Goal: Task Accomplishment & Management: Use online tool/utility

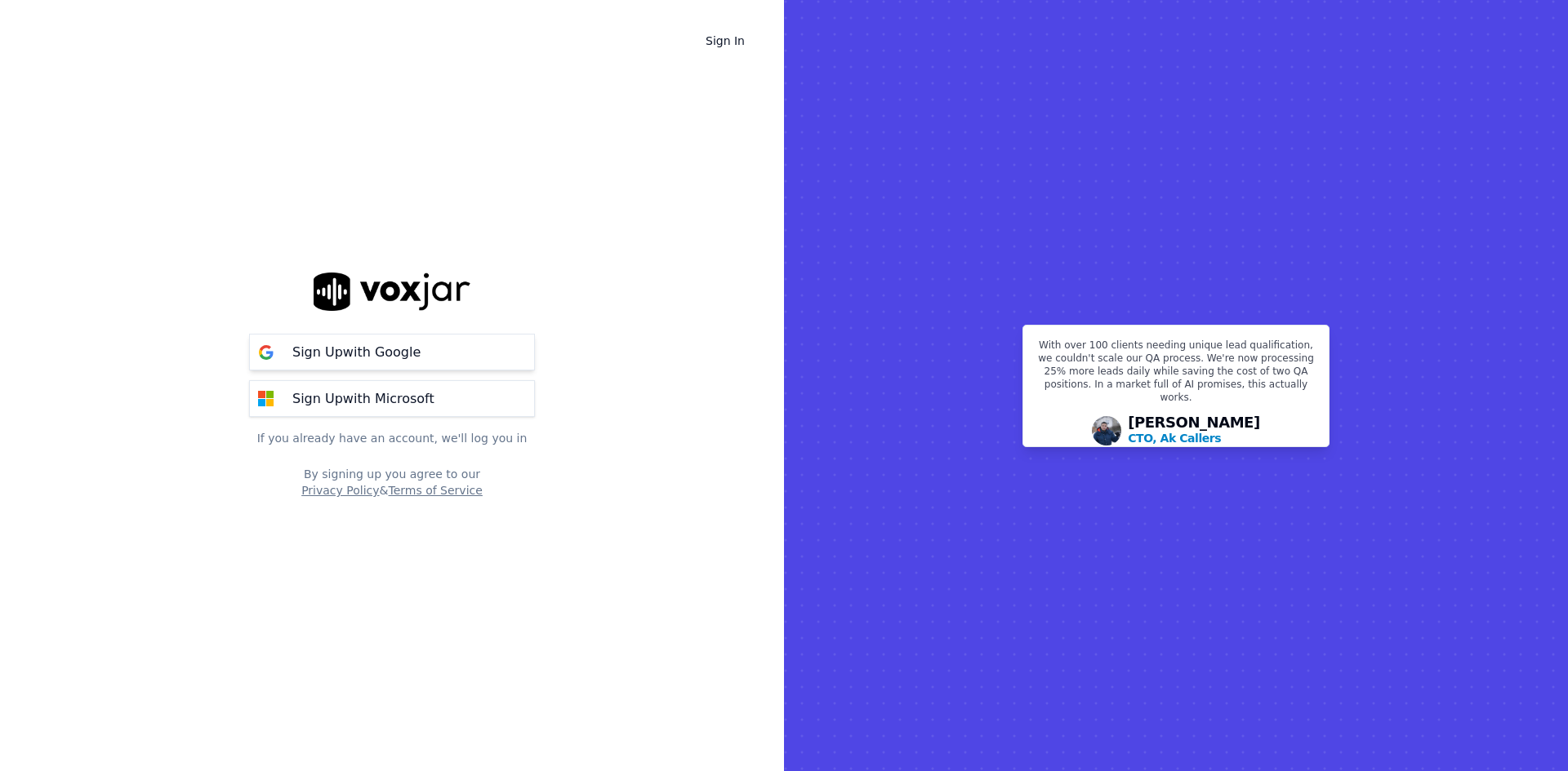
click at [421, 344] on p "Sign Up with Google" at bounding box center [357, 352] width 128 height 19
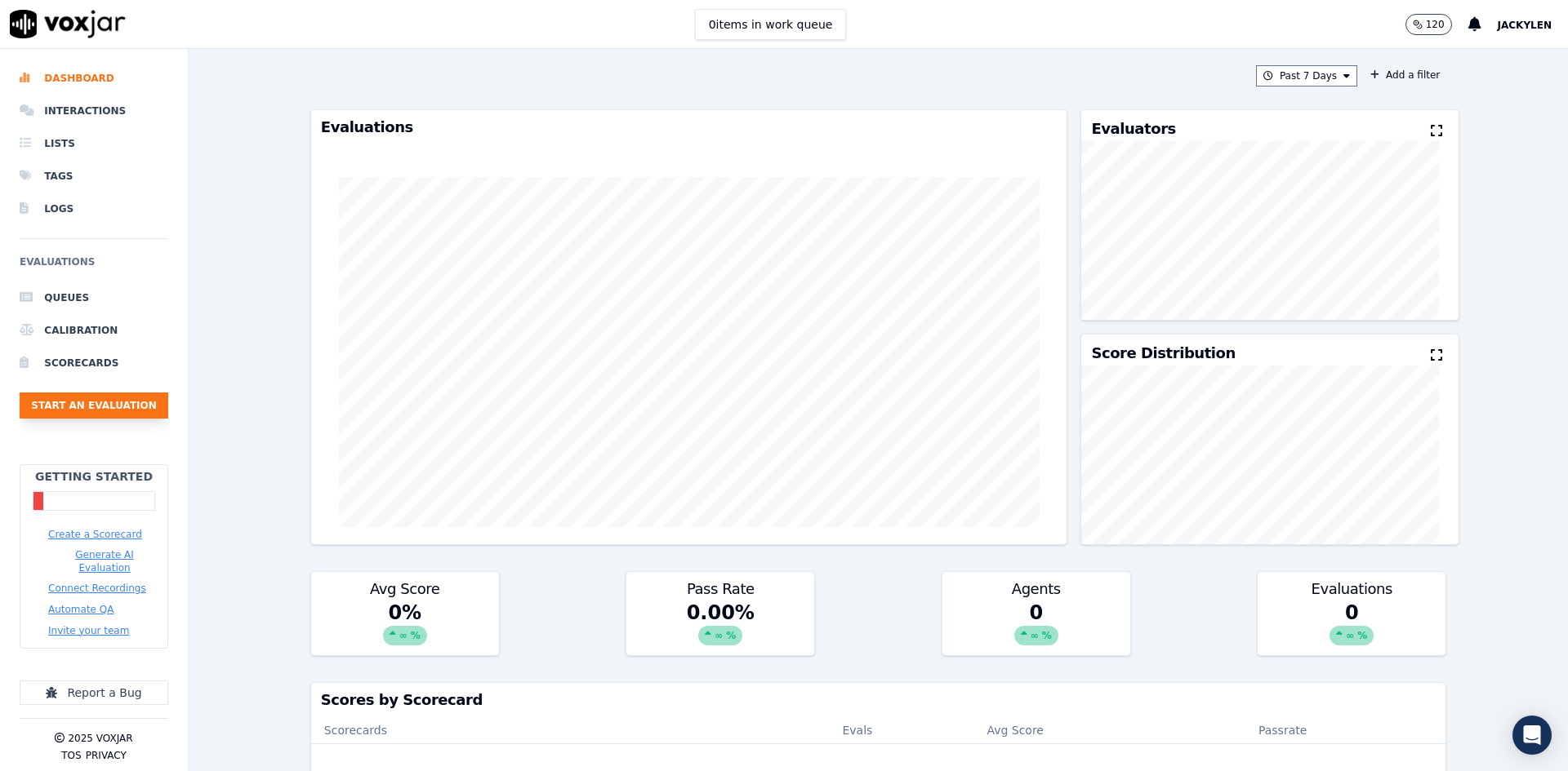
click at [121, 419] on button "Start an Evaluation" at bounding box center [93, 406] width 148 height 26
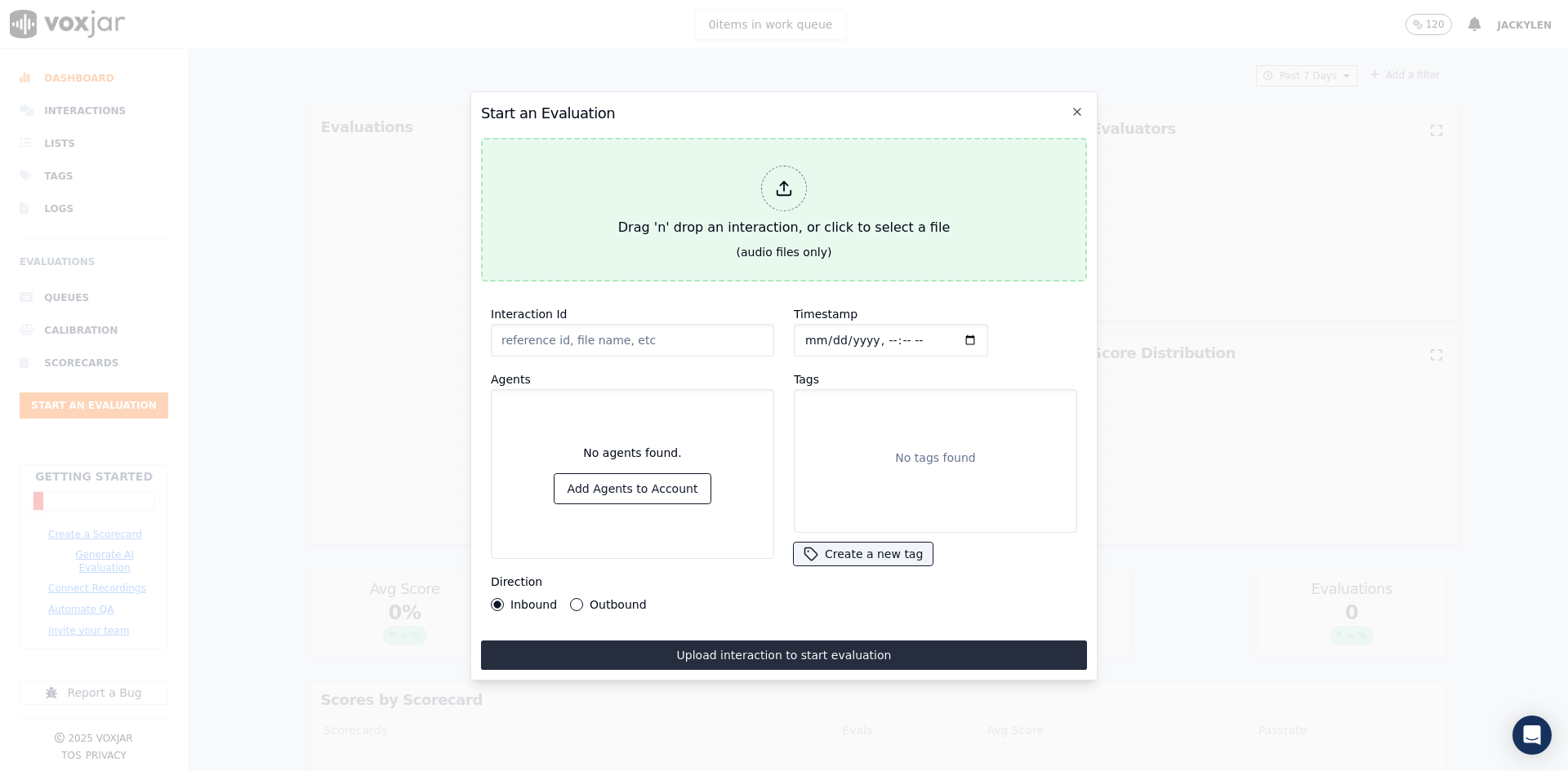
click at [785, 166] on div at bounding box center [784, 189] width 46 height 46
type input "aircall-recording-3038839813-b8e6e203-ce3d-4e69-bdc5-58a6eefb4150.mp3"
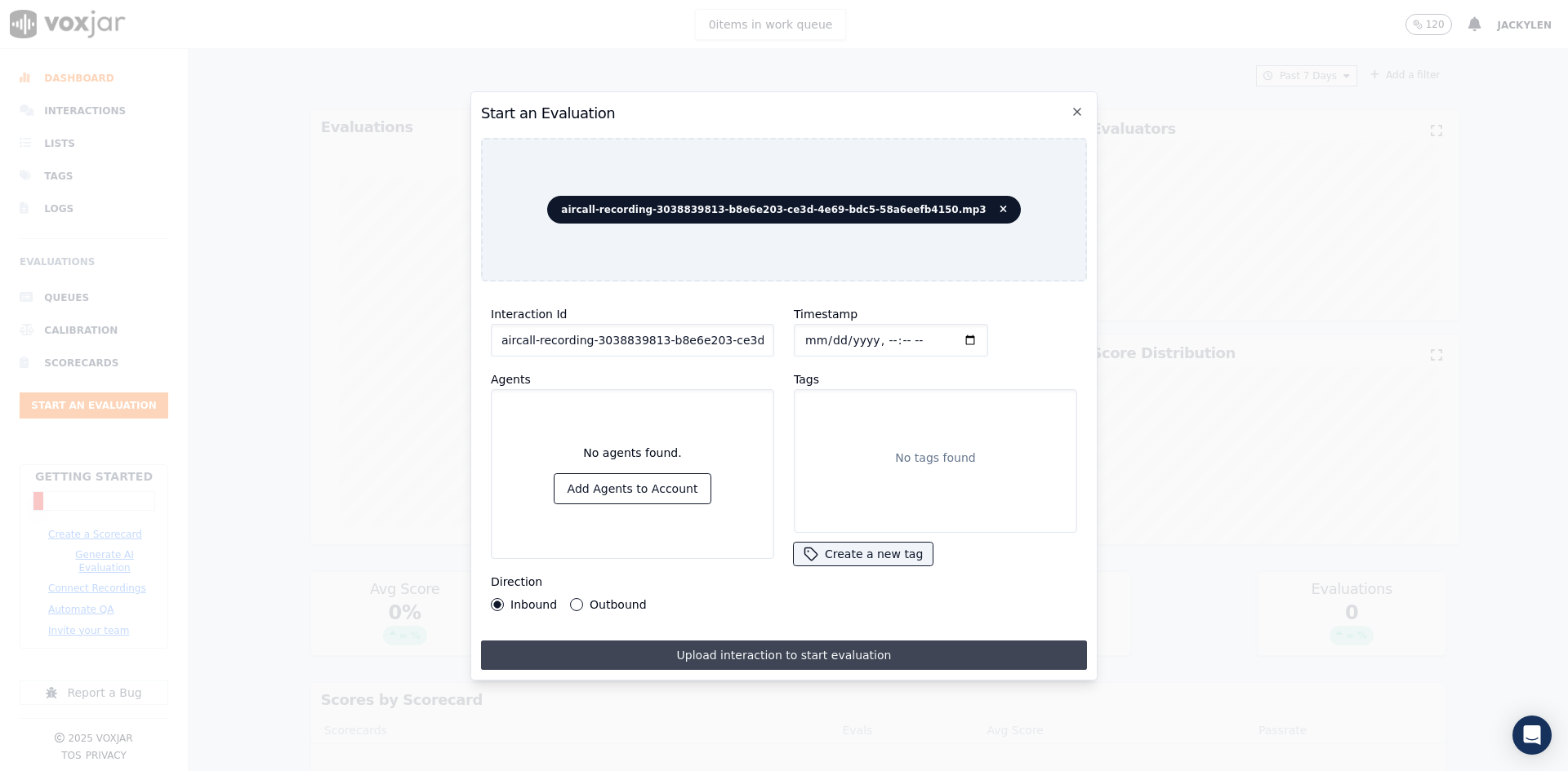
click at [780, 670] on button "Upload interaction to start evaluation" at bounding box center [784, 655] width 606 height 29
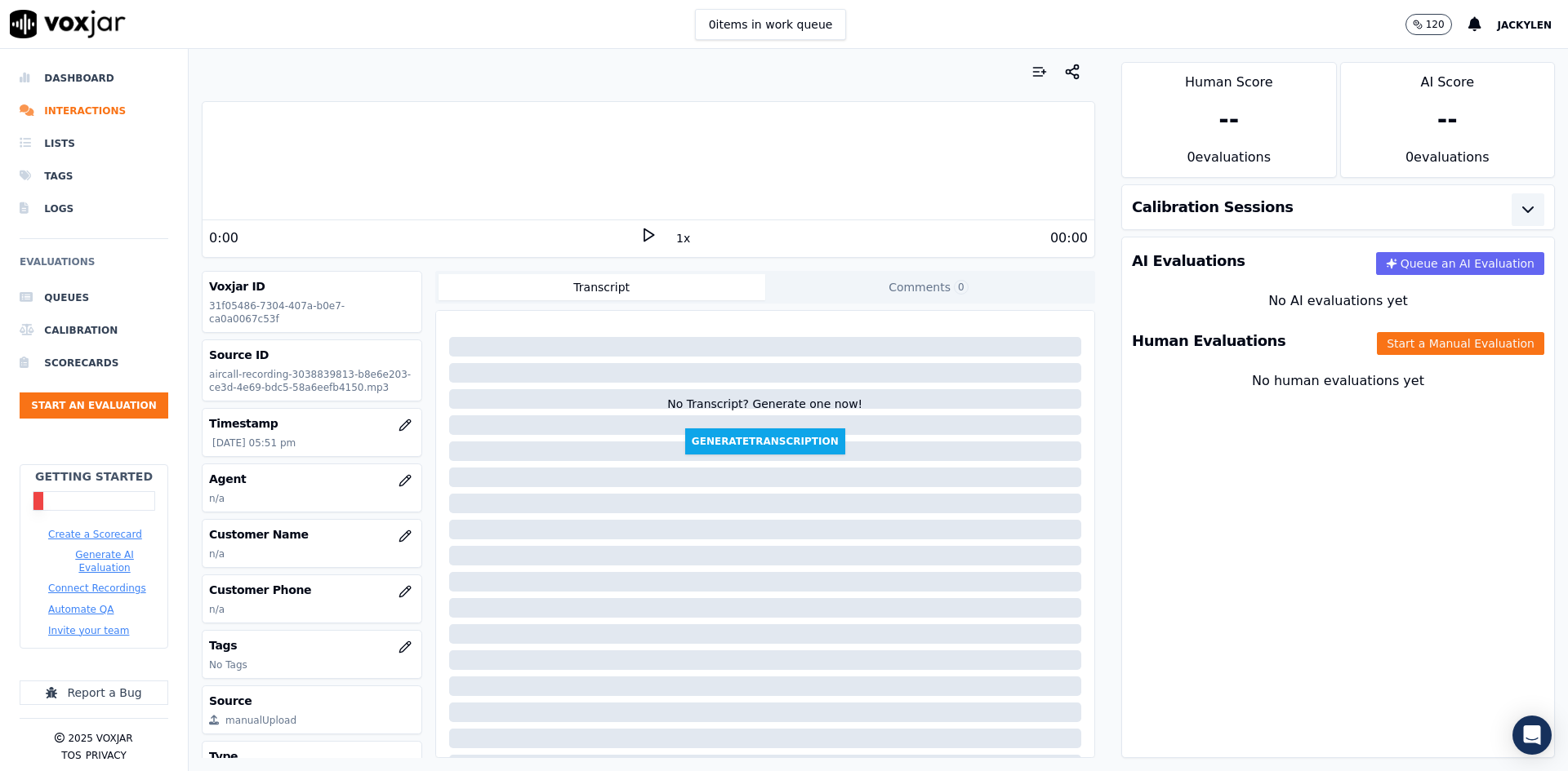
click at [1518, 220] on icon "button" at bounding box center [1528, 210] width 19 height 19
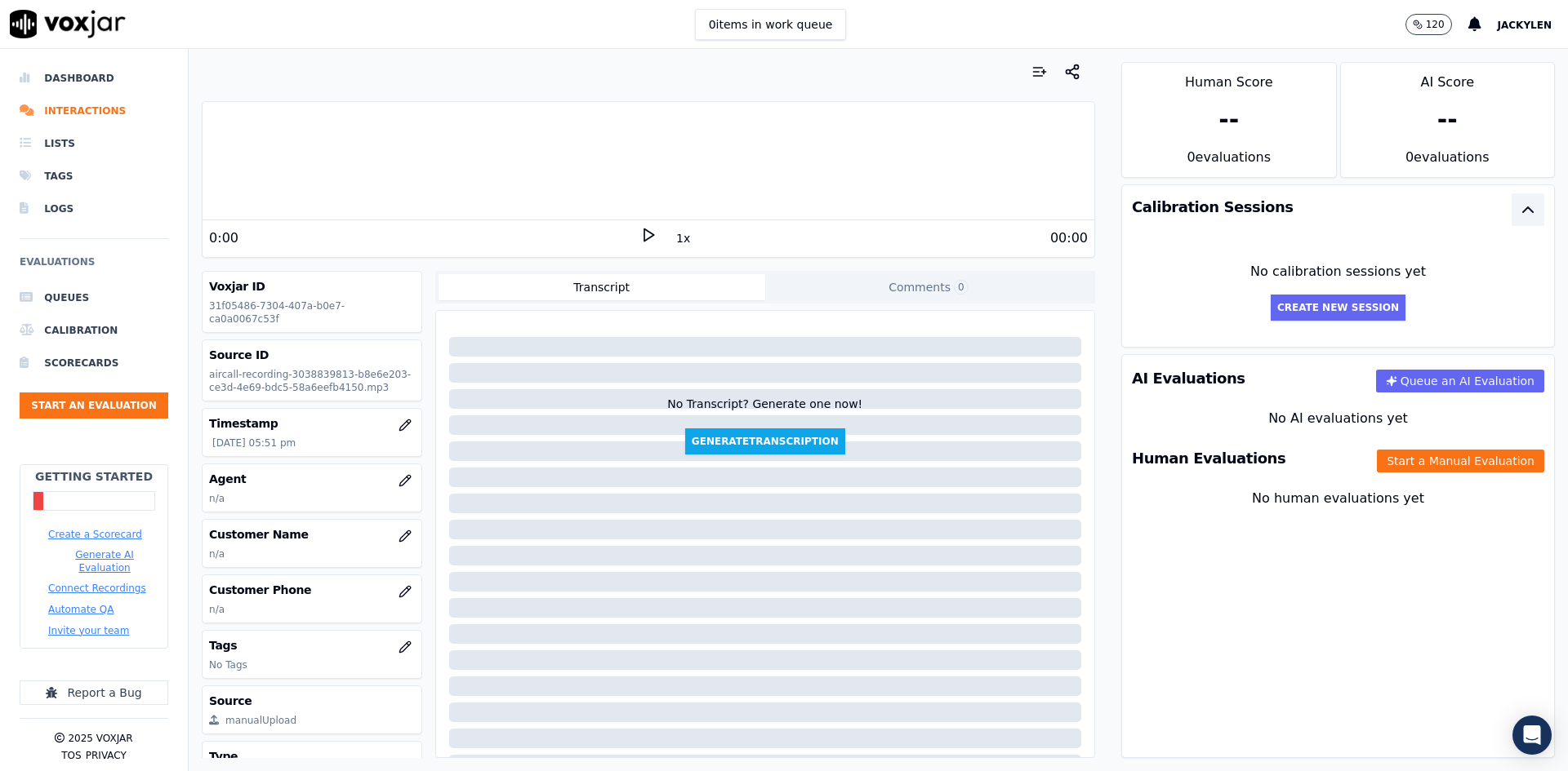
click at [1518, 220] on icon "button" at bounding box center [1528, 210] width 19 height 19
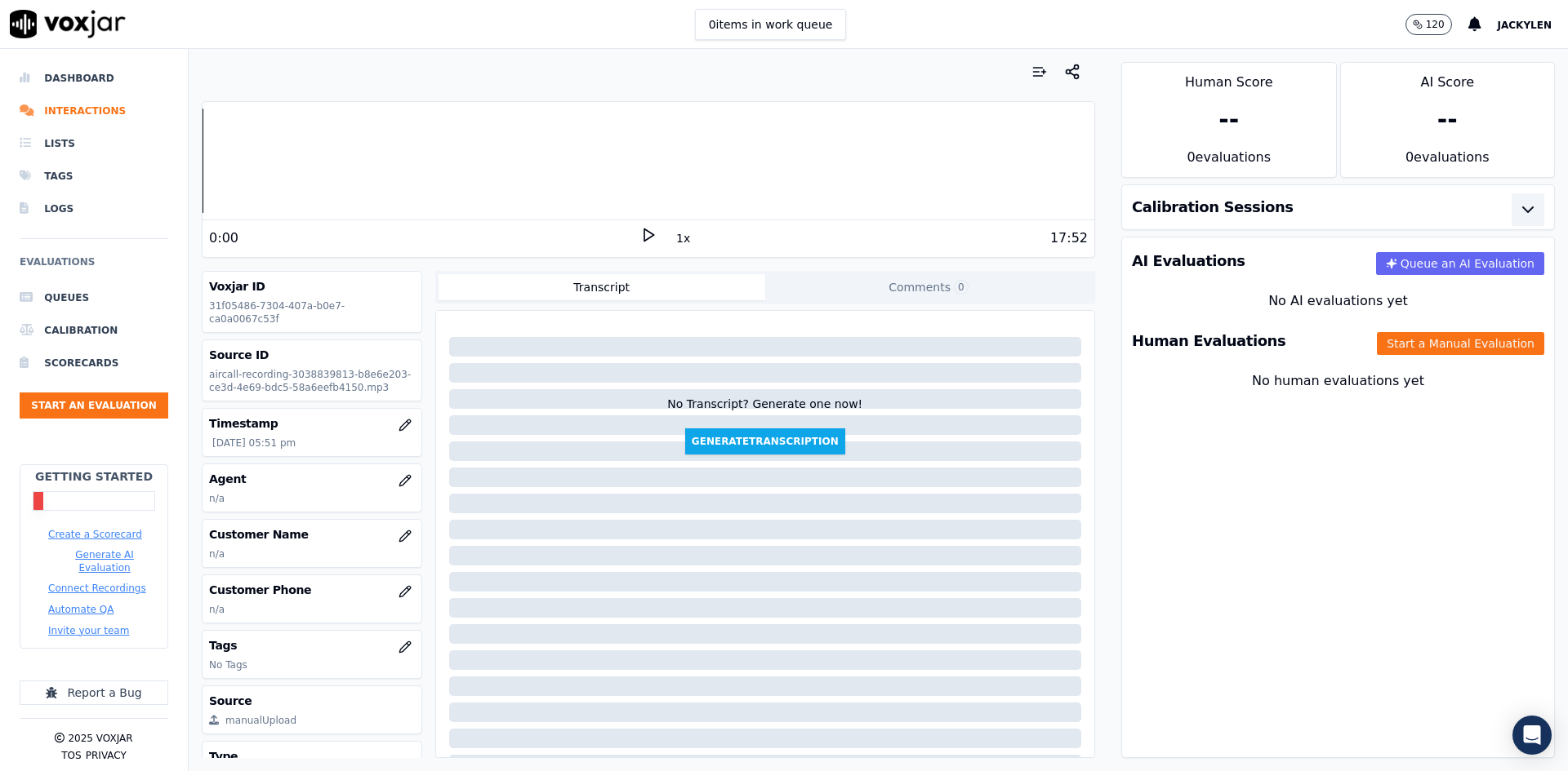
click at [108, 541] on button "Create a Scorecard" at bounding box center [95, 534] width 94 height 13
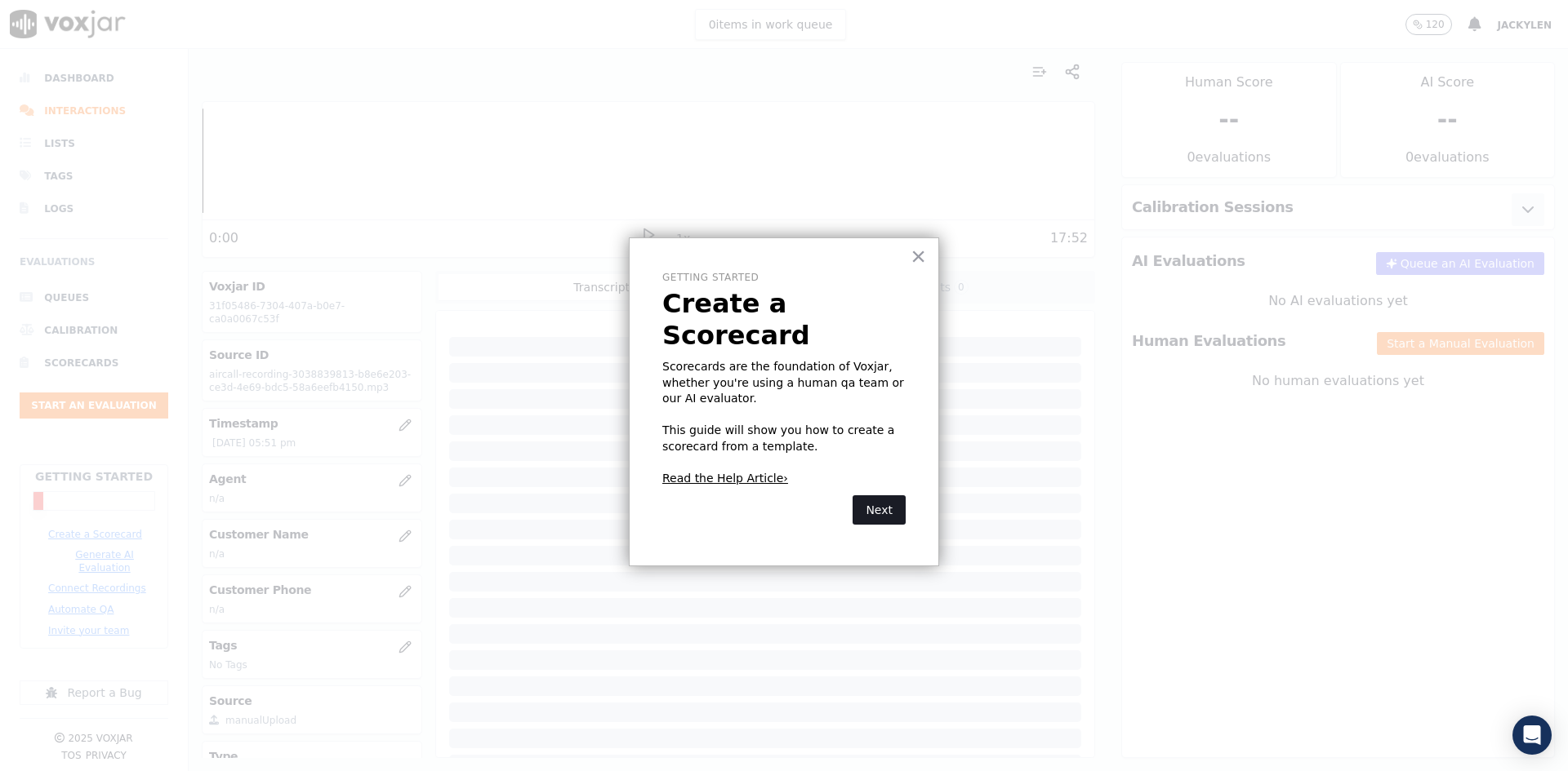
click at [879, 495] on button "Next" at bounding box center [879, 509] width 53 height 29
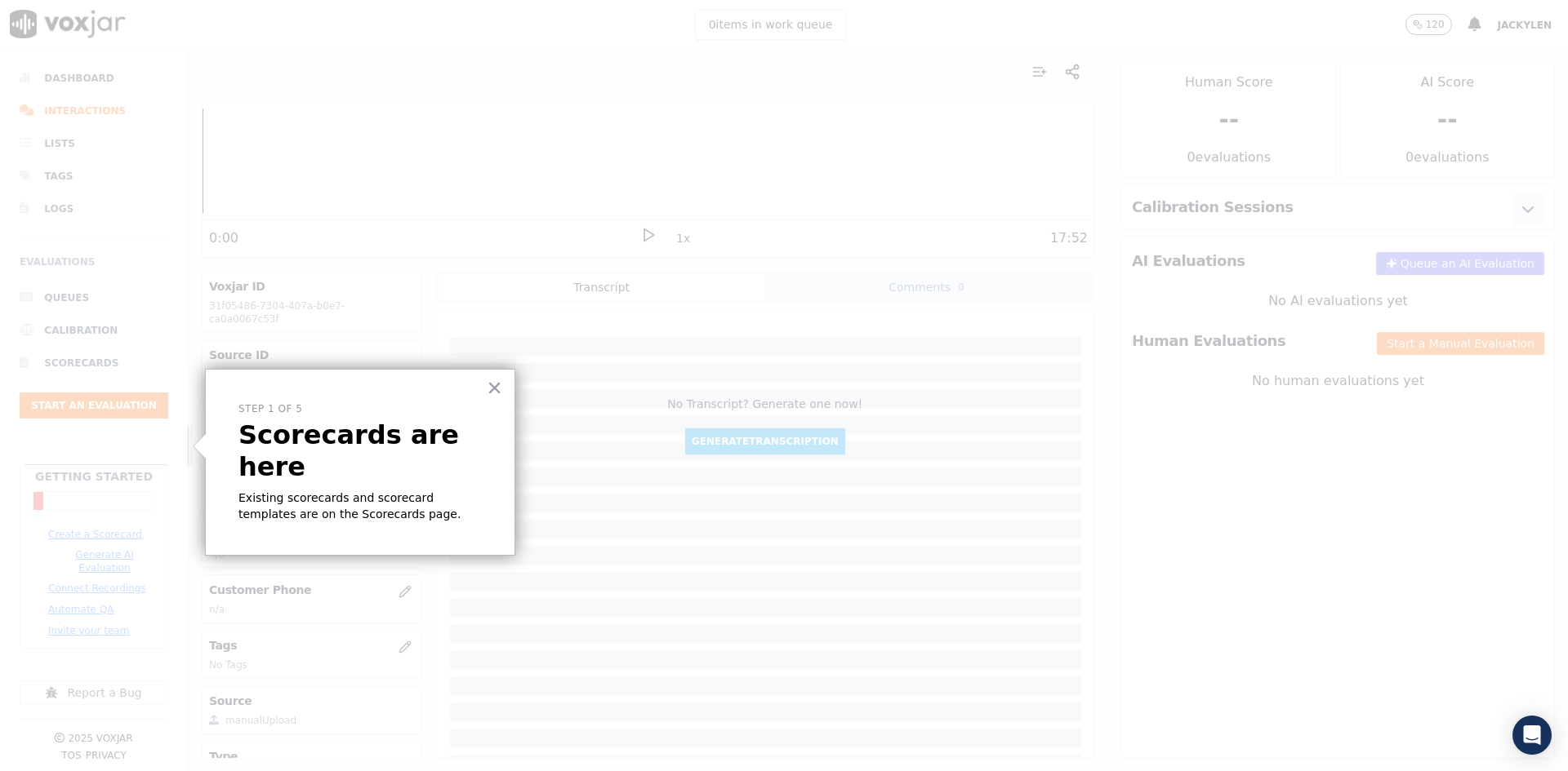
click at [312, 491] on p "Existing scorecards and scorecard templates are on the Scorecards page." at bounding box center [359, 507] width 243 height 32
click at [489, 388] on button "×" at bounding box center [495, 388] width 16 height 26
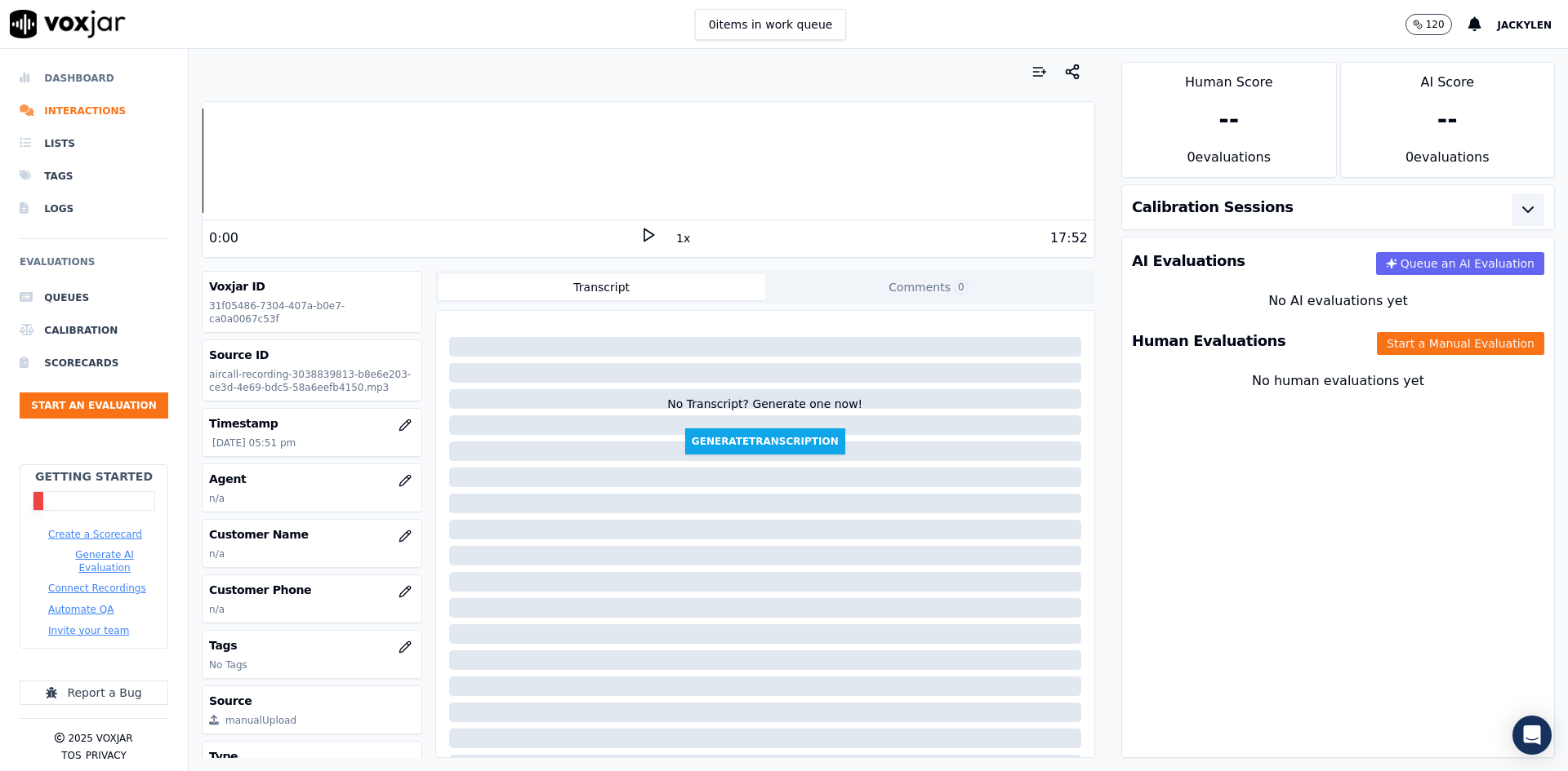
click at [104, 90] on li "Dashboard" at bounding box center [93, 78] width 148 height 32
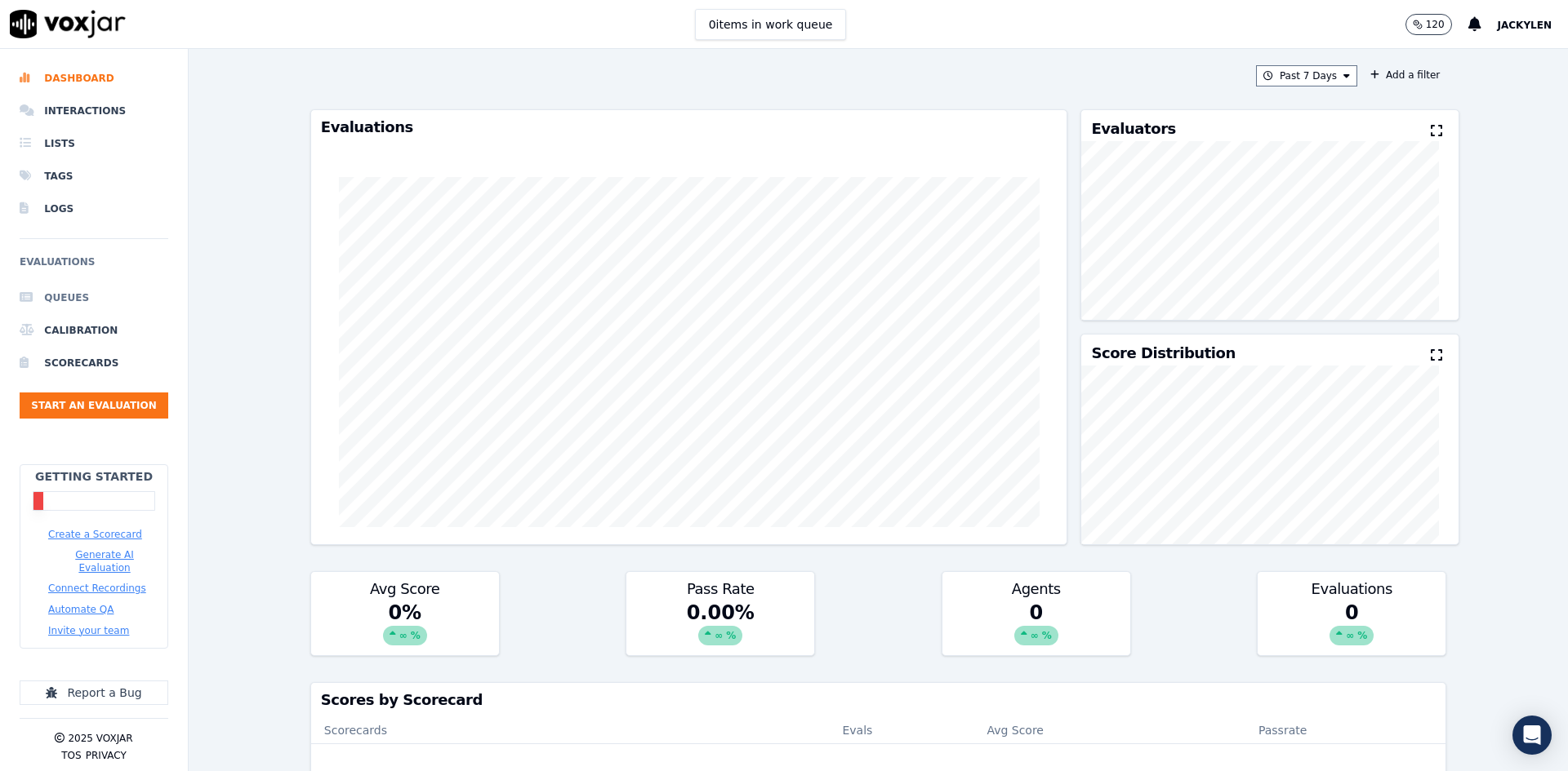
click at [83, 314] on li "Queues" at bounding box center [93, 298] width 148 height 32
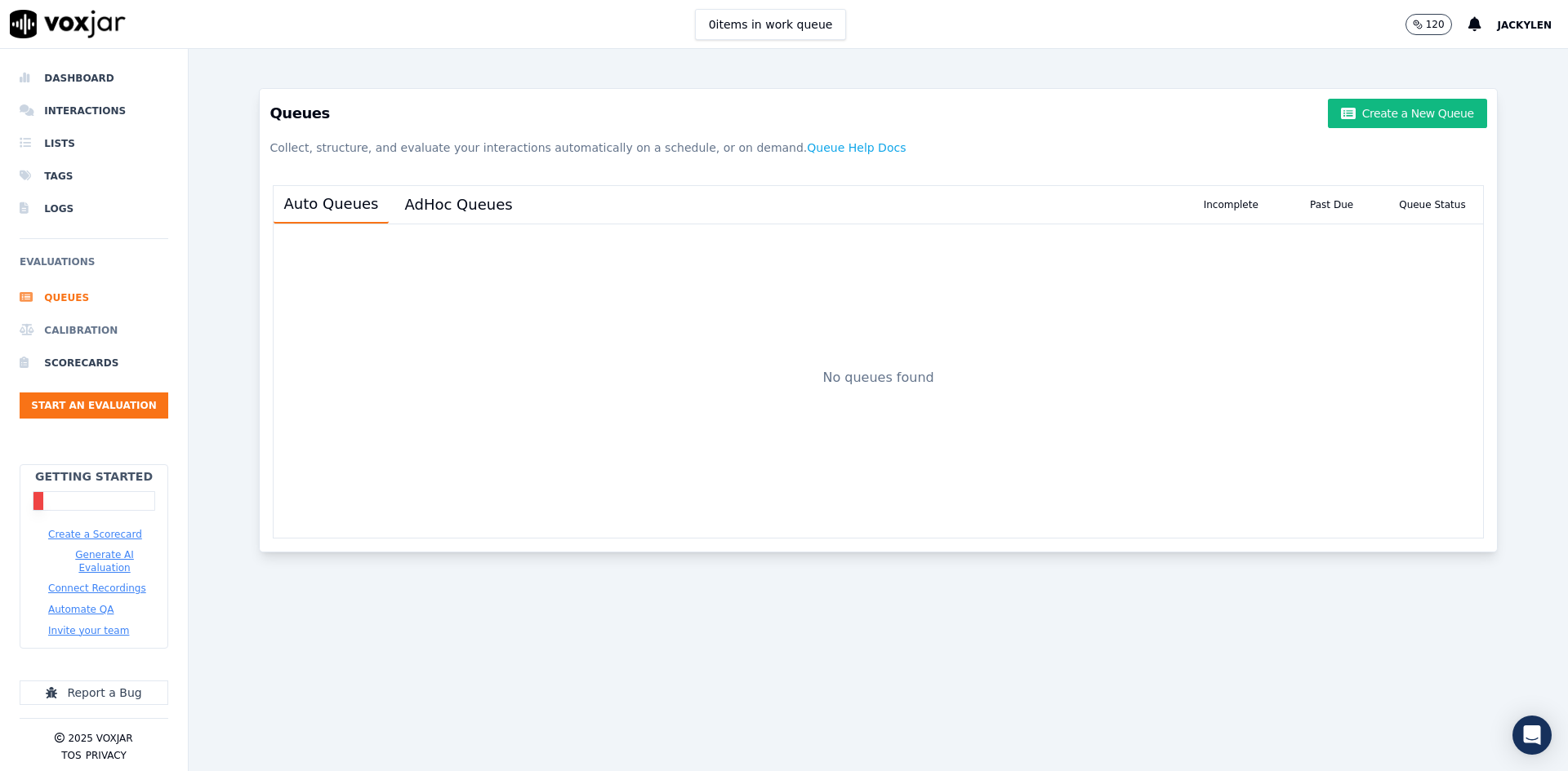
click at [81, 347] on li "Calibration" at bounding box center [93, 330] width 148 height 32
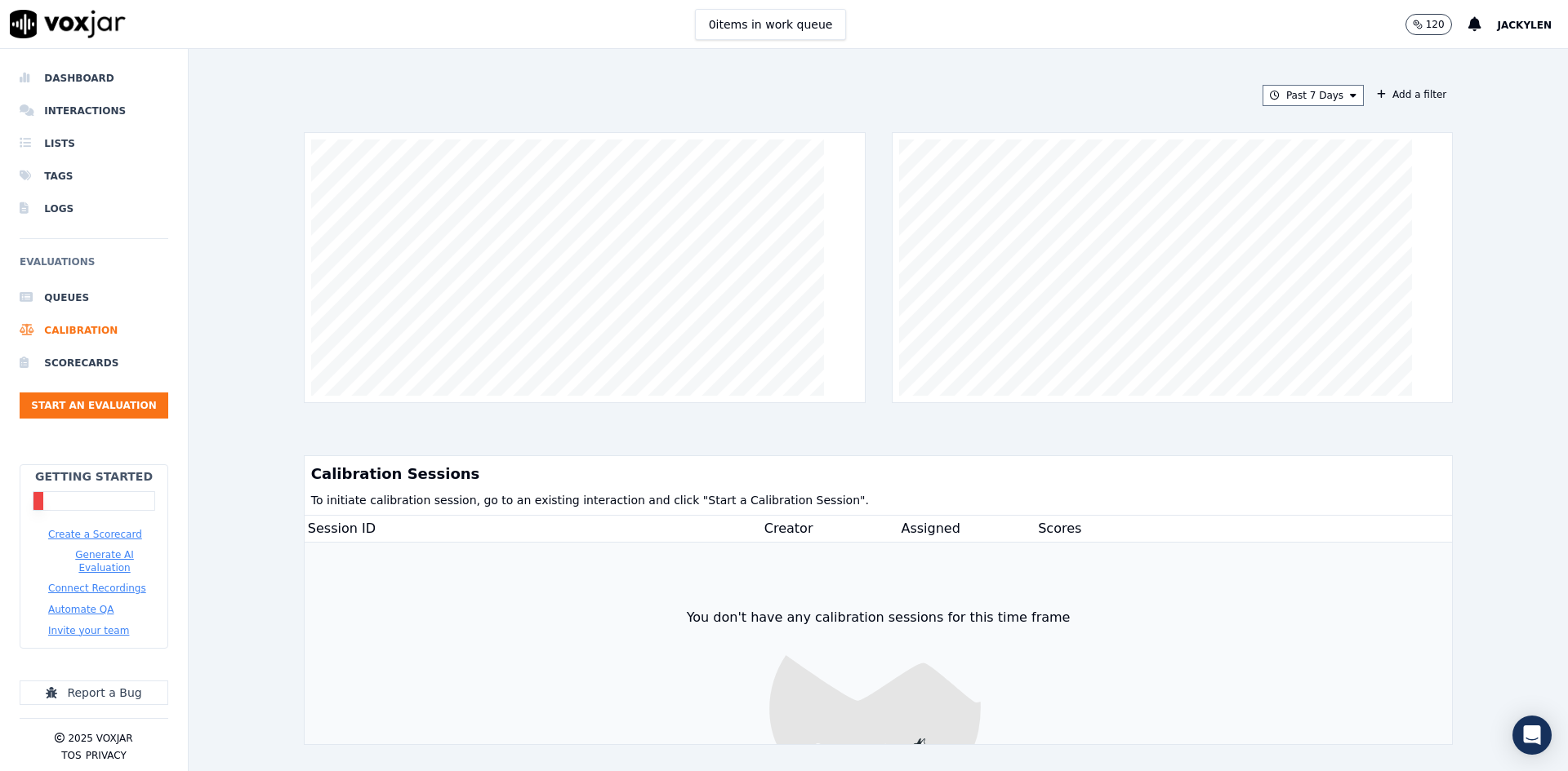
scroll to position [102, 0]
click at [111, 400] on button "Start an Evaluation" at bounding box center [93, 406] width 148 height 26
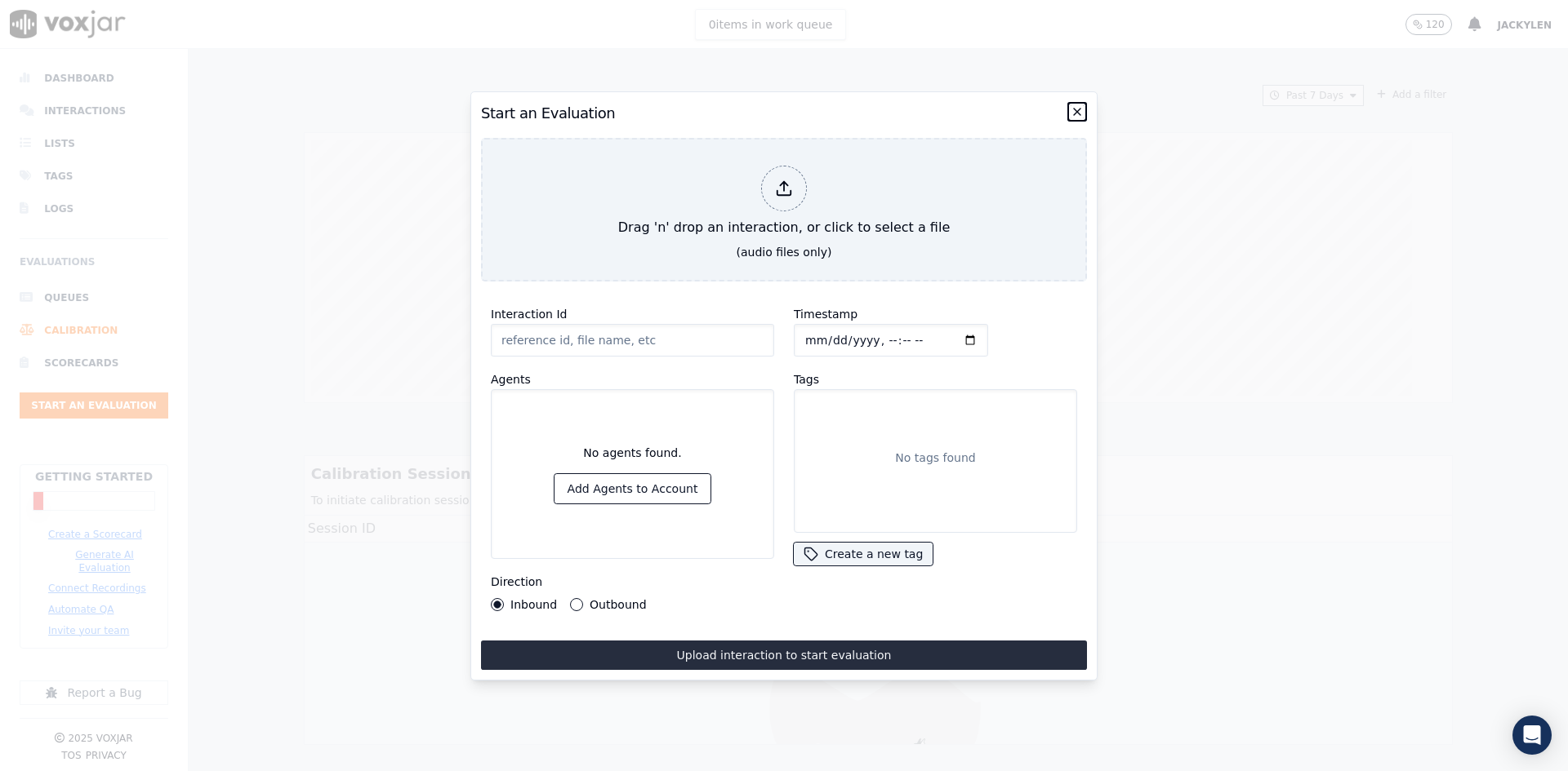
click at [1071, 105] on icon "button" at bounding box center [1077, 112] width 13 height 13
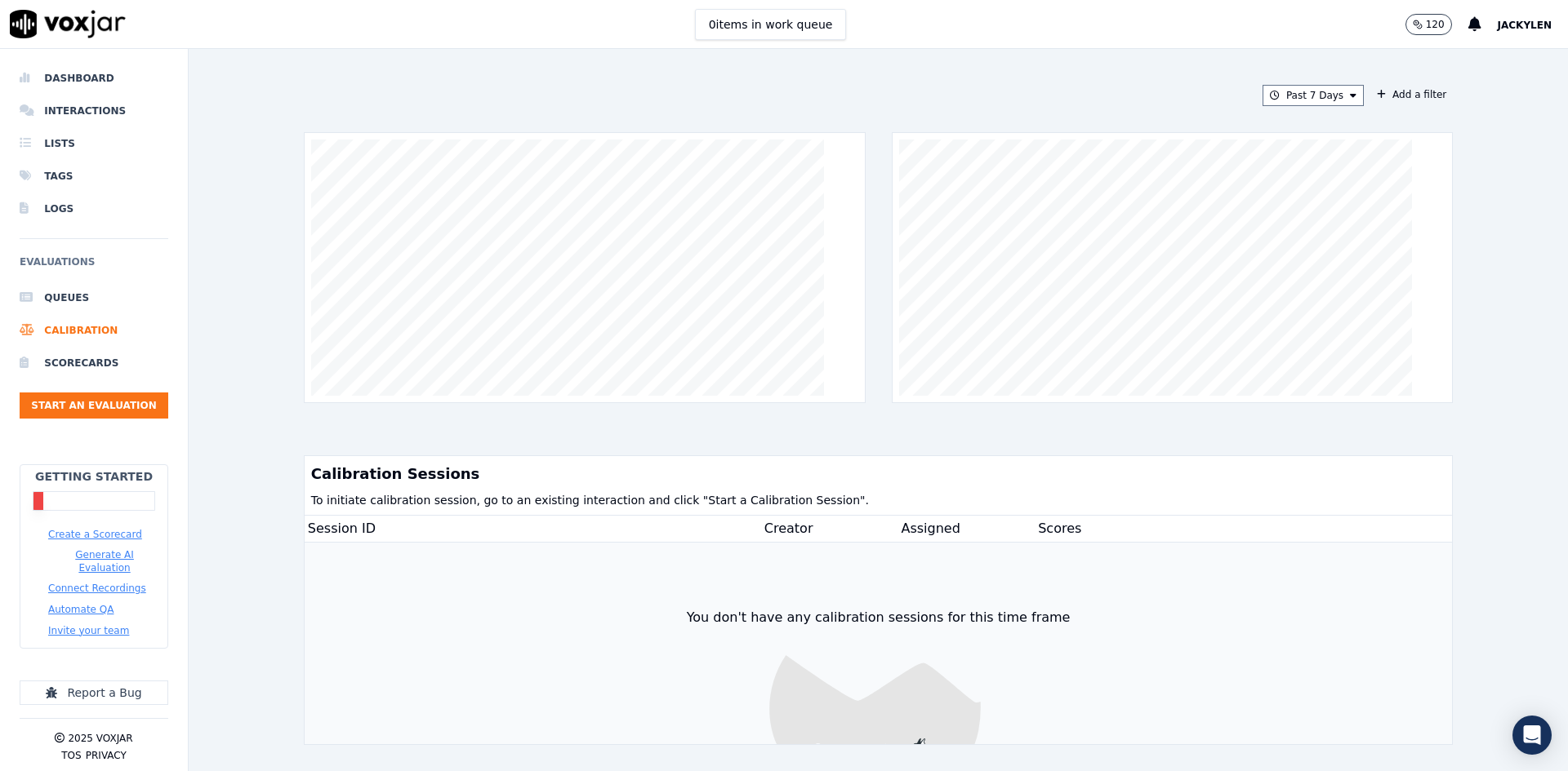
click at [1540, 18] on button "Jackylen" at bounding box center [1533, 25] width 70 height 19
click at [1445, 285] on div "Past 7 Days Add a filter Calibration Sessions To initiate calibration session, …" at bounding box center [878, 410] width 1379 height 723
click at [70, 282] on li "Queues" at bounding box center [93, 298] width 148 height 32
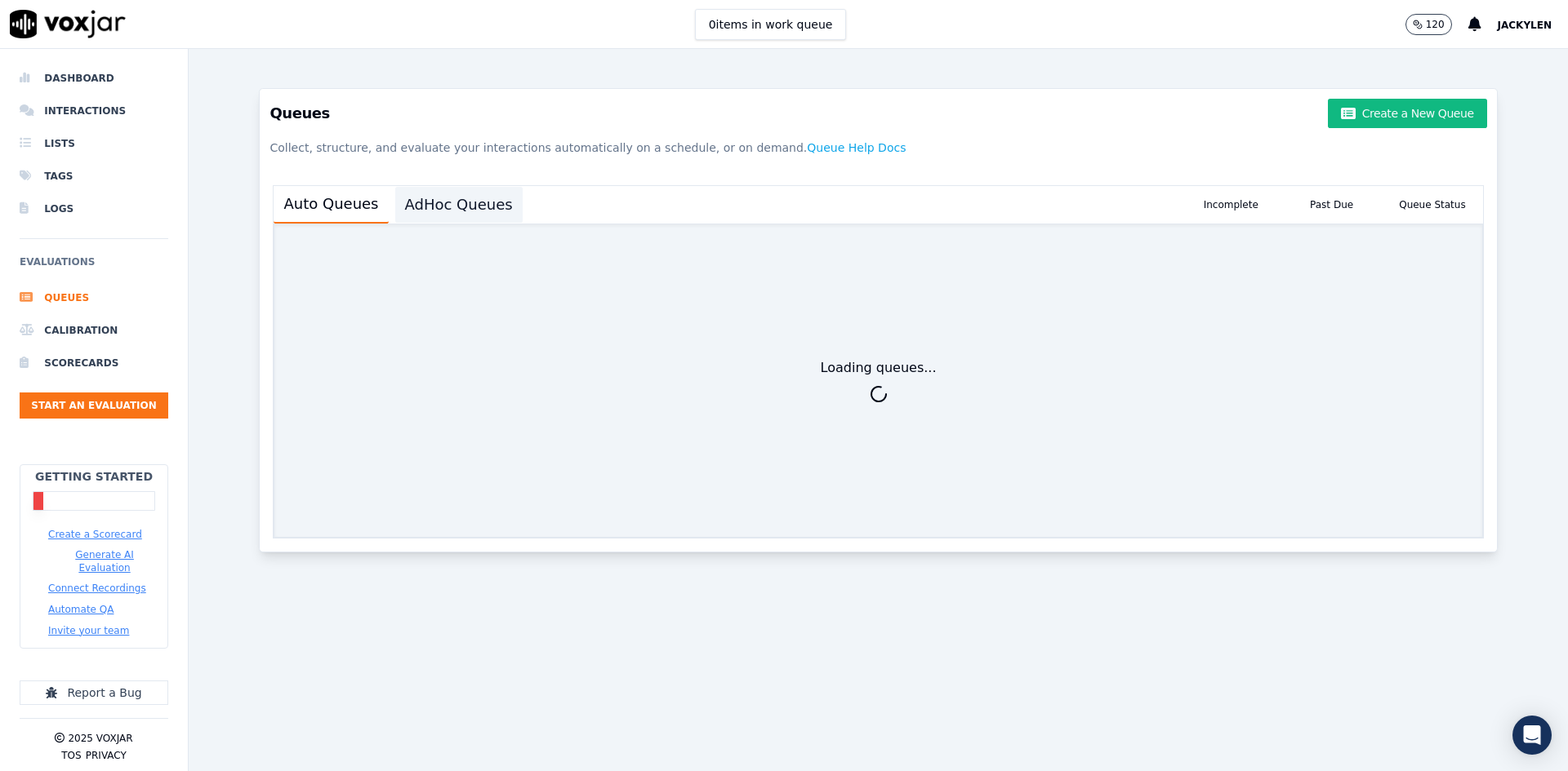
click at [523, 223] on button "AdHoc Queues" at bounding box center [459, 205] width 127 height 36
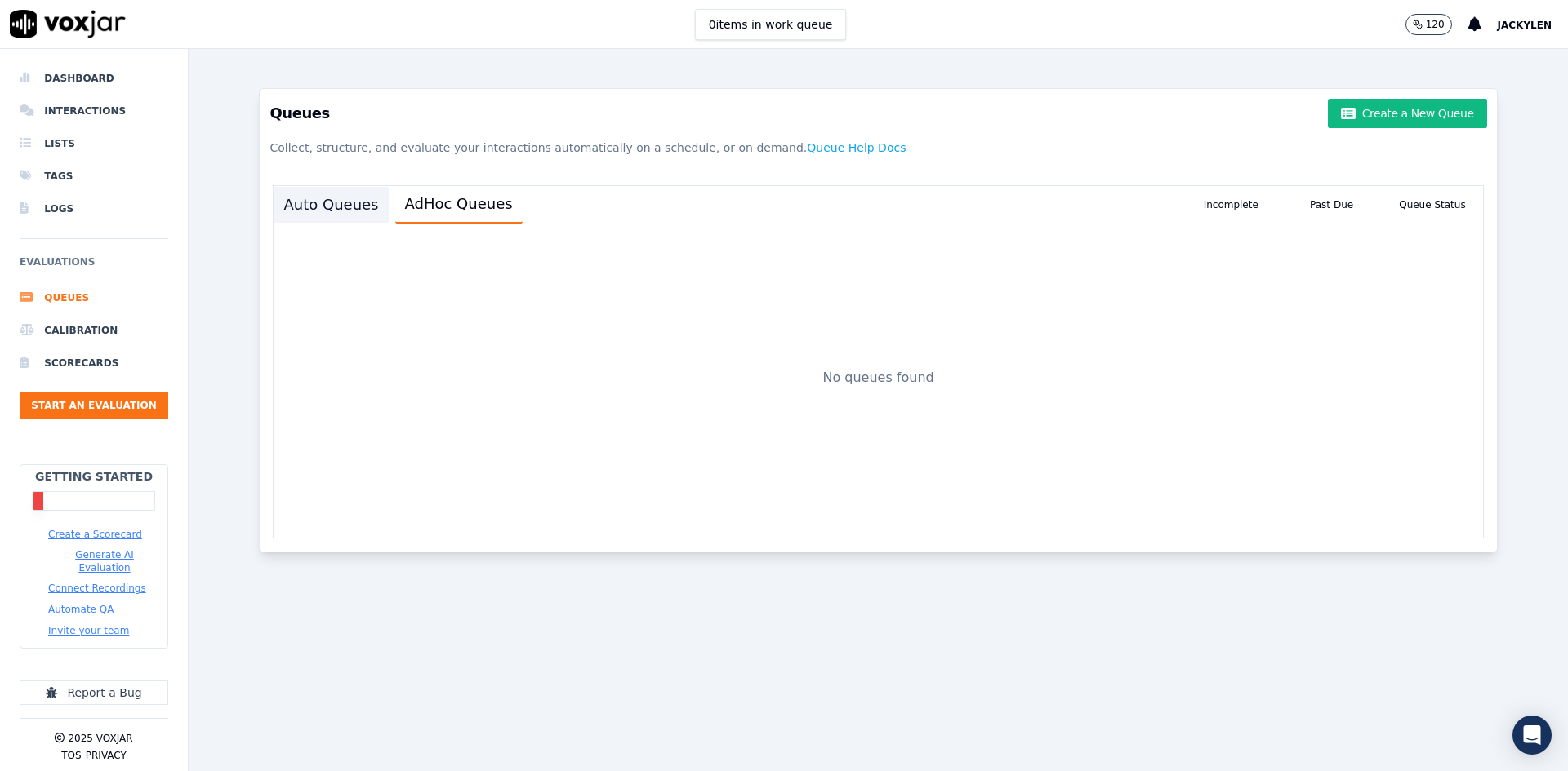
click at [385, 223] on button "Auto Queues" at bounding box center [330, 205] width 114 height 36
click at [75, 226] on li "Logs" at bounding box center [93, 208] width 148 height 32
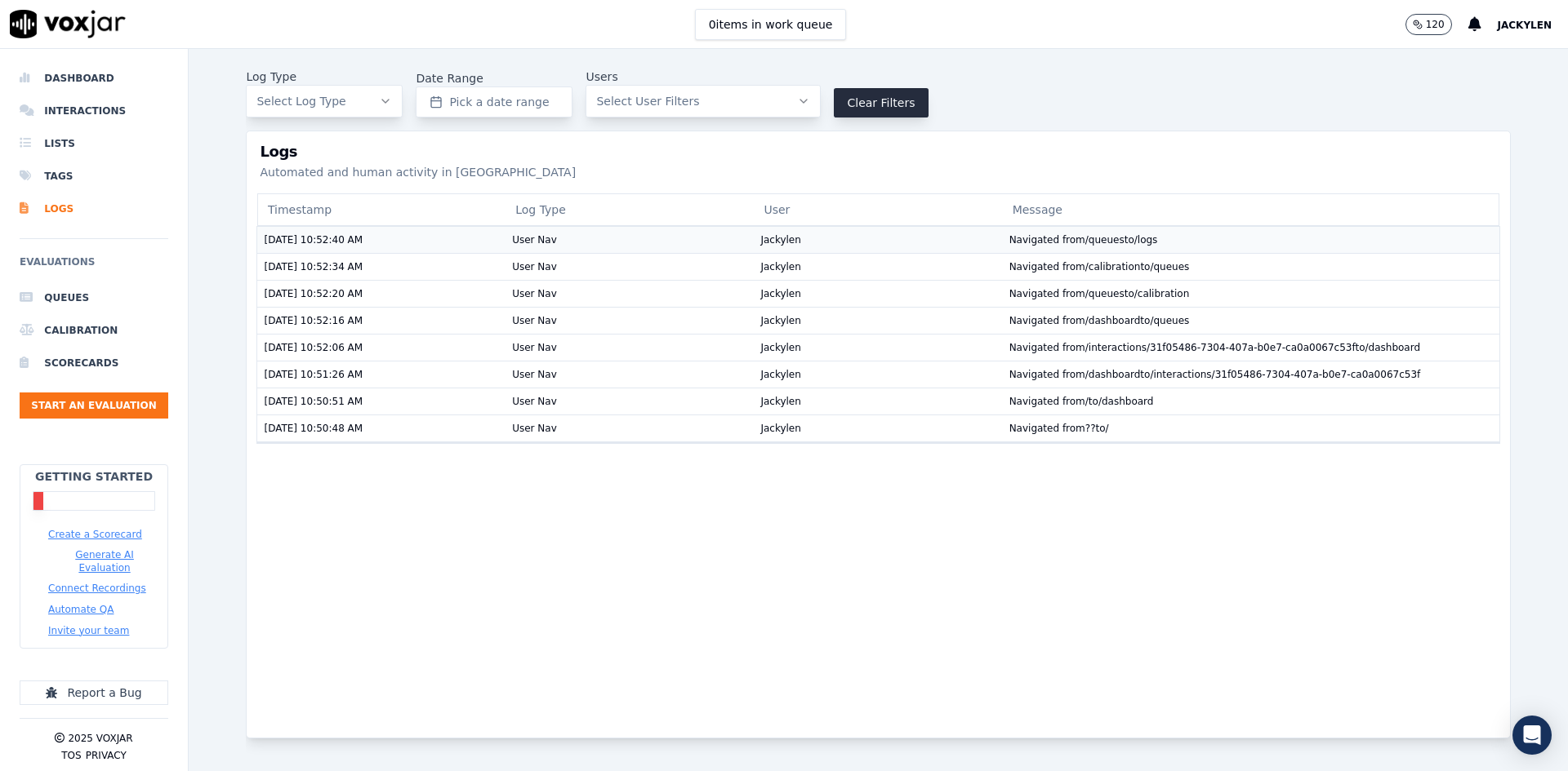
click at [1031, 253] on td "Navigated from /queues to /logs" at bounding box center [1252, 240] width 497 height 27
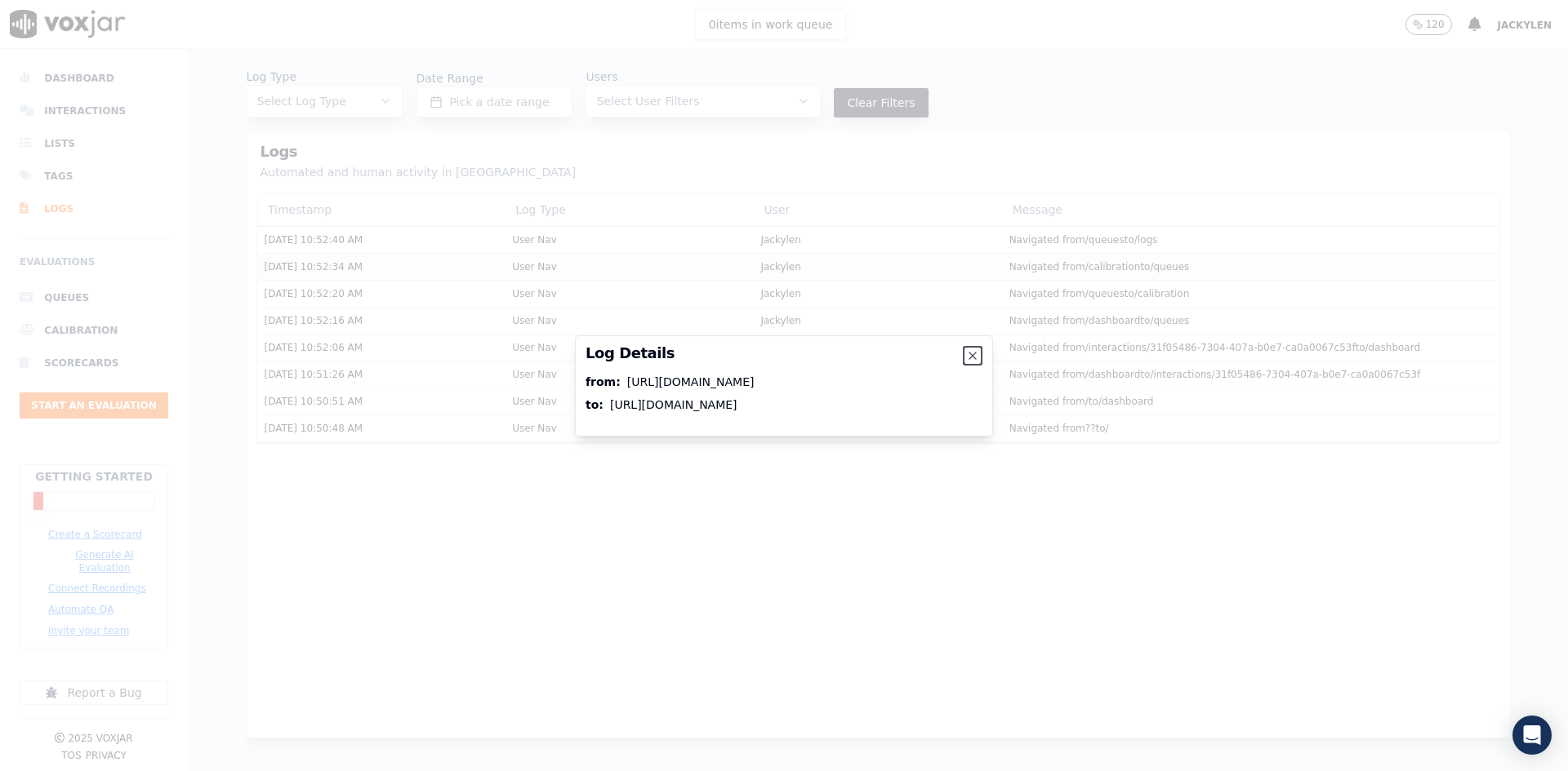
drag, startPoint x: 1015, startPoint y: 337, endPoint x: 1008, endPoint y: 341, distance: 8.1
click at [979, 349] on icon "button" at bounding box center [972, 356] width 13 height 13
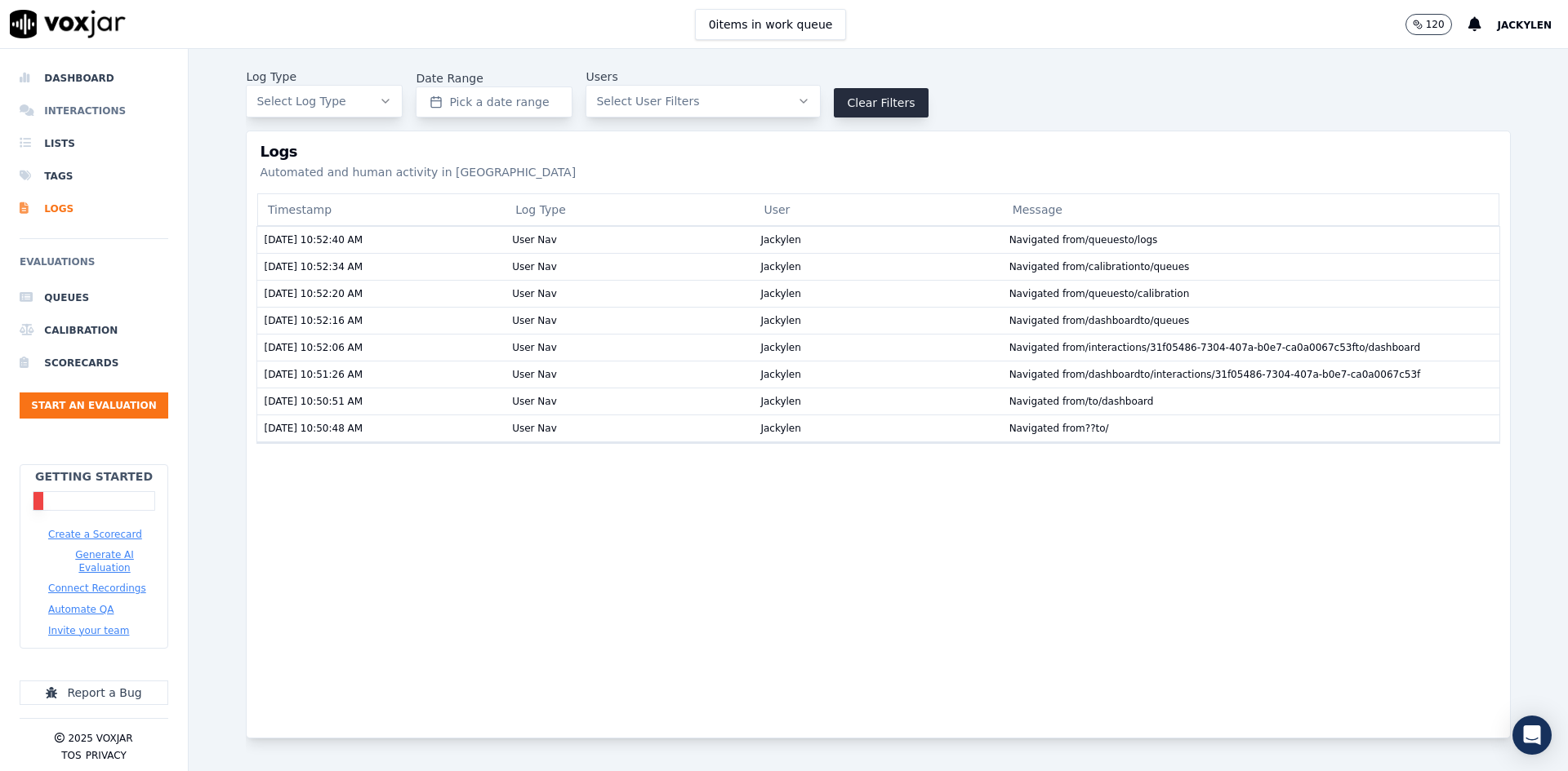
click at [109, 127] on li "Interactions" at bounding box center [93, 111] width 148 height 32
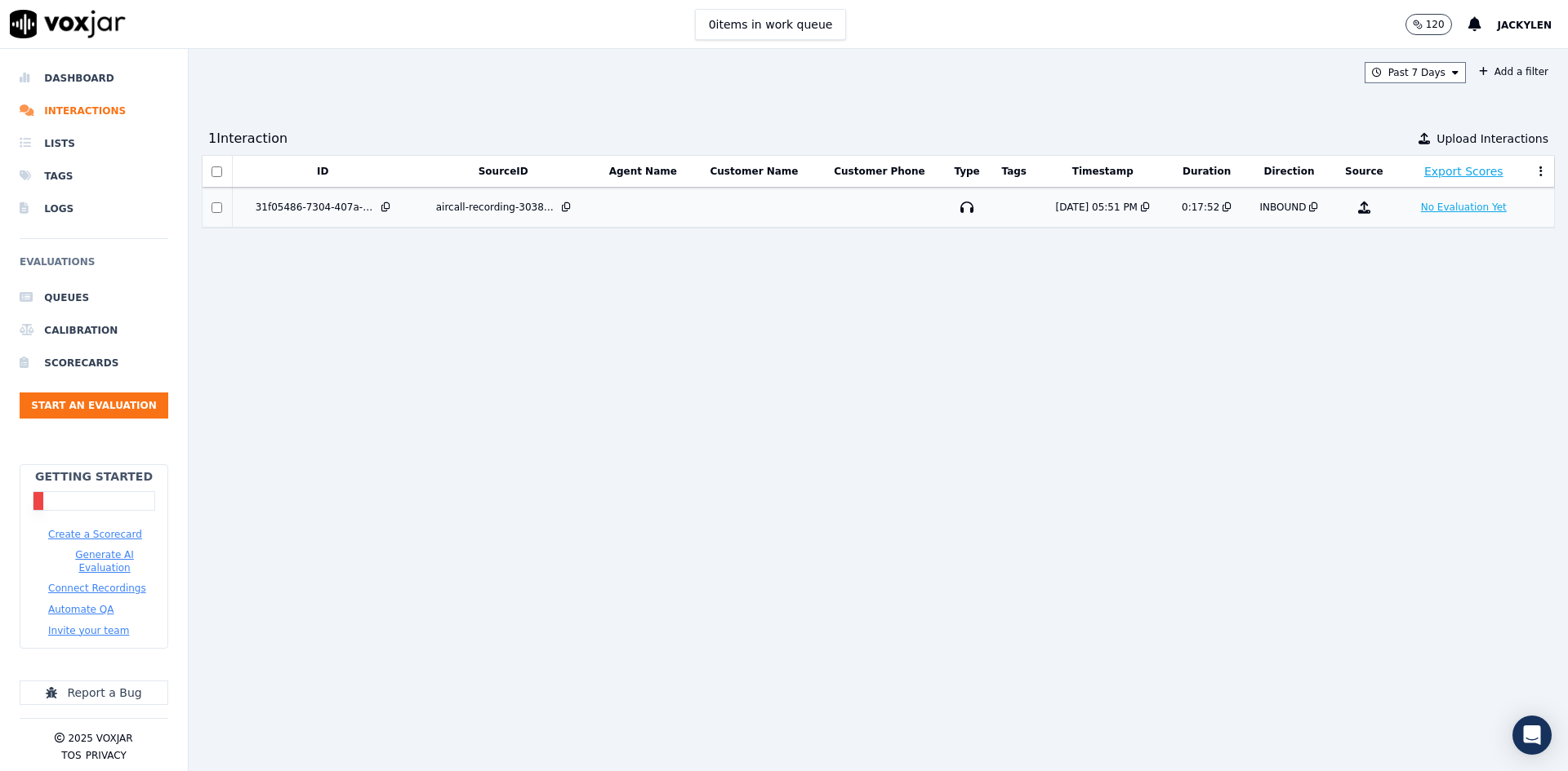
click at [1414, 217] on button "No Evaluation Yet" at bounding box center [1463, 207] width 98 height 19
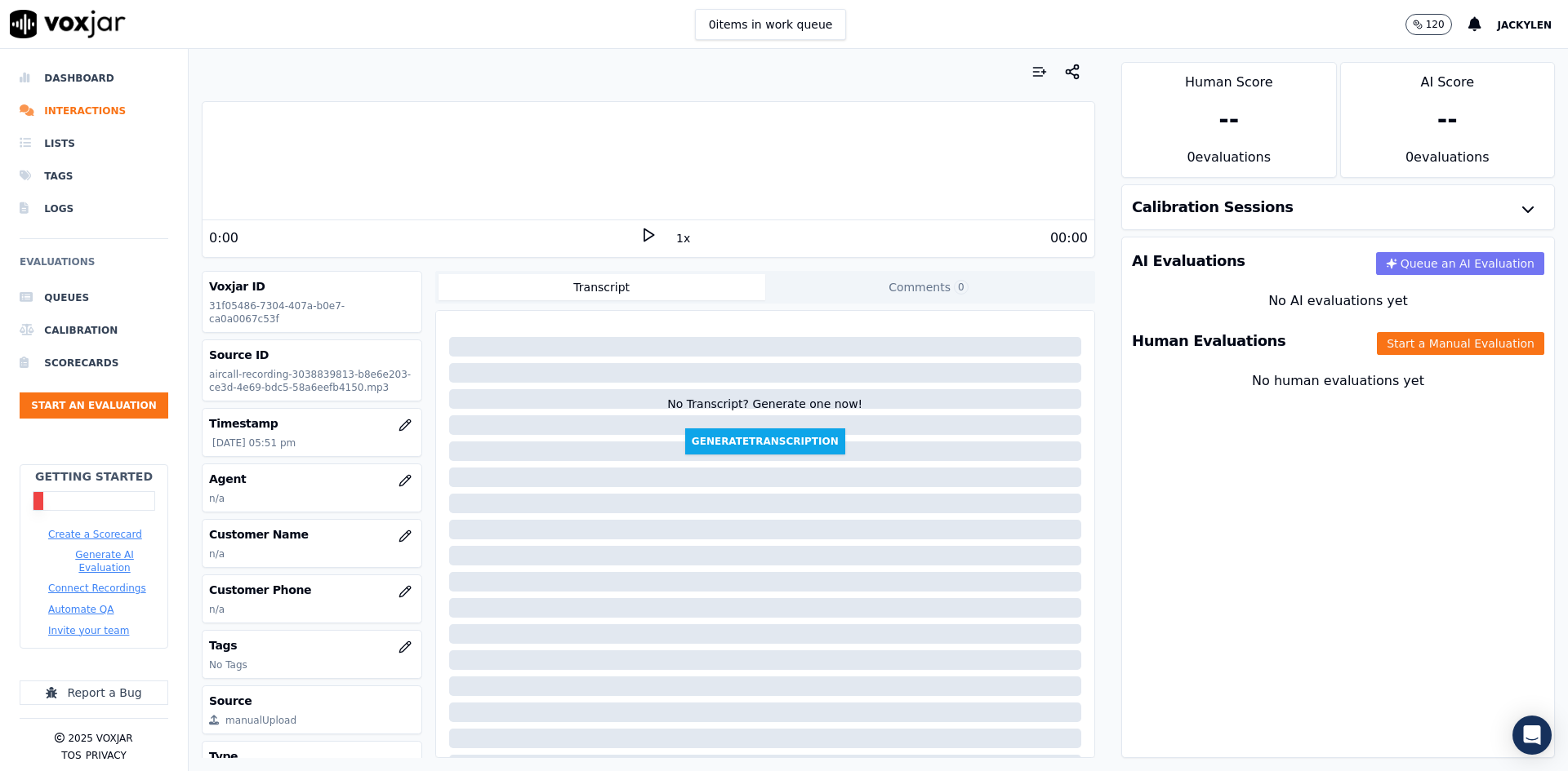
click at [1431, 275] on button "Queue an AI Evaluation" at bounding box center [1460, 263] width 169 height 23
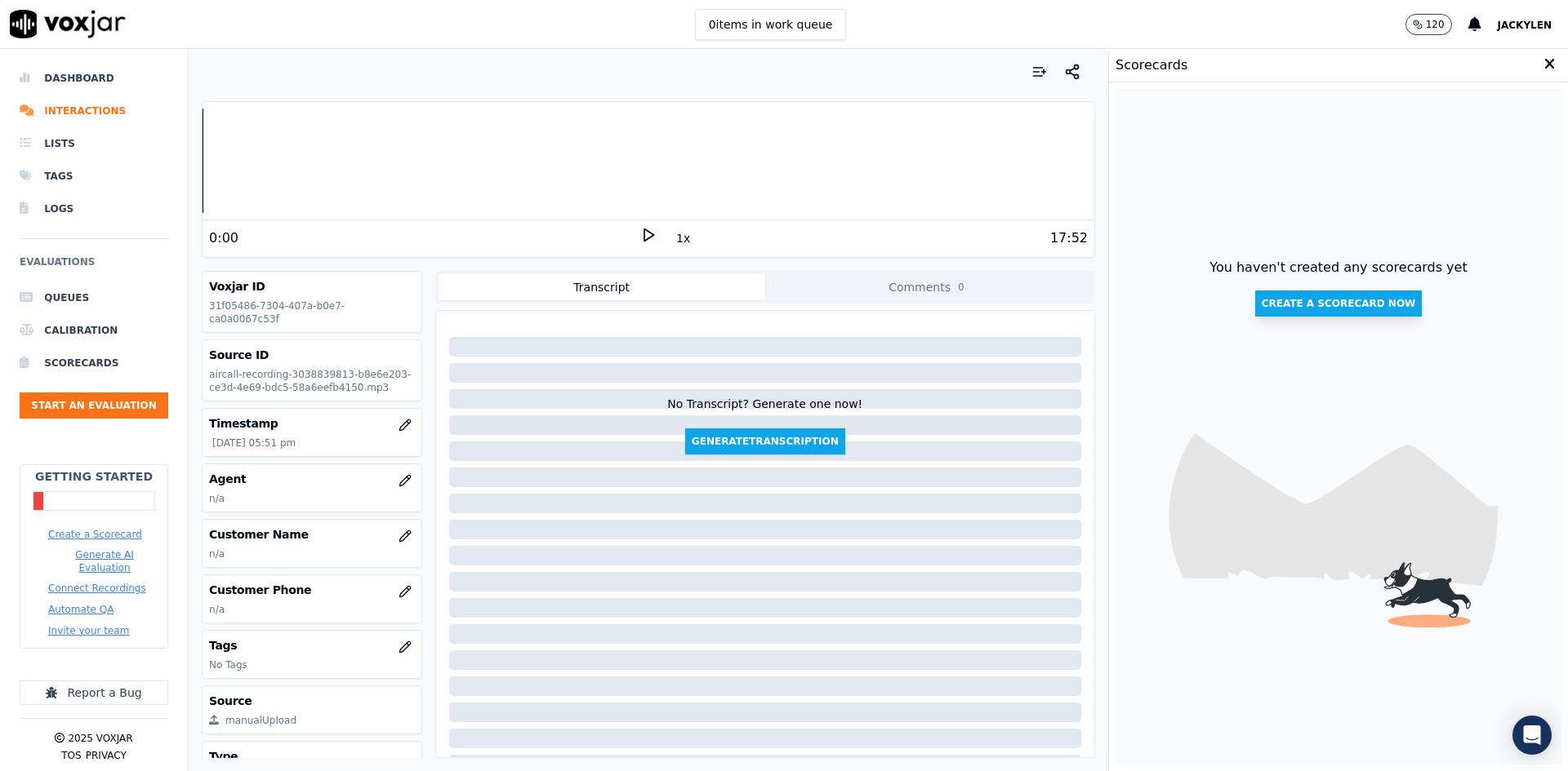
click at [1347, 317] on button "Create a scorecard now" at bounding box center [1339, 304] width 168 height 26
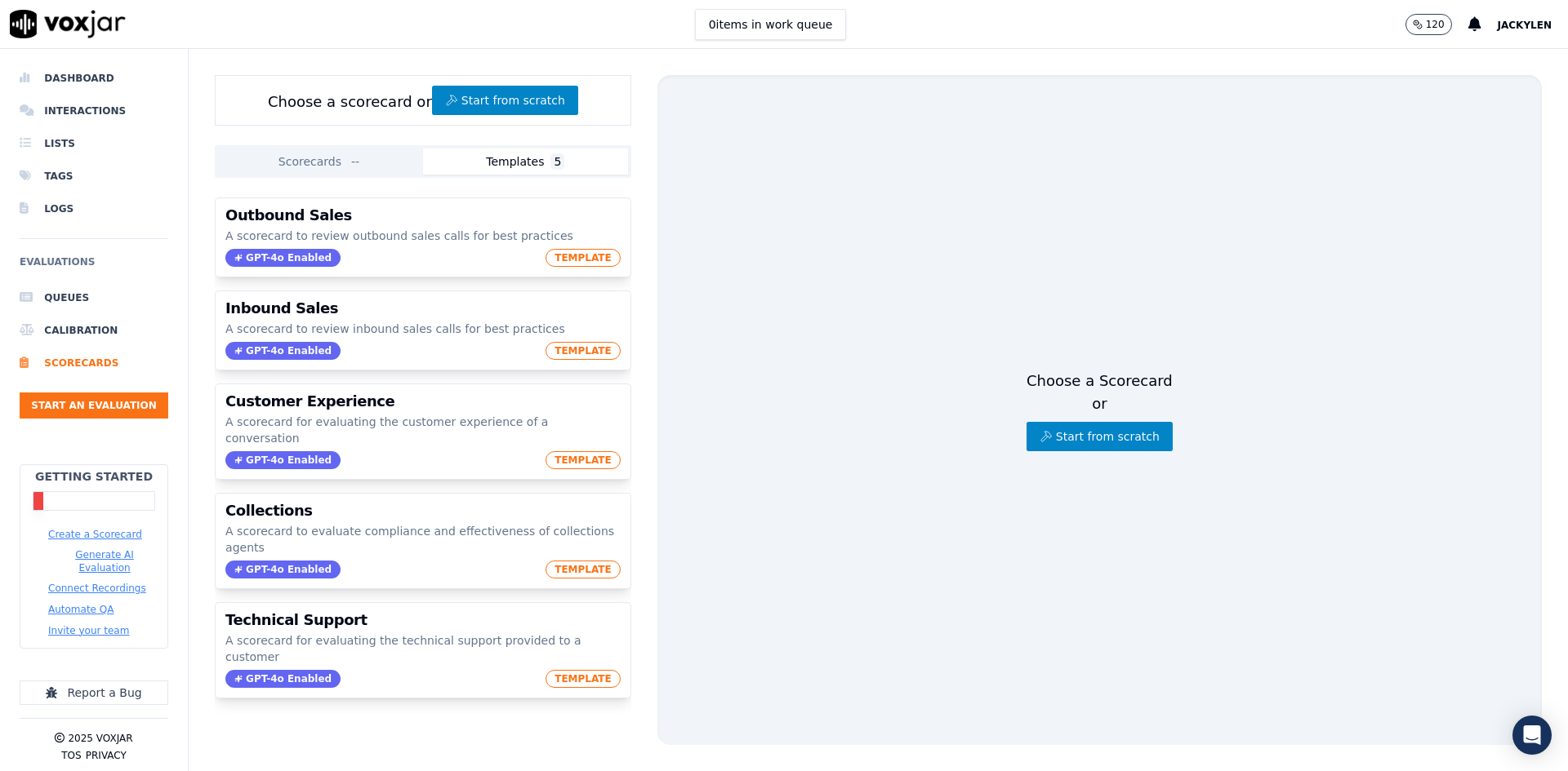
click at [324, 175] on button "Scorecards --" at bounding box center [320, 162] width 205 height 26
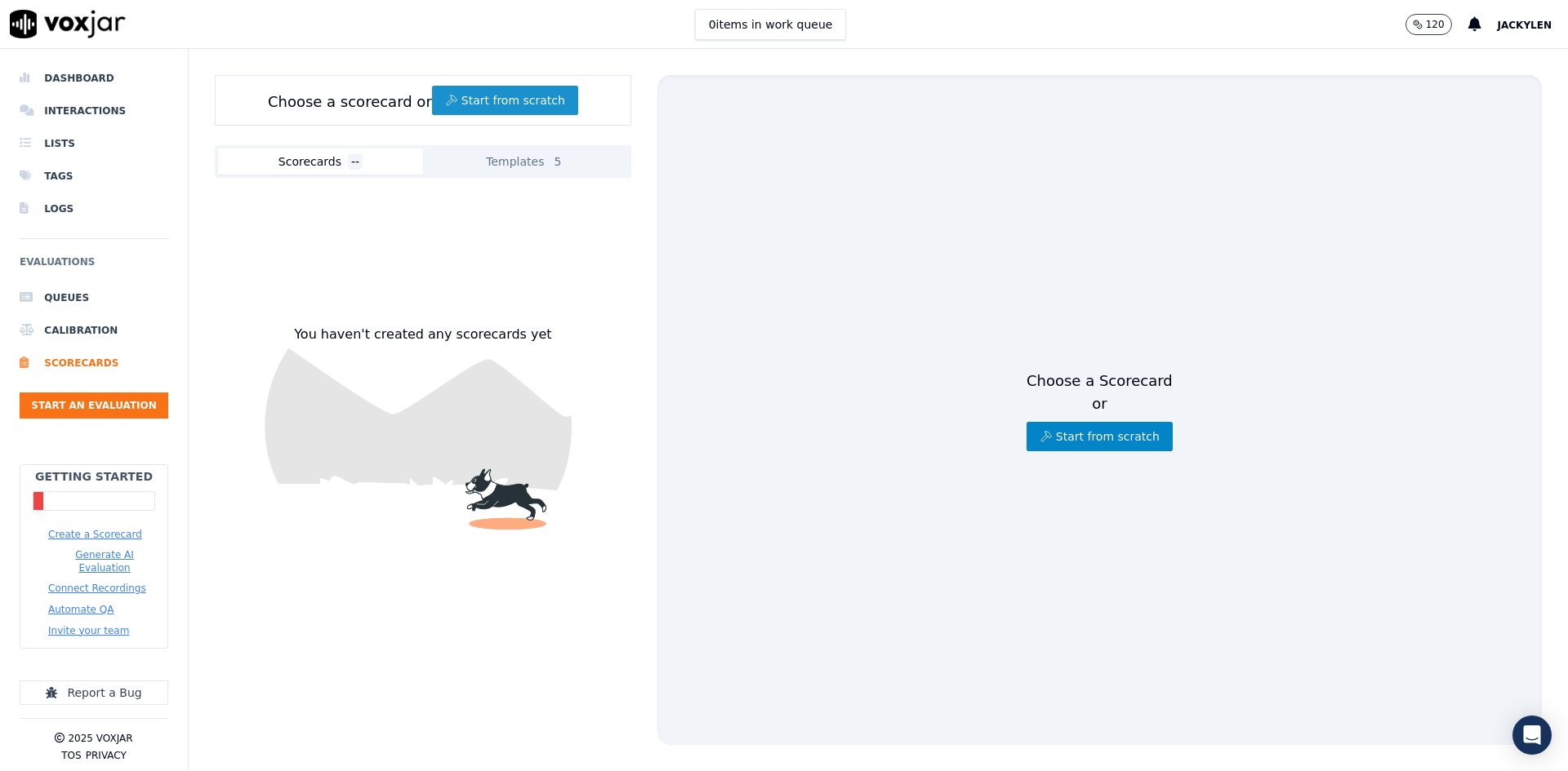
click at [578, 115] on button "Start from scratch" at bounding box center [505, 100] width 146 height 29
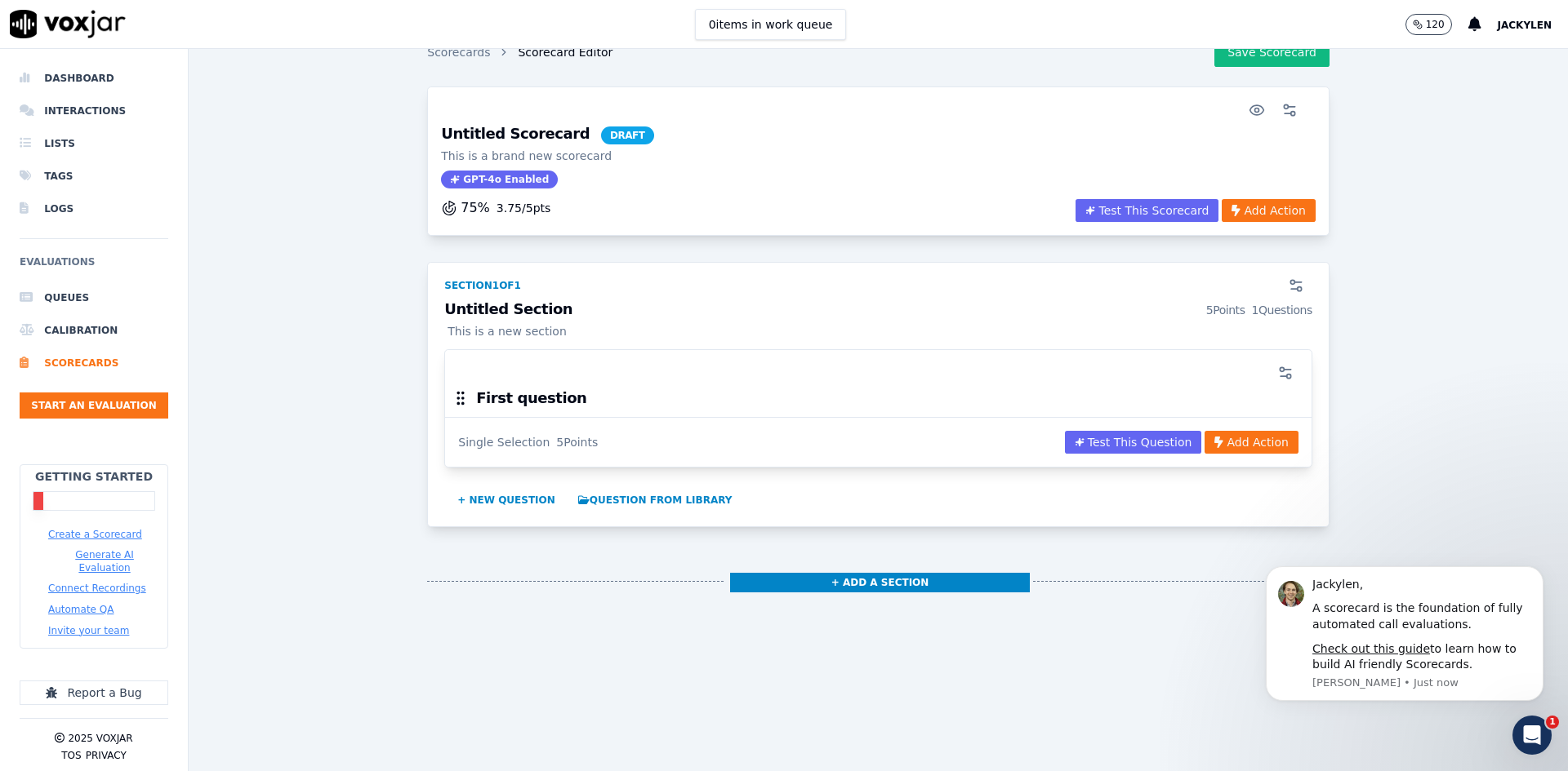
scroll to position [89, 0]
click at [573, 148] on p "This is a brand new scorecard" at bounding box center [547, 155] width 213 height 17
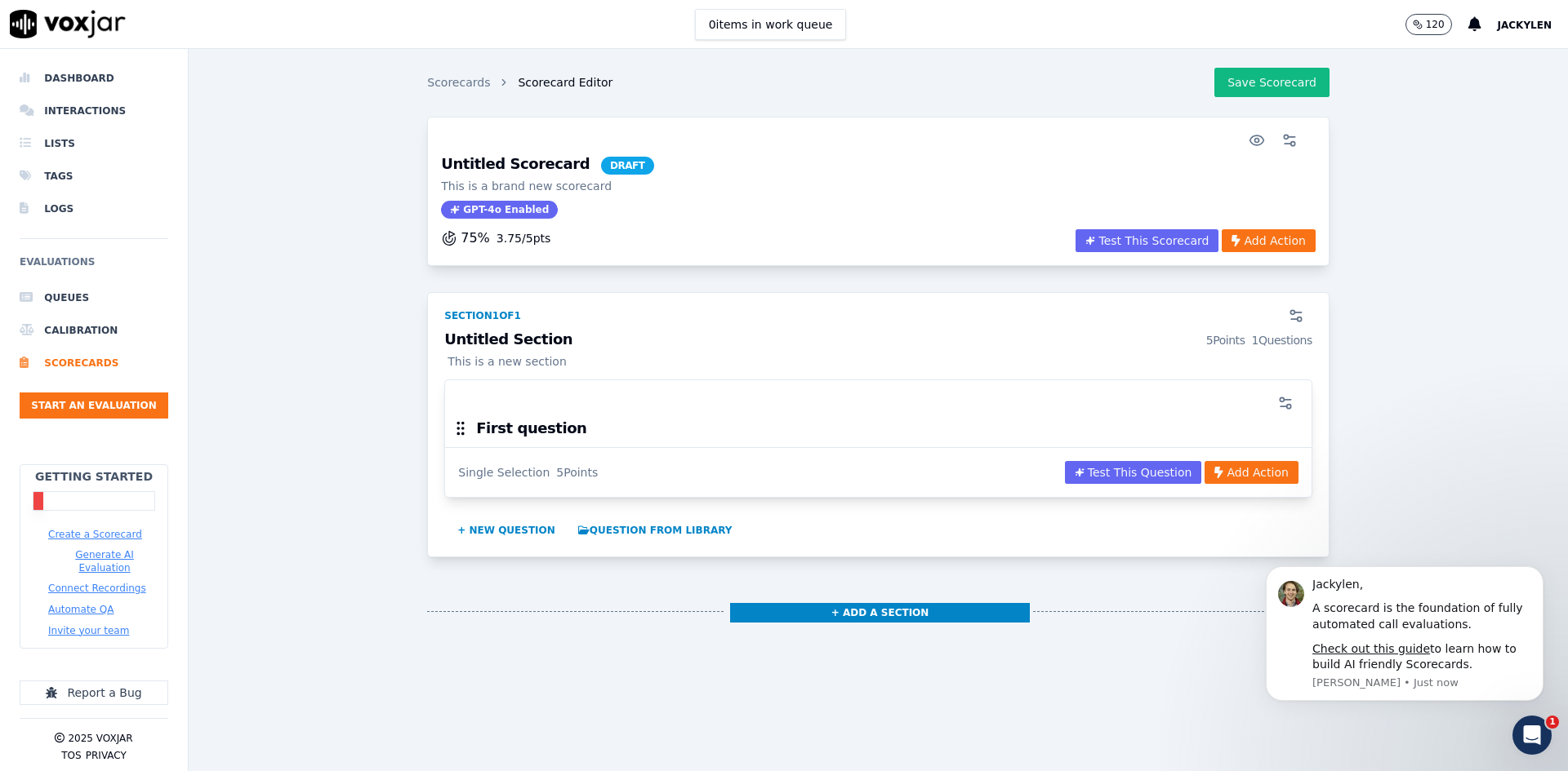
scroll to position [0, 0]
click at [578, 176] on h3 "Untitled Scorecard DRAFT" at bounding box center [547, 166] width 213 height 18
click at [584, 176] on h3 "Untitled Scorecard DRAFT" at bounding box center [547, 166] width 213 height 18
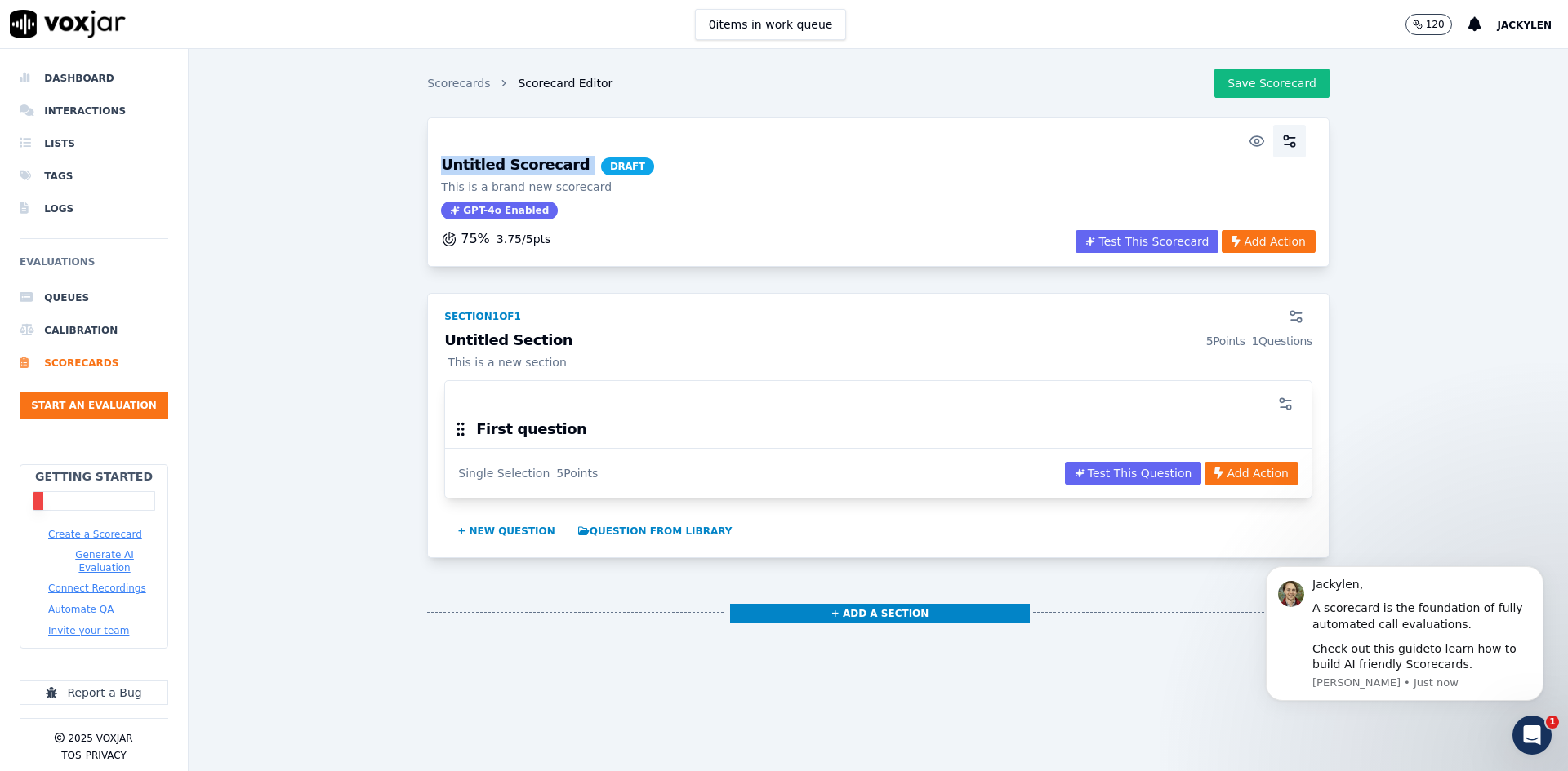
click at [1291, 147] on circle "button" at bounding box center [1293, 145] width 4 height 4
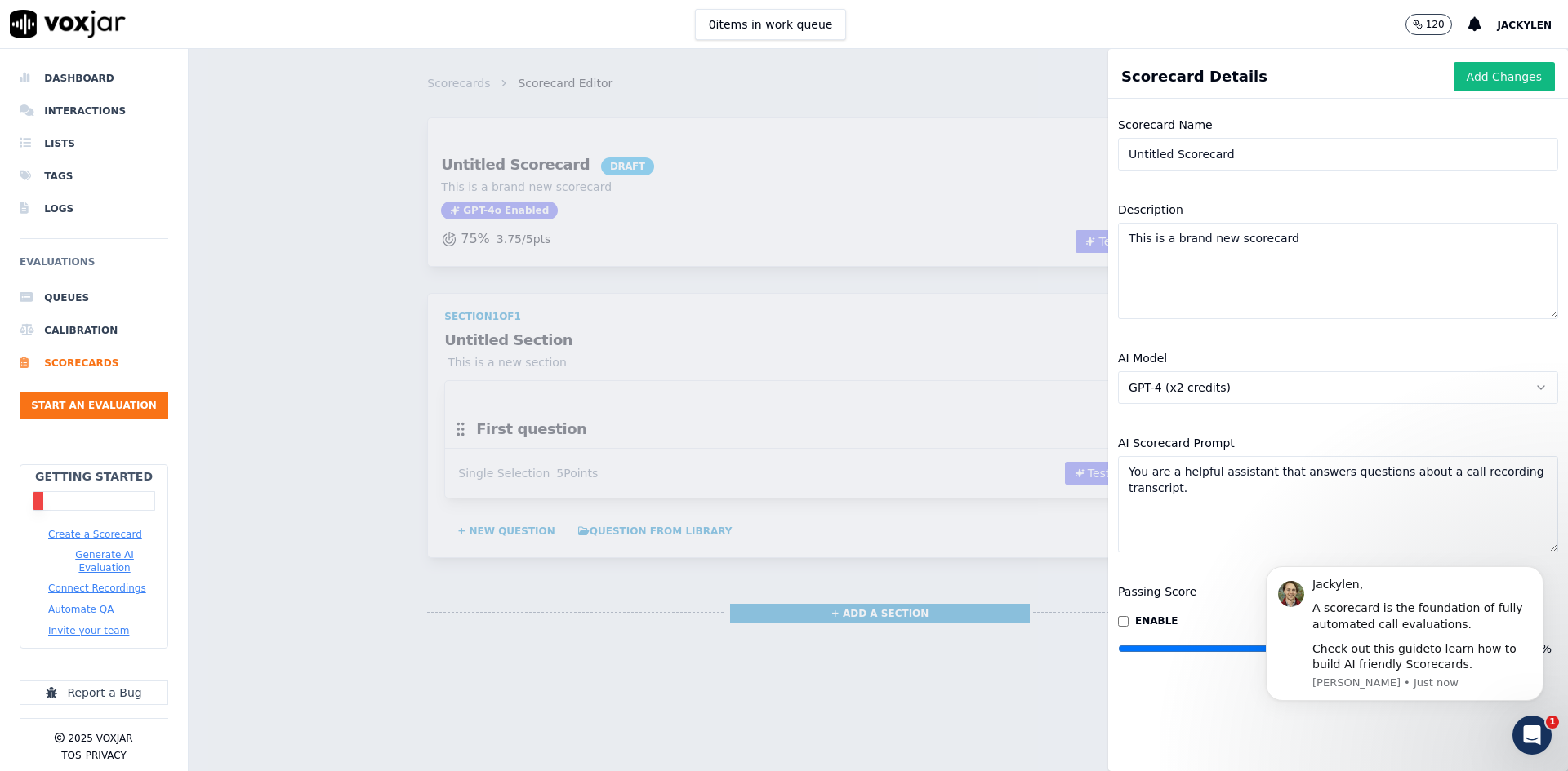
click at [1248, 170] on input "Untitled Scorecard" at bounding box center [1338, 154] width 440 height 32
click at [1244, 300] on textarea "This is a brand new scorecard" at bounding box center [1338, 271] width 440 height 97
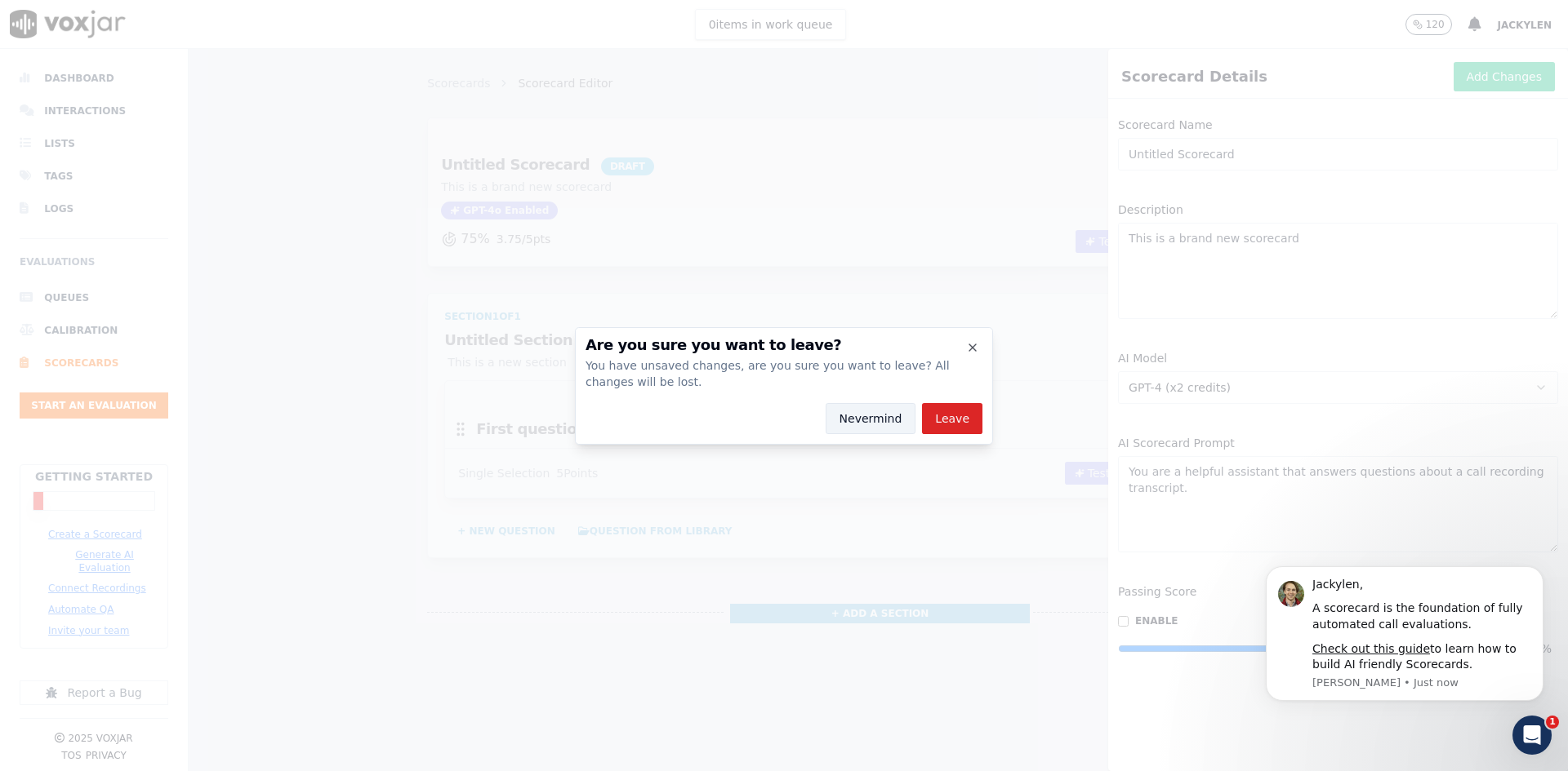
click at [889, 426] on button "Nevermind" at bounding box center [871, 418] width 90 height 31
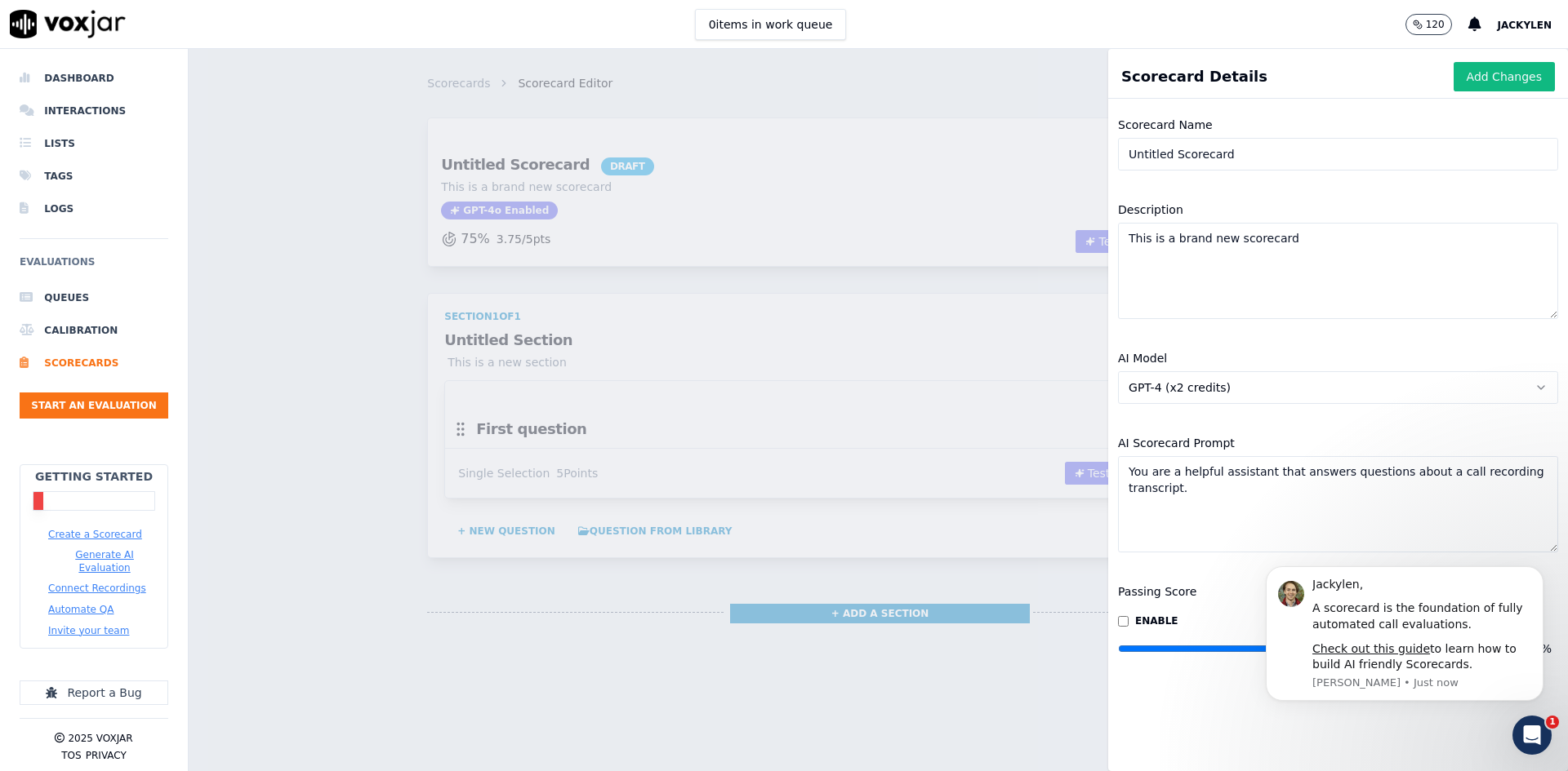
click at [1189, 228] on textarea "This is a brand new scorecard" at bounding box center [1338, 271] width 440 height 97
click at [1247, 288] on textarea "This is a brand new scorecard" at bounding box center [1338, 271] width 440 height 97
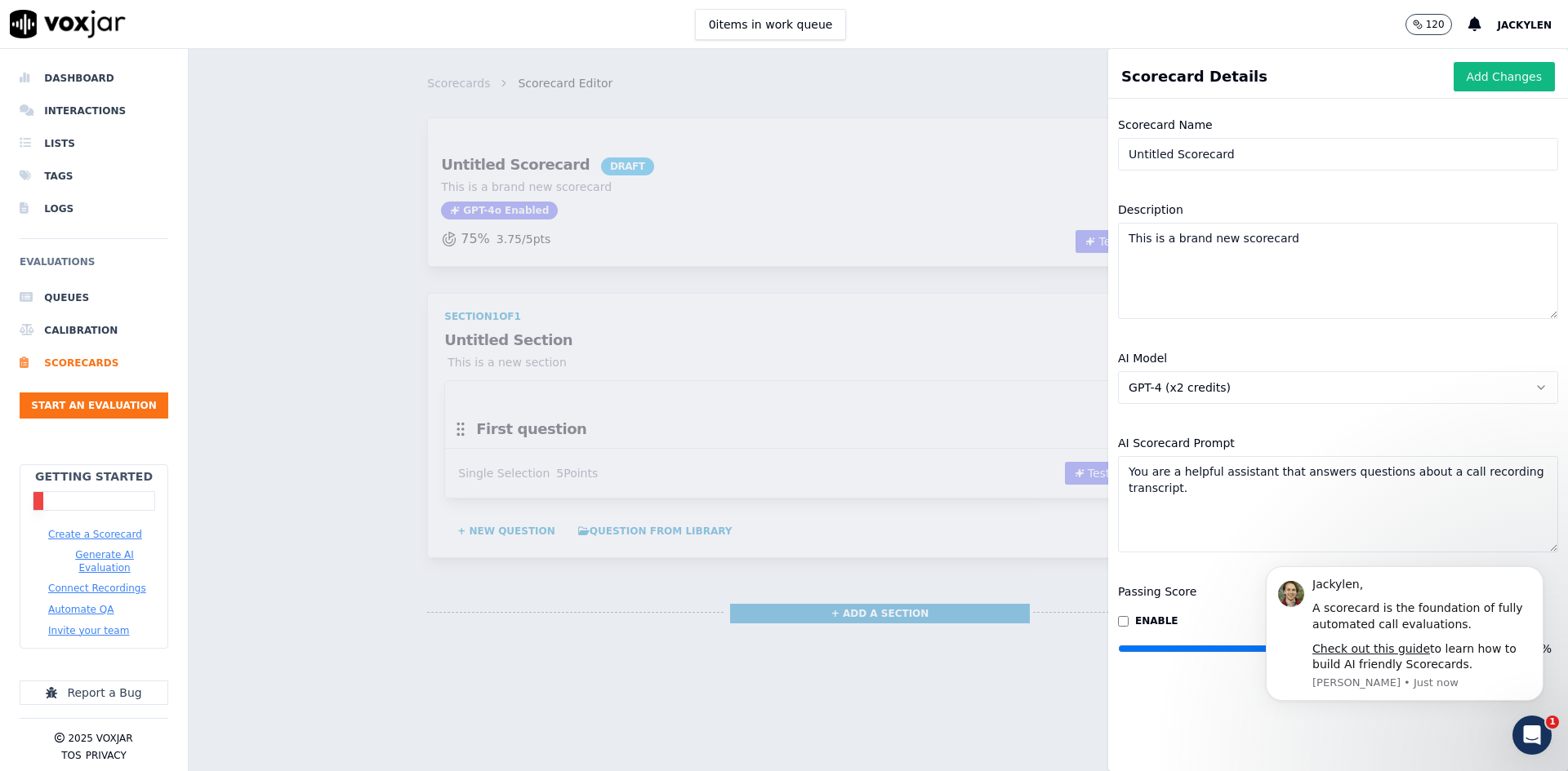
click at [1247, 288] on textarea "This is a brand new scorecard" at bounding box center [1338, 271] width 440 height 97
paste textarea ""GREETING & SALUTATION 5%" "COURTESY & EMPATHY 15%" "TONE OF VOICE & ELOQUENCE …"
click at [1169, 307] on textarea ""GREETING & SALUTATION 5%" "COURTESY & EMPATHY 15%" "TONE OF VOICE & ELOQUENCE …" at bounding box center [1338, 271] width 440 height 97
type textarea "This is a brand new scorecard"
click at [1173, 292] on textarea "This is a brand new scorecard" at bounding box center [1338, 271] width 440 height 97
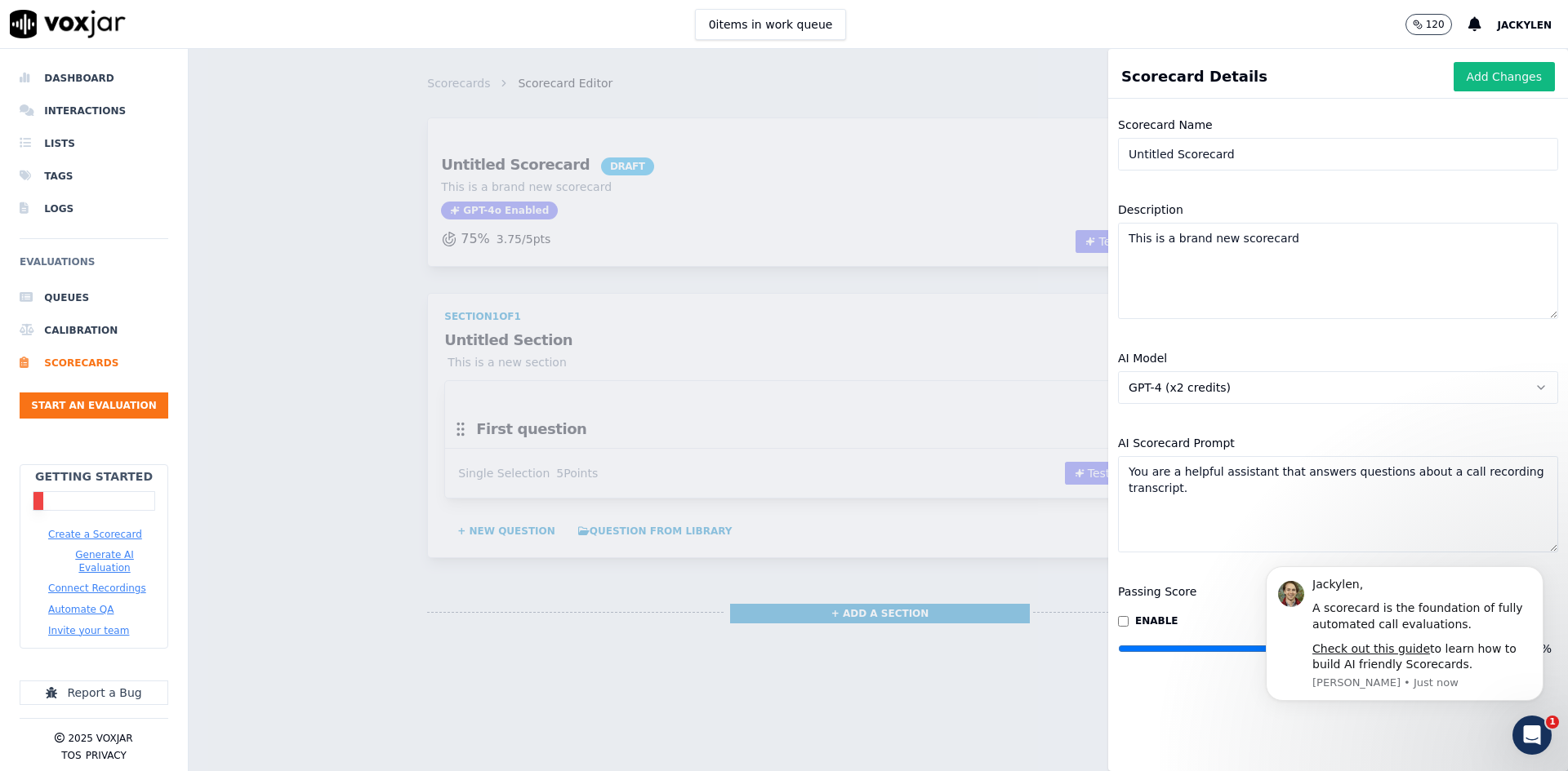
click at [1173, 292] on textarea "This is a brand new scorecard" at bounding box center [1338, 271] width 440 height 97
click at [1196, 479] on textarea "You are a helpful assistant that answers questions about a call recording trans…" at bounding box center [1338, 505] width 440 height 97
click at [1196, 479] on textarea "You are a helpful assistant that answers questions about a call recording trans…" at bounding box center [1338, 505] width 440 height 97
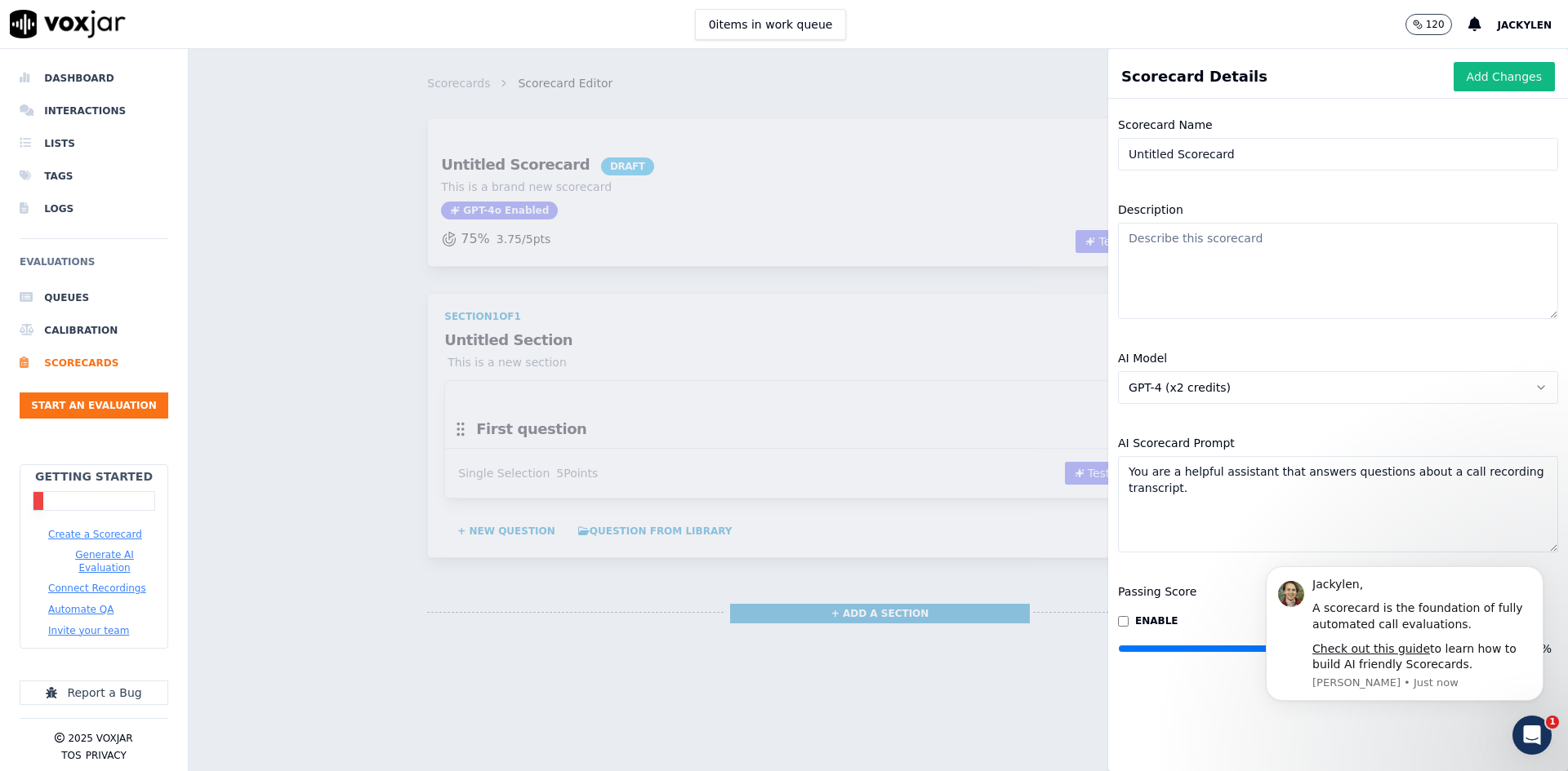
click at [1196, 479] on textarea "You are a helpful assistant that answers questions about a call recording trans…" at bounding box center [1338, 505] width 440 height 97
paste textarea ""GREETING & SALUTATION 5%" "COURTESY & EMPATHY 15%" "TONE OF VOICE & ELOQUENCE …"
type textarea ""GREETING & SALUTATION 5%" "COURTESY & EMPATHY 15%" "TONE OF VOICE & ELOQUENCE …"
paste textarea ""GREETING & SALUTATION 5%" "COURTESY & EMPATHY 15%" "TONE OF VOICE & ELOQUENCE …"
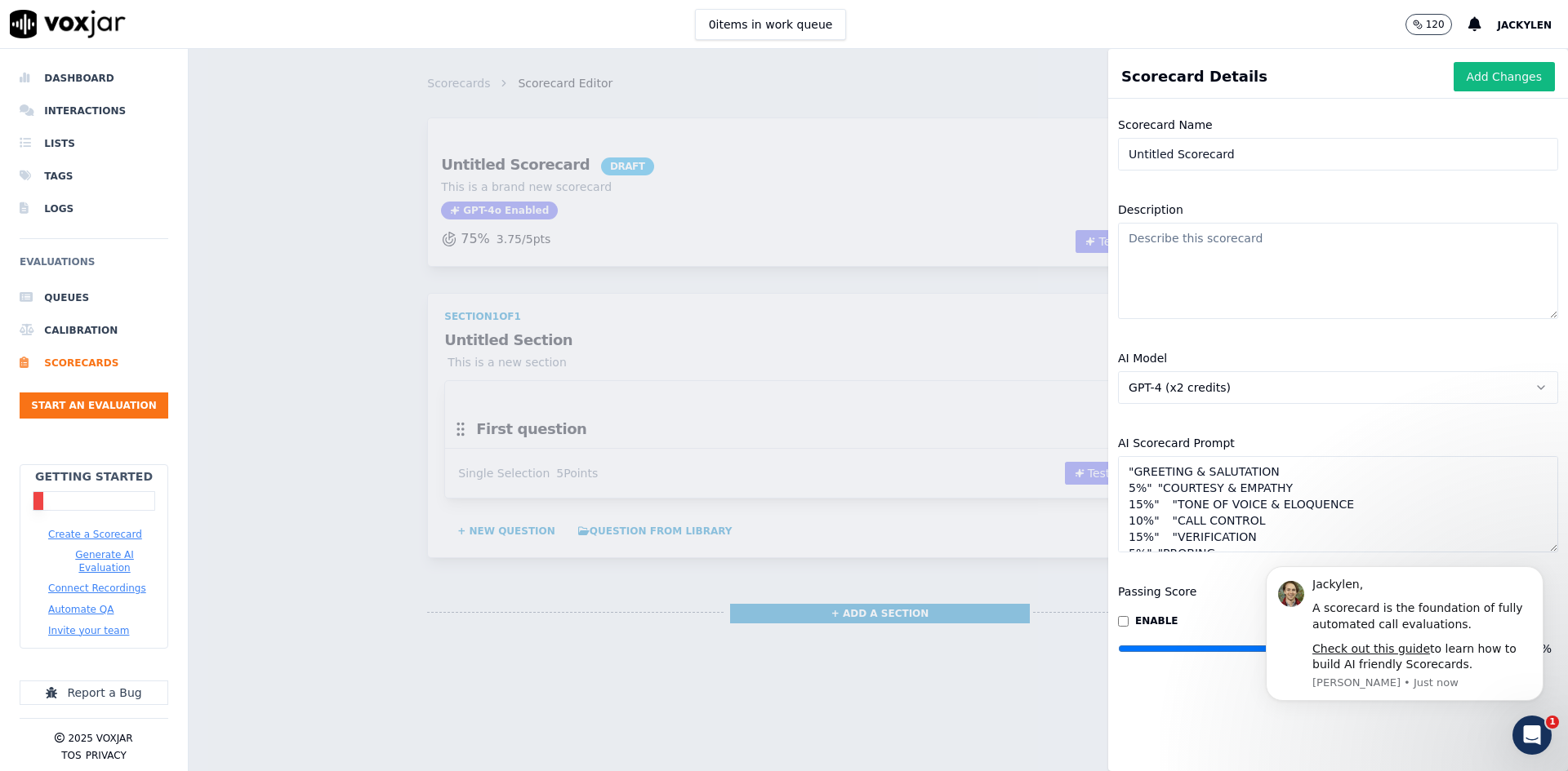
scroll to position [135, 0]
click at [1162, 465] on textarea ""GREETING & SALUTATION 5%" "COURTESY & EMPATHY 15%" "TONE OF VOICE & ELOQUENCE …" at bounding box center [1338, 505] width 440 height 97
click at [1131, 466] on textarea ""GREETING & SALUTATION 5%" "COURTESY & EMPATHY 15%" "TONE OF VOICE & ELOQUENCE …" at bounding box center [1338, 505] width 440 height 97
type textarea ""GREETING & SALUTATION 5%" "COURTESY & EMPATHY 15%" "TONE OF VOICE & ELOQUENCE …"
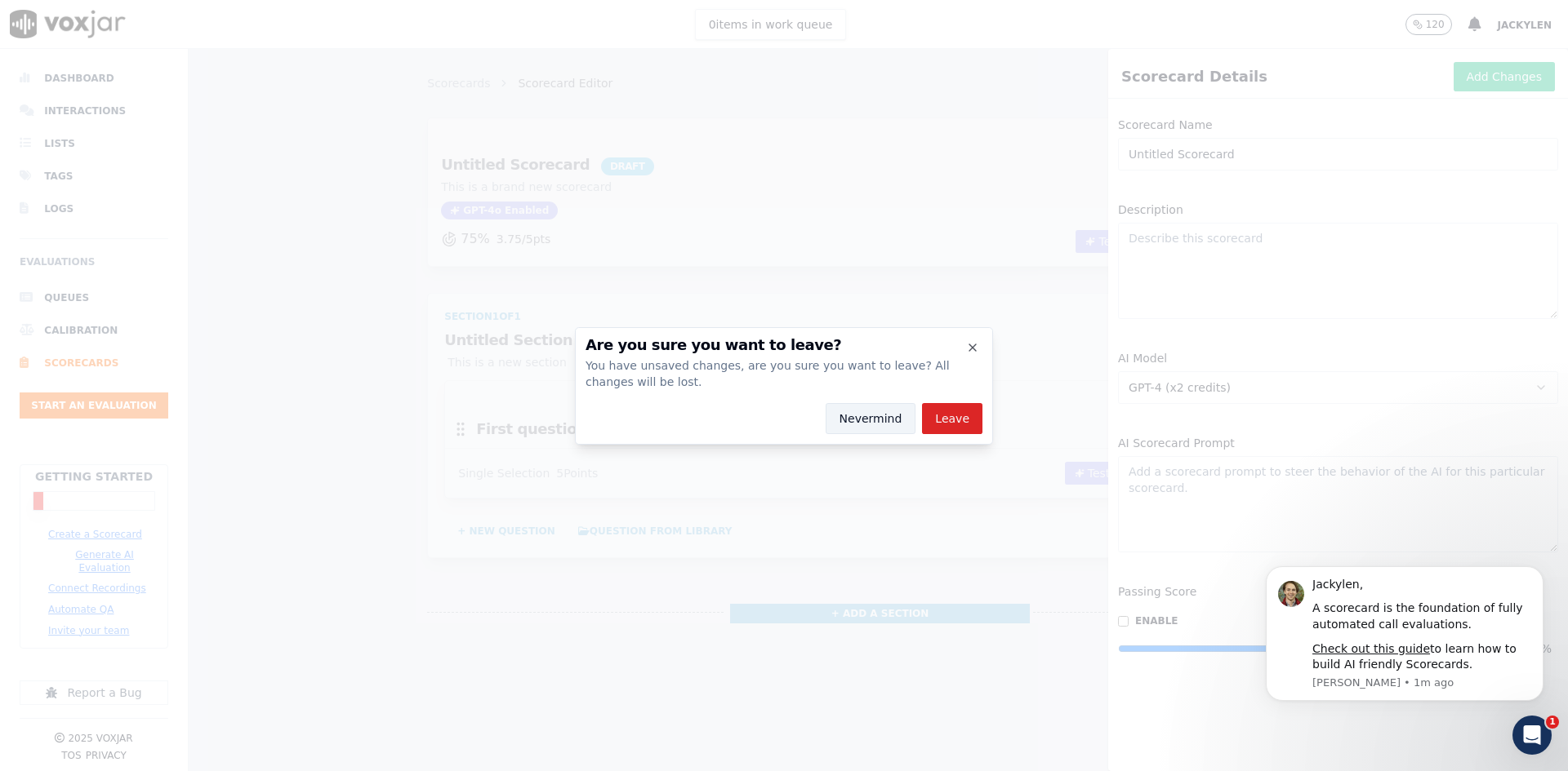
click at [885, 423] on button "Nevermind" at bounding box center [871, 418] width 90 height 31
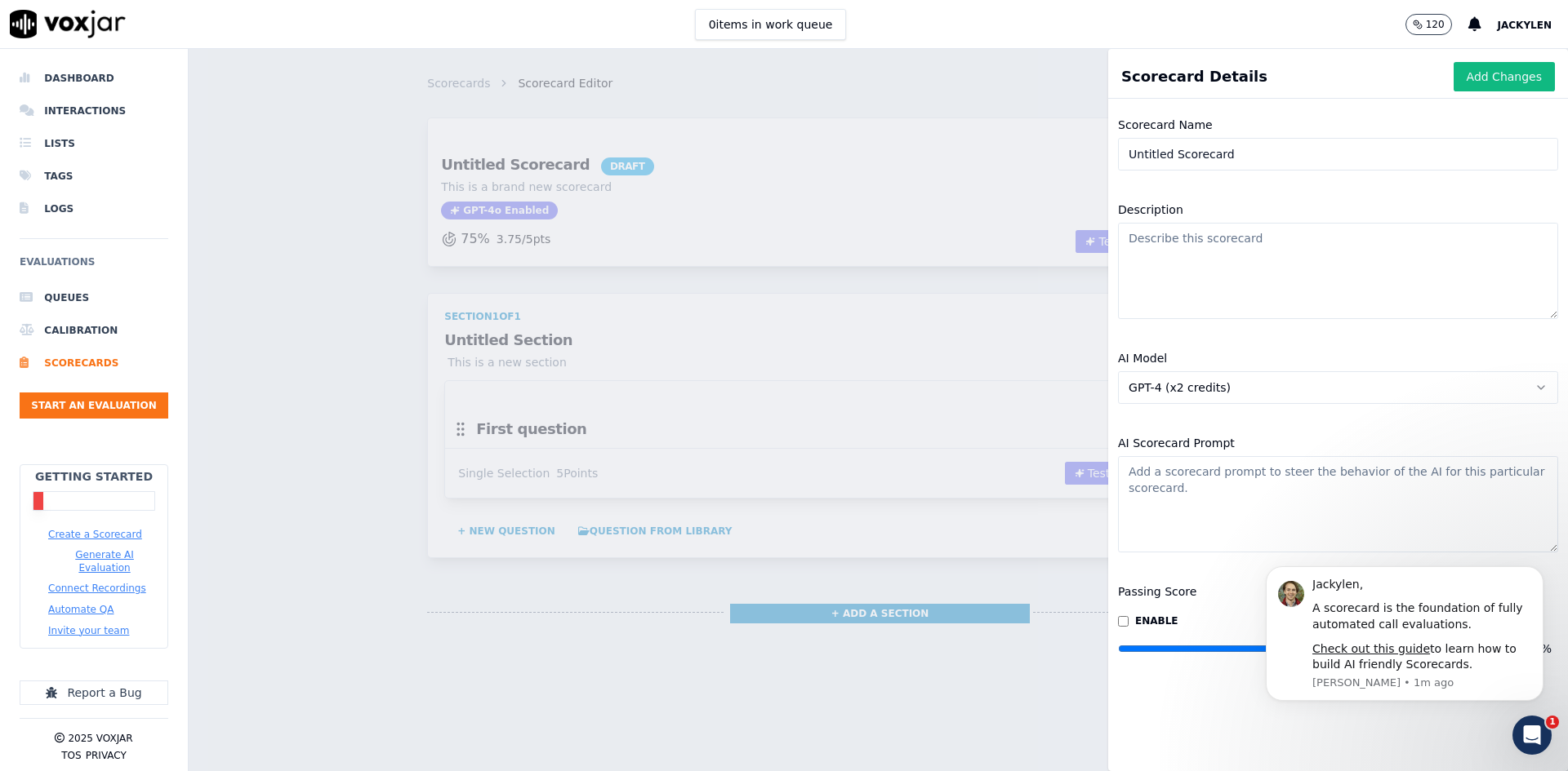
paste textarea ""GREETING & SALUTATION 5%""
click at [1132, 465] on textarea ""GREETING & SALUTATION 5%"" at bounding box center [1338, 505] width 440 height 97
drag, startPoint x: 1302, startPoint y: 447, endPoint x: 1366, endPoint y: 447, distance: 64.0
click at [1366, 457] on textarea ""GREETING & SALUTATION 5%"" at bounding box center [1338, 505] width 440 height 97
click at [1538, 570] on icon "Dismiss notification" at bounding box center [1539, 571] width 9 height 9
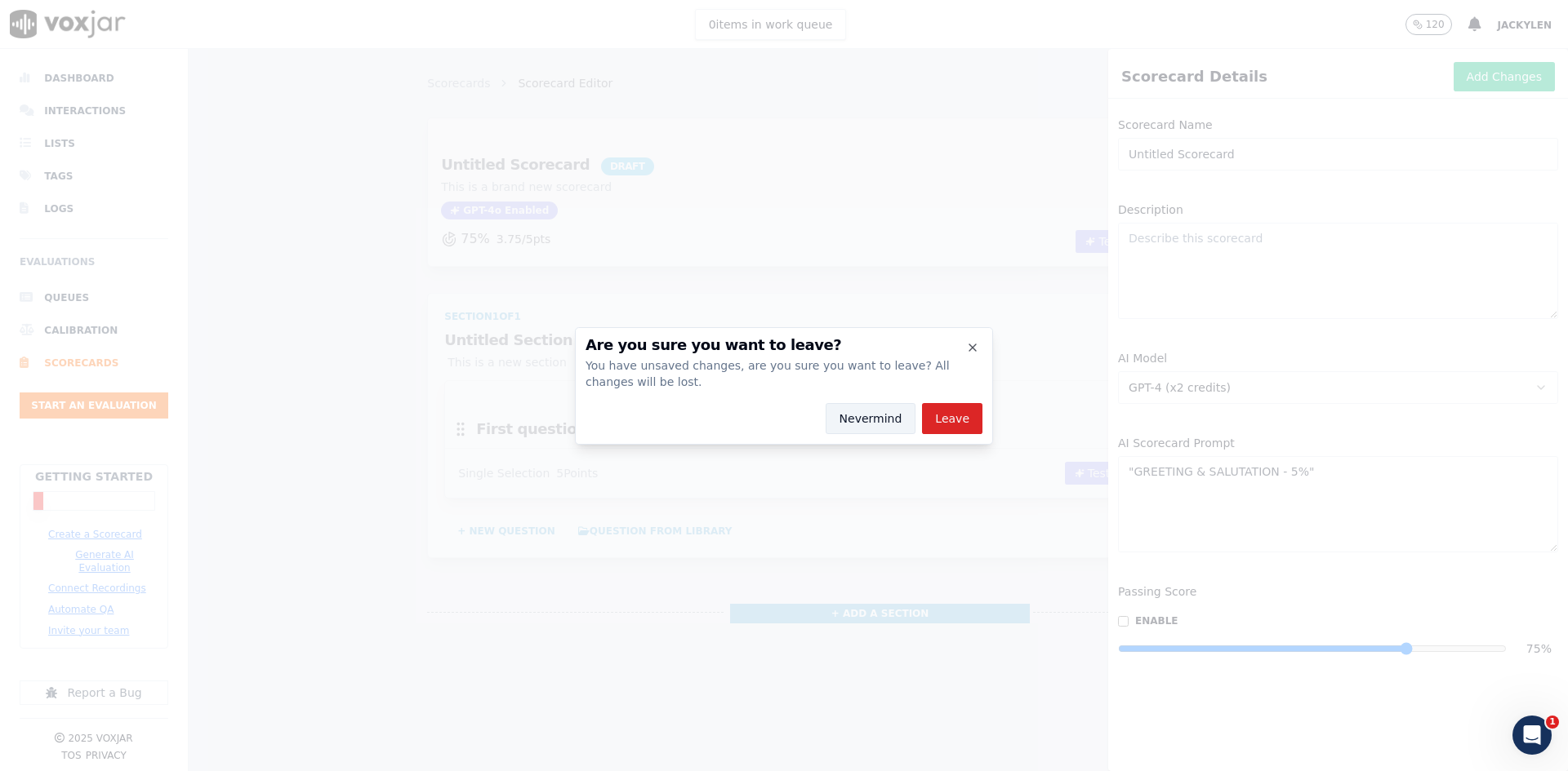
click at [879, 435] on button "Nevermind" at bounding box center [871, 418] width 90 height 31
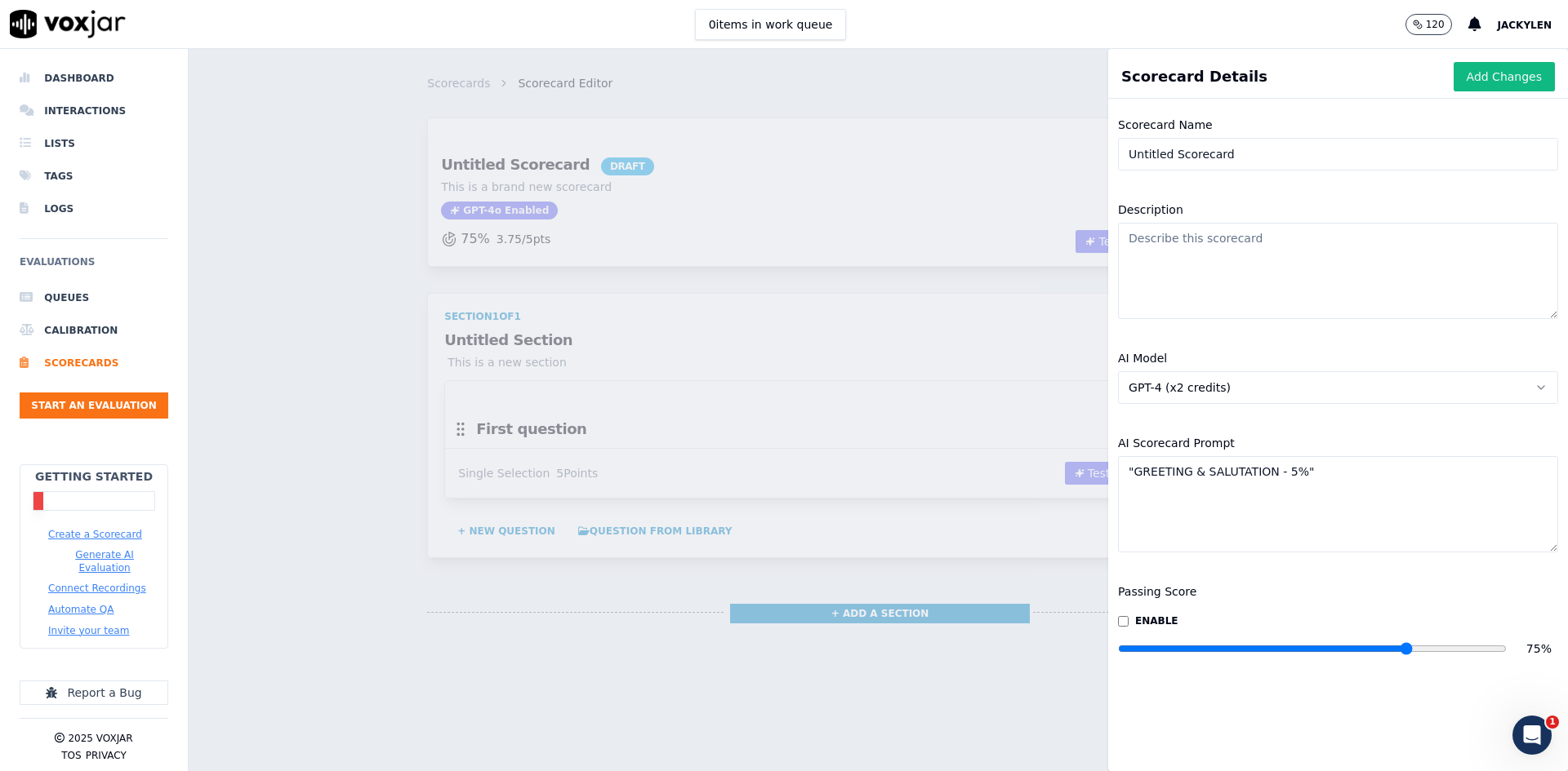
click at [1222, 457] on textarea ""GREETING & SALUTATION - 5%"" at bounding box center [1338, 505] width 440 height 97
paste textarea "5%" "COURTESY & EMPATHY 15%" "TONE OF VOICE & ELOQUENCE 10%" "CALL CONTROL 15%"…"
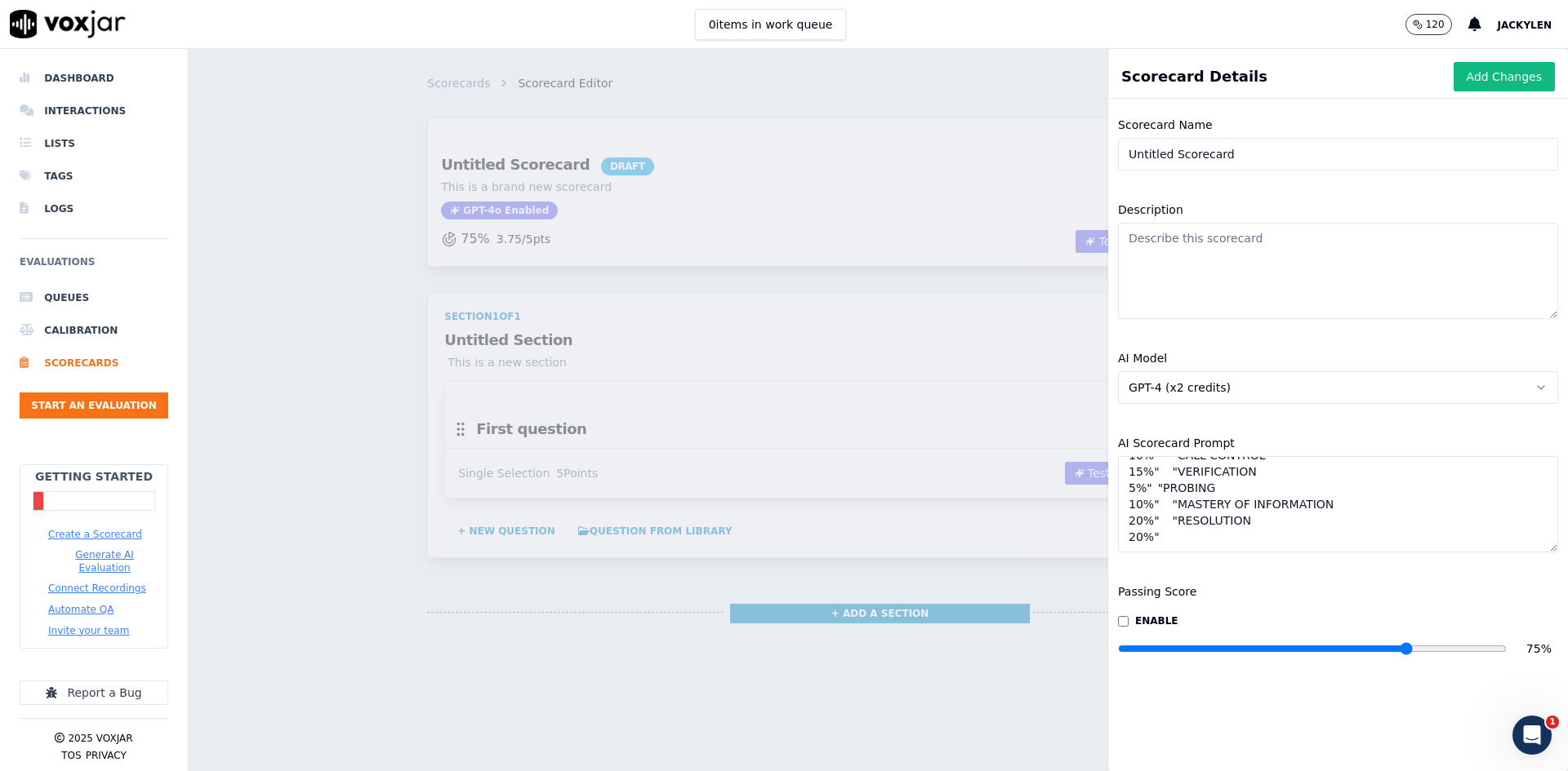
click at [1134, 534] on textarea ""GREETING & SALUTATION 5%" "COURTESY & EMPATHY 15%" "TONE OF VOICE & ELOQUENCE …" at bounding box center [1338, 505] width 440 height 97
click at [1130, 533] on textarea ""GREETING & SALUTATION 5%" "COURTESY & EMPATHY 15%" "TONE OF VOICE & ELOQUENCE …" at bounding box center [1338, 505] width 440 height 97
drag, startPoint x: 1131, startPoint y: 505, endPoint x: 1127, endPoint y: 519, distance: 14.6
click at [1131, 506] on textarea ""GREETING & SALUTATION 5%" "COURTESY & EMPATHY 15%" "TONE OF VOICE & ELOQUENCE …" at bounding box center [1338, 505] width 440 height 97
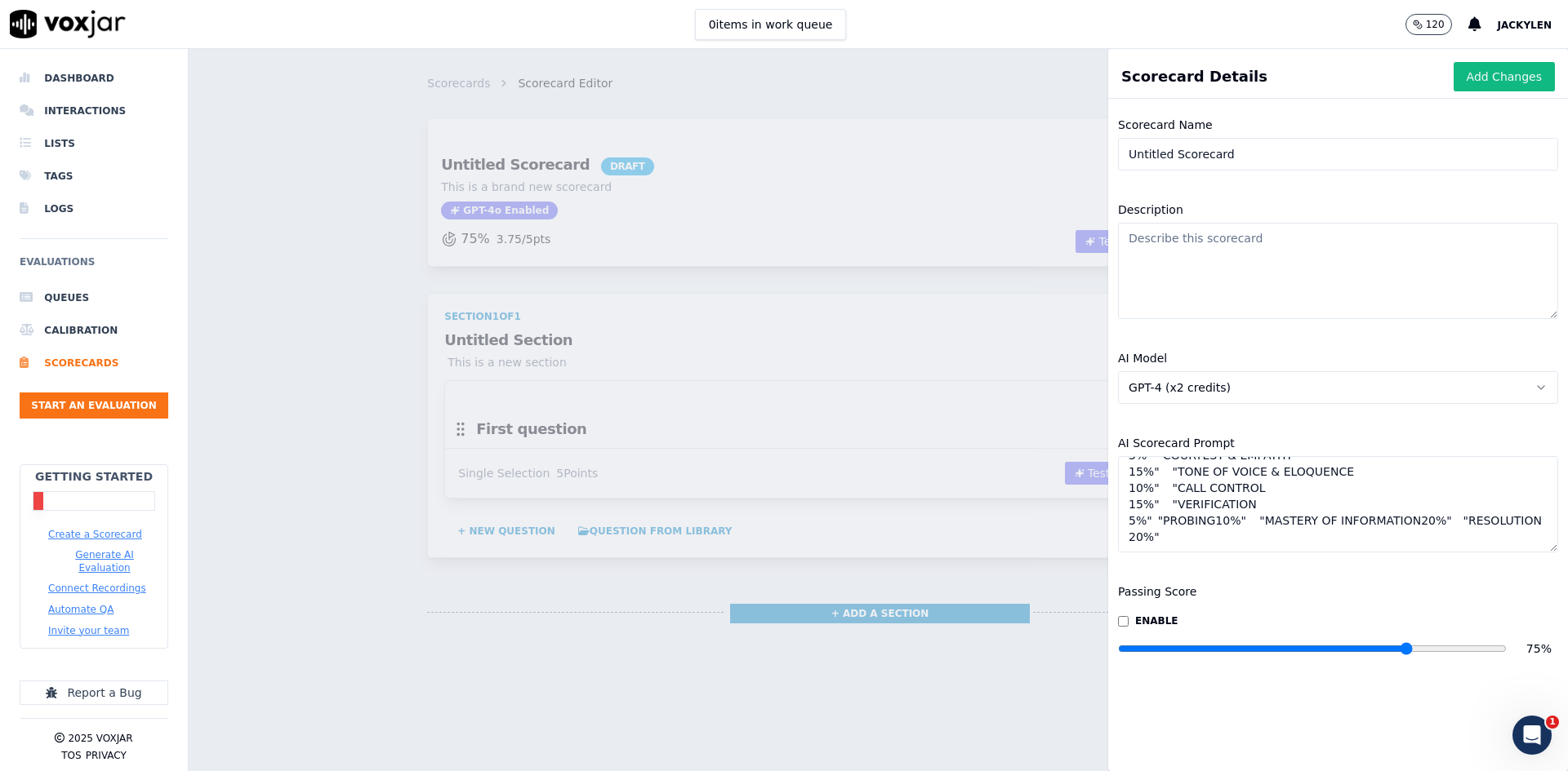
scroll to position [40, 0]
click at [1131, 504] on textarea ""GREETING & SALUTATION 5%" "COURTESY & EMPATHY 15%" "TONE OF VOICE & ELOQUENCE …" at bounding box center [1338, 505] width 440 height 97
click at [1137, 481] on textarea ""GREETING & SALUTATION 5%" "COURTESY & EMPATHY 15%" "TONE OF VOICE & ELOQUENCE …" at bounding box center [1338, 505] width 440 height 97
click at [1134, 491] on textarea ""GREETING & SALUTATION 5%" "COURTESY & EMPATHY 15%" "TONE OF VOICE & ELOQUENCE …" at bounding box center [1338, 505] width 440 height 97
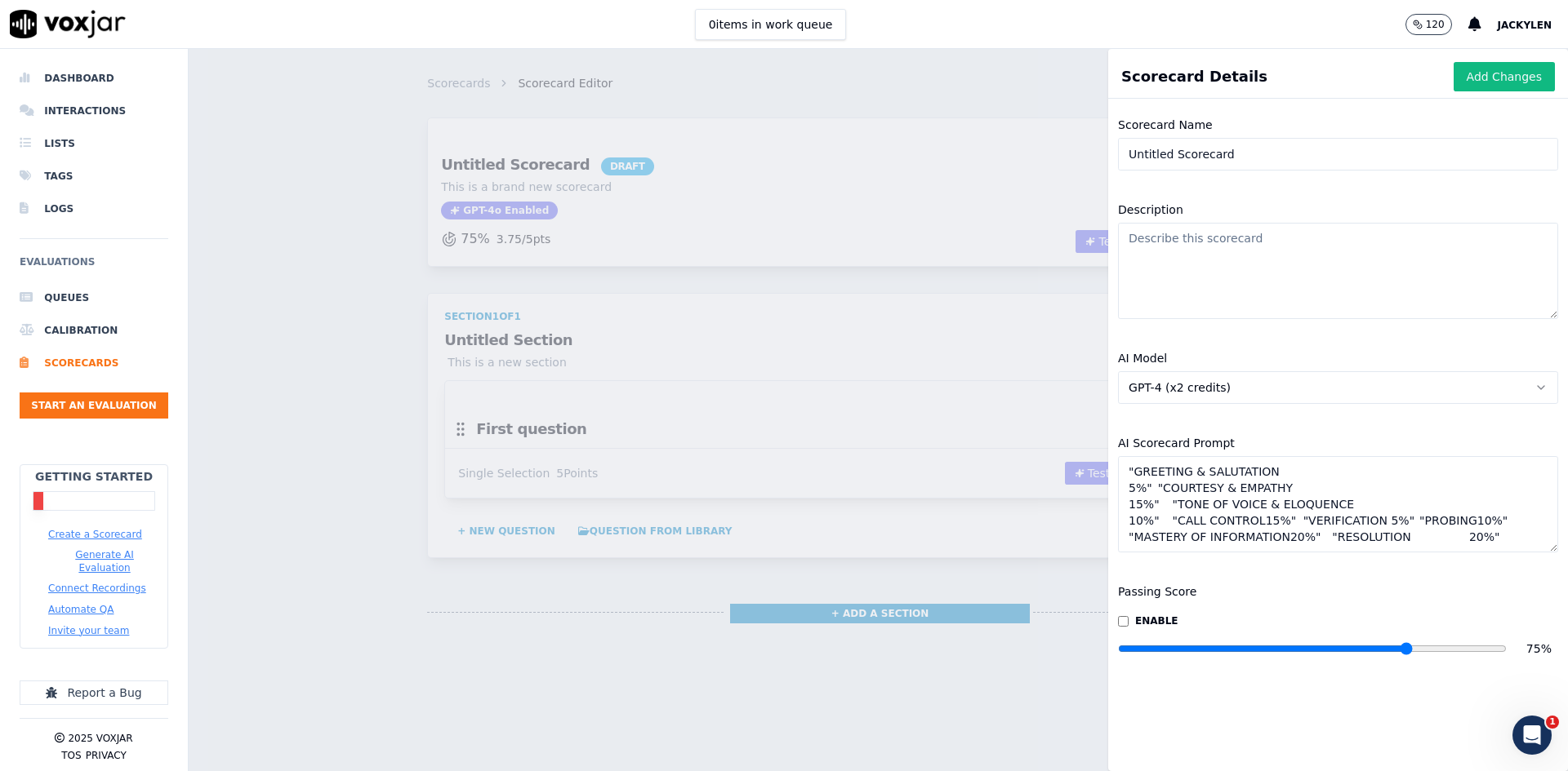
click at [1127, 467] on textarea ""GREETING & SALUTATION 5%" "COURTESY & EMPATHY 15%" "TONE OF VOICE & ELOQUENCE …" at bounding box center [1338, 505] width 440 height 97
click at [1128, 490] on textarea ""GREETING & SALUTATION 5%" "COURTESY & EMPATHY 15%" "TONE OF VOICE & ELOQUENCE …" at bounding box center [1338, 505] width 440 height 97
click at [1131, 547] on textarea ""GREETING & SALUTATION 5%" "COURTESY & EMPATHY 15%" "TONE OF VOICE & ELOQUENCE1…" at bounding box center [1338, 505] width 440 height 97
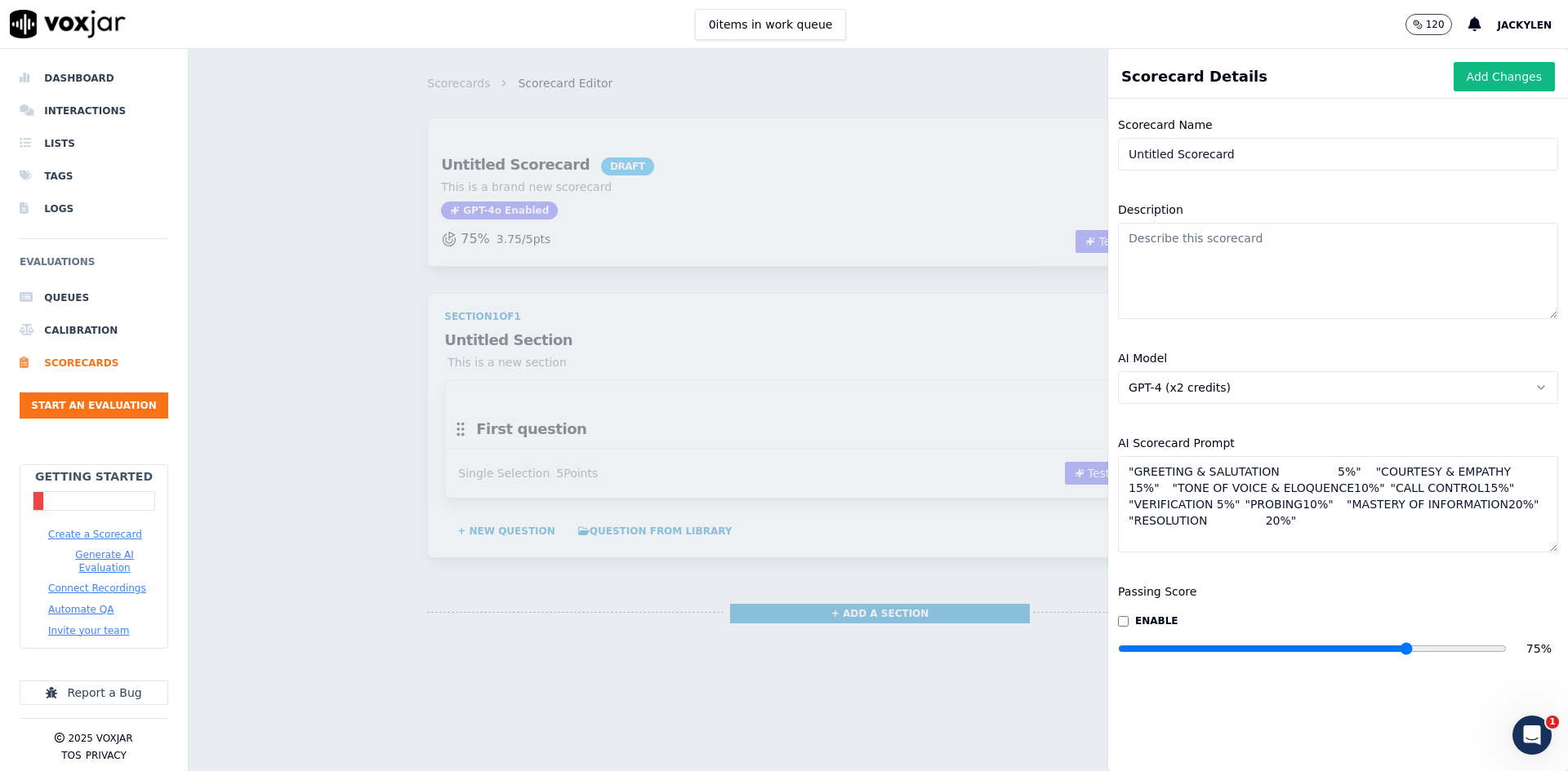
click at [1398, 528] on textarea ""GREETING & SALUTATION 5%" "COURTESY & EMPATHY 15%" "TONE OF VOICE & ELOQUENCE1…" at bounding box center [1338, 505] width 440 height 97
click at [1383, 545] on textarea ""GREETING & SALUTATION 5%" "COURTESY & EMPATHY 15%" "TONE OF VOICE & ELOQUENCE1…" at bounding box center [1338, 505] width 440 height 97
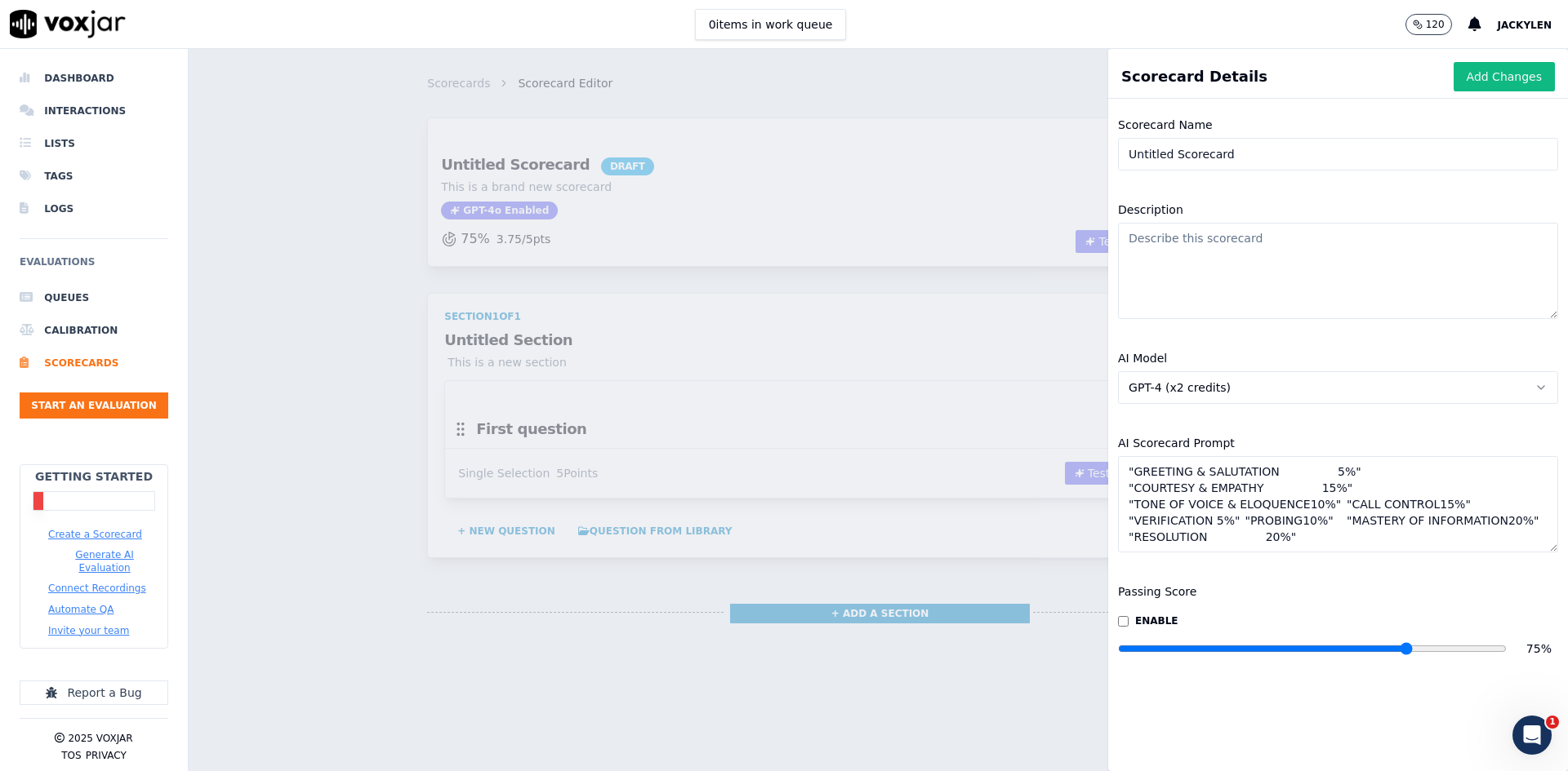
click at [1336, 552] on textarea ""GREETING & SALUTATION 5%" "COURTESY & EMPATHY 15%" "TONE OF VOICE & ELOQUENCE1…" at bounding box center [1338, 505] width 440 height 97
drag, startPoint x: 1348, startPoint y: 550, endPoint x: 1287, endPoint y: 551, distance: 61.0
click at [1287, 551] on textarea ""GREETING & SALUTATION 5%" "COURTESY & EMPATHY 15%" "TONE OF VOICE & ELOQUENCE …" at bounding box center [1338, 505] width 440 height 97
drag, startPoint x: 1309, startPoint y: 527, endPoint x: 1353, endPoint y: 526, distance: 44.0
click at [1353, 526] on textarea ""GREETING & SALUTATION 5%" "COURTESY & EMPATHY 15%" "TONE OF VOICE & ELOQUENCE …" at bounding box center [1338, 505] width 440 height 97
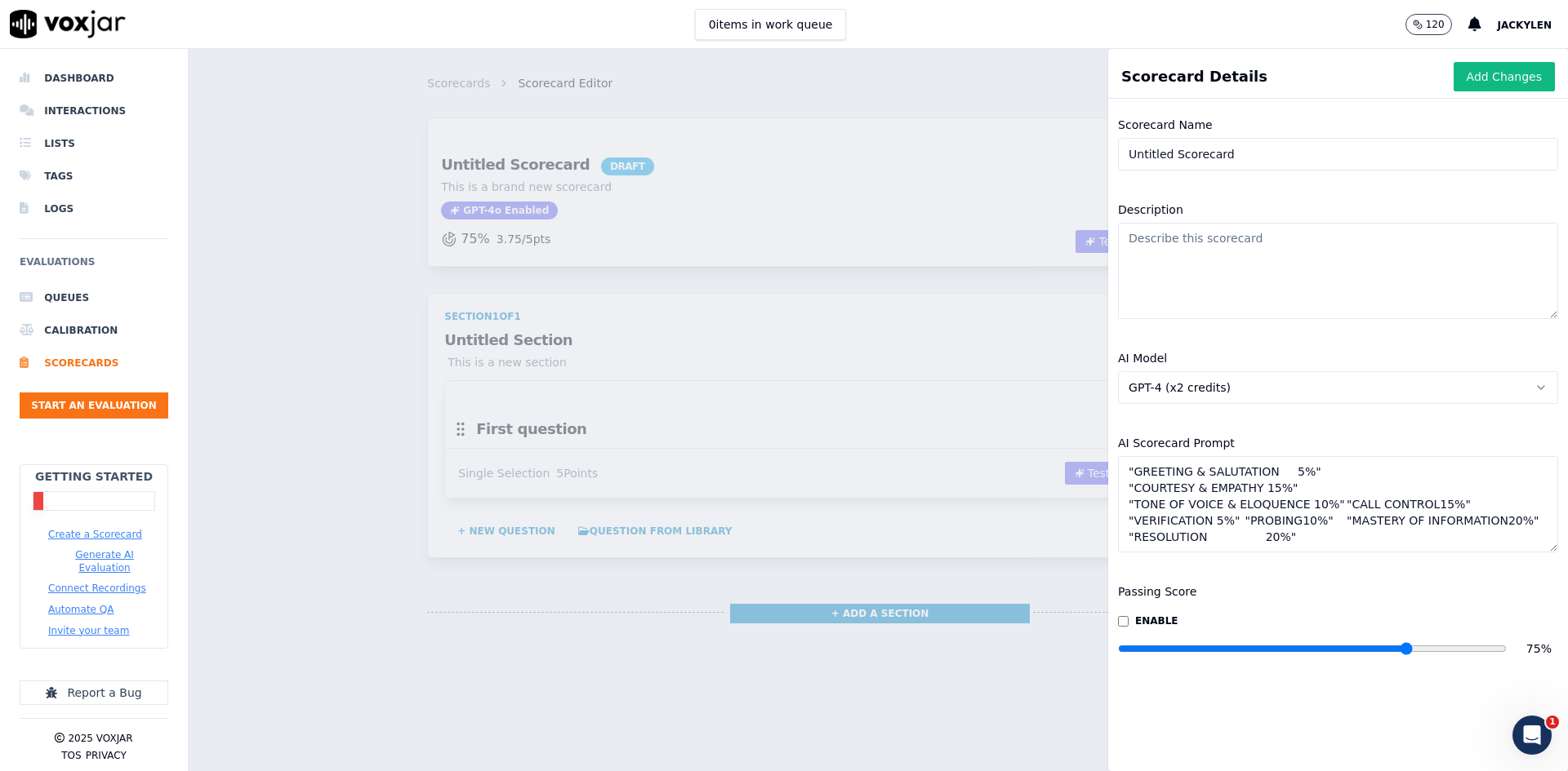
click at [1320, 530] on textarea ""GREETING & SALUTATION 5%" "COURTESY & EMPATHY 15%" "TONE OF VOICE & ELOQUENCE …" at bounding box center [1338, 505] width 440 height 97
click at [1382, 552] on textarea ""GREETING & SALUTATION 5%" "COURTESY & EMPATHY 15%" "TONE OF VOICE & ELOQUENCE …" at bounding box center [1338, 505] width 440 height 97
click at [1238, 552] on textarea ""GREETING & SALUTATION 5%" "COURTESY & EMPATHY 15%" "TONE OF VOICE & ELOQUENCE …" at bounding box center [1338, 505] width 440 height 97
click at [1289, 552] on textarea ""GREETING & SALUTATION 5%" "COURTESY & EMPATHY 15%" "TONE OF VOICE & ELOQUENCE …" at bounding box center [1338, 505] width 440 height 97
click at [1271, 552] on textarea ""GREETING & SALUTATION 5%" "COURTESY & EMPATHY 15%" "TONE OF VOICE & ELOQUENCE …" at bounding box center [1338, 505] width 440 height 97
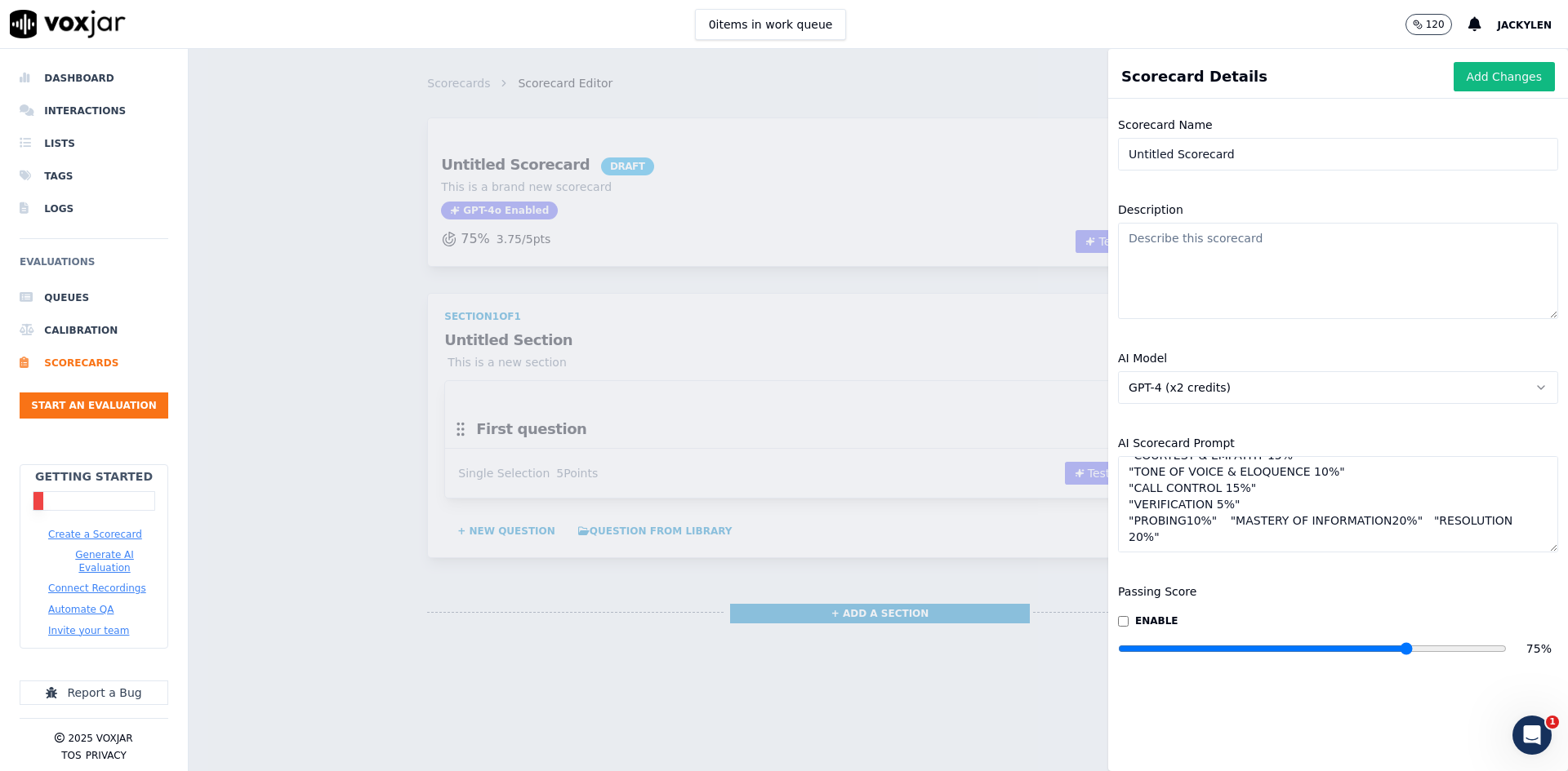
scroll to position [40, 0]
click at [1242, 552] on textarea ""GREETING & SALUTATION 5%" "COURTESY & EMPATHY 15%" "TONE OF VOICE & ELOQUENCE …" at bounding box center [1338, 505] width 440 height 97
click at [1366, 552] on textarea ""GREETING & SALUTATION 5%" "COURTESY & EMPATHY 15%" "TONE OF VOICE & ELOQUENCE …" at bounding box center [1338, 505] width 440 height 97
drag, startPoint x: 1281, startPoint y: 605, endPoint x: 1231, endPoint y: 609, distance: 50.2
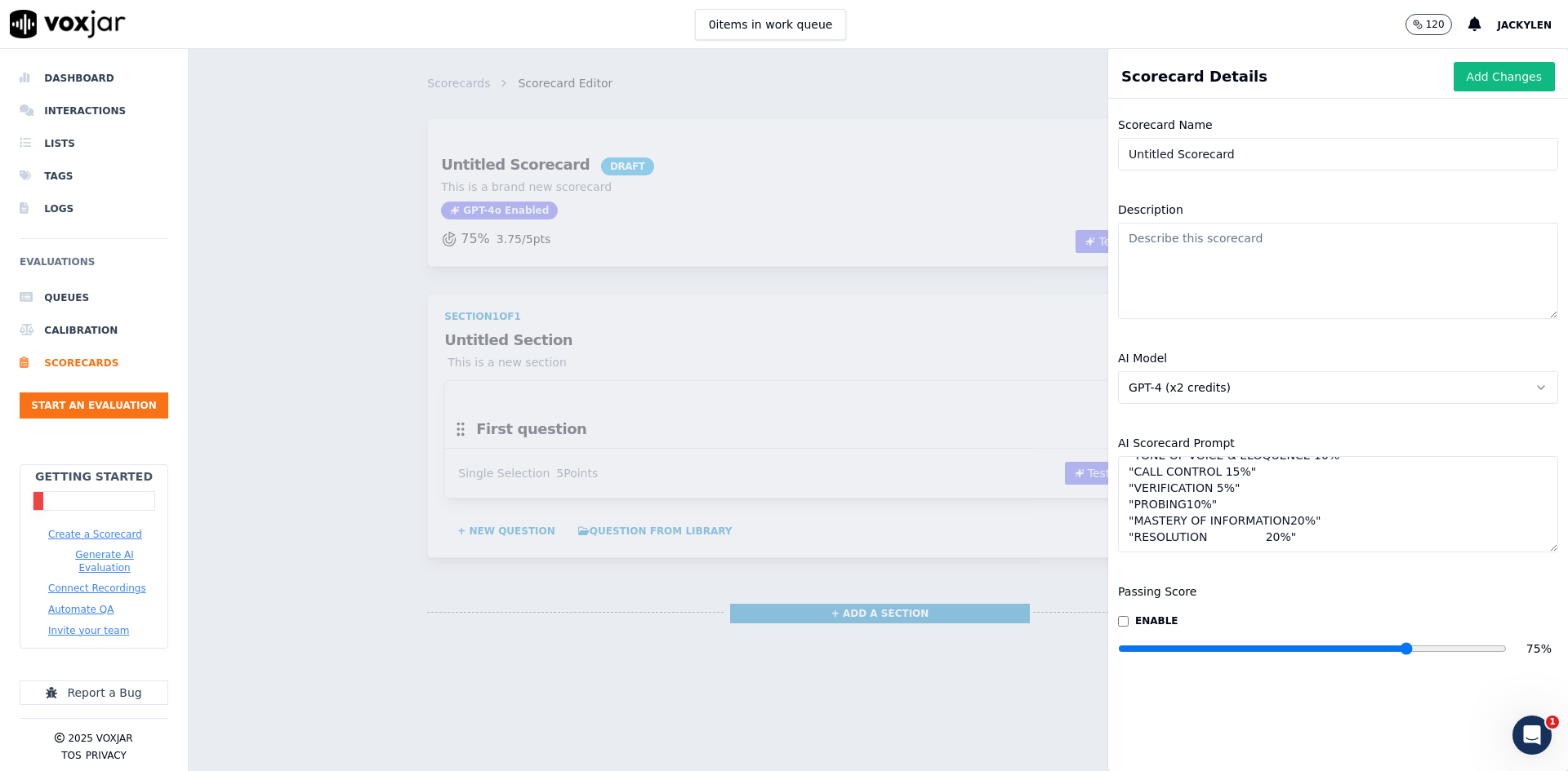
click at [1231, 552] on textarea ""GREETING & SALUTATION 5%" "COURTESY & EMPATHY 15%" "TONE OF VOICE & ELOQUENCE …" at bounding box center [1338, 505] width 440 height 97
click at [1319, 552] on textarea ""GREETING & SALUTATION 5%" "COURTESY & EMPATHY 15%" "TONE OF VOICE & ELOQUENCE …" at bounding box center [1338, 505] width 440 height 97
click at [1198, 552] on textarea ""GREETING & SALUTATION 5%" "COURTESY & EMPATHY 15%" "TONE OF VOICE & ELOQUENCE …" at bounding box center [1338, 505] width 440 height 97
click at [1294, 552] on textarea ""GREETING & SALUTATION 5%" "COURTESY & EMPATHY 15%" "TONE OF VOICE & ELOQUENCE …" at bounding box center [1338, 505] width 440 height 97
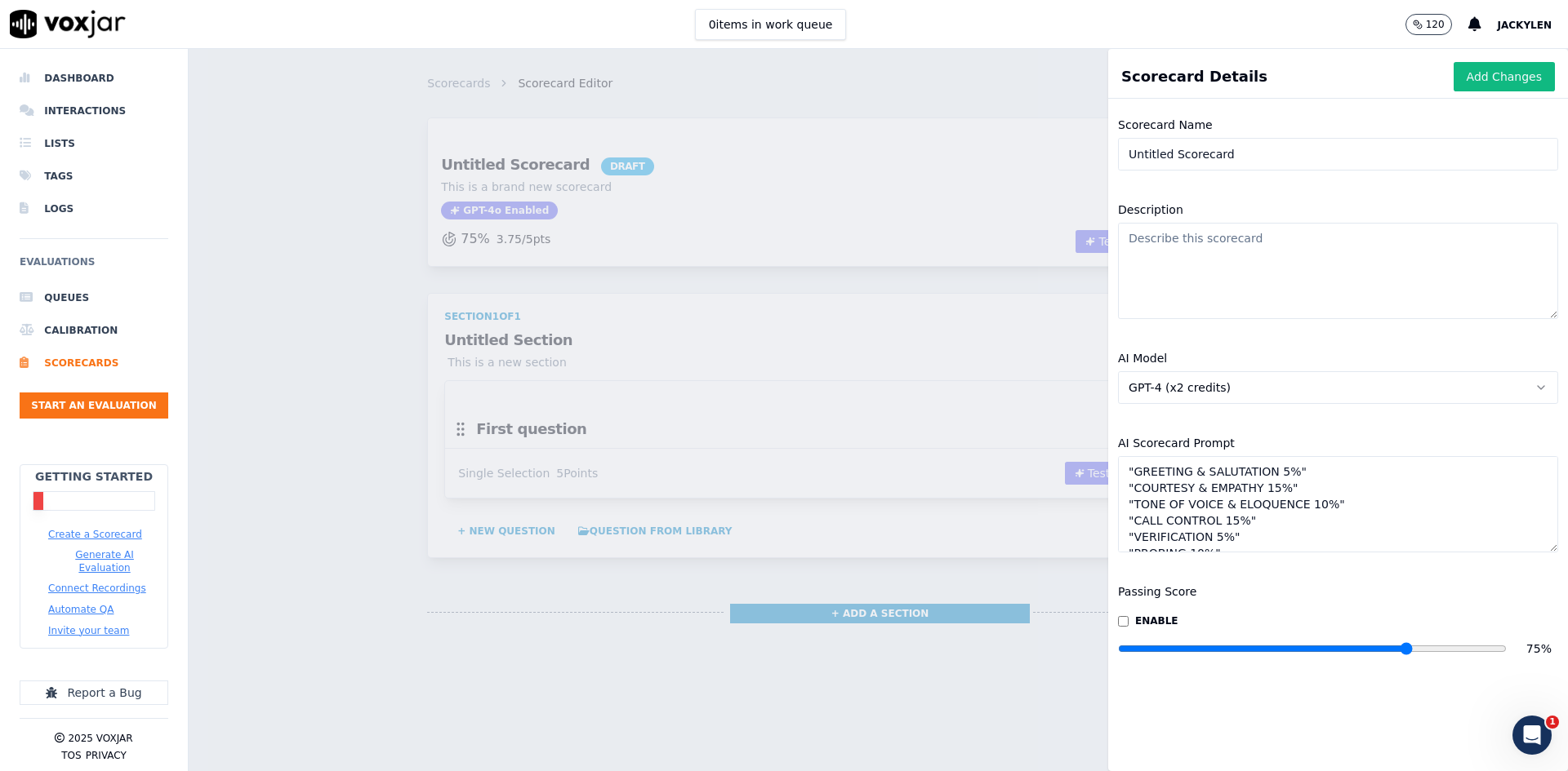
type textarea ""GREETING & SALUTATION 5%" "COURTESY & EMPATHY 15%" "TONE OF VOICE & ELOQUENCE …"
click at [1242, 307] on textarea "Description" at bounding box center [1338, 271] width 440 height 97
click at [1268, 170] on input "Untitled Scorecard" at bounding box center [1338, 154] width 440 height 32
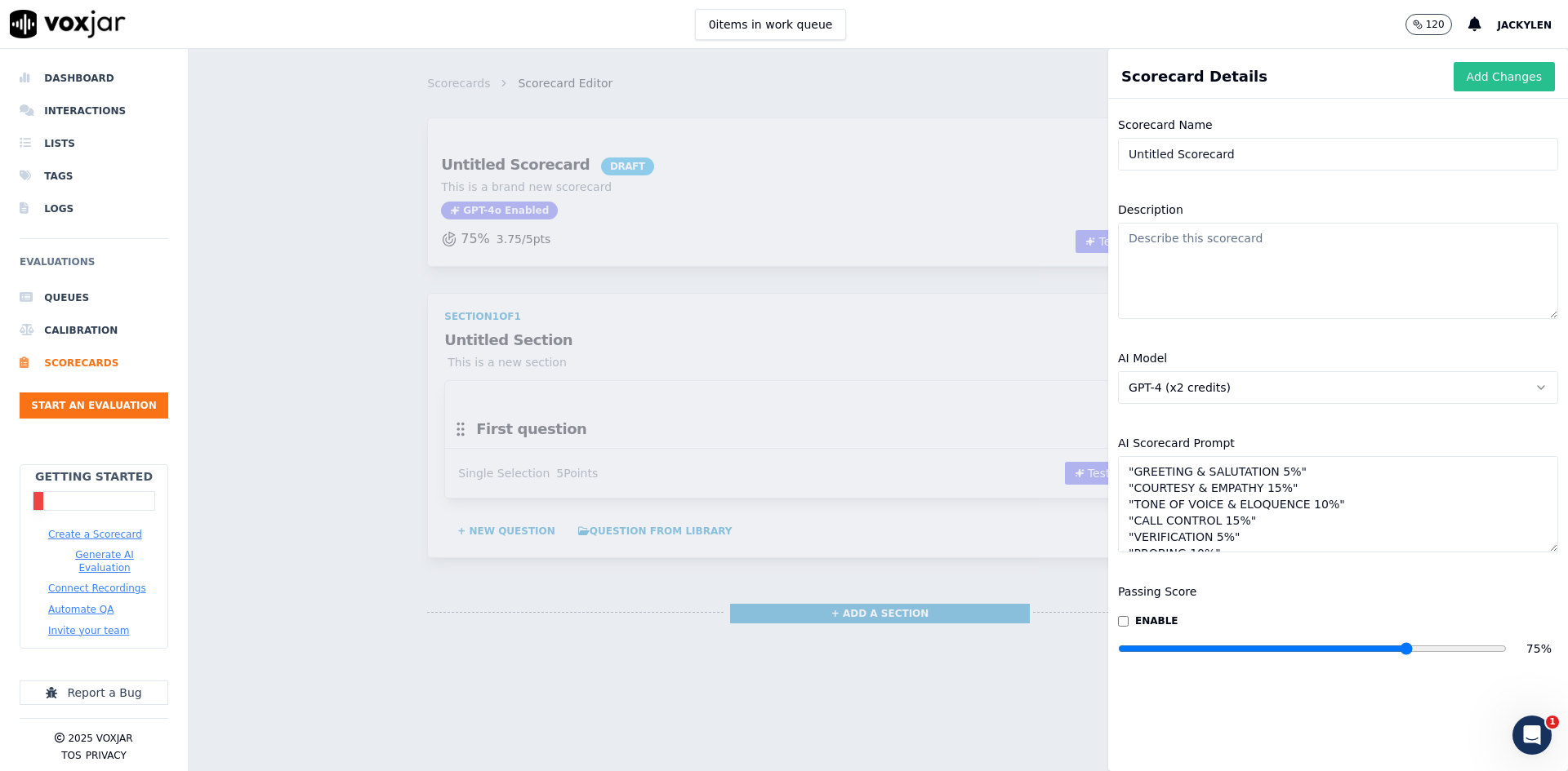
click at [1479, 91] on button "Add Changes" at bounding box center [1504, 76] width 101 height 29
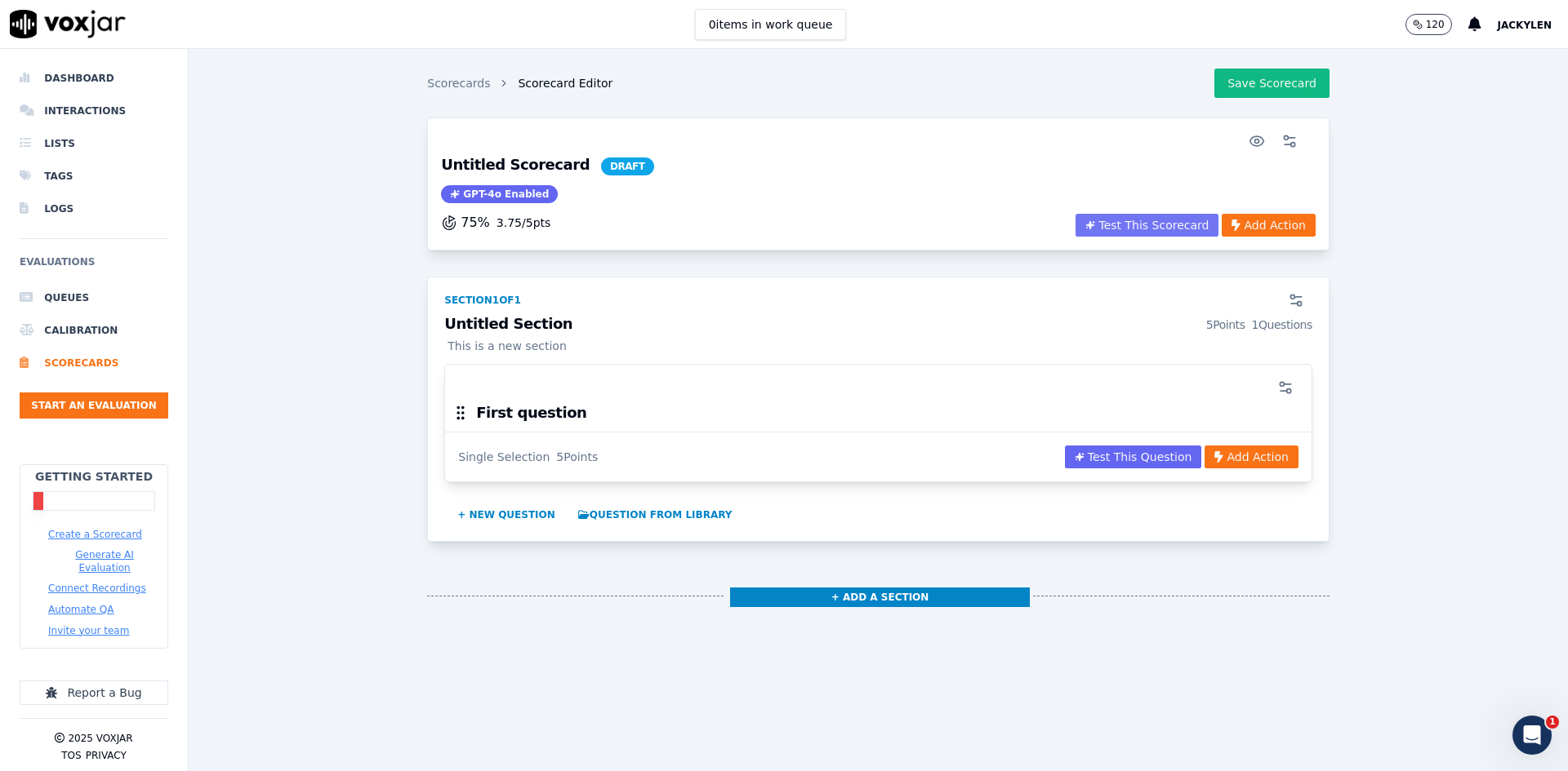
click at [1075, 237] on button "Test This Scorecard" at bounding box center [1146, 226] width 143 height 23
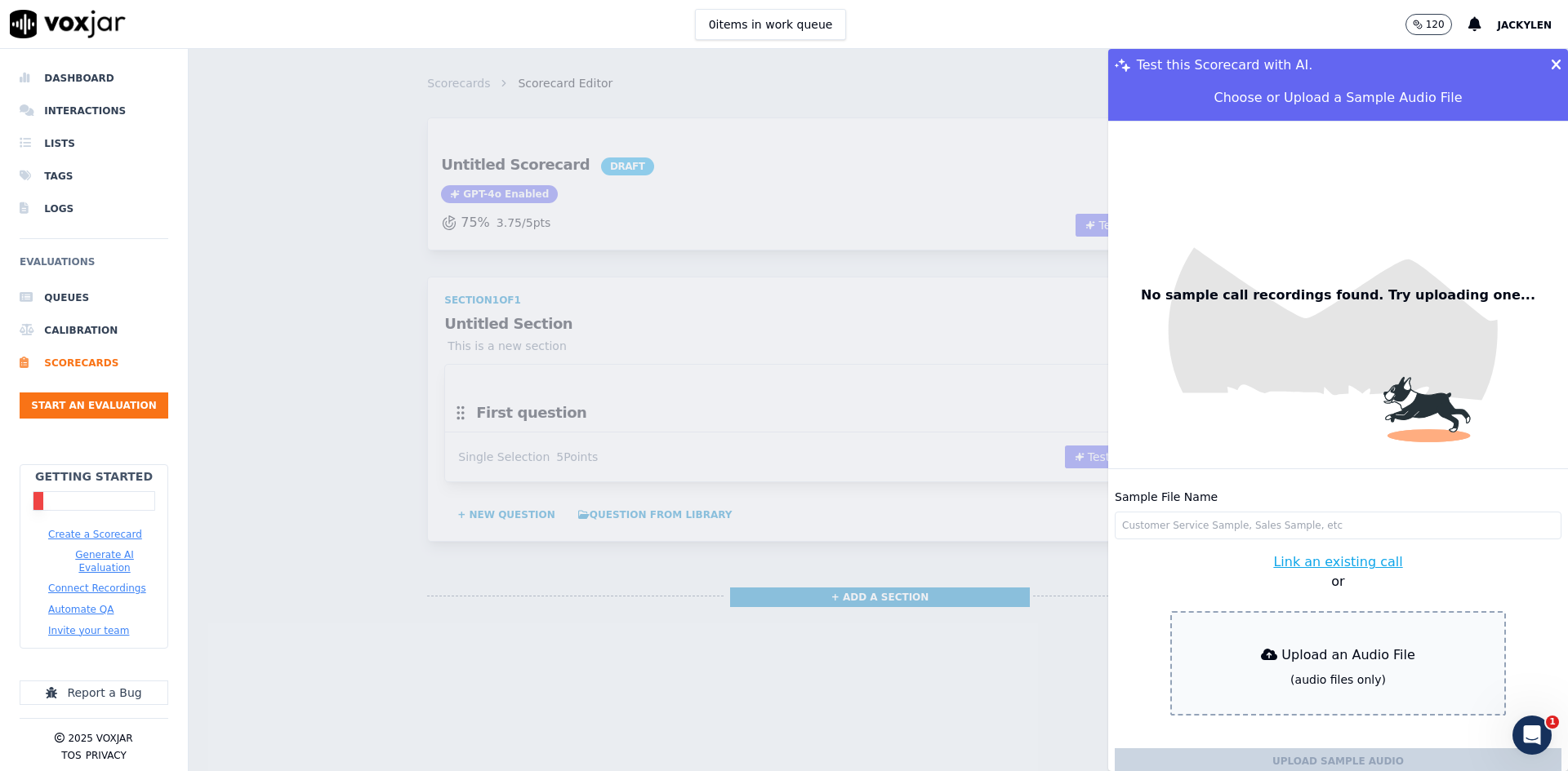
click at [1325, 552] on button "Link an existing call" at bounding box center [1337, 562] width 129 height 19
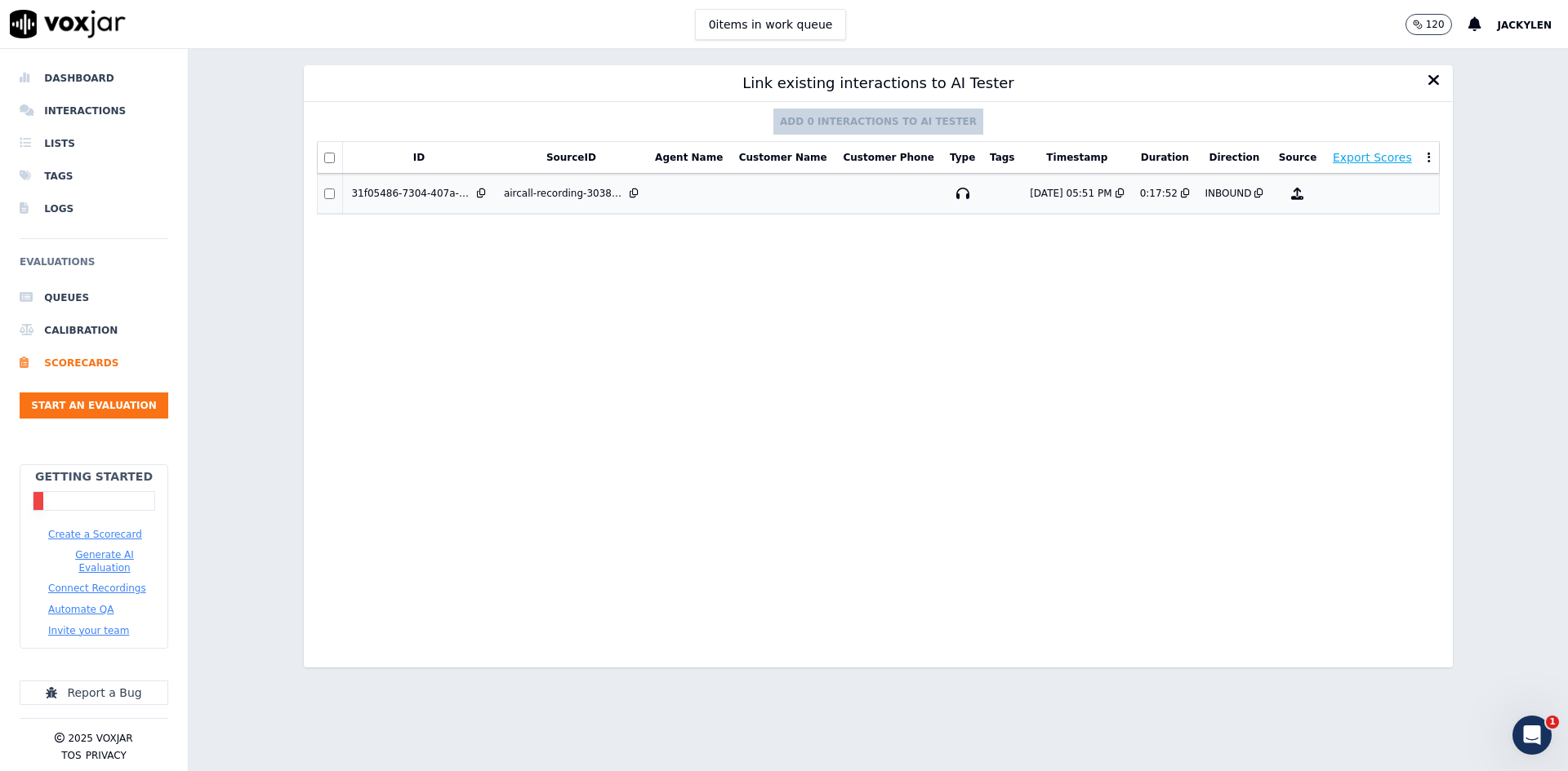
click at [712, 214] on td at bounding box center [689, 194] width 83 height 40
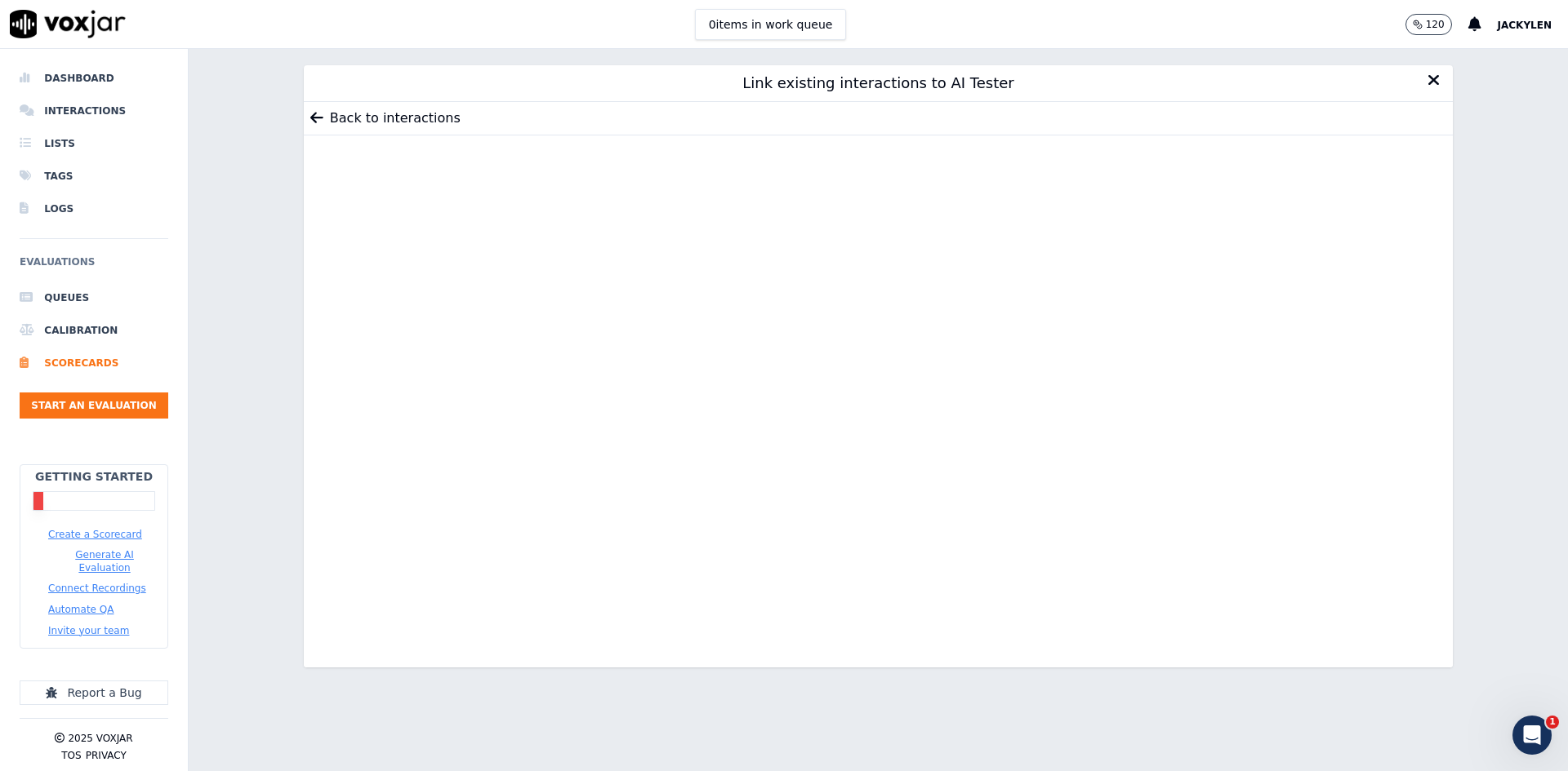
click at [323, 126] on icon at bounding box center [316, 118] width 13 height 15
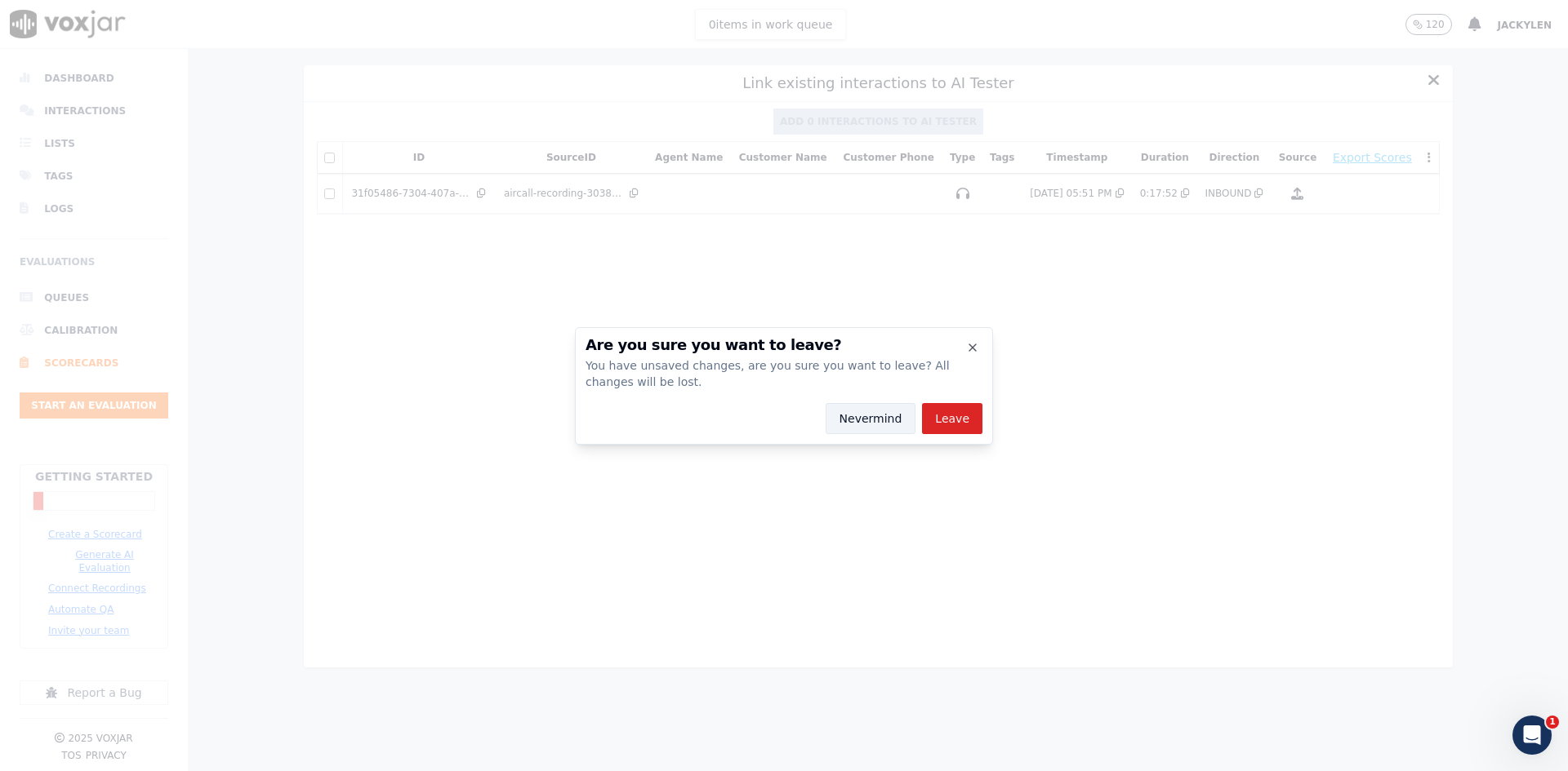
click at [911, 425] on button "Nevermind" at bounding box center [871, 418] width 90 height 31
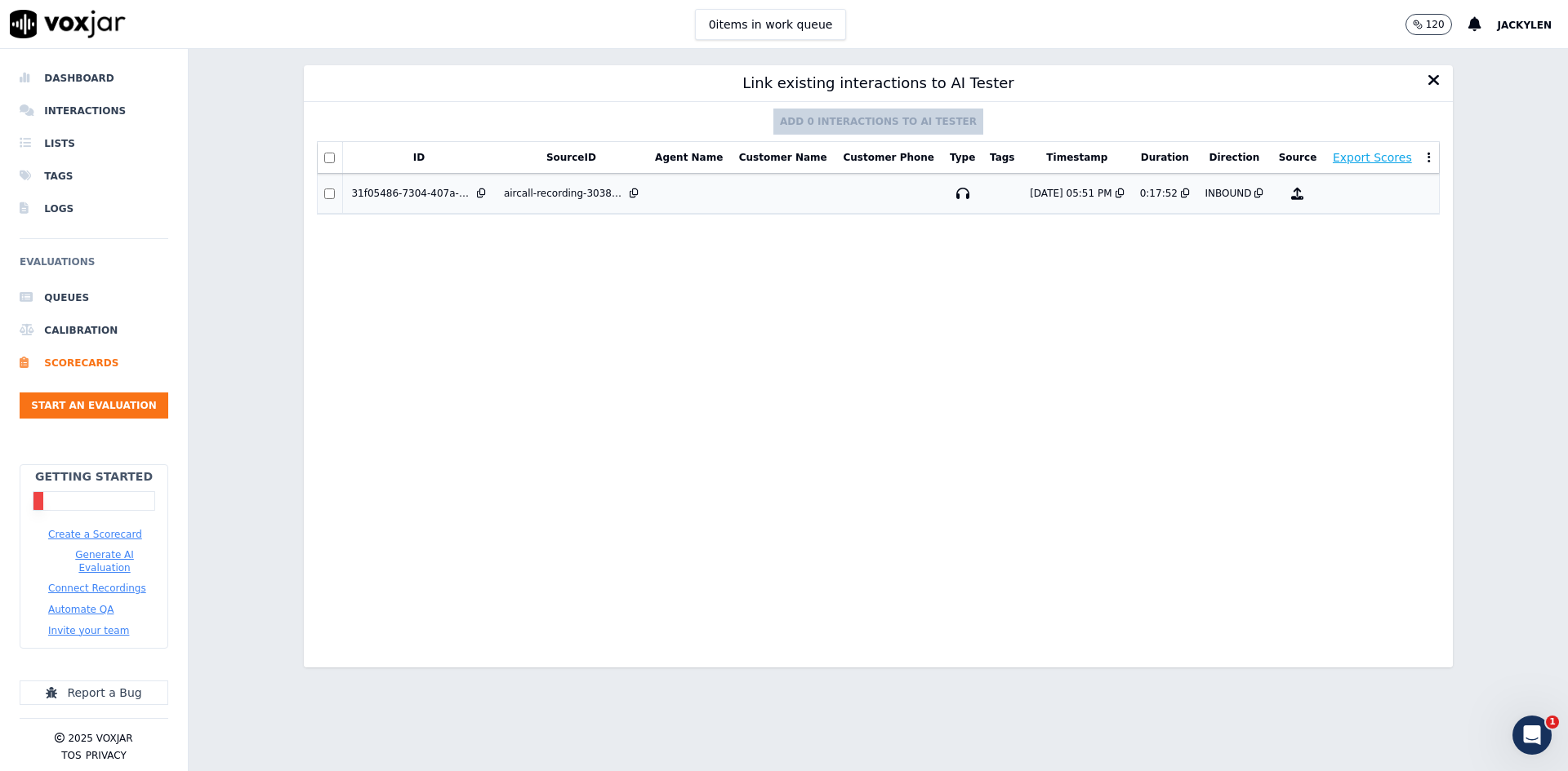
click at [1338, 214] on td at bounding box center [1372, 194] width 97 height 40
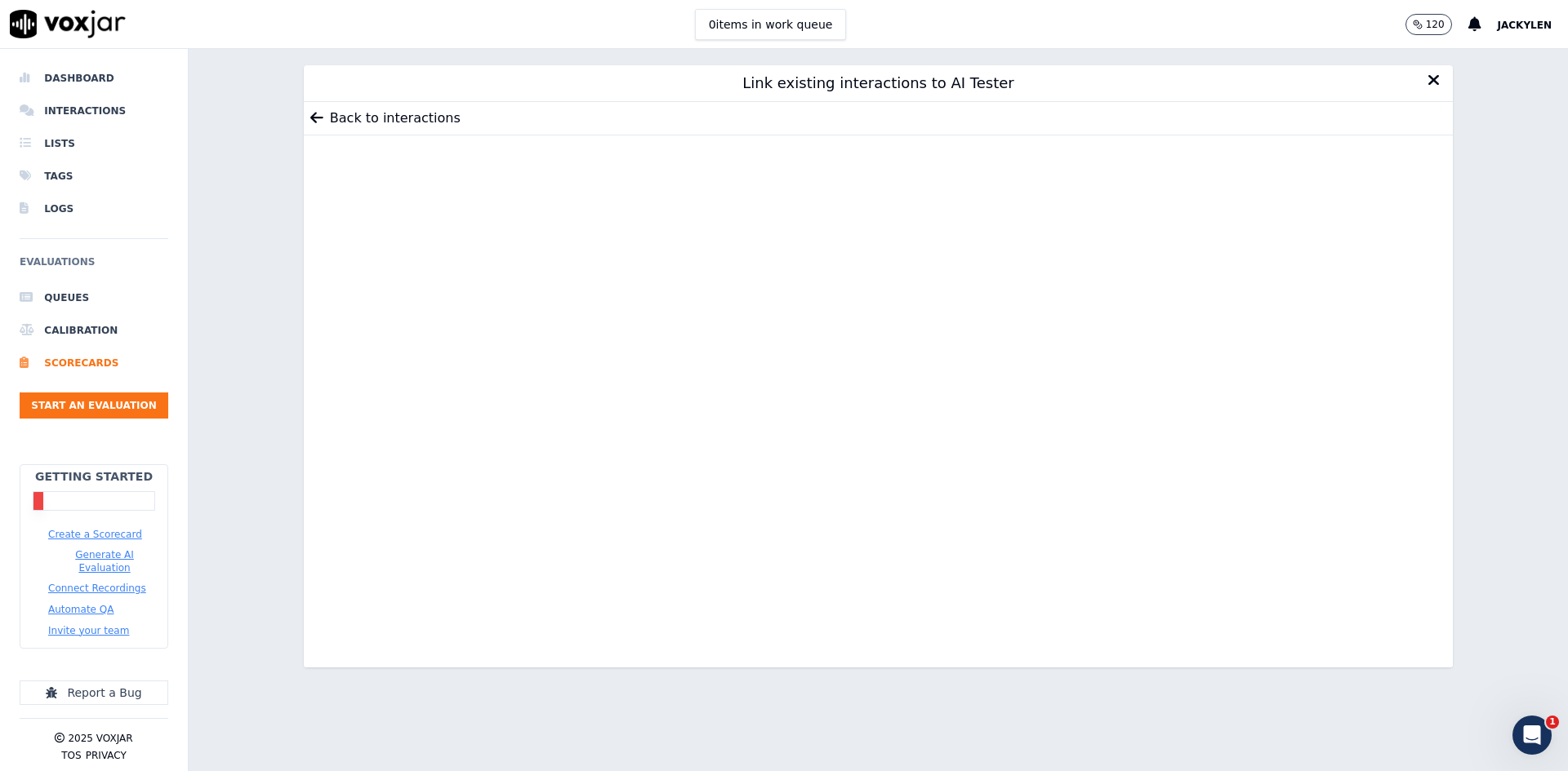
scroll to position [102, 0]
click at [107, 603] on button "Automate QA" at bounding box center [81, 609] width 65 height 13
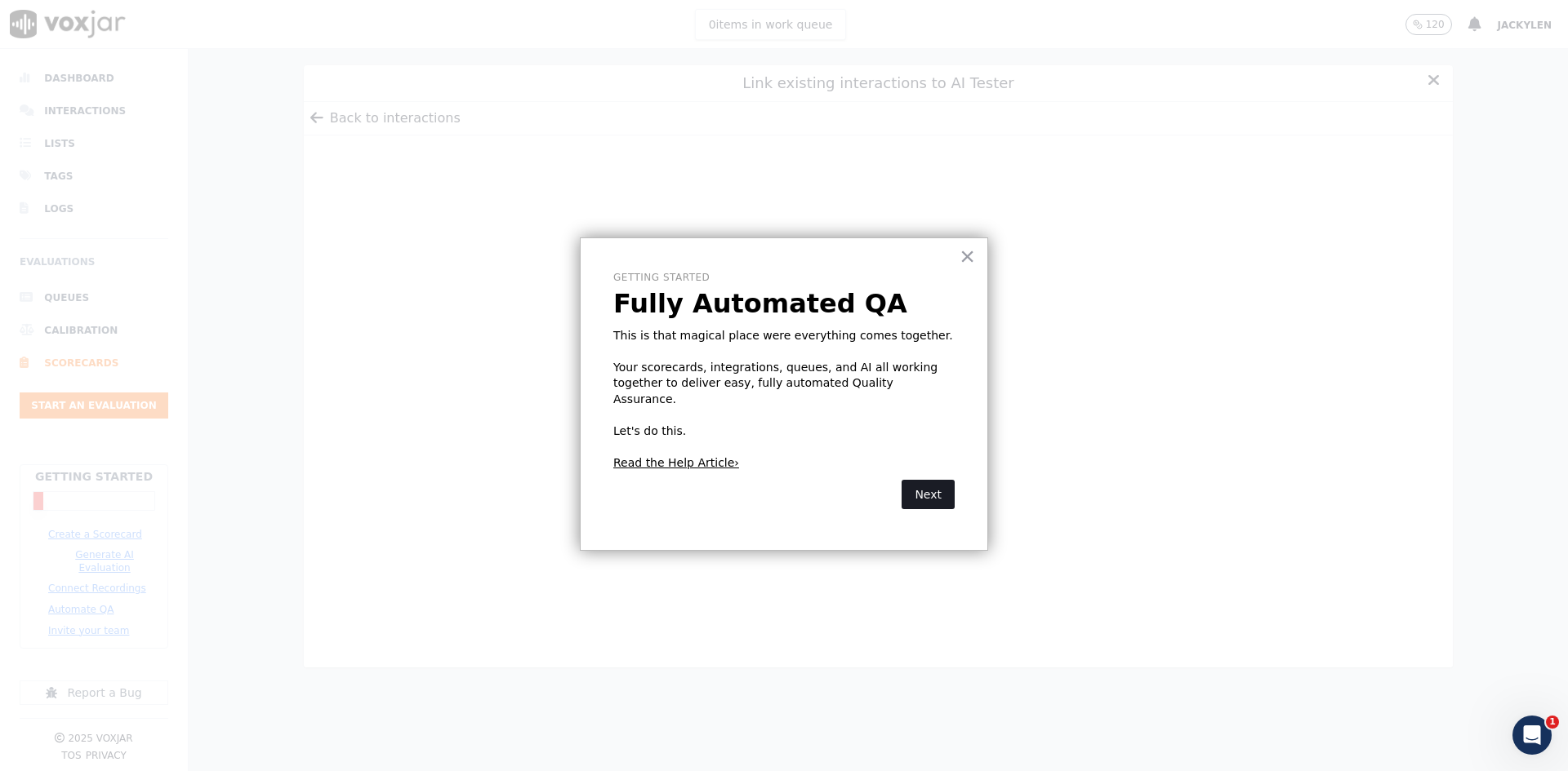
click at [932, 480] on button "Next" at bounding box center [928, 494] width 53 height 29
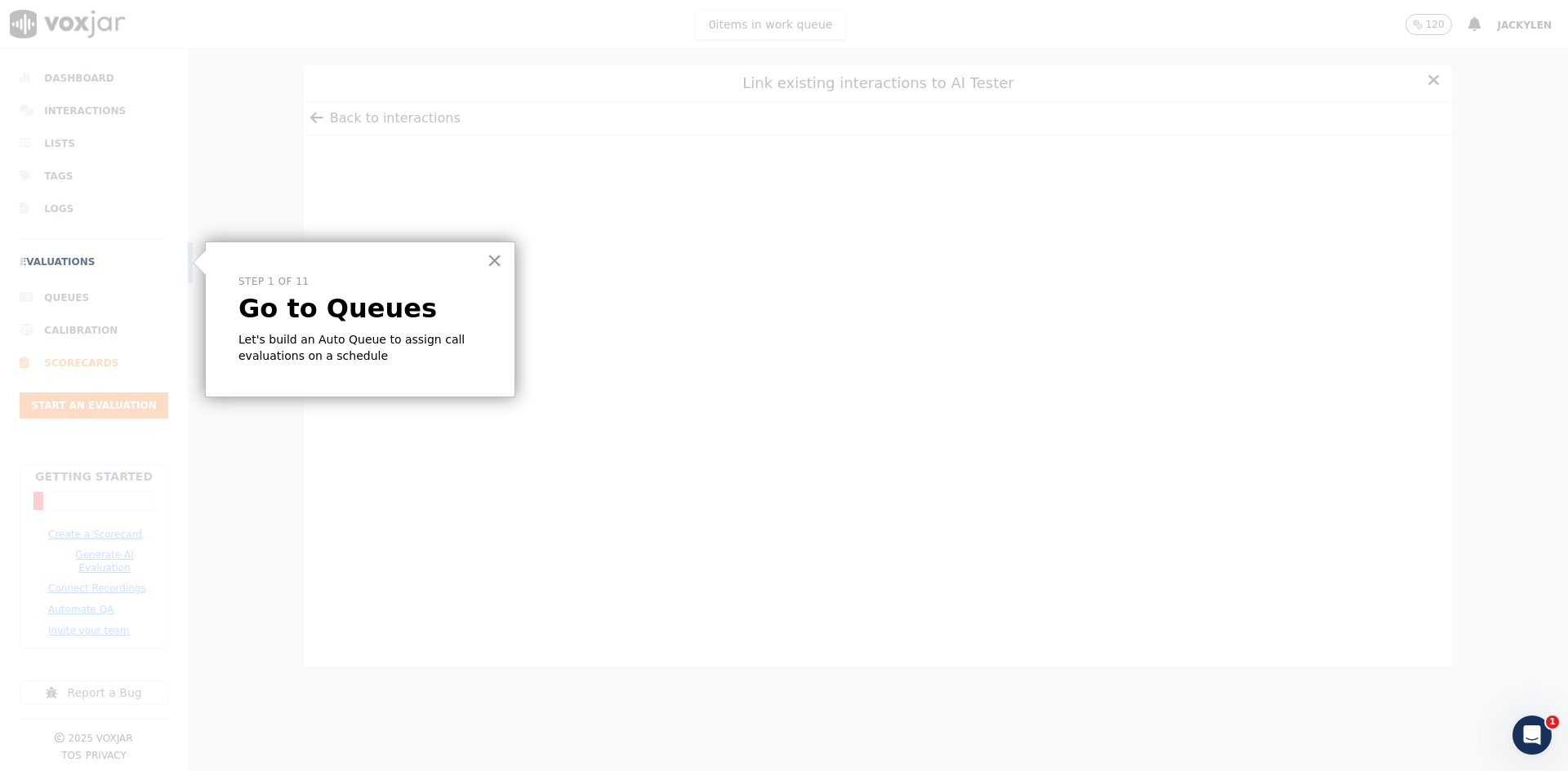
click at [502, 260] on button "×" at bounding box center [495, 261] width 16 height 26
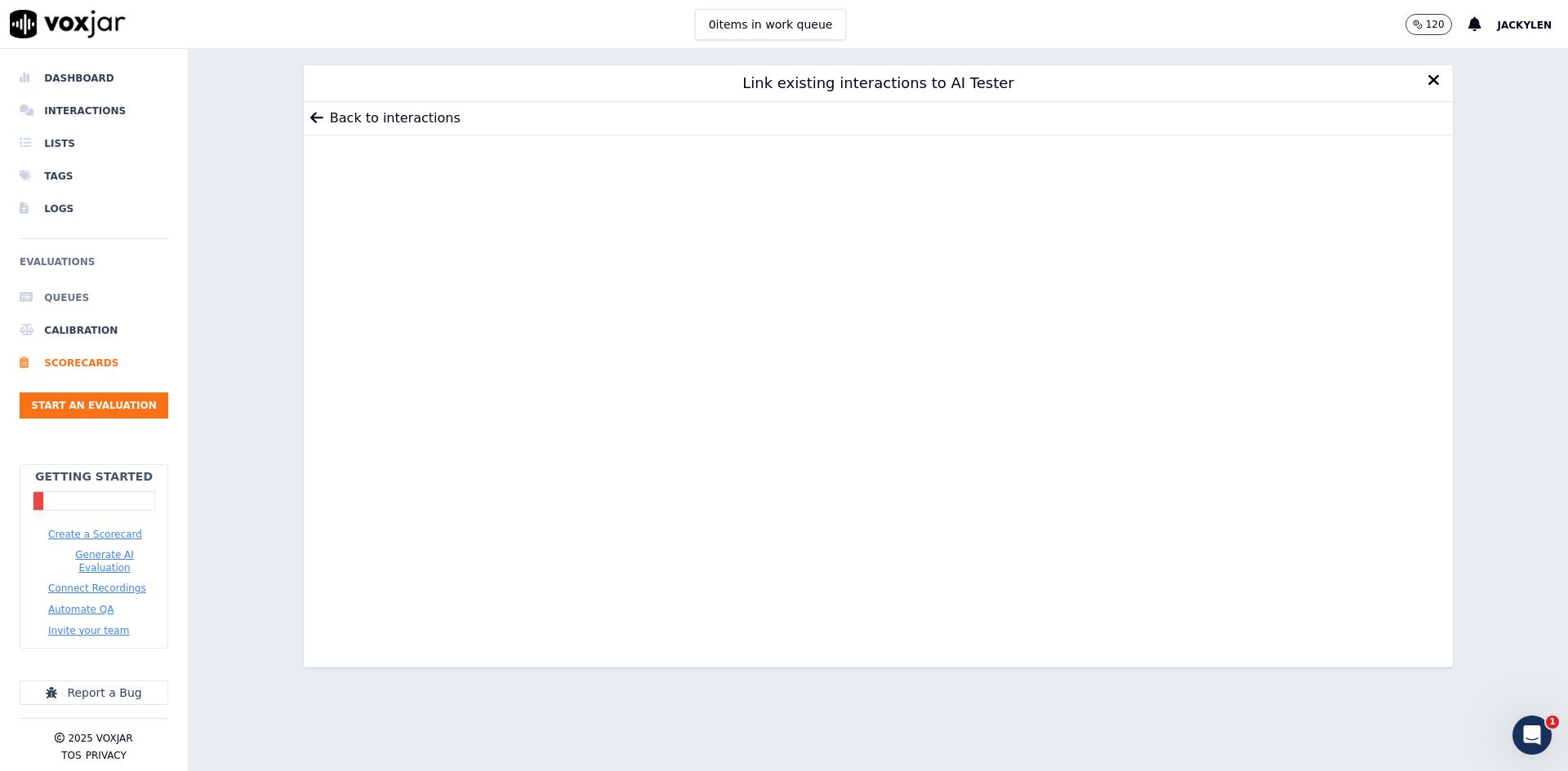
click at [69, 282] on li "Queues" at bounding box center [93, 298] width 148 height 32
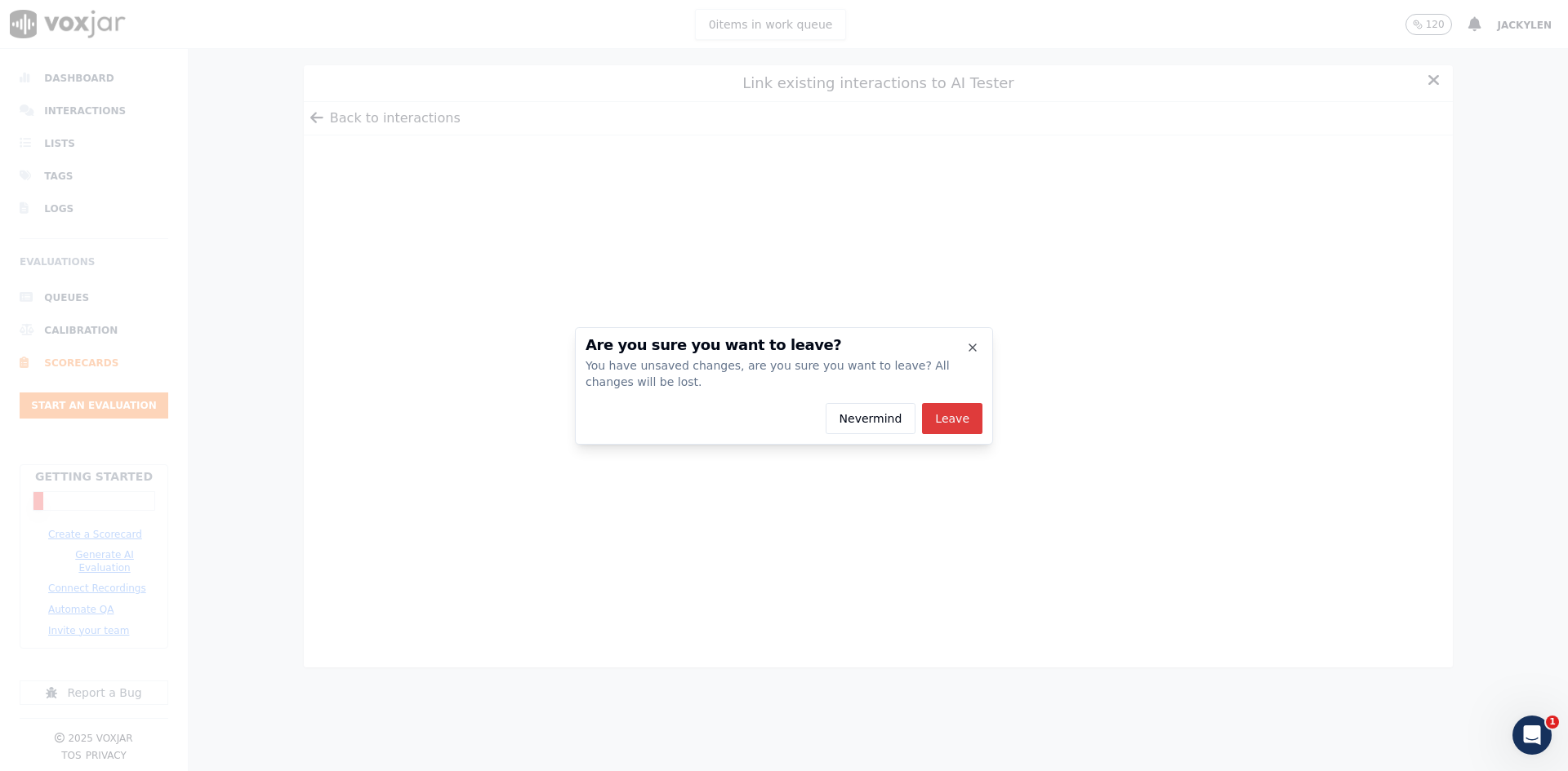
click at [982, 414] on button "Leave" at bounding box center [952, 418] width 61 height 31
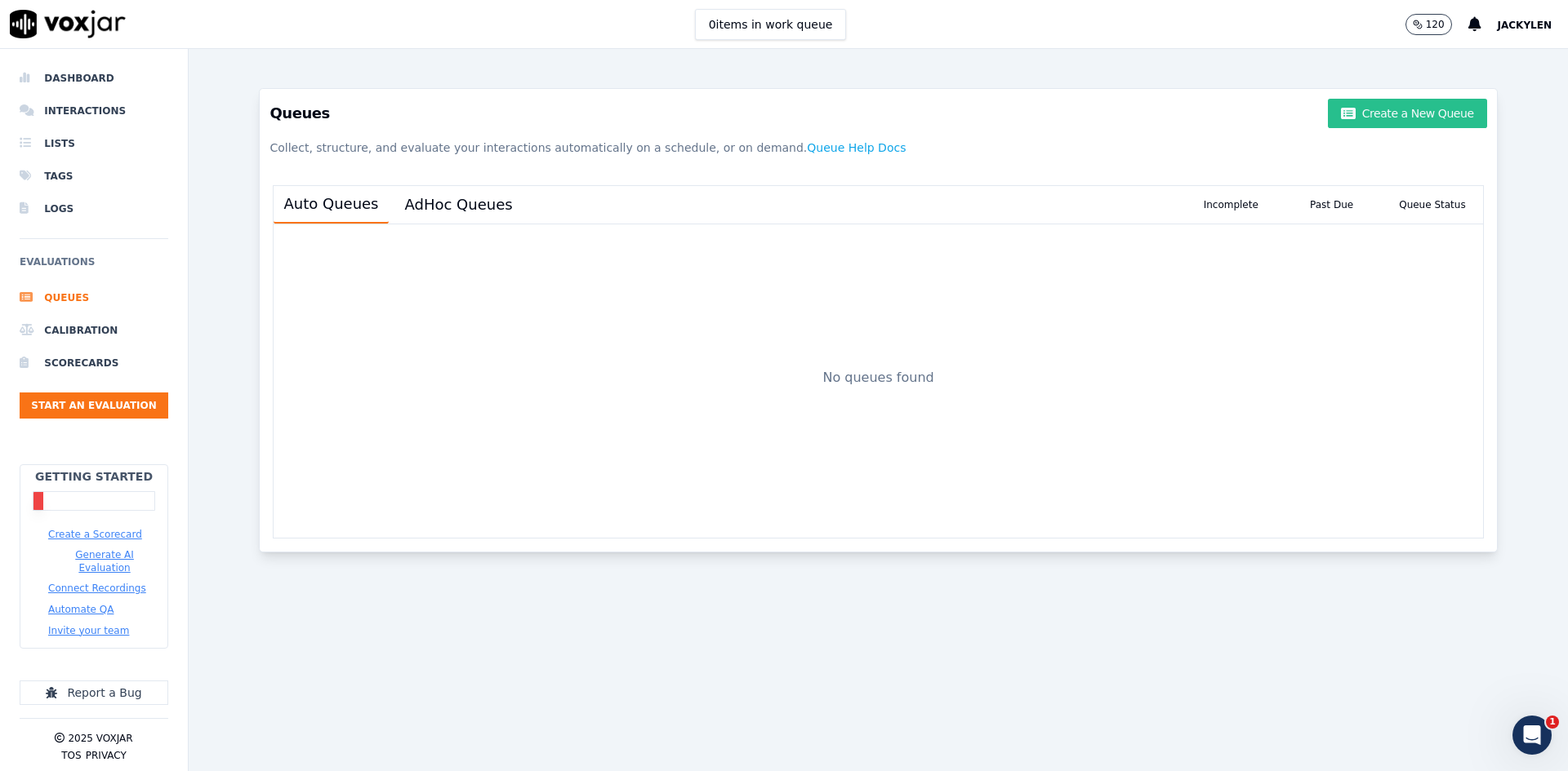
click at [1346, 128] on button "Create a New Queue" at bounding box center [1407, 112] width 158 height 29
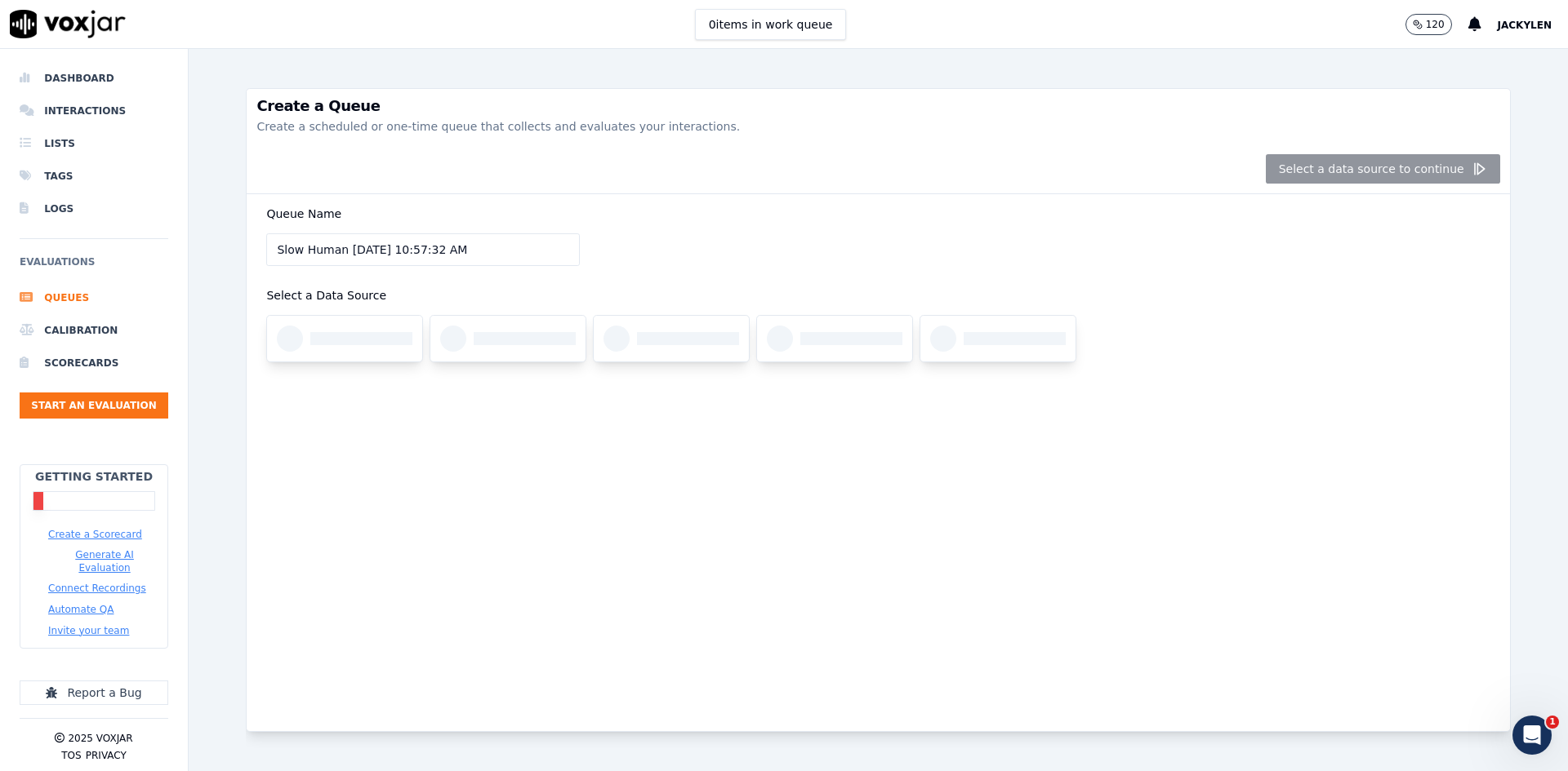
click at [521, 266] on input "Slow Human 8/18/2025, 10:57:32 AM" at bounding box center [423, 249] width 314 height 32
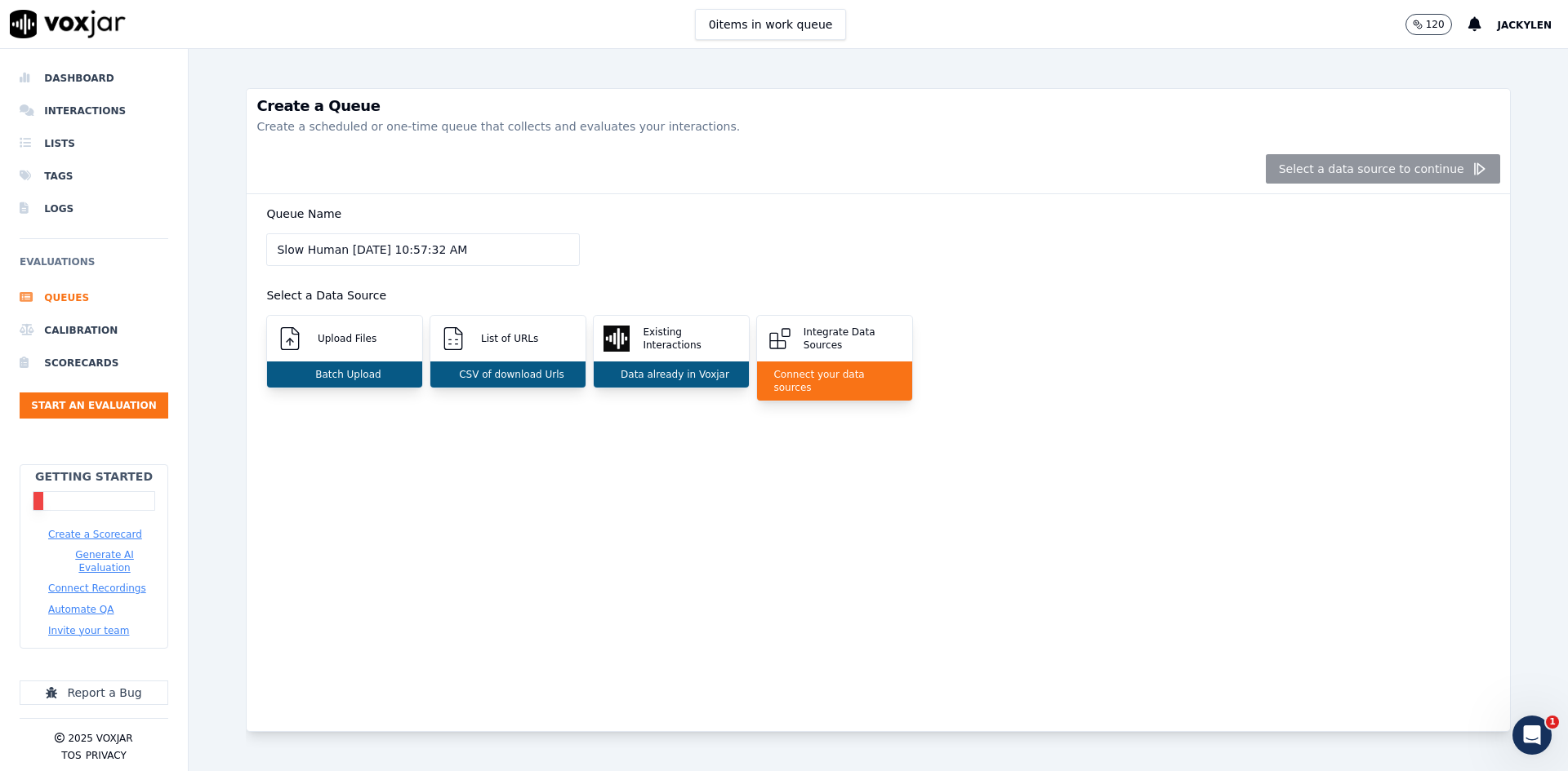
click at [798, 431] on div "Queue Name Slow Human 8/18/2025, 10:57:32 AM Select a Data Source Upload Files …" at bounding box center [878, 313] width 1243 height 237
click at [77, 226] on li "Logs" at bounding box center [93, 208] width 148 height 32
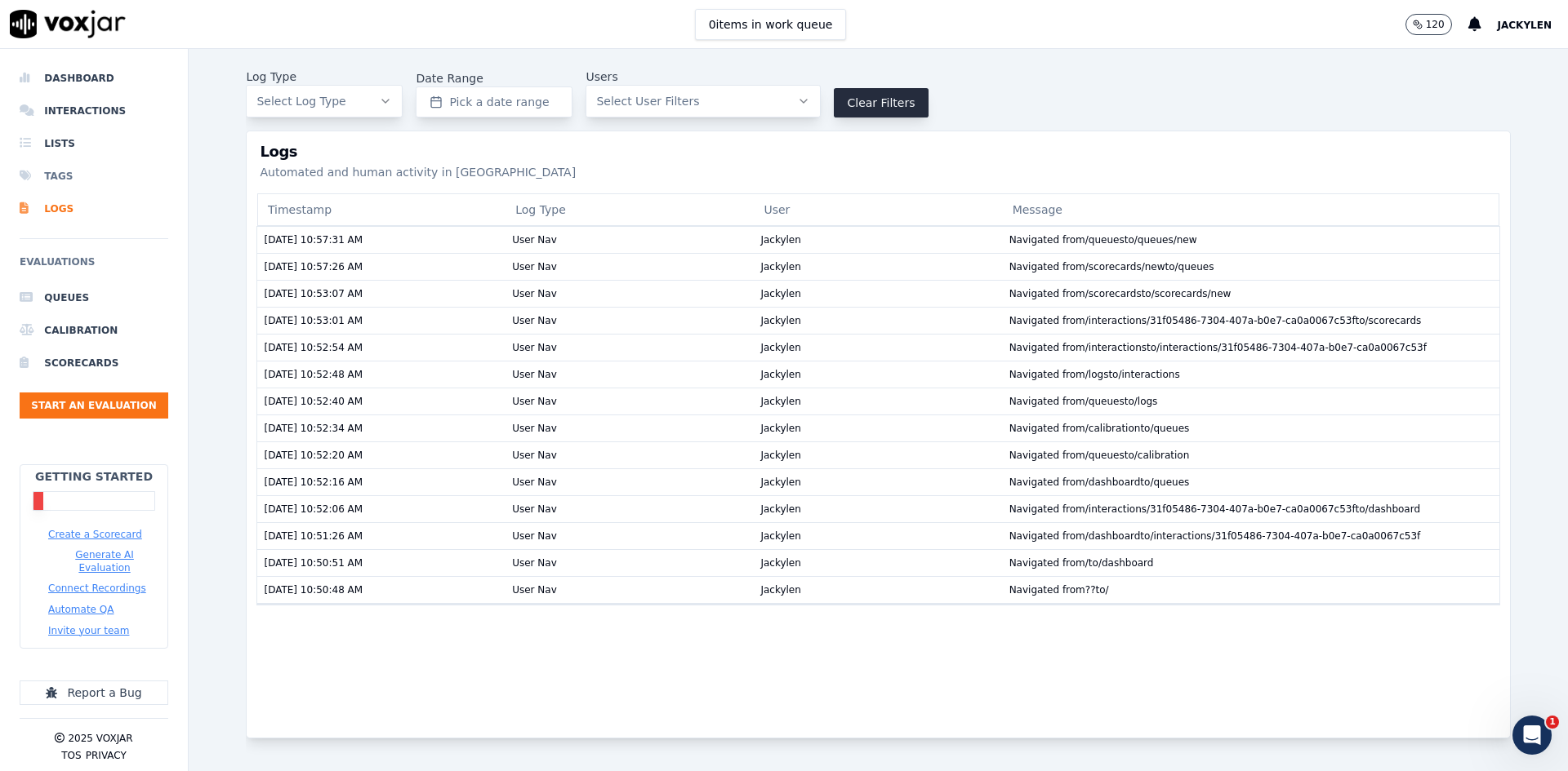
click at [78, 192] on li "Tags" at bounding box center [93, 176] width 148 height 32
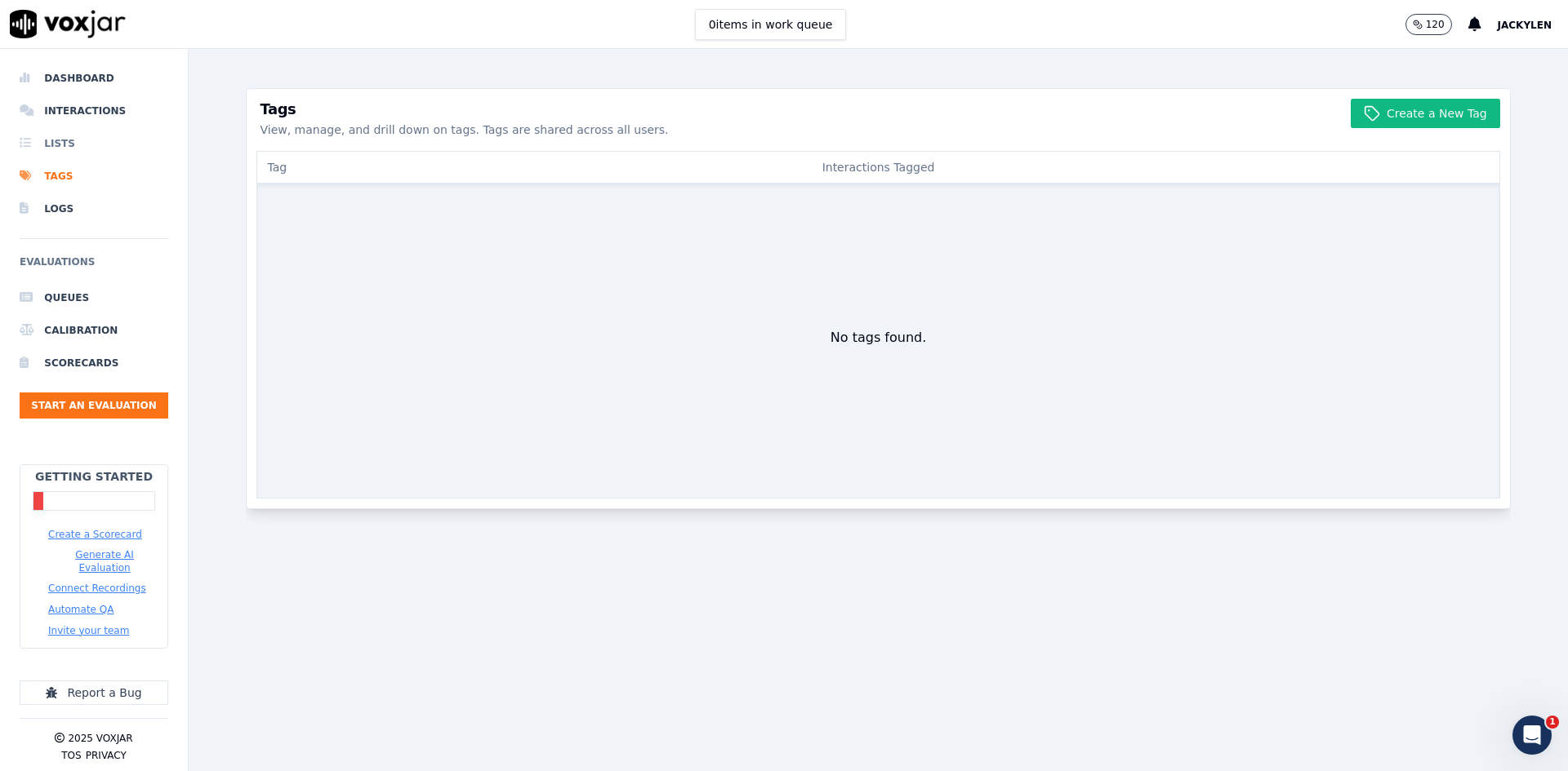
click at [83, 160] on li "Lists" at bounding box center [93, 143] width 148 height 32
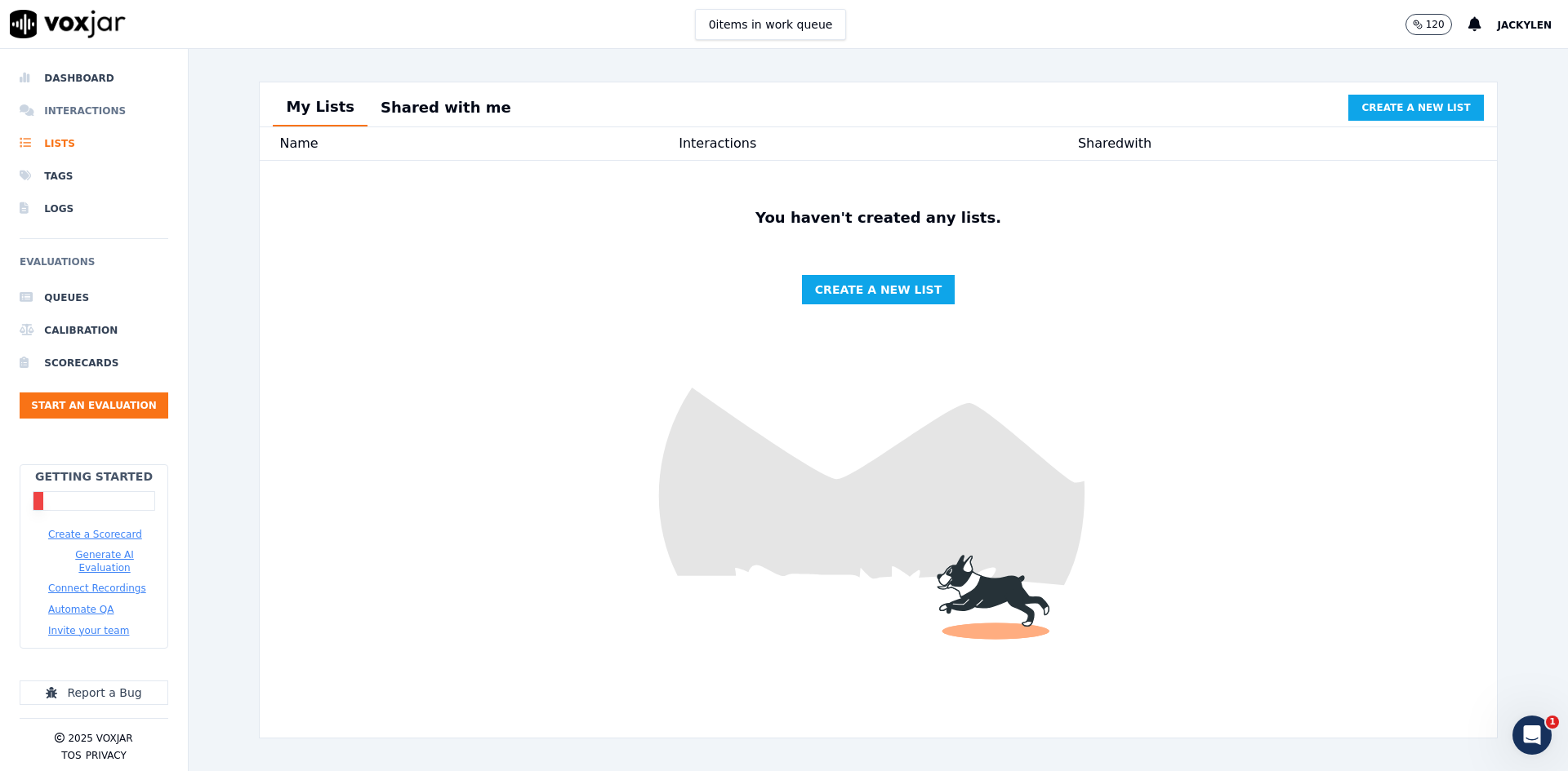
click at [91, 127] on li "Interactions" at bounding box center [93, 111] width 148 height 32
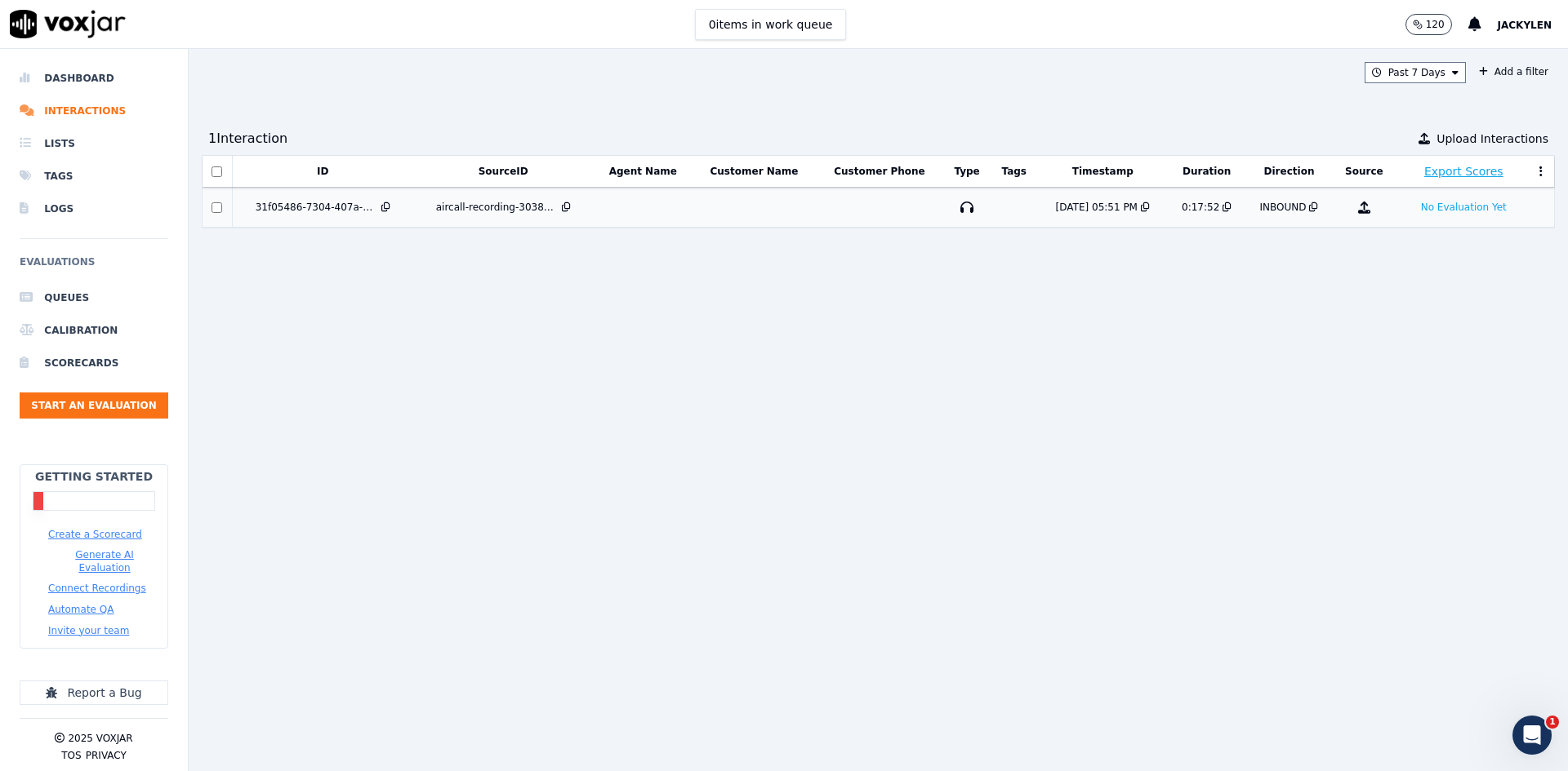
click at [665, 227] on td at bounding box center [643, 208] width 98 height 40
click at [954, 220] on icon "button" at bounding box center [967, 207] width 26 height 26
click at [1414, 217] on button "No Evaluation Yet" at bounding box center [1463, 207] width 98 height 19
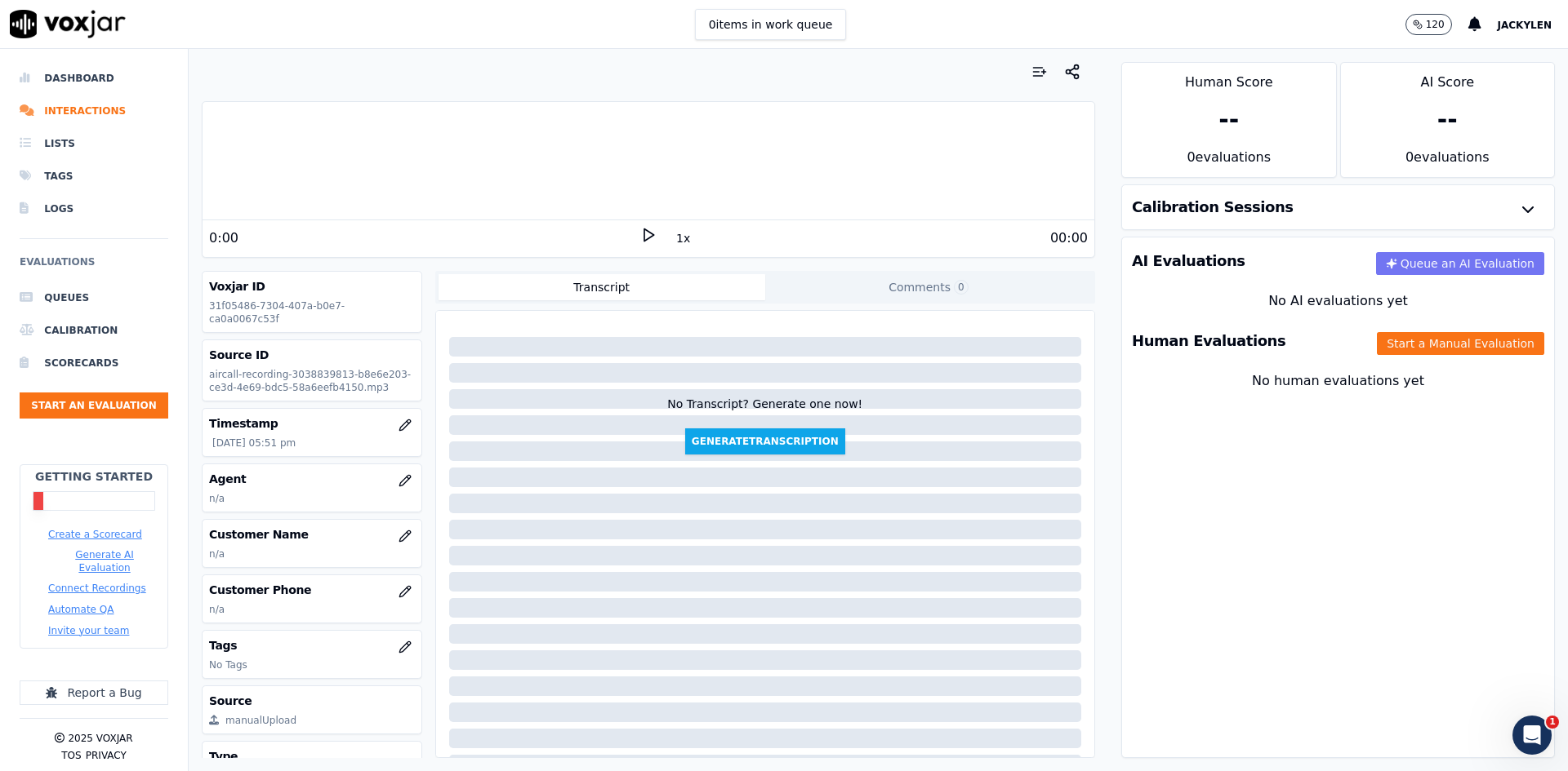
click at [1400, 275] on button "Queue an AI Evaluation" at bounding box center [1460, 263] width 169 height 23
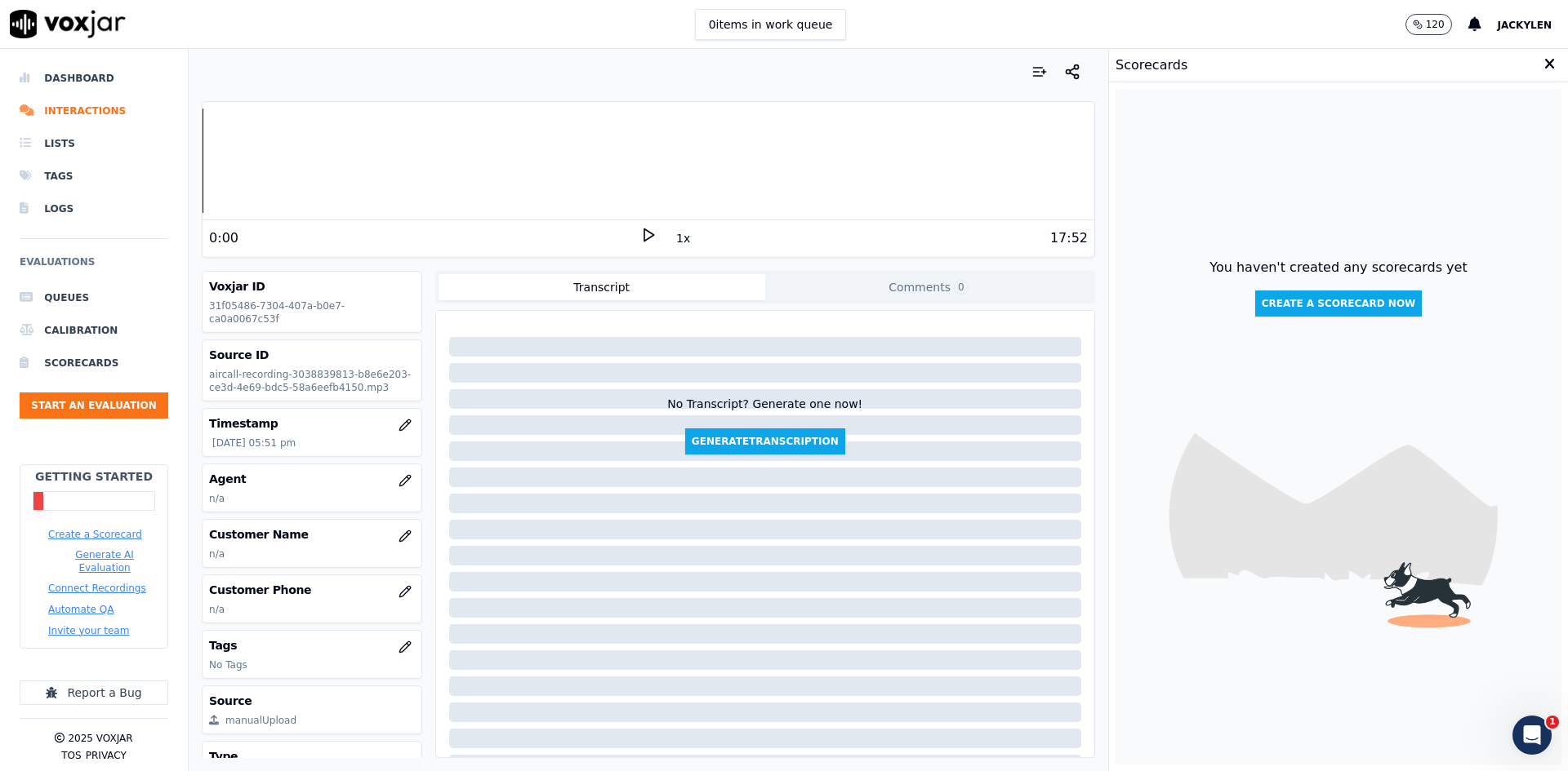
click at [656, 249] on div "1x" at bounding box center [648, 237] width 17 height 22
click at [654, 241] on polygon at bounding box center [648, 235] width 10 height 12
click at [656, 243] on icon at bounding box center [648, 234] width 17 height 17
click at [412, 487] on icon "button" at bounding box center [405, 480] width 13 height 13
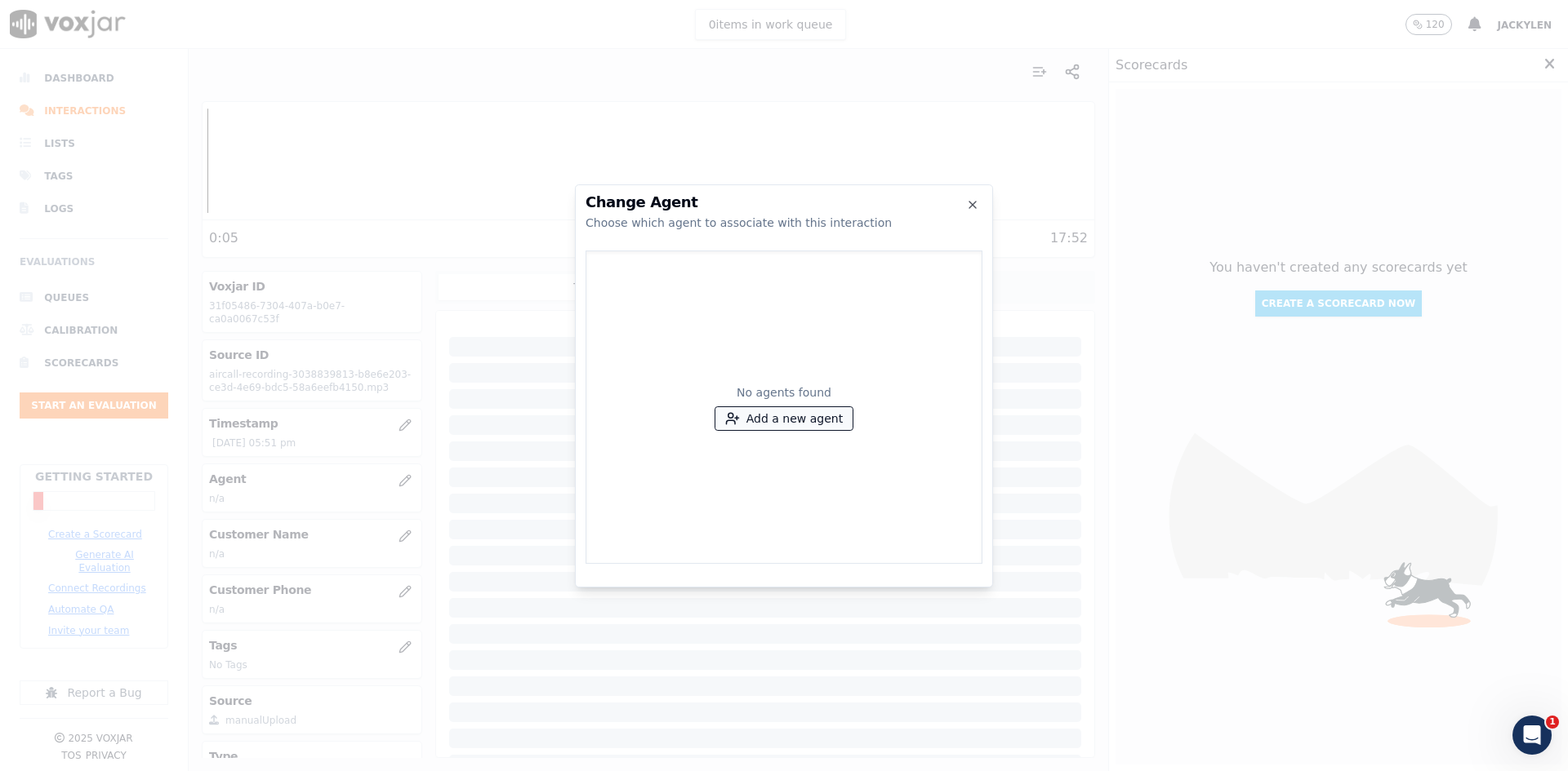
click at [803, 417] on button "Add a new agent" at bounding box center [784, 419] width 137 height 23
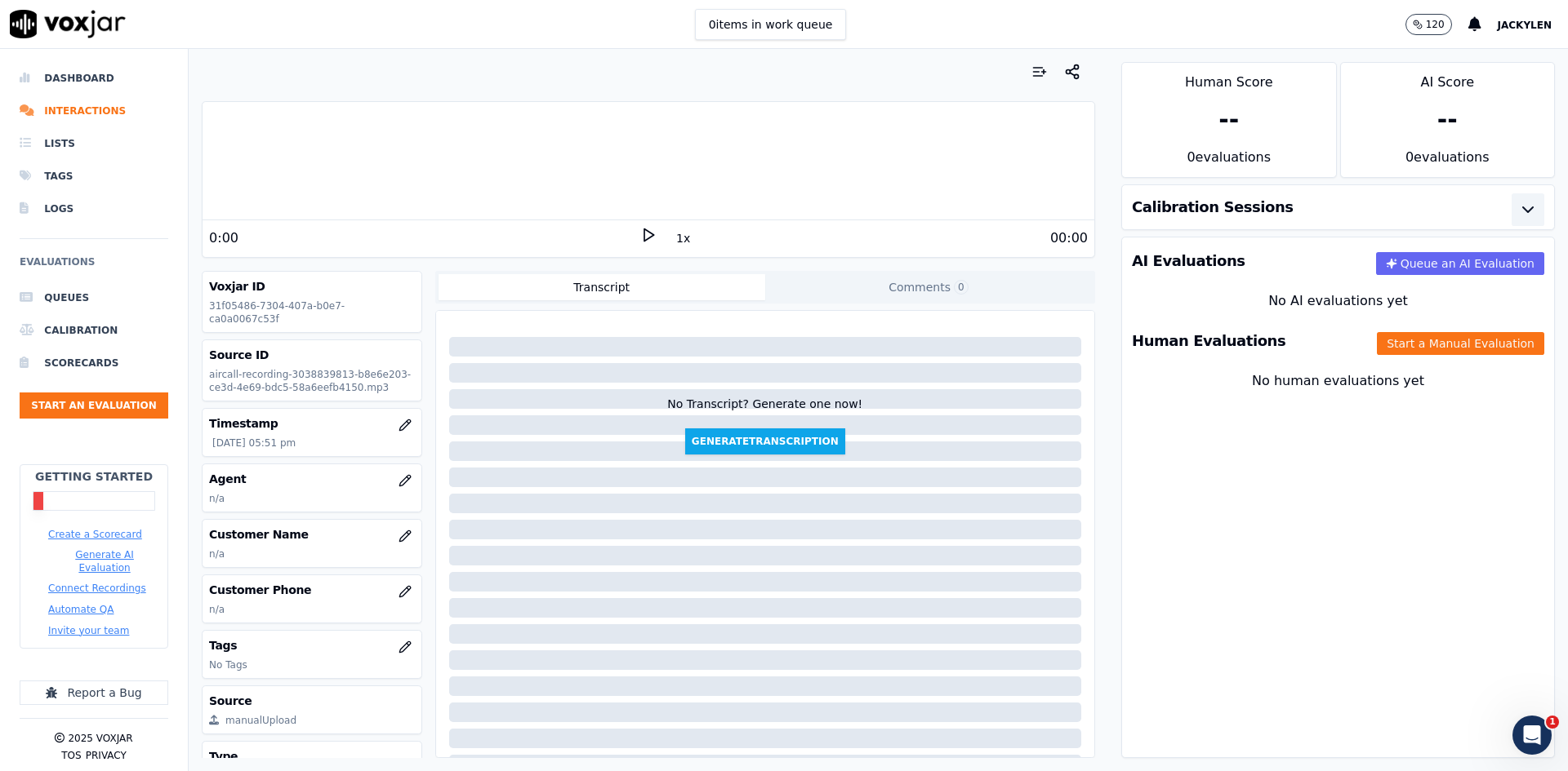
click at [1512, 227] on button "button" at bounding box center [1528, 209] width 33 height 32
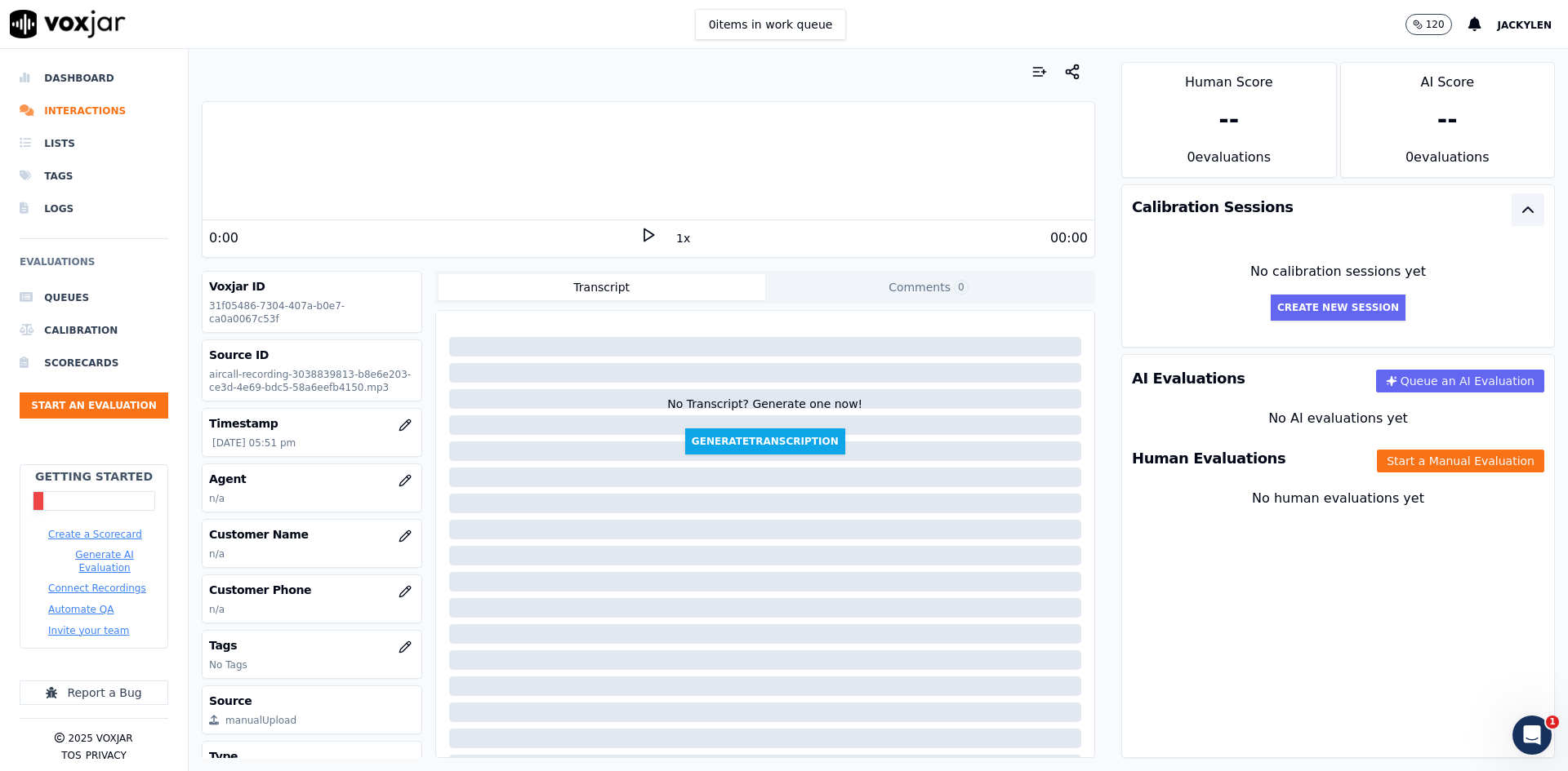
click at [1518, 220] on icon "button" at bounding box center [1528, 210] width 19 height 19
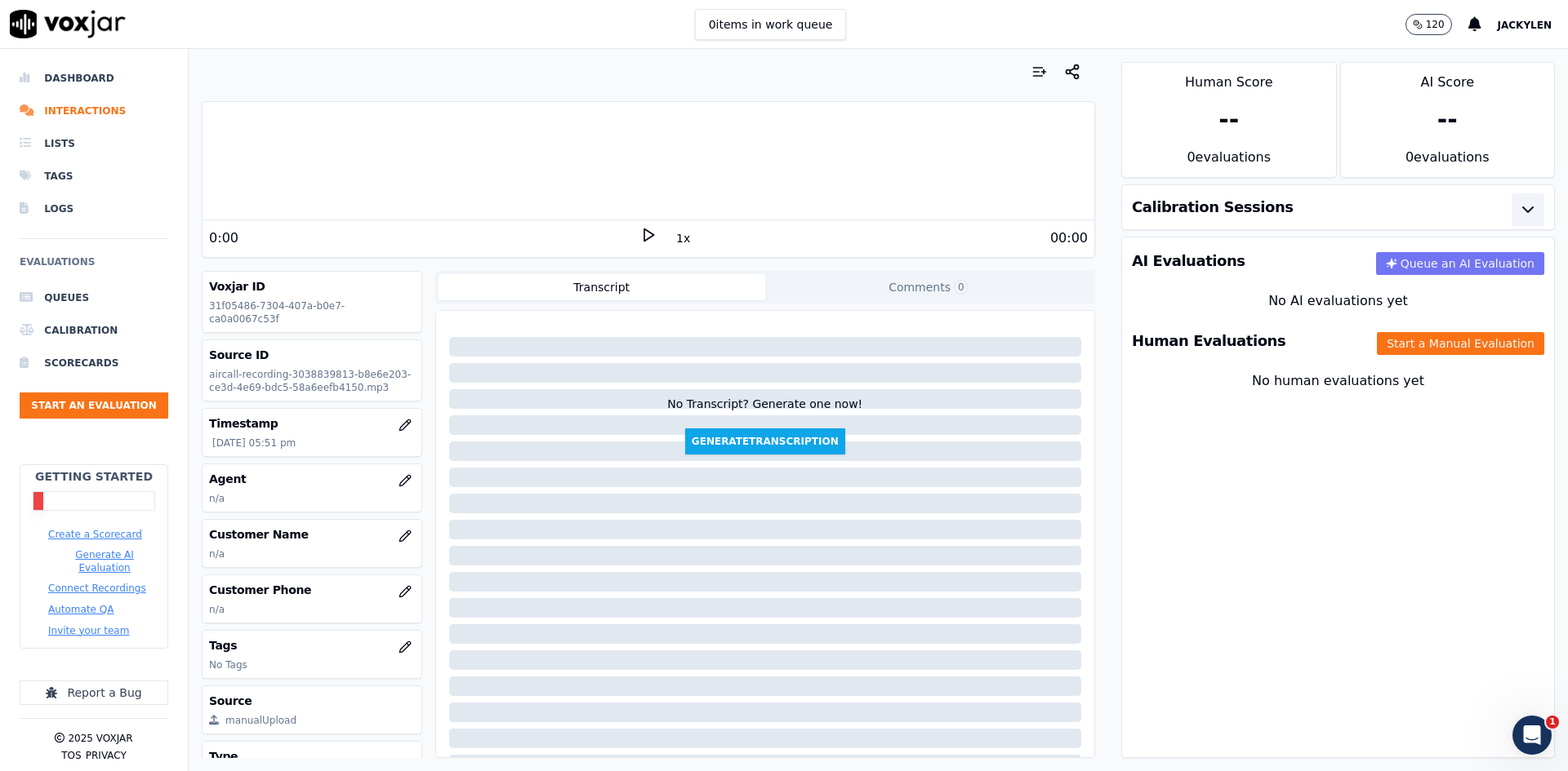
click at [1400, 275] on button "Queue an AI Evaluation" at bounding box center [1460, 263] width 169 height 23
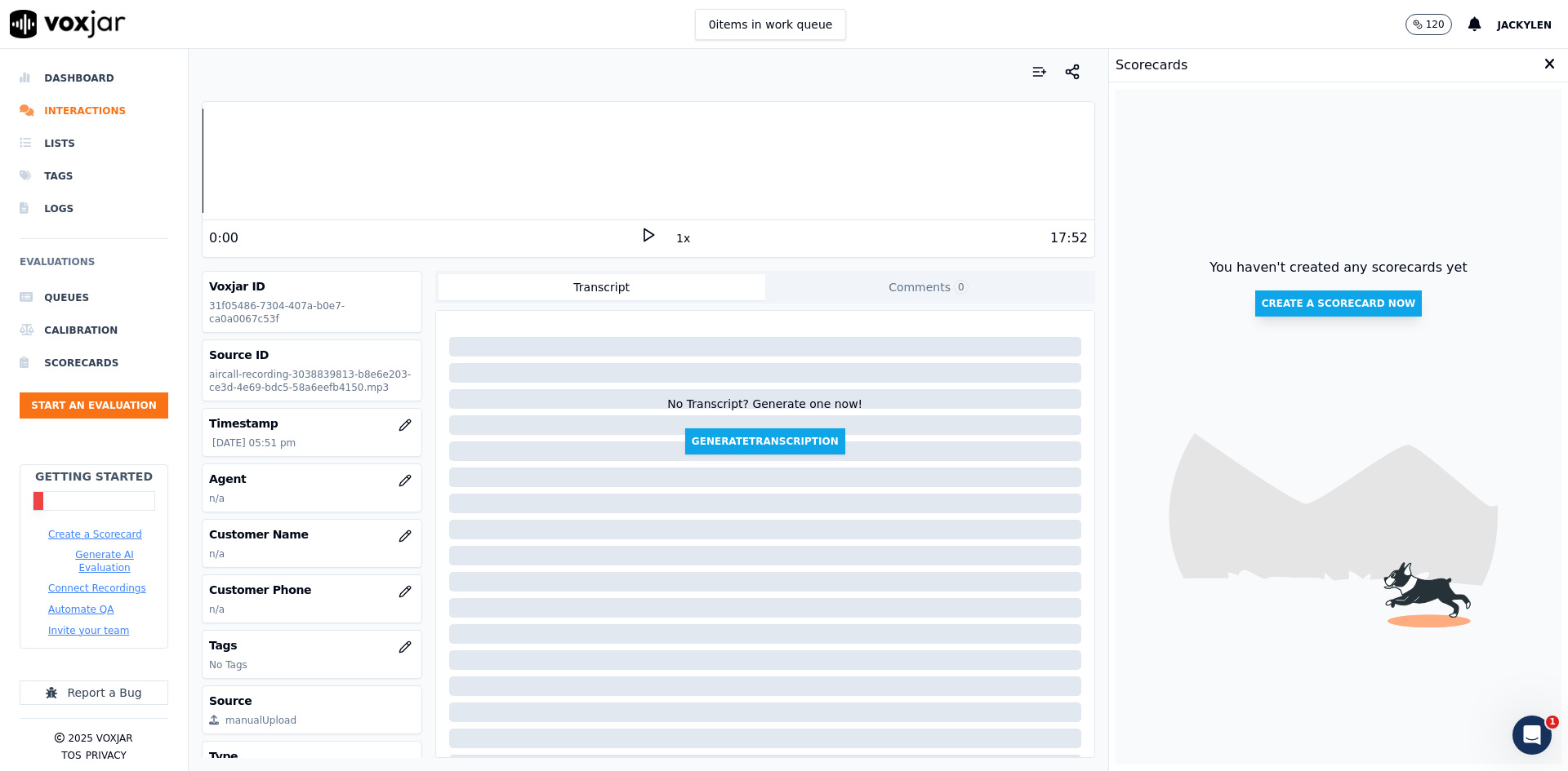
click at [1290, 317] on button "Create a scorecard now" at bounding box center [1339, 304] width 168 height 26
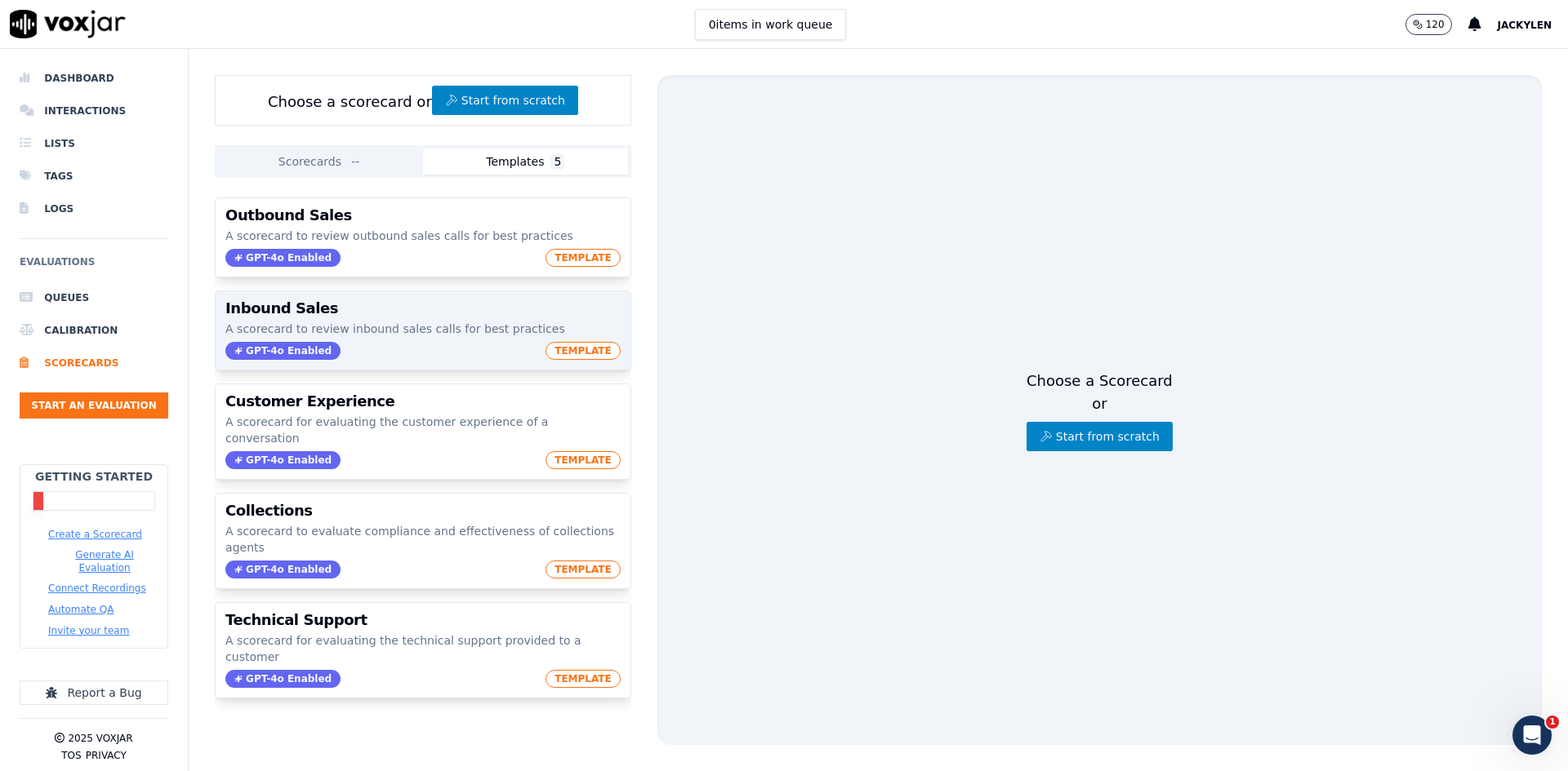
click at [447, 337] on p "A scorecard to review inbound sales calls for best practices" at bounding box center [423, 328] width 395 height 17
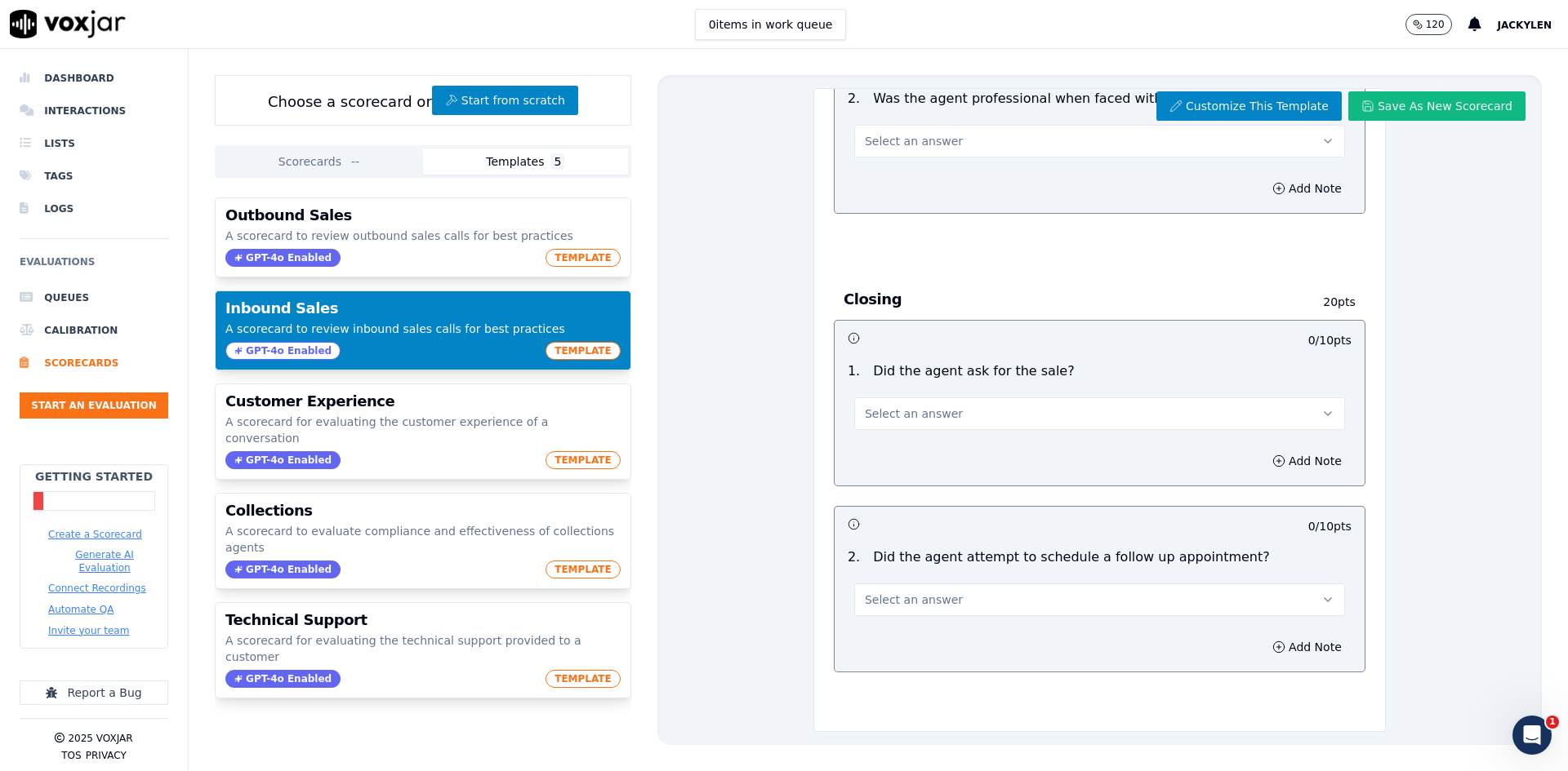
scroll to position [2201, 0]
click at [1417, 121] on button "Save As New Scorecard" at bounding box center [1437, 105] width 177 height 29
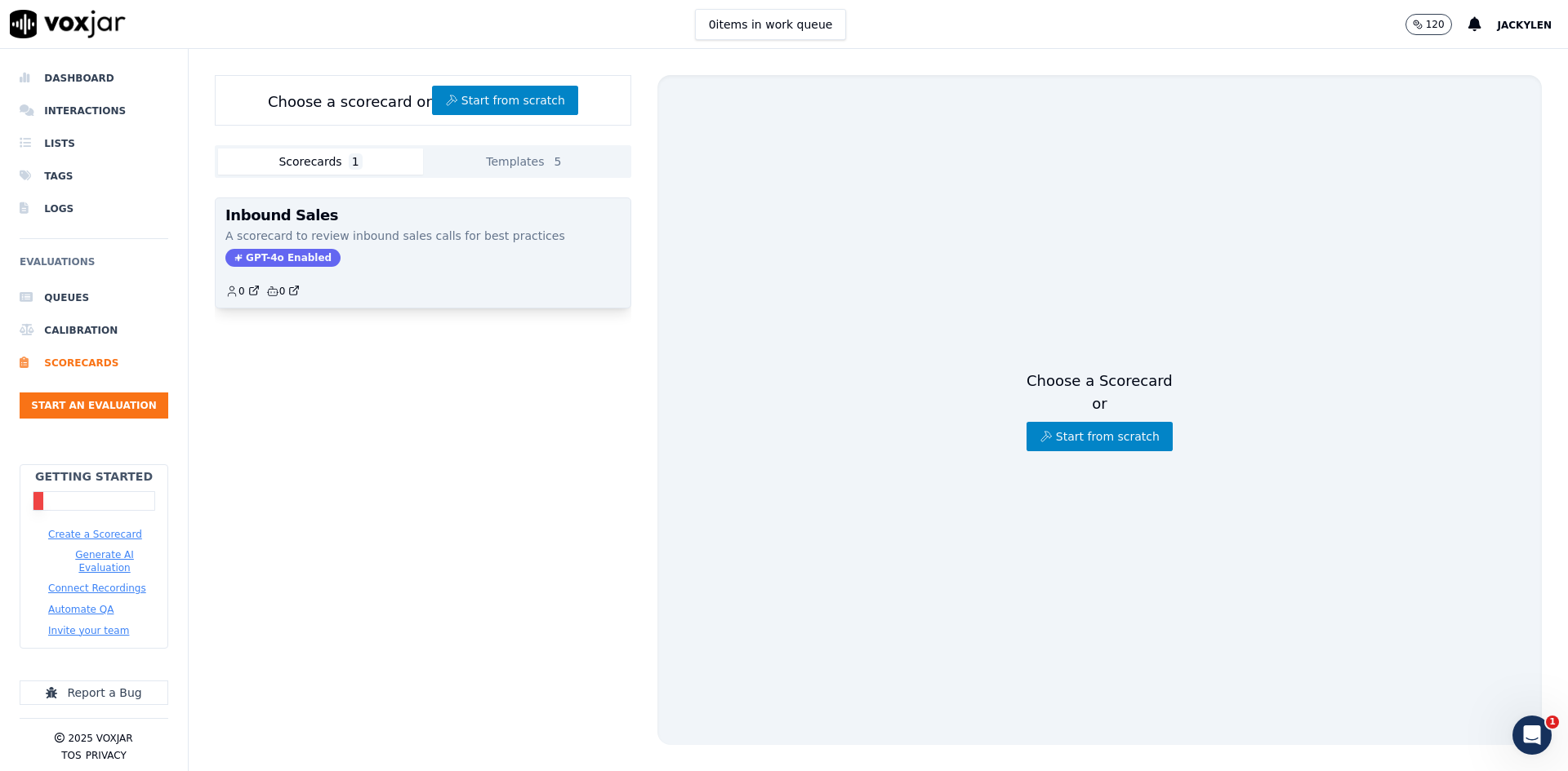
click at [474, 244] on p "A scorecard to review inbound sales calls for best practices" at bounding box center [423, 235] width 395 height 17
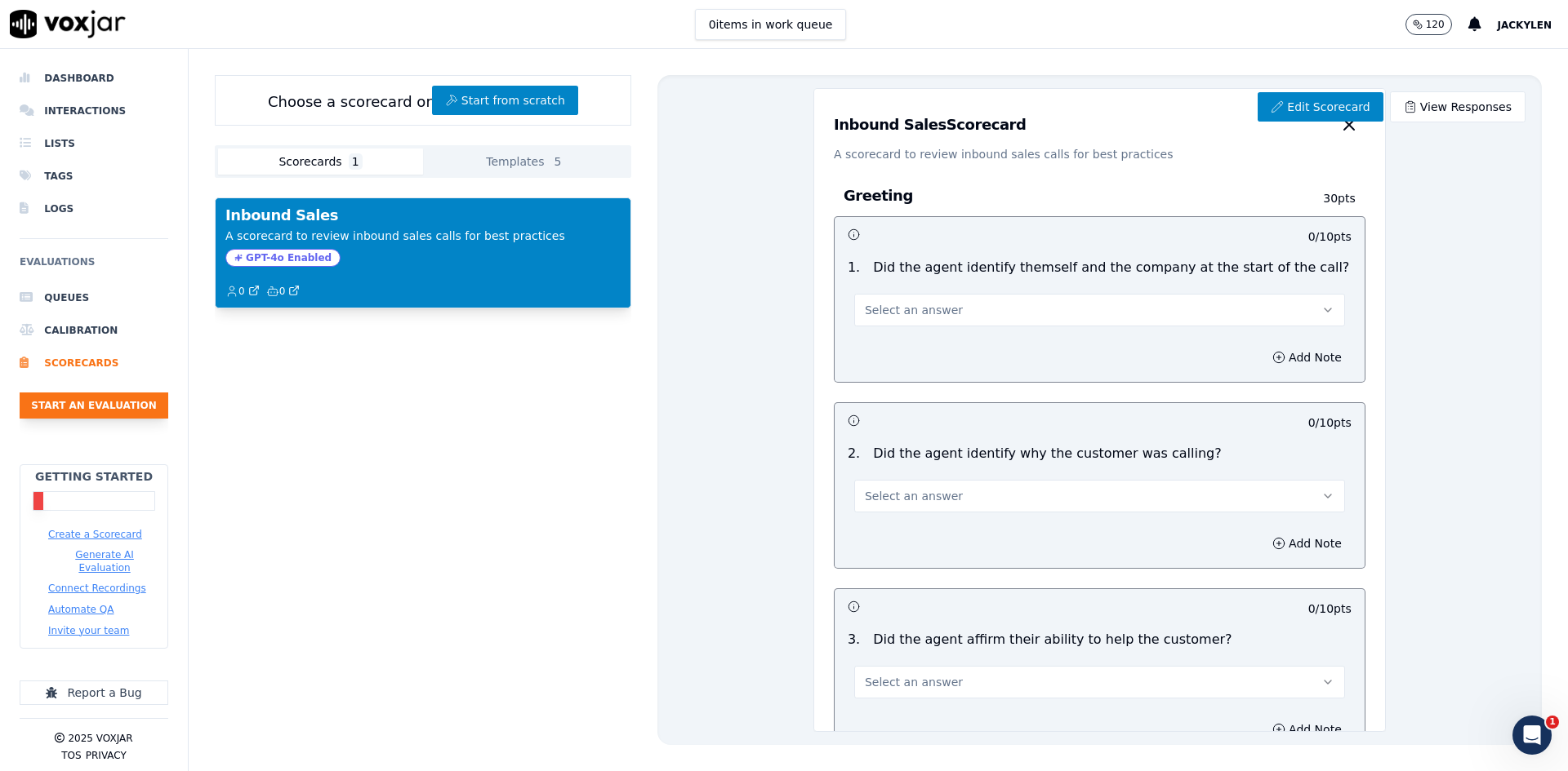
click at [97, 419] on button "Start an Evaluation" at bounding box center [93, 406] width 148 height 26
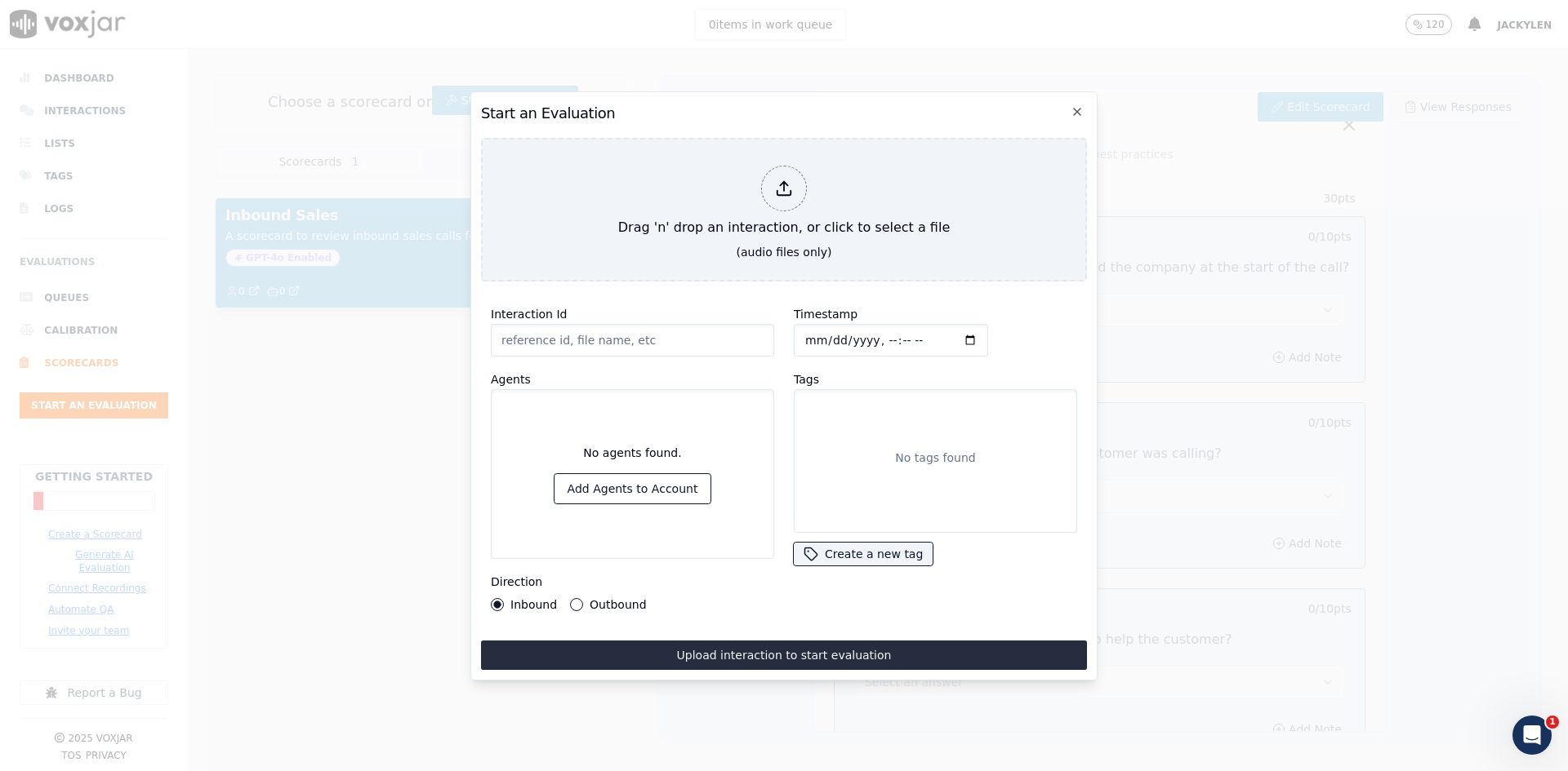
click at [1054, 102] on h2 "Start an Evaluation" at bounding box center [784, 113] width 606 height 23
click at [1079, 105] on icon "button" at bounding box center [1077, 112] width 13 height 13
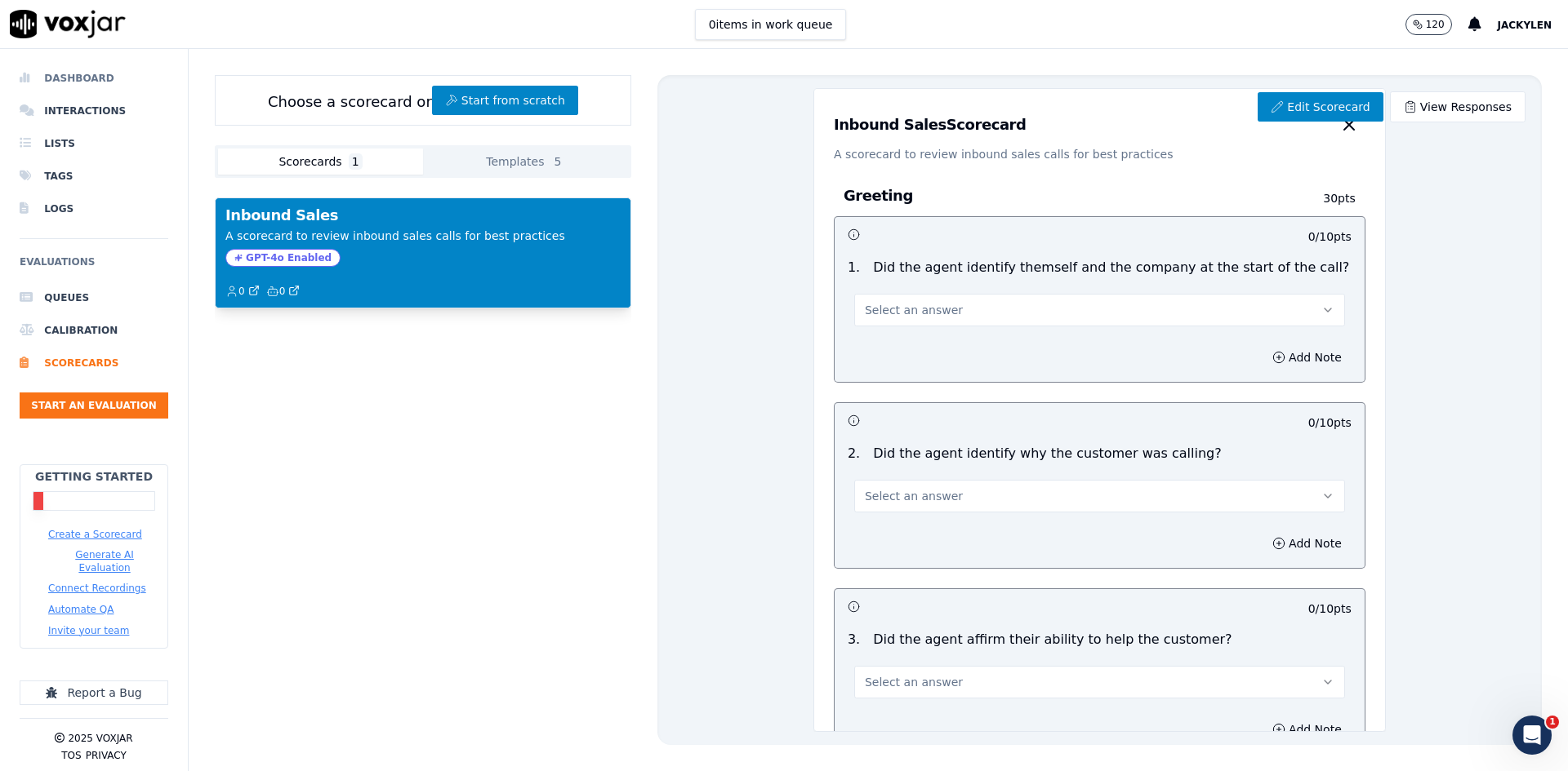
click at [99, 80] on li "Dashboard" at bounding box center [93, 78] width 148 height 32
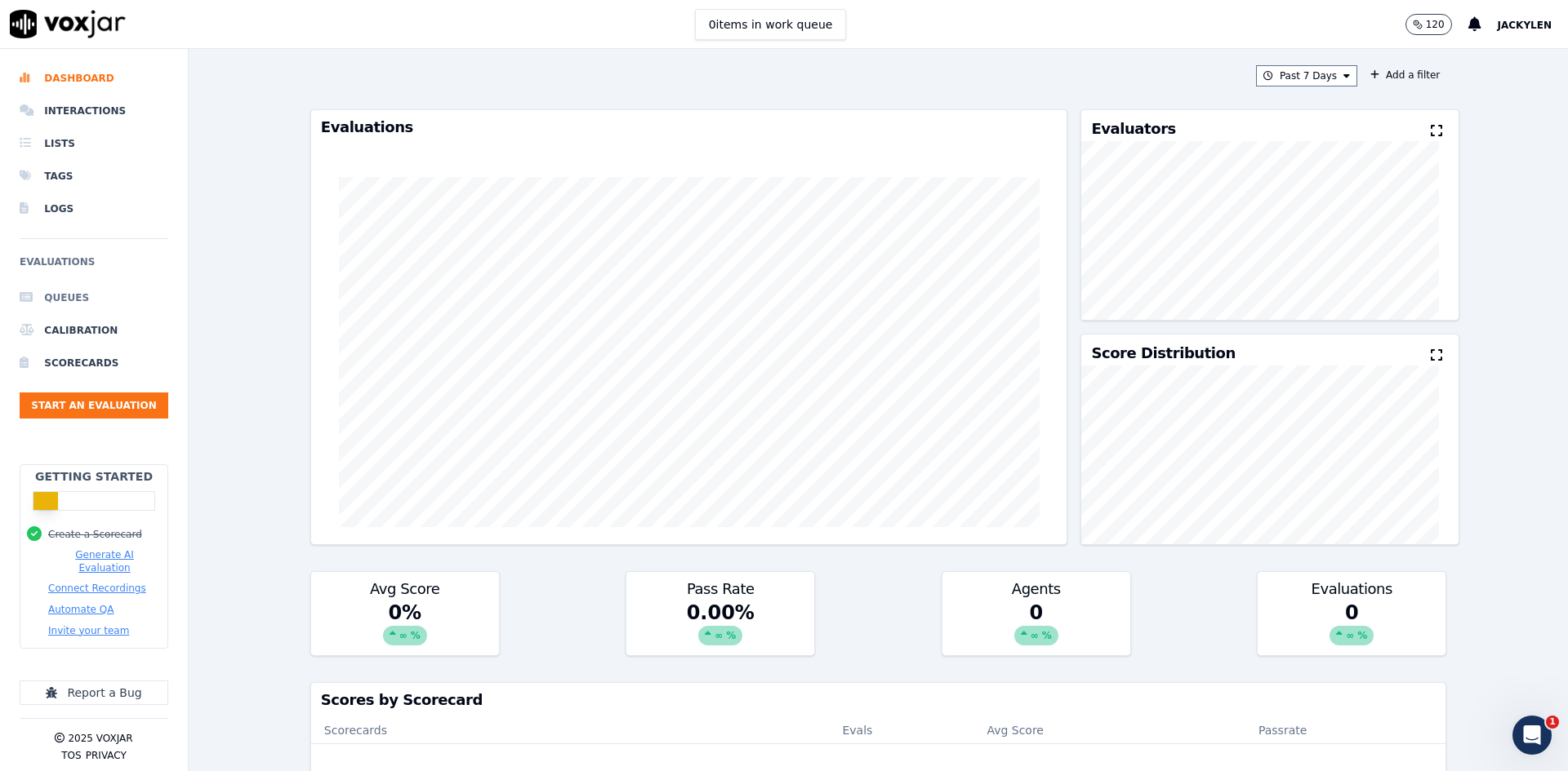
click at [86, 314] on li "Queues" at bounding box center [93, 298] width 148 height 32
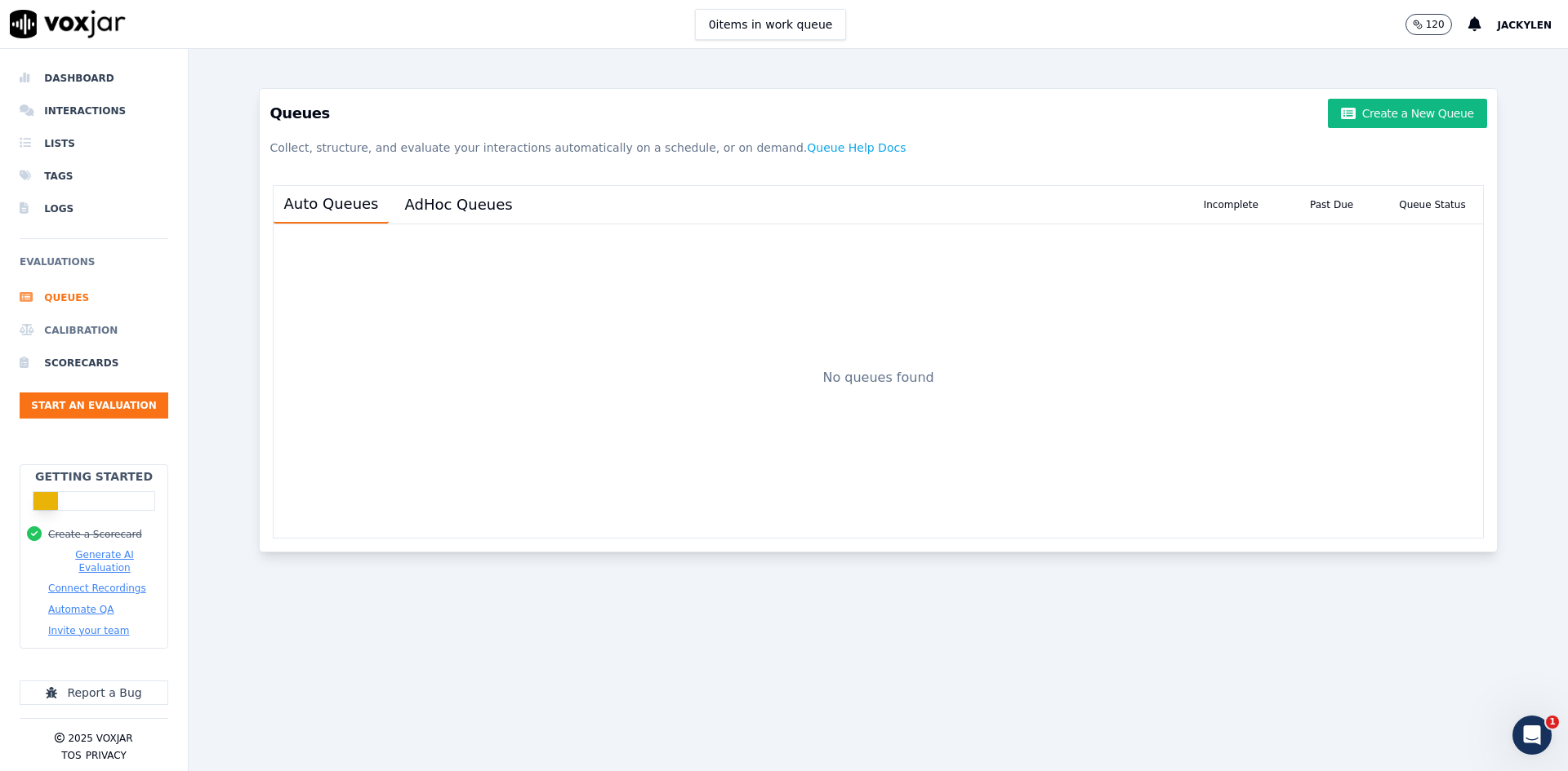
click at [76, 347] on li "Calibration" at bounding box center [93, 330] width 148 height 32
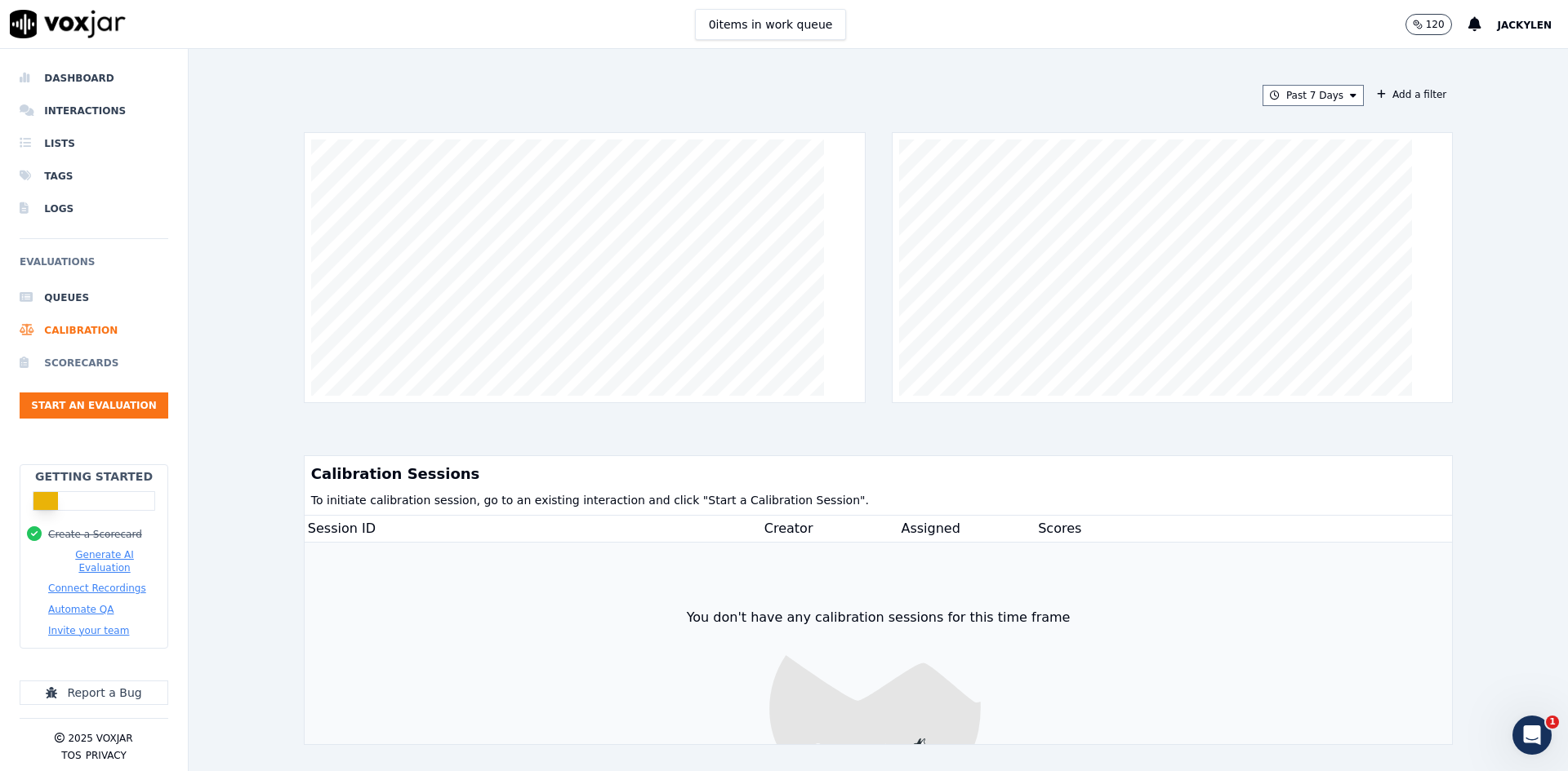
click at [77, 379] on li "Scorecards" at bounding box center [93, 363] width 148 height 32
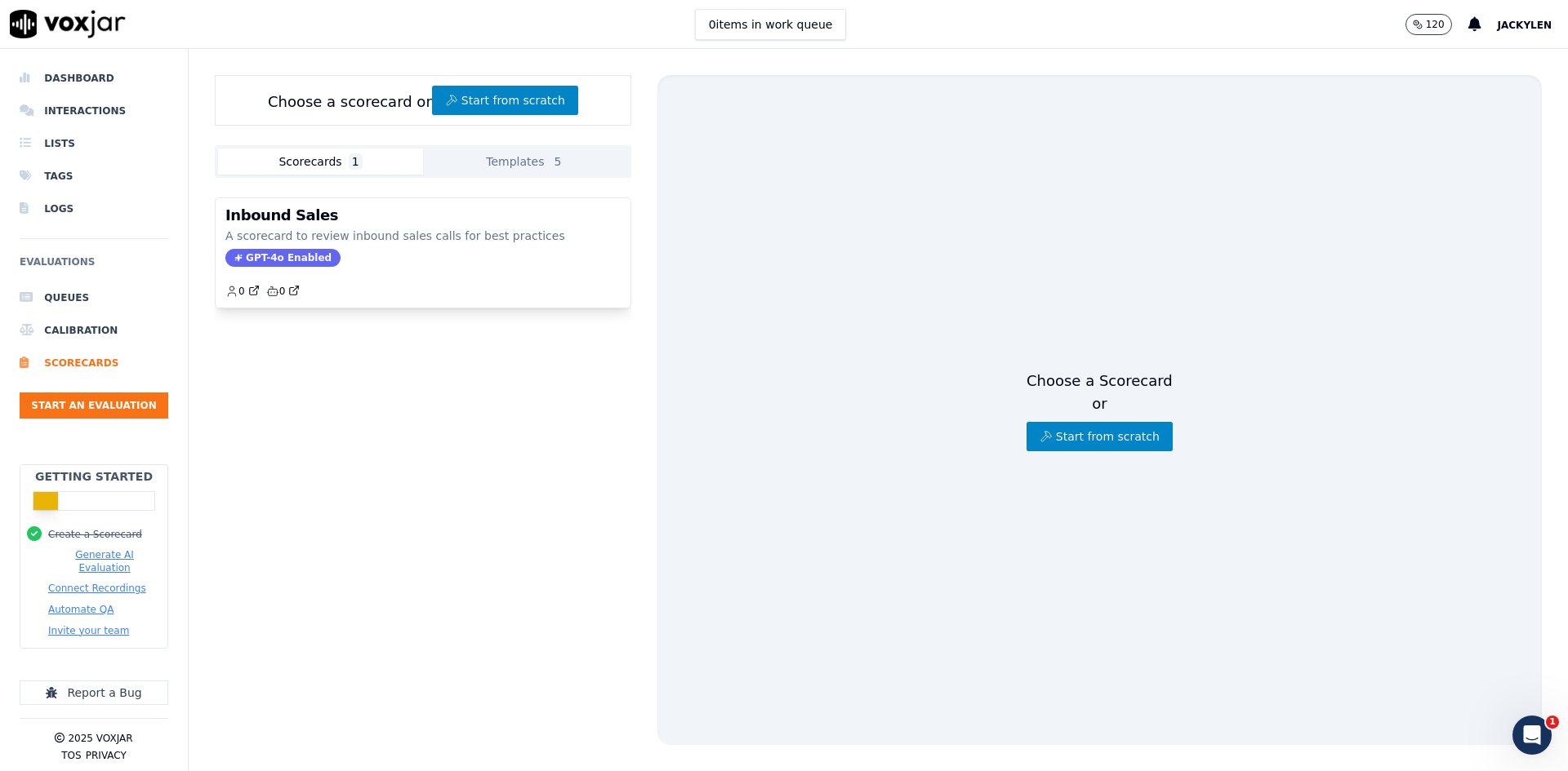
scroll to position [102, 0]
click at [111, 549] on button "Generate AI Evaluation" at bounding box center [105, 562] width 112 height 26
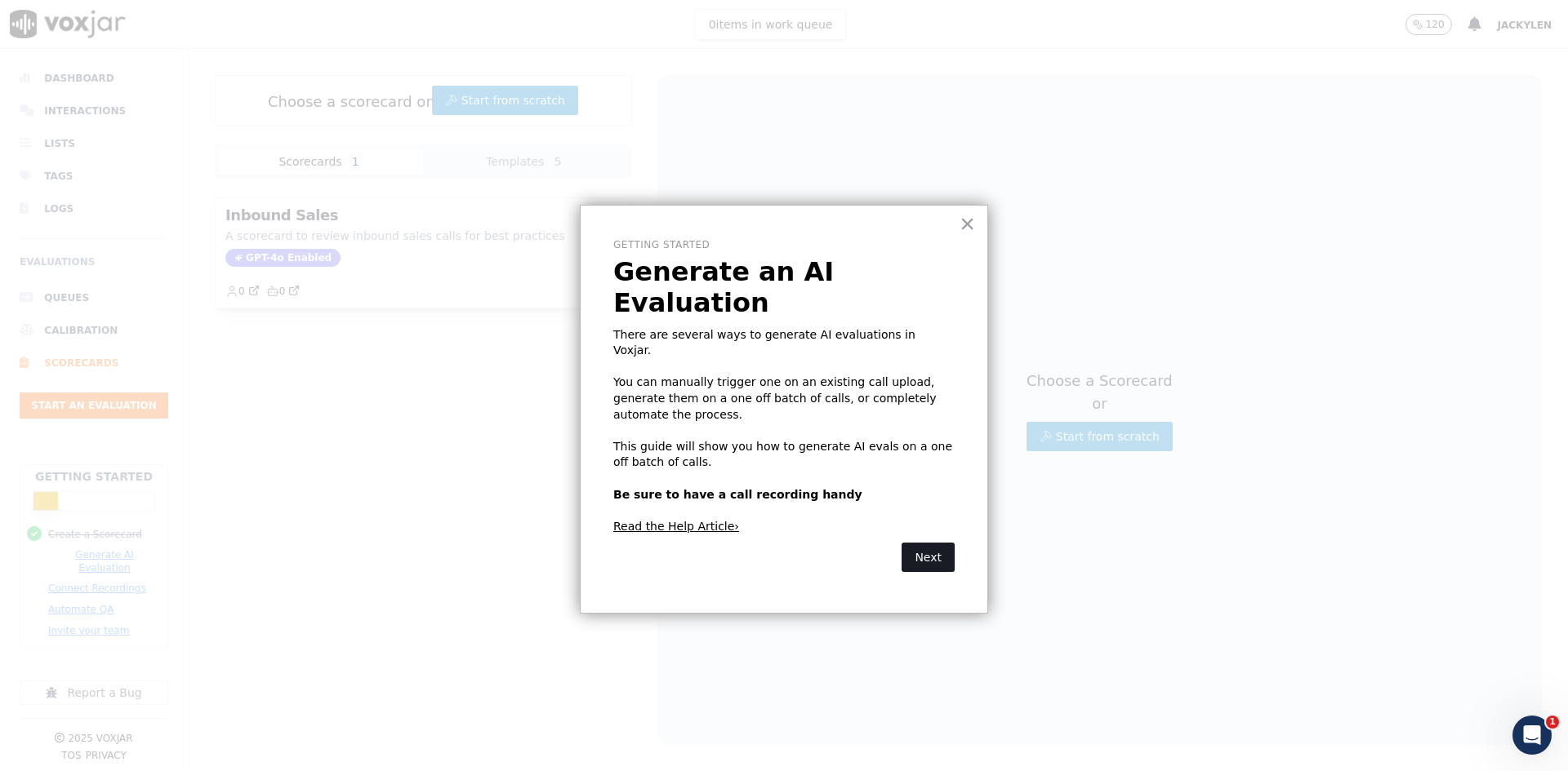
click at [931, 543] on button "Next" at bounding box center [928, 557] width 53 height 29
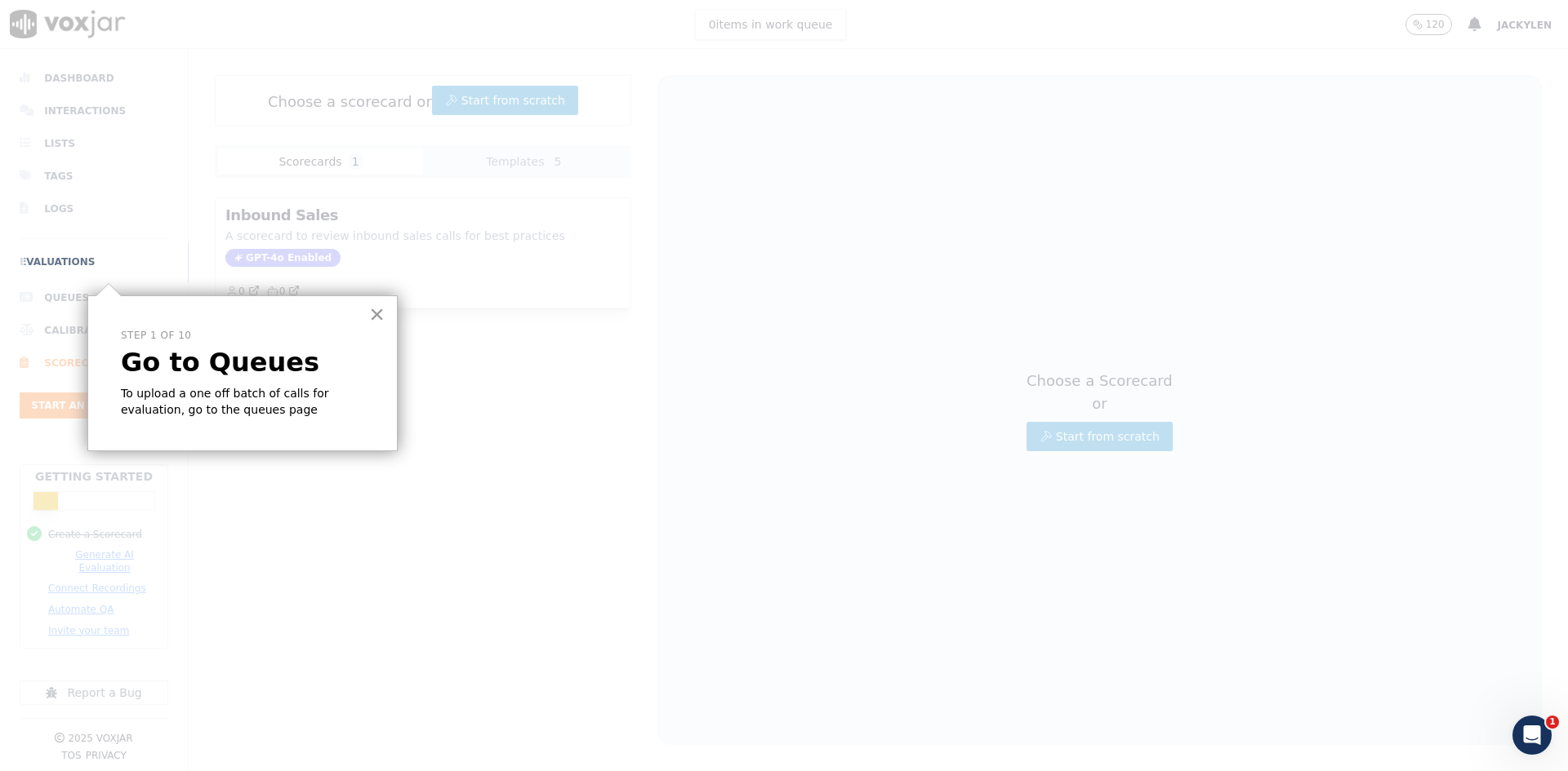
click at [375, 316] on button "×" at bounding box center [377, 314] width 16 height 26
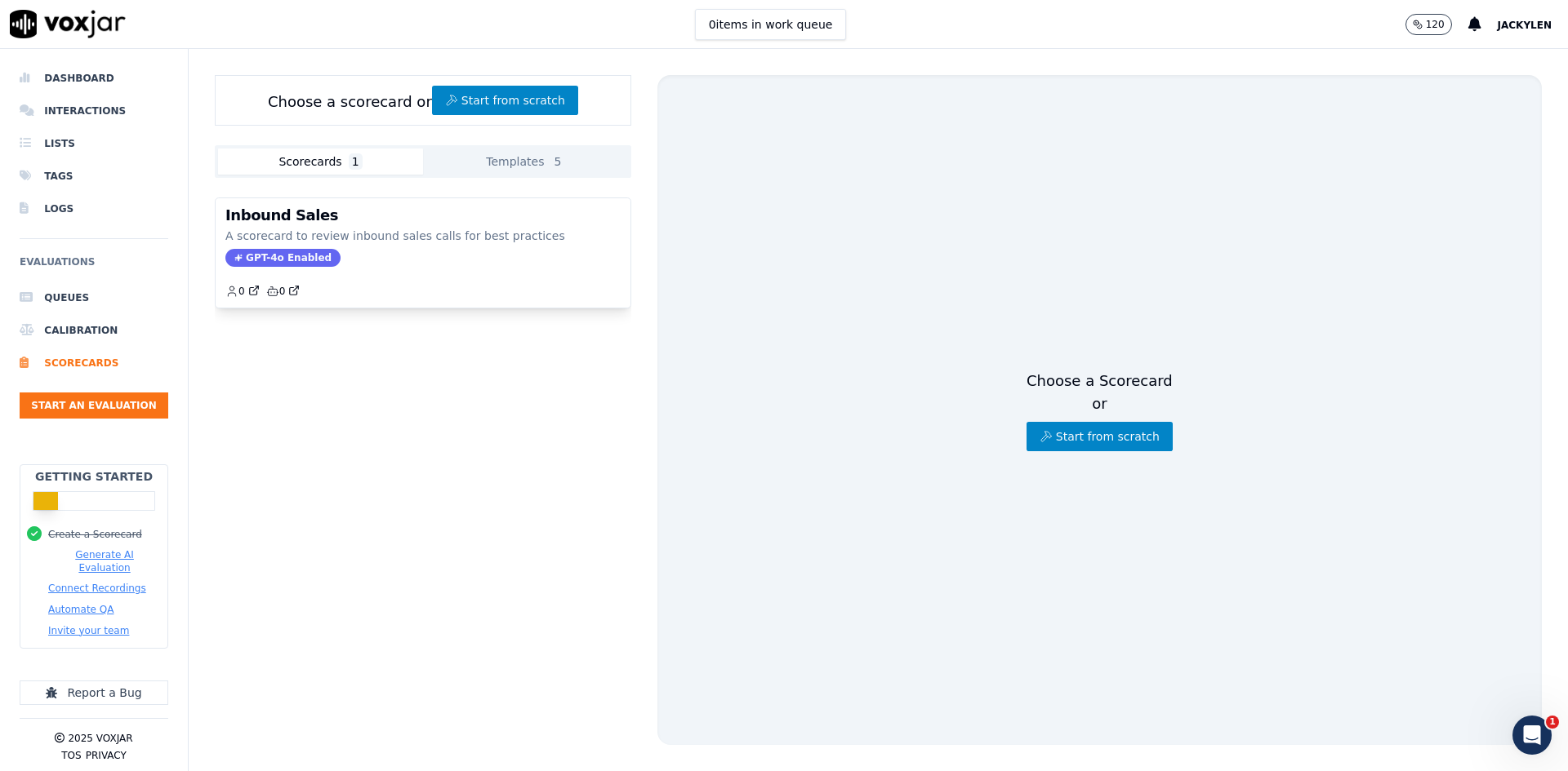
click at [120, 582] on button "Connect Recordings" at bounding box center [98, 588] width 98 height 13
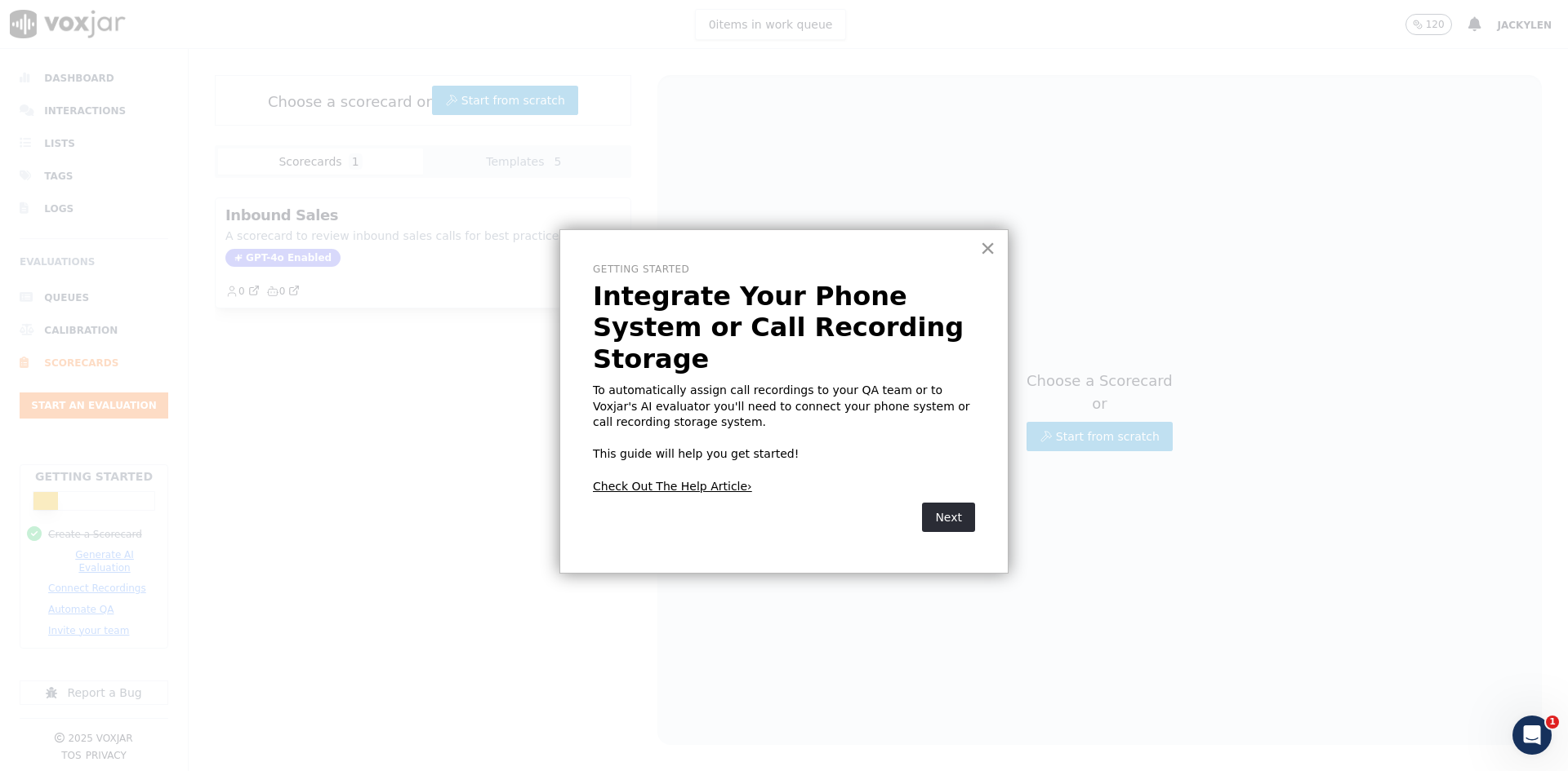
click at [984, 246] on button "×" at bounding box center [988, 249] width 16 height 26
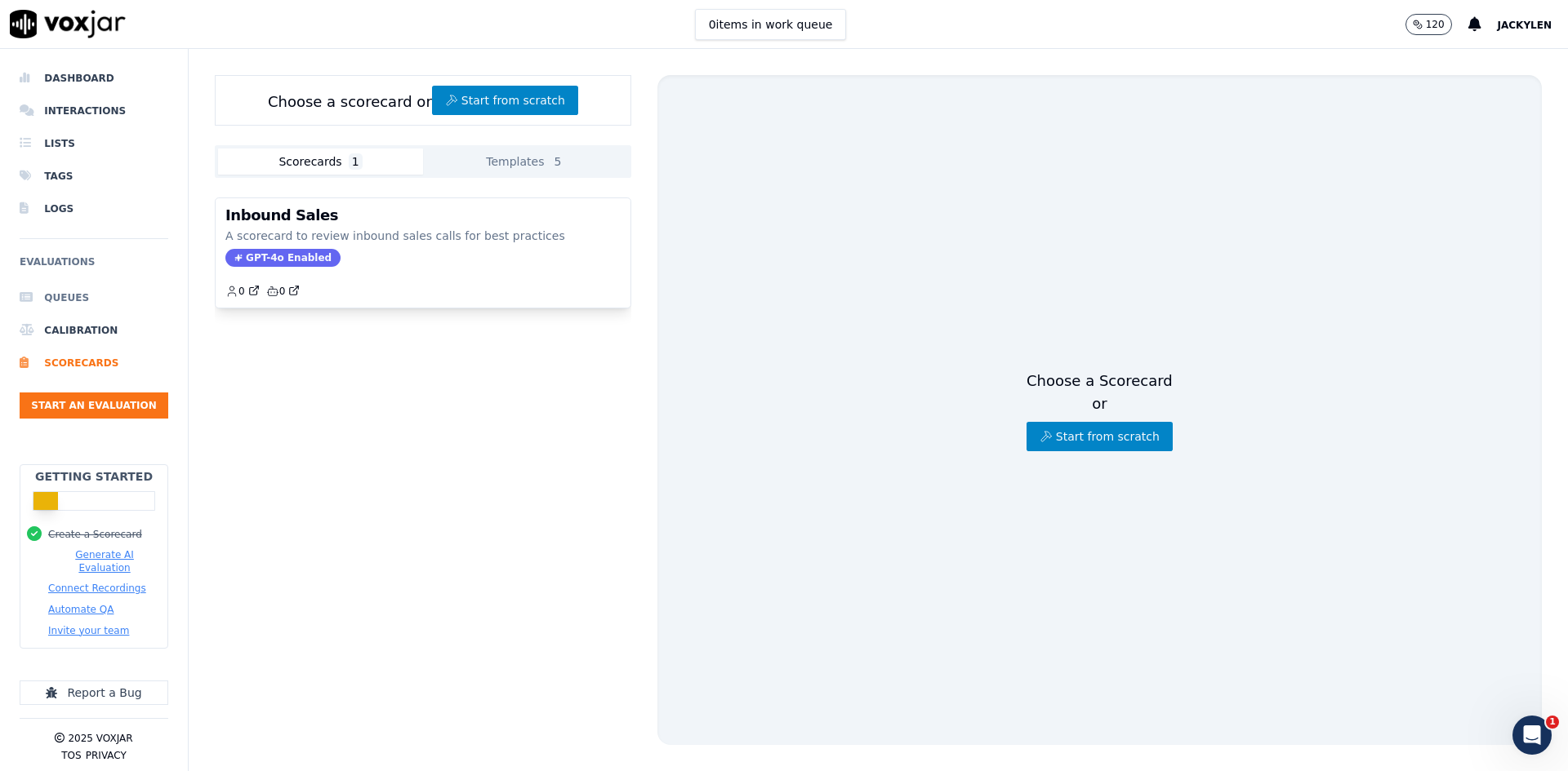
click at [69, 282] on li "Queues" at bounding box center [93, 298] width 148 height 32
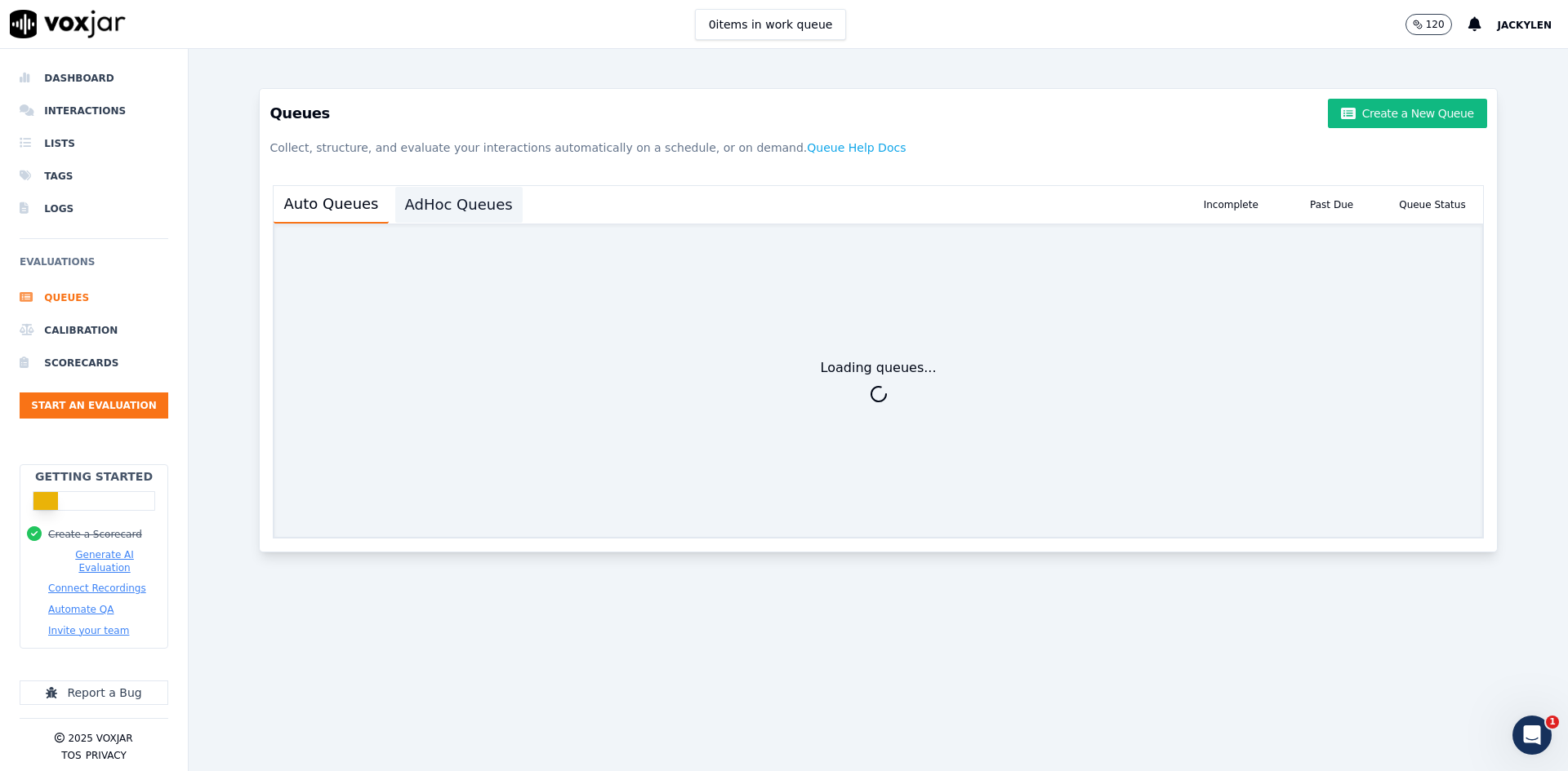
click at [523, 223] on button "AdHoc Queues" at bounding box center [459, 205] width 127 height 36
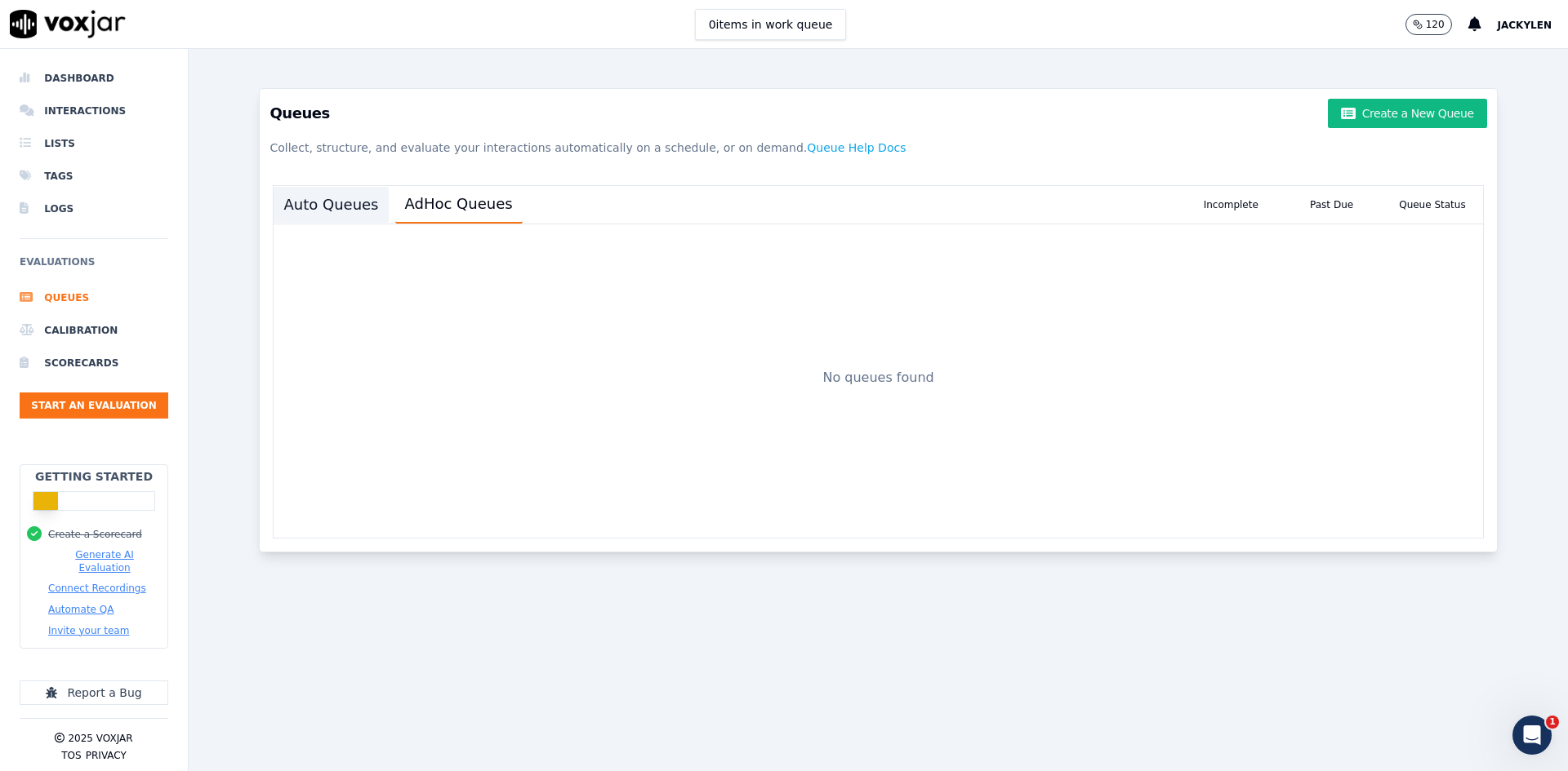
click at [379, 223] on button "Auto Queues" at bounding box center [330, 205] width 114 height 36
click at [69, 226] on li "Logs" at bounding box center [93, 208] width 148 height 32
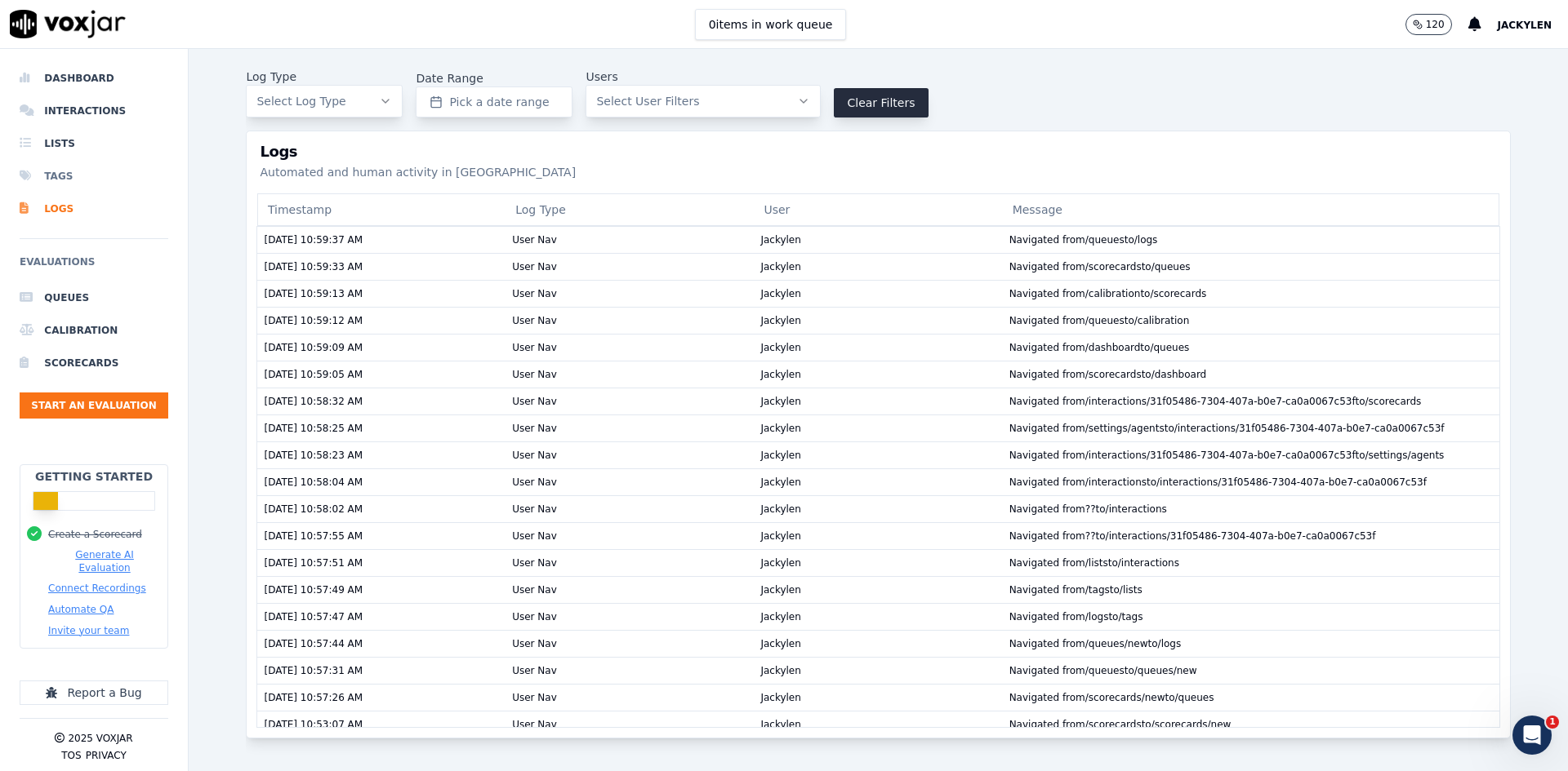
drag, startPoint x: 84, startPoint y: 218, endPoint x: 83, endPoint y: 207, distance: 11.0
click at [83, 192] on li "Tags" at bounding box center [93, 176] width 148 height 32
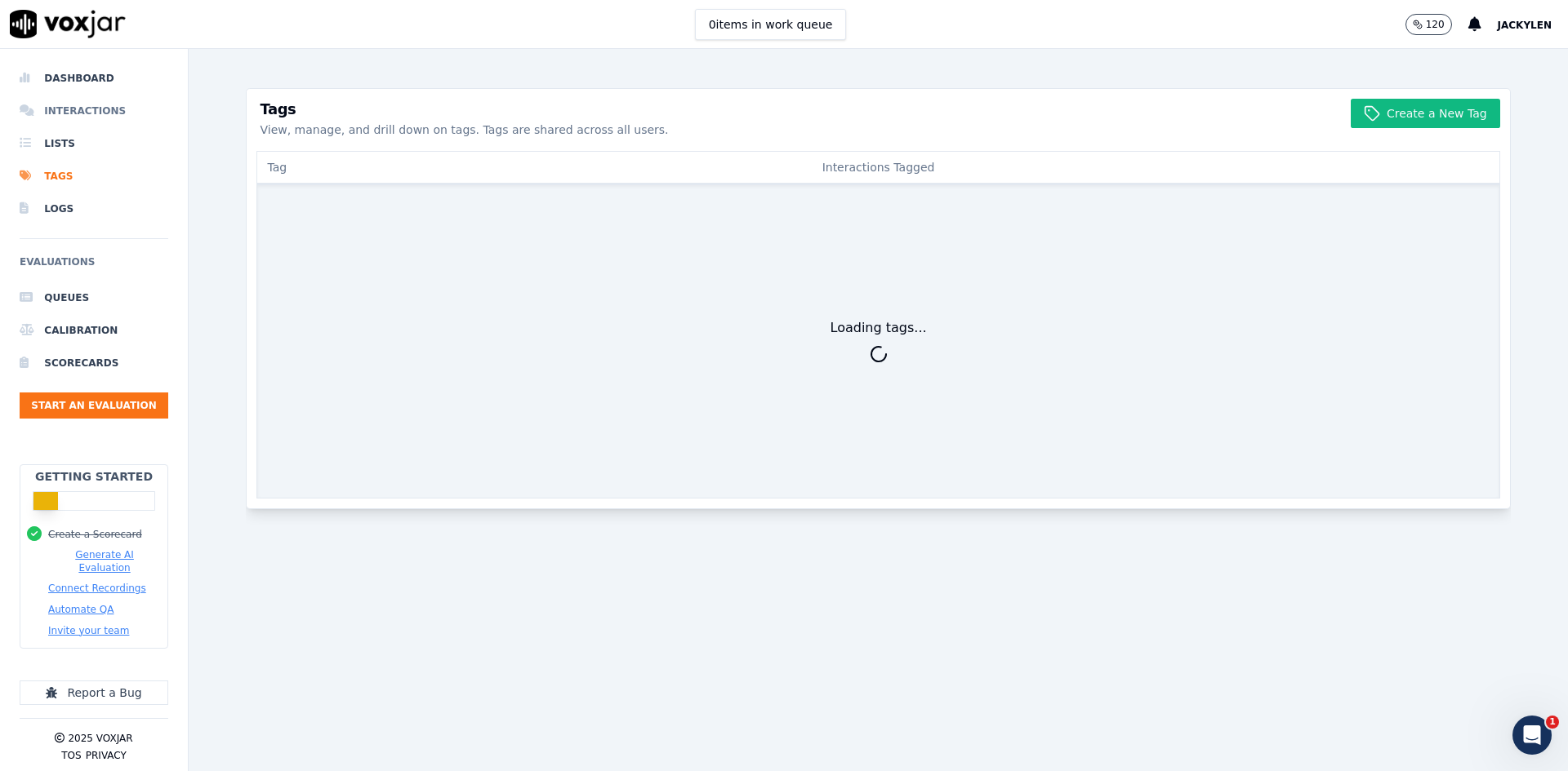
click at [93, 127] on li "Interactions" at bounding box center [93, 111] width 148 height 32
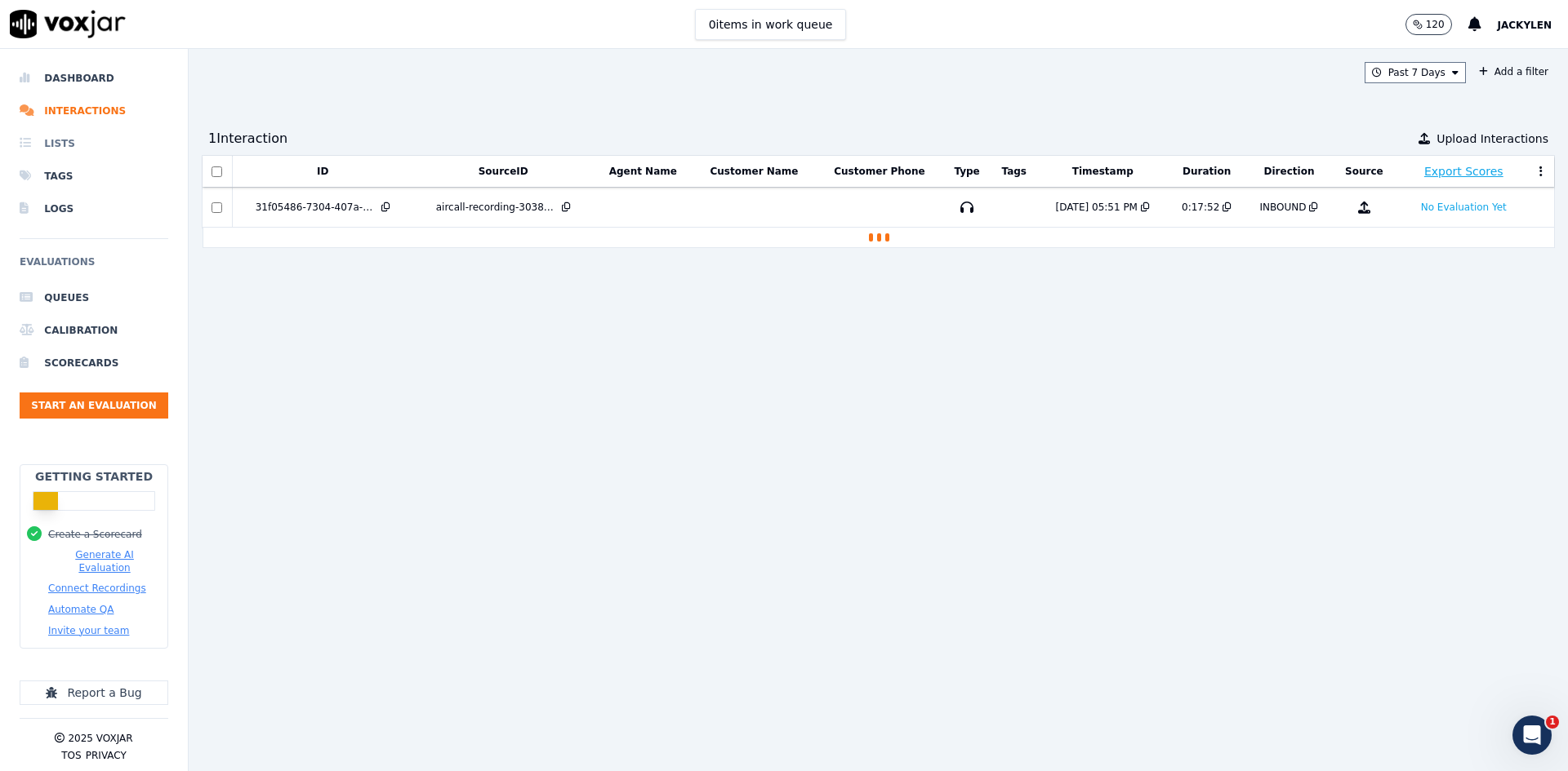
click at [72, 160] on li "Lists" at bounding box center [93, 143] width 148 height 32
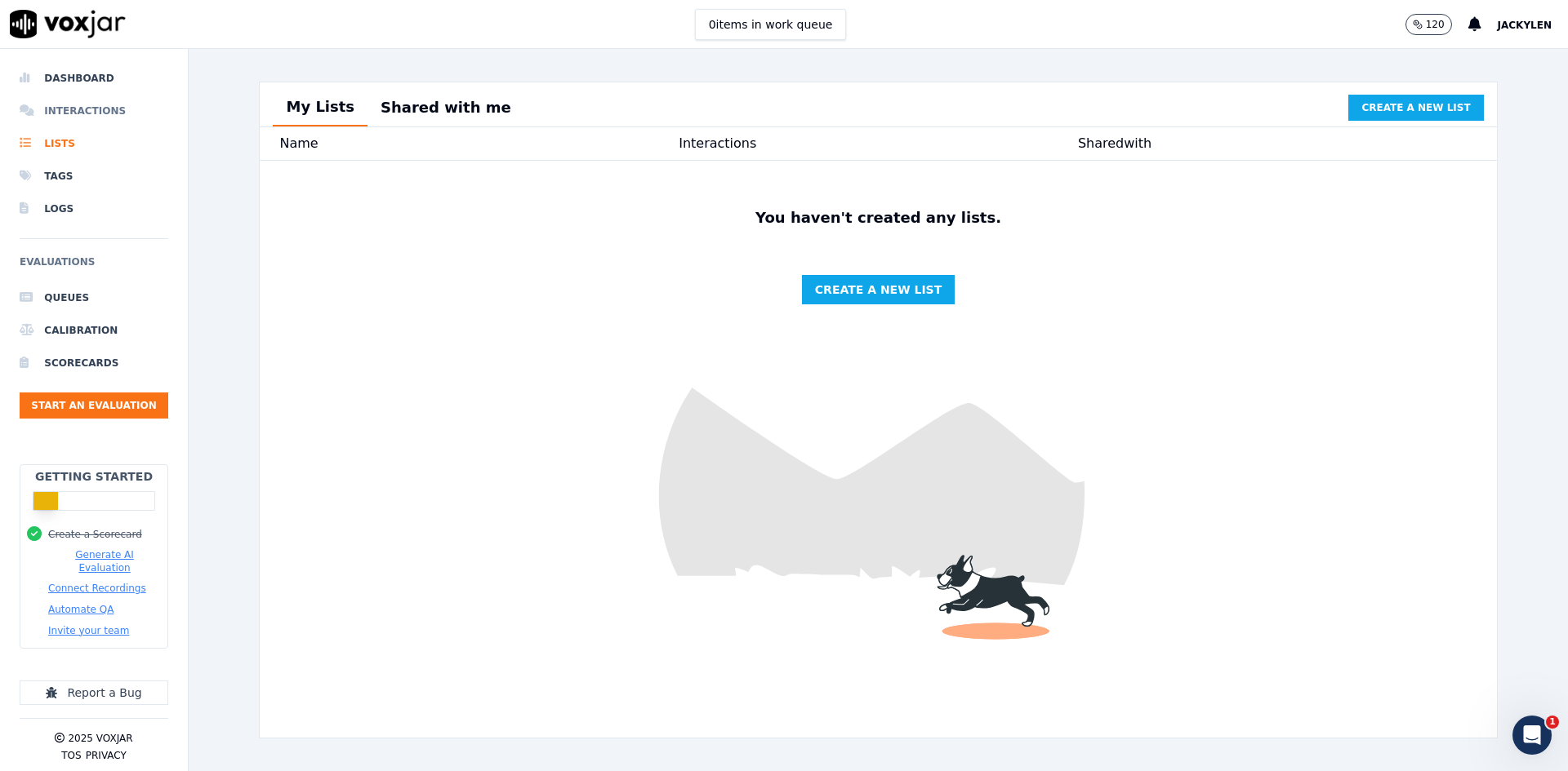
click at [139, 127] on li "Interactions" at bounding box center [93, 111] width 148 height 32
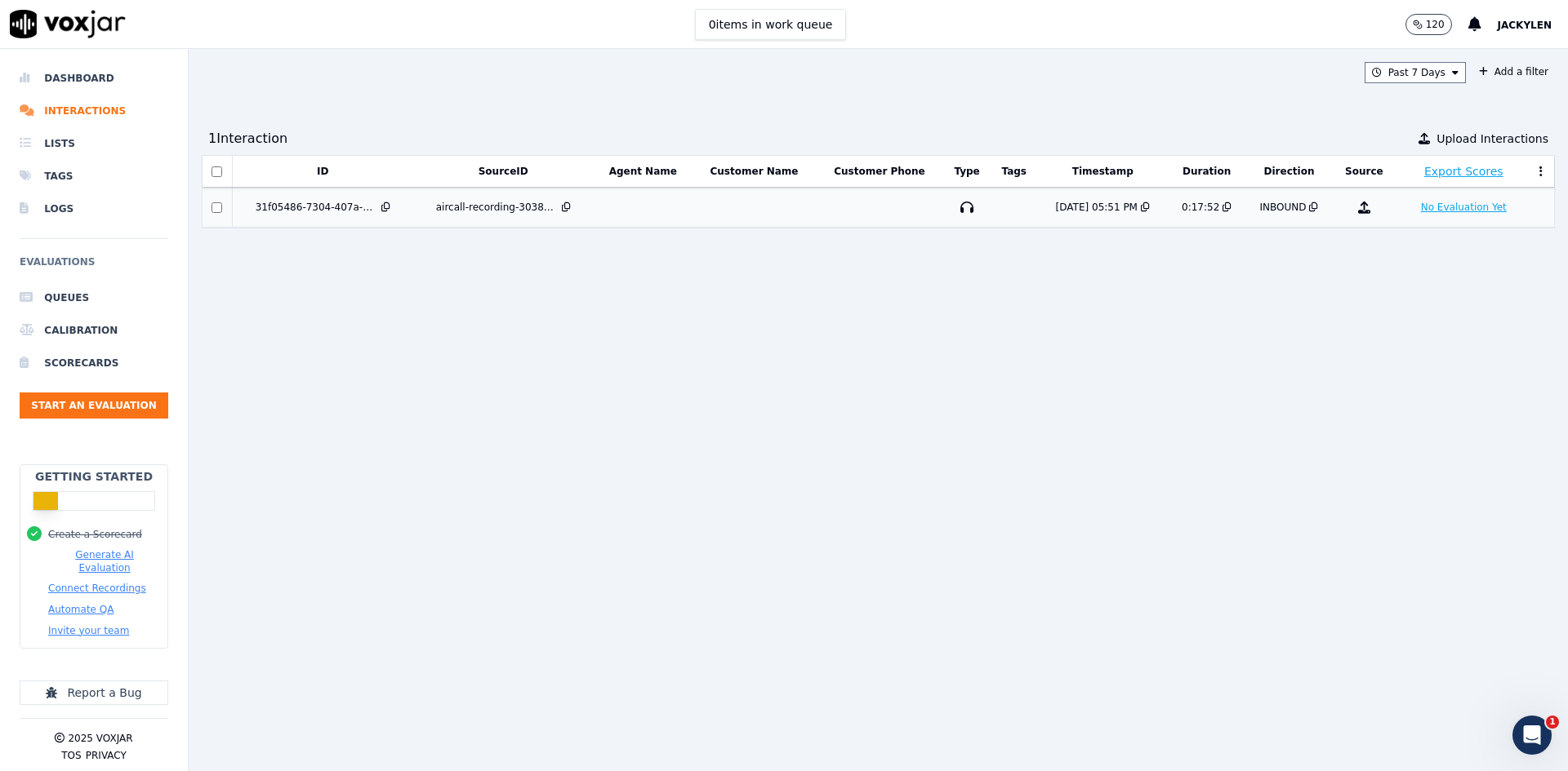
click at [1420, 217] on button "No Evaluation Yet" at bounding box center [1463, 207] width 98 height 19
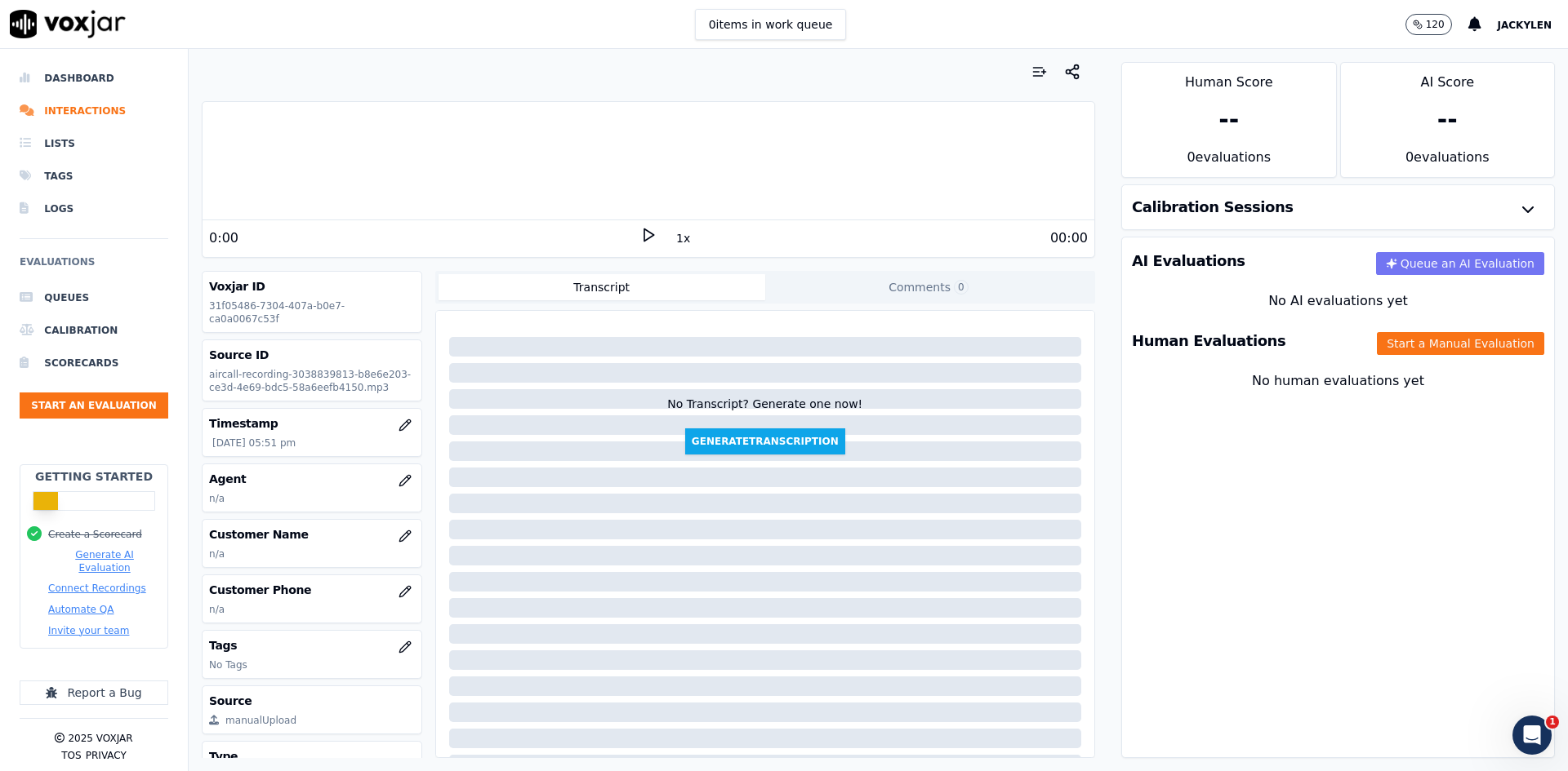
click at [1396, 275] on button "Queue an AI Evaluation" at bounding box center [1460, 263] width 169 height 23
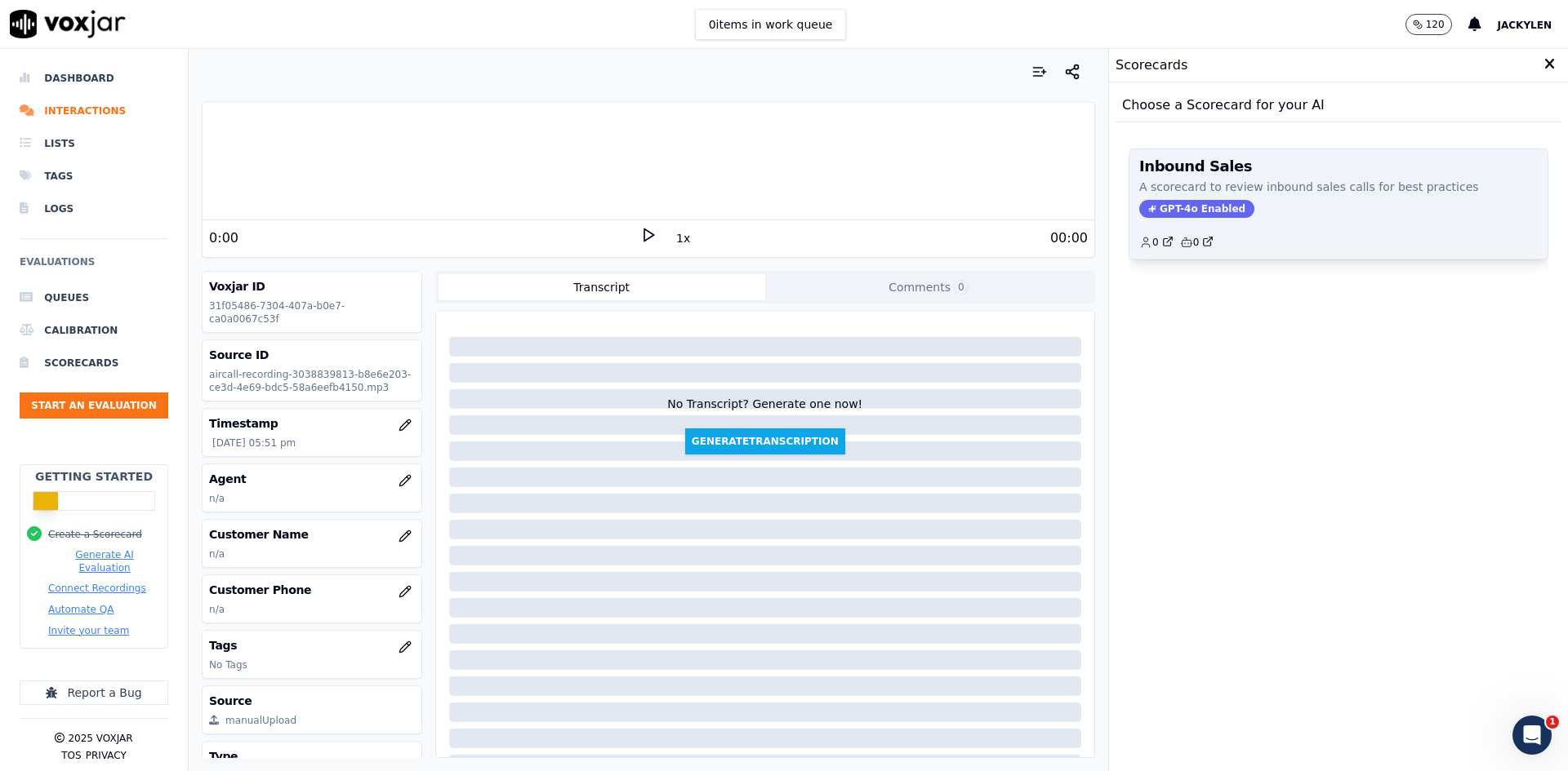
click at [1306, 259] on div "Inbound Sales A scorecard to review inbound sales calls for best practices GPT-…" at bounding box center [1339, 204] width 418 height 110
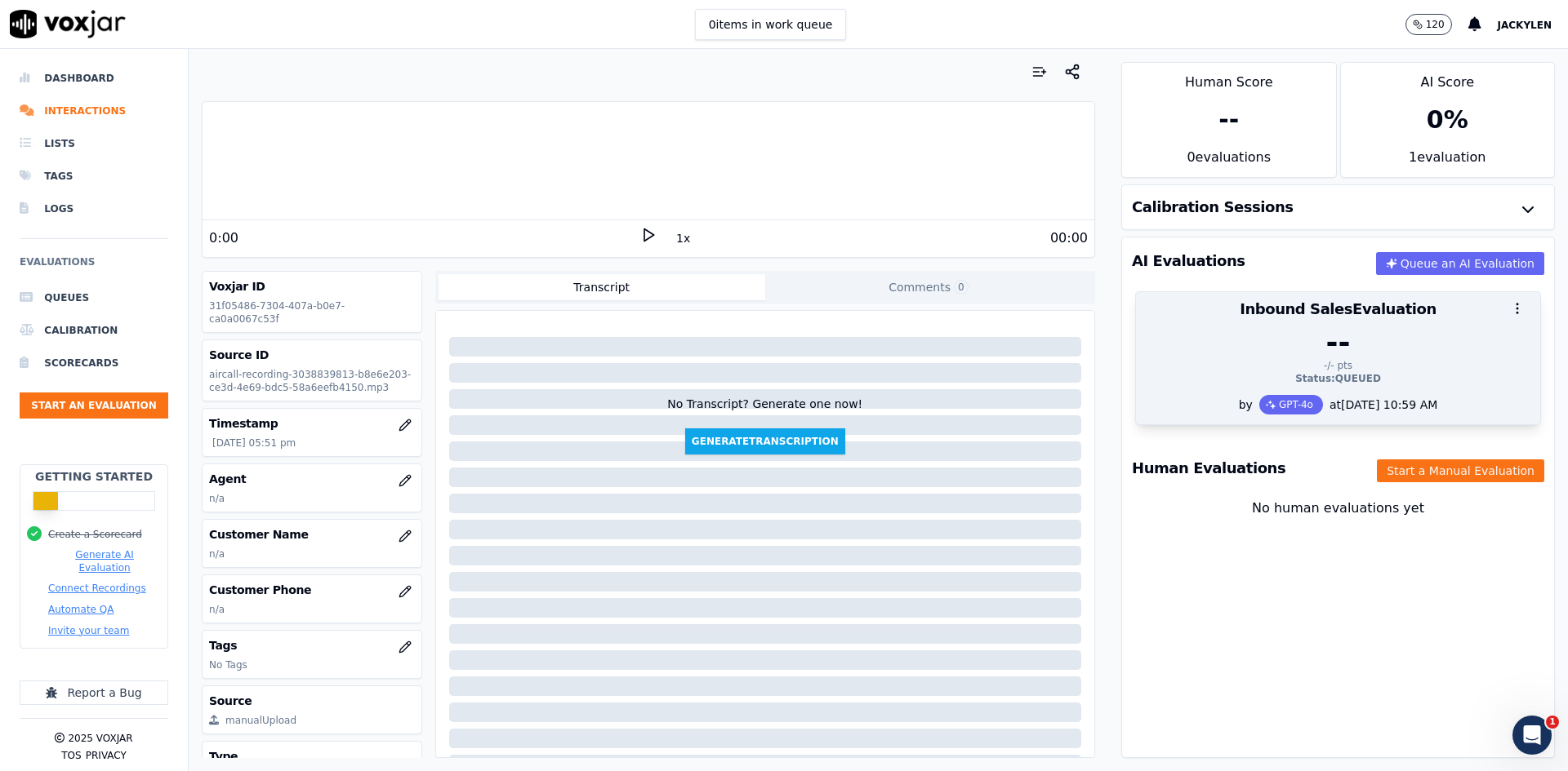
click at [1365, 395] on div "-- -/- pts Status: QUEUED" at bounding box center [1338, 361] width 404 height 68
click at [1366, 372] on div "-/- pts" at bounding box center [1338, 365] width 385 height 13
click at [1407, 425] on div "Inbound Sales Evaluation -- -/- pts Status: QUEUED by GPT-4o at 08/18/2025 10:5…" at bounding box center [1338, 358] width 406 height 133
click at [1407, 395] on div "-- -/- pts Status: QUEUED" at bounding box center [1338, 361] width 404 height 68
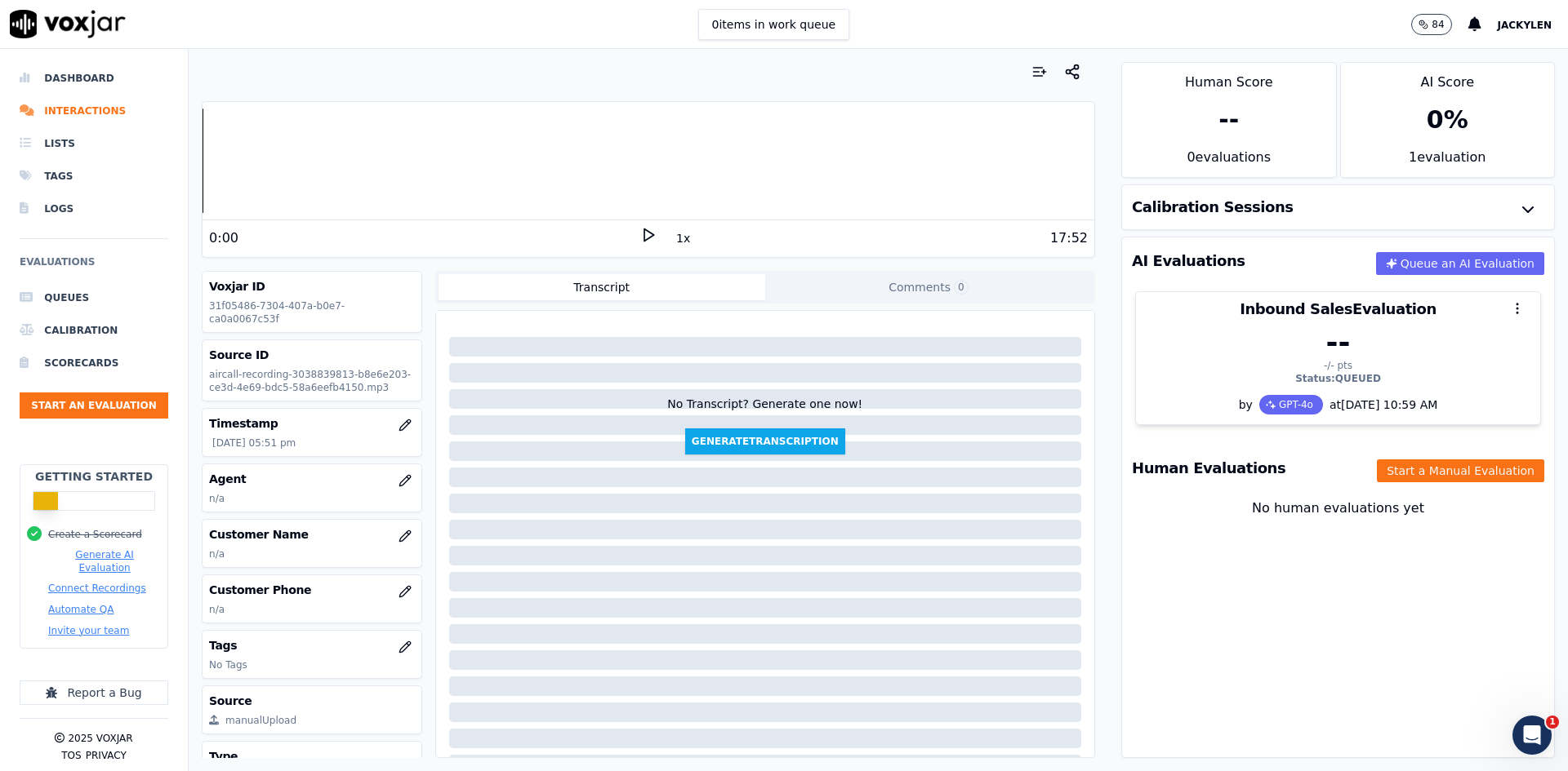
click at [1427, 134] on div "0 %" at bounding box center [1447, 119] width 41 height 29
click at [1406, 177] on div "1 evaluation" at bounding box center [1447, 162] width 213 height 29
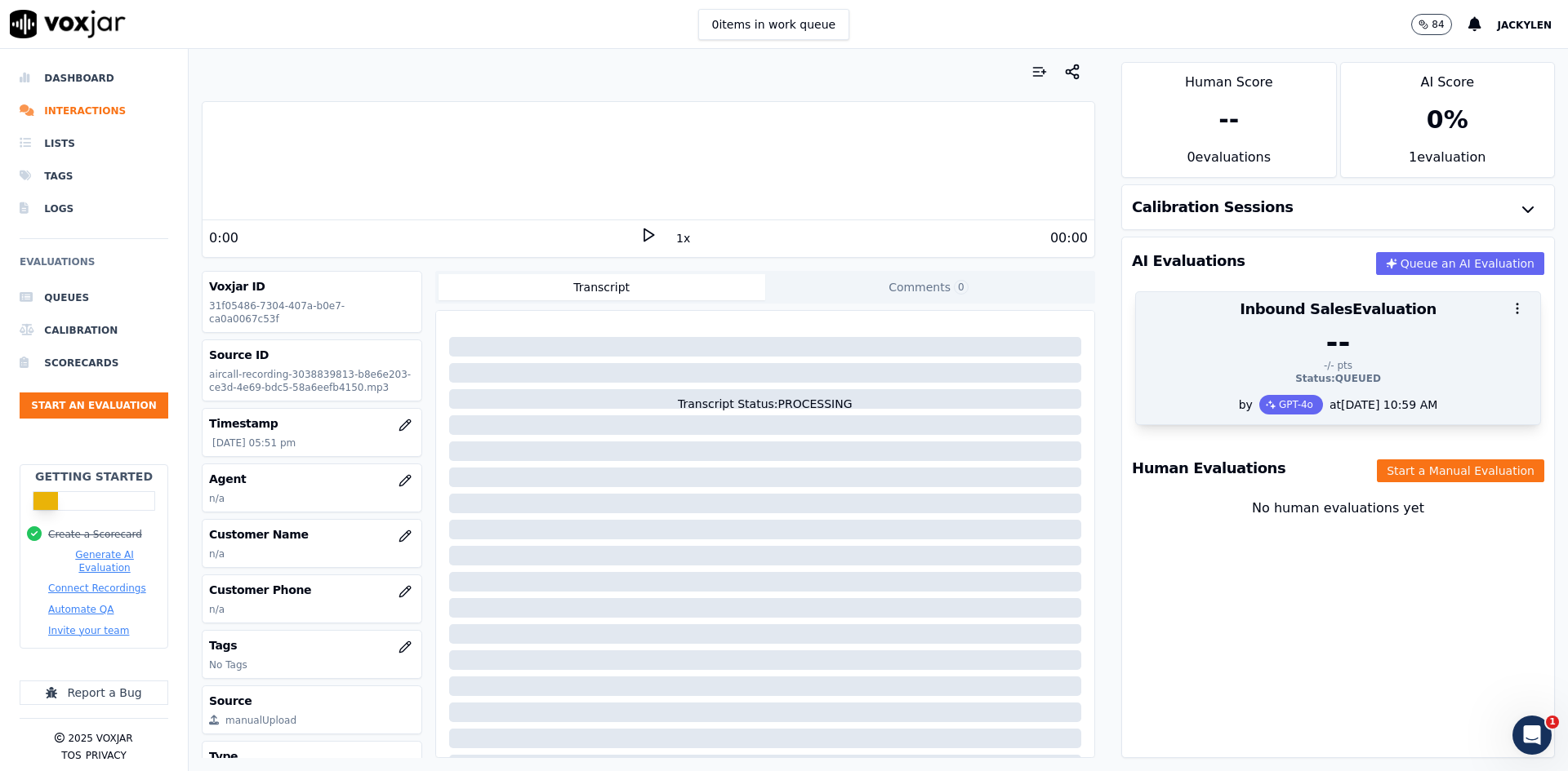
click at [1402, 372] on div "-/- pts" at bounding box center [1338, 365] width 385 height 13
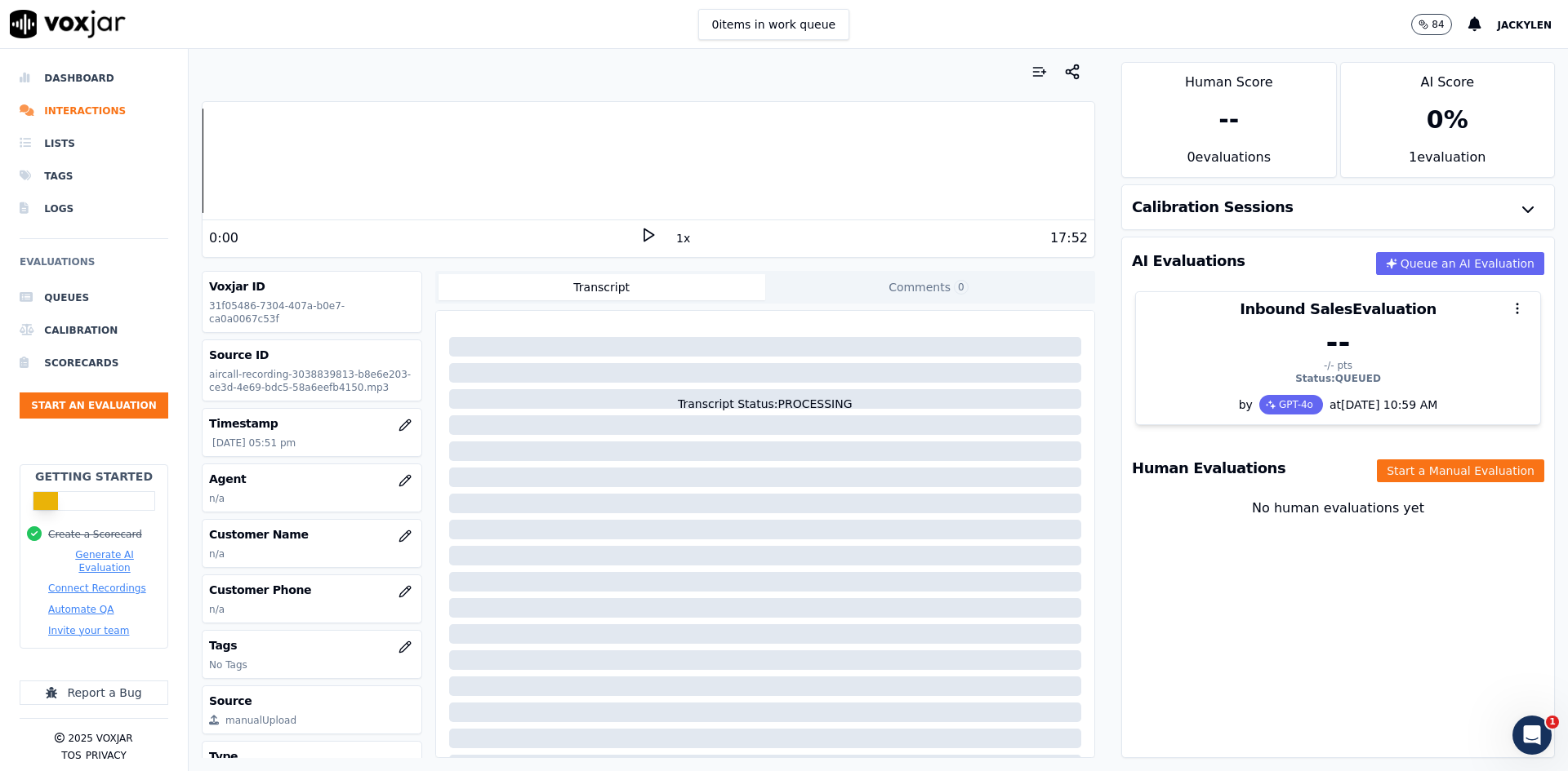
click at [957, 300] on button "Comments 0" at bounding box center [929, 287] width 327 height 26
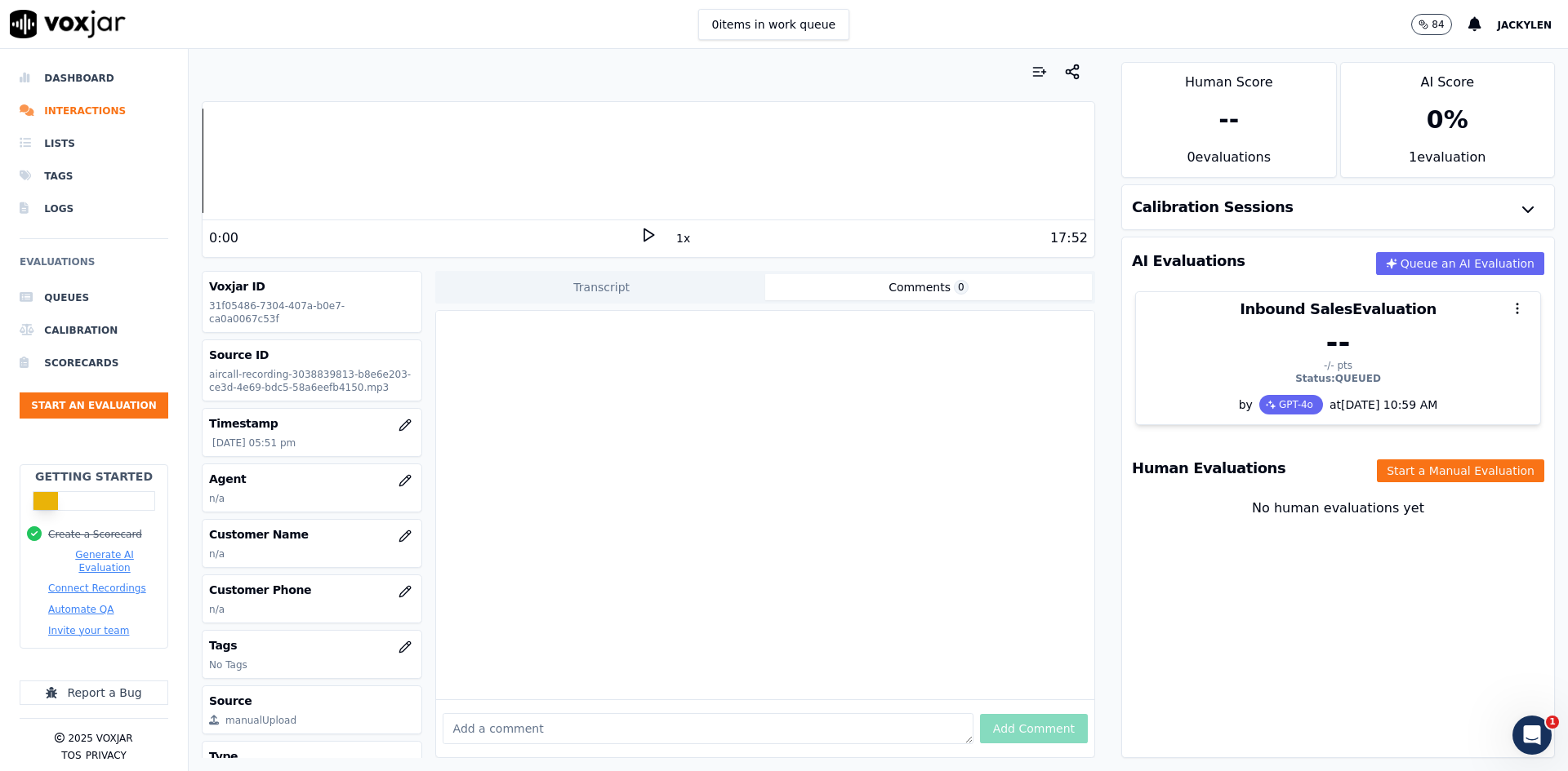
click at [664, 300] on button "Transcript" at bounding box center [602, 287] width 327 height 26
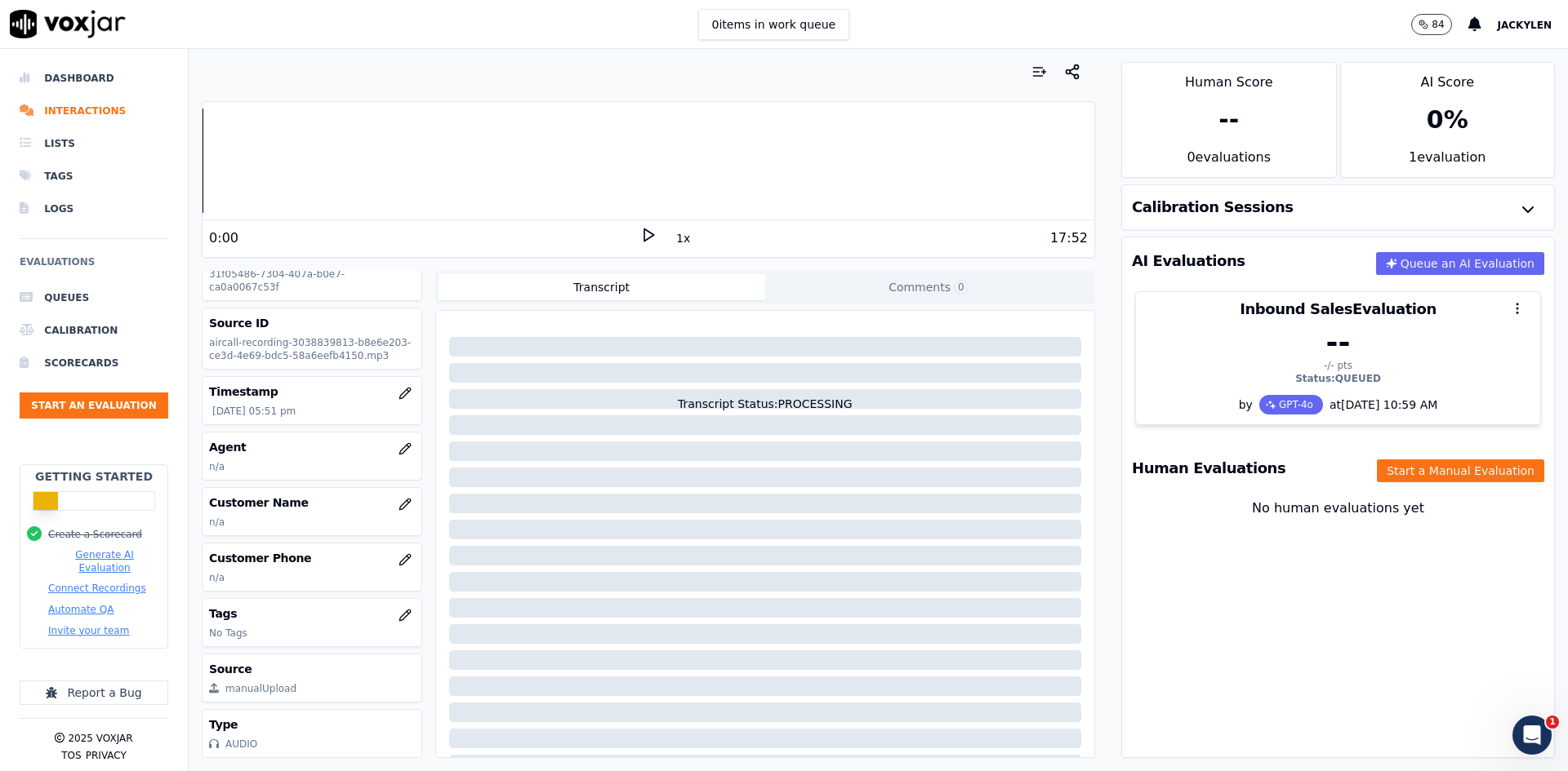
scroll to position [275, 0]
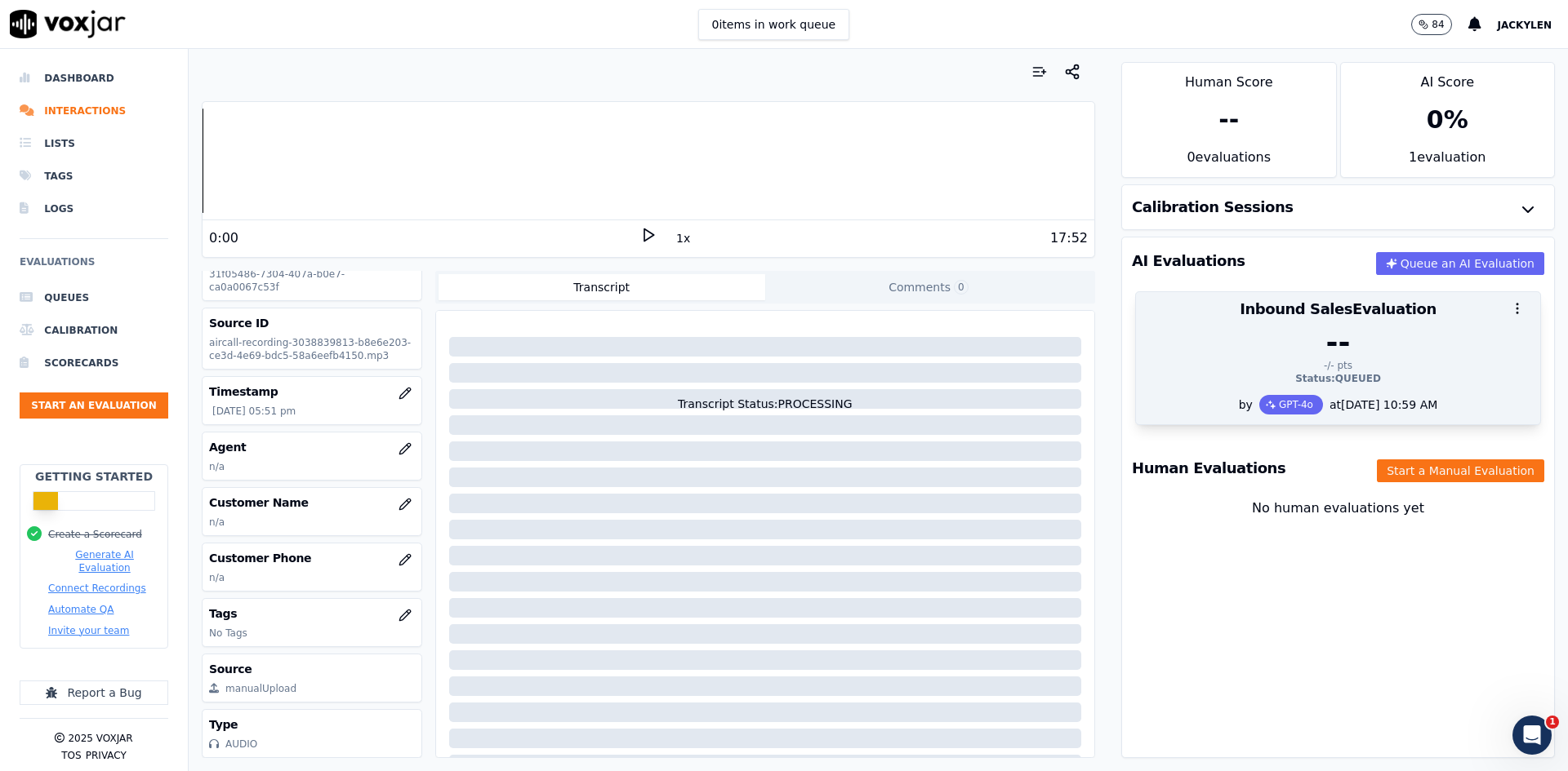
click at [1311, 386] on div "Status: QUEUED" at bounding box center [1338, 378] width 385 height 13
click at [1510, 316] on icon "button" at bounding box center [1517, 308] width 15 height 15
click at [1343, 413] on div "at [DATE] 10:59 AM" at bounding box center [1380, 405] width 114 height 17
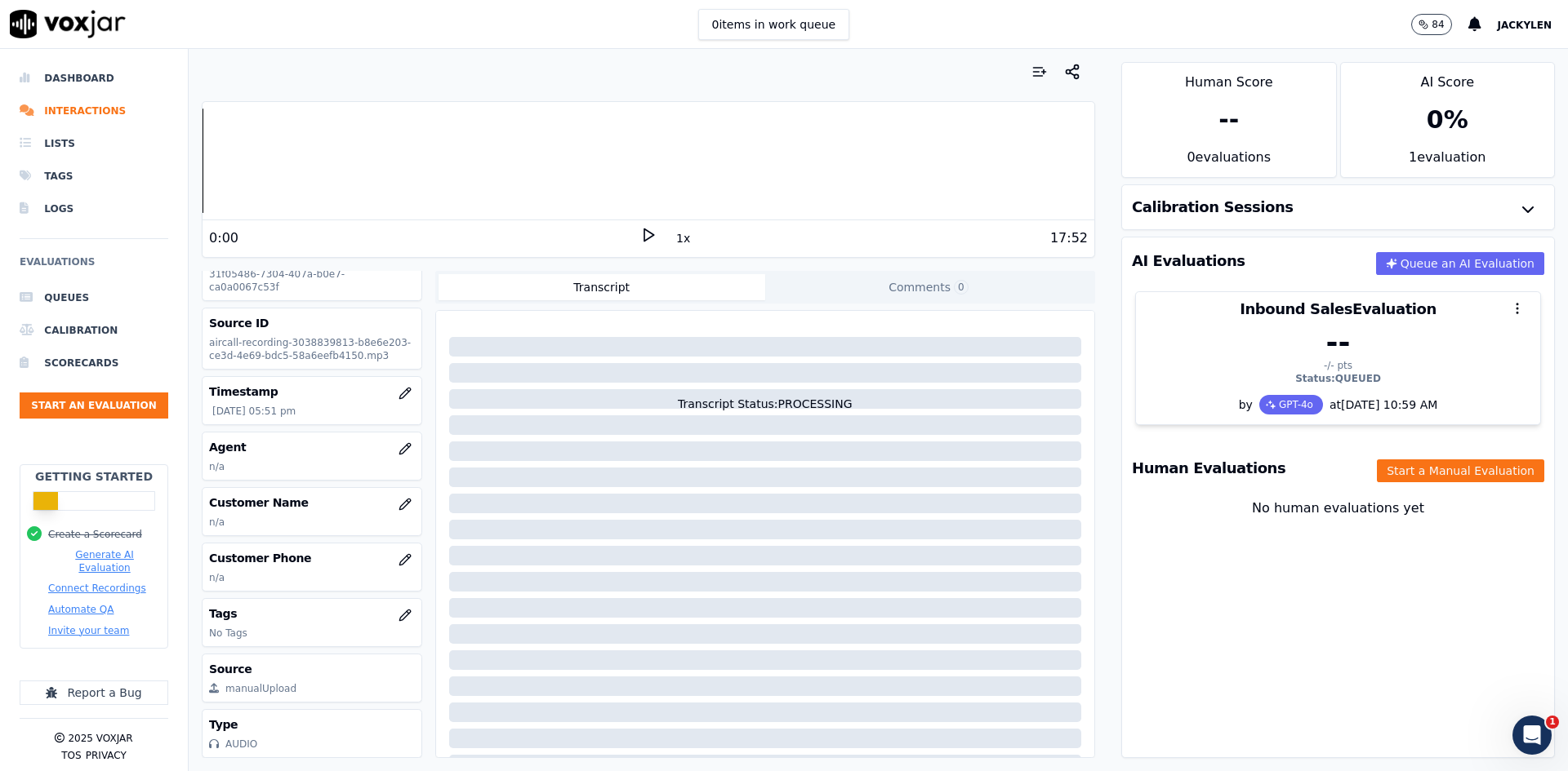
click at [1218, 269] on h3 "AI Evaluations" at bounding box center [1188, 261] width 113 height 15
click at [1459, 148] on div "0 %" at bounding box center [1447, 119] width 213 height 55
click at [1416, 482] on button "Start a Manual Evaluation" at bounding box center [1460, 471] width 168 height 23
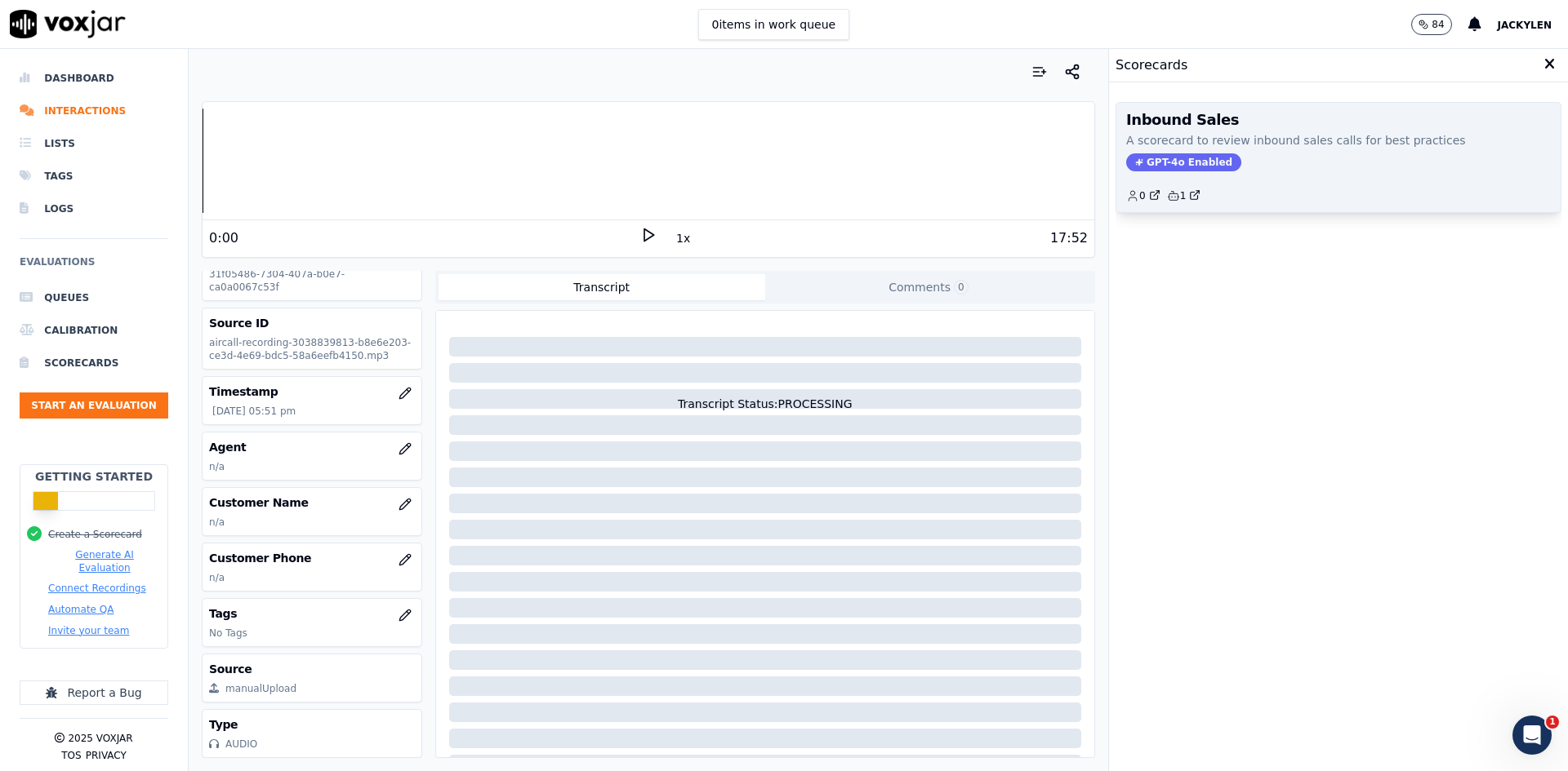
click at [1268, 148] on p "A scorecard to review inbound sales calls for best practices" at bounding box center [1338, 141] width 424 height 17
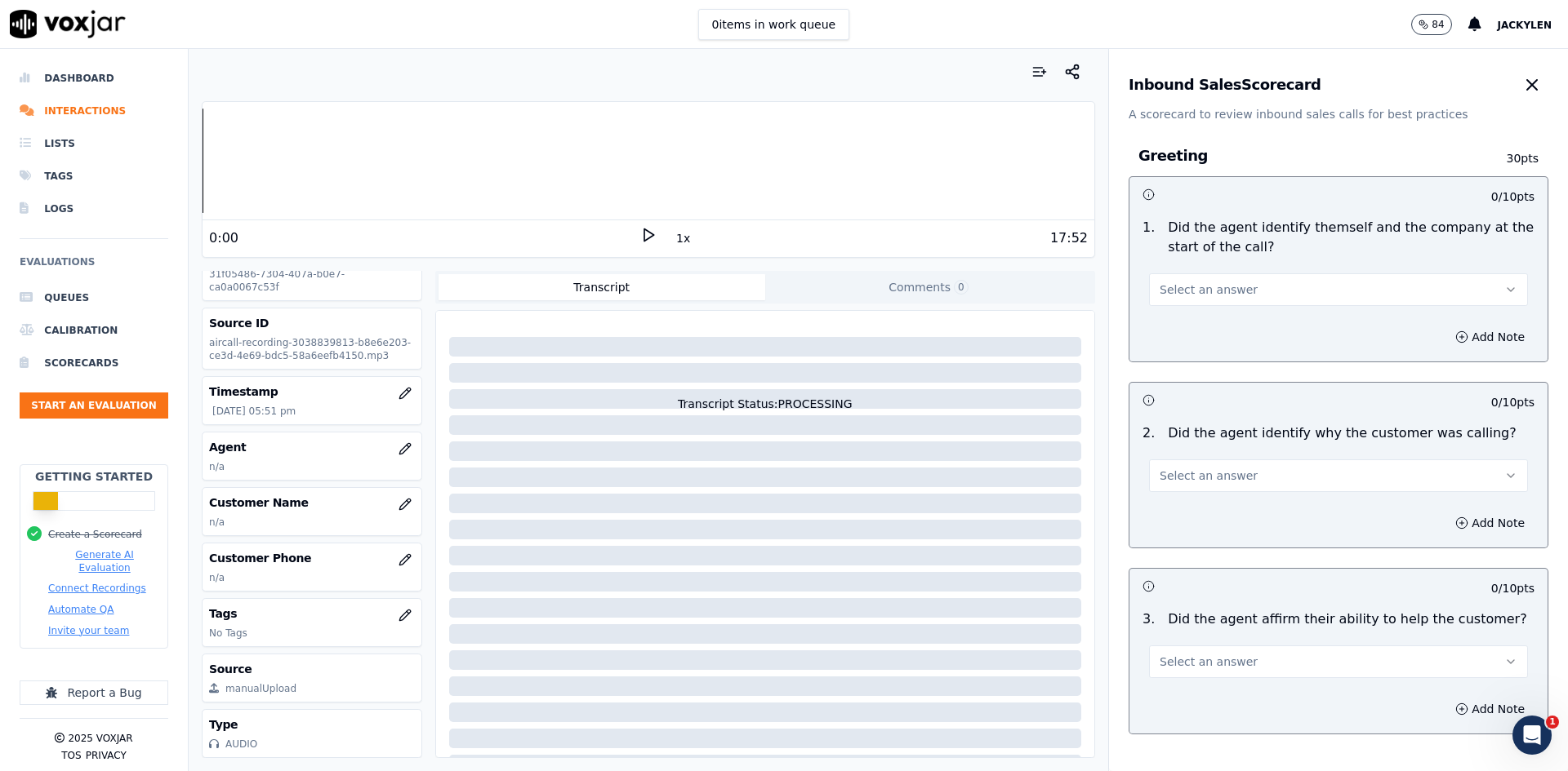
click at [1258, 298] on span "Select an answer" at bounding box center [1209, 290] width 98 height 17
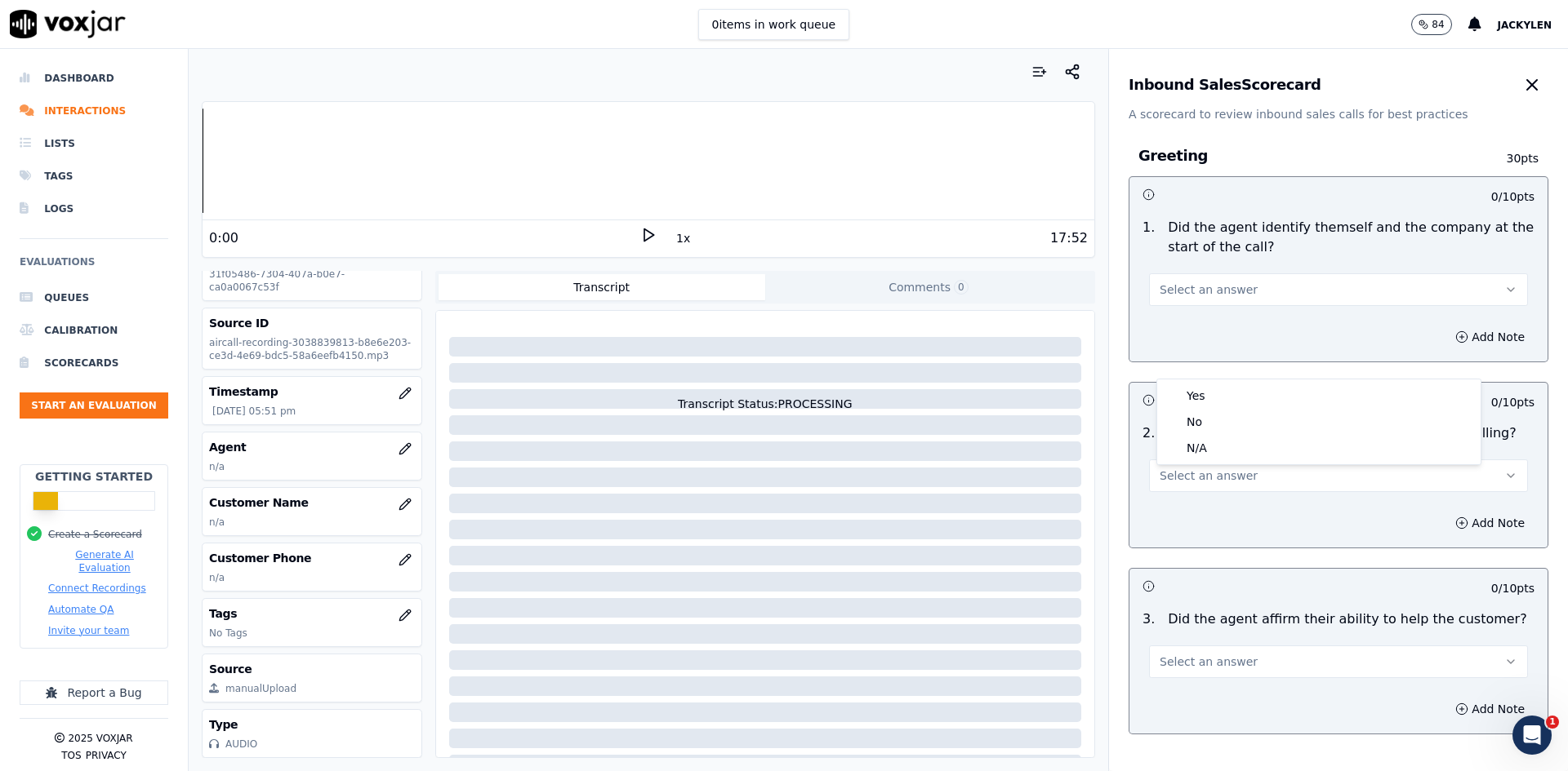
click at [1258, 298] on span "Select an answer" at bounding box center [1209, 290] width 98 height 17
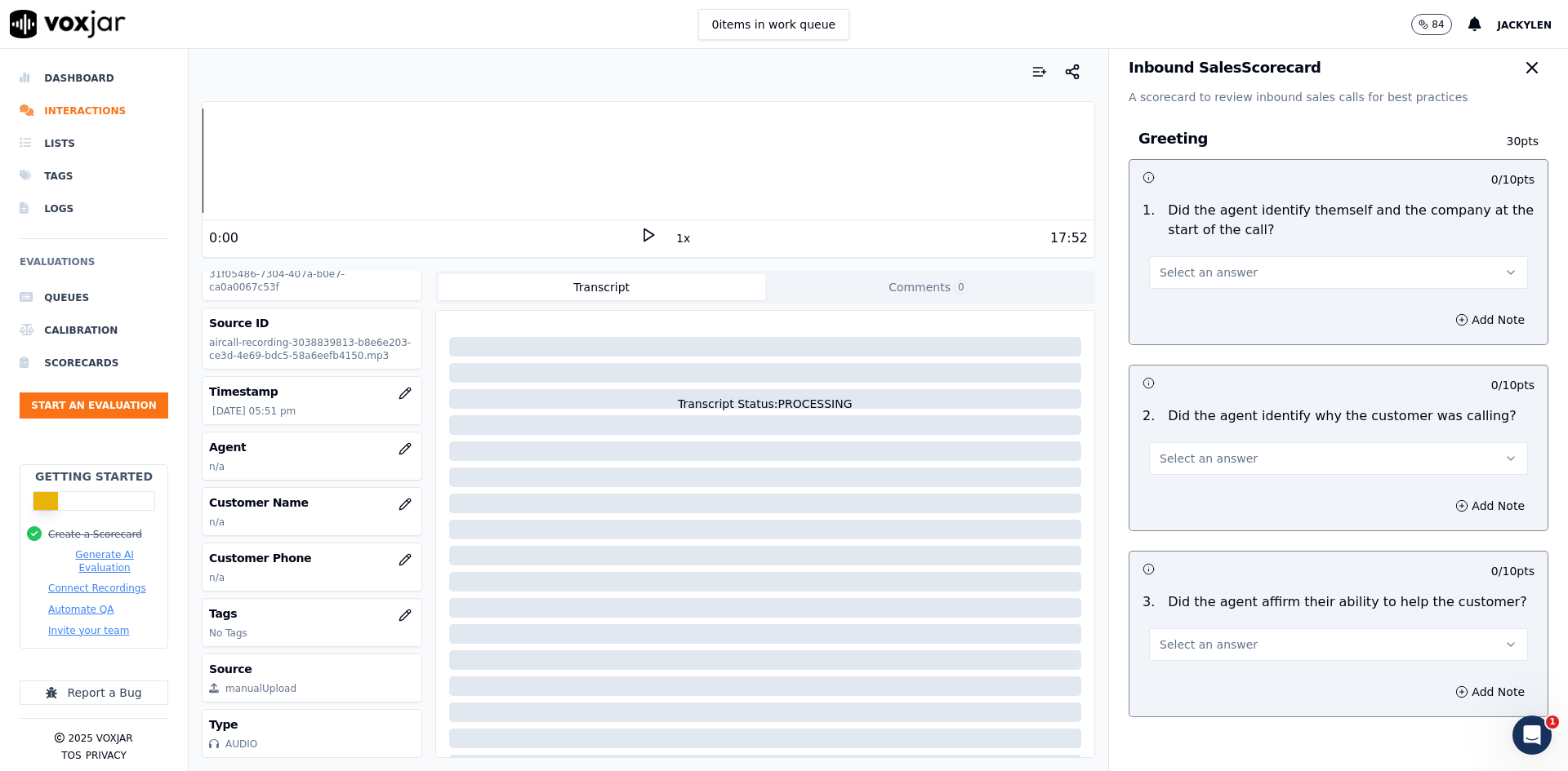
scroll to position [0, 0]
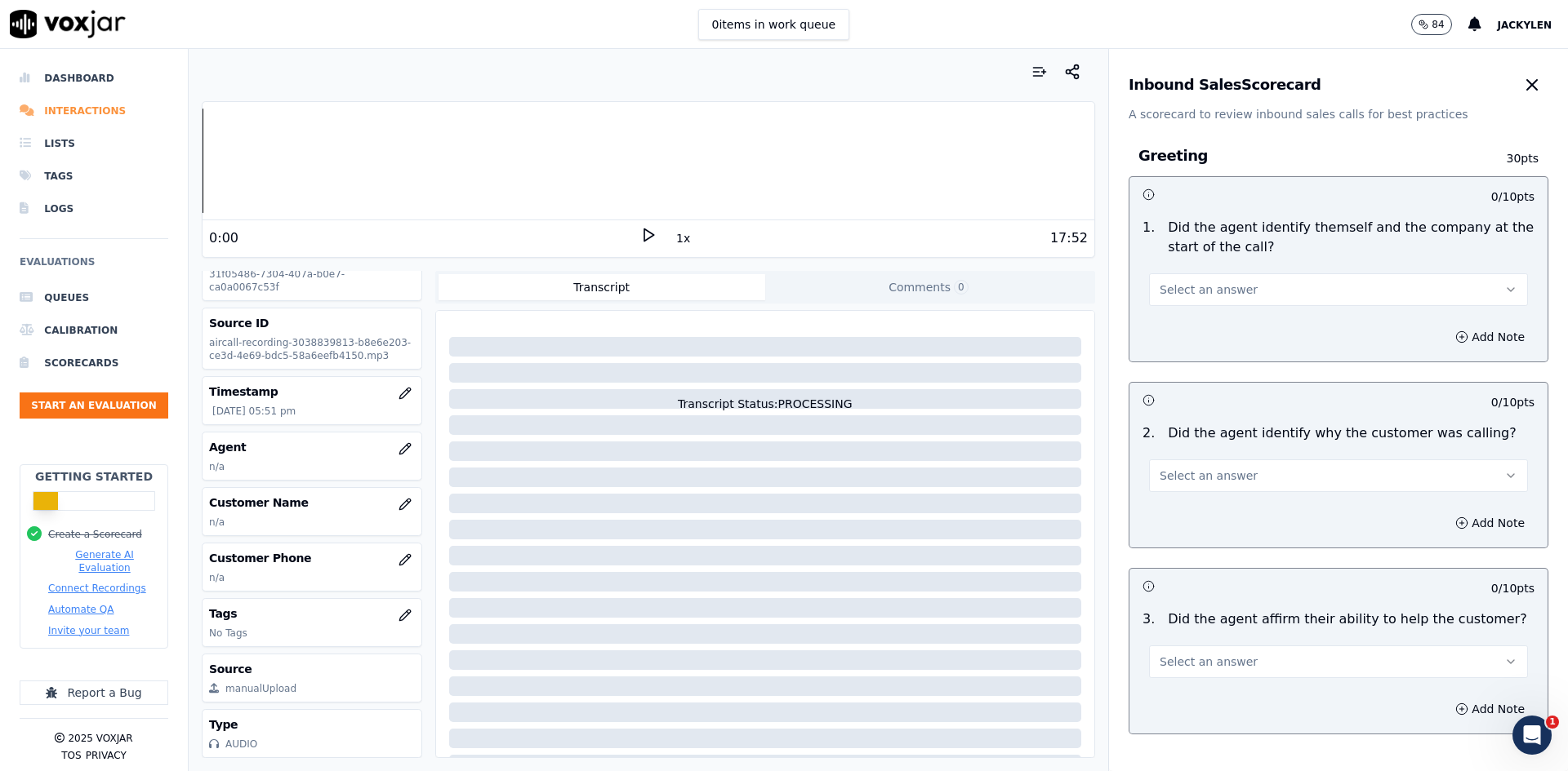
click at [76, 127] on li "Interactions" at bounding box center [93, 111] width 148 height 32
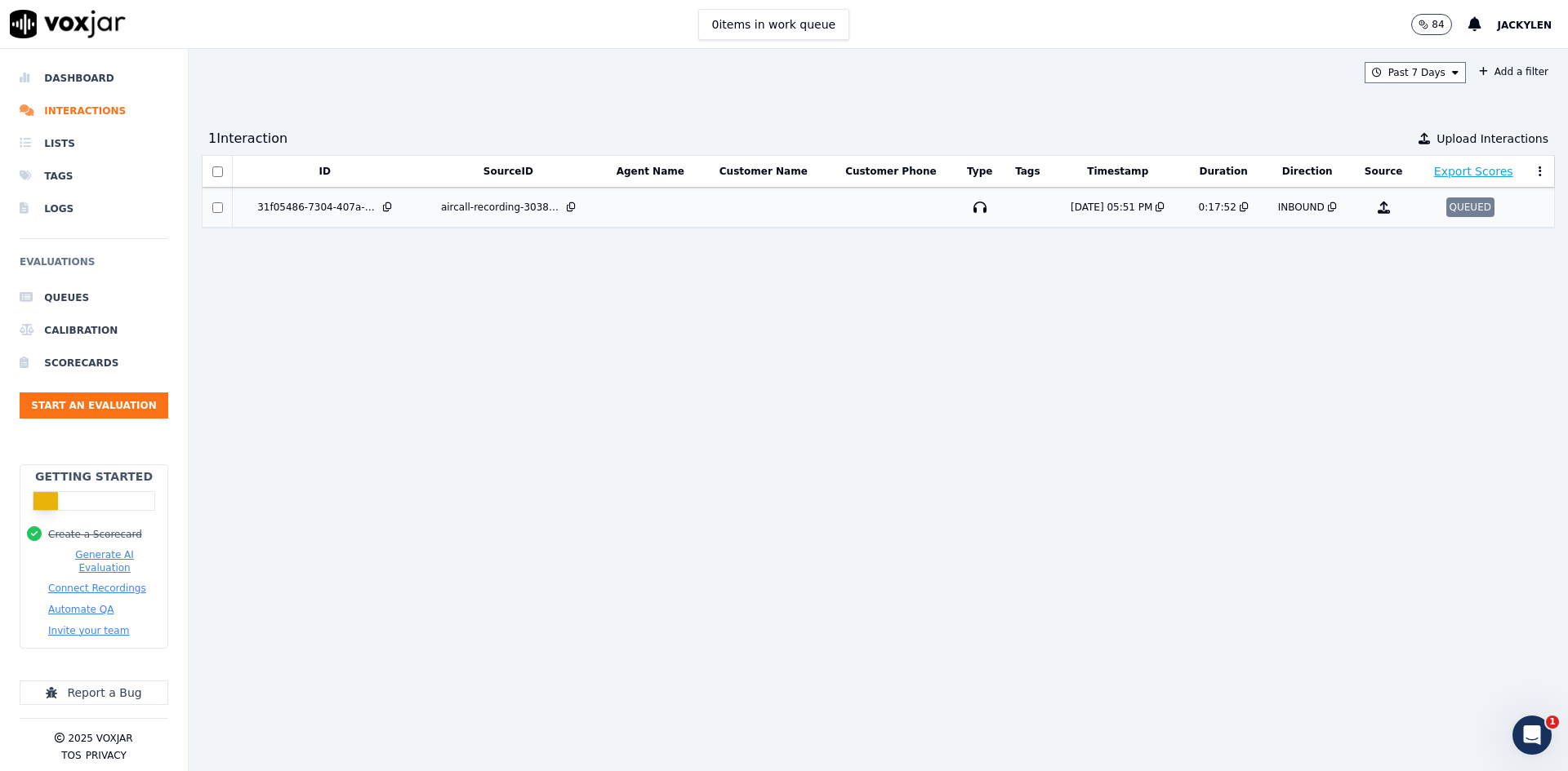
click at [1446, 217] on div "QUEUED" at bounding box center [1470, 207] width 48 height 19
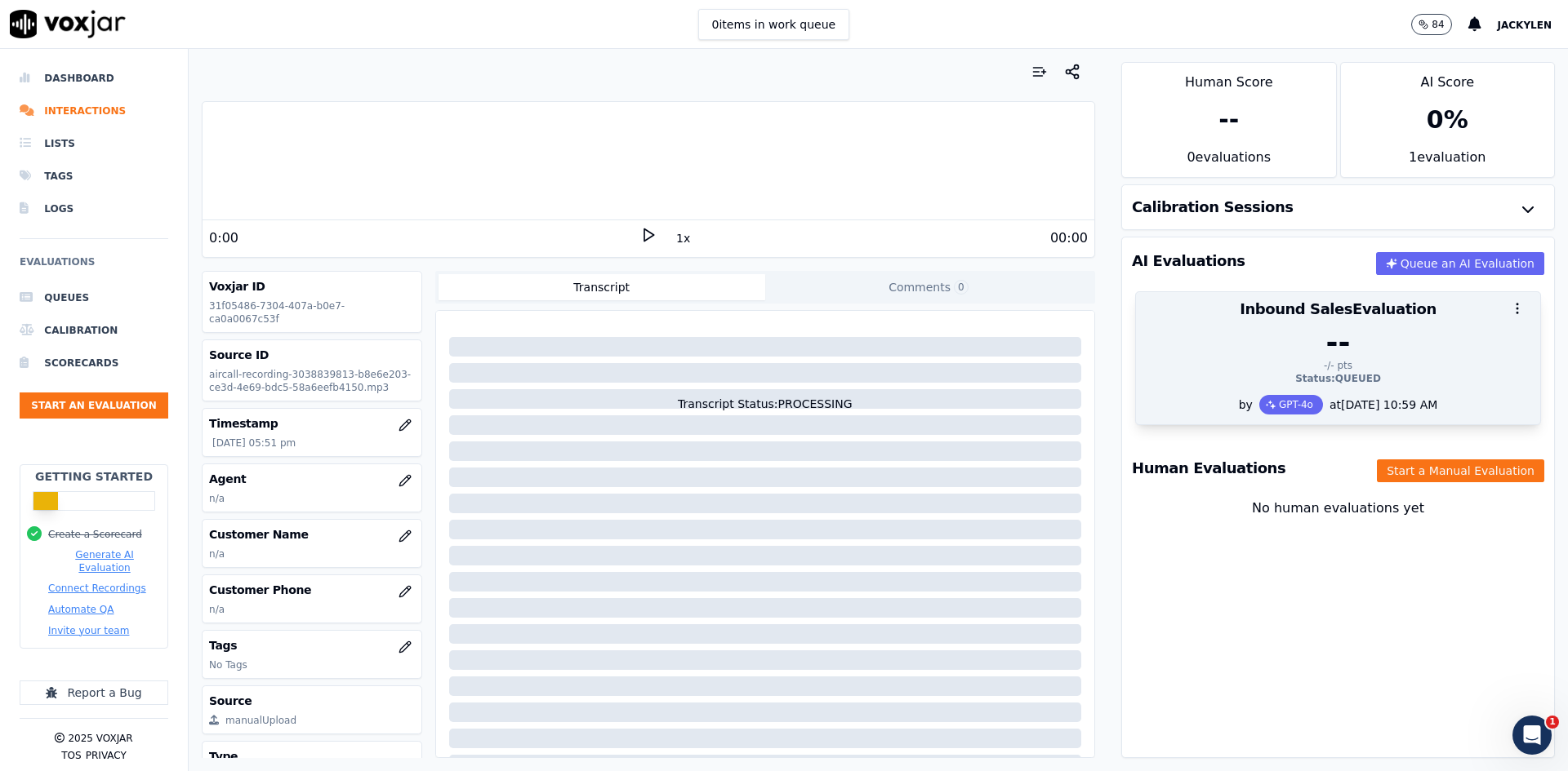
click at [1424, 386] on div "Status: QUEUED" at bounding box center [1338, 378] width 385 height 13
click at [1510, 316] on icon "button" at bounding box center [1517, 308] width 15 height 15
click at [1374, 413] on div "at [DATE] 10:59 AM" at bounding box center [1380, 405] width 114 height 17
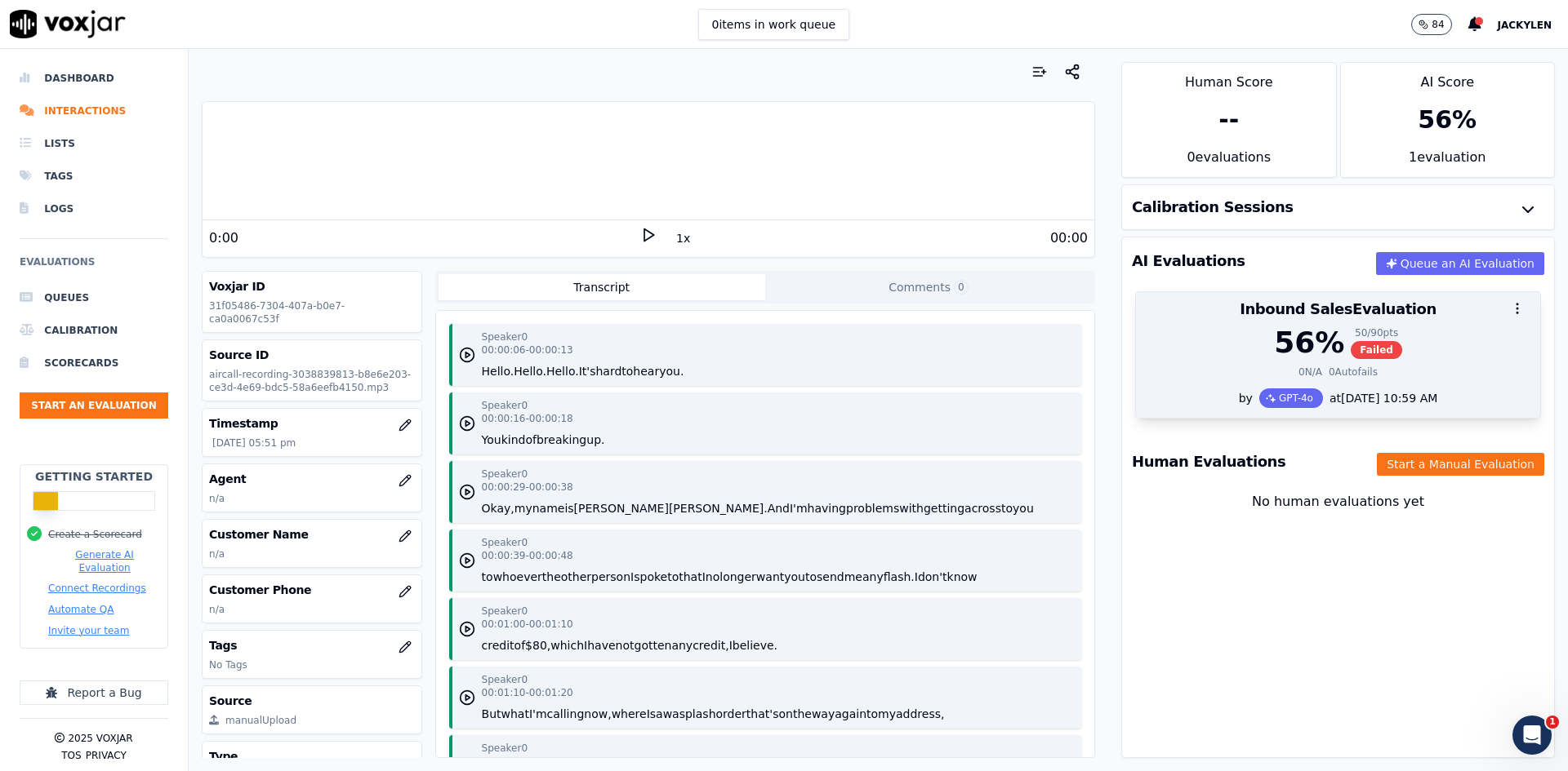
click at [1372, 407] on div "at [DATE] 10:59 AM" at bounding box center [1380, 398] width 114 height 17
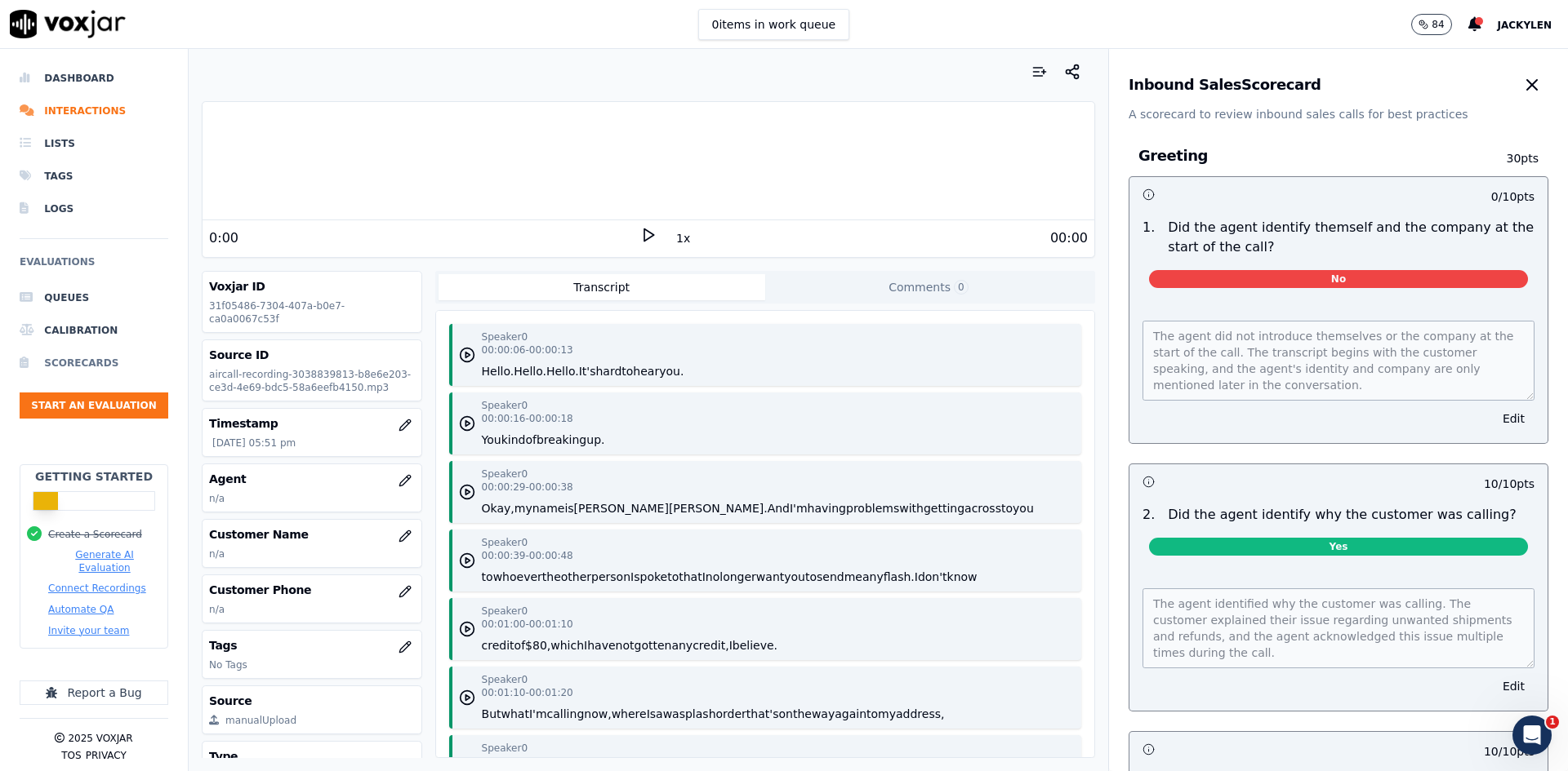
click at [101, 379] on li "Scorecards" at bounding box center [93, 363] width 148 height 32
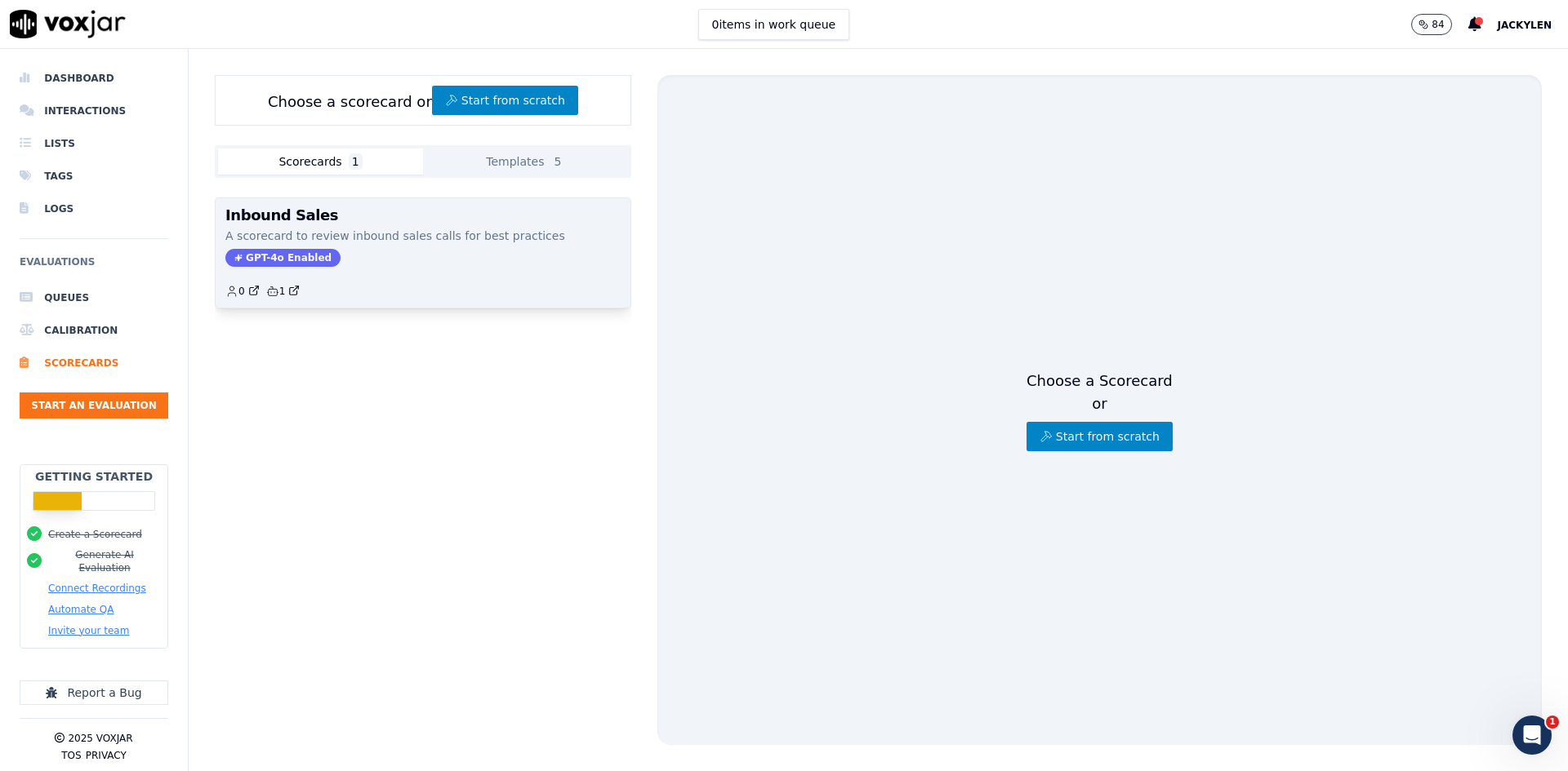
click at [429, 244] on p "A scorecard to review inbound sales calls for best practices" at bounding box center [423, 235] width 395 height 17
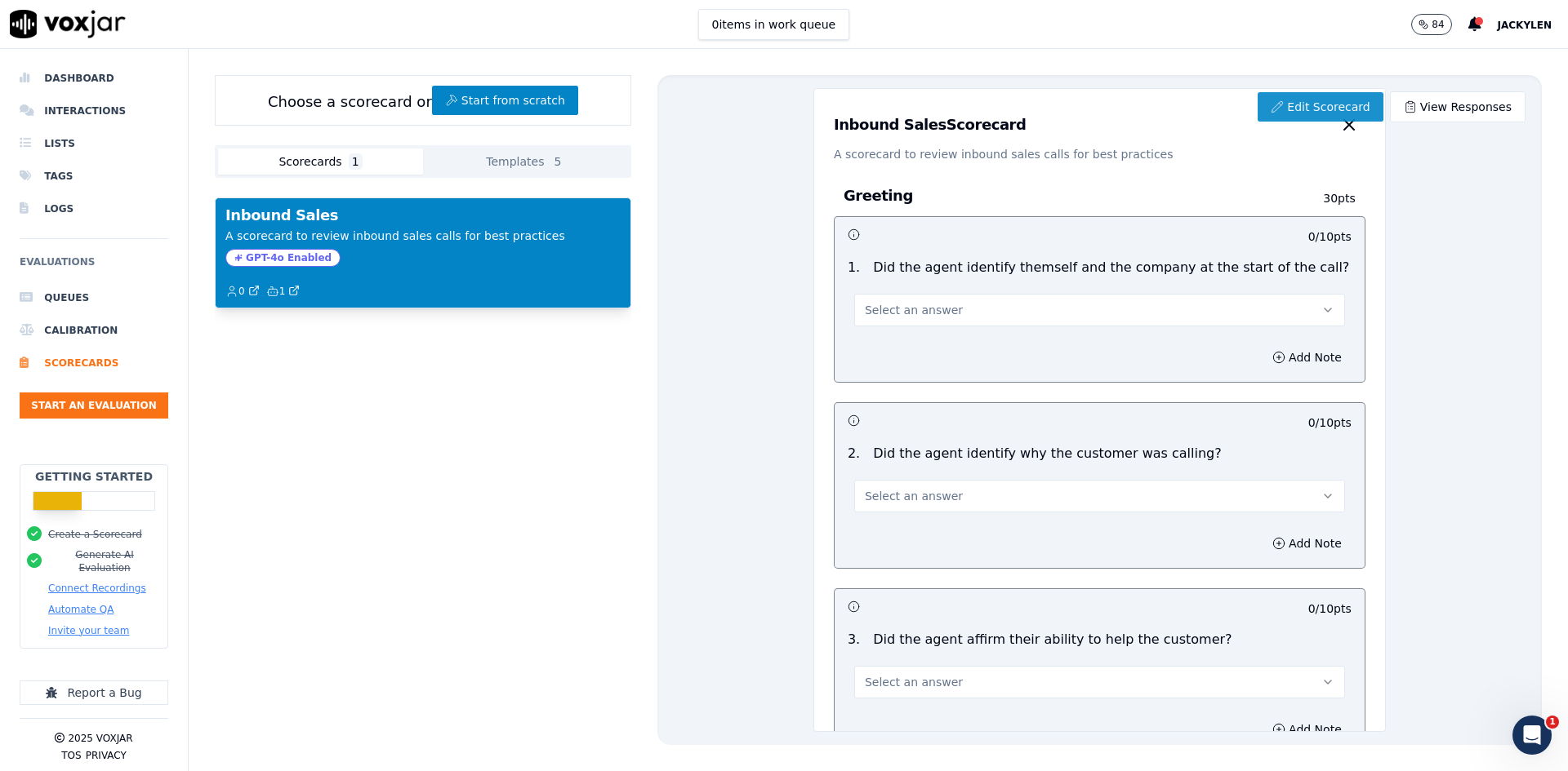
click at [1266, 122] on link "Edit Scorecard" at bounding box center [1320, 106] width 125 height 29
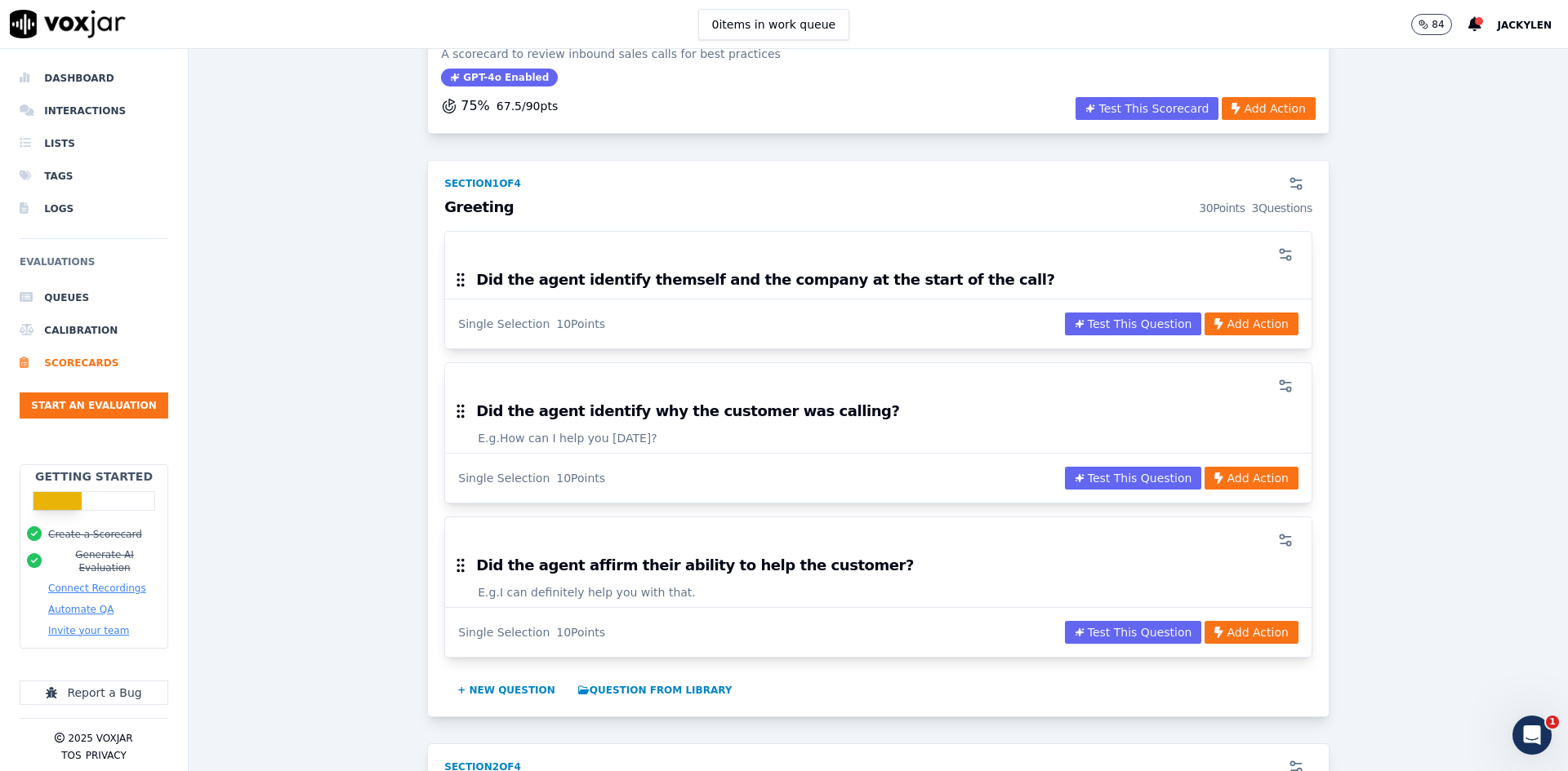
scroll to position [163, 0]
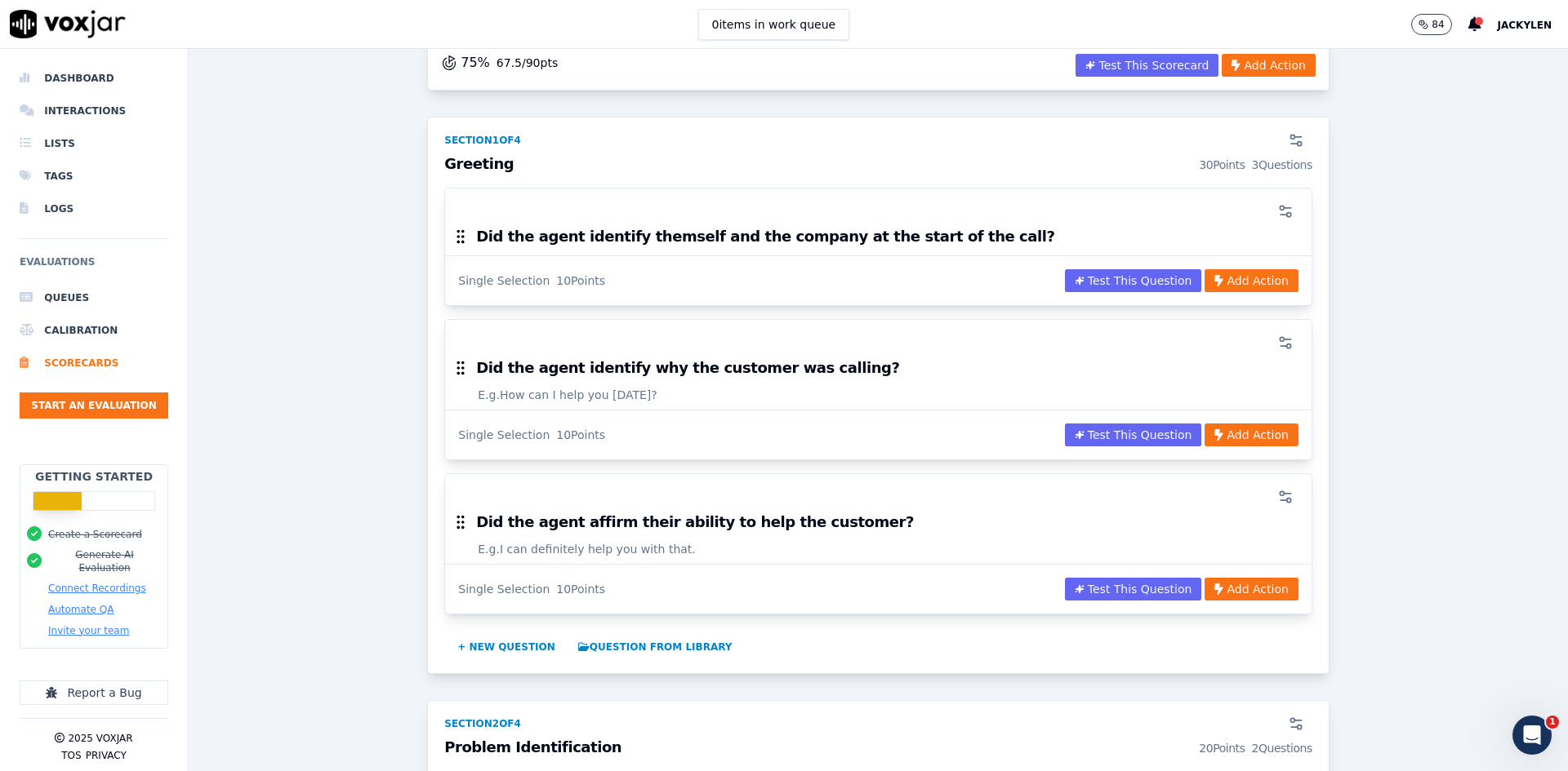
click at [760, 244] on h3 "Did the agent identify themself and the company at the start of the call?" at bounding box center [765, 236] width 578 height 15
click at [1189, 227] on div at bounding box center [878, 211] width 847 height 32
click at [1284, 208] on icon "button" at bounding box center [1287, 208] width 6 height 0
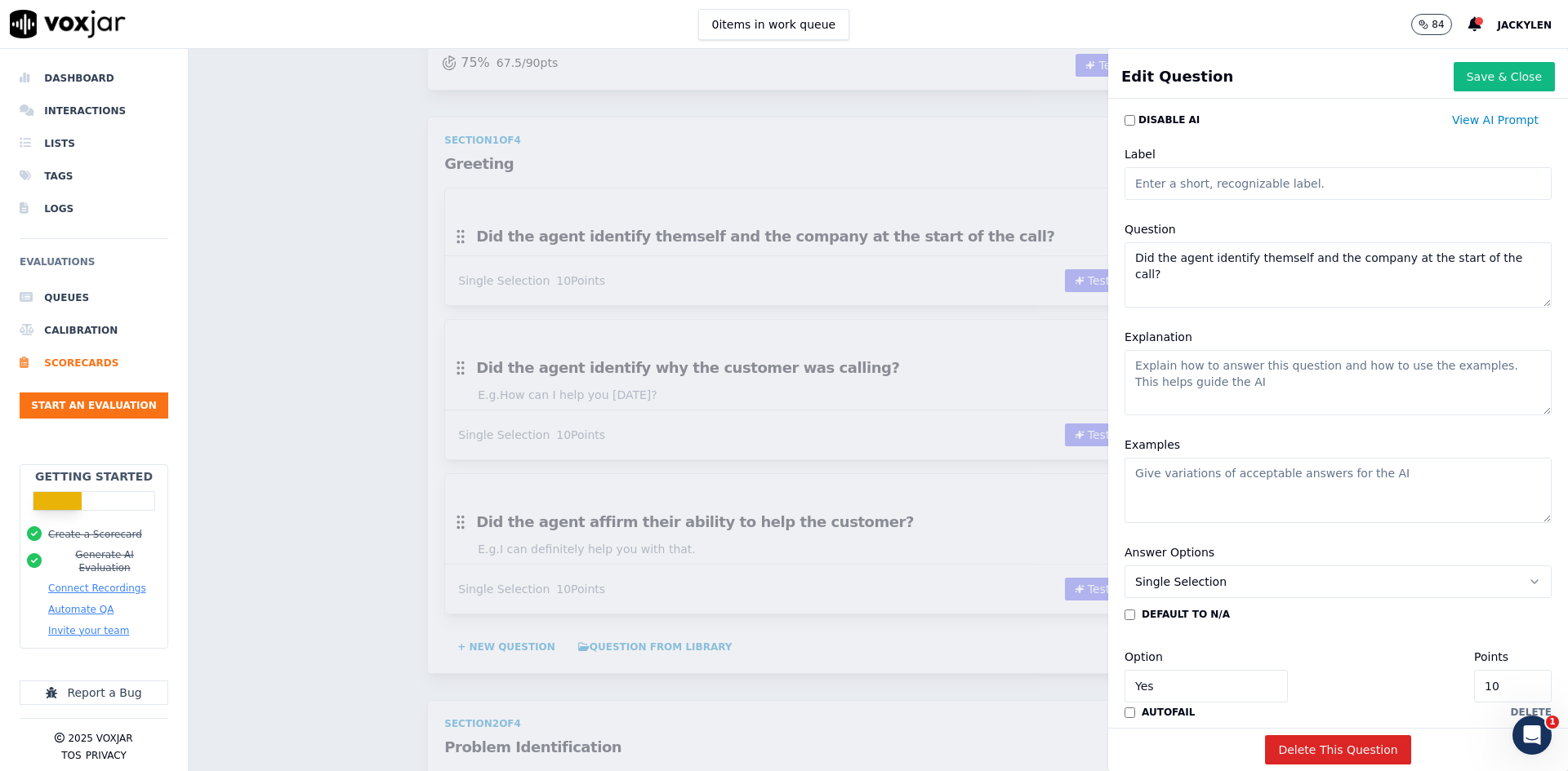
click at [1196, 307] on textarea "Did the agent identify themself and the company at the start of the call?" at bounding box center [1338, 275] width 427 height 65
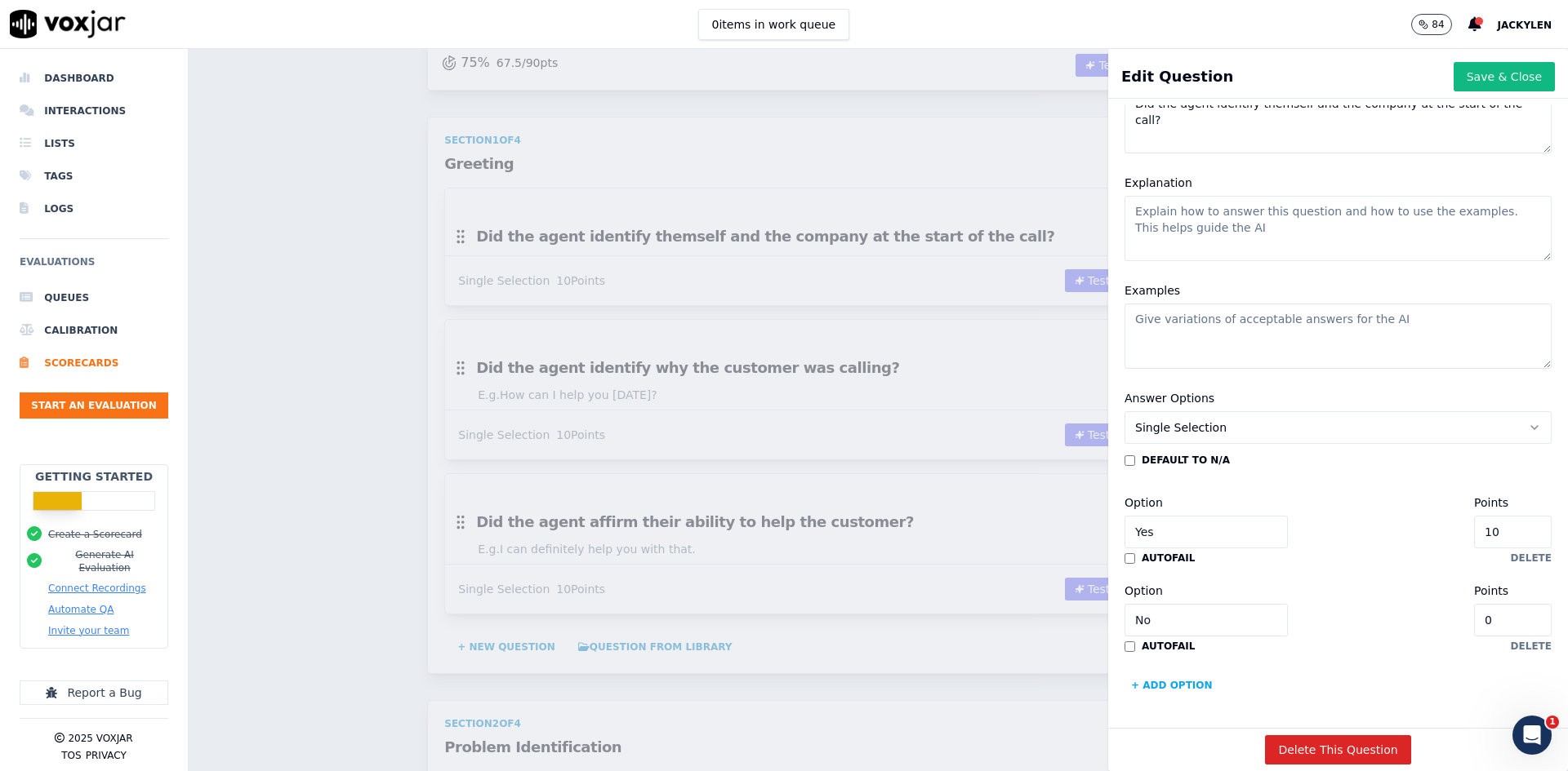
click at [1228, 261] on textarea "Explanation" at bounding box center [1338, 228] width 427 height 65
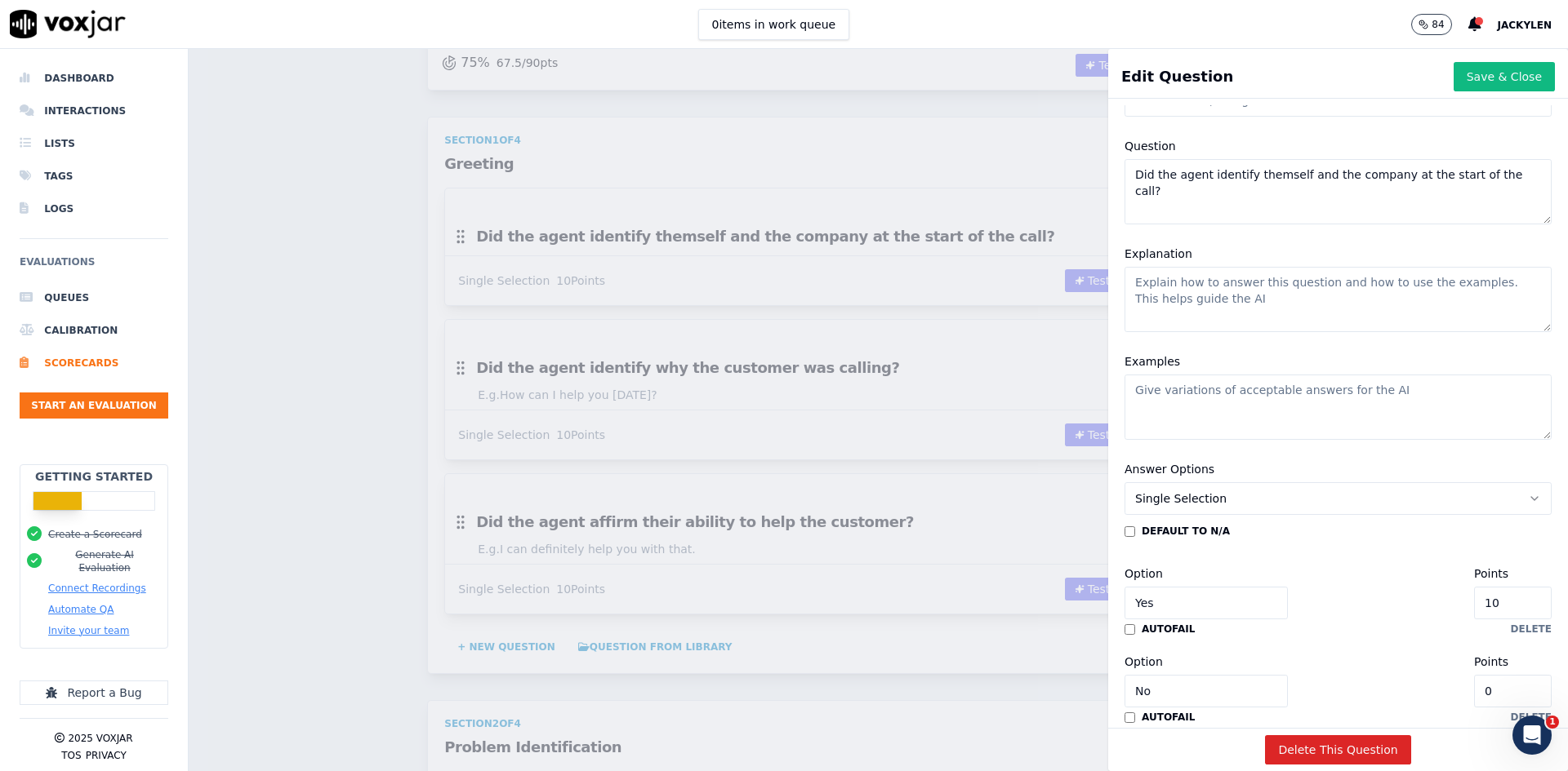
scroll to position [0, 0]
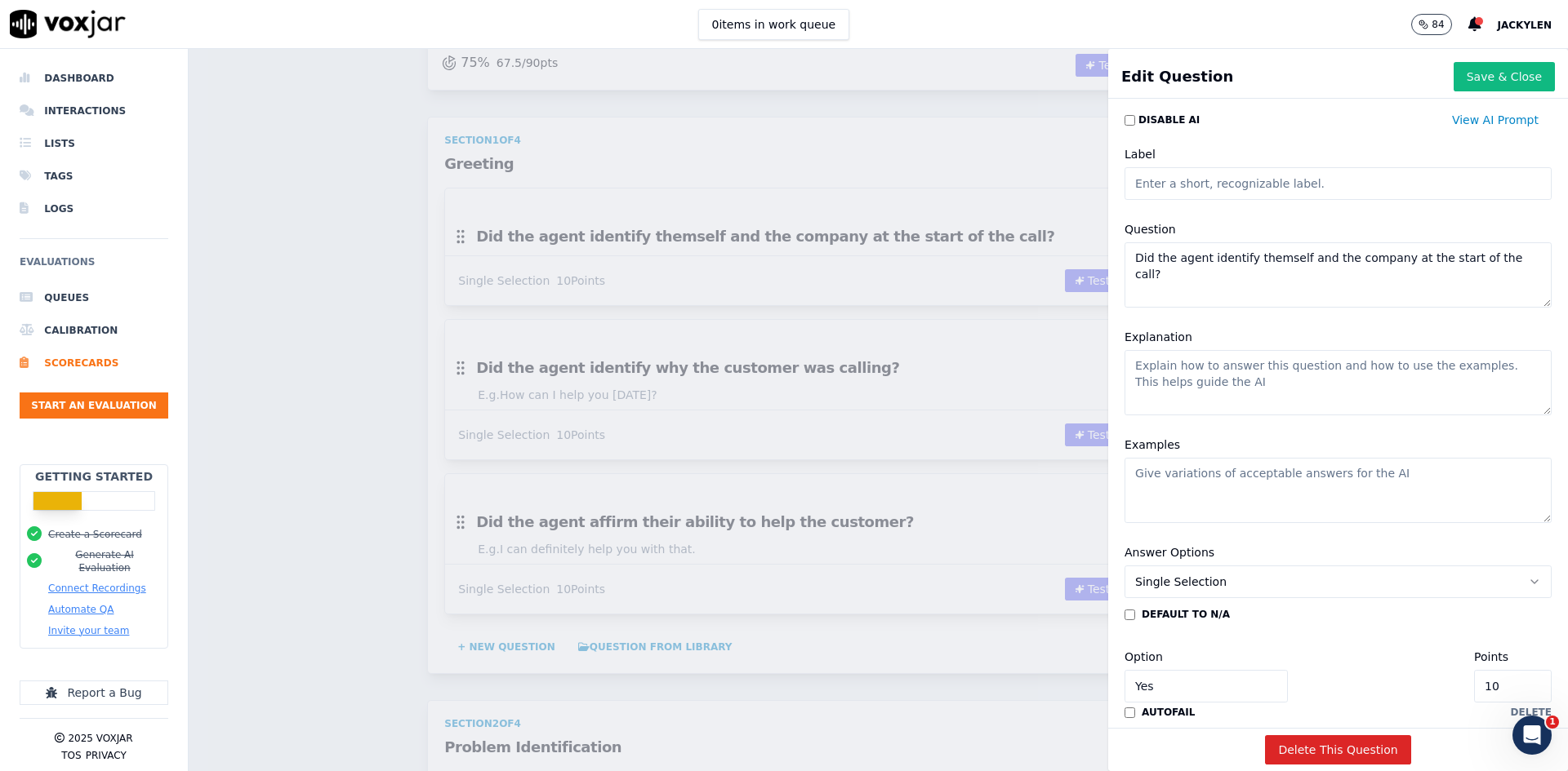
click at [1223, 307] on textarea "Did the agent identify themself and the company at the start of the call?" at bounding box center [1338, 275] width 427 height 65
click at [1210, 200] on input "Label" at bounding box center [1338, 184] width 427 height 32
click at [1167, 307] on textarea "Did the agent identify themself and the company at the start of the call?" at bounding box center [1338, 275] width 427 height 65
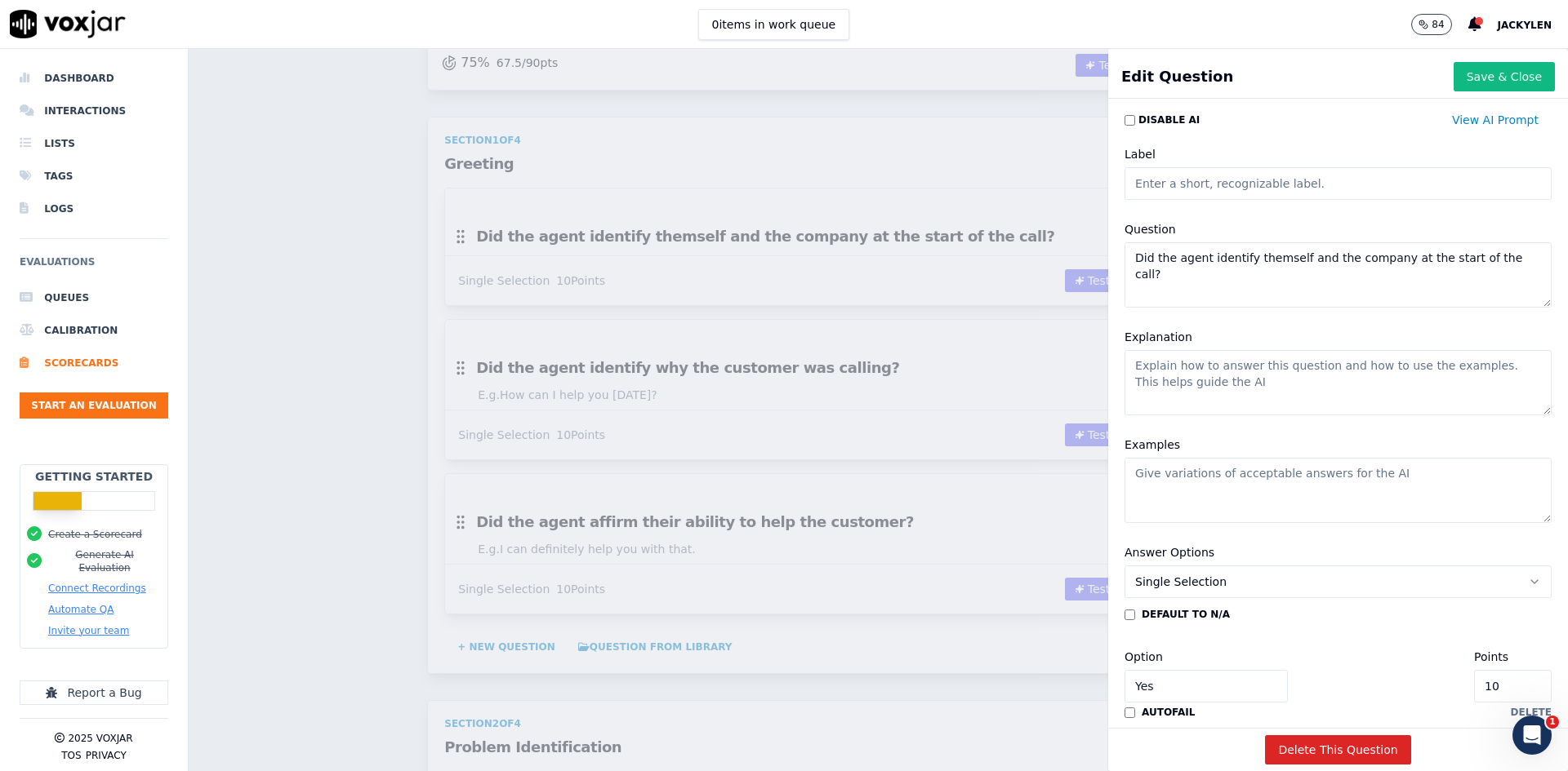
click at [1167, 307] on textarea "Did the agent identify themself and the company at the start of the call?" at bounding box center [1338, 275] width 427 height 65
paste textarea ""GREETING & SALUTATION 5%""
drag, startPoint x: 1178, startPoint y: 334, endPoint x: 1085, endPoint y: 337, distance: 93.0
click at [1091, 337] on div "Edit Question Save & Close Disable AI View AI Prompt Label Question "GREETING &…" at bounding box center [878, 410] width 1379 height 723
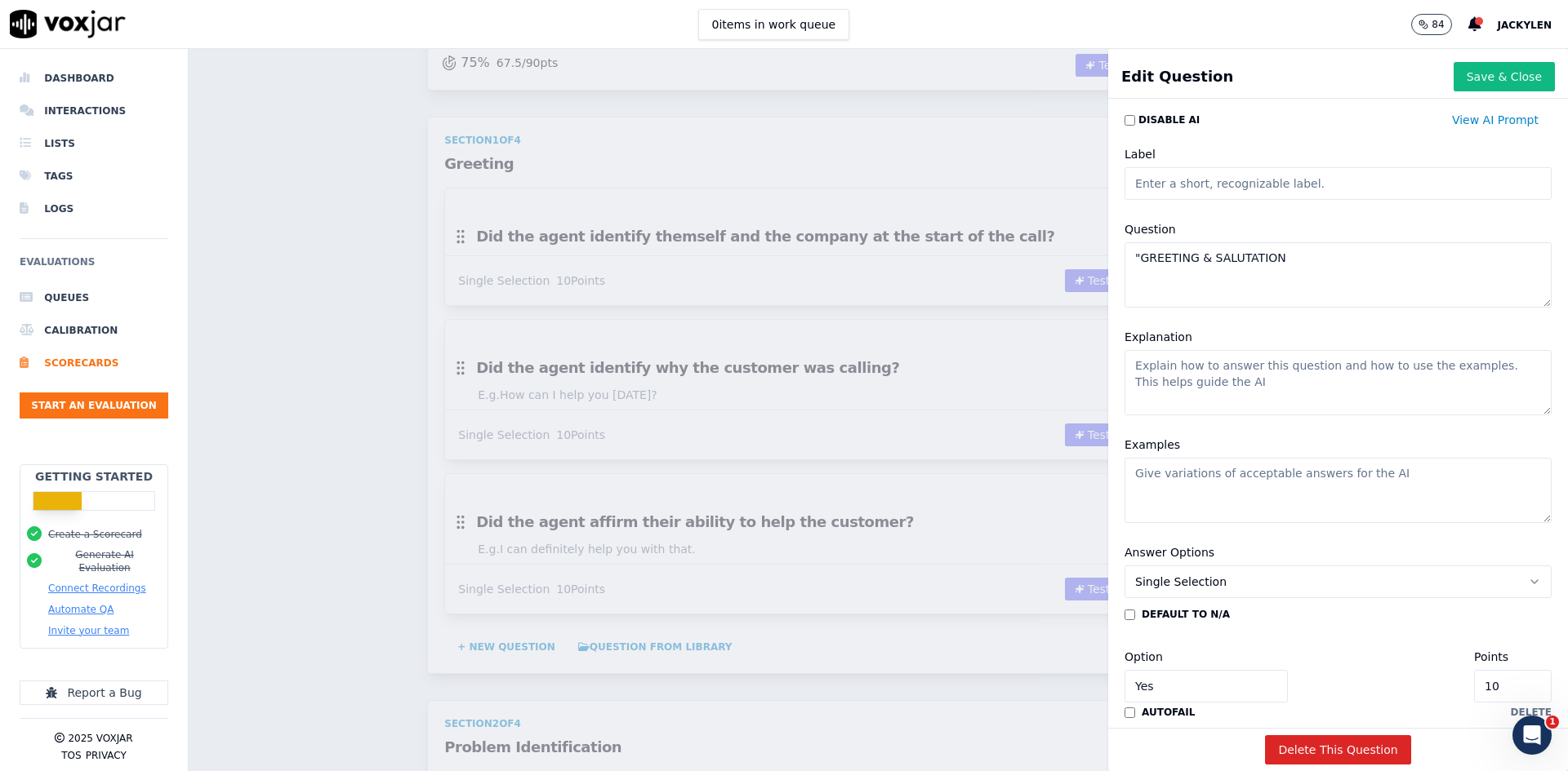
click at [1146, 307] on textarea ""GREETING & SALUTATION" at bounding box center [1338, 275] width 427 height 65
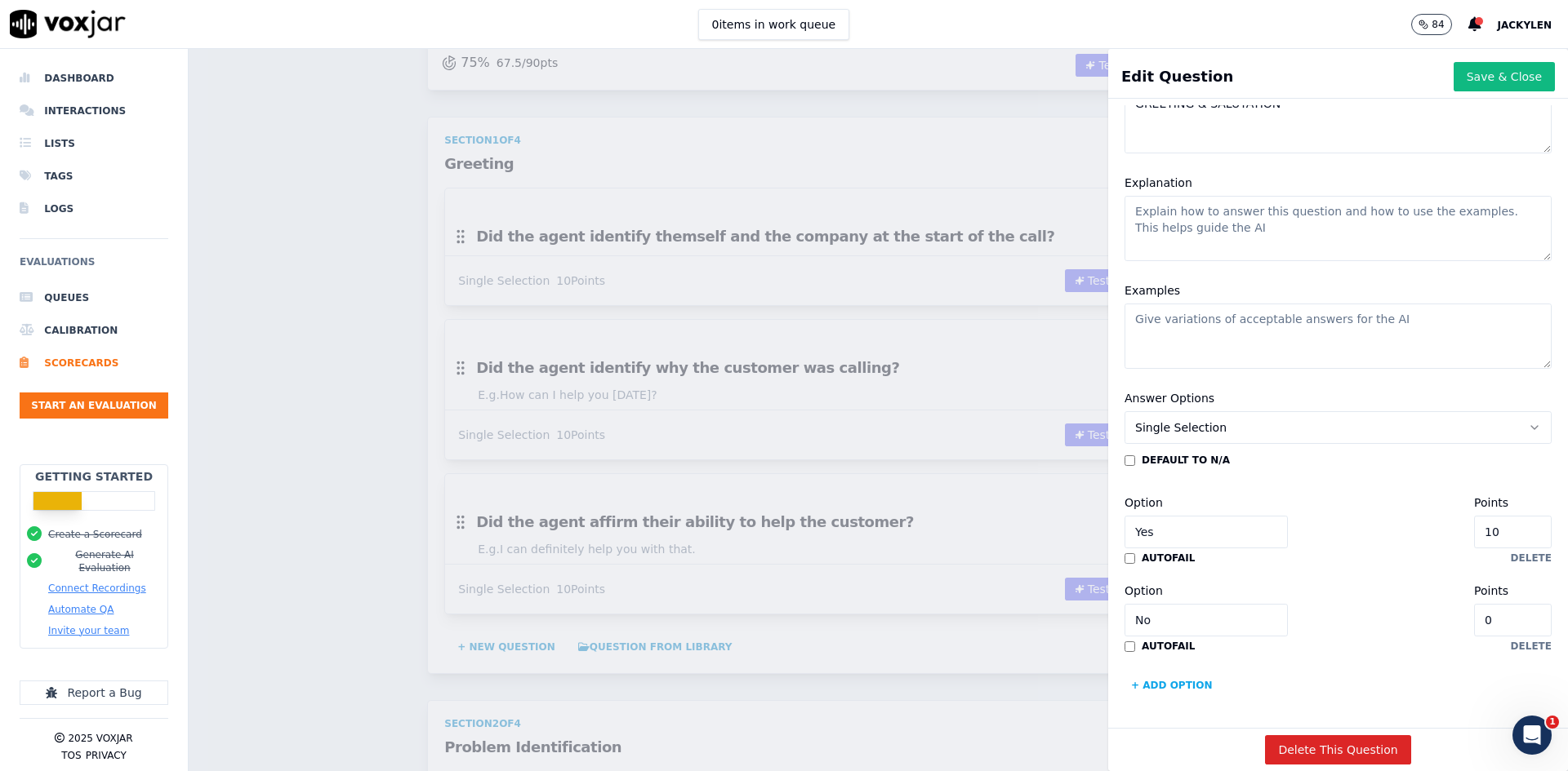
scroll to position [420, 0]
type textarea "GREETING & SALUTATION"
drag, startPoint x: 1445, startPoint y: 423, endPoint x: 1362, endPoint y: 421, distance: 83.0
click at [1363, 493] on div "Option Yes Points 10" at bounding box center [1338, 520] width 427 height 55
type input "5"
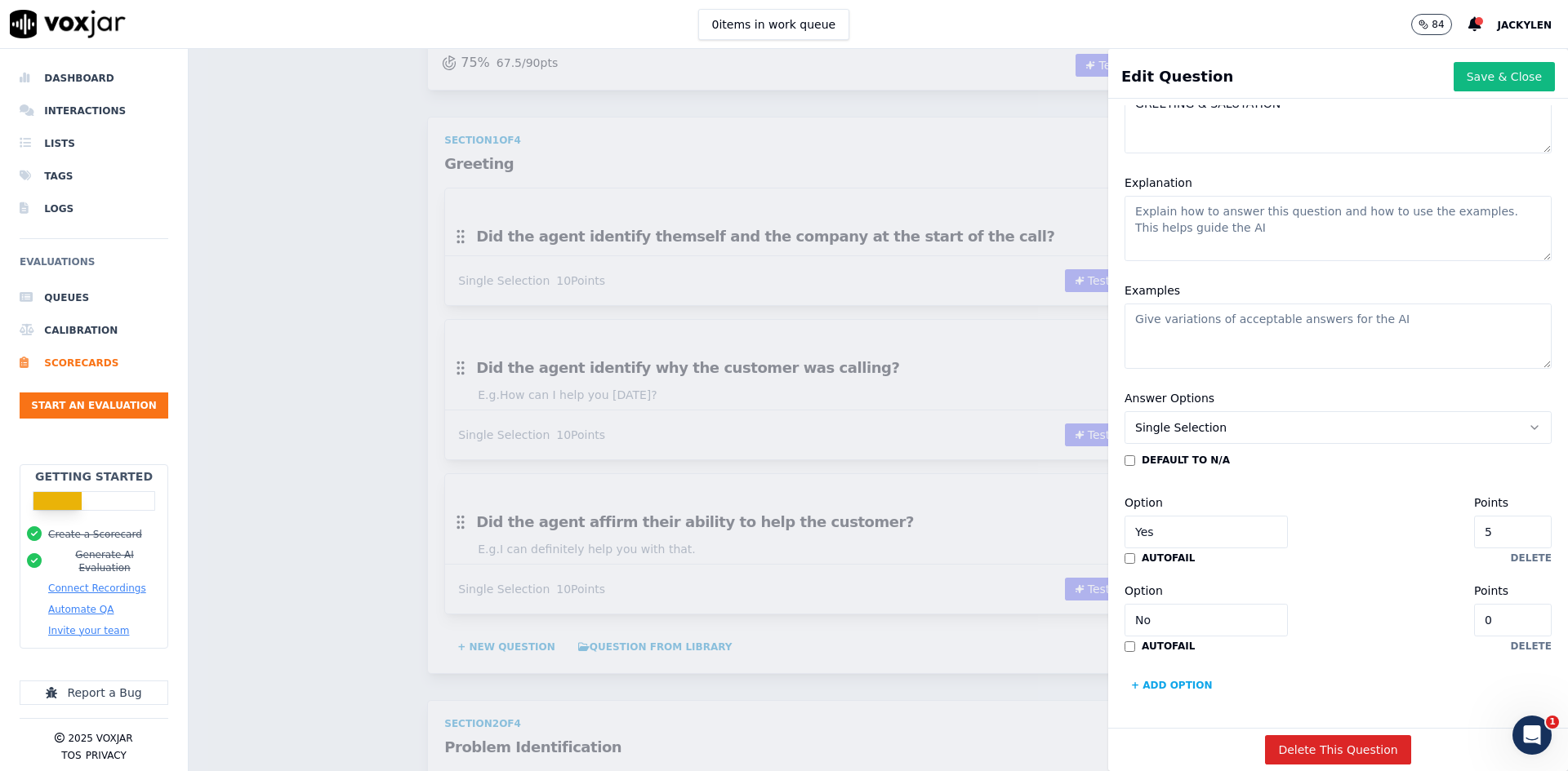
click at [1343, 454] on div "default to N/A Option Yes Points 5 autofail delete Option No Points 0 autofail …" at bounding box center [1338, 576] width 427 height 245
click at [1454, 91] on button "Save & Close" at bounding box center [1504, 76] width 101 height 29
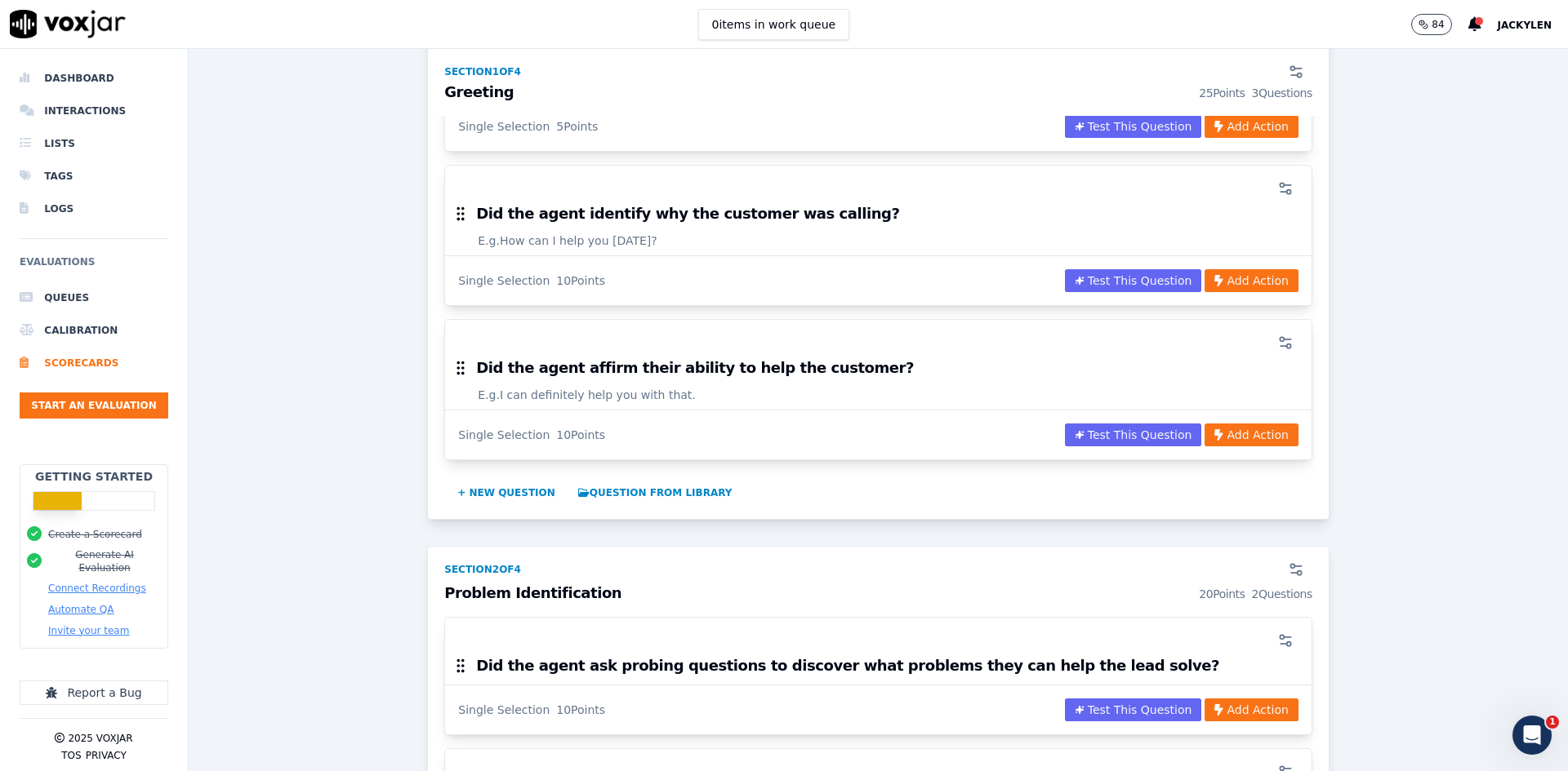
scroll to position [327, 0]
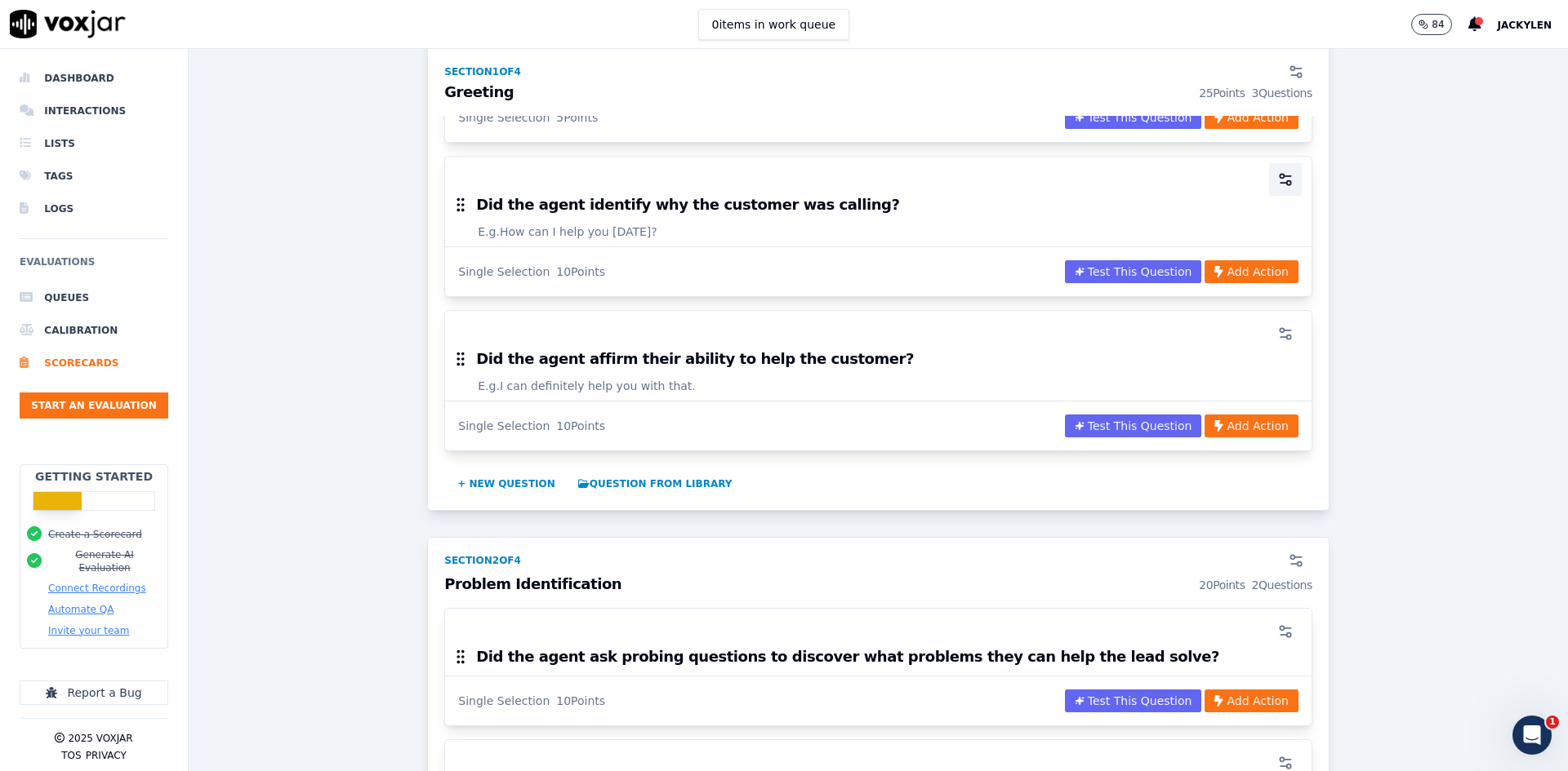
click at [1269, 196] on button "button" at bounding box center [1285, 179] width 33 height 32
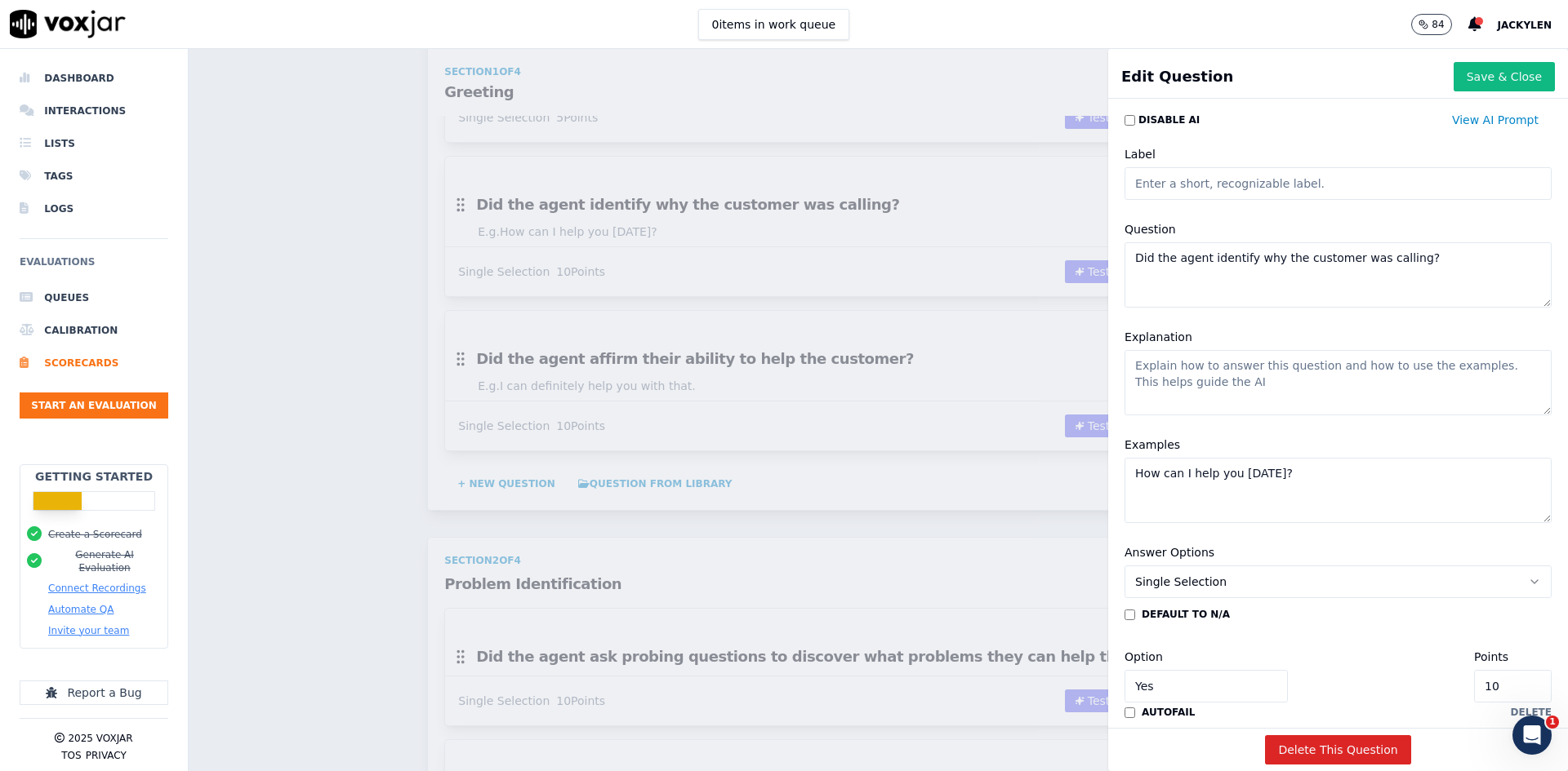
click at [1229, 307] on textarea "Did the agent identify why the customer was calling?" at bounding box center [1338, 275] width 427 height 65
paste textarea ""COURTESY & EMPATHY 15%""
drag, startPoint x: 1146, startPoint y: 312, endPoint x: 1079, endPoint y: 304, distance: 67.5
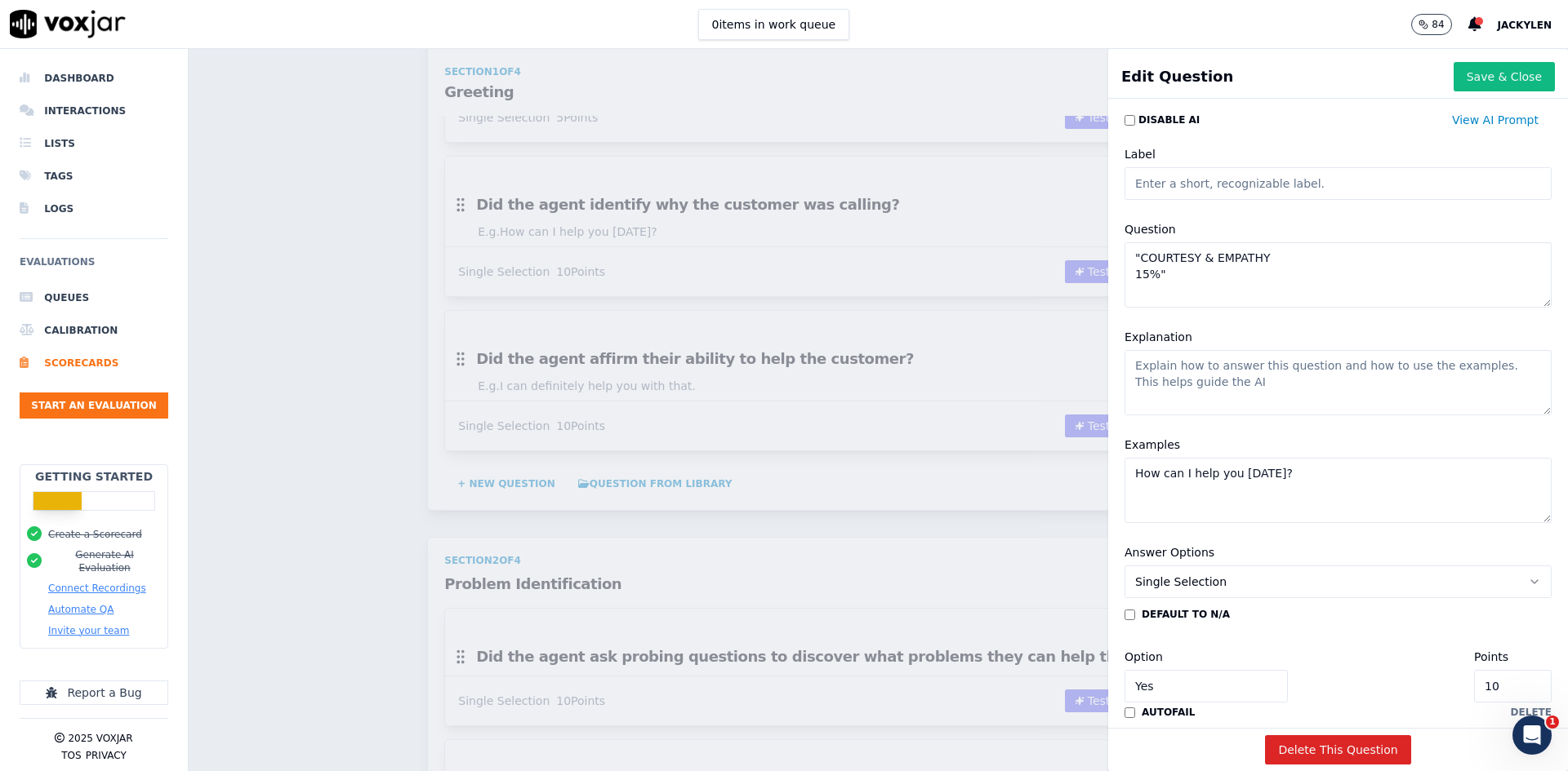
click at [1079, 304] on div "Edit Question Save & Close Disable AI View AI Prompt Label Question "COURTESY &…" at bounding box center [878, 410] width 1379 height 723
drag, startPoint x: 1153, startPoint y: 333, endPoint x: 1131, endPoint y: 330, distance: 22.2
click at [1131, 307] on textarea "COURTESY & EMPATHY 15%"" at bounding box center [1338, 275] width 427 height 65
drag, startPoint x: 1180, startPoint y: 335, endPoint x: 1108, endPoint y: 335, distance: 72.0
click at [1115, 318] on div "Question COURTESY & EMPATHY 15%"" at bounding box center [1338, 263] width 447 height 108
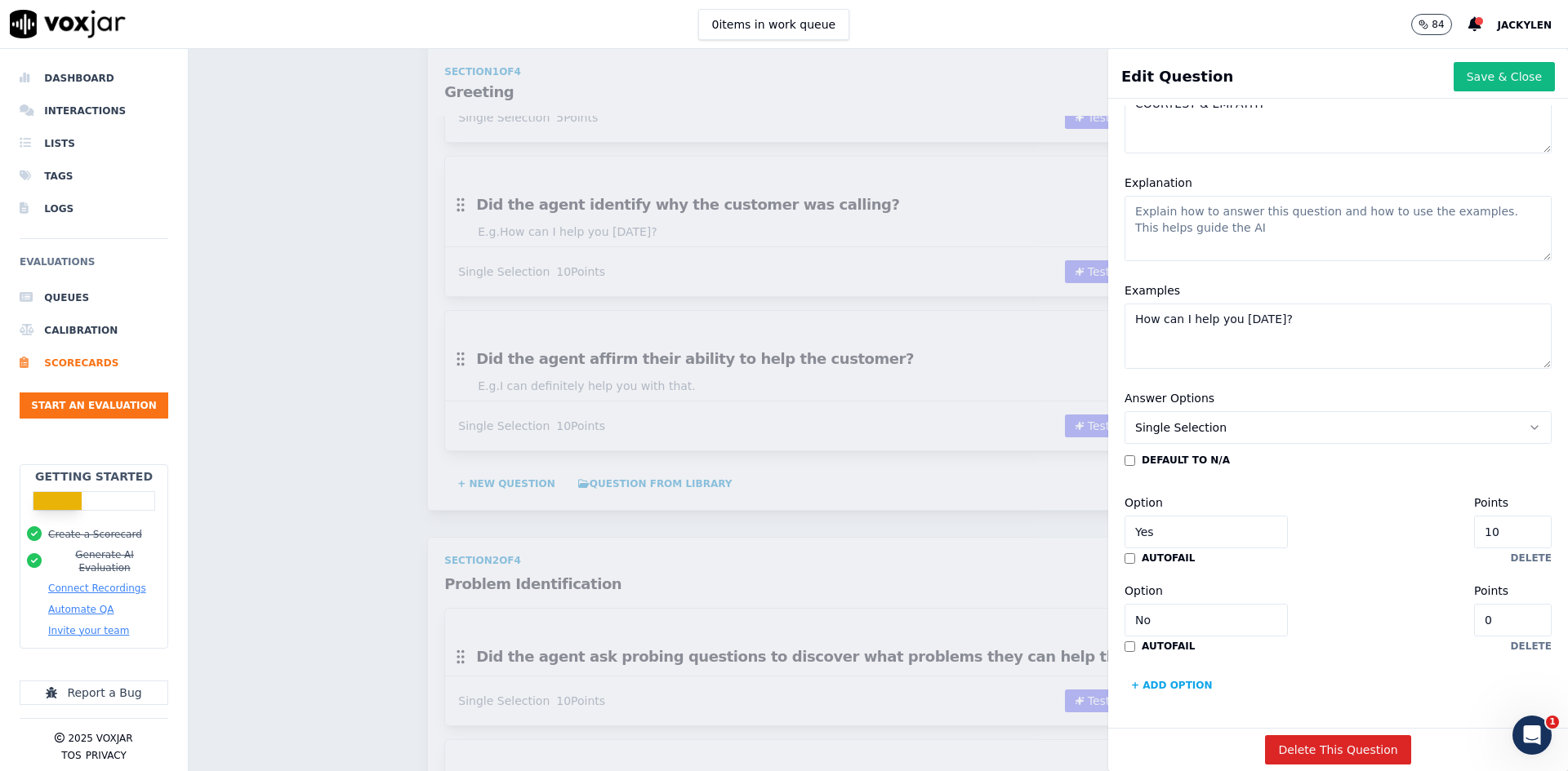
scroll to position [245, 0]
type textarea "COURTESY & EMPATHY"
click at [1241, 341] on textarea "How can I help you today?" at bounding box center [1338, 336] width 427 height 65
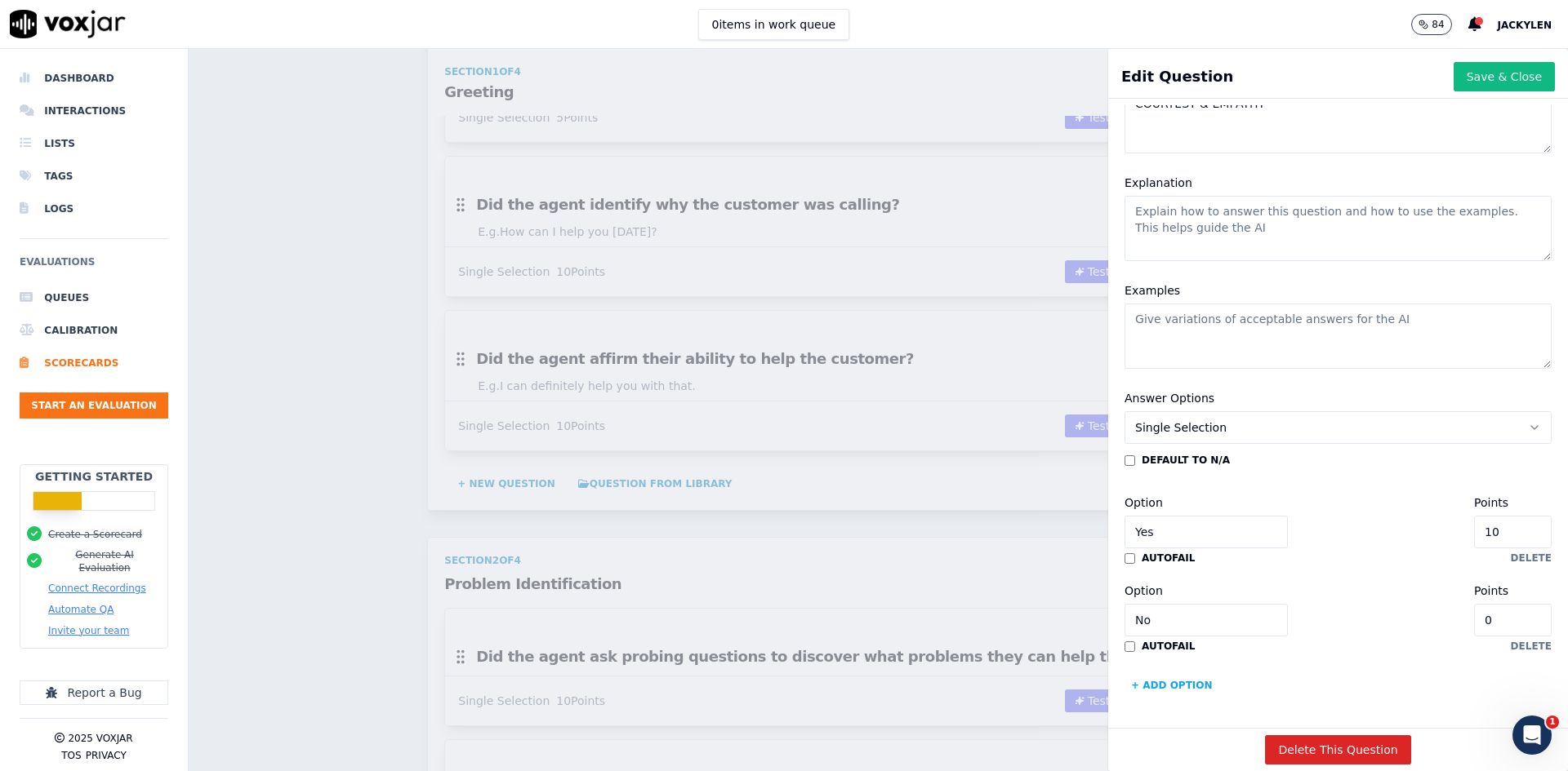
scroll to position [420, 0]
drag, startPoint x: 1444, startPoint y: 423, endPoint x: 1375, endPoint y: 423, distance: 69.0
click at [1375, 493] on div "Option Yes Points 10" at bounding box center [1338, 520] width 427 height 55
paste input "5"
type input "15"
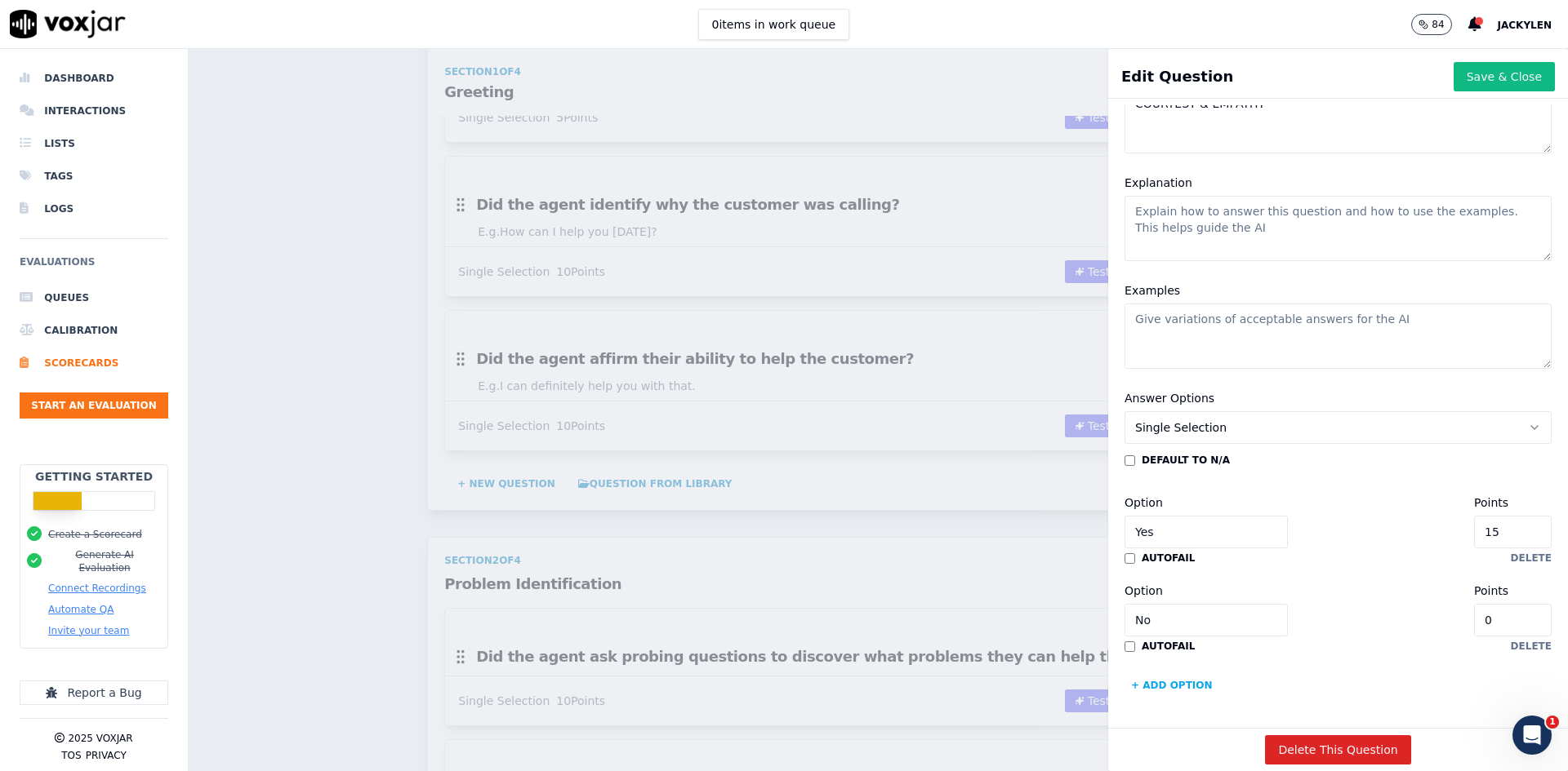
click at [1375, 471] on div "default to N/A Option Yes Points 15 autofail delete Option No Points 0 autofail…" at bounding box center [1338, 576] width 427 height 245
click at [1468, 84] on button "Save & Close" at bounding box center [1504, 76] width 101 height 29
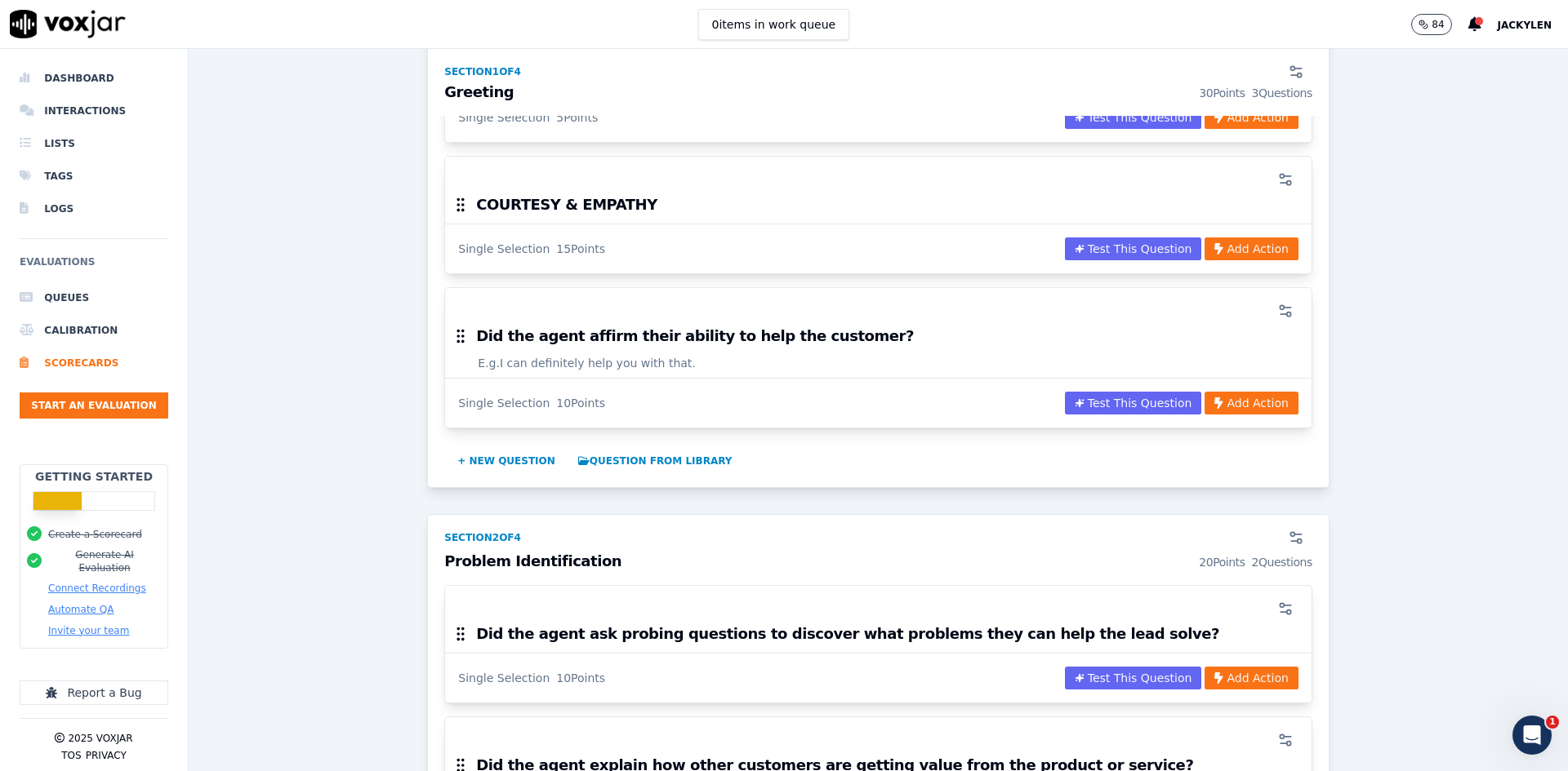
click at [1254, 429] on div "Did the agent affirm their ability to help the customer? E.g. I can definitely …" at bounding box center [878, 357] width 868 height 141
click at [1280, 309] on circle "button" at bounding box center [1282, 307] width 4 height 4
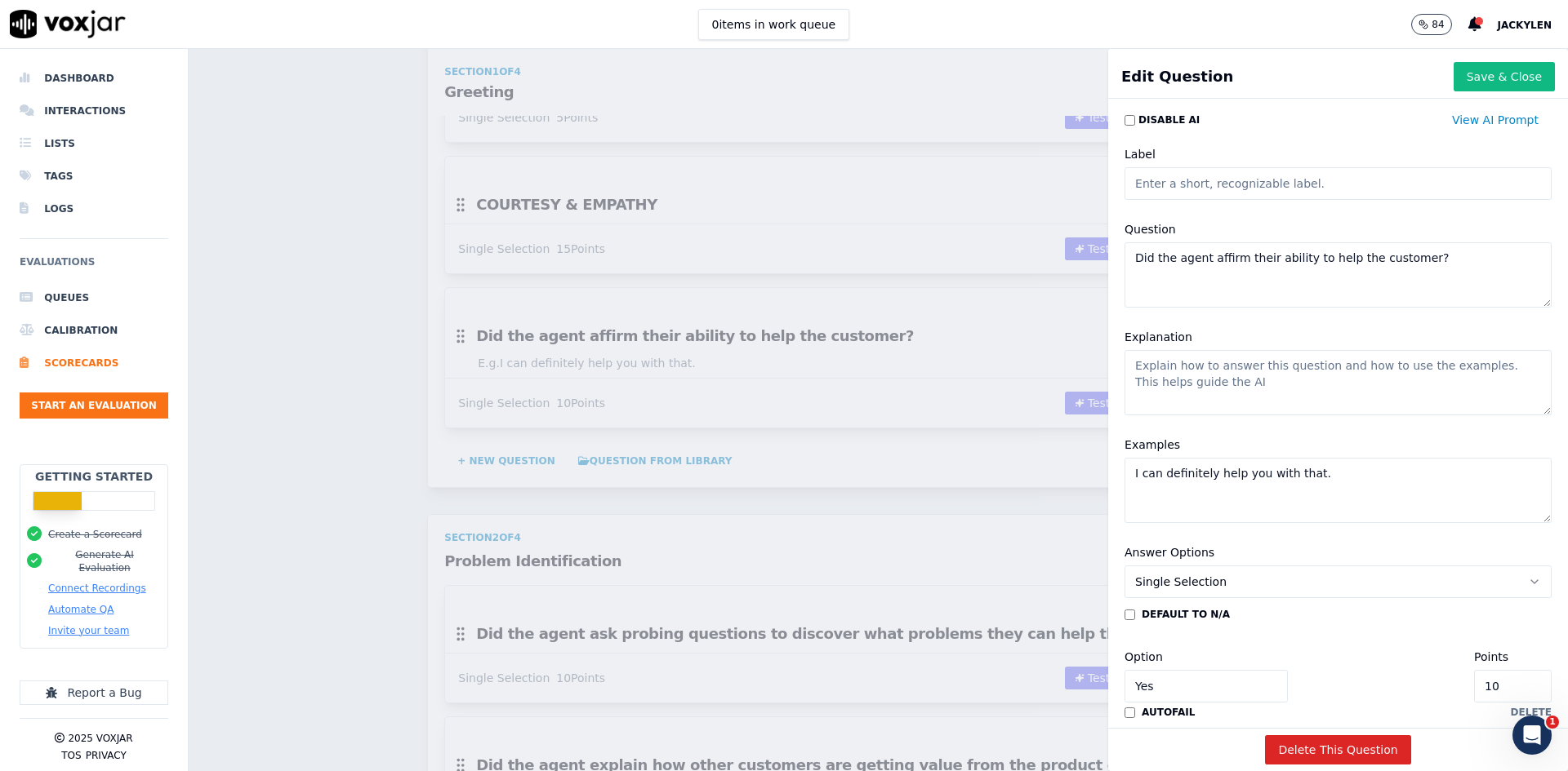
click at [1225, 307] on textarea "Did the agent affirm their ability to help the customer?" at bounding box center [1338, 275] width 427 height 65
paste textarea ""TONE OF VOICE & ELOQUENCE 10%""
drag, startPoint x: 1180, startPoint y: 335, endPoint x: 1117, endPoint y: 339, distance: 63.1
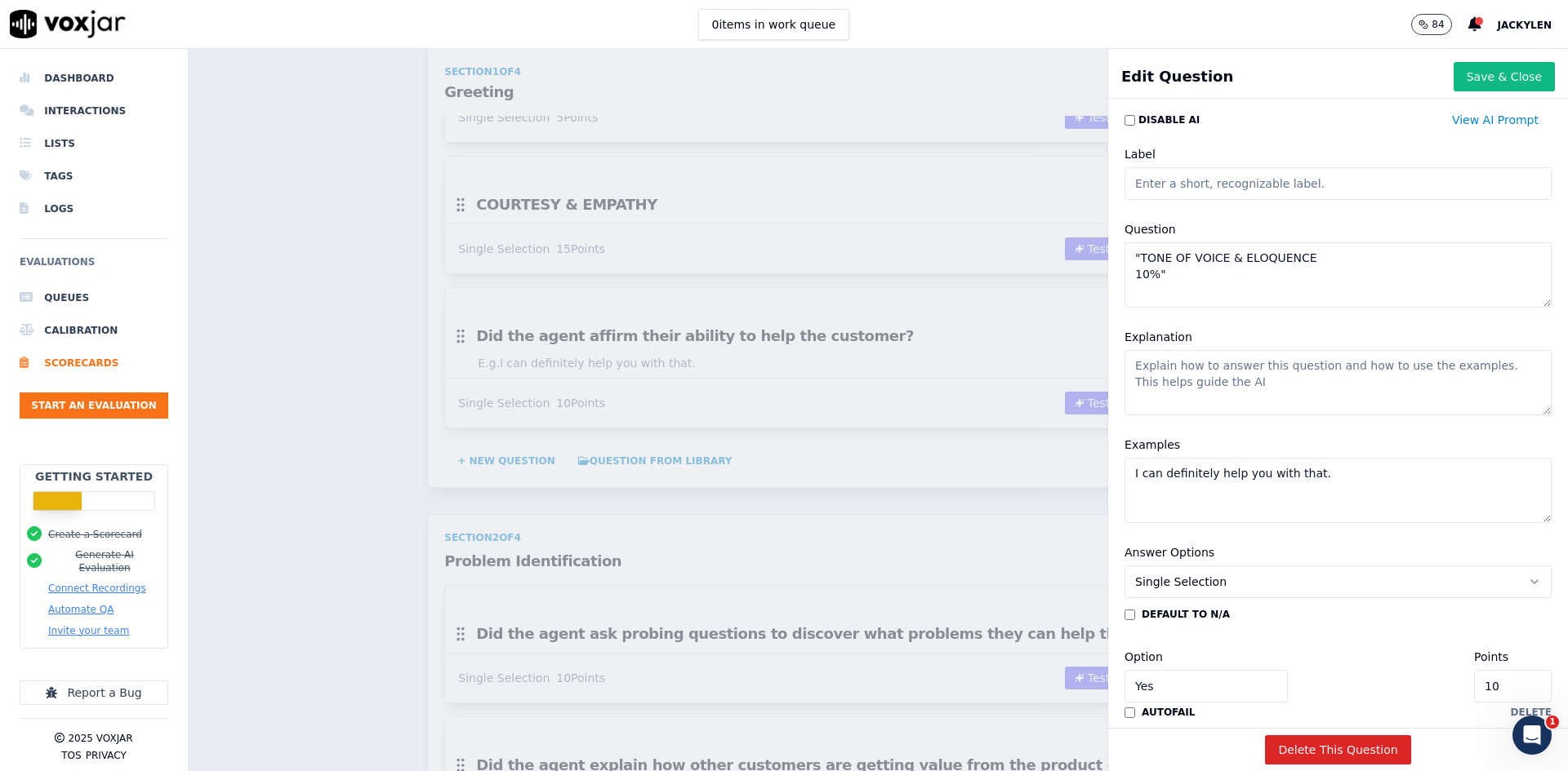
click at [1127, 307] on textarea ""TONE OF VOICE & ELOQUENCE 10%"" at bounding box center [1338, 275] width 427 height 65
click at [1143, 307] on textarea ""TONE OF VOICE & ELOQUENCE" at bounding box center [1338, 275] width 427 height 65
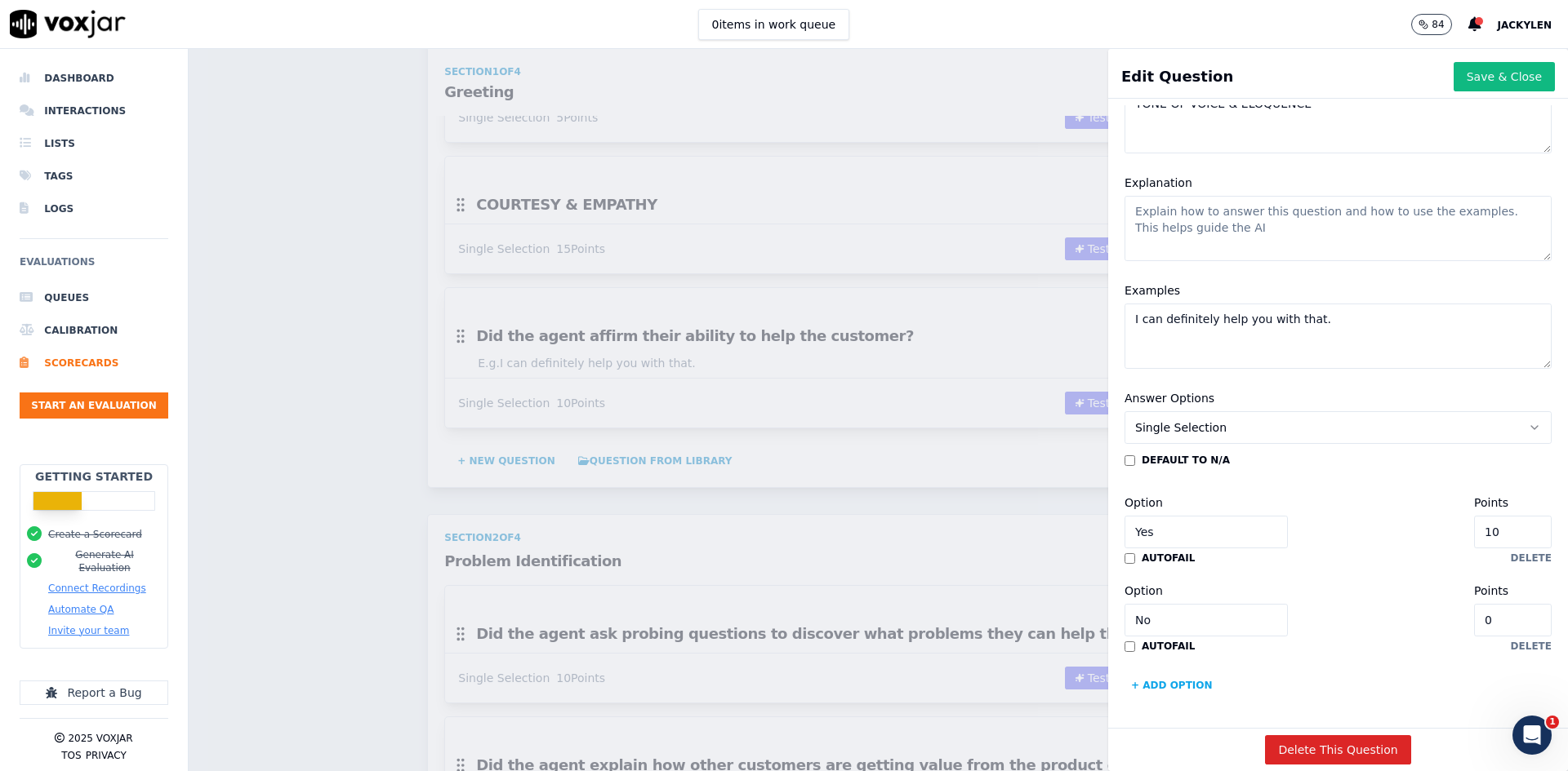
scroll to position [175, 0]
type textarea "TONE OF VOICE & ELOQUENCE"
click at [1265, 369] on textarea "I can definitely help you with that." at bounding box center [1338, 336] width 427 height 65
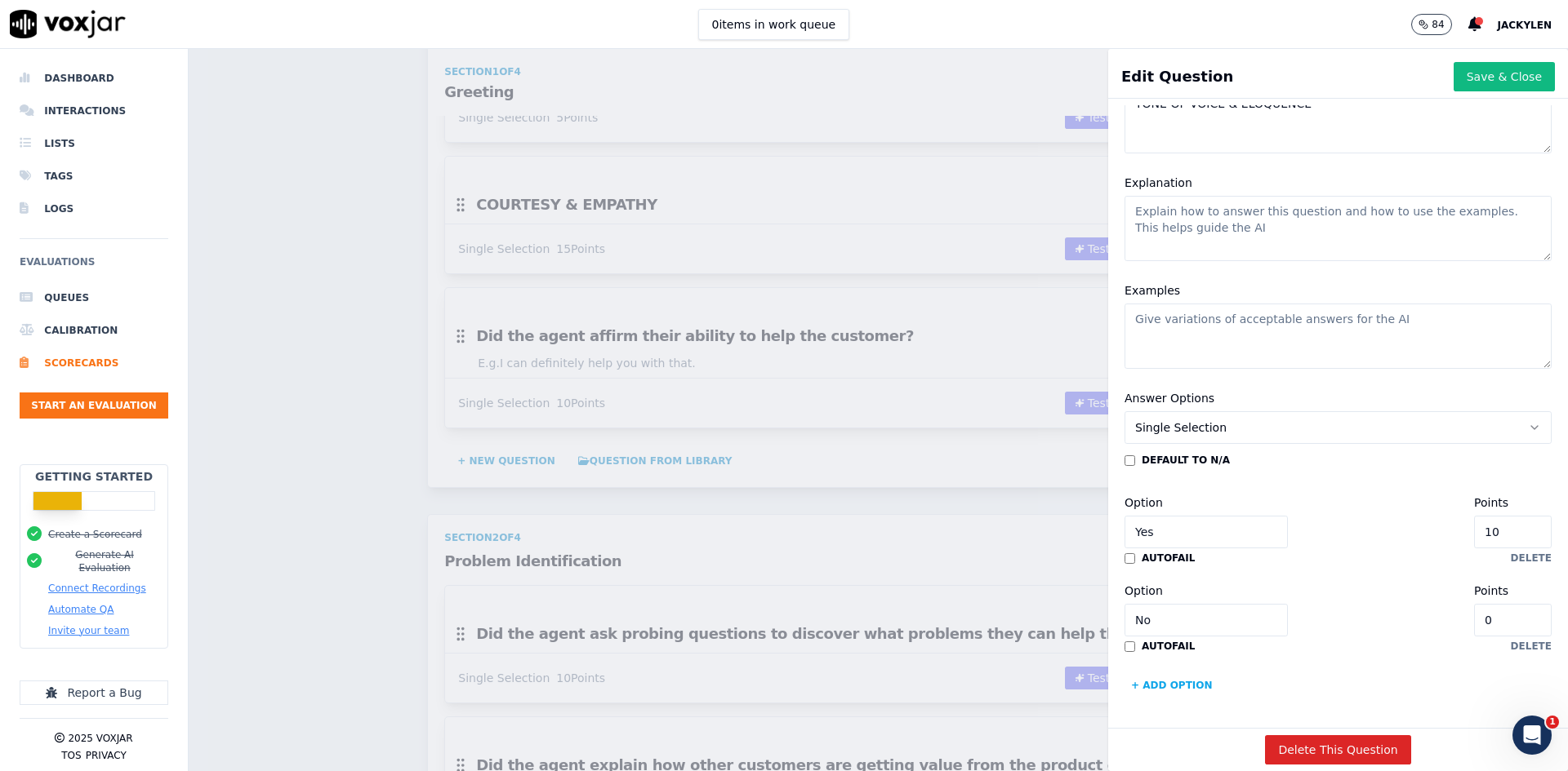
scroll to position [420, 0]
click at [1454, 91] on button "Save & Close" at bounding box center [1504, 76] width 101 height 29
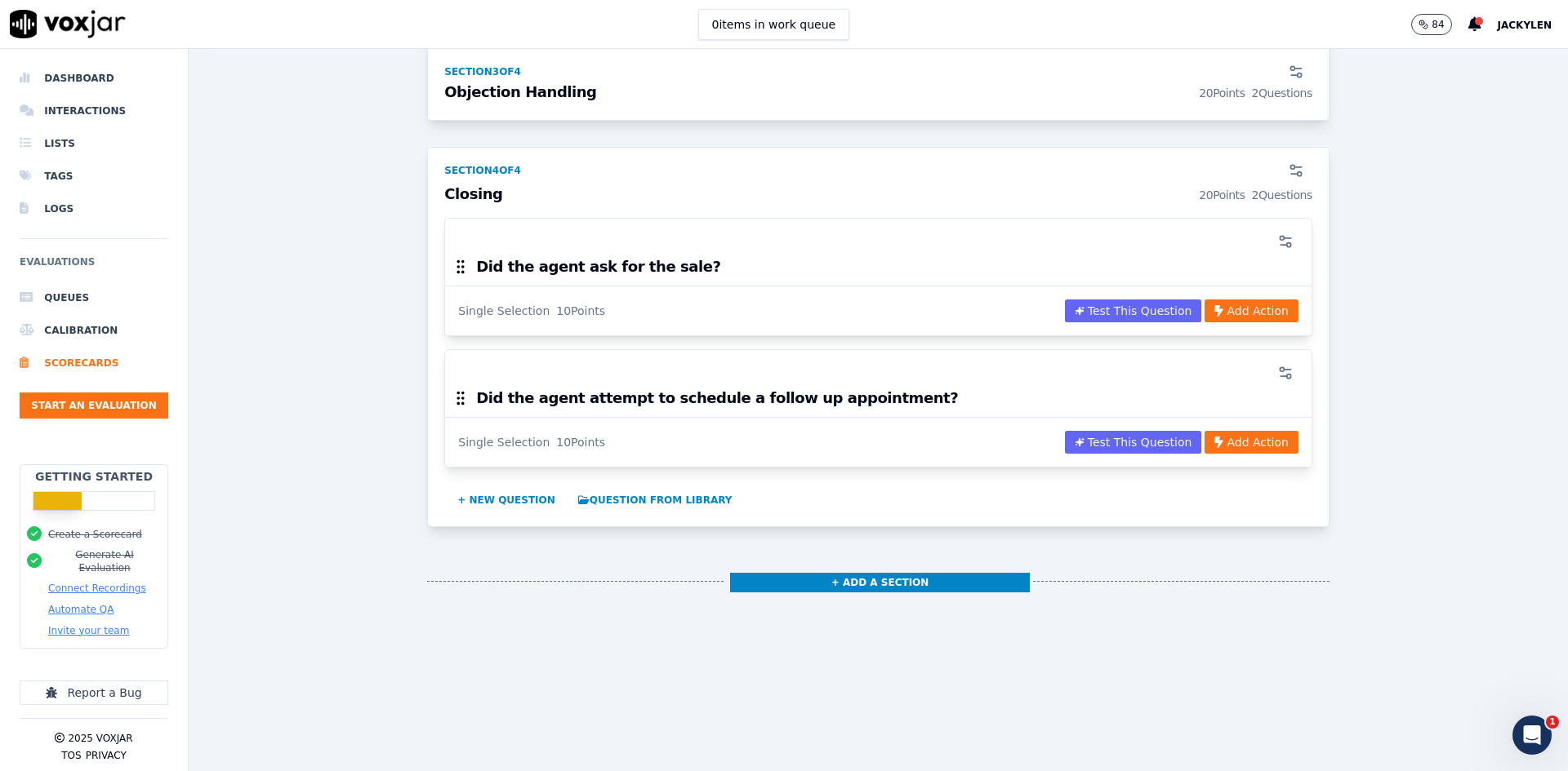
scroll to position [1540, 0]
click at [1288, 179] on icon "button" at bounding box center [1296, 170] width 17 height 17
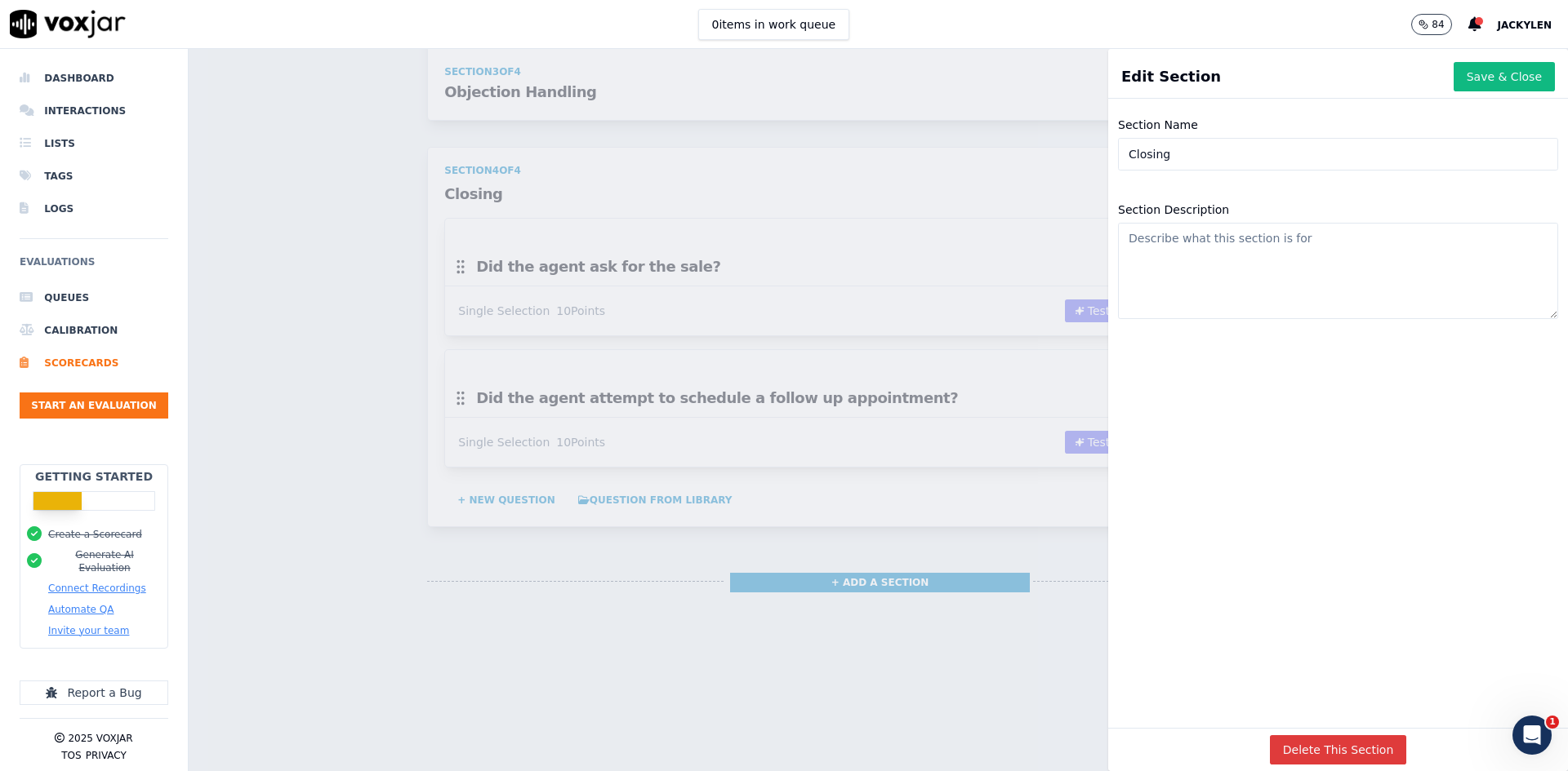
click at [1330, 736] on button "Delete This Section" at bounding box center [1339, 750] width 137 height 29
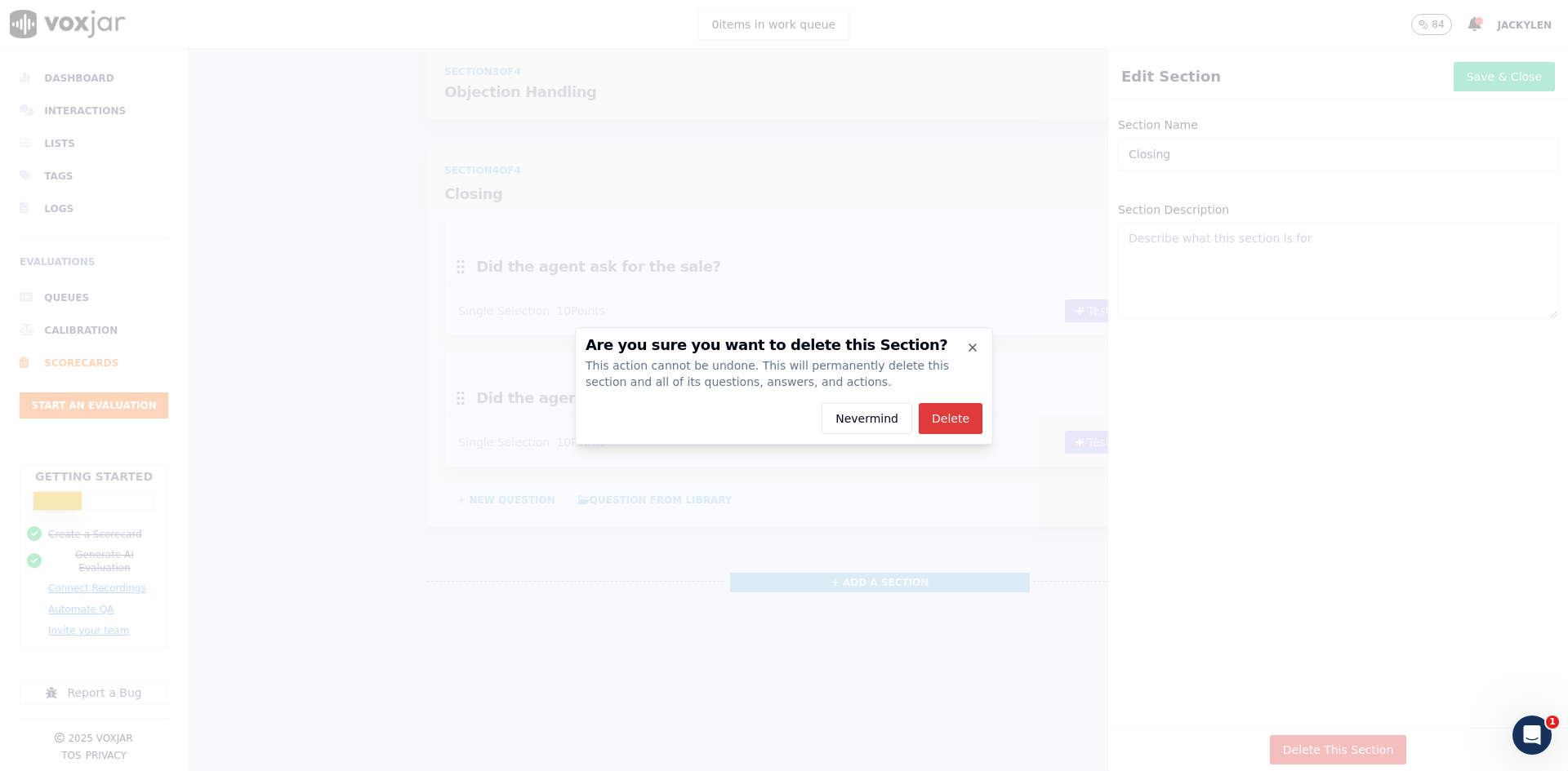
click at [982, 434] on button "Delete" at bounding box center [950, 418] width 64 height 31
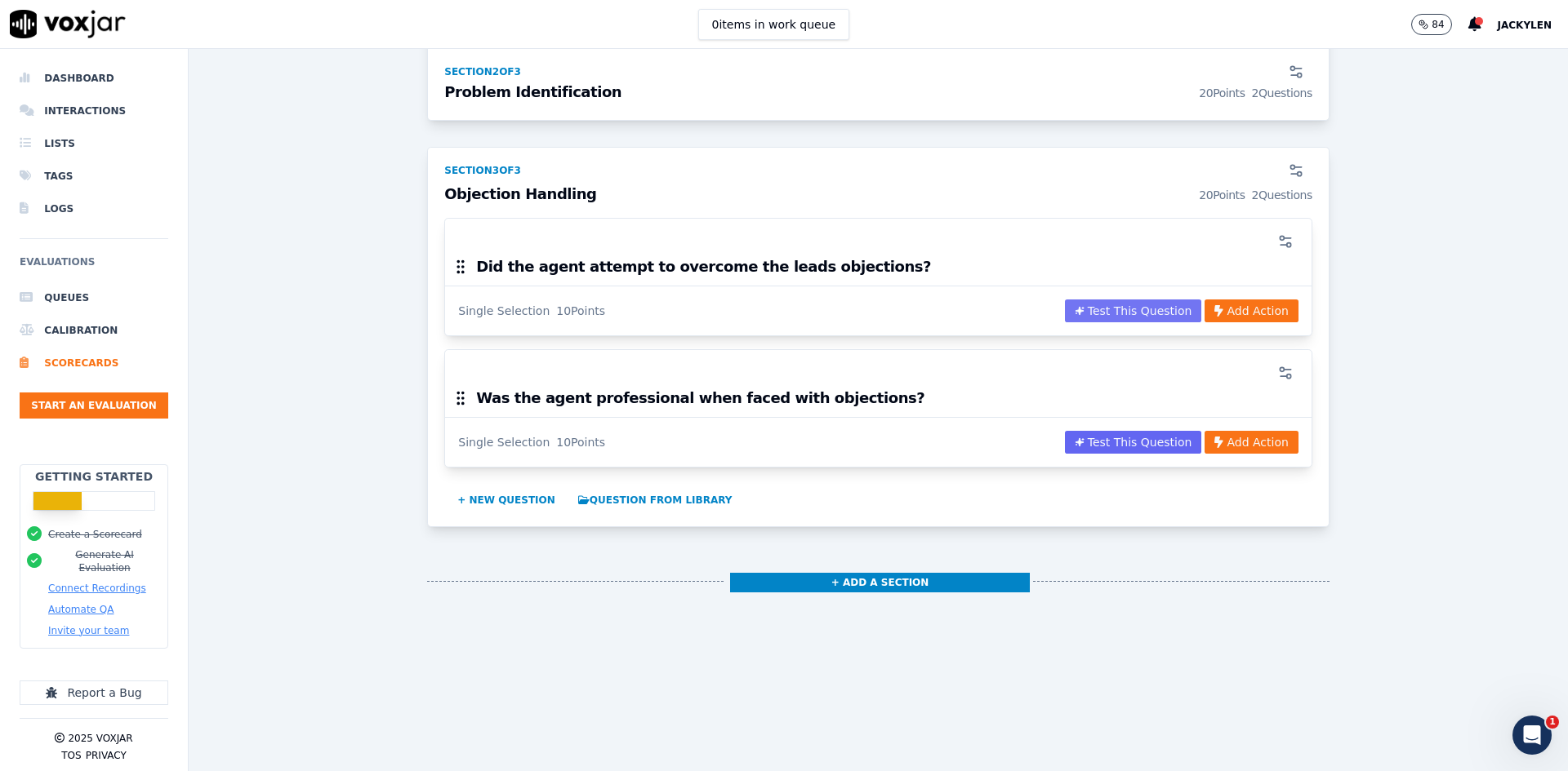
scroll to position [1286, 0]
click at [1288, 179] on icon "button" at bounding box center [1296, 170] width 17 height 17
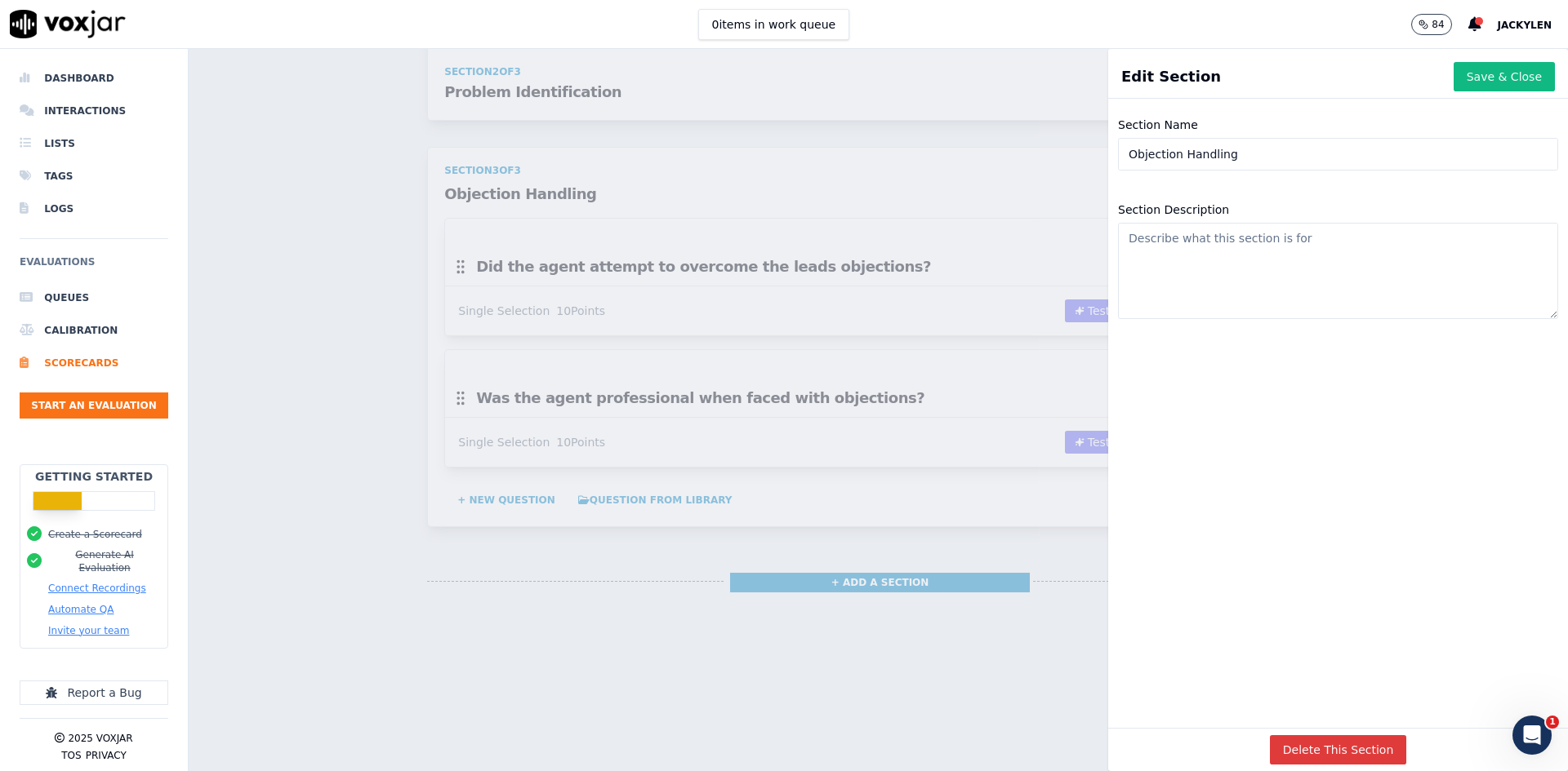
click at [1347, 736] on button "Delete This Section" at bounding box center [1339, 750] width 137 height 29
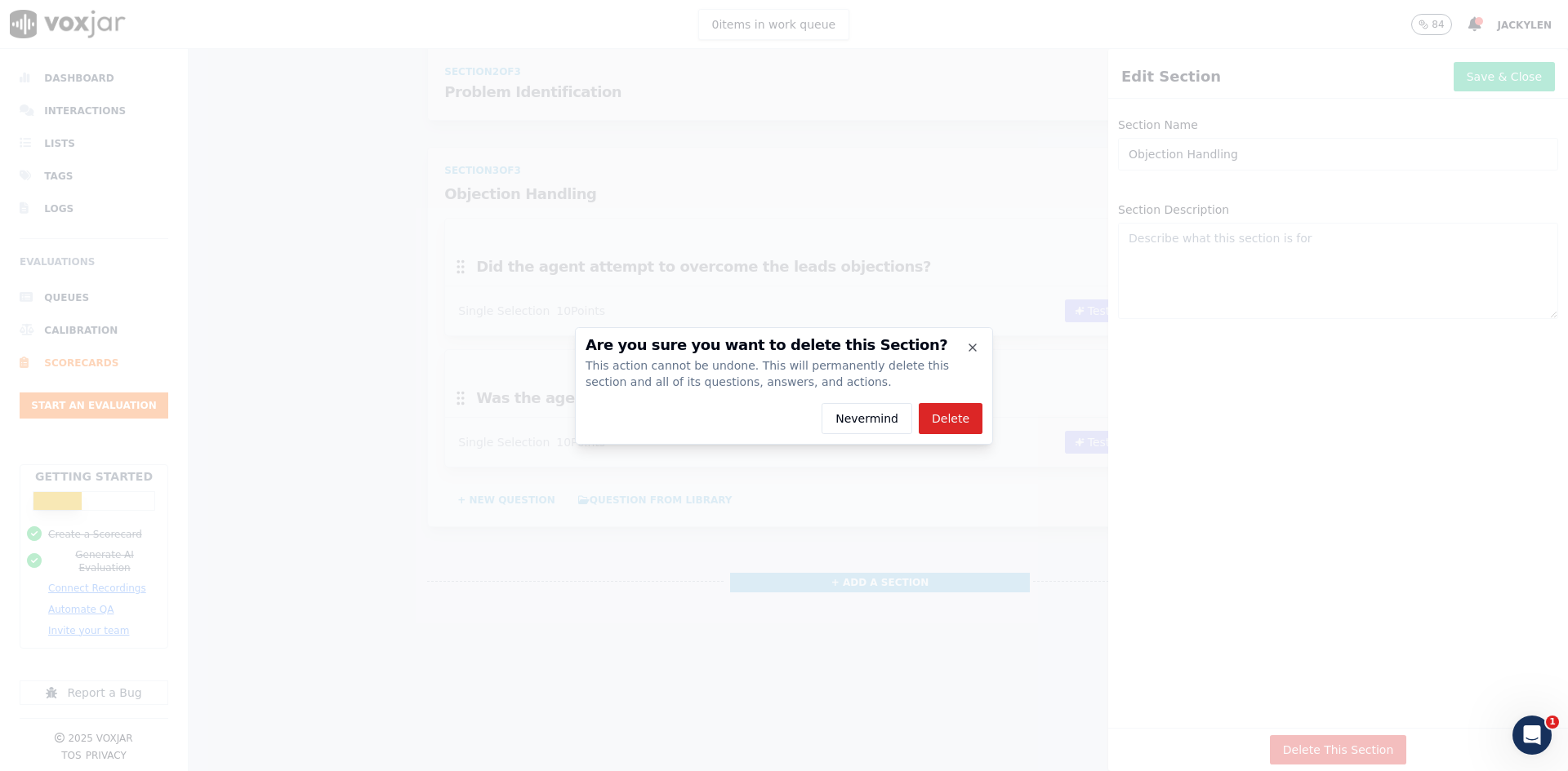
click at [982, 429] on button "Delete" at bounding box center [950, 418] width 64 height 31
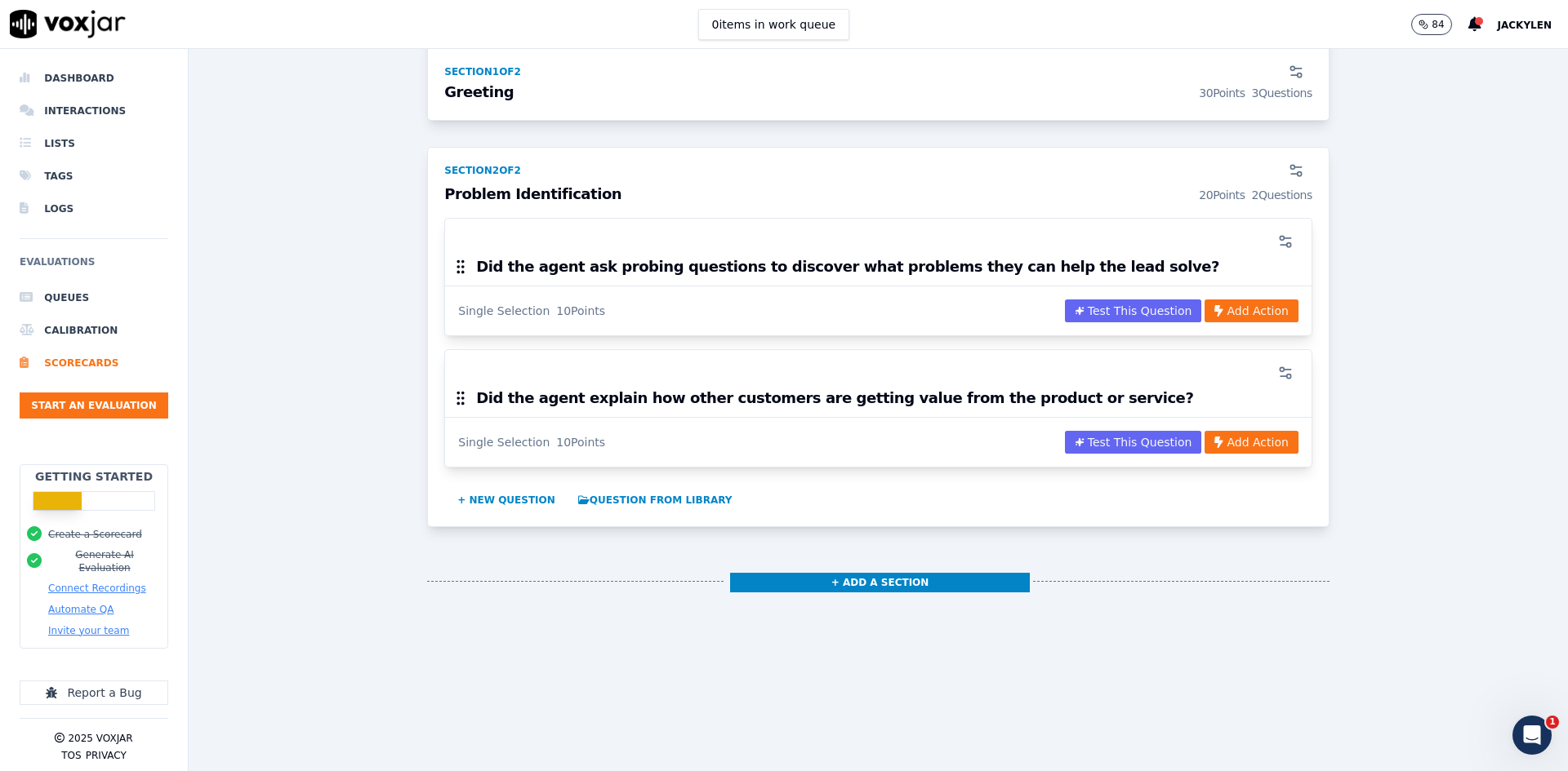
scroll to position [789, 0]
click at [1280, 187] on button "button" at bounding box center [1296, 170] width 33 height 32
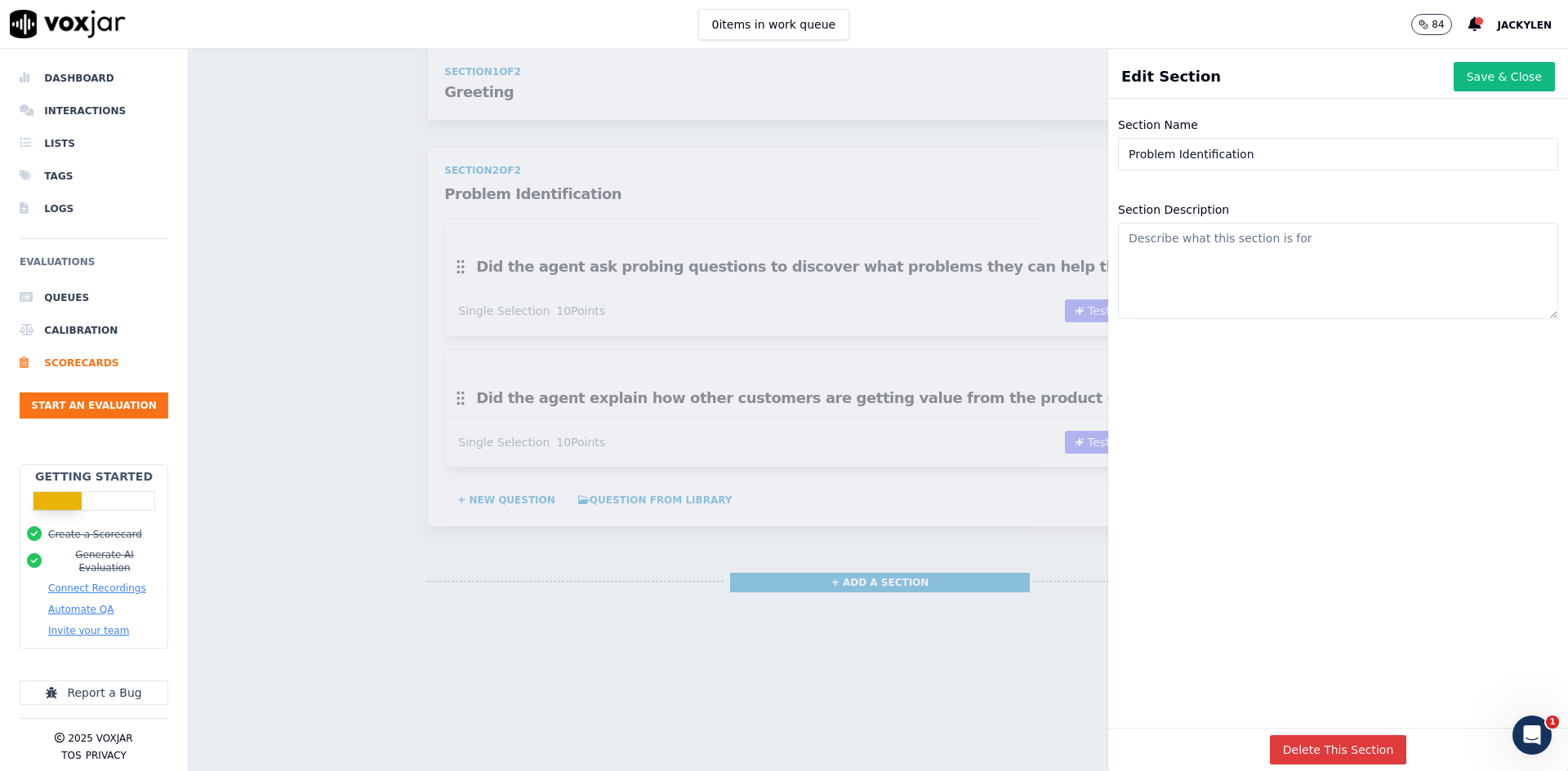
click at [1317, 736] on button "Delete This Section" at bounding box center [1339, 750] width 137 height 29
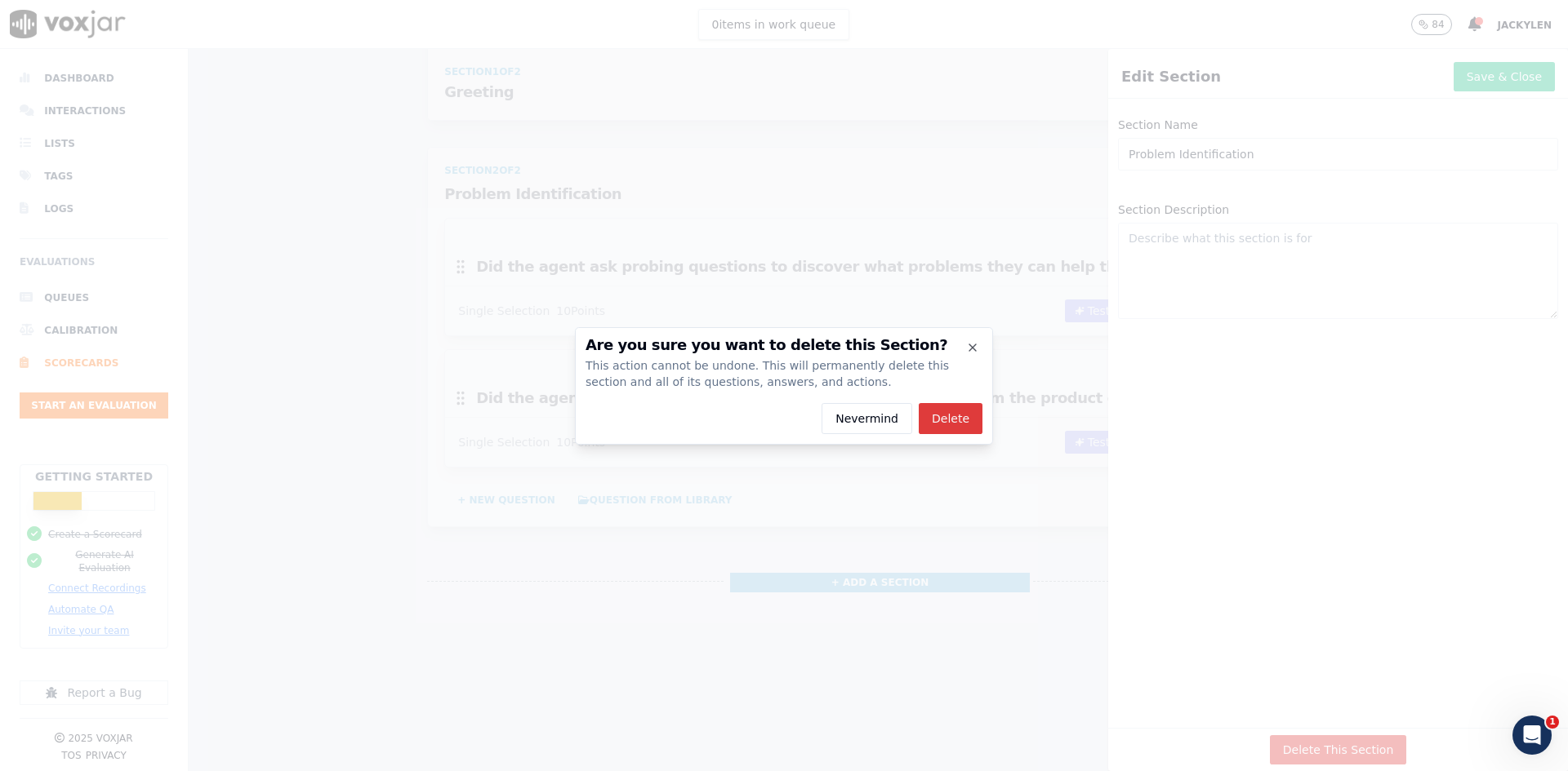
click at [982, 434] on button "Delete" at bounding box center [950, 418] width 64 height 31
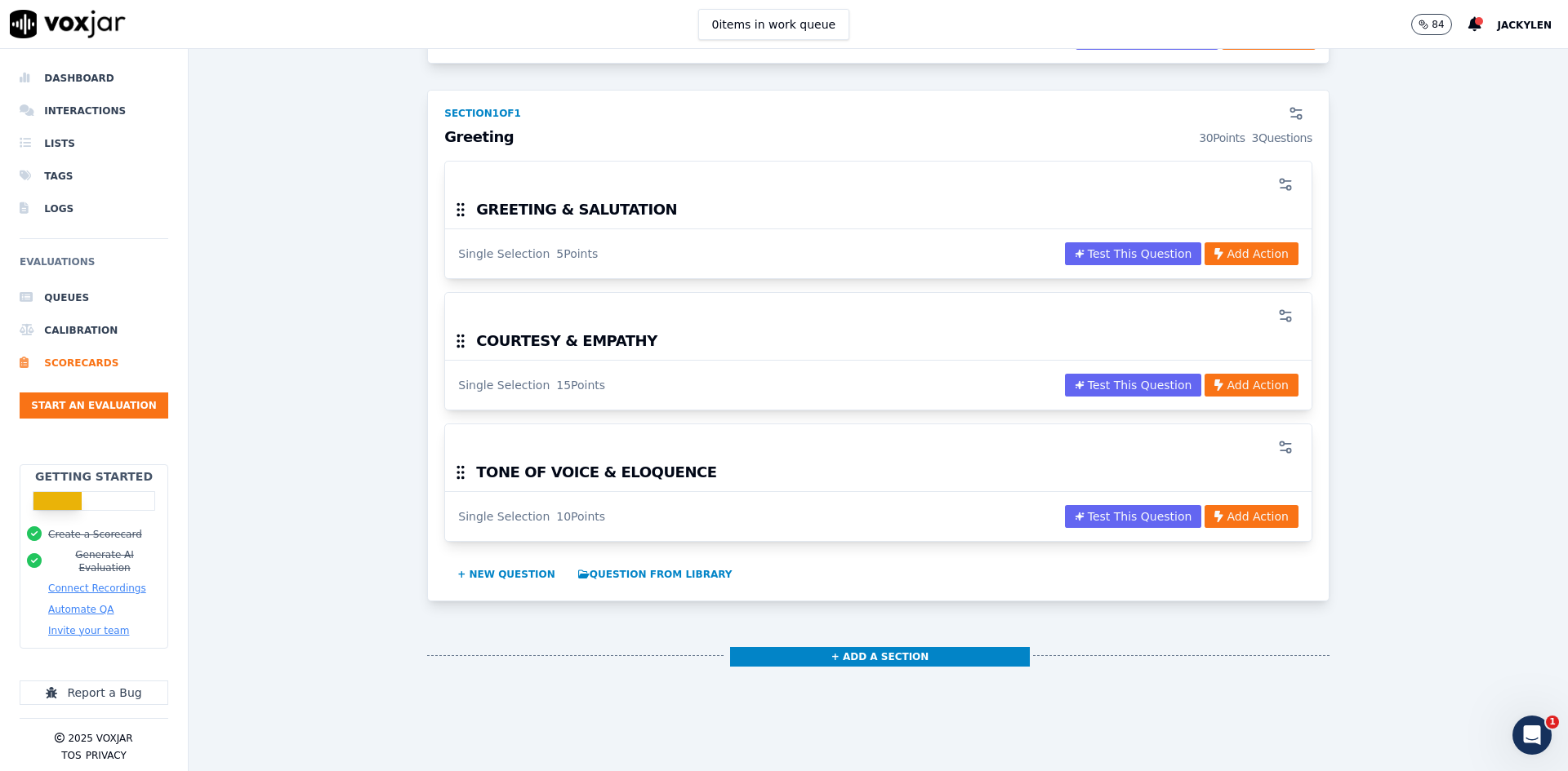
scroll to position [290, 0]
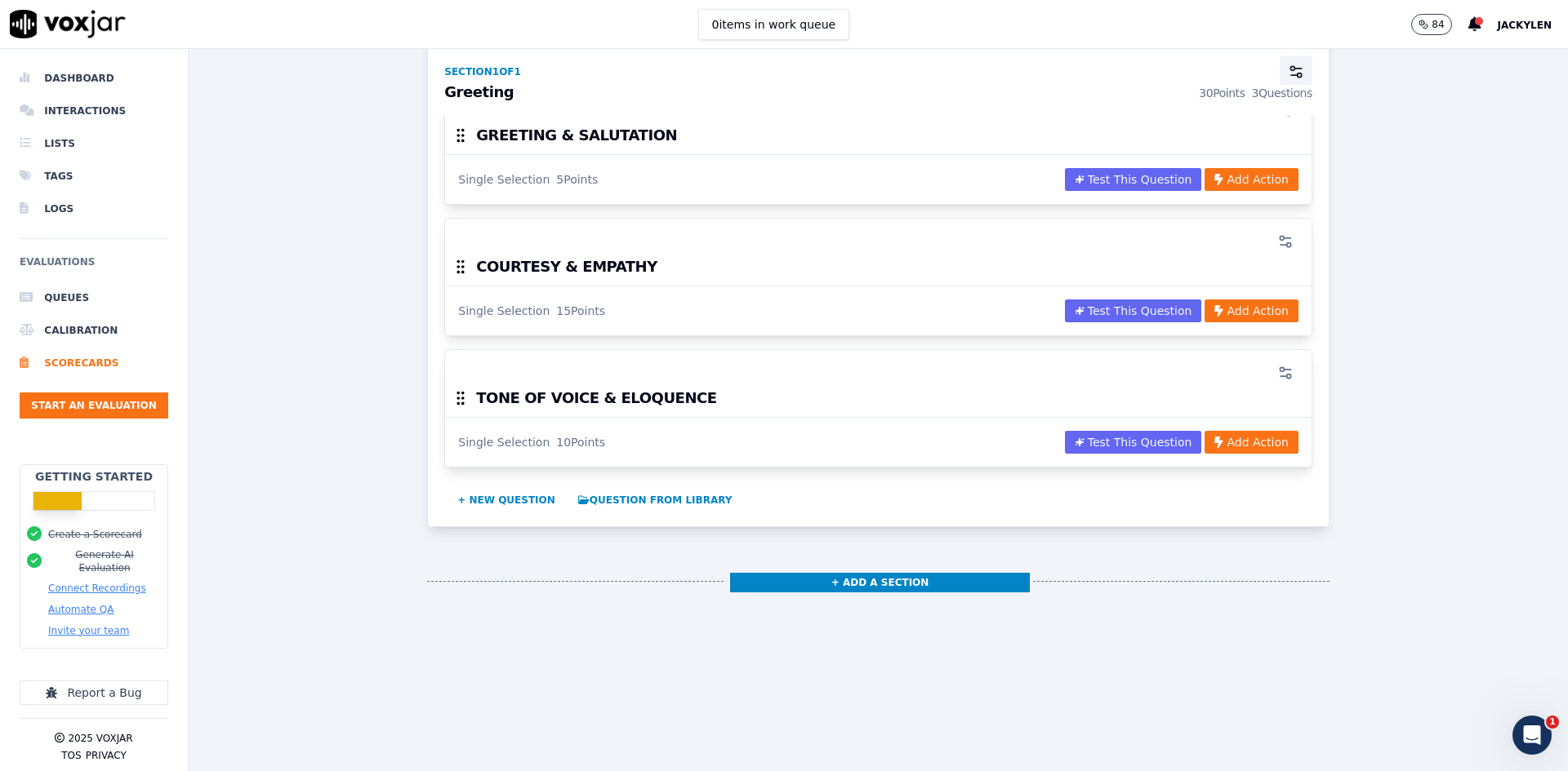
click at [1290, 70] on circle "button" at bounding box center [1292, 68] width 4 height 4
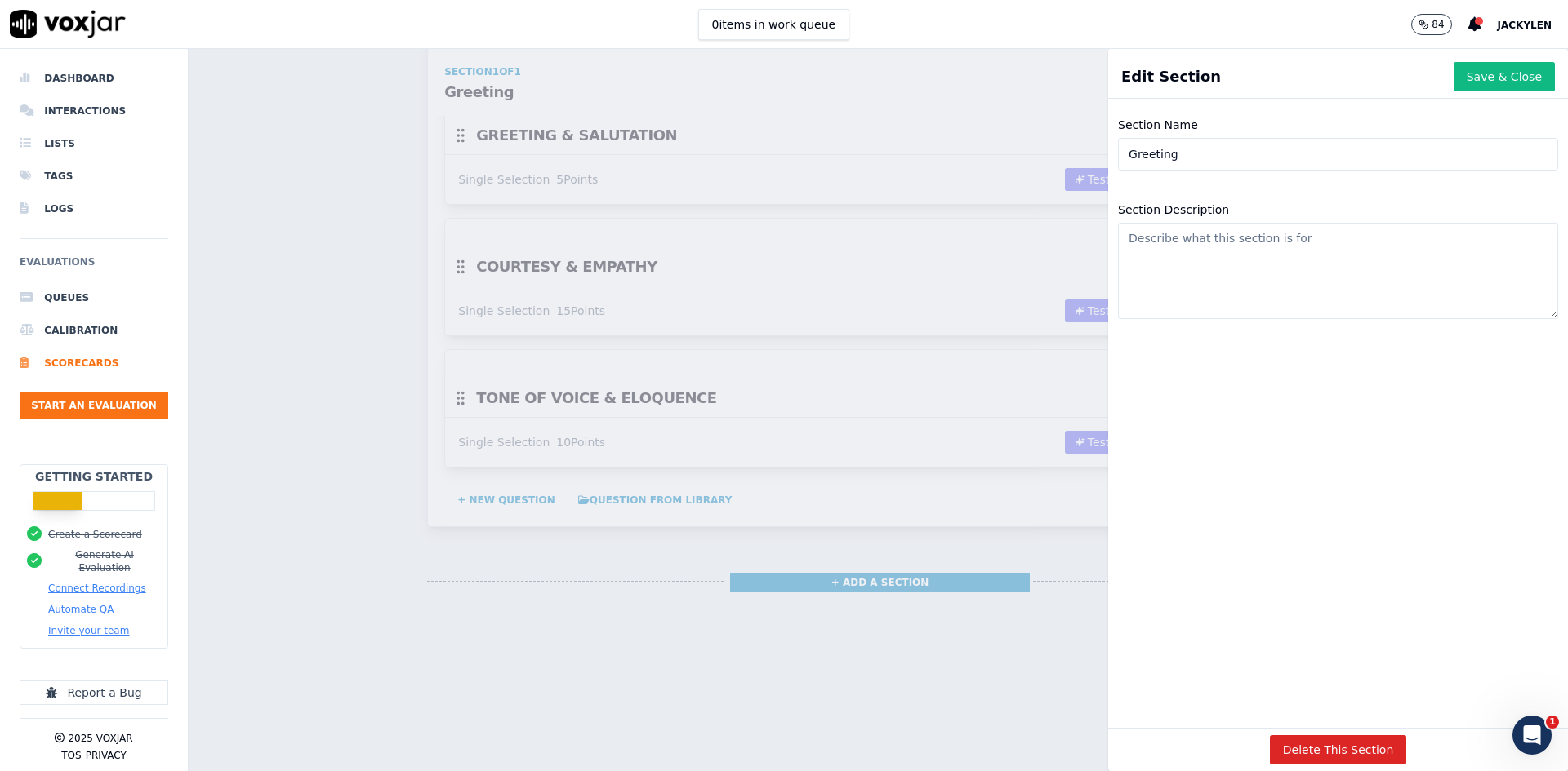
drag, startPoint x: 1201, startPoint y: 176, endPoint x: 1027, endPoint y: 173, distance: 174.0
click at [1030, 175] on div "Edit Section Save & Close Section Name Greeting Section Description Delete This…" at bounding box center [878, 410] width 1379 height 723
type input "Call Monitoring"
click at [1455, 85] on button "Save & Close" at bounding box center [1504, 76] width 101 height 29
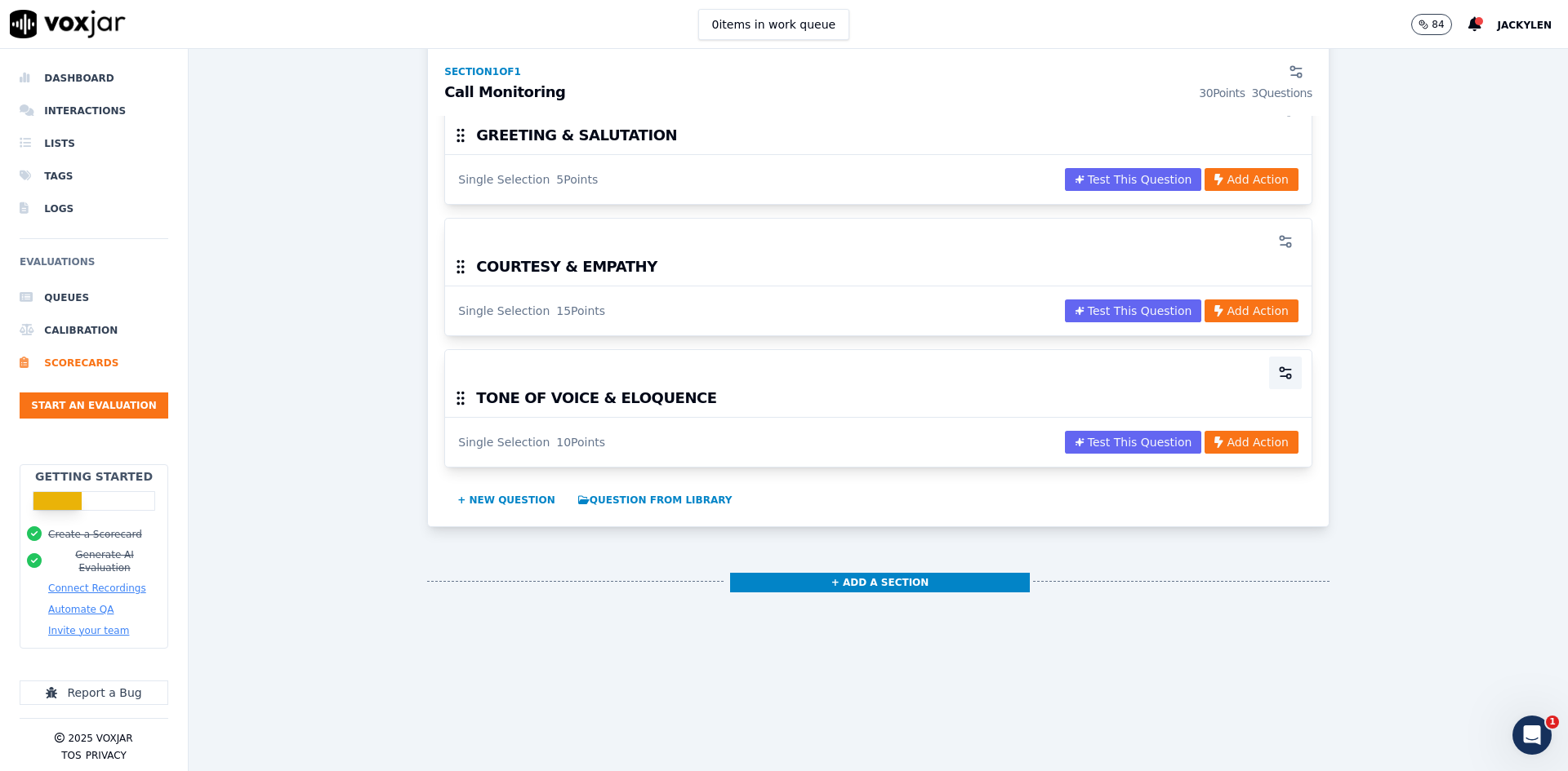
click at [1277, 381] on icon "button" at bounding box center [1285, 373] width 17 height 17
click at [346, 383] on div "Scorecards Scorecard Editor Inbound Sales ACTIVE A scorecard to review inbound …" at bounding box center [878, 410] width 1379 height 723
click at [562, 514] on button "+ New question" at bounding box center [506, 501] width 111 height 26
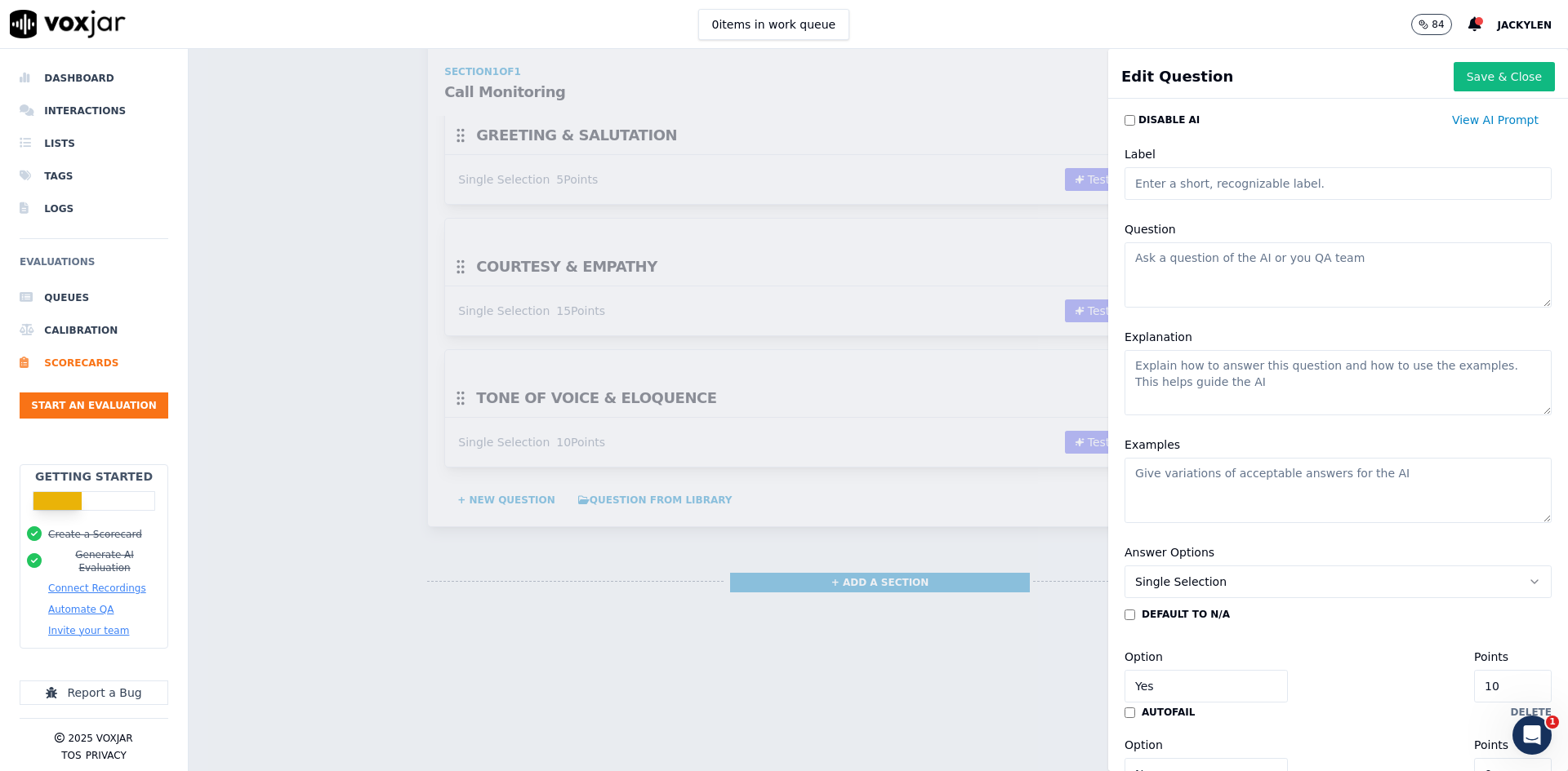
click at [1176, 307] on textarea "Question" at bounding box center [1338, 275] width 427 height 65
paste textarea ""CALL CONTROL 15%""
drag, startPoint x: 1148, startPoint y: 309, endPoint x: 1125, endPoint y: 308, distance: 23.0
click at [1127, 307] on textarea ""CALL CONTROL 15%"" at bounding box center [1338, 275] width 427 height 65
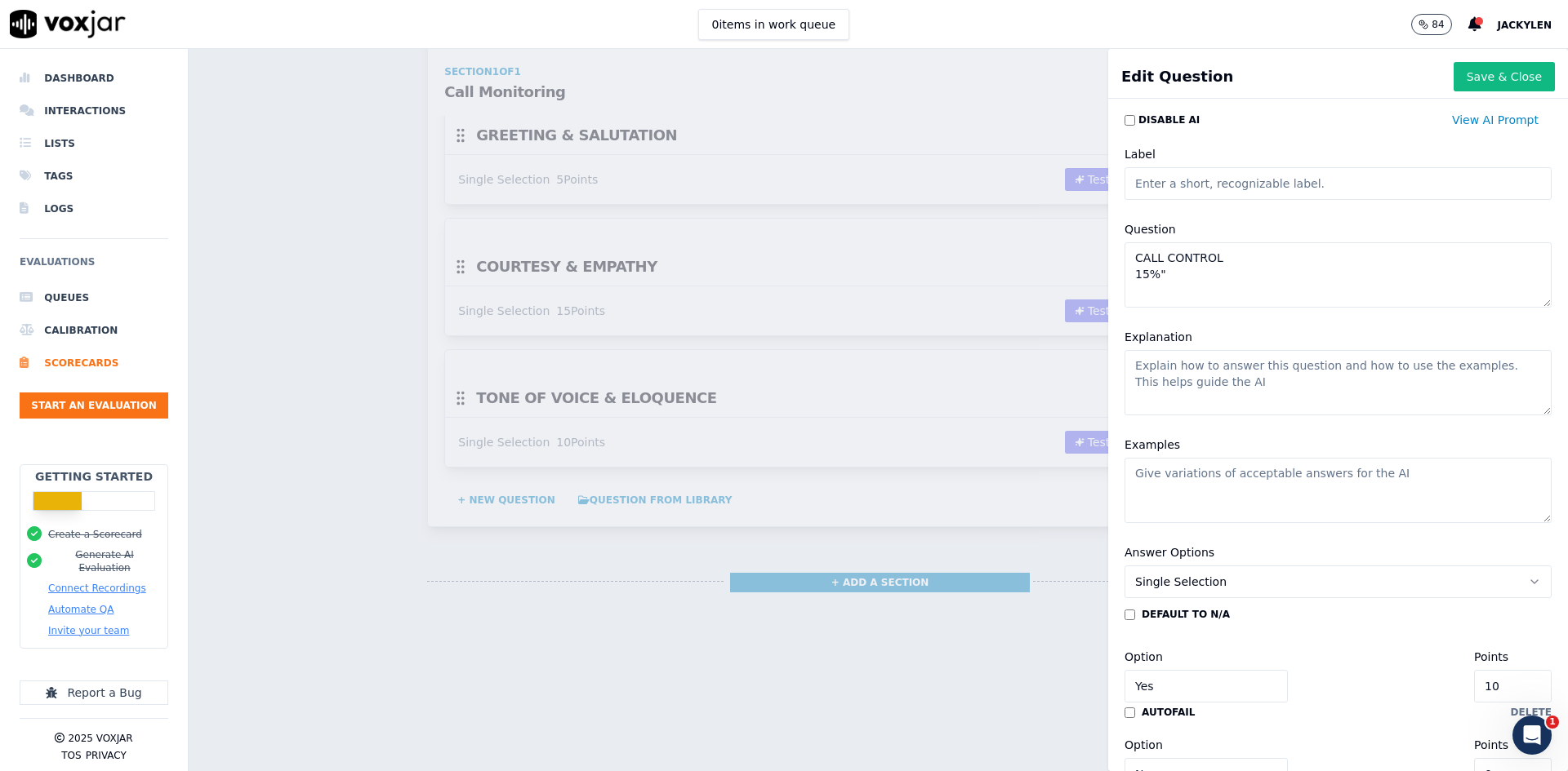
drag, startPoint x: 1176, startPoint y: 333, endPoint x: 1123, endPoint y: 333, distance: 53.0
click at [1123, 318] on div "Question CALL CONTROL 15%"" at bounding box center [1338, 263] width 447 height 108
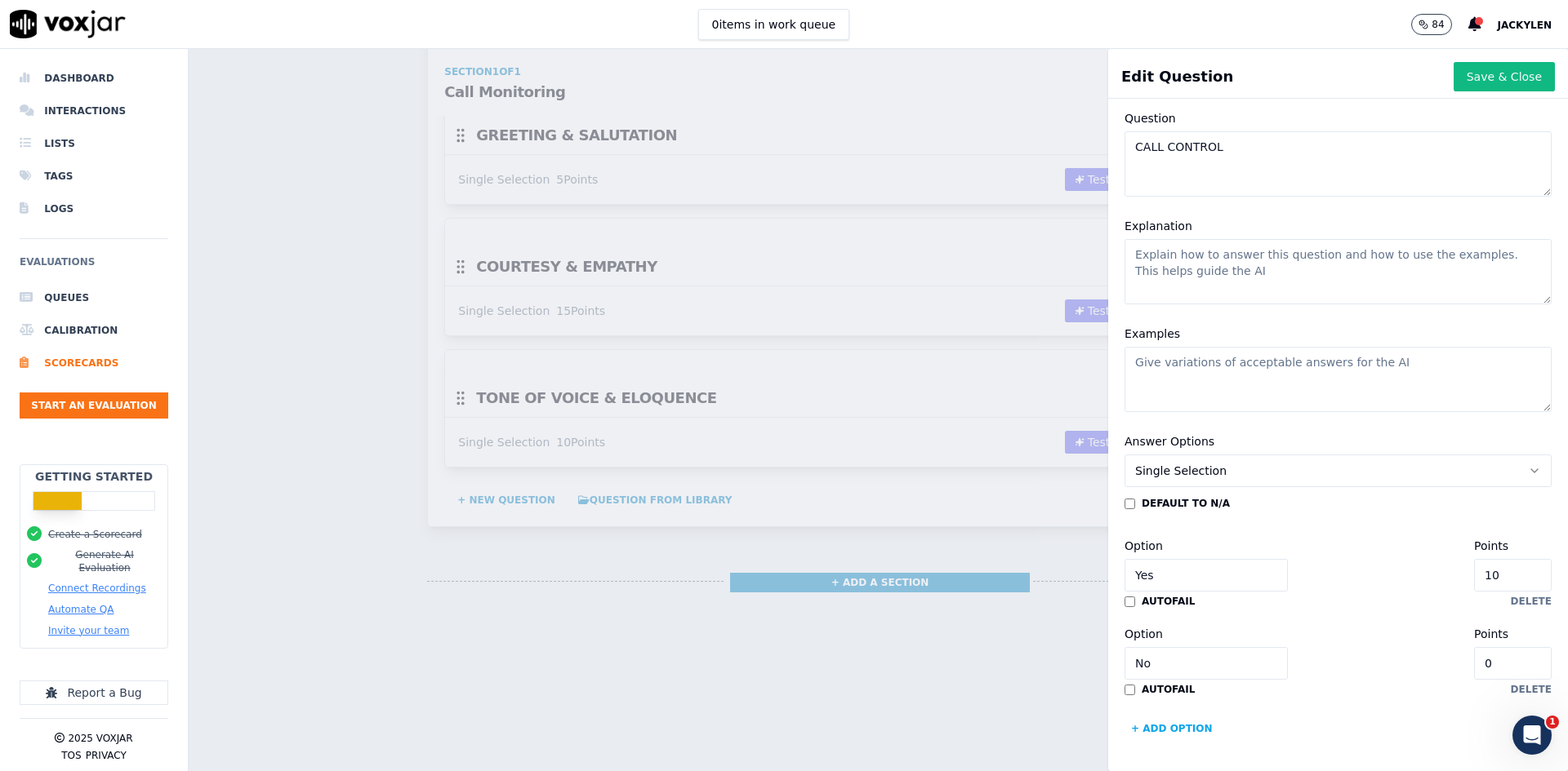
scroll to position [365, 0]
type textarea "CALL CONTROL"
drag, startPoint x: 1453, startPoint y: 474, endPoint x: 1399, endPoint y: 465, distance: 54.7
click at [1399, 537] on div "Option Yes Points 10" at bounding box center [1338, 564] width 427 height 55
type input "15"
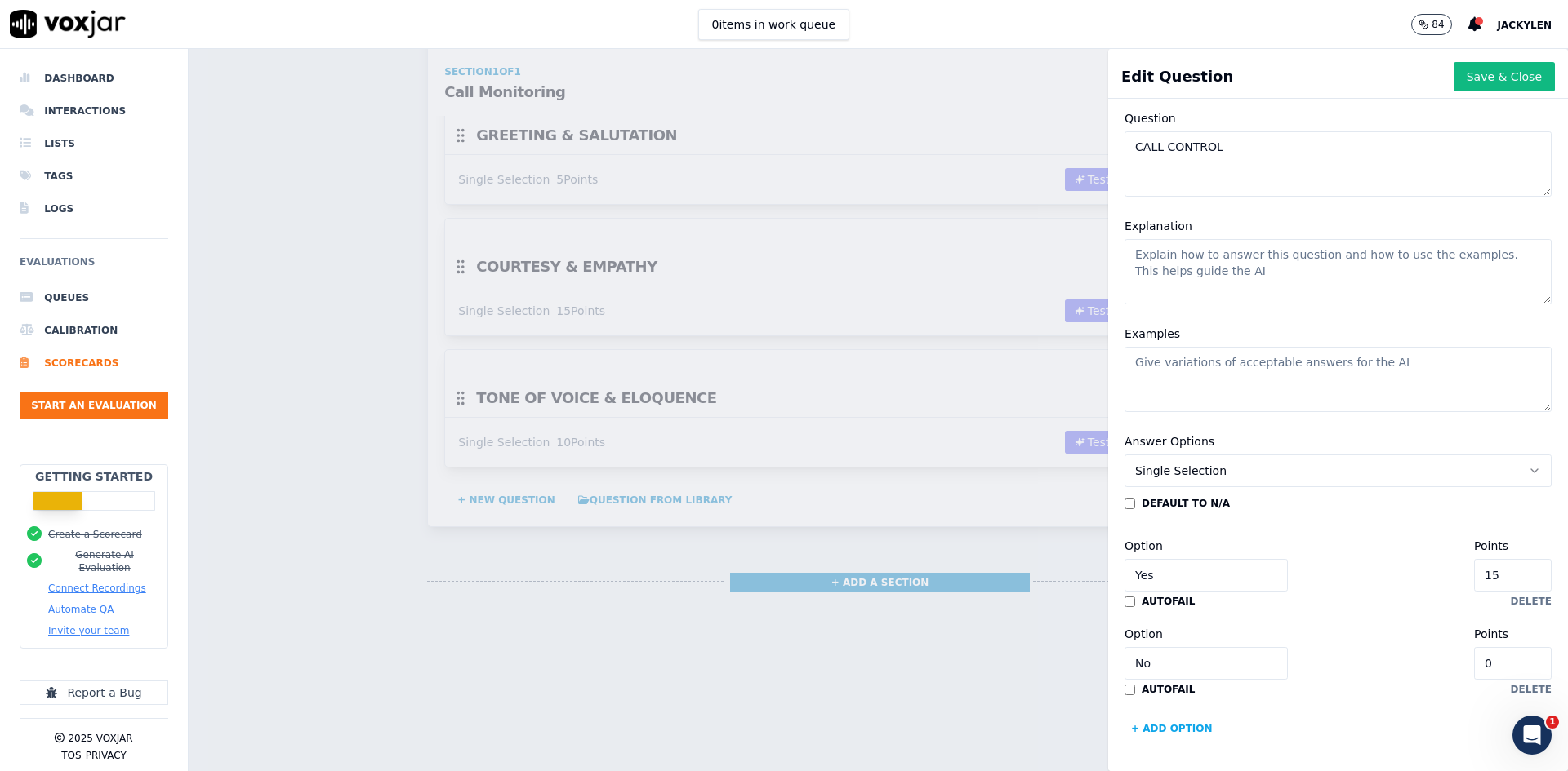
click at [1322, 537] on div "Option Yes Points 15" at bounding box center [1338, 564] width 427 height 55
click at [1345, 537] on div "Option Yes Points 15" at bounding box center [1338, 564] width 427 height 55
click at [1454, 91] on button "Save & Close" at bounding box center [1504, 76] width 101 height 29
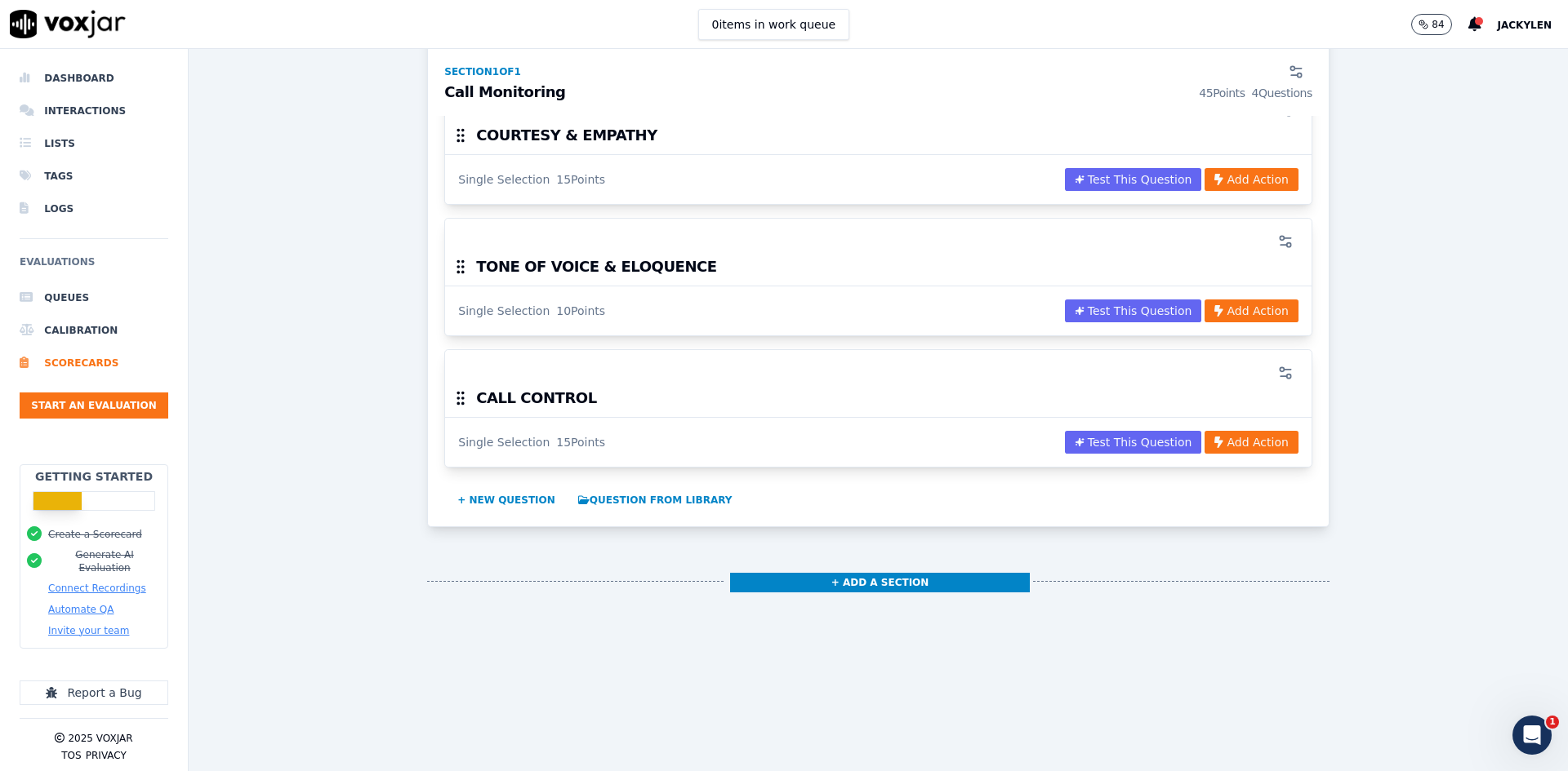
scroll to position [695, 0]
click at [562, 487] on button "+ New question" at bounding box center [506, 501] width 111 height 26
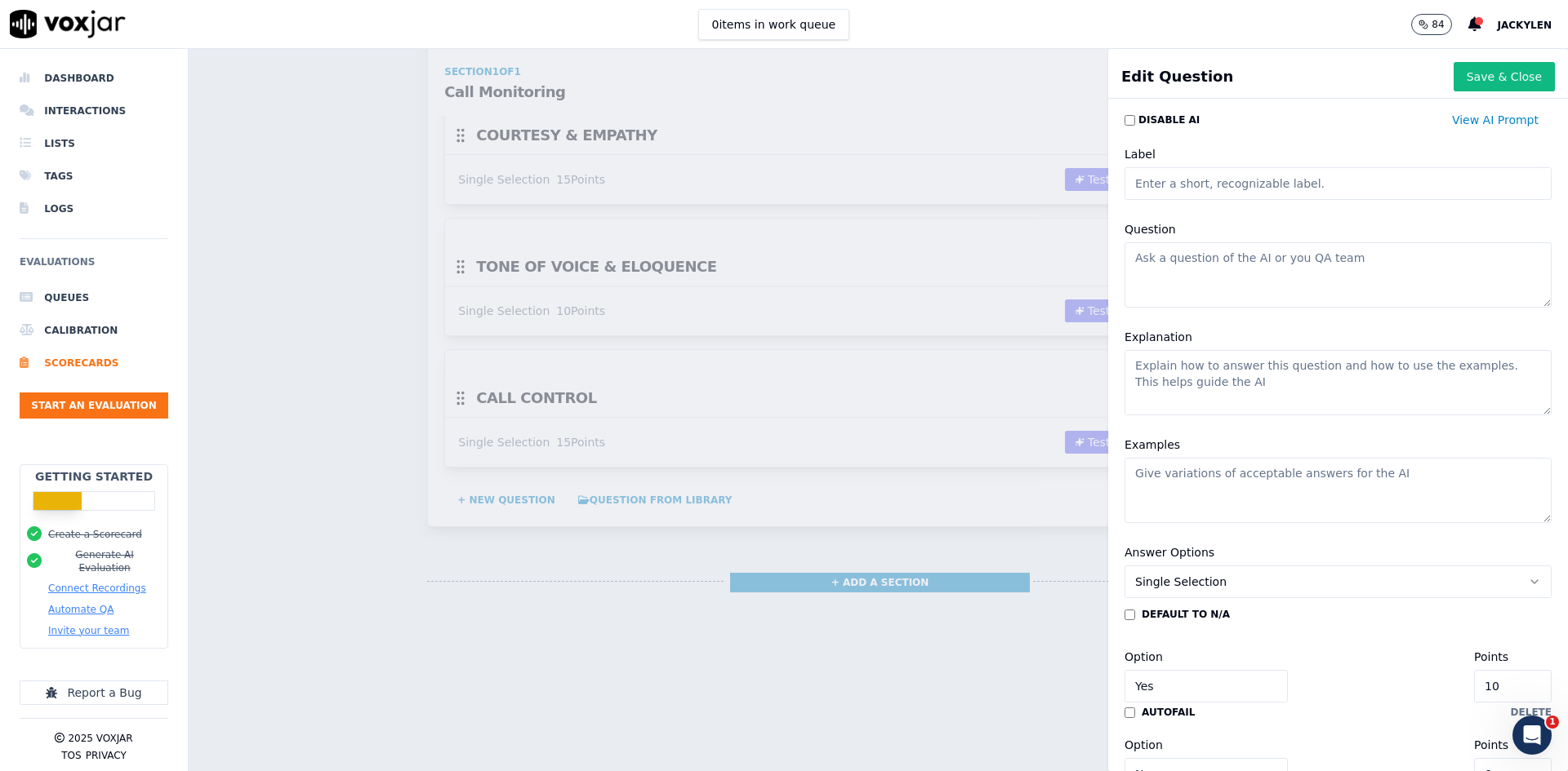
click at [1245, 307] on textarea "Question" at bounding box center [1338, 275] width 427 height 65
paste textarea ""VERIFICATION 5%""
drag, startPoint x: 1146, startPoint y: 307, endPoint x: 1120, endPoint y: 303, distance: 26.3
click at [1120, 303] on div "Question "VERIFICATION 5%"" at bounding box center [1338, 263] width 447 height 108
drag, startPoint x: 1187, startPoint y: 335, endPoint x: 1131, endPoint y: 335, distance: 56.0
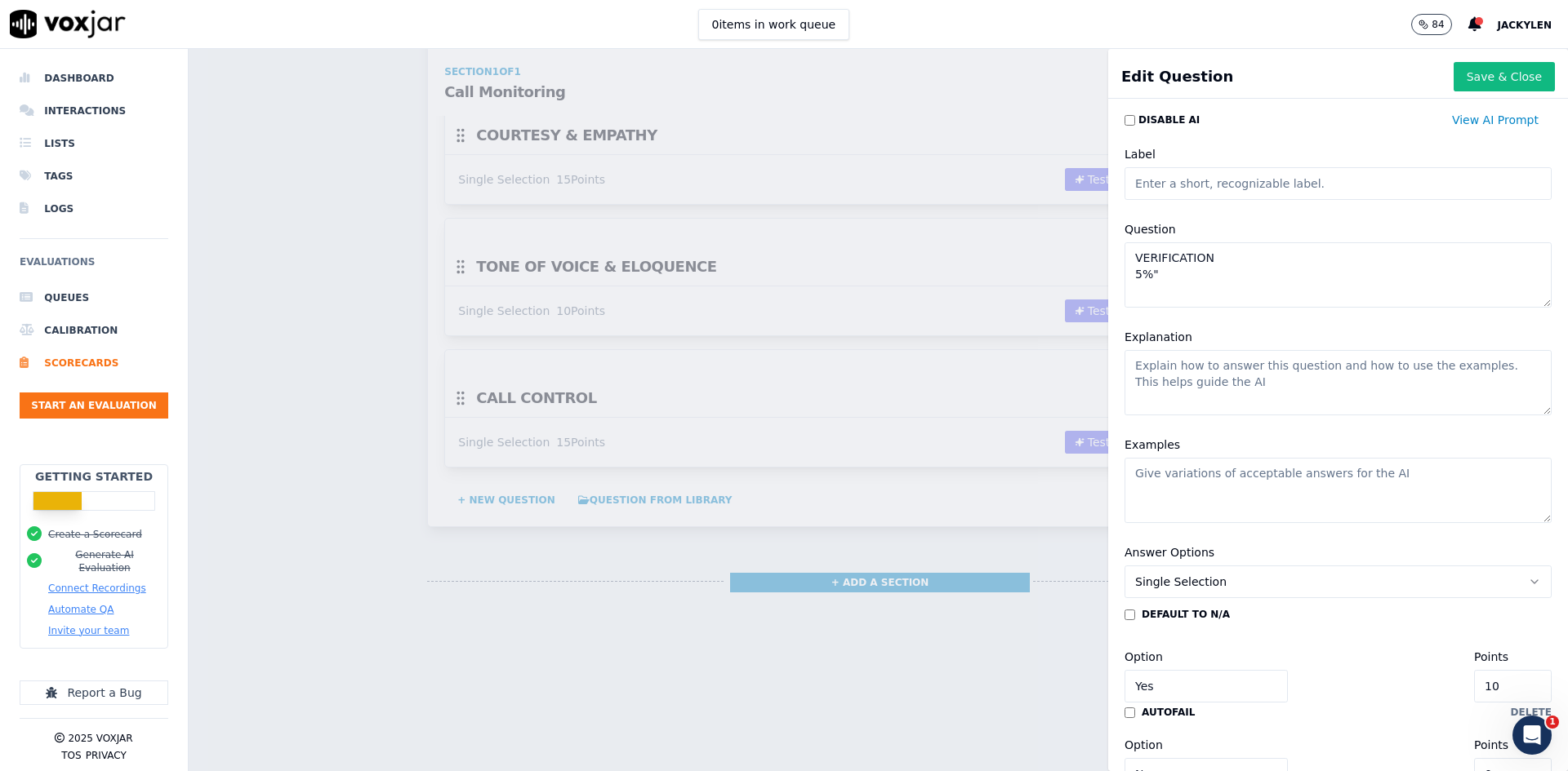
click at [1131, 307] on textarea "VERIFICATION 5%"" at bounding box center [1338, 275] width 427 height 65
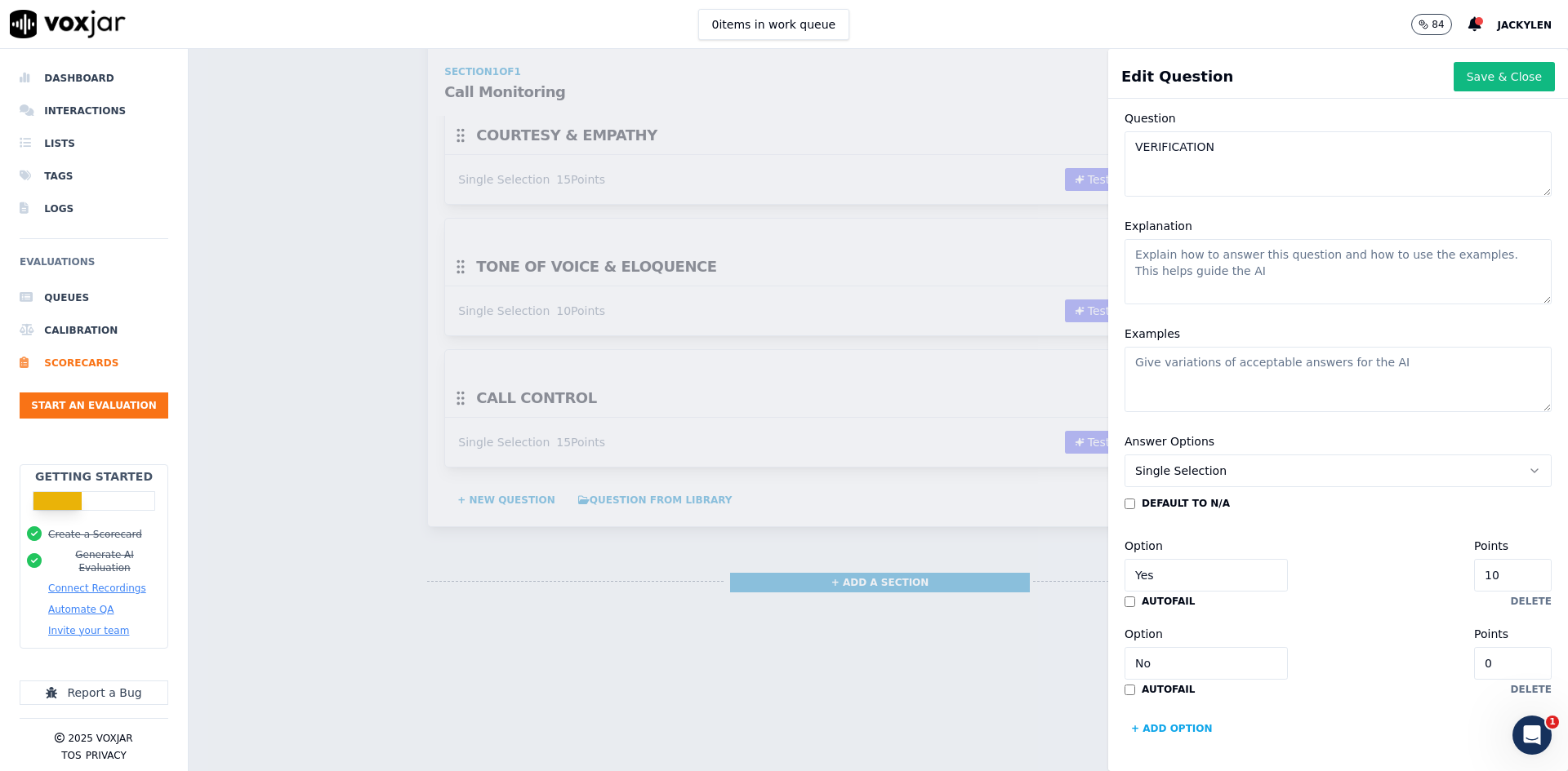
scroll to position [365, 0]
type textarea "VERIFICATION"
drag, startPoint x: 1442, startPoint y: 488, endPoint x: 1359, endPoint y: 475, distance: 84.0
click at [1363, 537] on div "Option Yes Points 10" at bounding box center [1338, 564] width 427 height 55
type input "5"
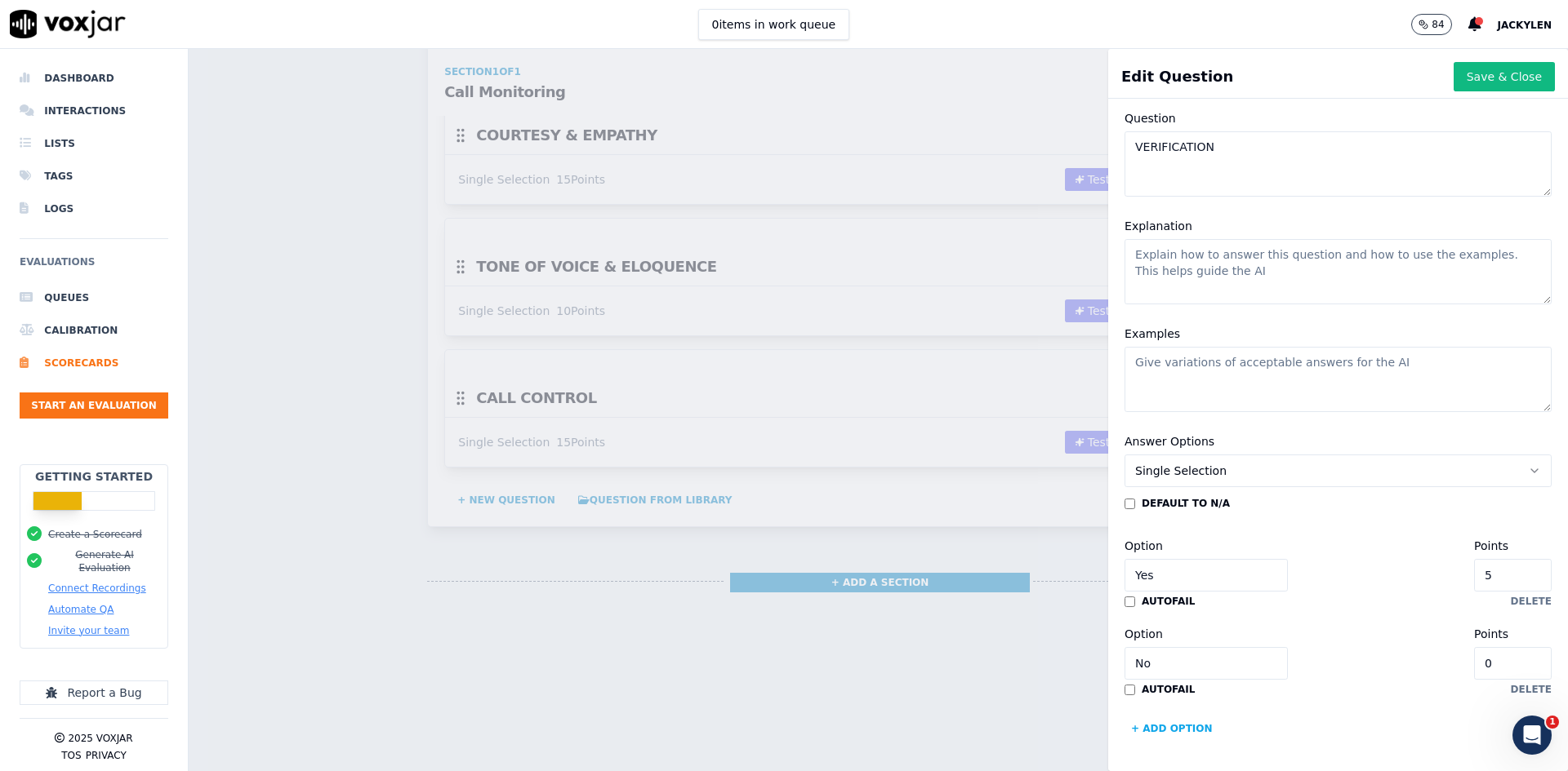
click at [1341, 497] on div "default to N/A Option Yes Points 5 autofail delete Option No Points 0 autofail …" at bounding box center [1338, 619] width 427 height 245
click at [1454, 91] on button "Save & Close" at bounding box center [1504, 76] width 101 height 29
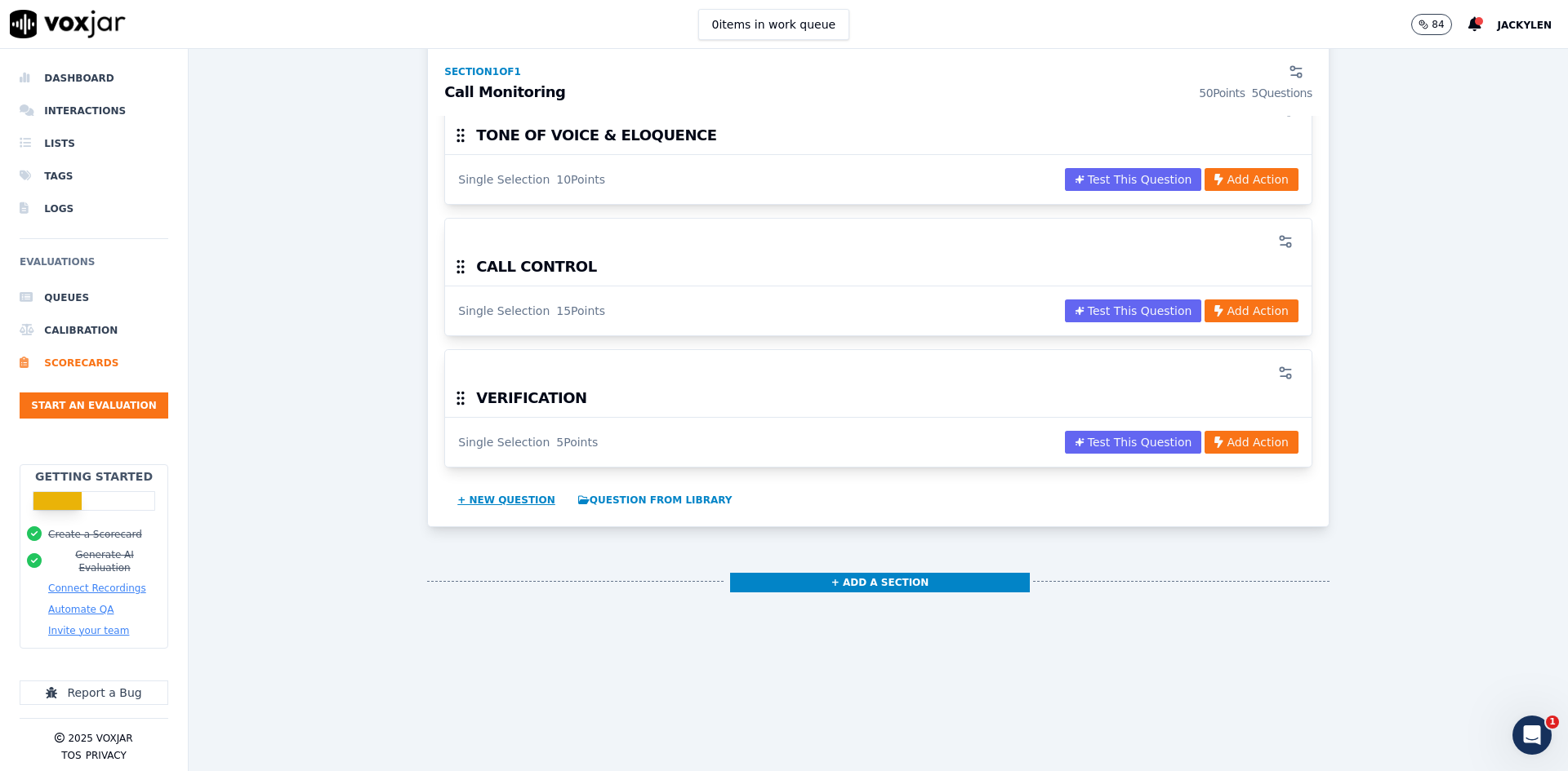
click at [562, 514] on button "+ New question" at bounding box center [506, 501] width 111 height 26
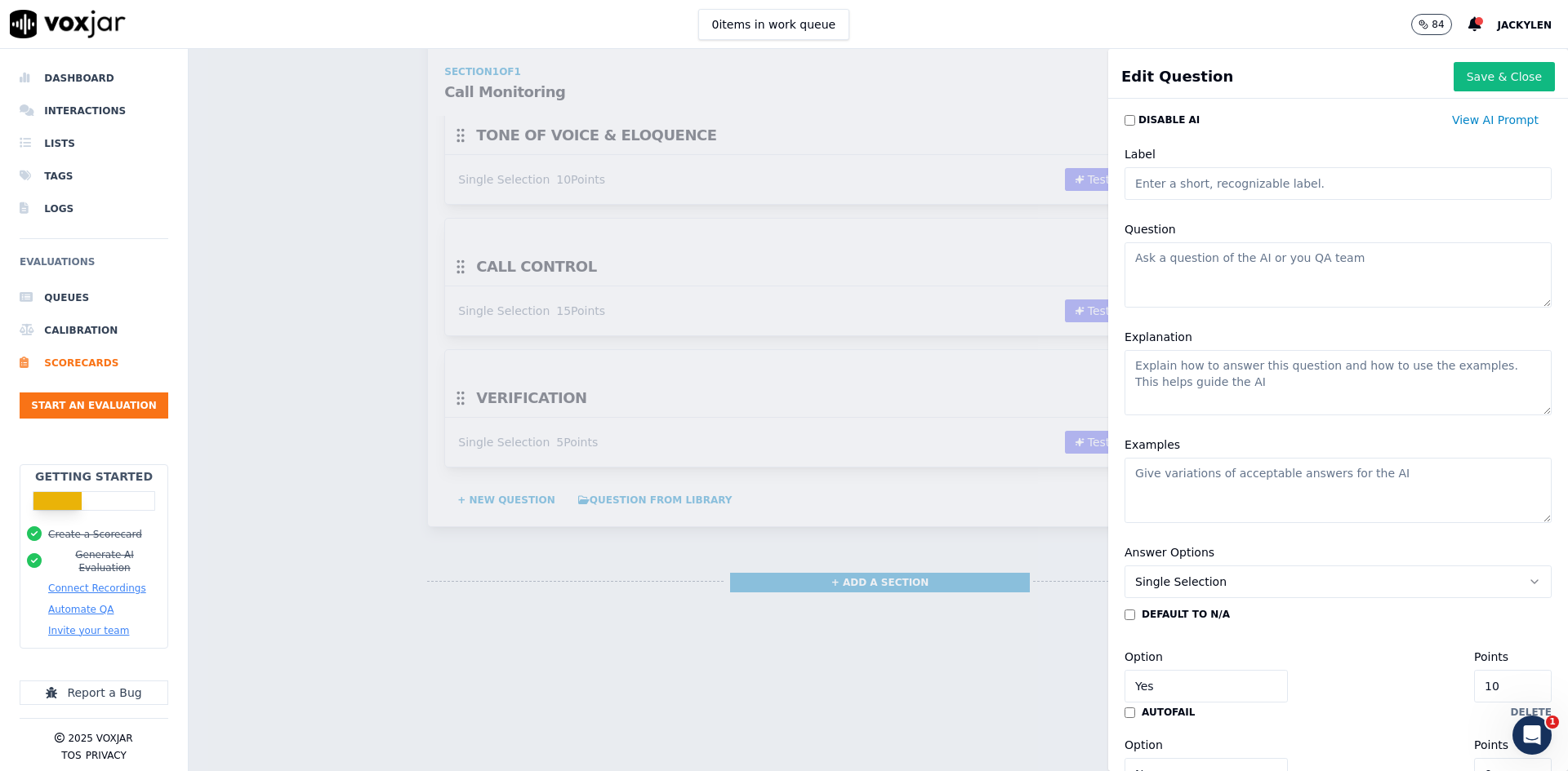
click at [1218, 307] on textarea "Question" at bounding box center [1338, 275] width 427 height 65
paste textarea ""PROBING 10%""
drag, startPoint x: 1143, startPoint y: 313, endPoint x: 1109, endPoint y: 307, distance: 34.5
click at [1109, 307] on div "Disable AI View AI Prompt Label Question "PROBING 10%" Explanation Examples Ans…" at bounding box center [1337, 438] width 459 height 667
drag, startPoint x: 1154, startPoint y: 336, endPoint x: 1123, endPoint y: 332, distance: 31.3
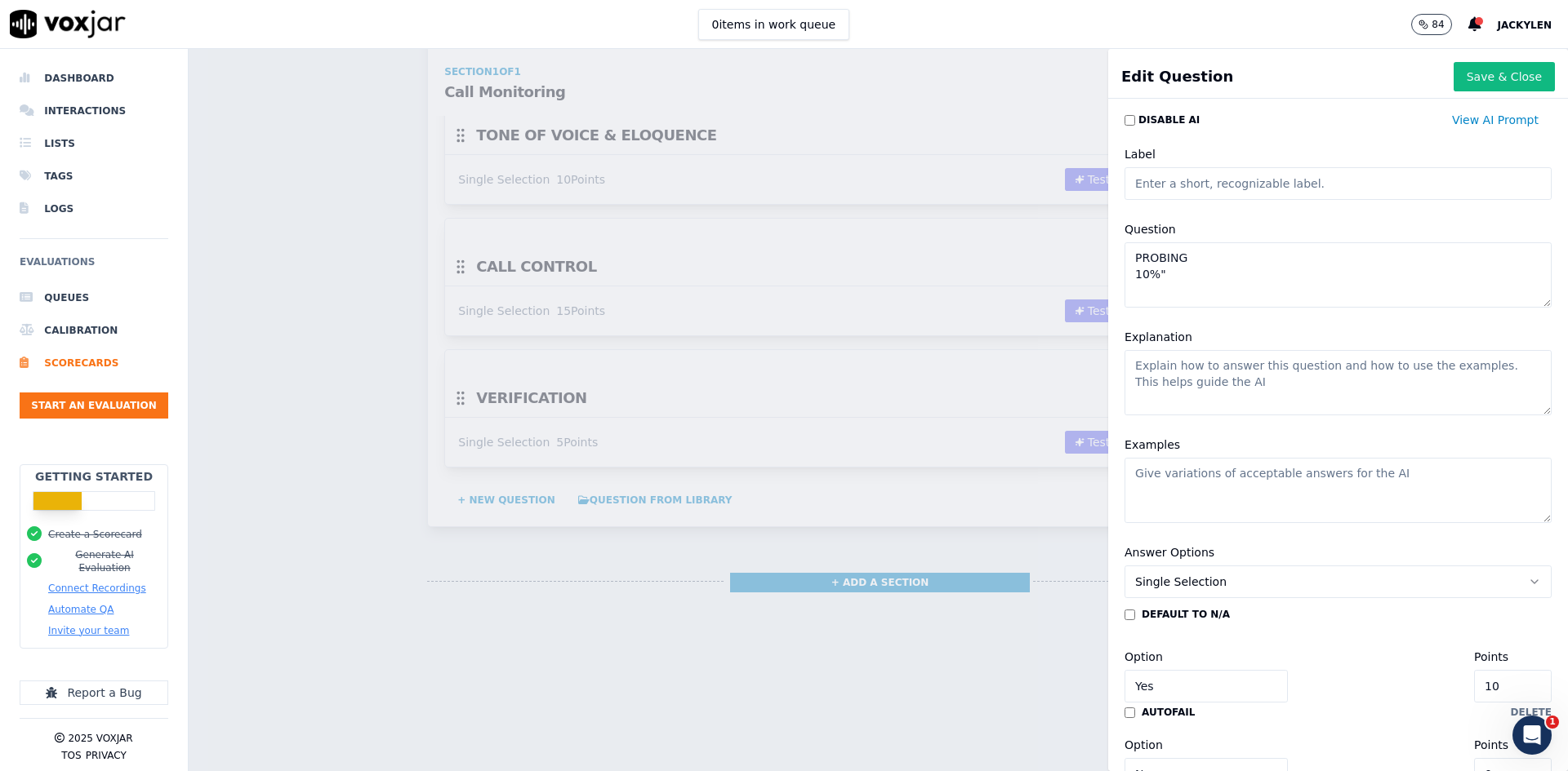
click at [1124, 318] on div "Question PROBING 10%"" at bounding box center [1338, 263] width 447 height 108
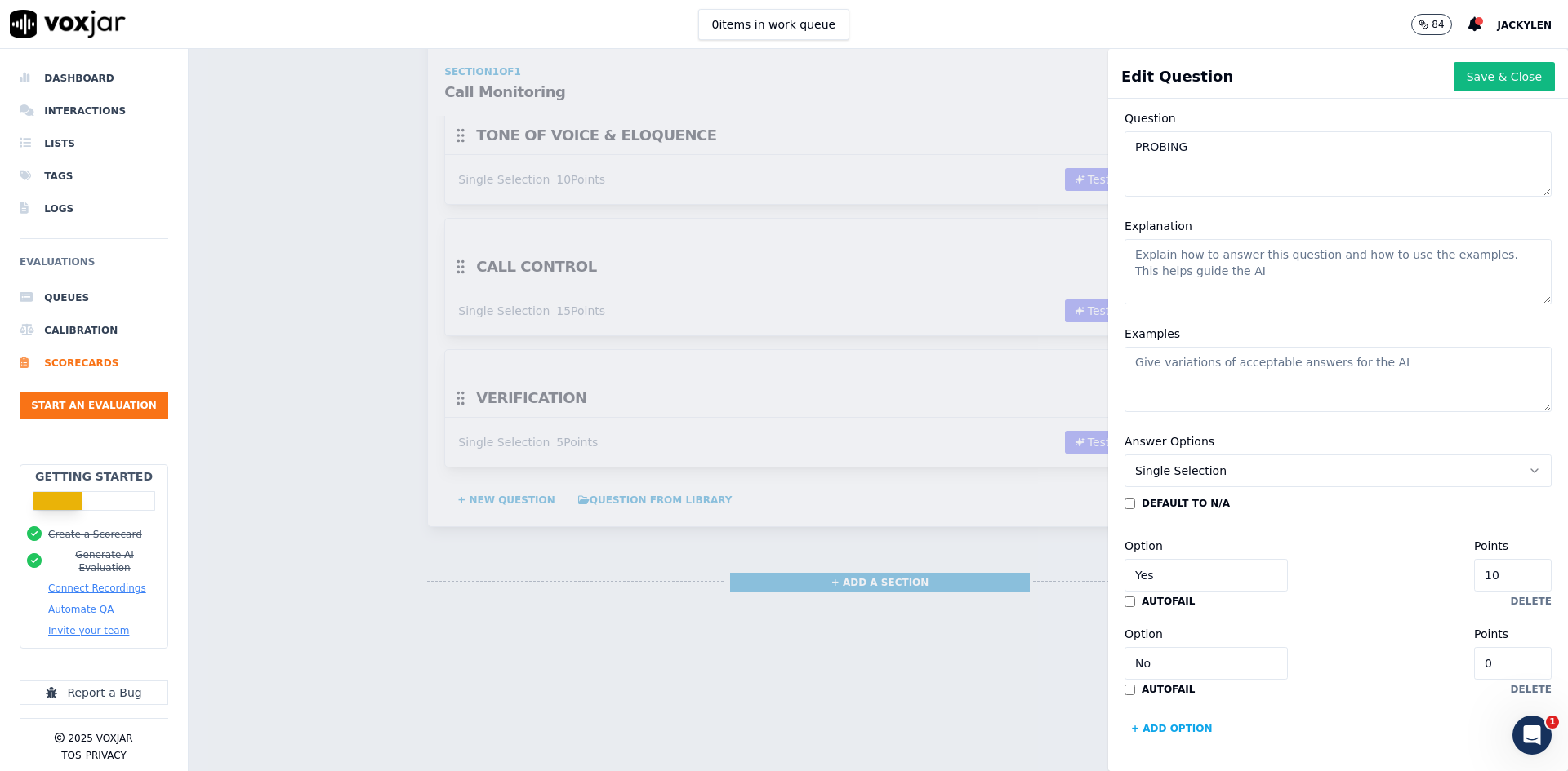
scroll to position [327, 0]
type textarea "PROBING"
click at [1454, 91] on button "Save & Close" at bounding box center [1504, 76] width 101 height 29
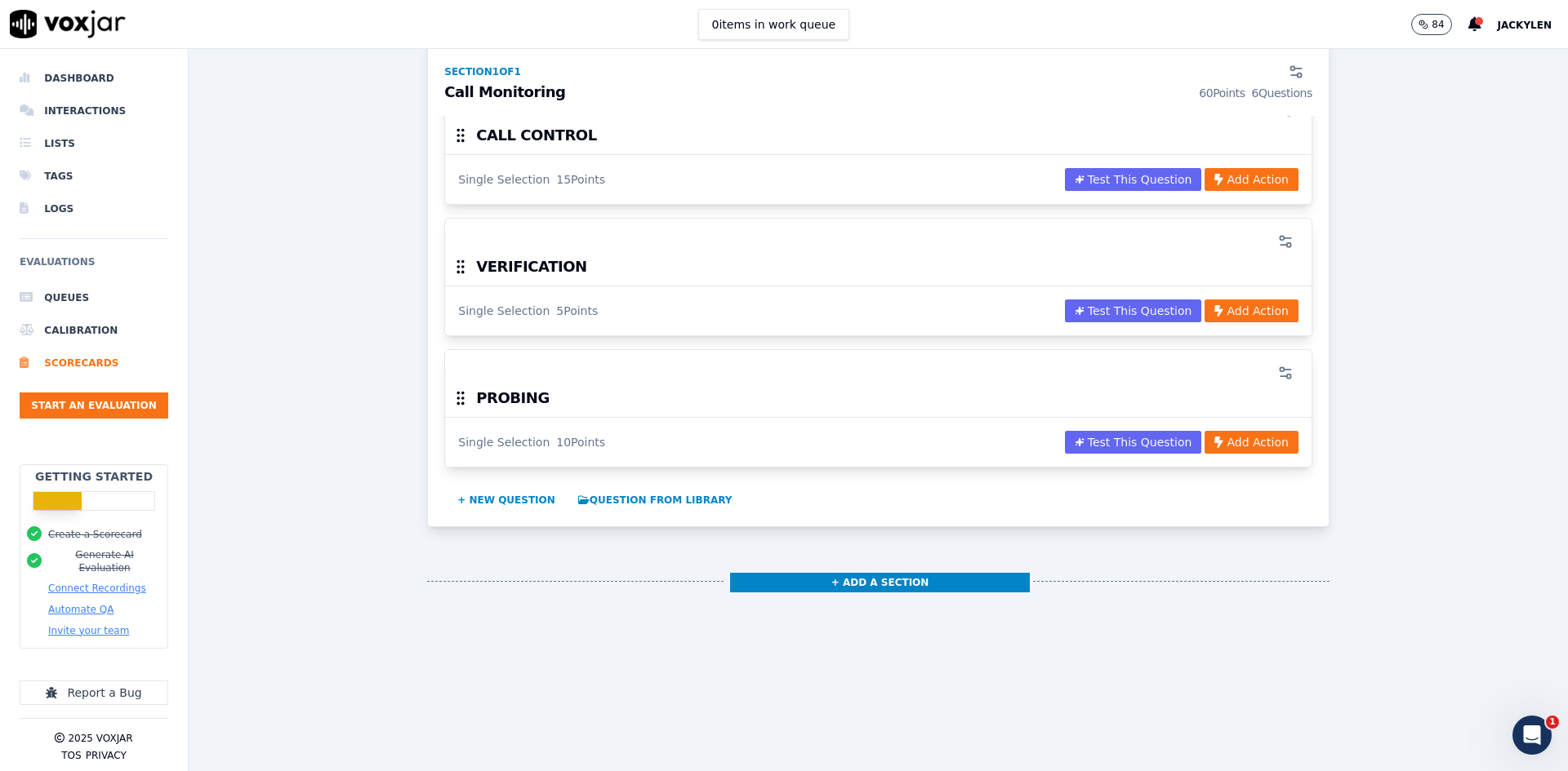
scroll to position [940, 0]
click at [560, 487] on button "+ New question" at bounding box center [506, 501] width 111 height 26
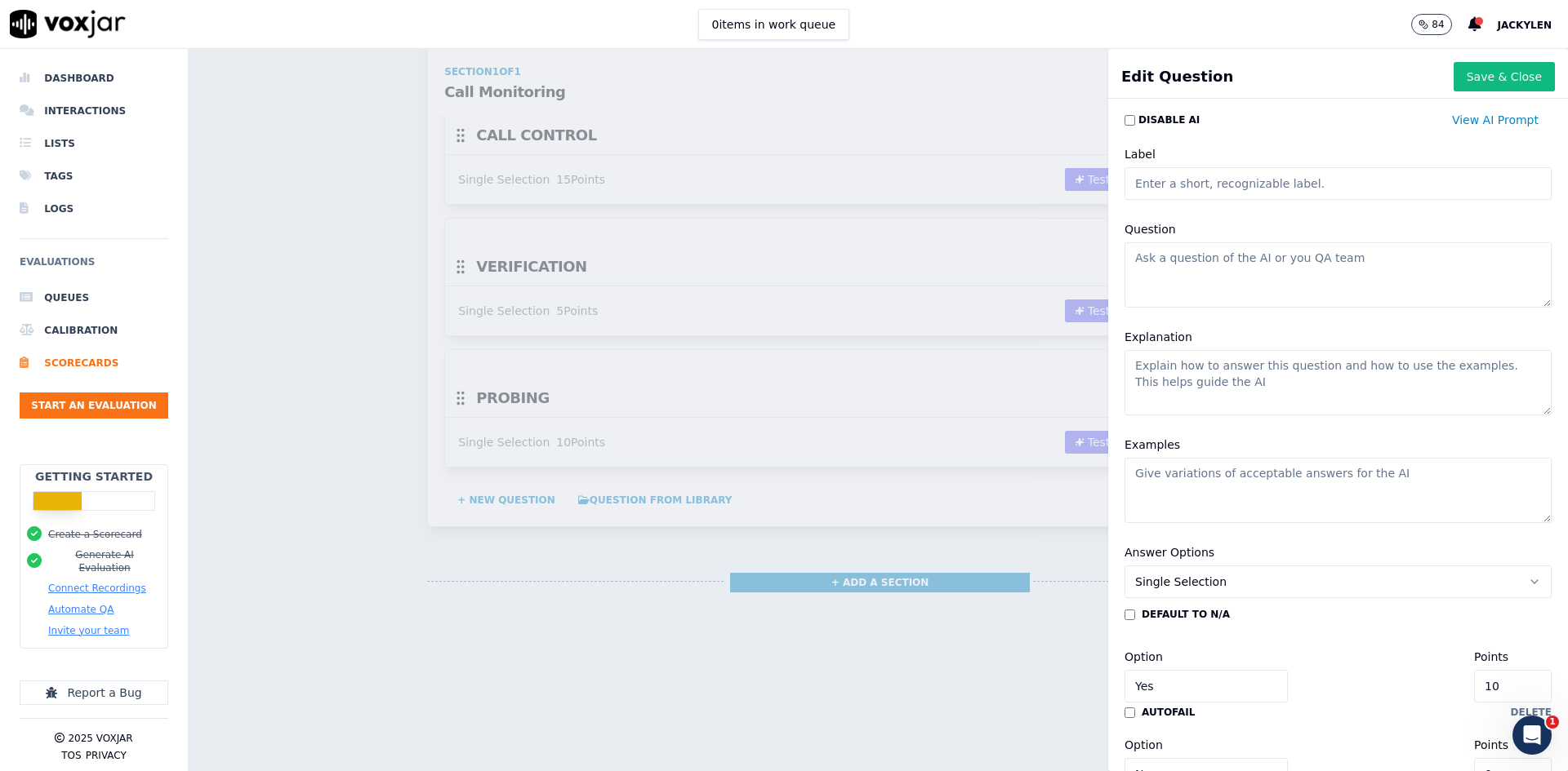
click at [1180, 307] on textarea "Question" at bounding box center [1338, 275] width 427 height 65
paste textarea ""MASTERY OF INFORMATION 20%""
drag, startPoint x: 1147, startPoint y: 312, endPoint x: 1102, endPoint y: 311, distance: 45.0
click at [1102, 311] on div "Edit Question Save & Close Disable AI View AI Prompt Label Question "MASTERY OF…" at bounding box center [878, 410] width 1379 height 723
drag, startPoint x: 1138, startPoint y: 339, endPoint x: 1081, endPoint y: 339, distance: 57.0
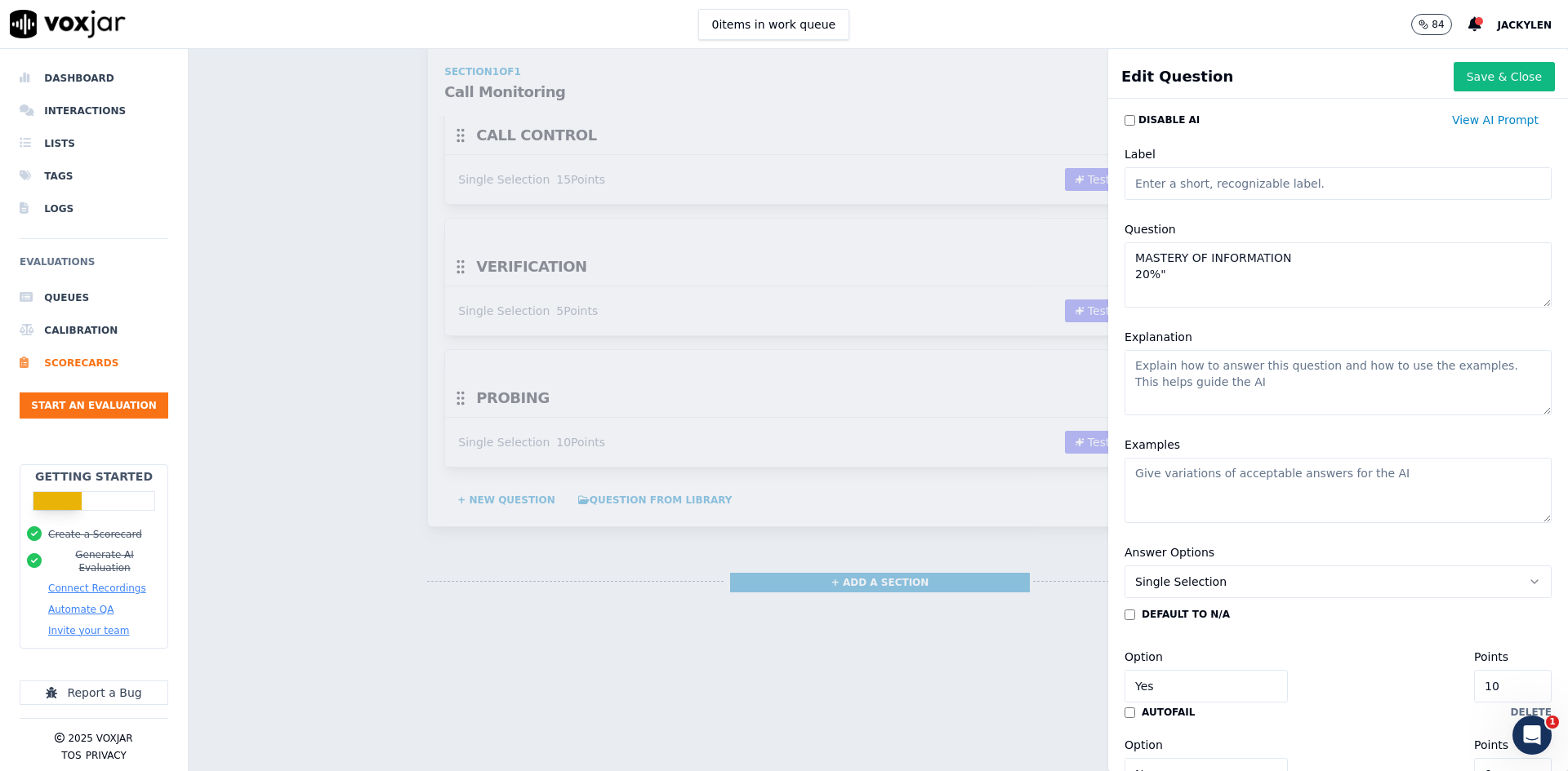
click at [1081, 339] on div "Edit Question Save & Close Disable AI View AI Prompt Label Question MASTERY OF …" at bounding box center [878, 410] width 1379 height 723
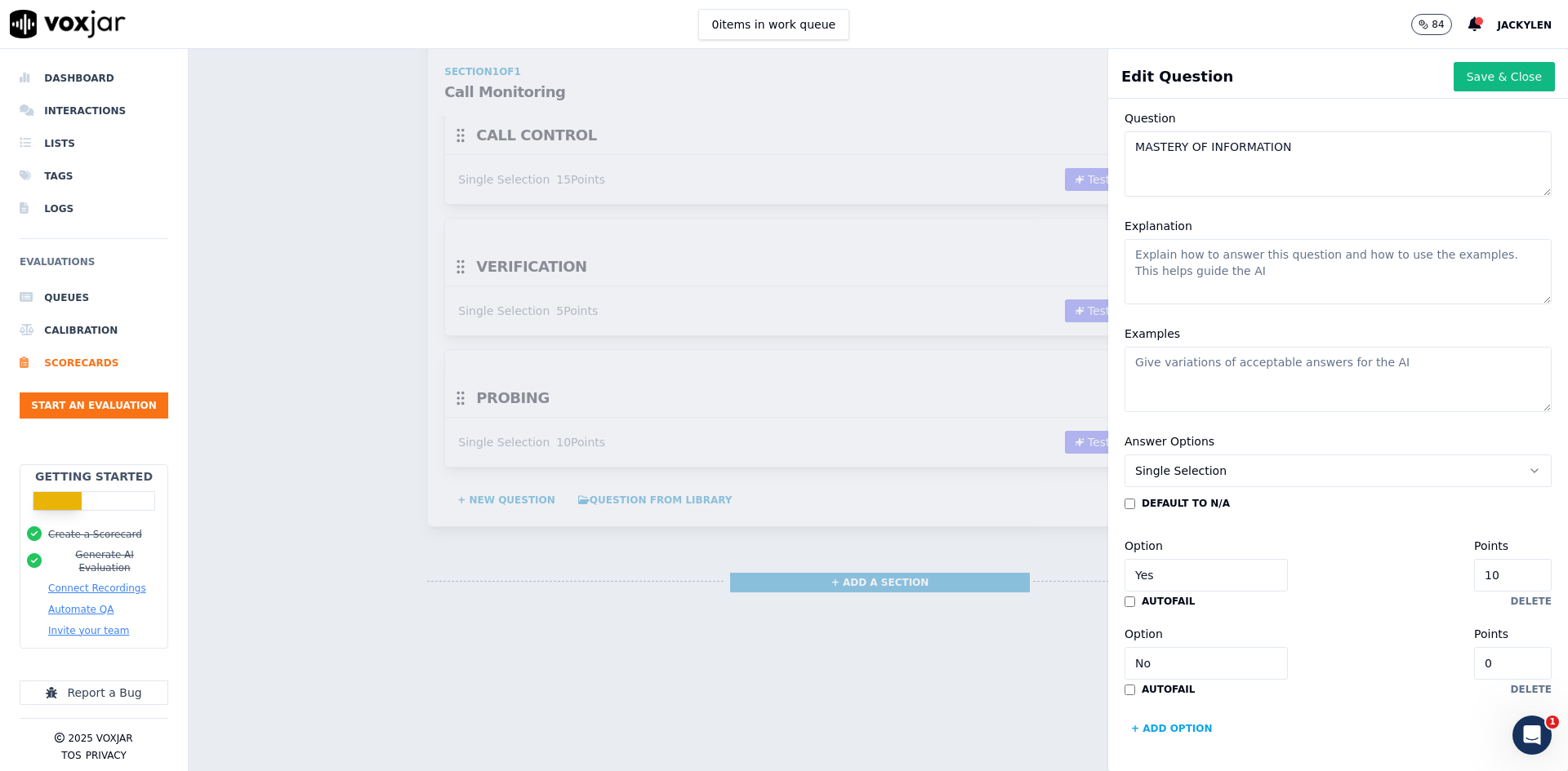
scroll to position [245, 0]
type textarea "MASTERY OF INFORMATION"
type input "11"
drag, startPoint x: 1384, startPoint y: 594, endPoint x: 1346, endPoint y: 588, distance: 38.5
click at [1362, 590] on div "Option Yes Points 12" at bounding box center [1338, 564] width 427 height 55
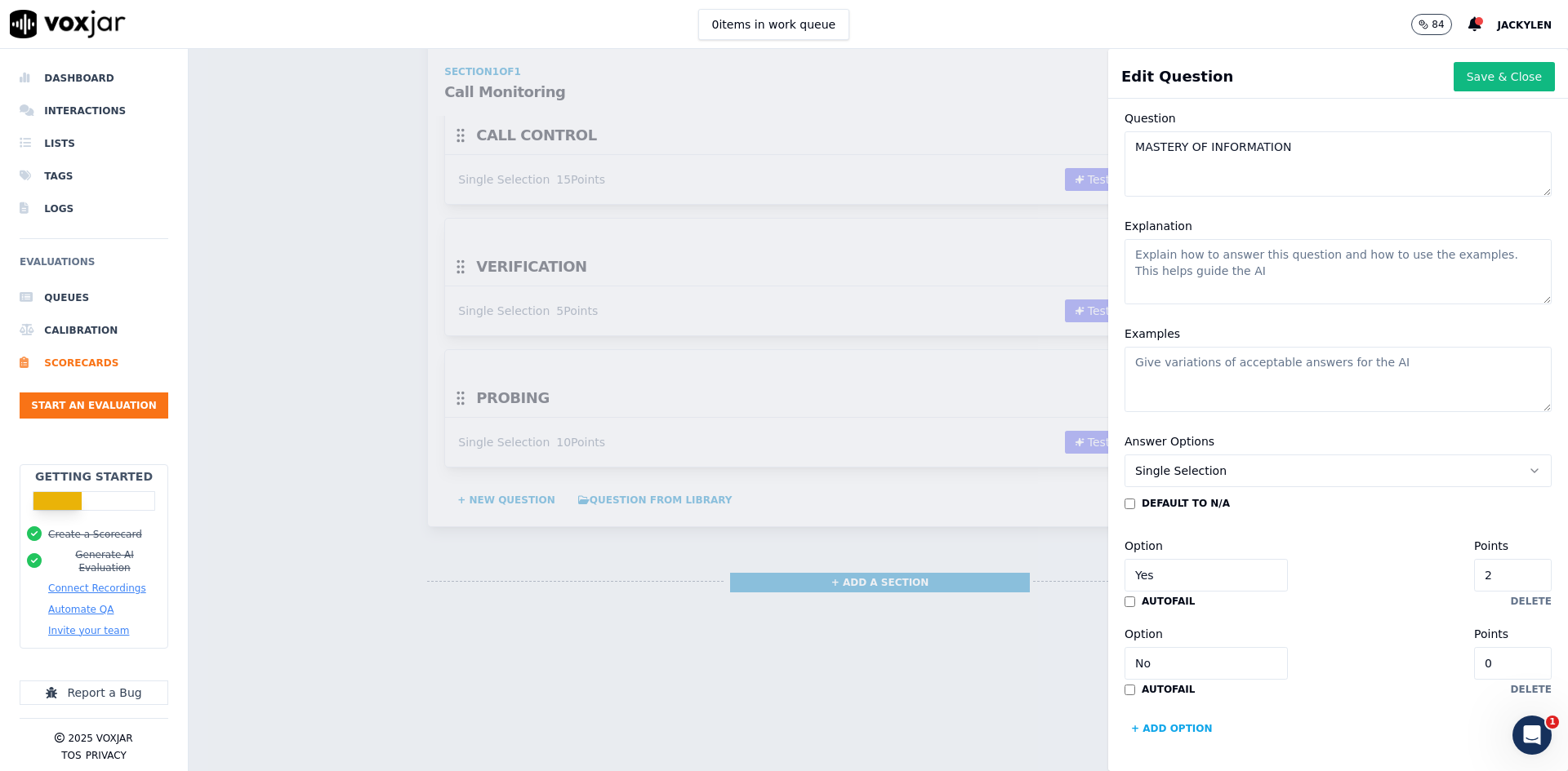
type input "20"
click at [1288, 592] on input "Yes" at bounding box center [1206, 575] width 163 height 32
click at [1454, 91] on button "Save & Close" at bounding box center [1504, 76] width 101 height 29
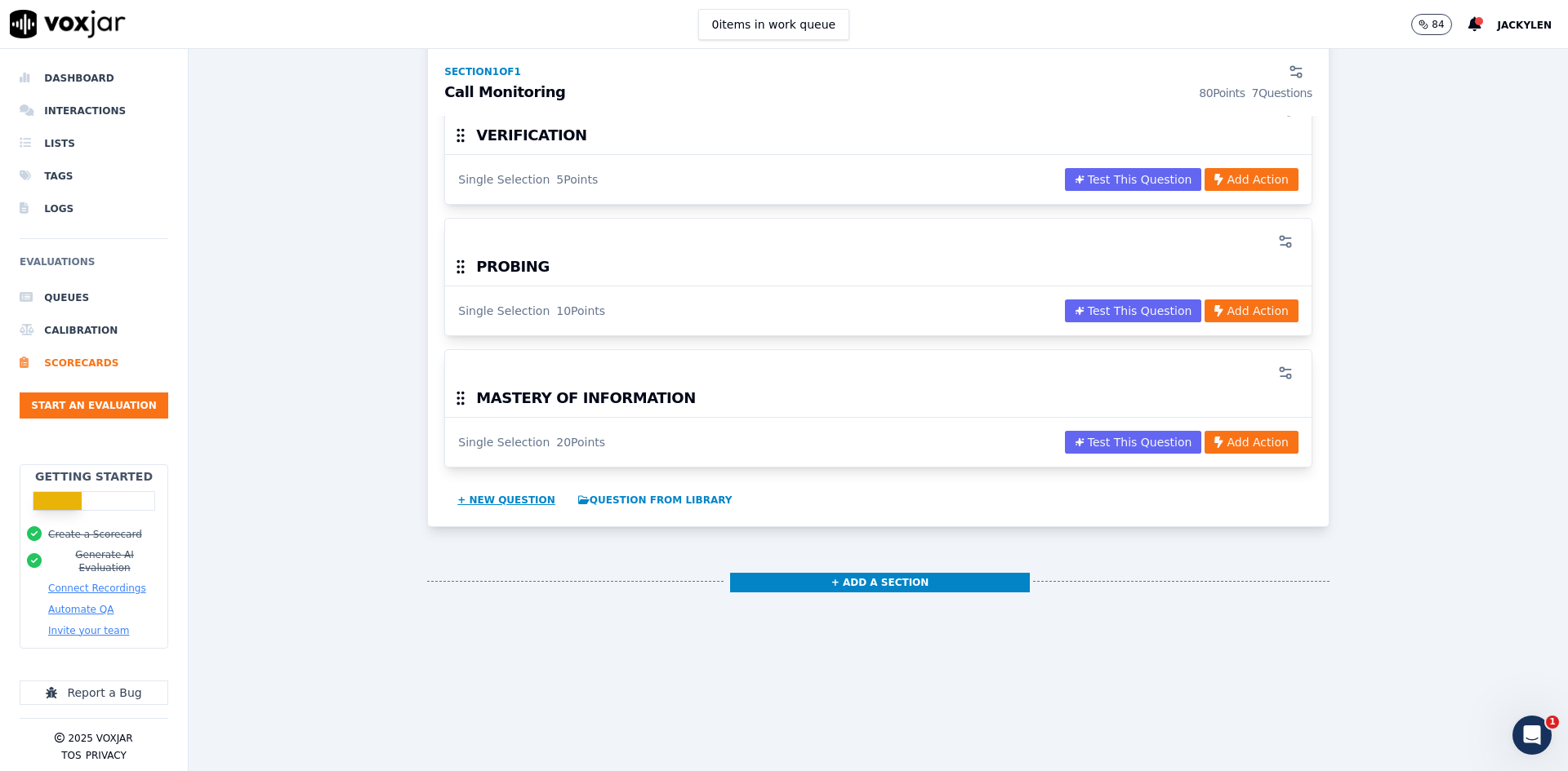
click at [539, 514] on button "+ New question" at bounding box center [506, 501] width 111 height 26
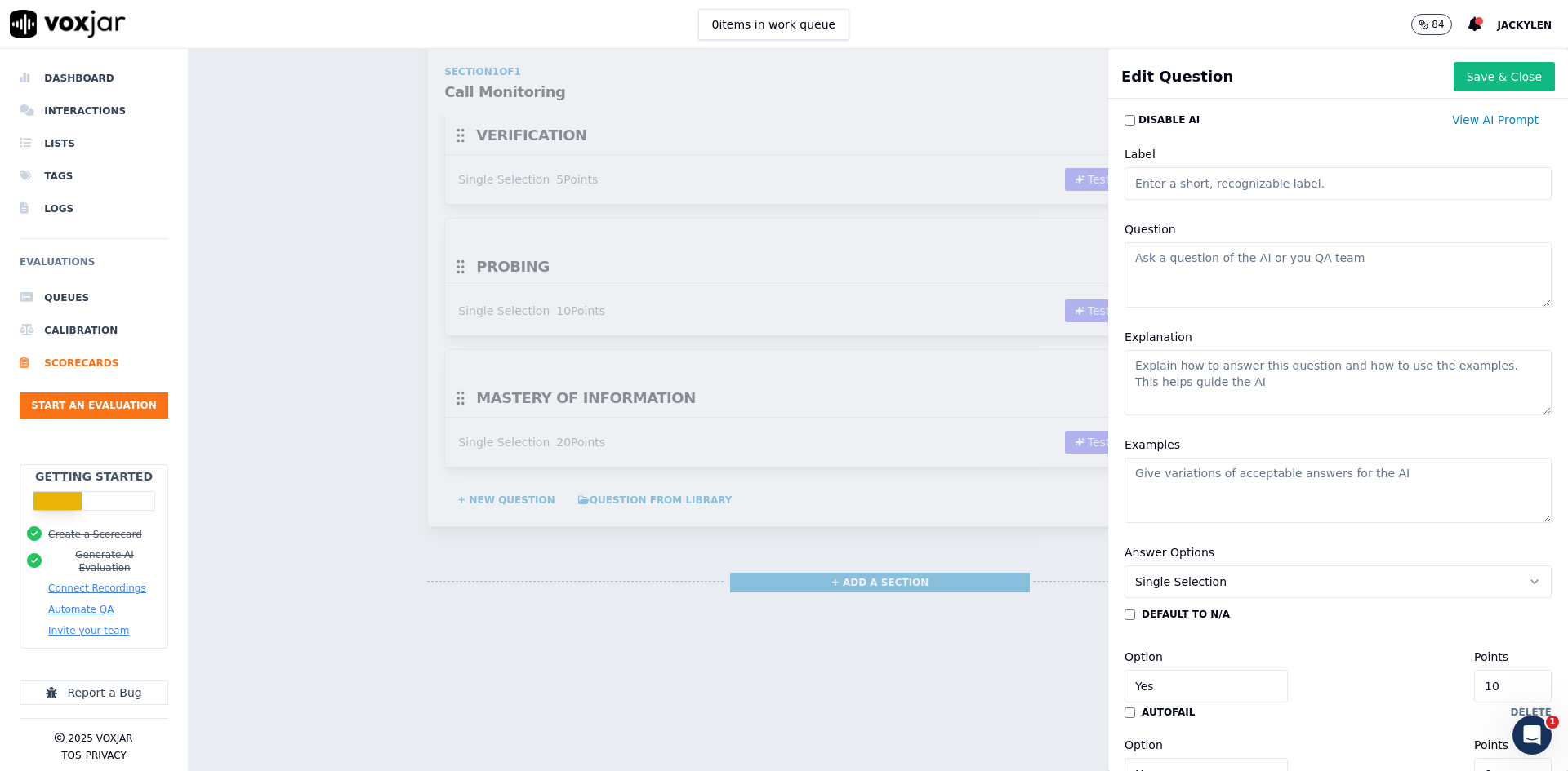
click at [1233, 307] on textarea "Question" at bounding box center [1338, 275] width 427 height 65
paste textarea ""RESOLUTION 20%""
drag, startPoint x: 1146, startPoint y: 312, endPoint x: 1125, endPoint y: 312, distance: 21.0
click at [1125, 307] on textarea ""RESOLUTION 20%"" at bounding box center [1338, 275] width 427 height 65
drag, startPoint x: 1171, startPoint y: 335, endPoint x: 1115, endPoint y: 335, distance: 56.0
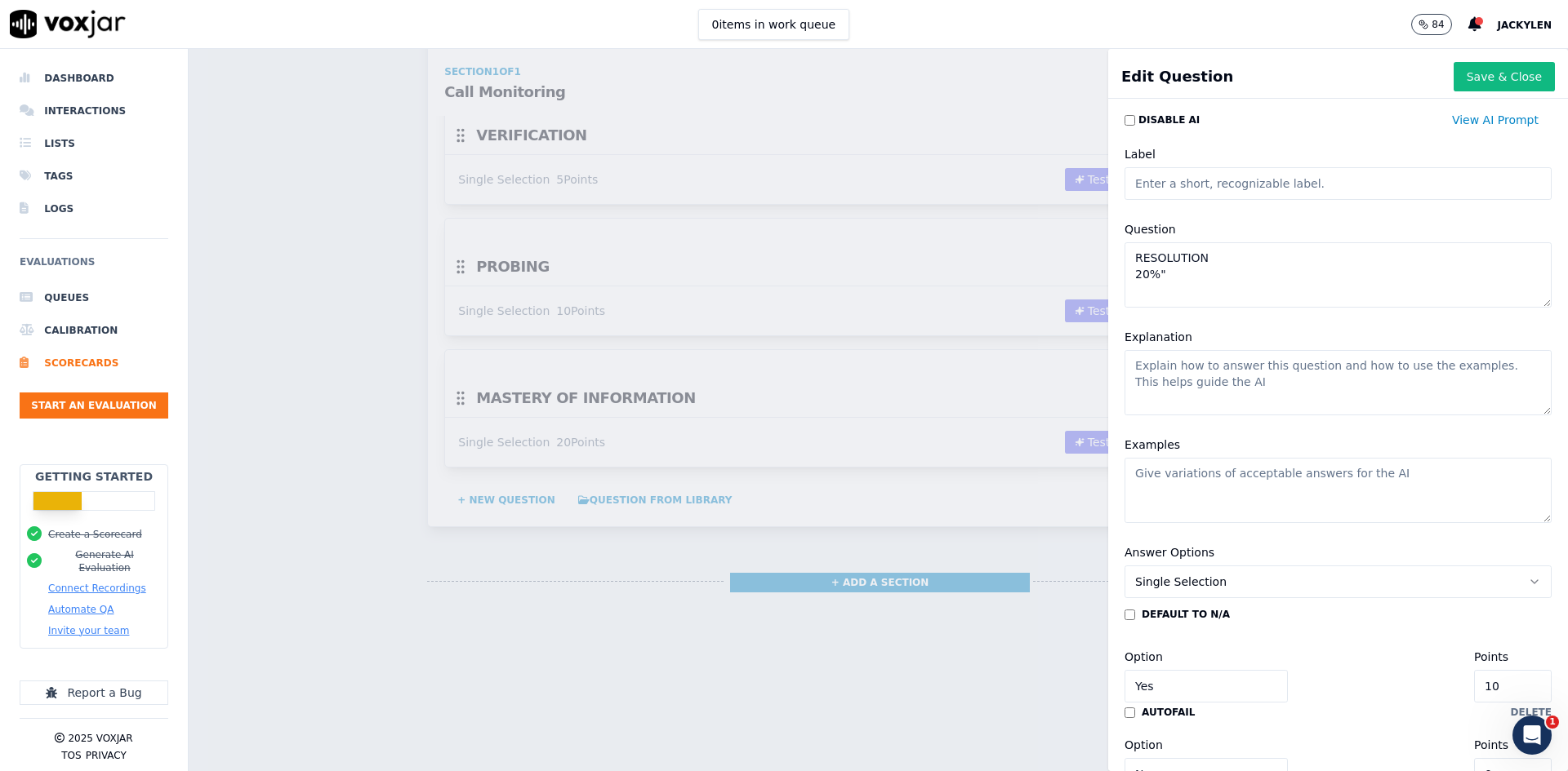
click at [1115, 318] on div "Question RESOLUTION 20%"" at bounding box center [1338, 263] width 447 height 108
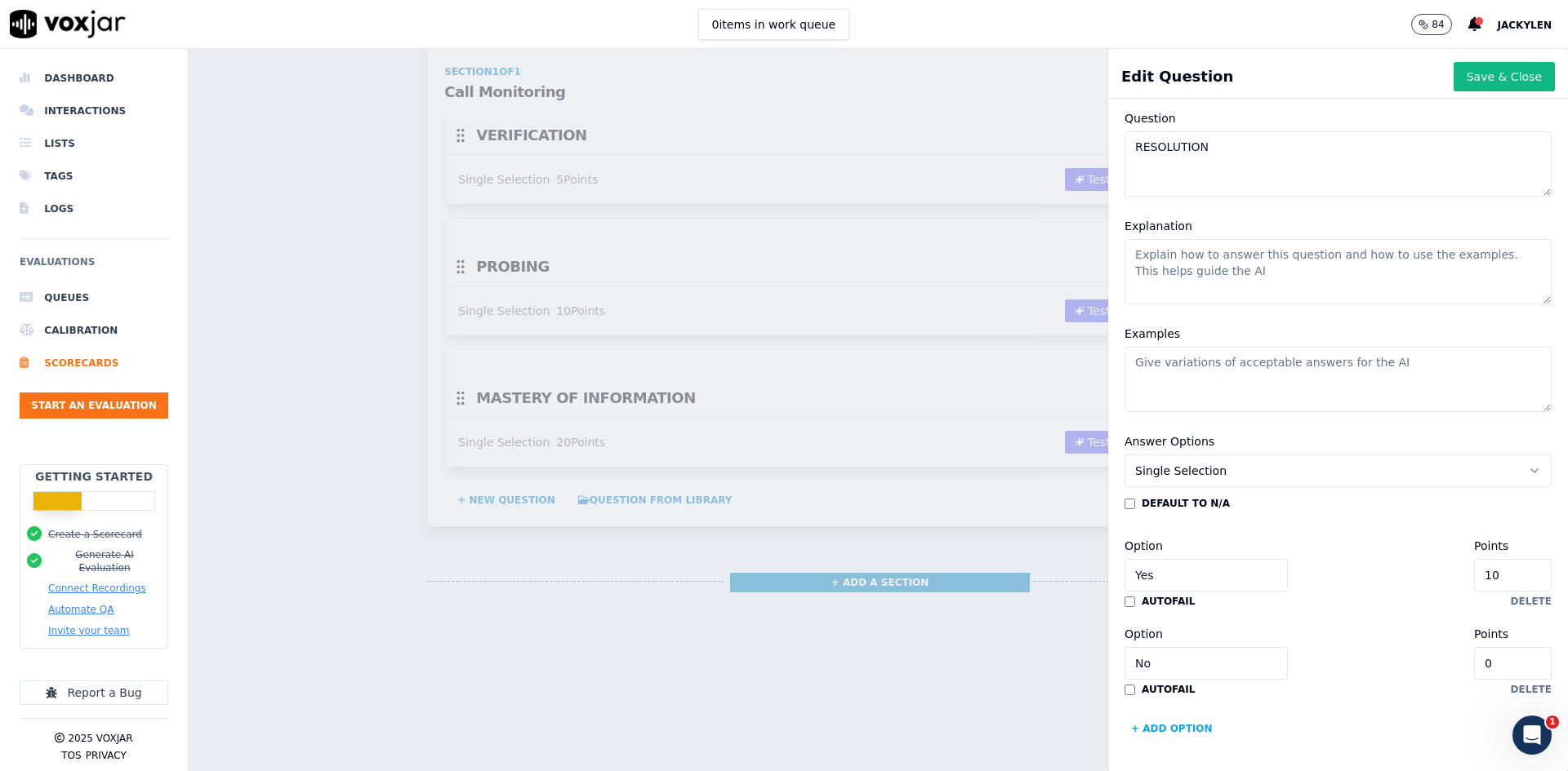
type textarea "RESOLUTION"
drag, startPoint x: 1449, startPoint y: 596, endPoint x: 1309, endPoint y: 596, distance: 140.0
click at [1320, 592] on div "Option Yes Points 10" at bounding box center [1338, 564] width 427 height 55
type input "20"
click at [1241, 592] on input "Yes" at bounding box center [1206, 575] width 163 height 32
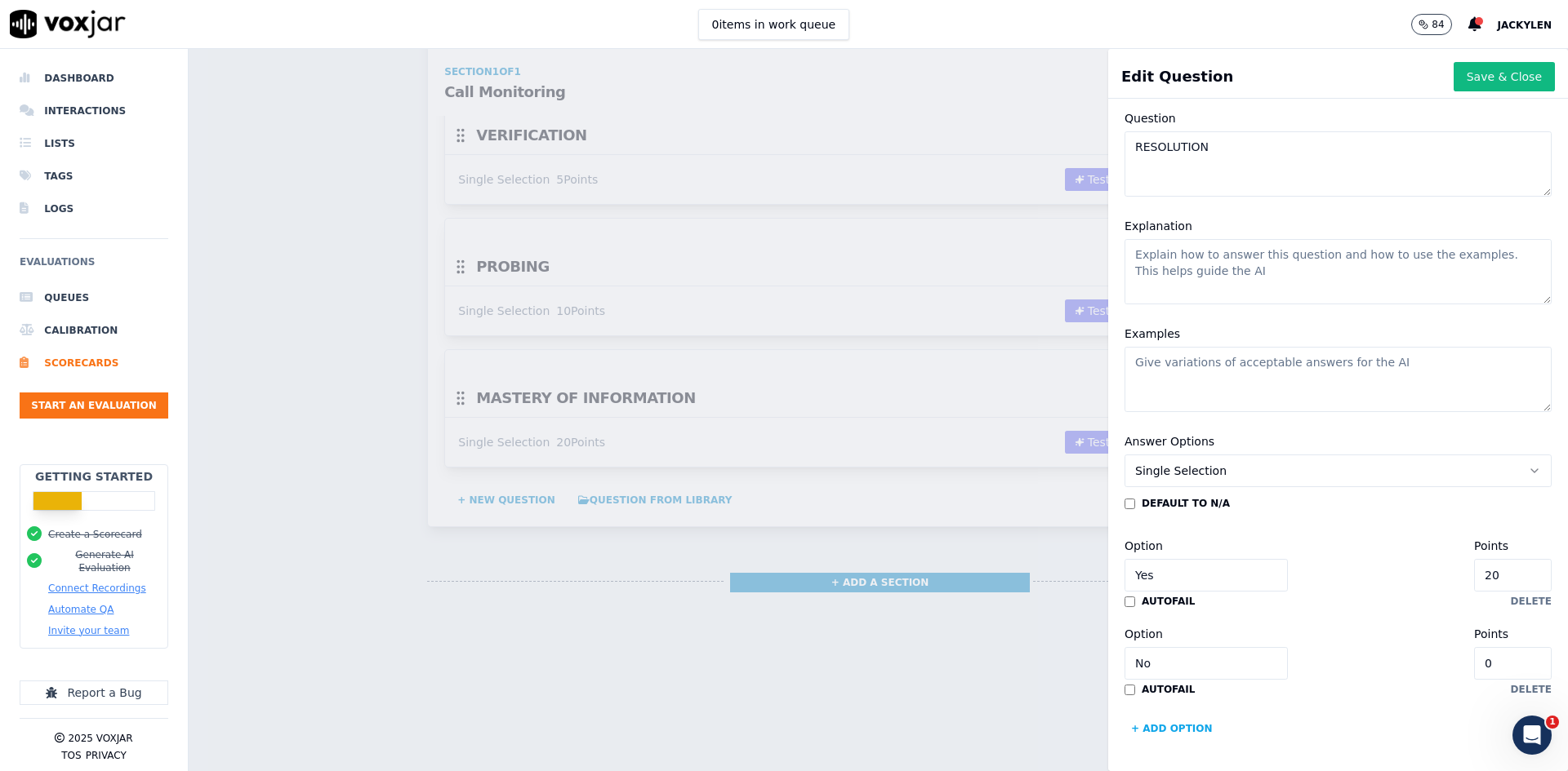
scroll to position [365, 0]
click at [1454, 87] on button "Save & Close" at bounding box center [1504, 76] width 101 height 29
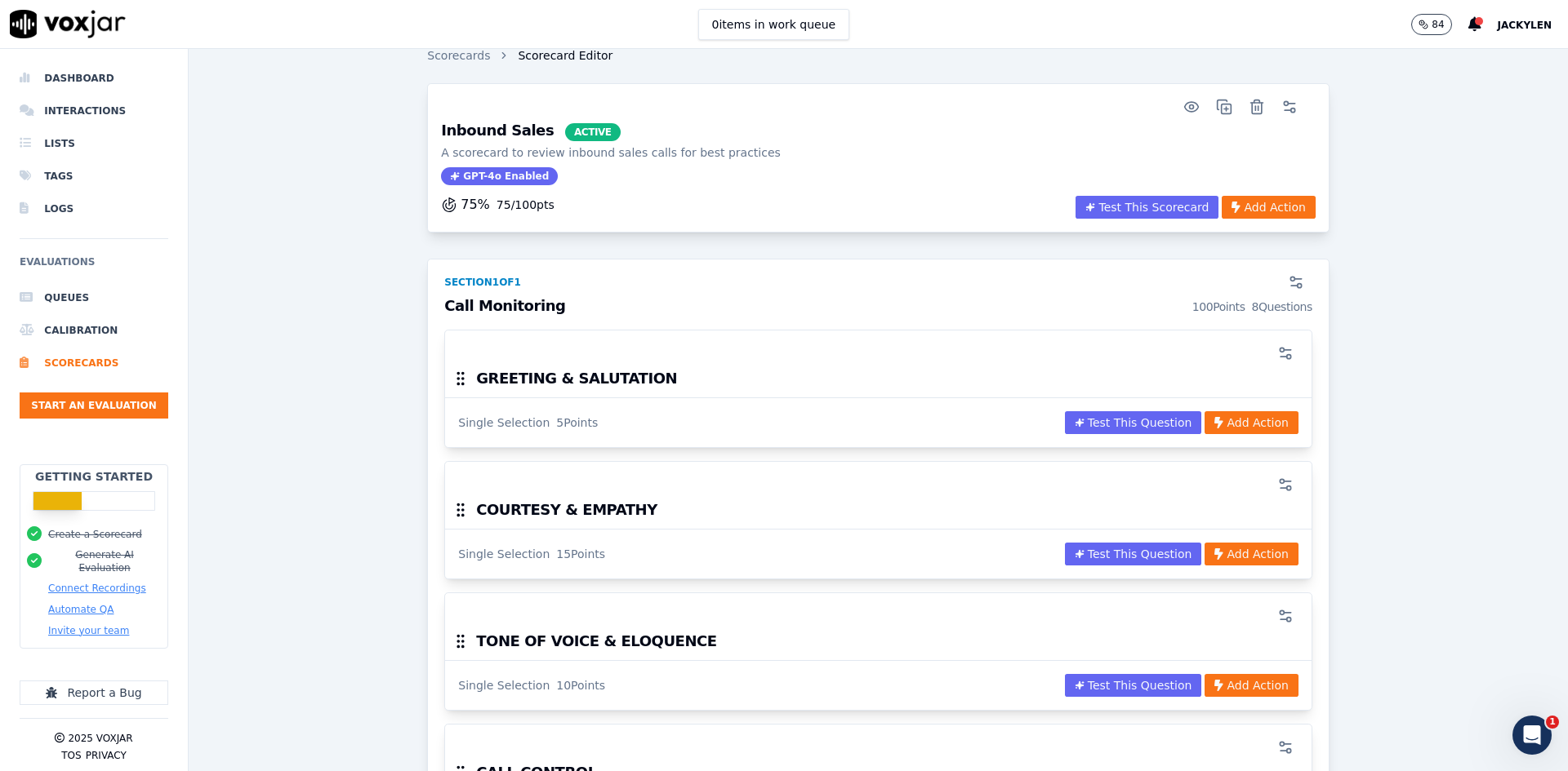
scroll to position [0, 0]
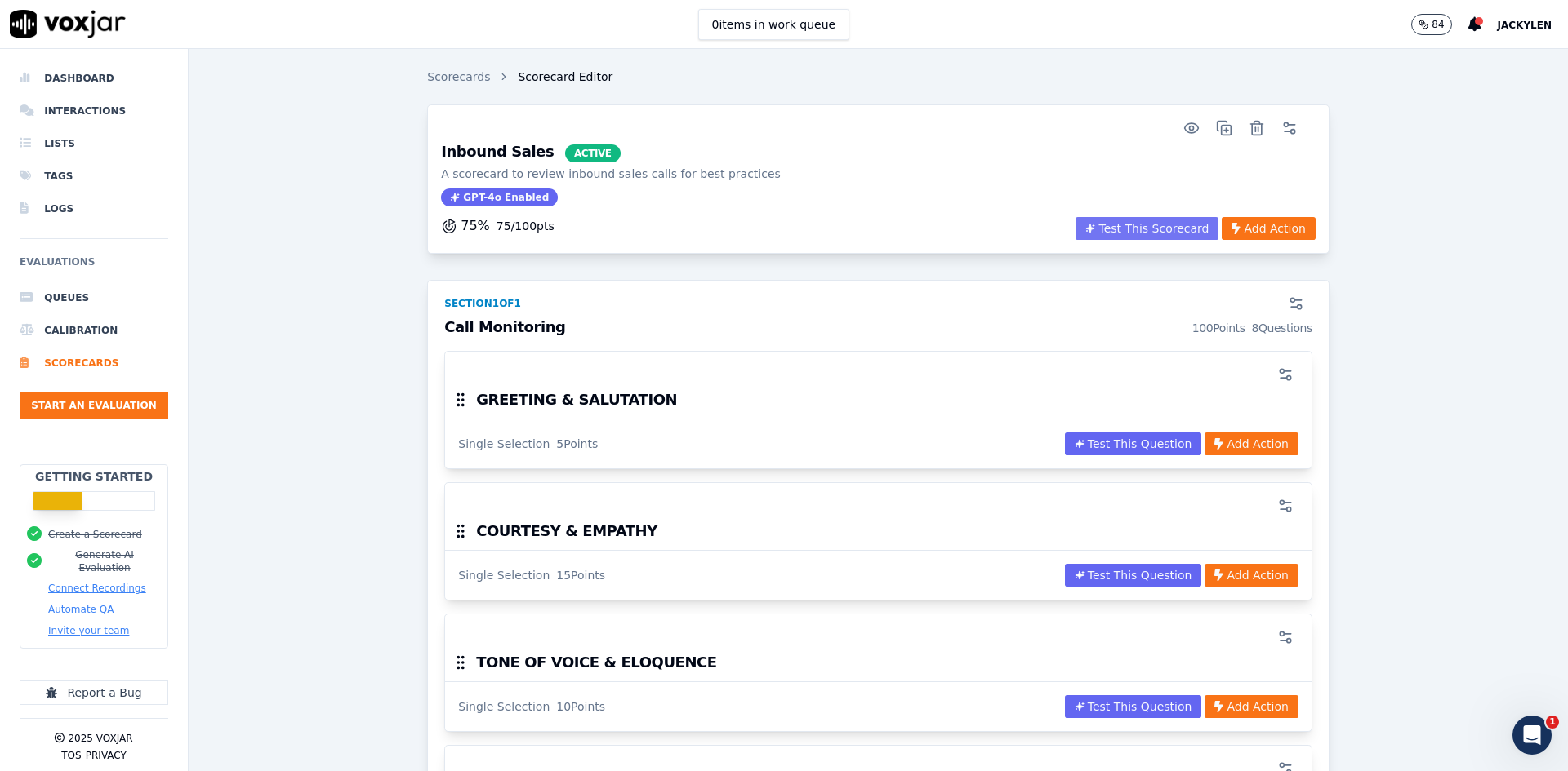
click at [1104, 240] on button "Test This Scorecard" at bounding box center [1146, 228] width 143 height 23
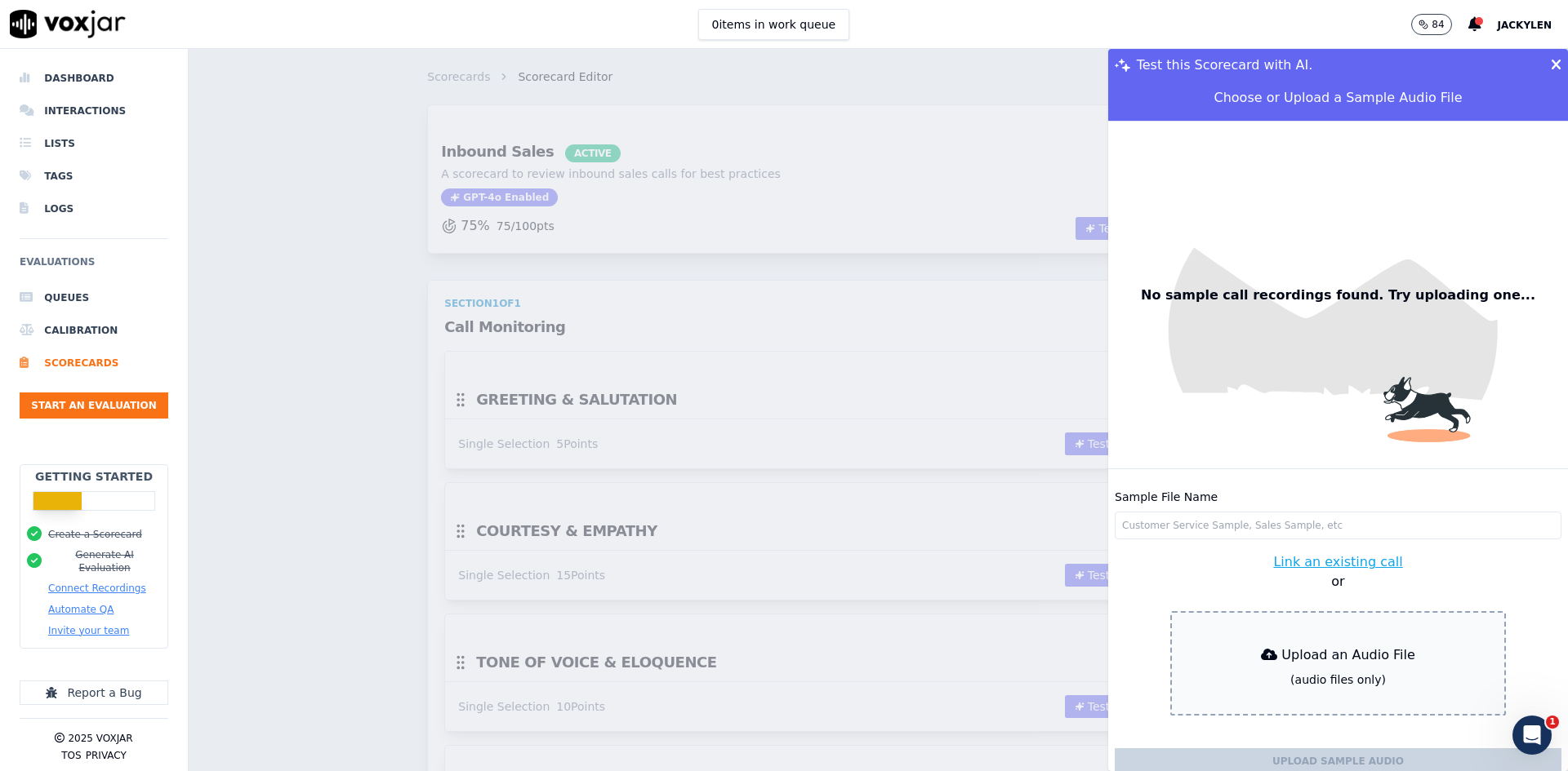
click at [1317, 552] on button "Link an existing call" at bounding box center [1337, 562] width 129 height 19
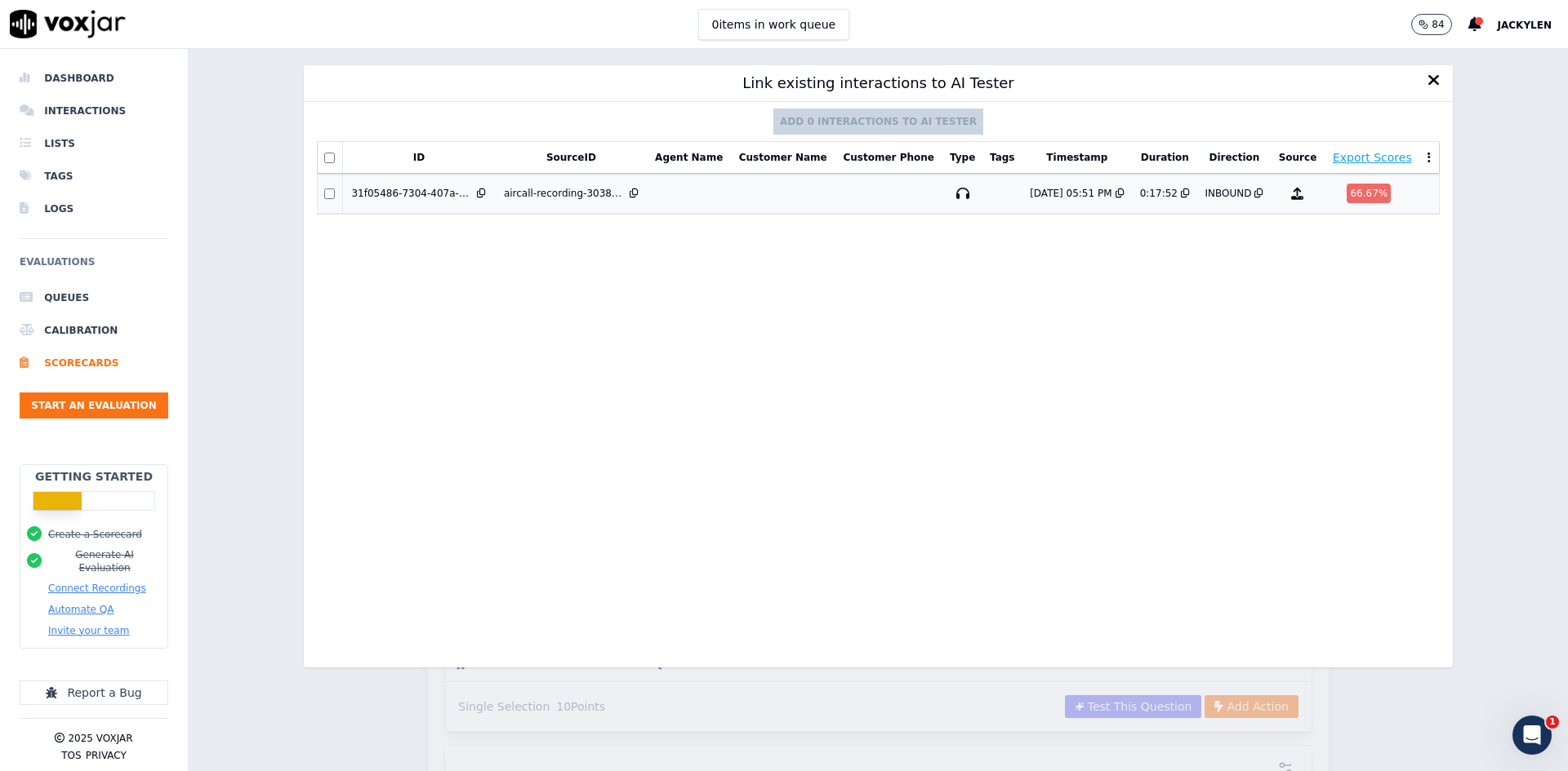
click at [835, 214] on td at bounding box center [889, 194] width 107 height 40
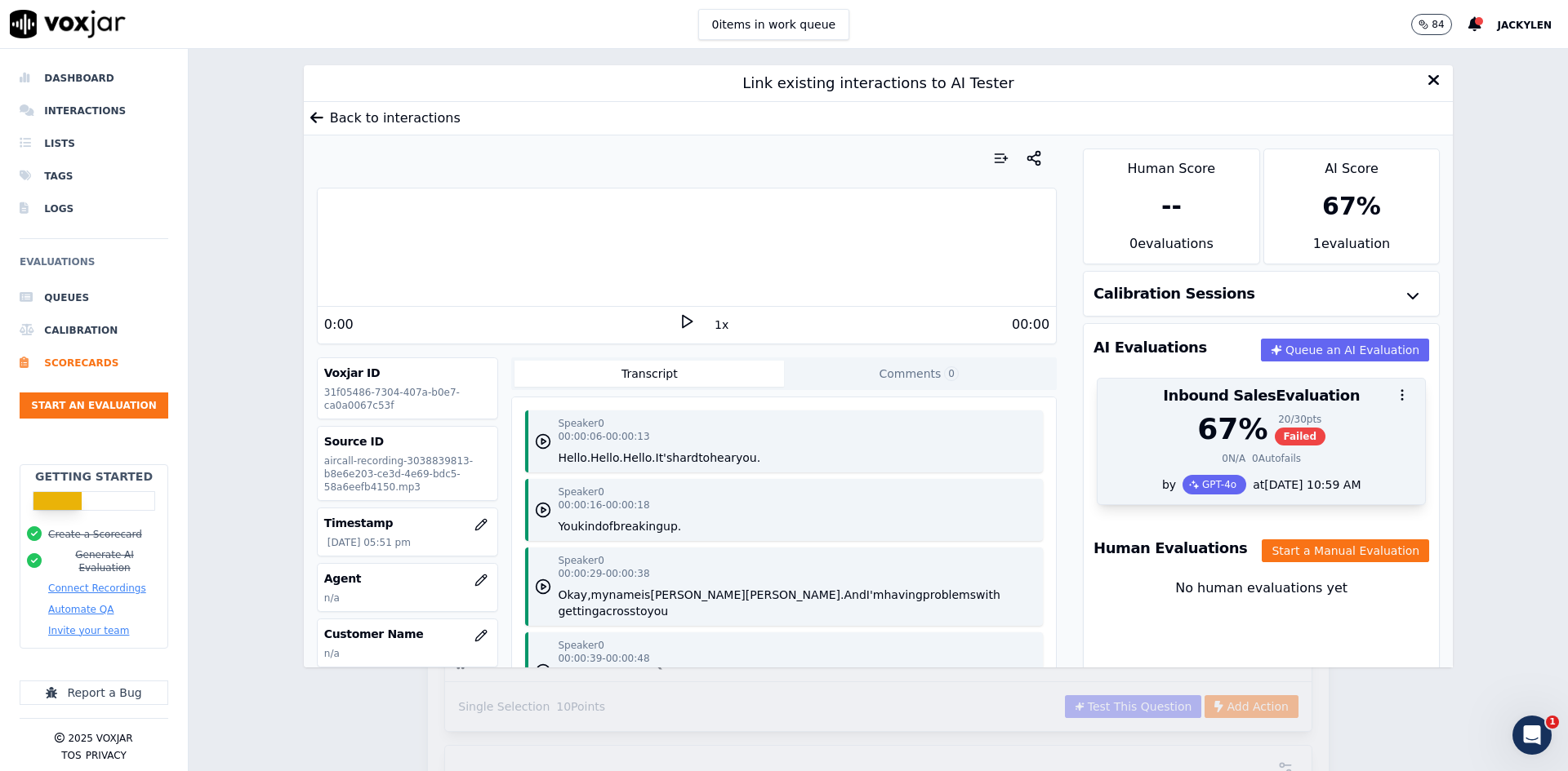
scroll to position [198, 0]
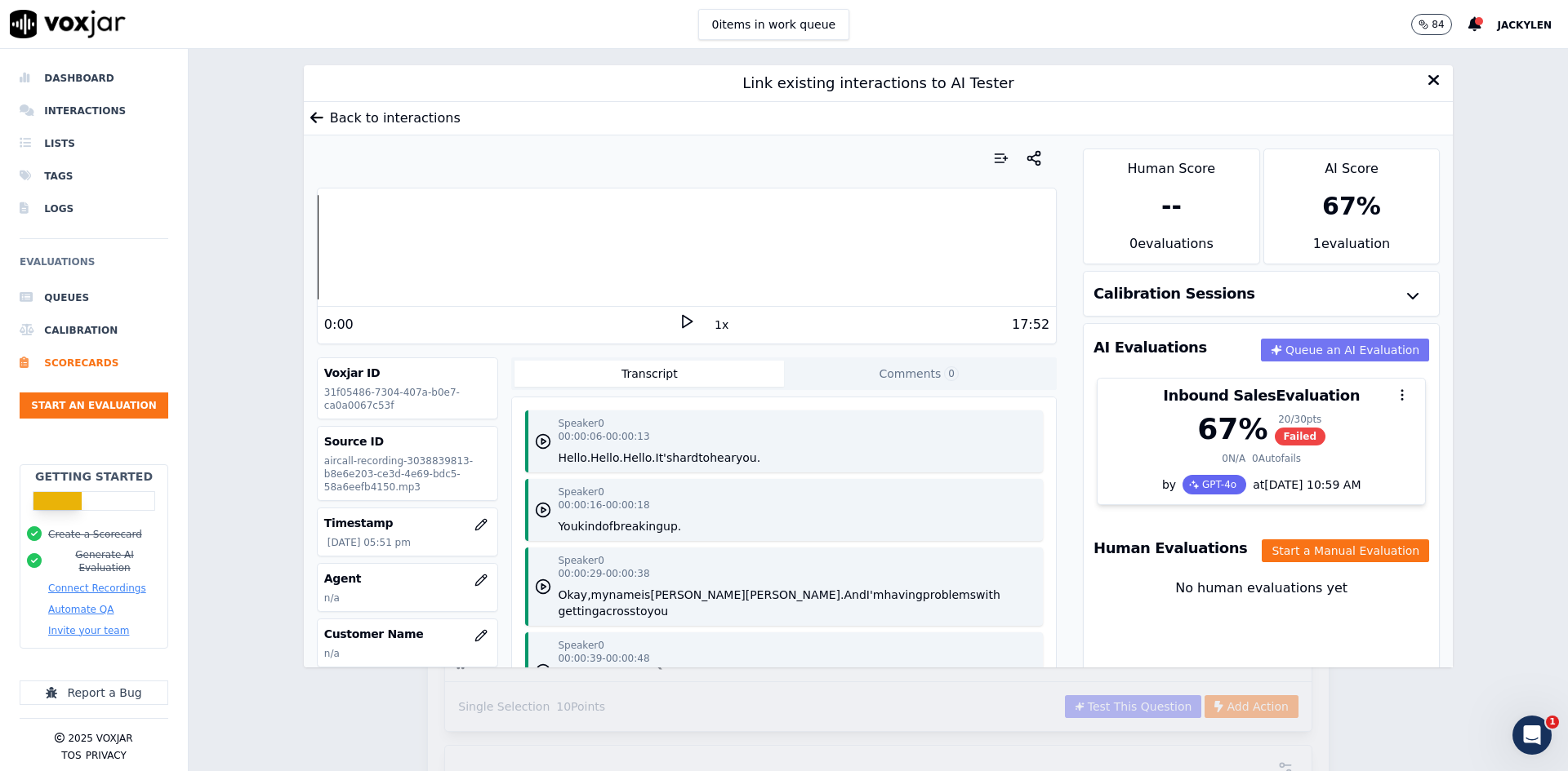
click at [1261, 339] on button "Queue an AI Evaluation" at bounding box center [1345, 350] width 169 height 23
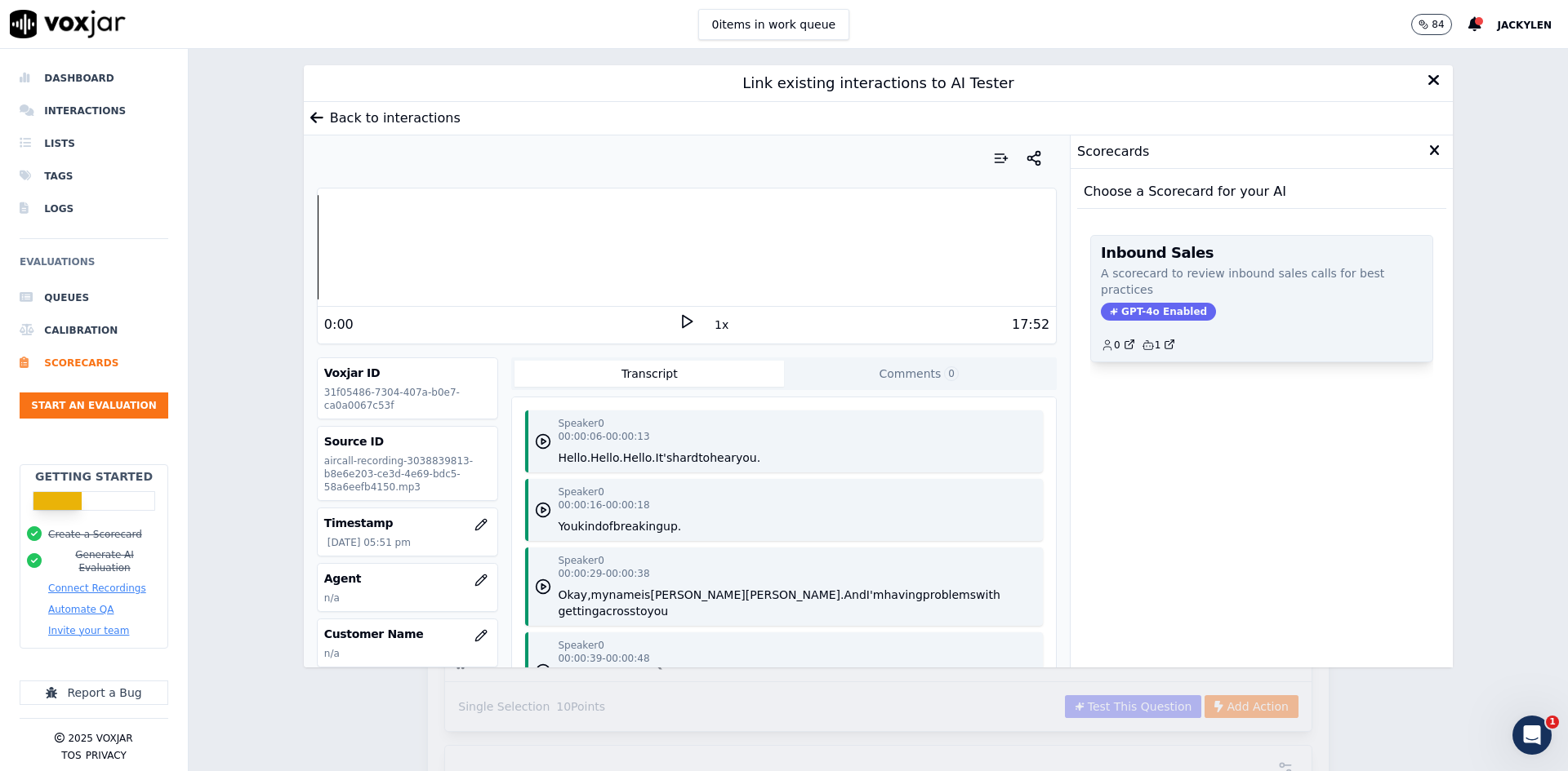
click at [1262, 298] on p "A scorecard to review inbound sales calls for best practices" at bounding box center [1261, 281] width 322 height 32
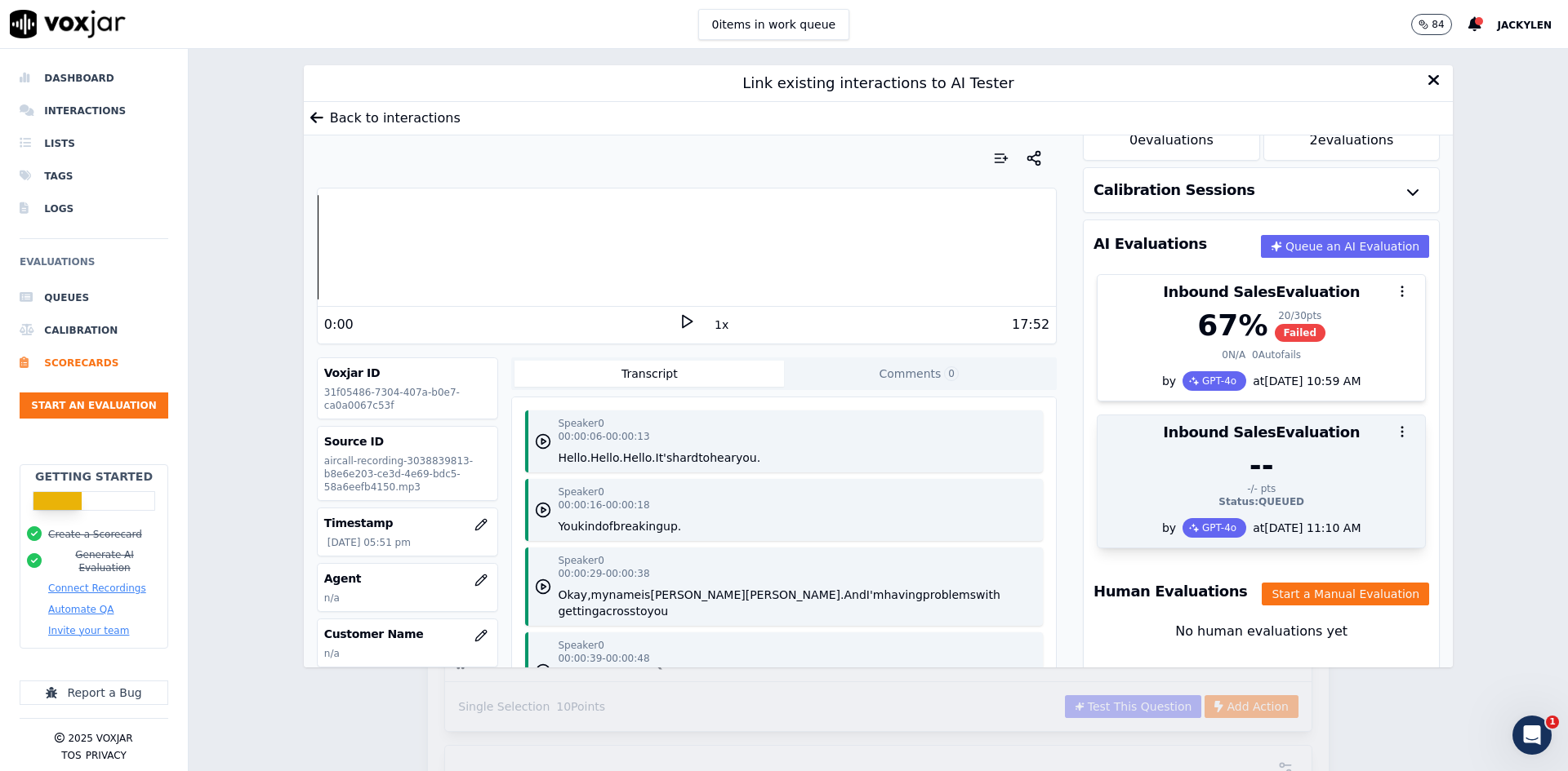
scroll to position [397, 0]
click at [1328, 520] on div "at 08/18/2025 11:10 AM" at bounding box center [1304, 528] width 114 height 17
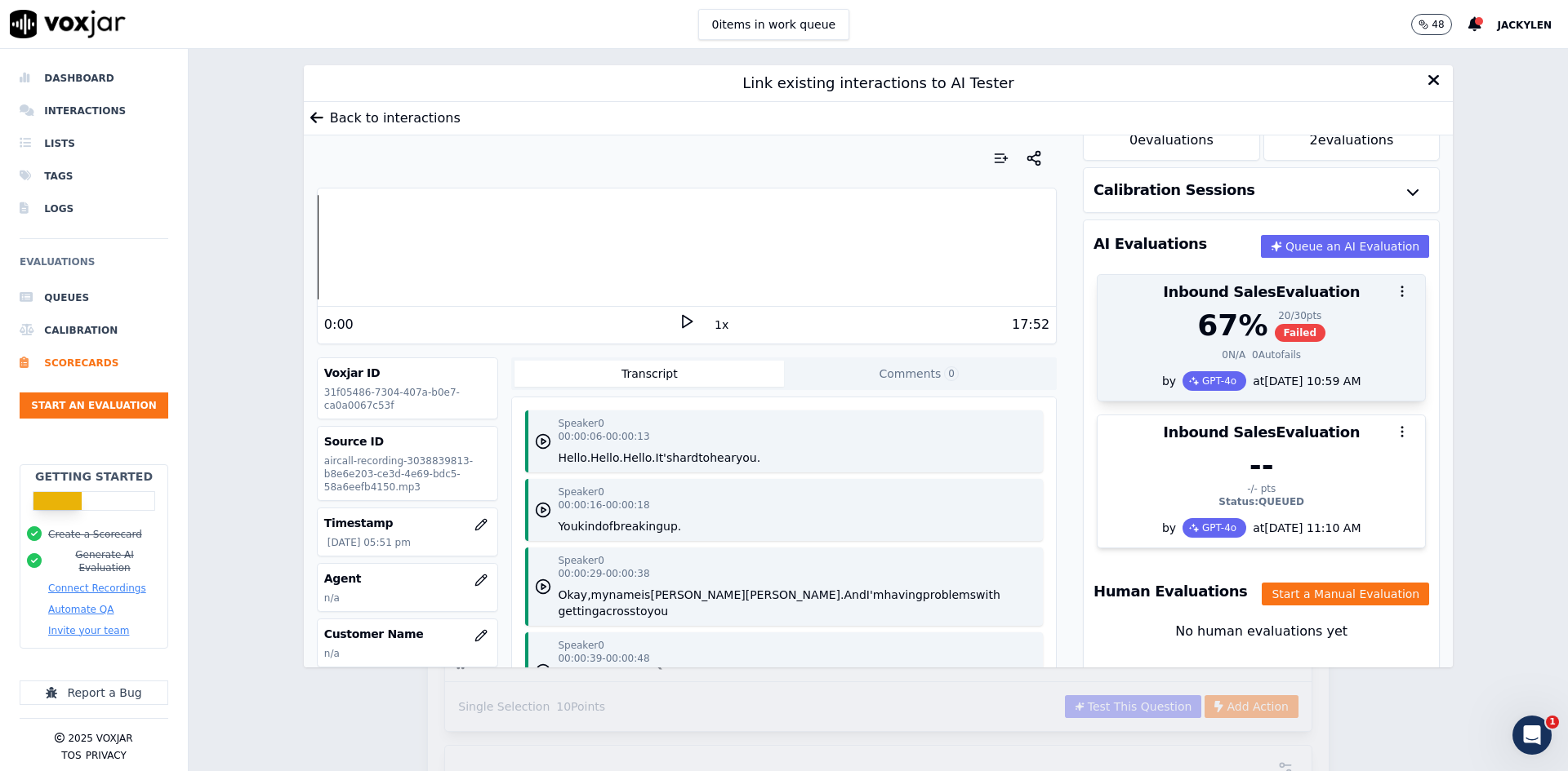
click at [1295, 375] on div "at 08/18/2025 10:59 AM" at bounding box center [1304, 381] width 114 height 17
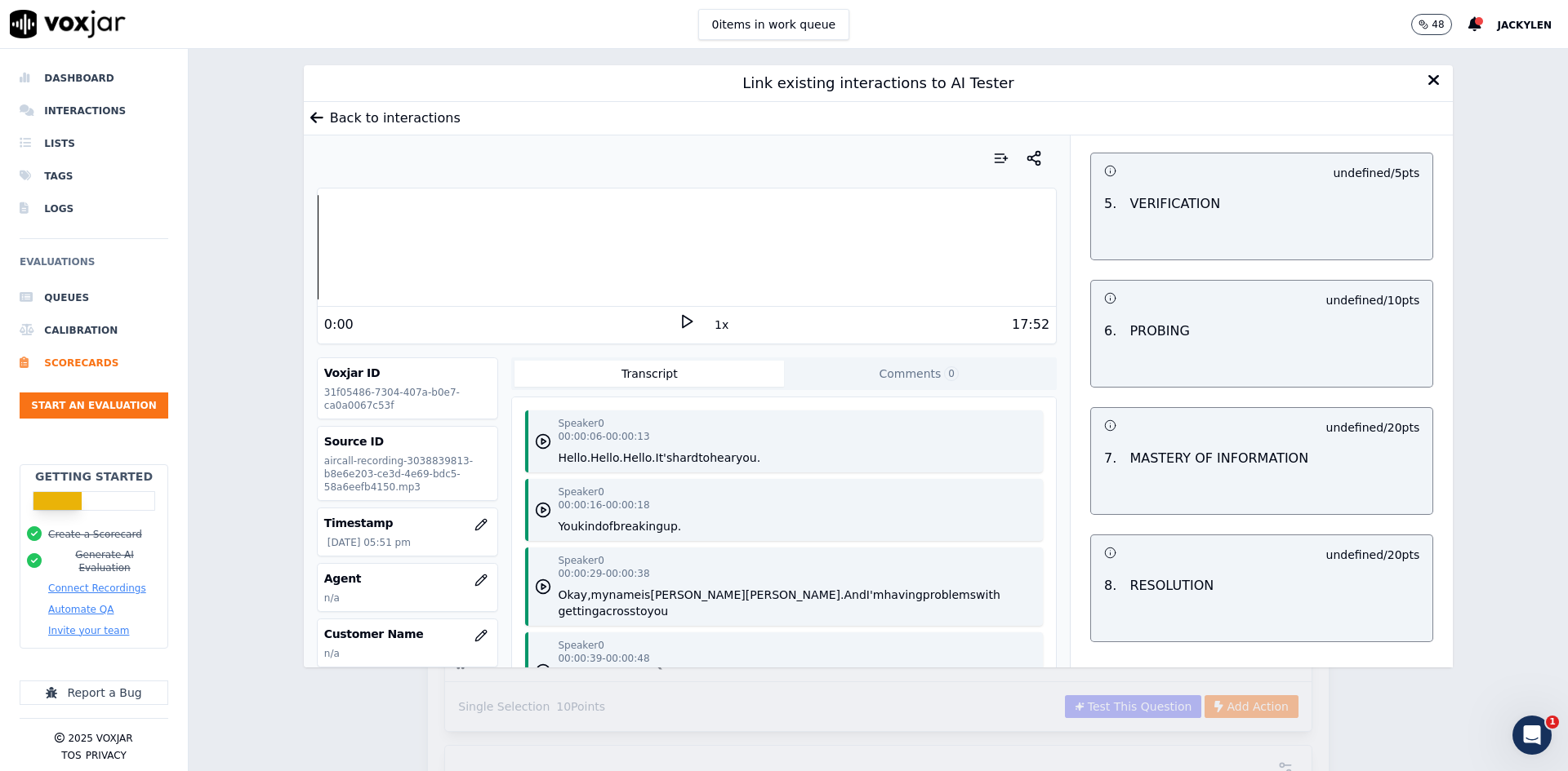
scroll to position [1527, 0]
click at [1427, 88] on icon at bounding box center [1433, 80] width 13 height 17
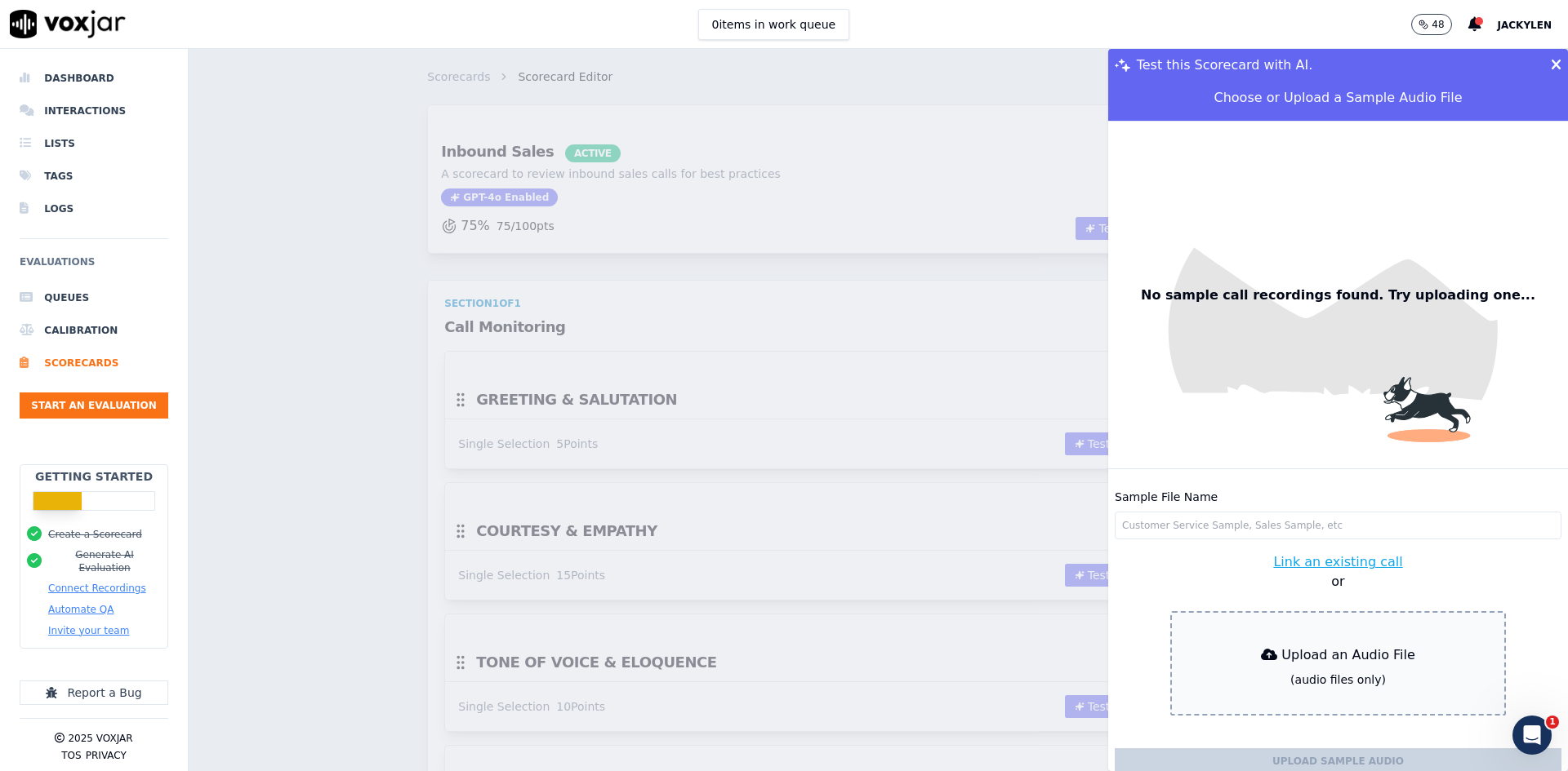
click at [1550, 73] on icon at bounding box center [1556, 65] width 11 height 15
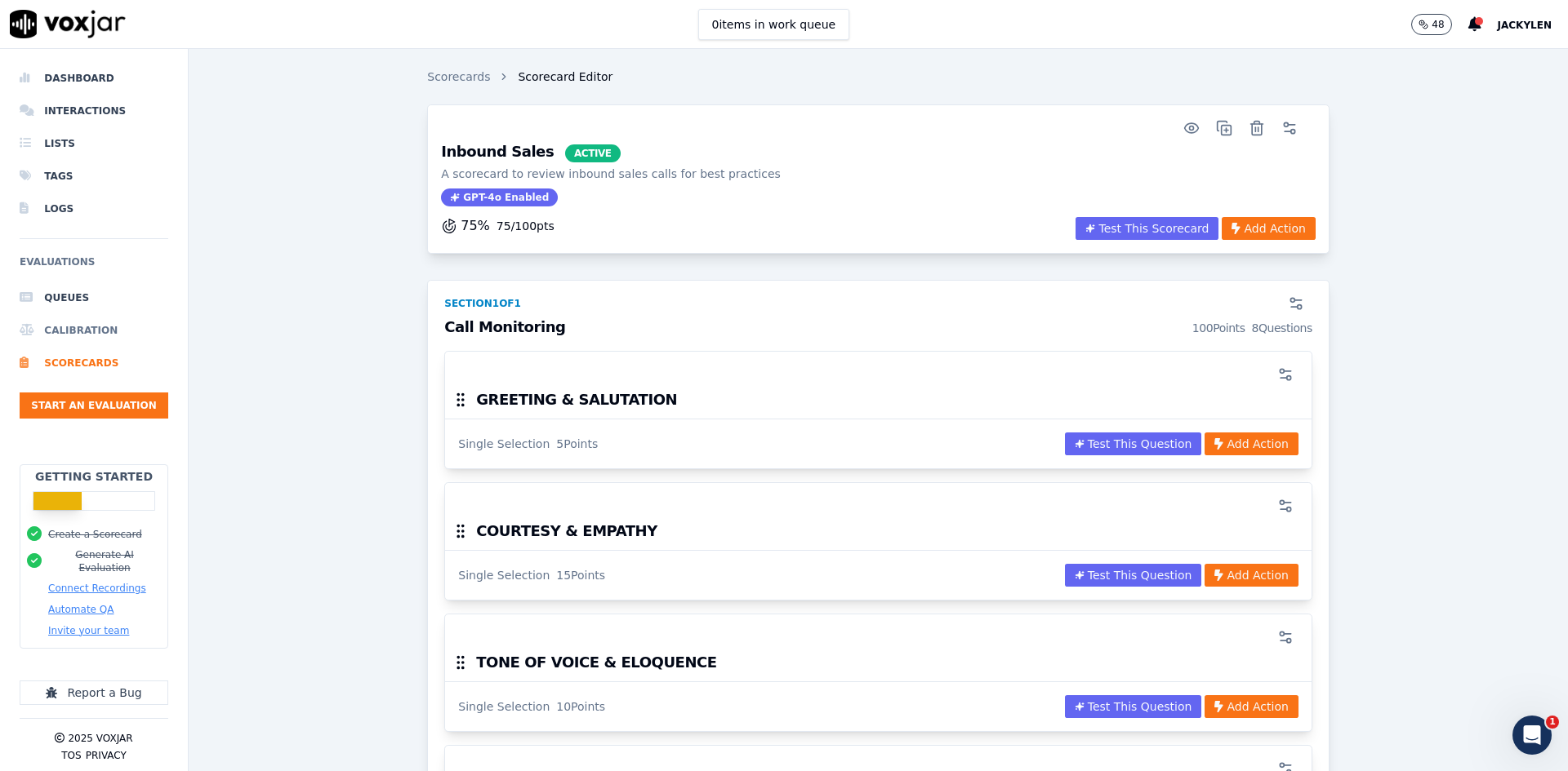
click at [95, 347] on li "Calibration" at bounding box center [93, 330] width 148 height 32
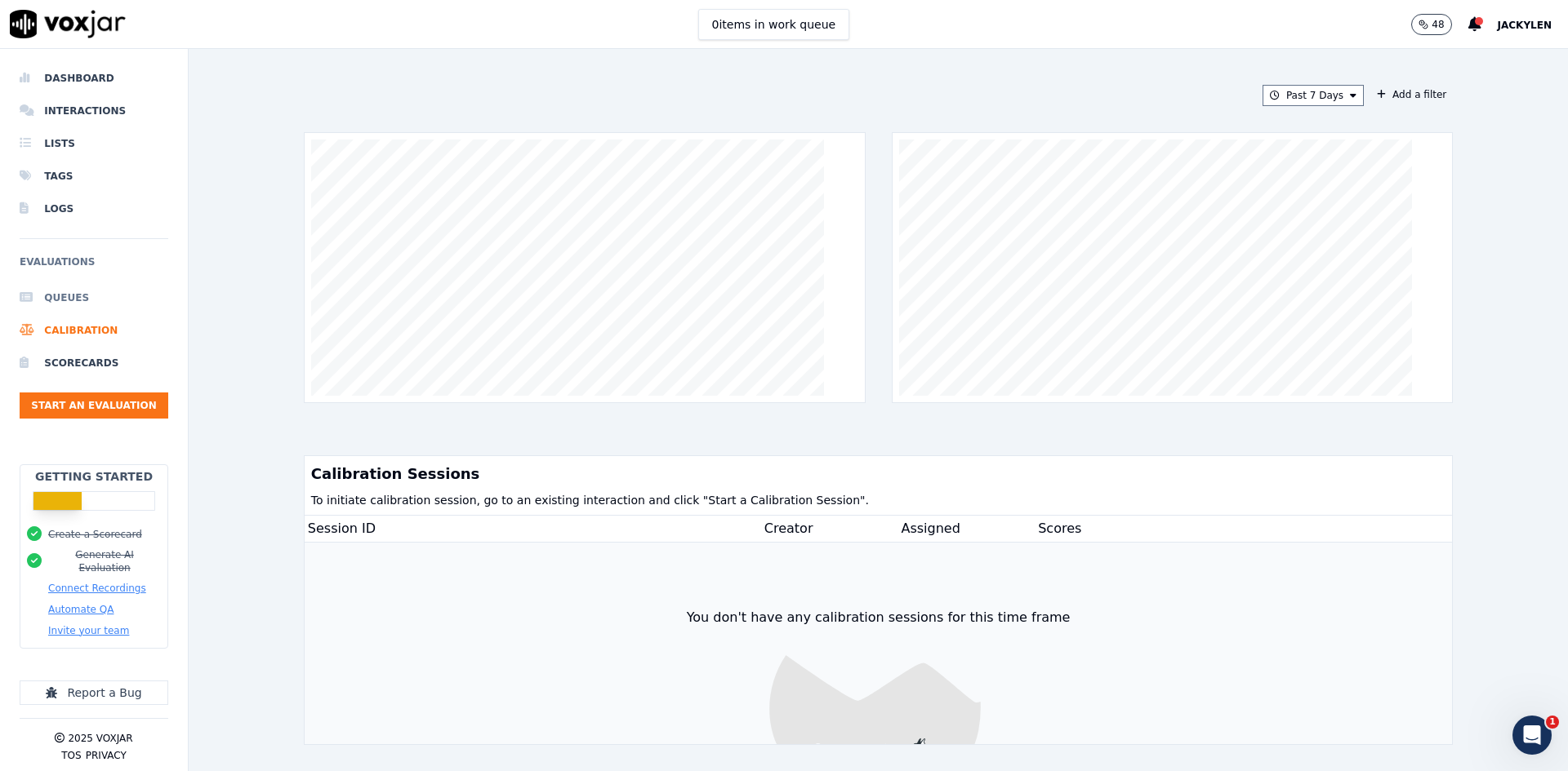
click at [76, 314] on li "Queues" at bounding box center [93, 298] width 148 height 32
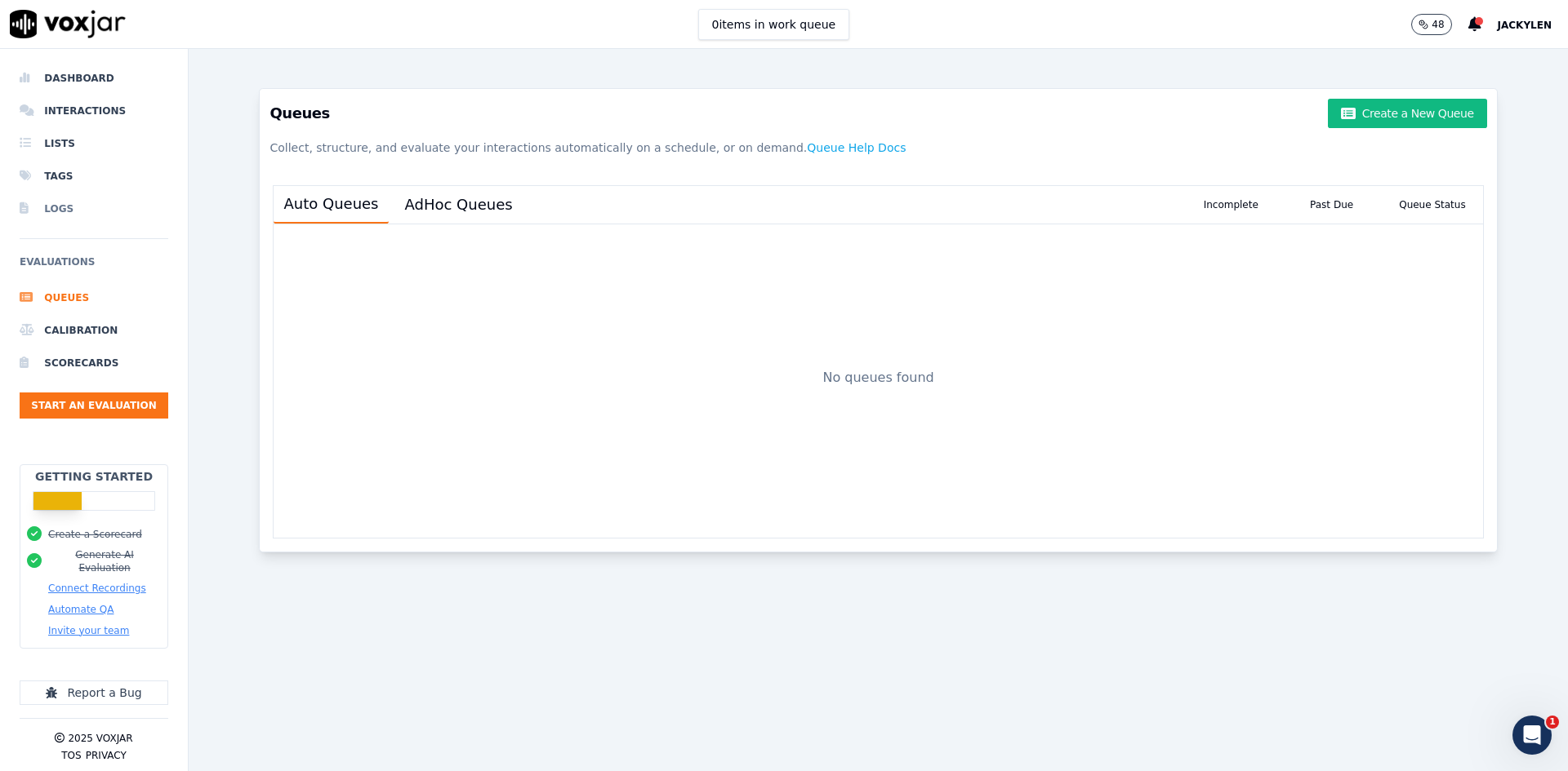
click at [58, 226] on li "Logs" at bounding box center [93, 208] width 148 height 32
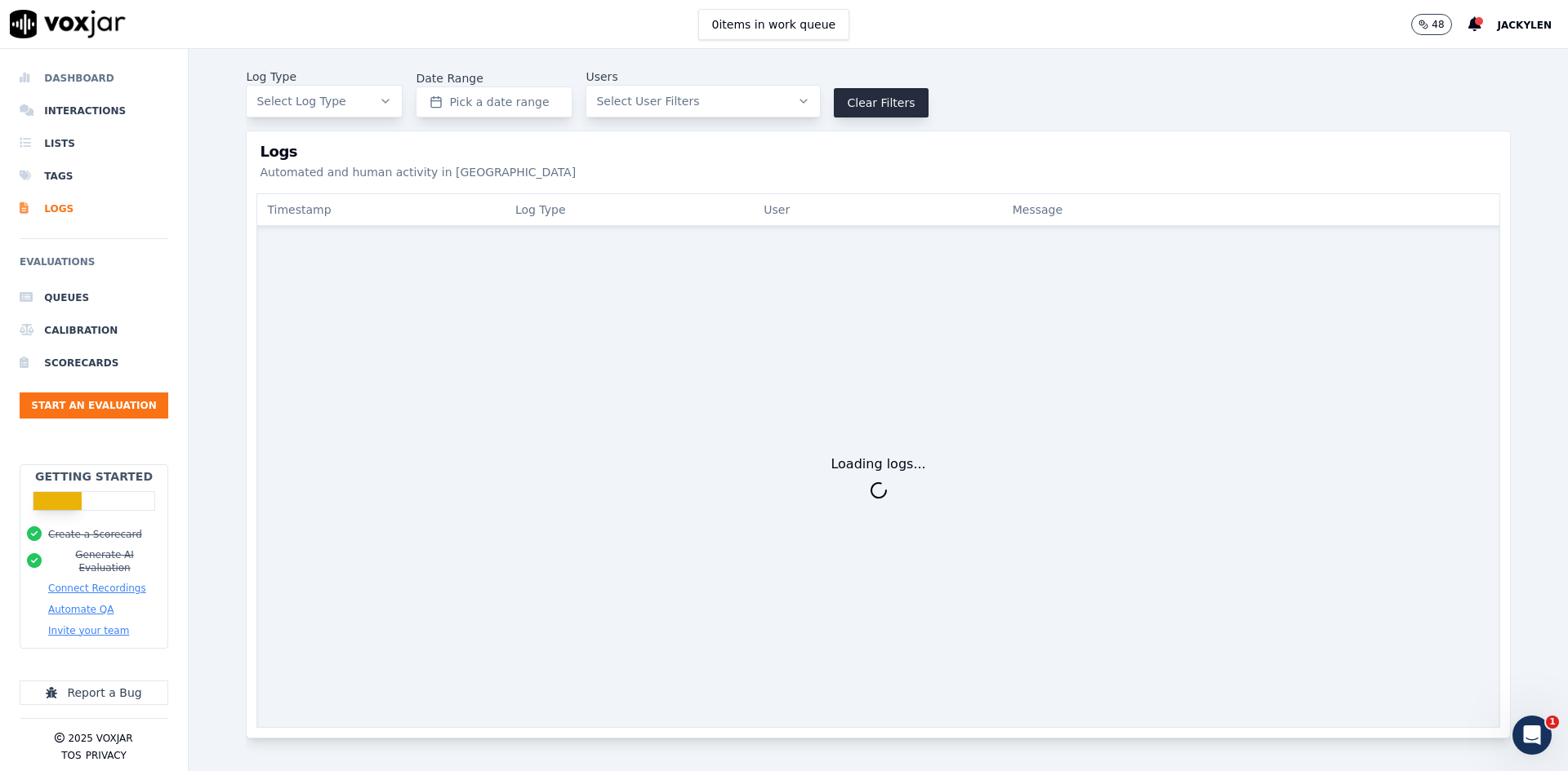
click at [87, 94] on li "Dashboard" at bounding box center [93, 78] width 148 height 32
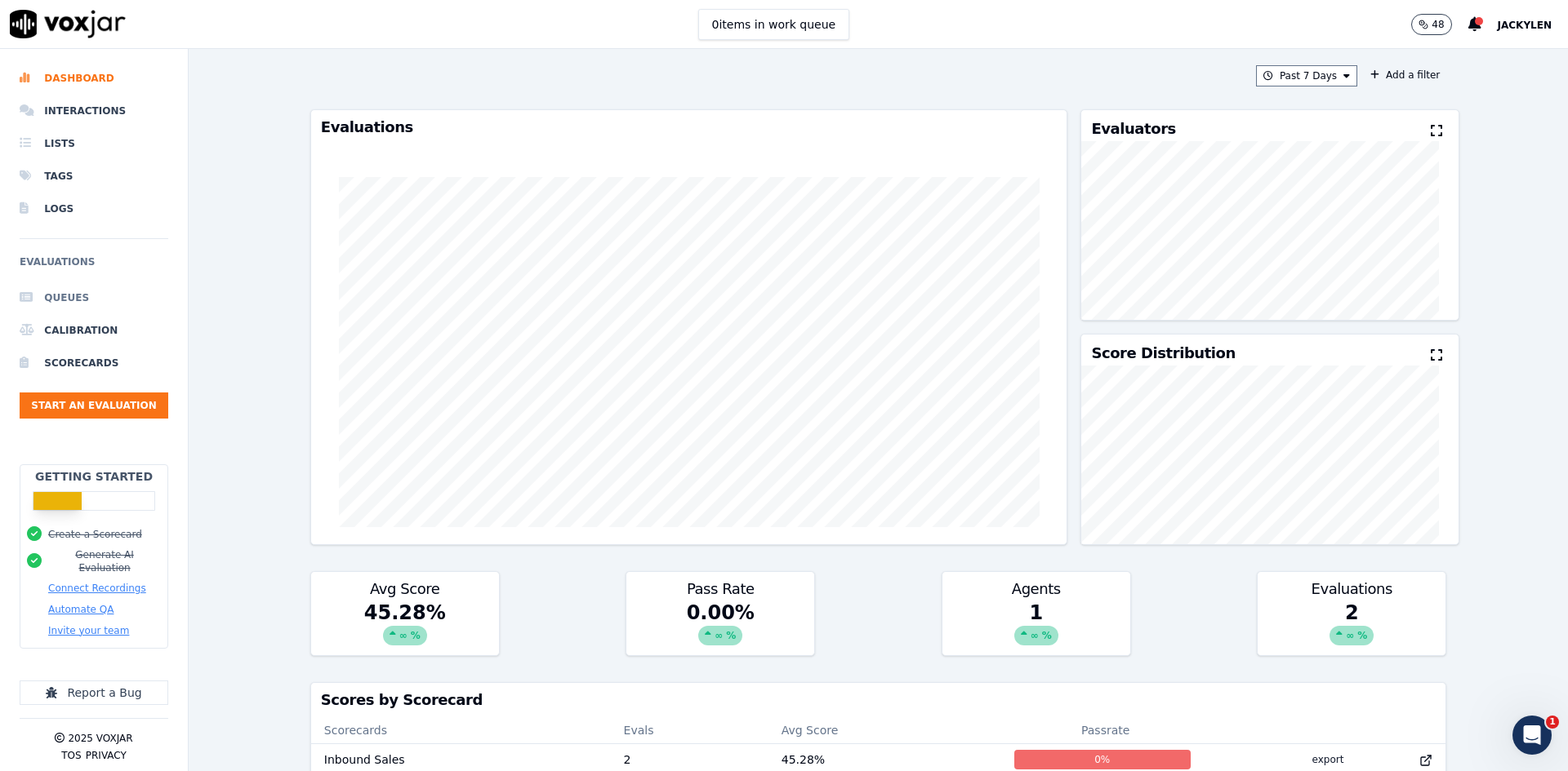
click at [88, 314] on li "Queues" at bounding box center [93, 298] width 148 height 32
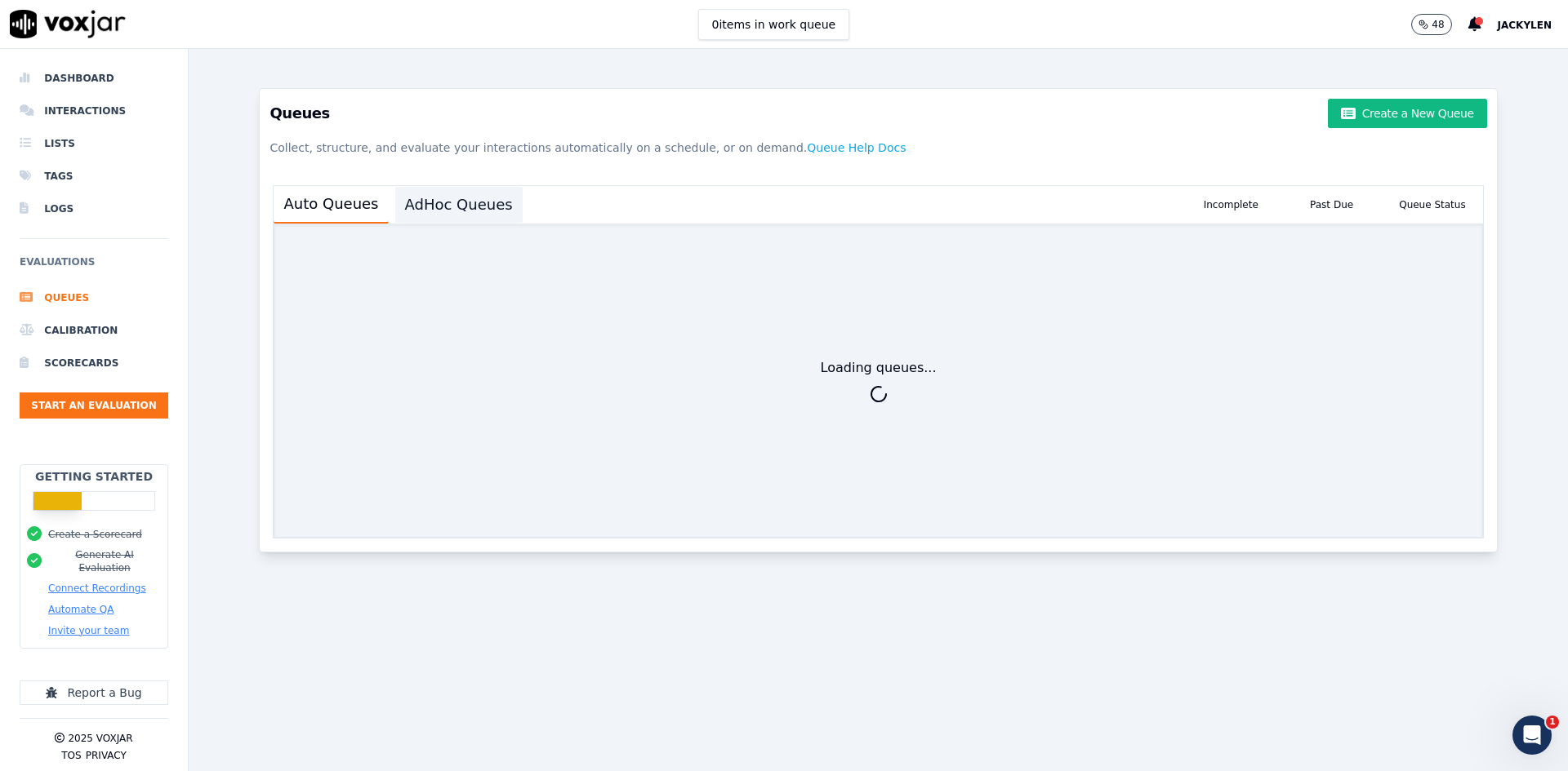
click at [523, 223] on button "AdHoc Queues" at bounding box center [459, 205] width 127 height 36
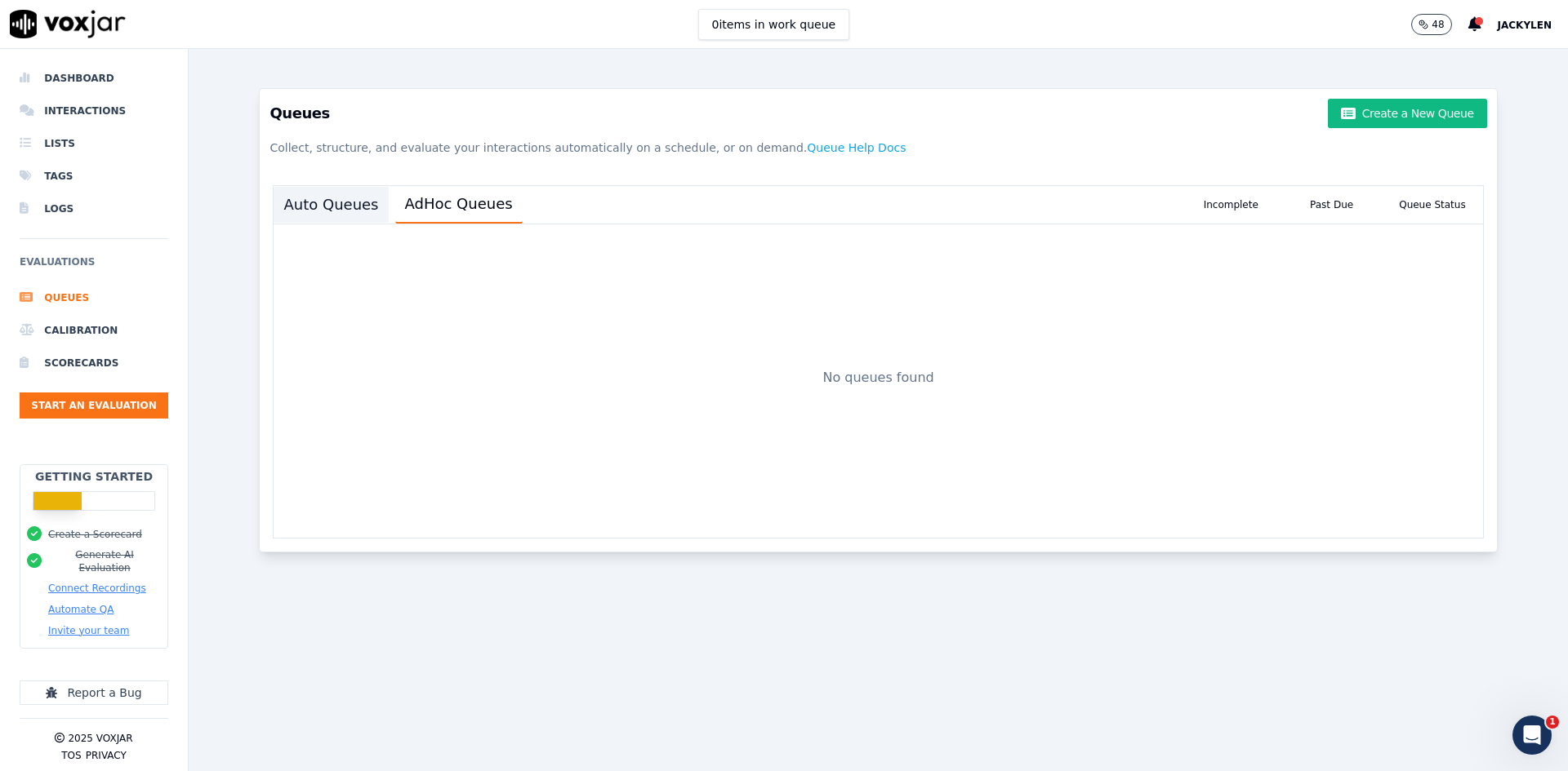
click at [388, 223] on button "Auto Queues" at bounding box center [330, 205] width 114 height 36
click at [74, 160] on li "Lists" at bounding box center [93, 143] width 148 height 32
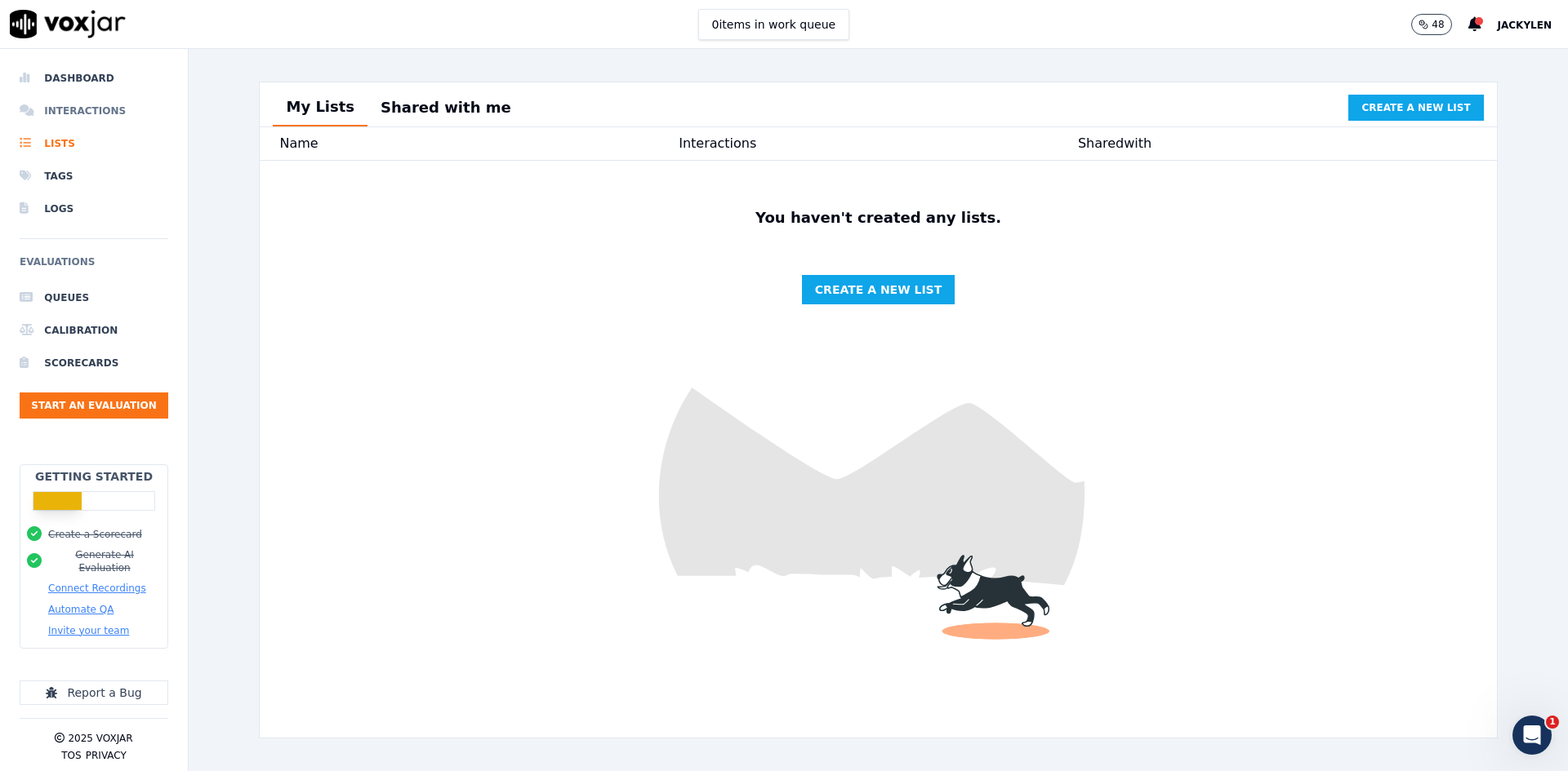
click at [115, 116] on li "Interactions" at bounding box center [93, 111] width 148 height 32
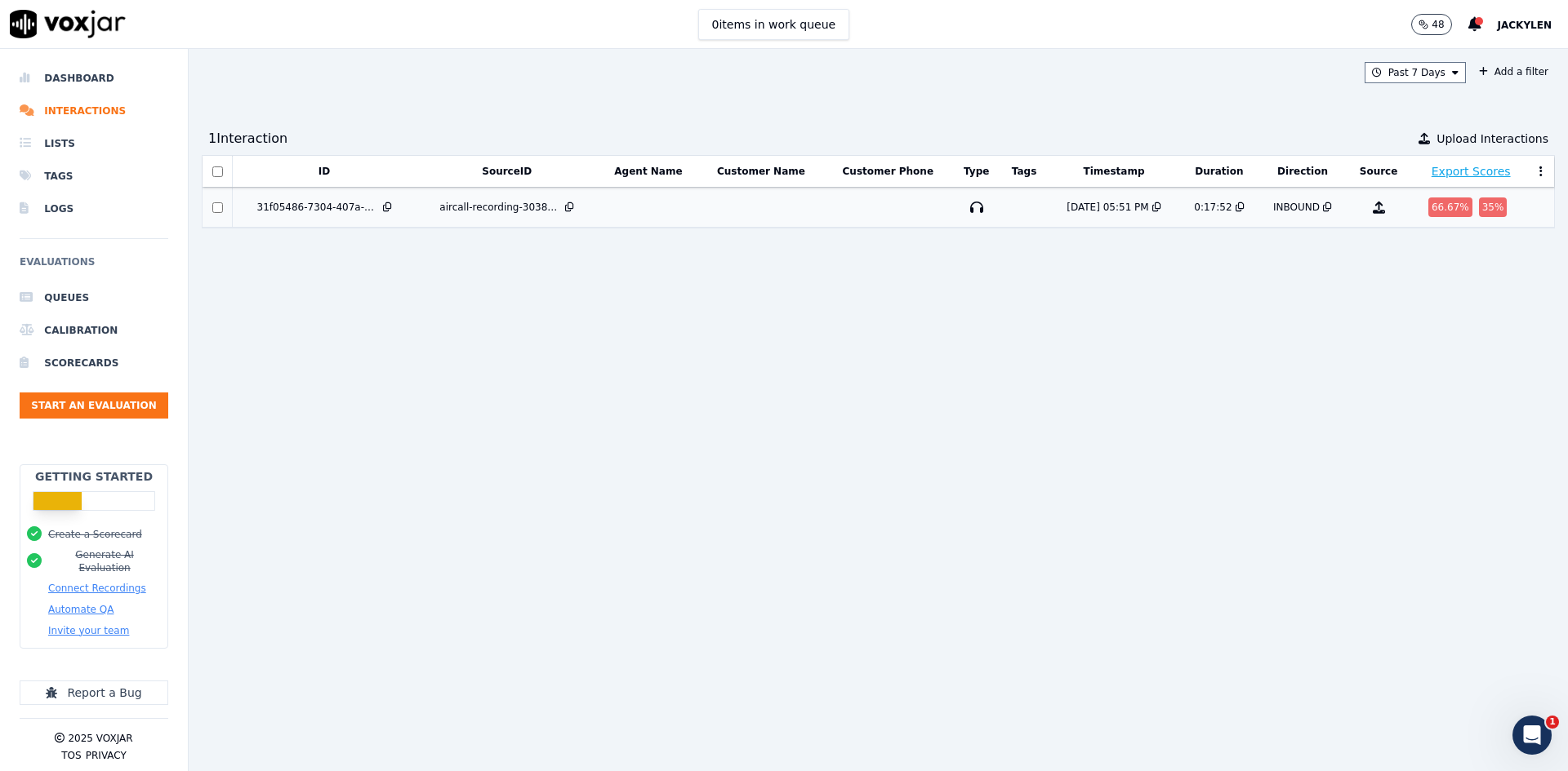
click at [1428, 217] on div "66.67 %" at bounding box center [1450, 207] width 44 height 19
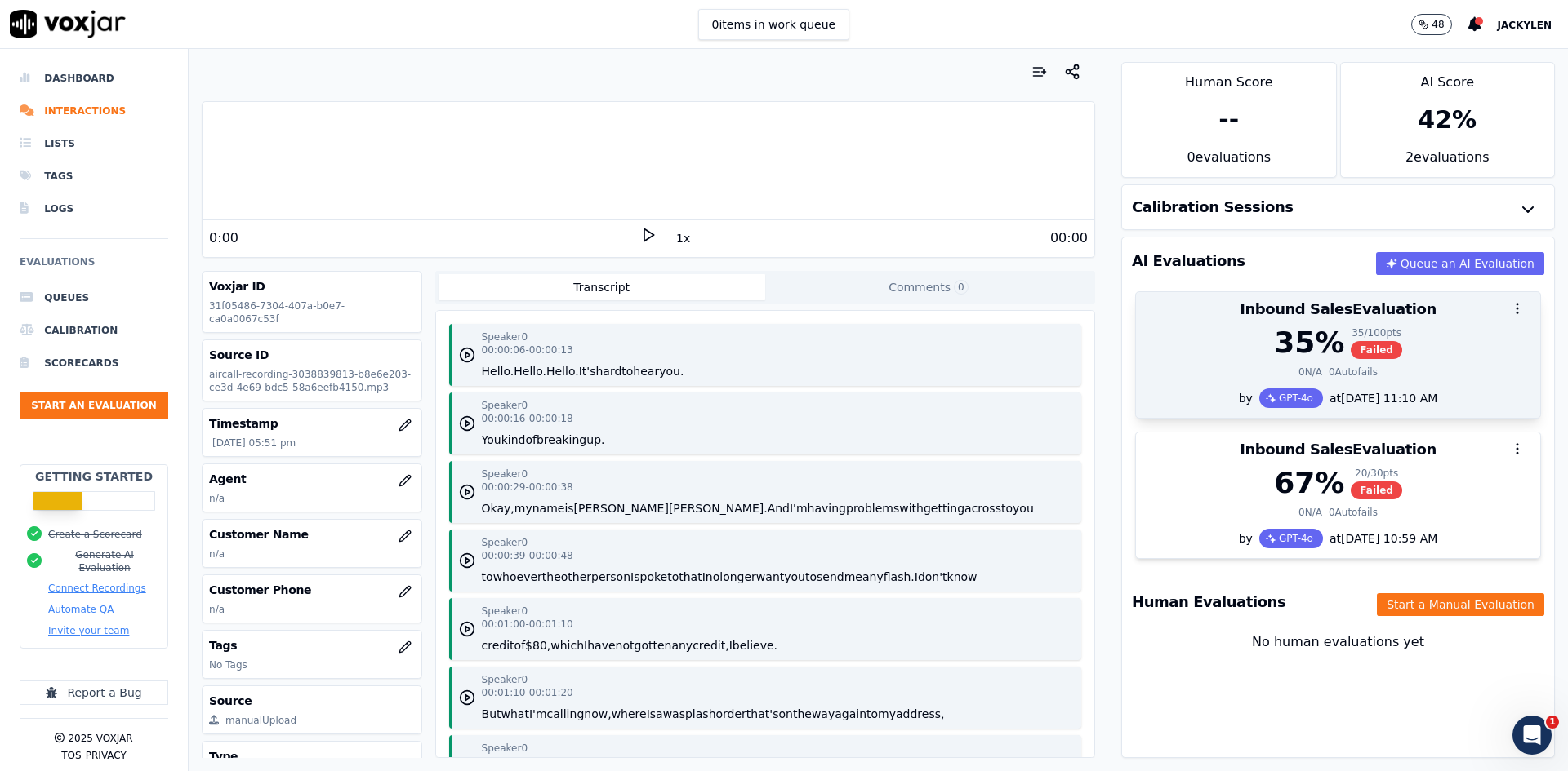
scroll to position [147, 0]
click at [1384, 365] on div "0 N/A 0 Autofails" at bounding box center [1338, 371] width 385 height 13
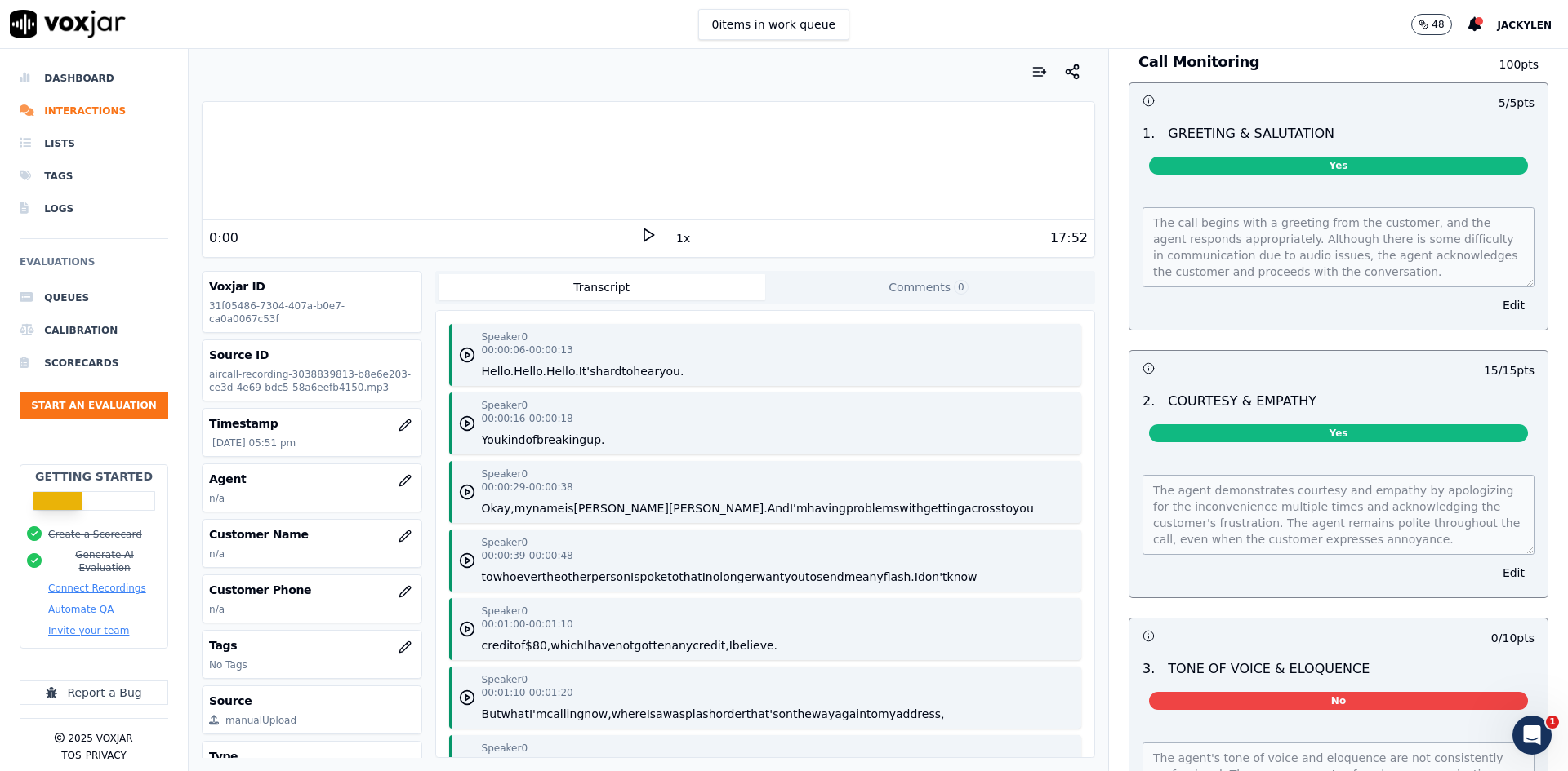
scroll to position [0, 0]
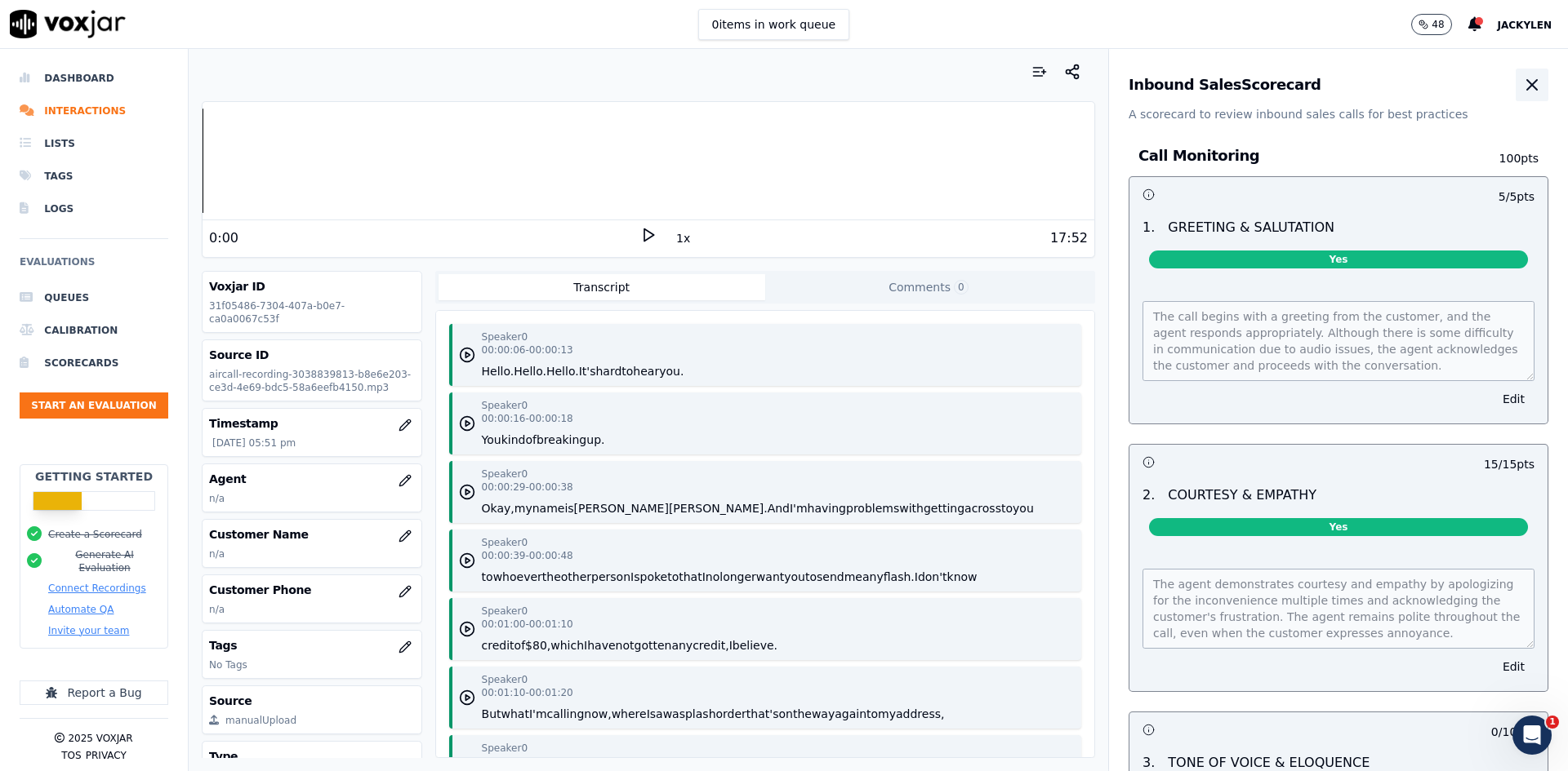
click at [1522, 93] on icon "button" at bounding box center [1532, 85] width 19 height 19
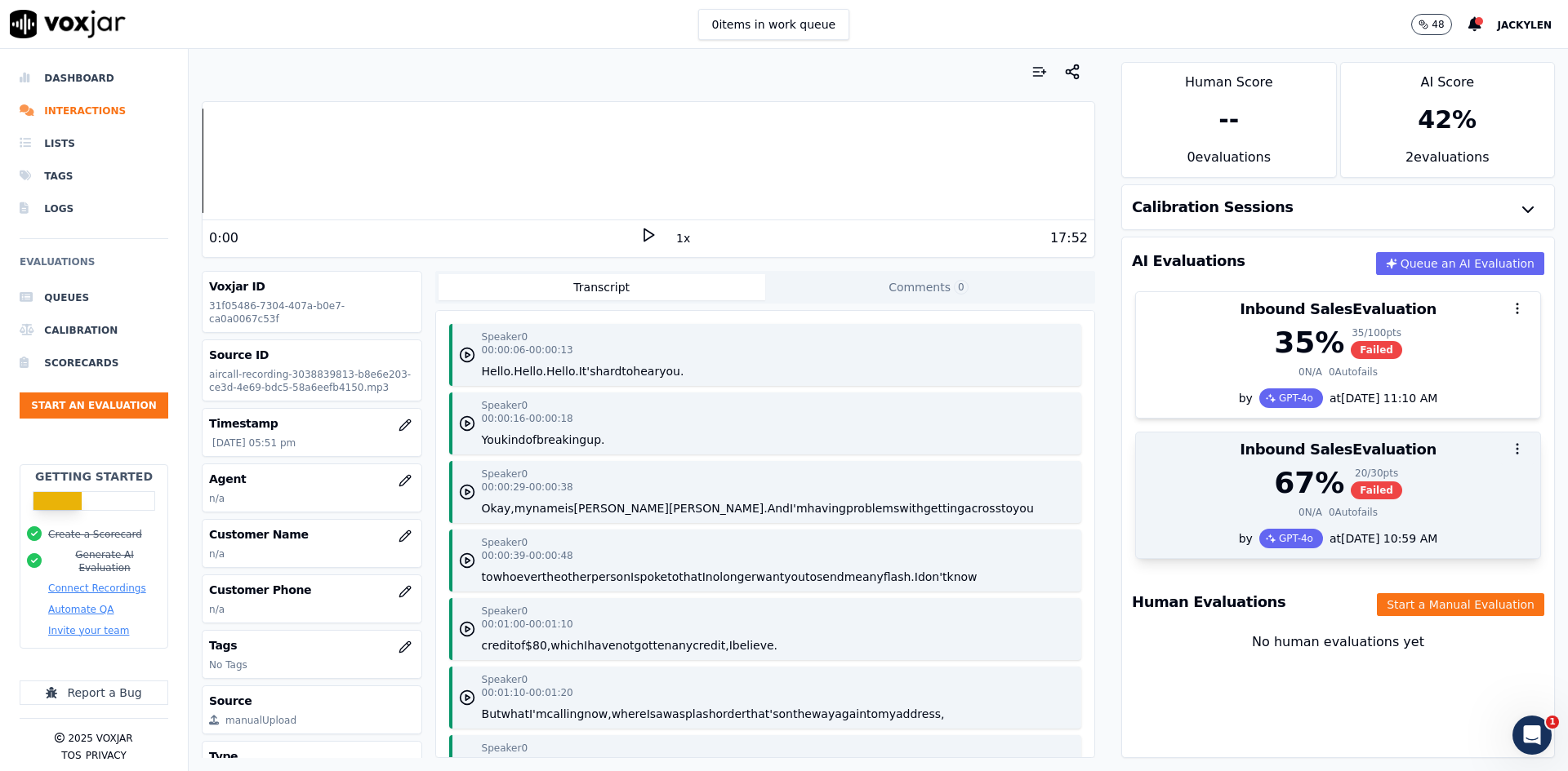
click at [1510, 442] on icon "button" at bounding box center [1517, 449] width 15 height 15
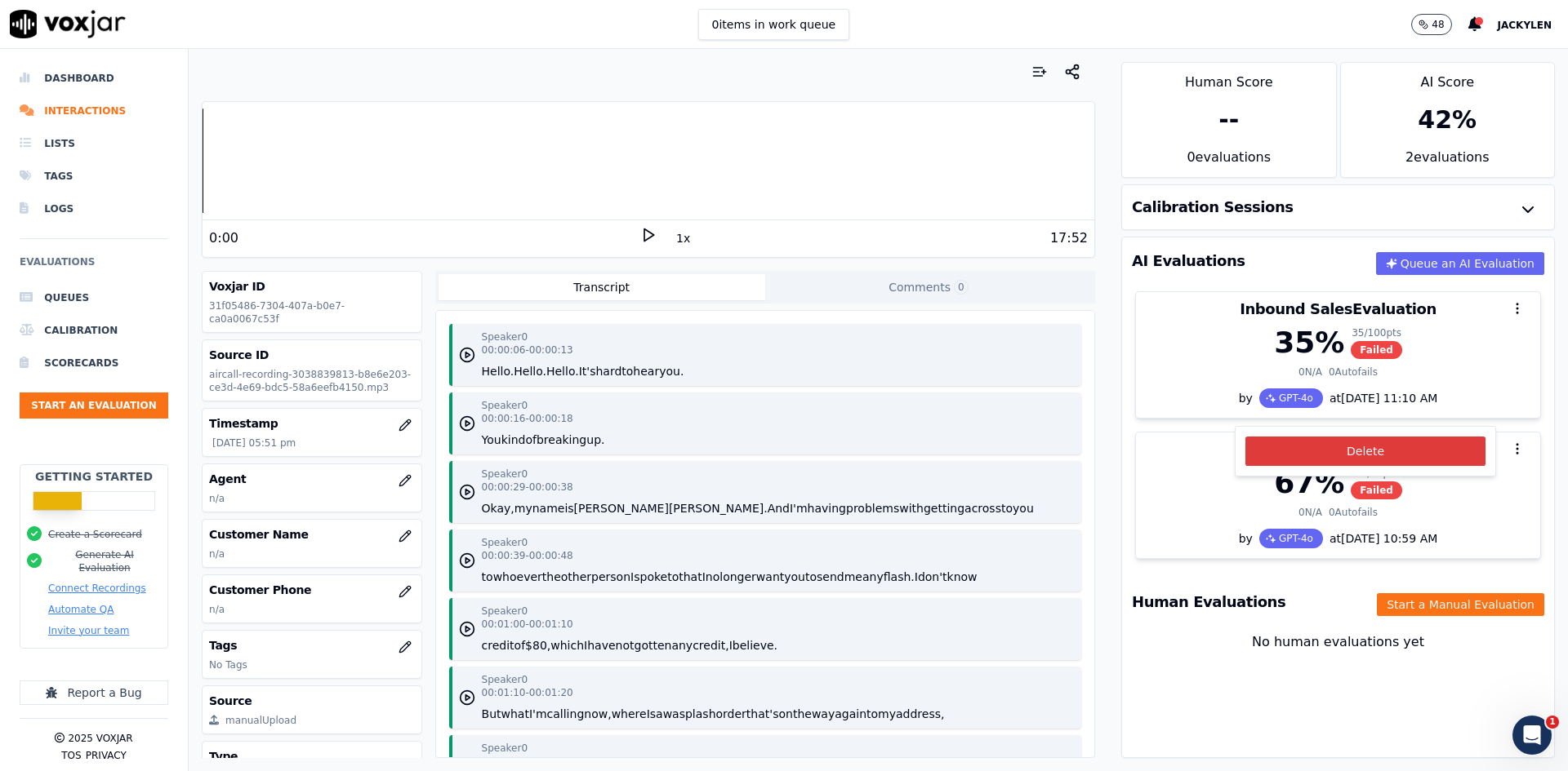
click at [1401, 458] on button "Delete" at bounding box center [1365, 450] width 240 height 29
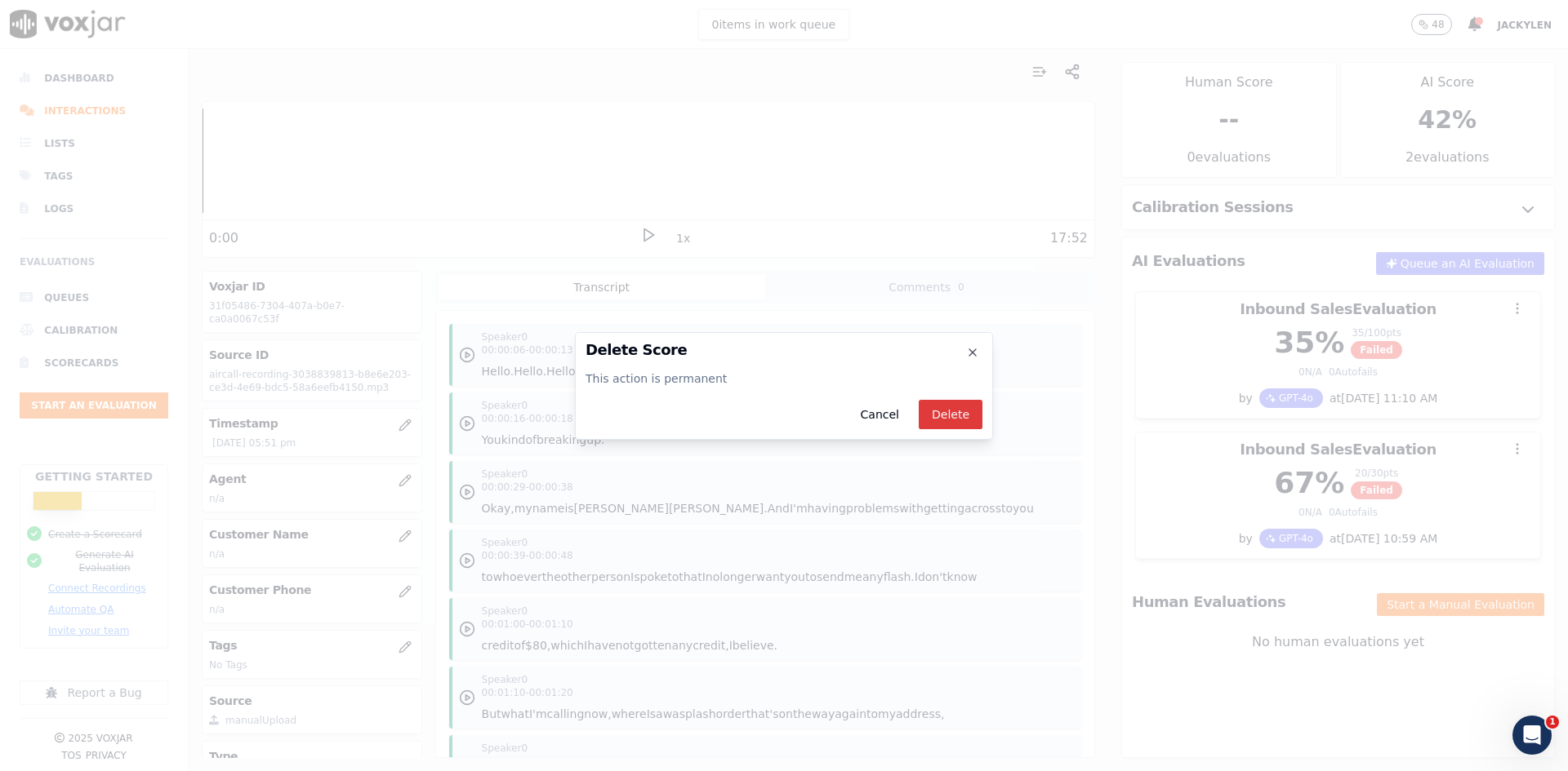
click at [982, 411] on button "Delete" at bounding box center [950, 414] width 64 height 29
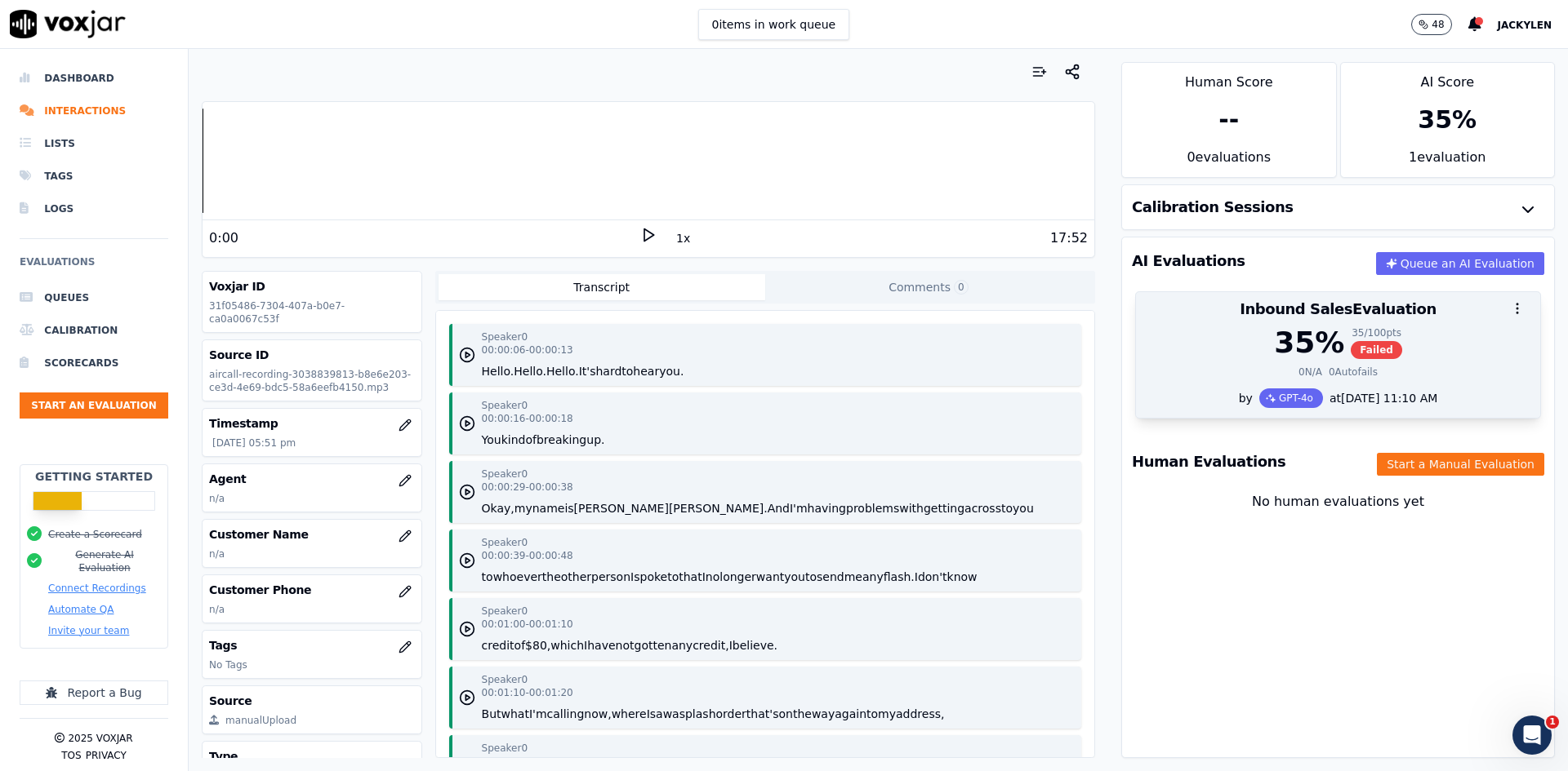
click at [1377, 407] on div "at [DATE] 11:10 AM" at bounding box center [1380, 398] width 114 height 17
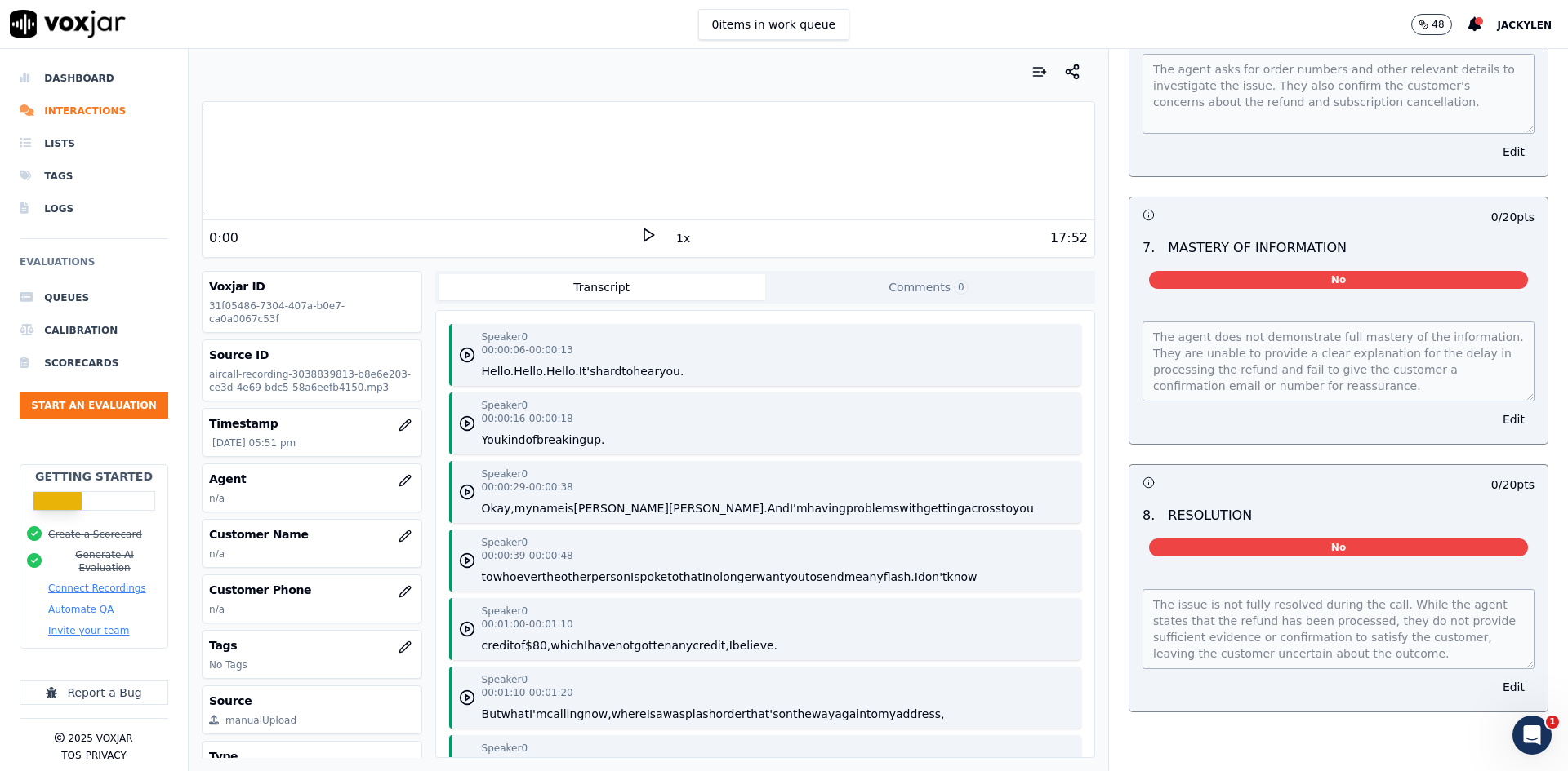
scroll to position [1950, 0]
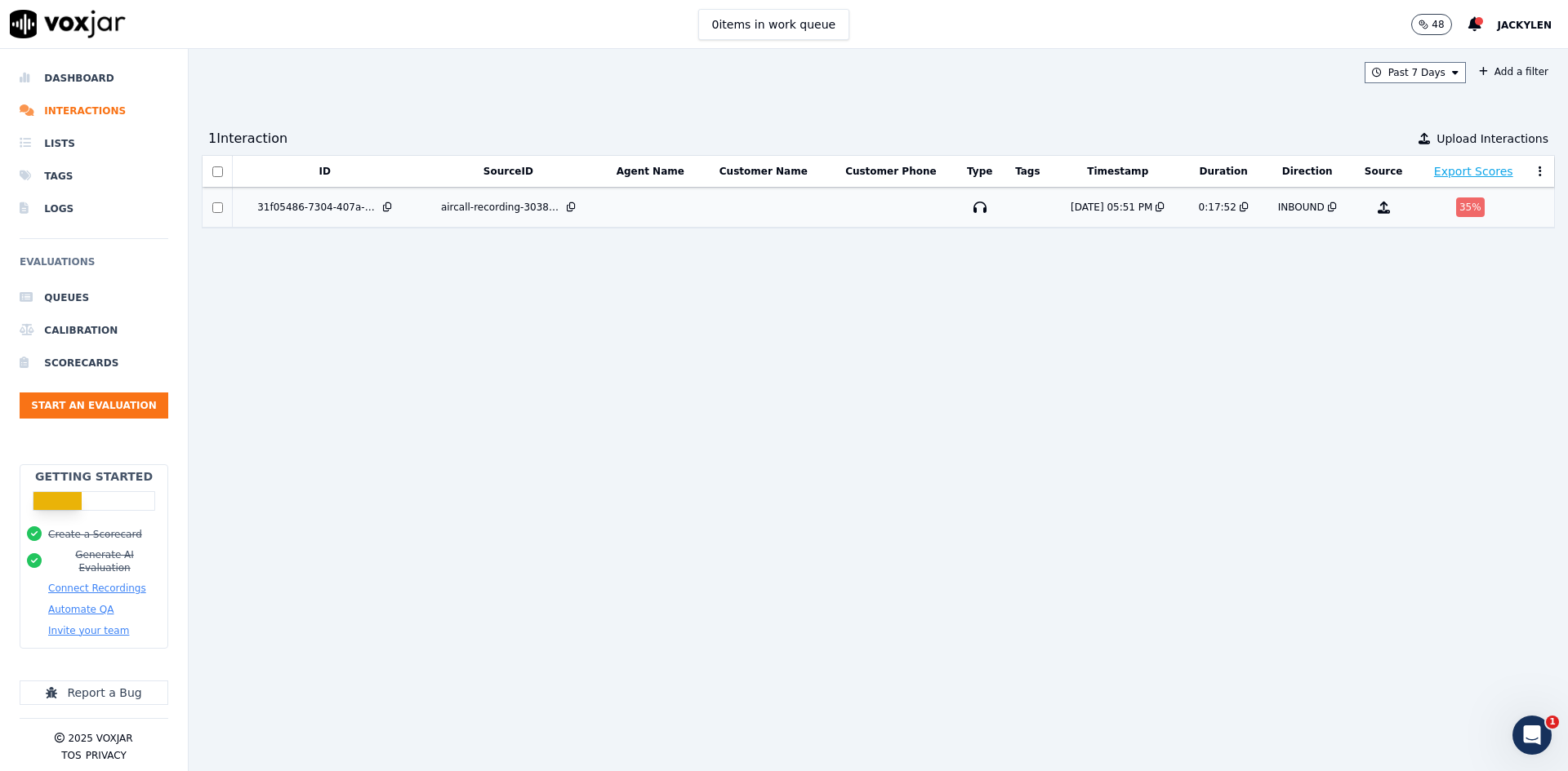
click at [1456, 217] on div "35 %" at bounding box center [1470, 207] width 29 height 19
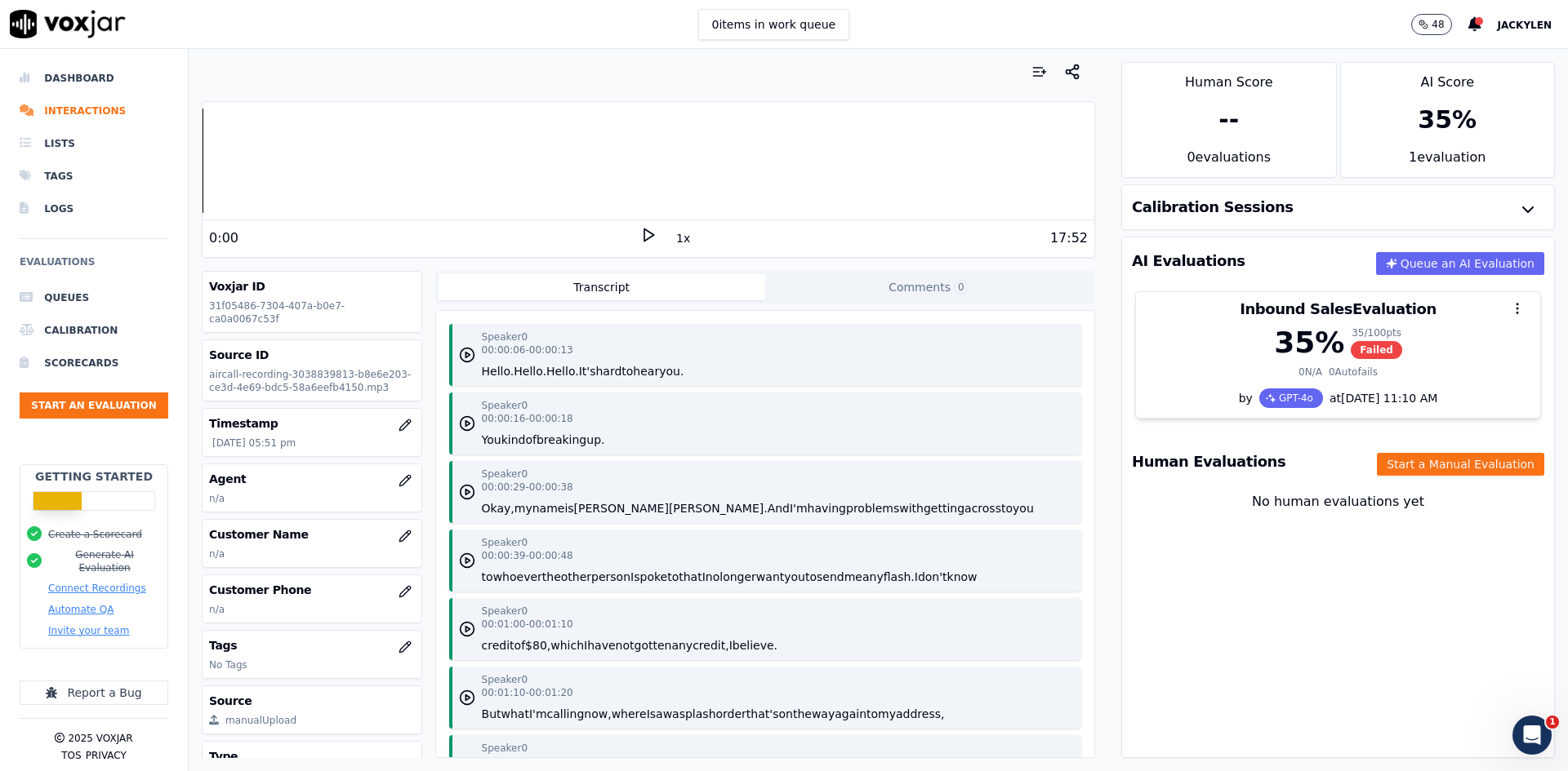
click at [1434, 112] on div "35 %" at bounding box center [1447, 119] width 213 height 55
click at [1405, 148] on div "35 %" at bounding box center [1447, 119] width 213 height 55
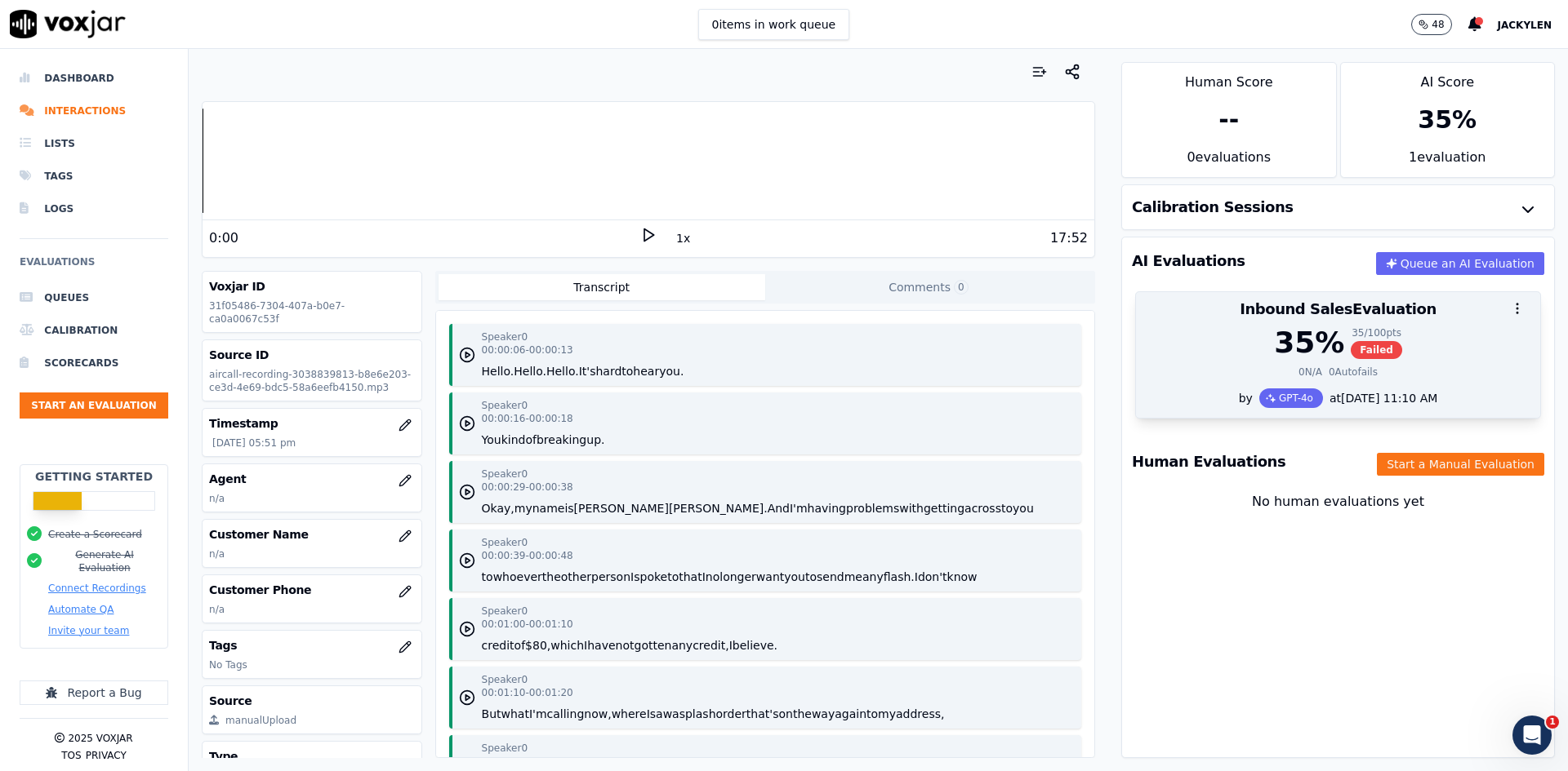
click at [1384, 378] on div "0 N/A 0 Autofails" at bounding box center [1338, 371] width 385 height 13
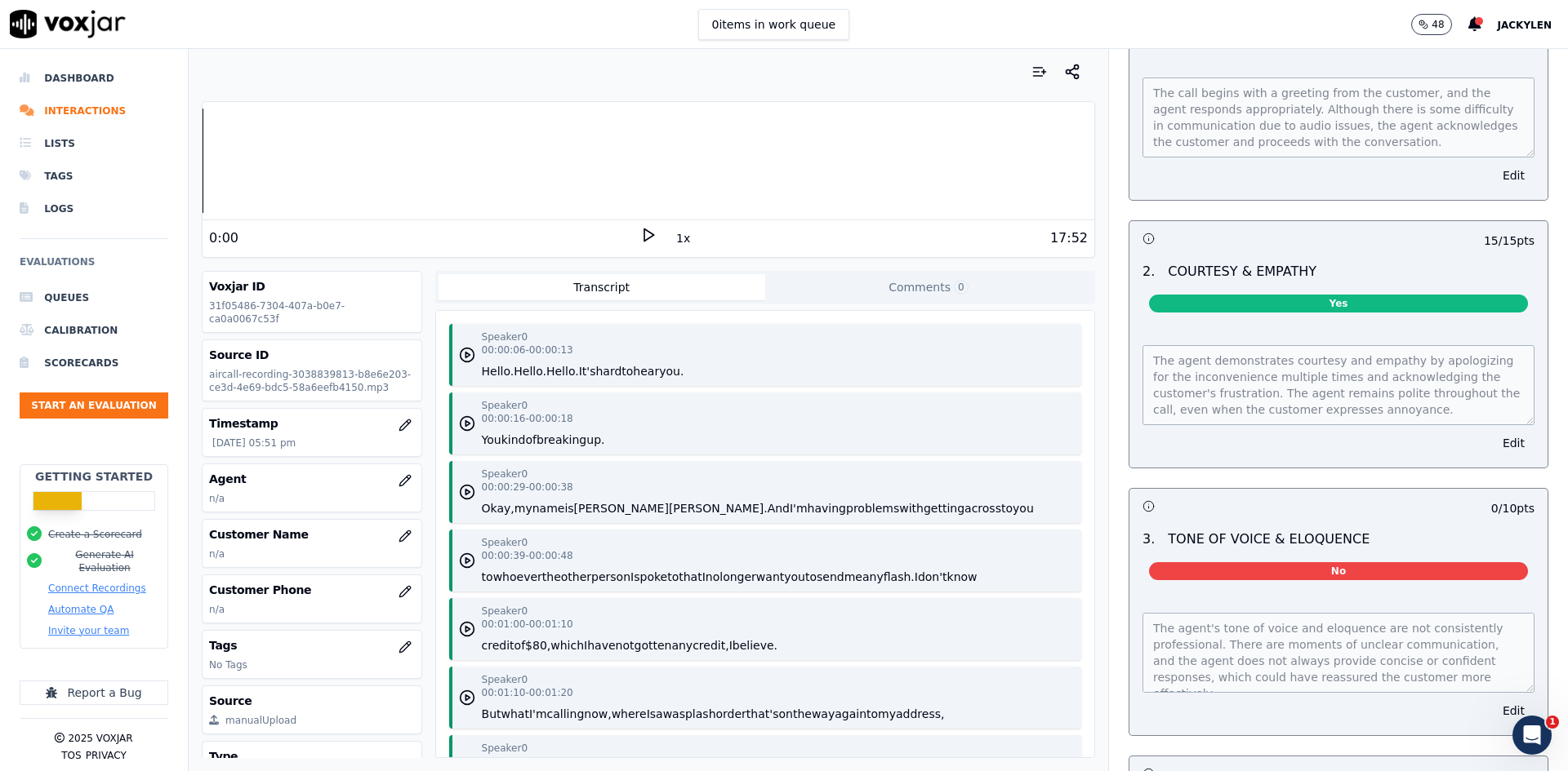
scroll to position [245, 0]
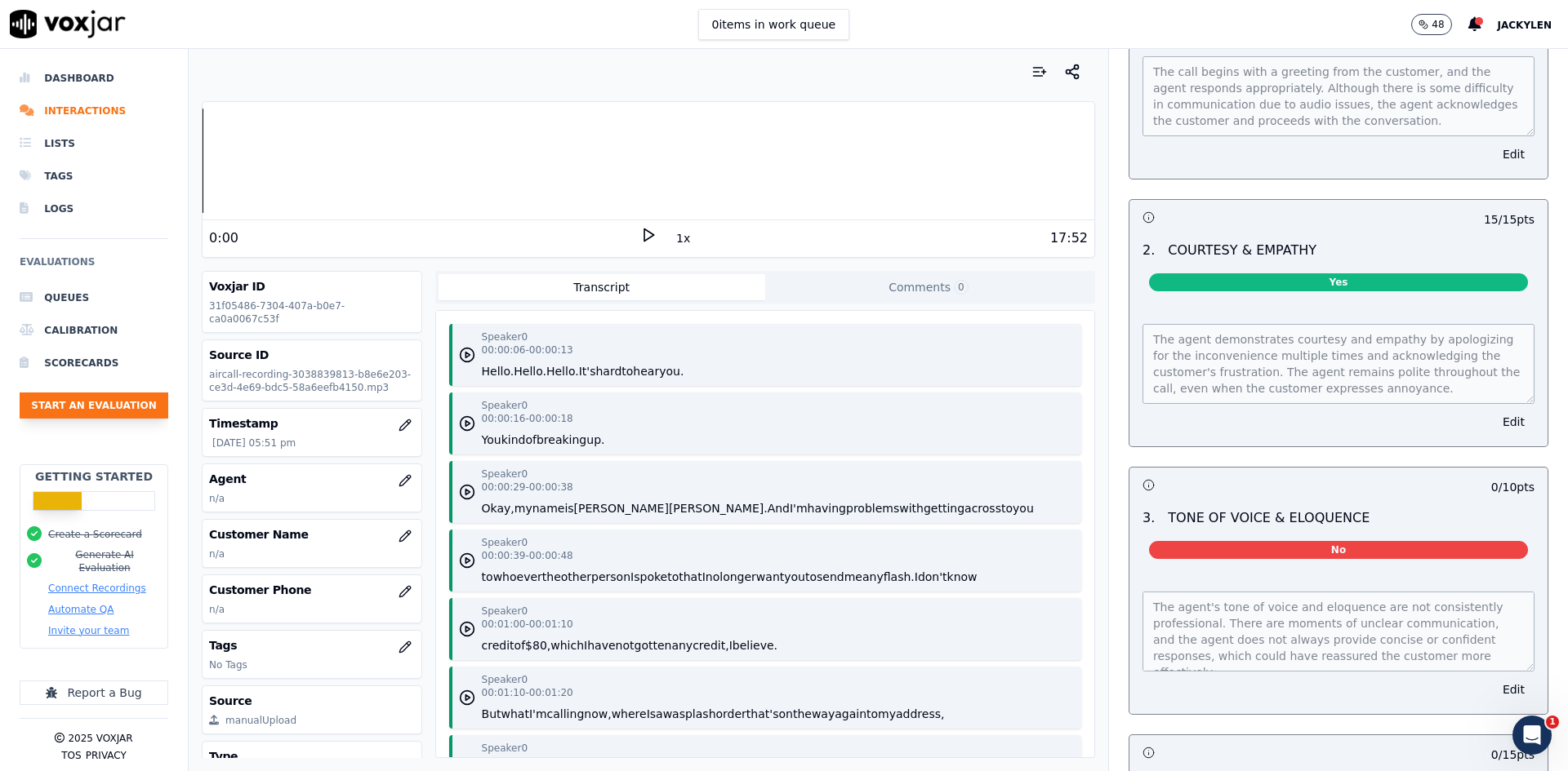
click at [119, 419] on button "Start an Evaluation" at bounding box center [93, 406] width 148 height 26
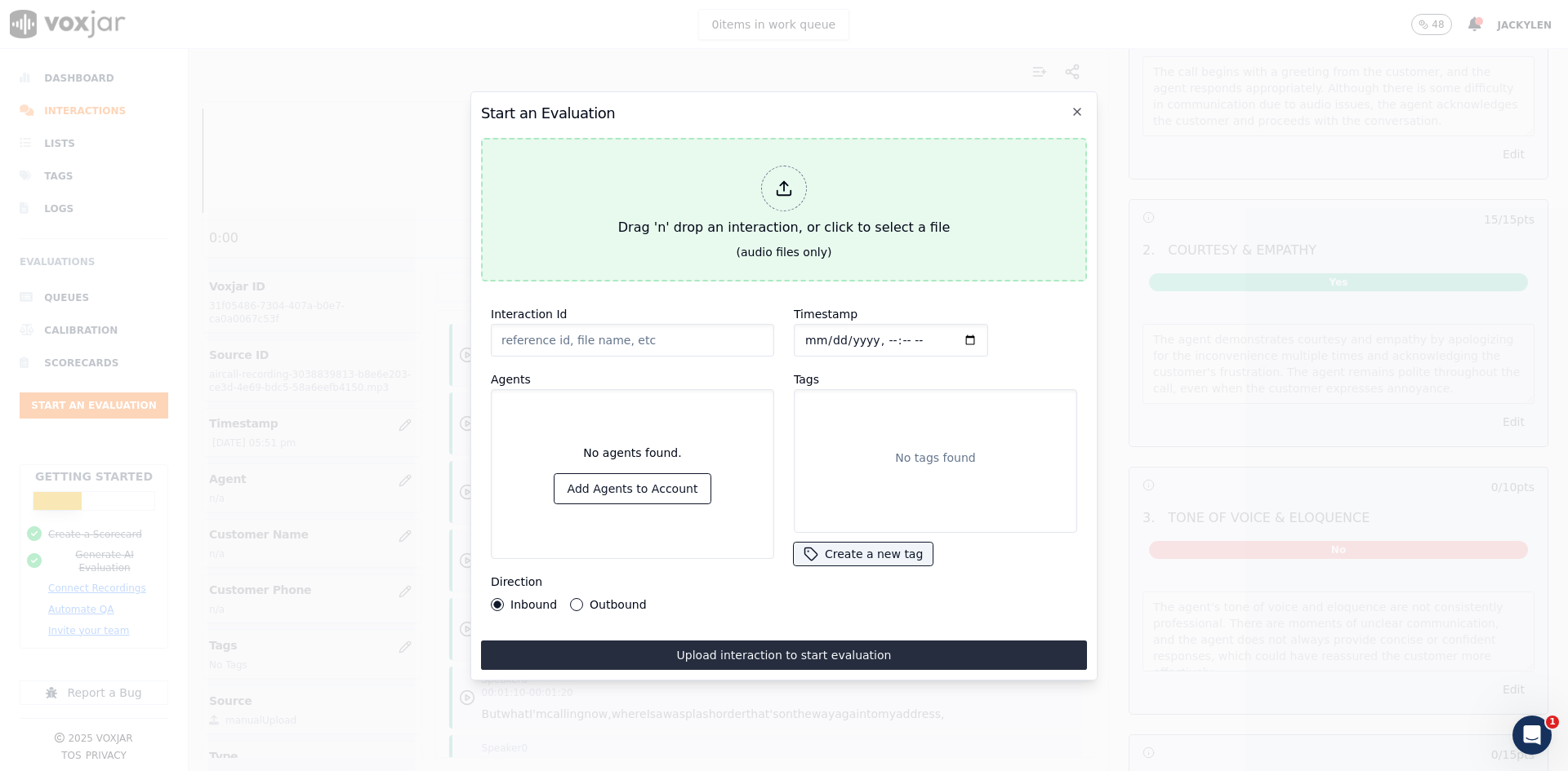
click at [755, 192] on div "Drag 'n' drop an interaction, or click to select a file" at bounding box center [784, 201] width 344 height 85
type input "aircall-recording-3040580516-63ff3f7e-90d0-4695-8b95-cdf1ae68b512.mp3"
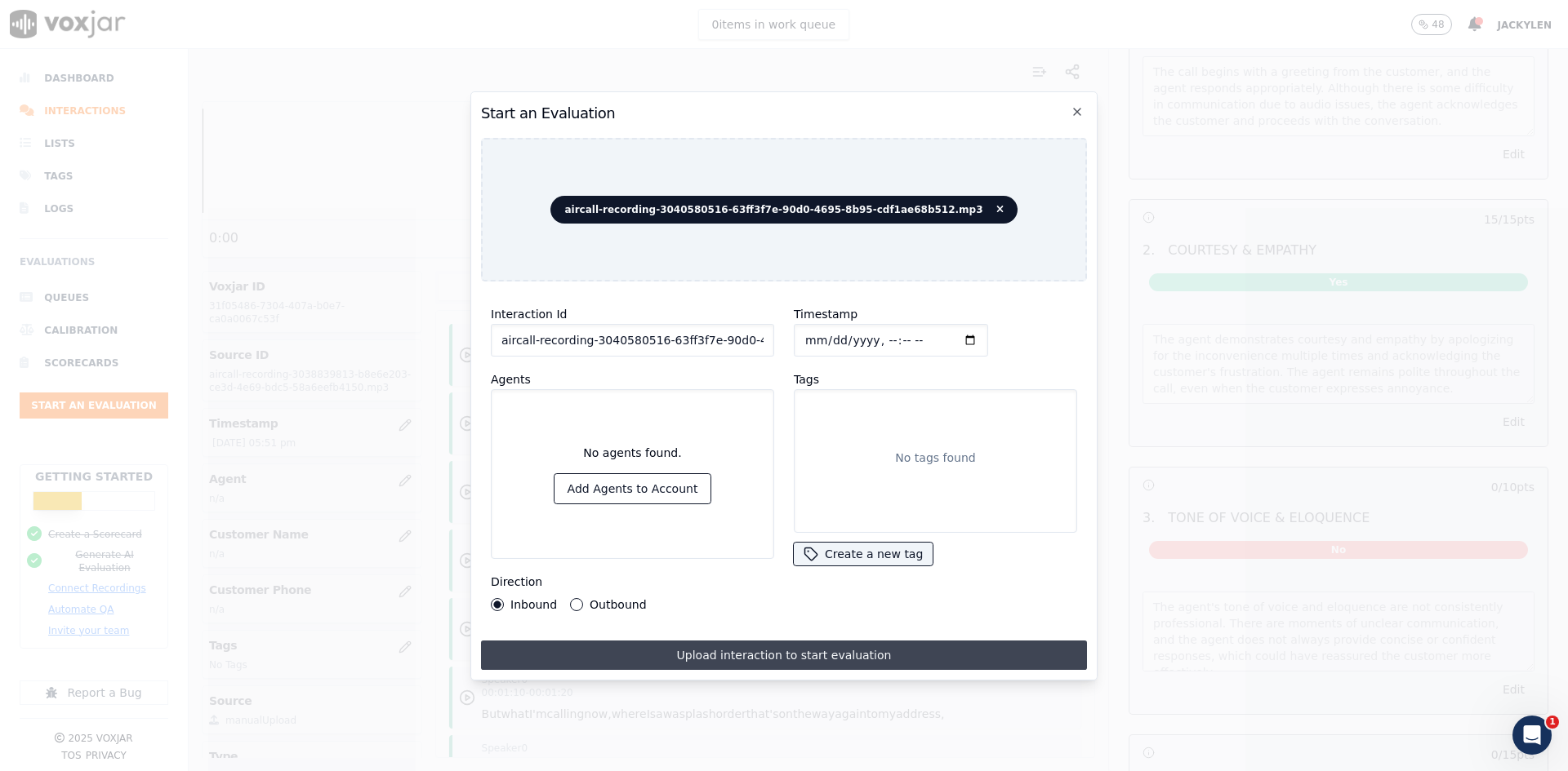
click at [720, 670] on button "Upload interaction to start evaluation" at bounding box center [784, 655] width 606 height 29
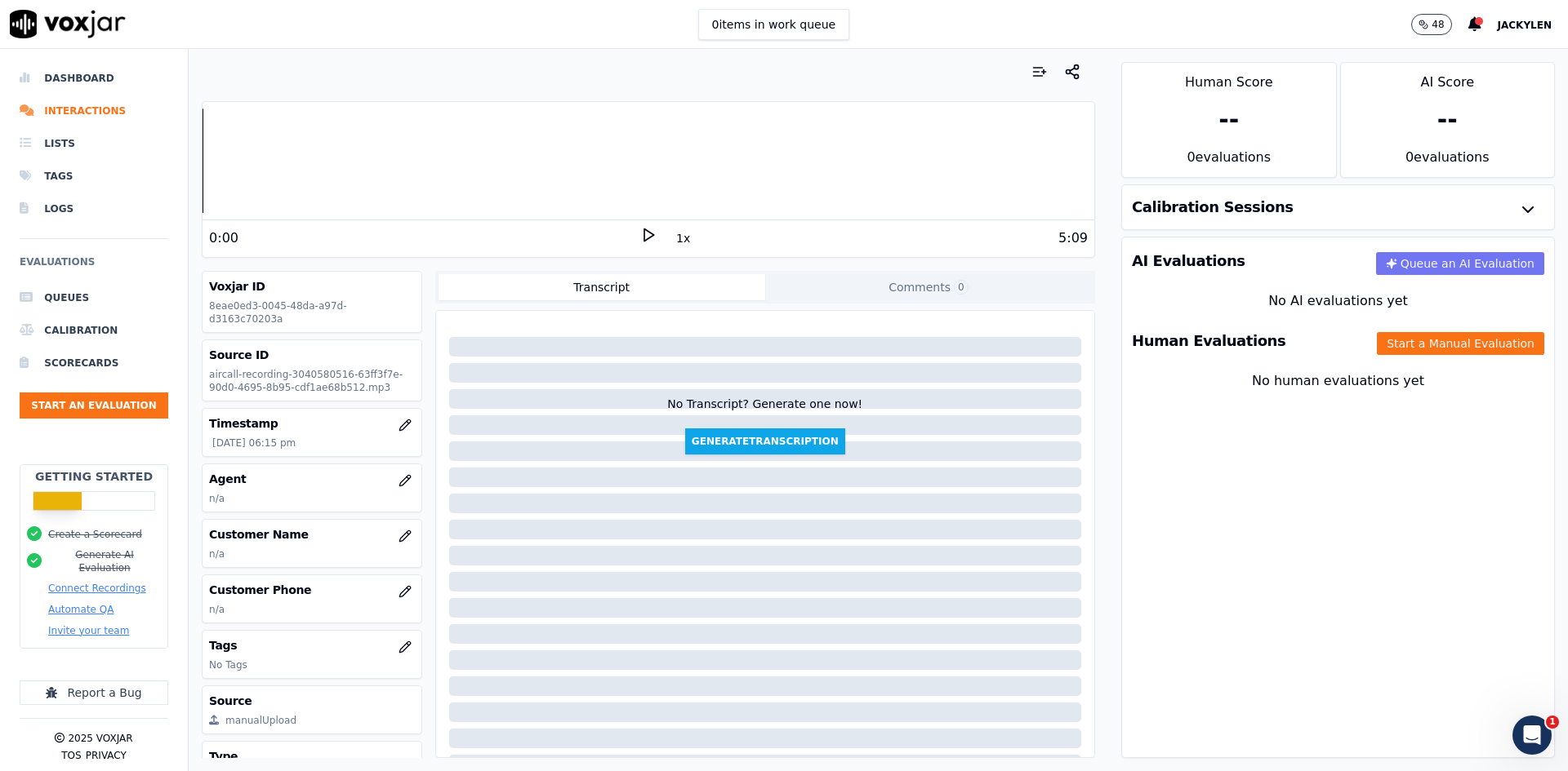
click at [1427, 275] on button "Queue an AI Evaluation" at bounding box center [1460, 263] width 169 height 23
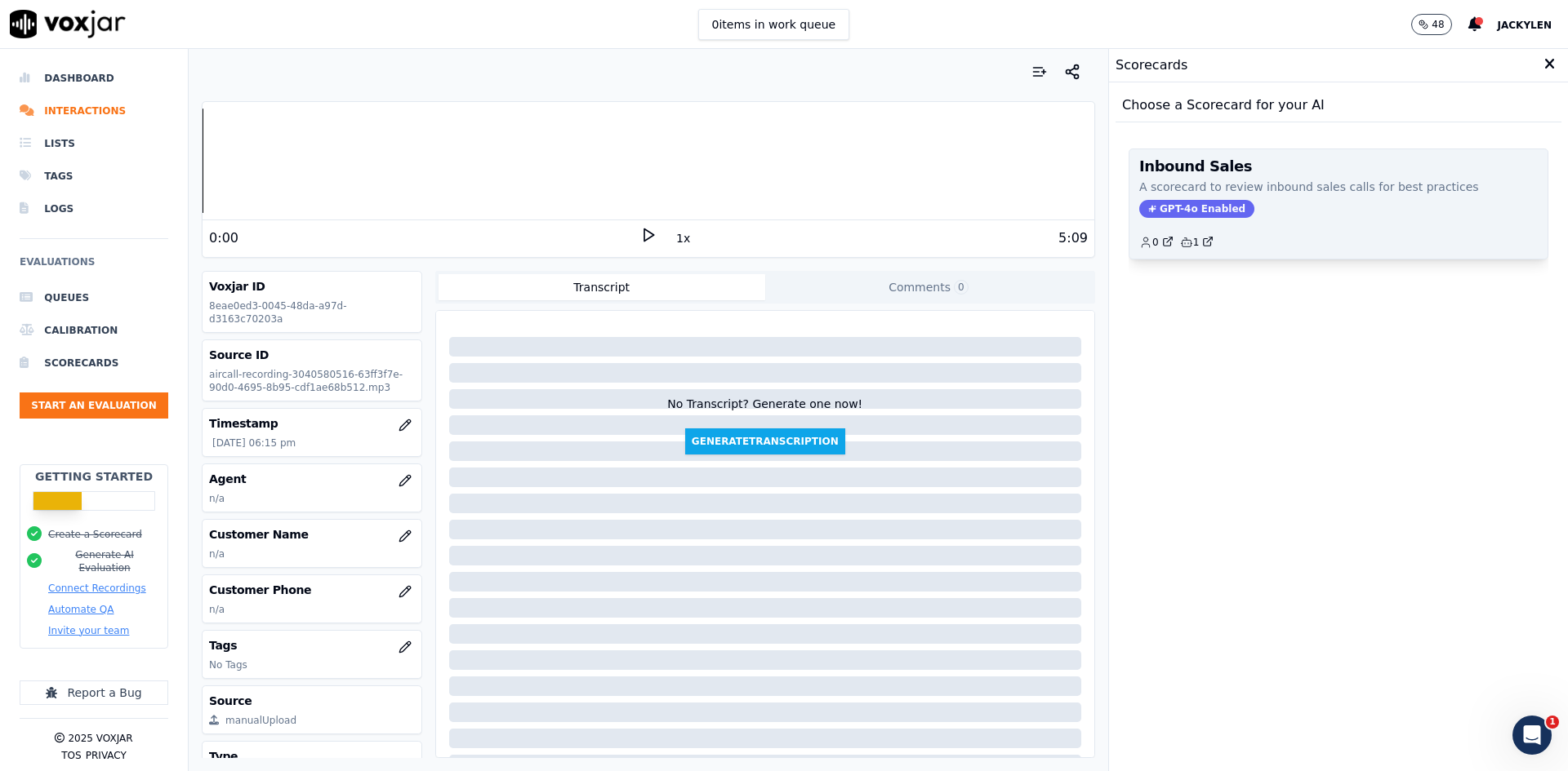
click at [1348, 195] on p "A scorecard to review inbound sales calls for best practices" at bounding box center [1339, 187] width 399 height 17
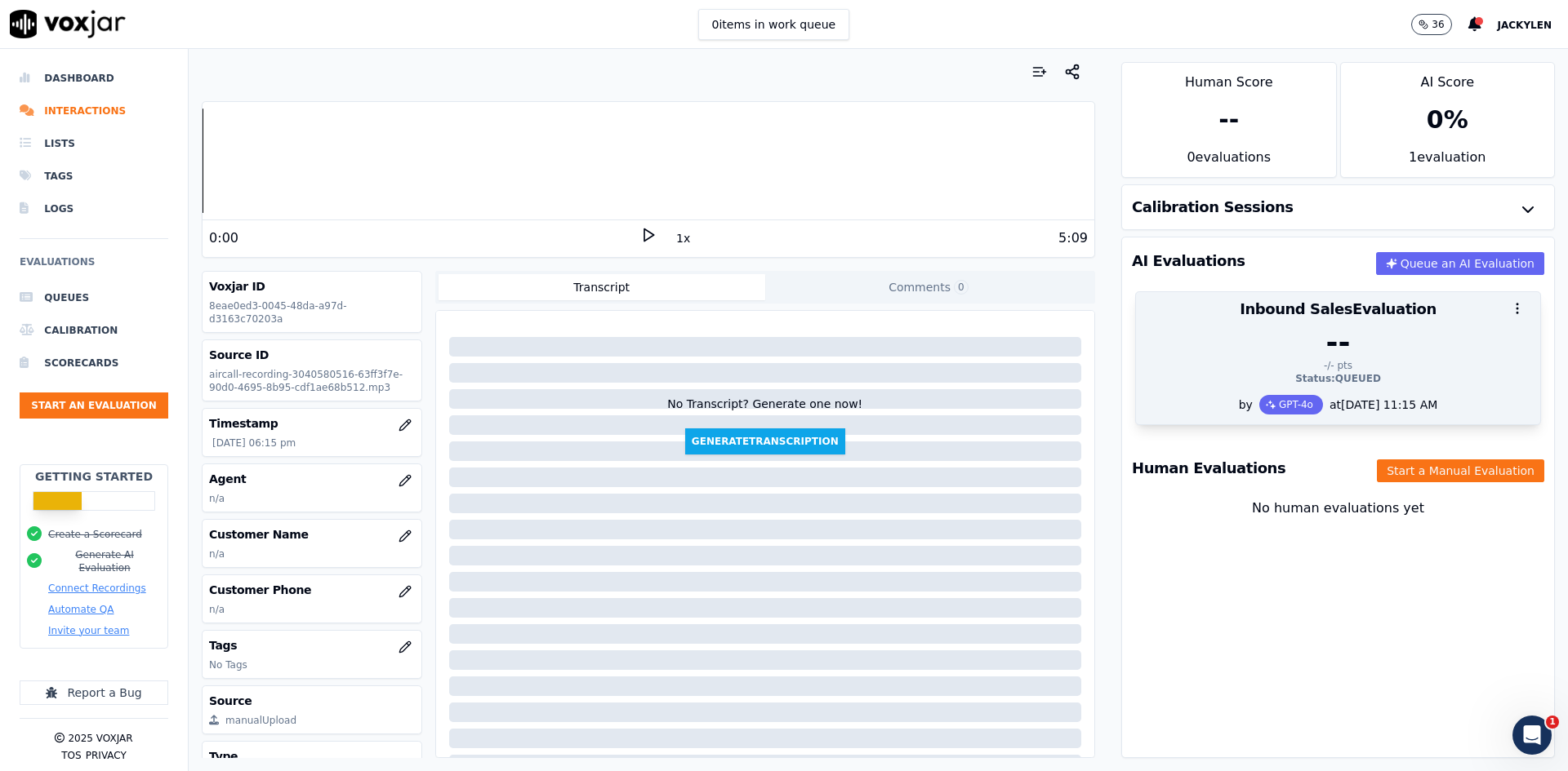
click at [1405, 359] on div "--" at bounding box center [1338, 342] width 385 height 32
click at [1330, 395] on div "-- -/- pts Status: QUEUED" at bounding box center [1338, 361] width 404 height 68
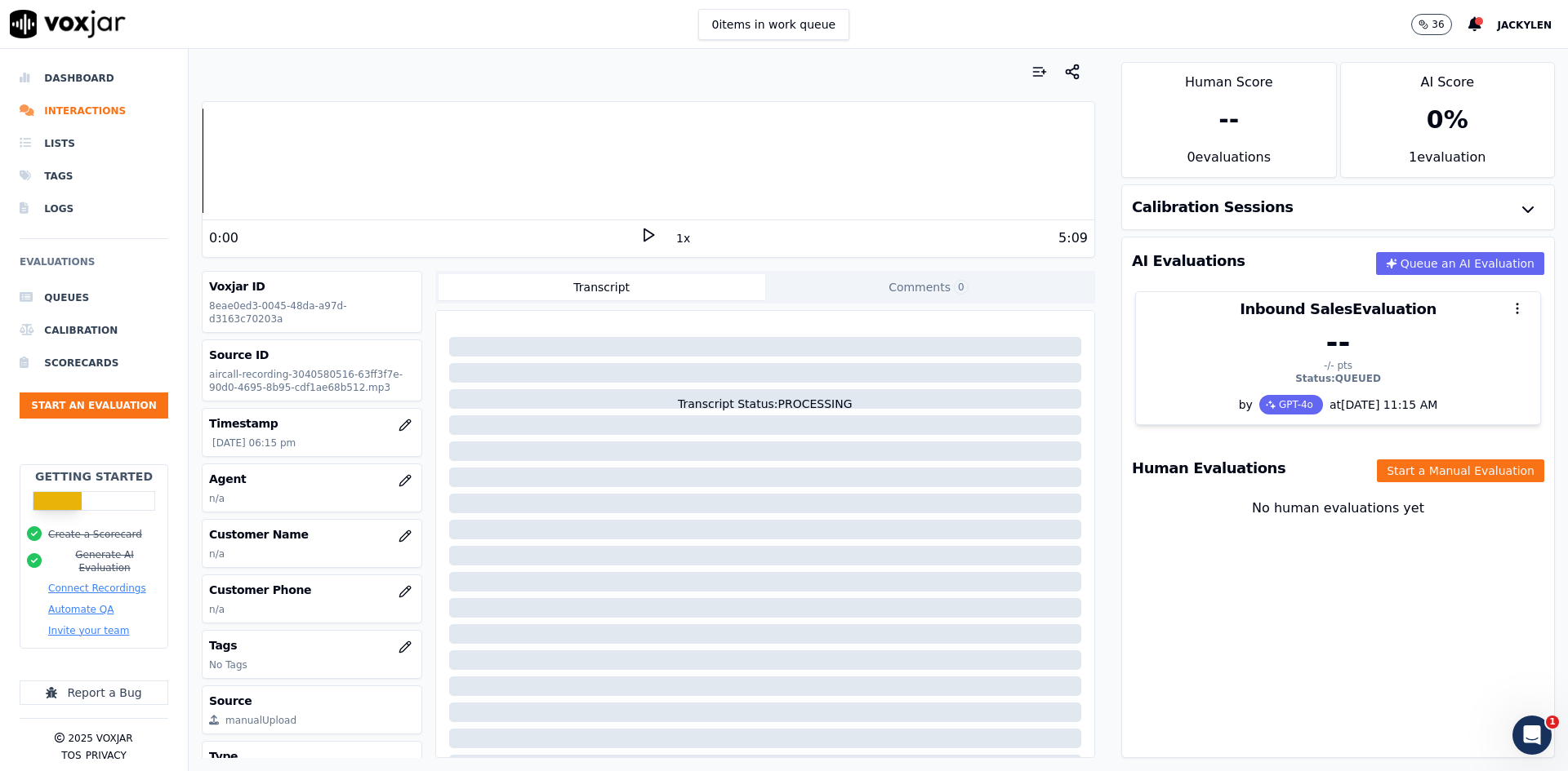
click at [1432, 25] on p "36" at bounding box center [1438, 24] width 12 height 13
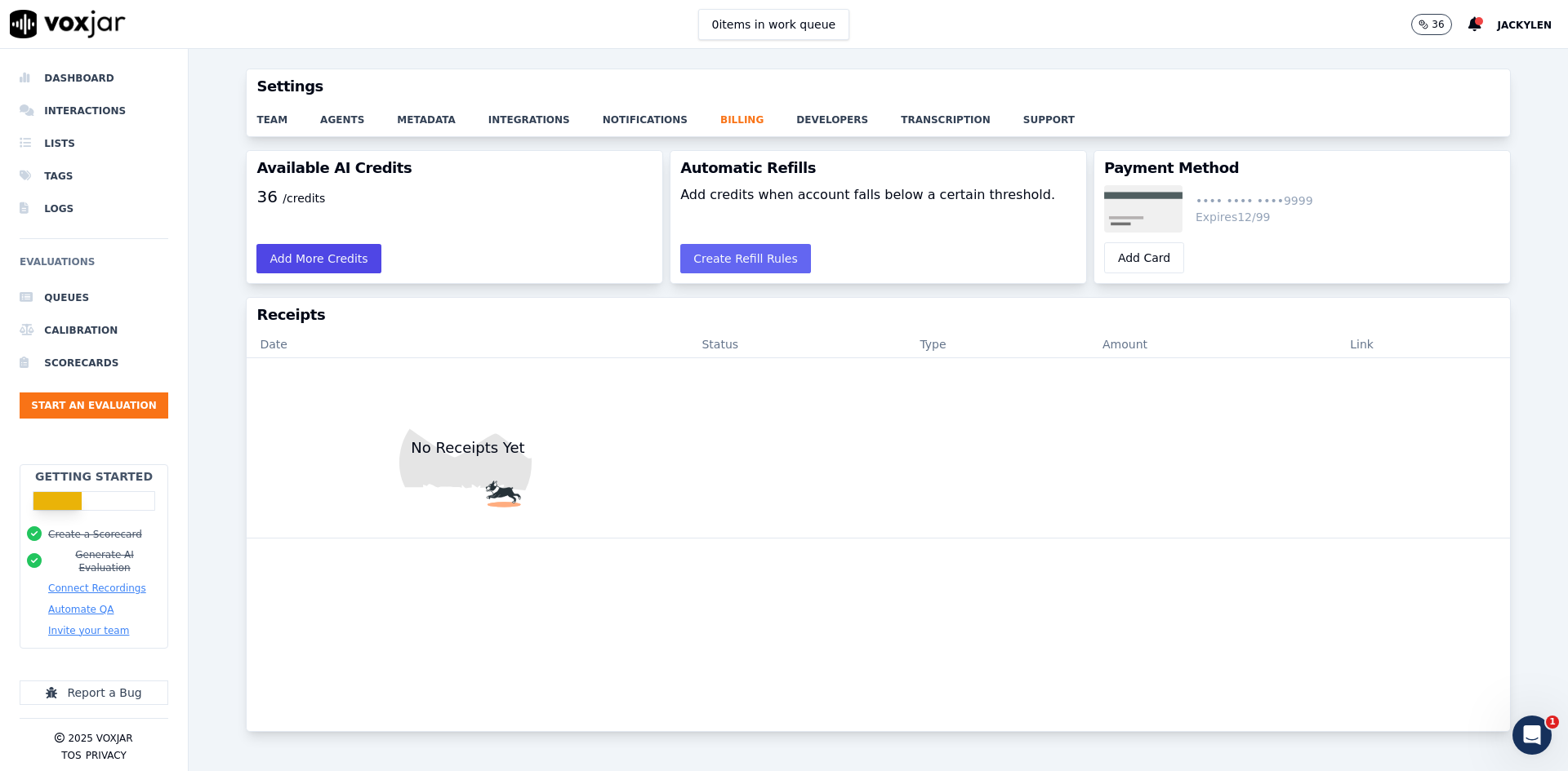
click at [348, 273] on button "Add More Credits" at bounding box center [318, 258] width 124 height 29
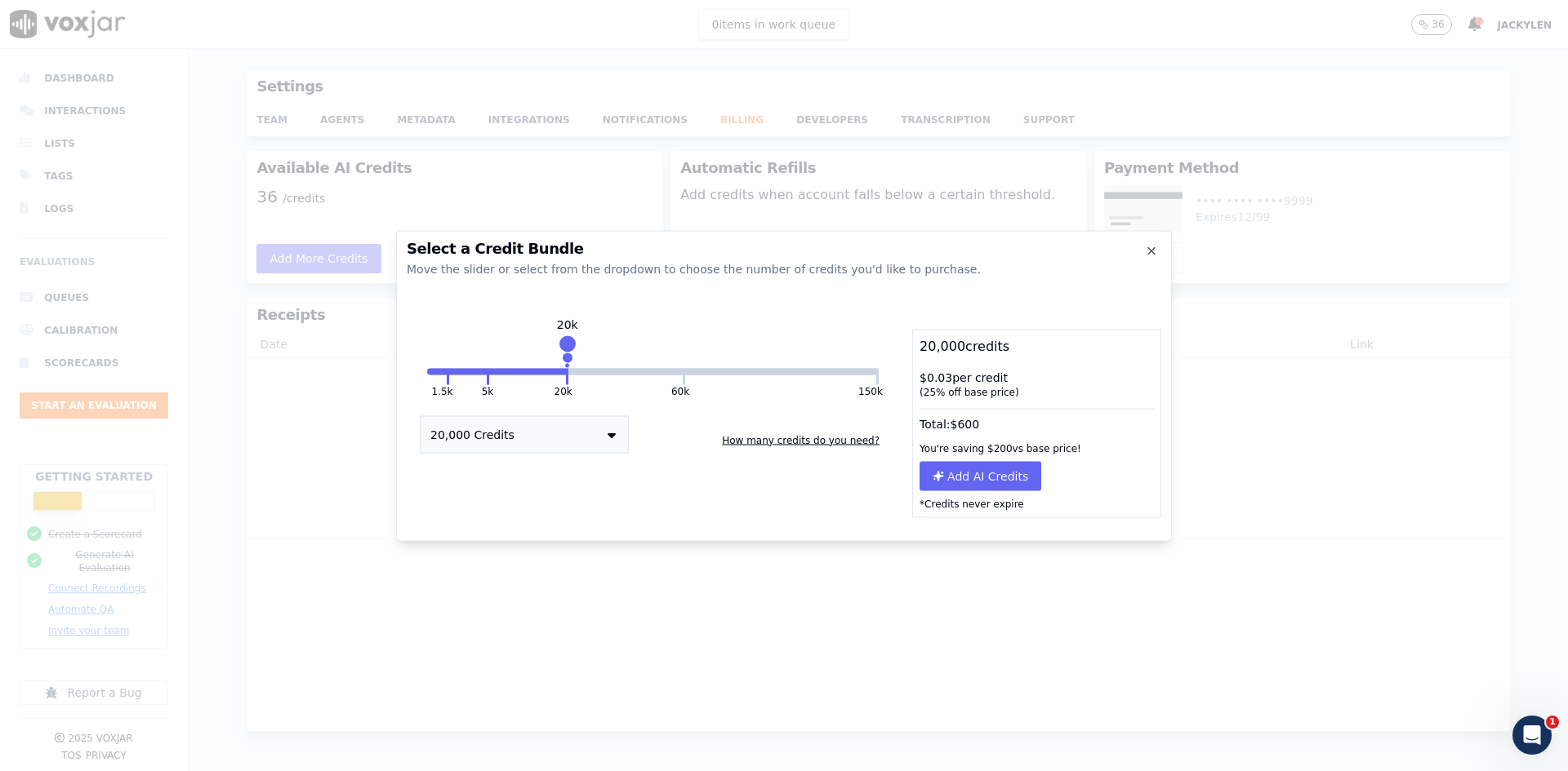
click at [613, 453] on button "20,000 Credits" at bounding box center [524, 434] width 209 height 38
click at [540, 477] on div "1,500 Credits" at bounding box center [524, 465] width 207 height 23
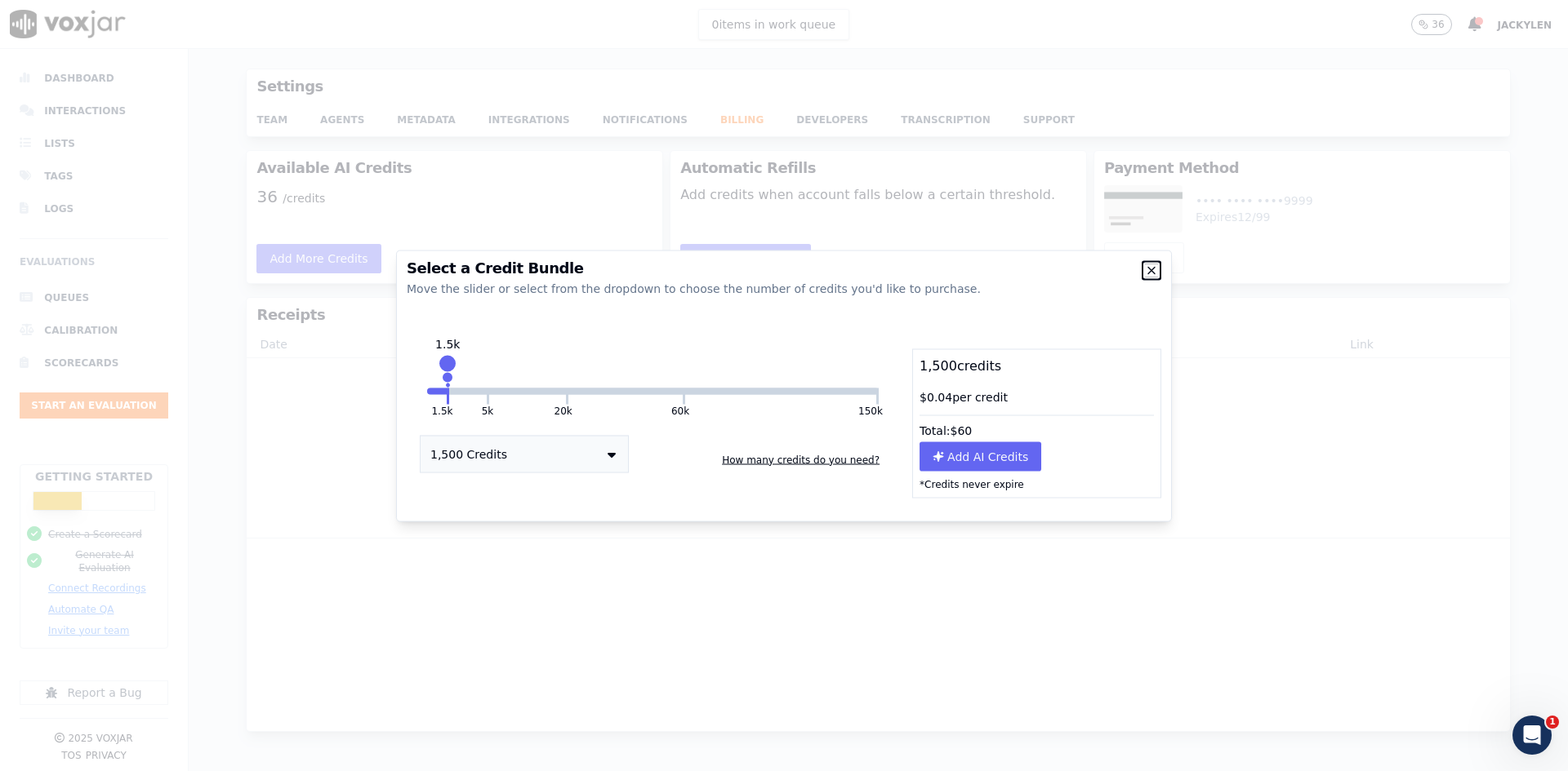
click at [1145, 263] on icon "button" at bounding box center [1151, 270] width 13 height 13
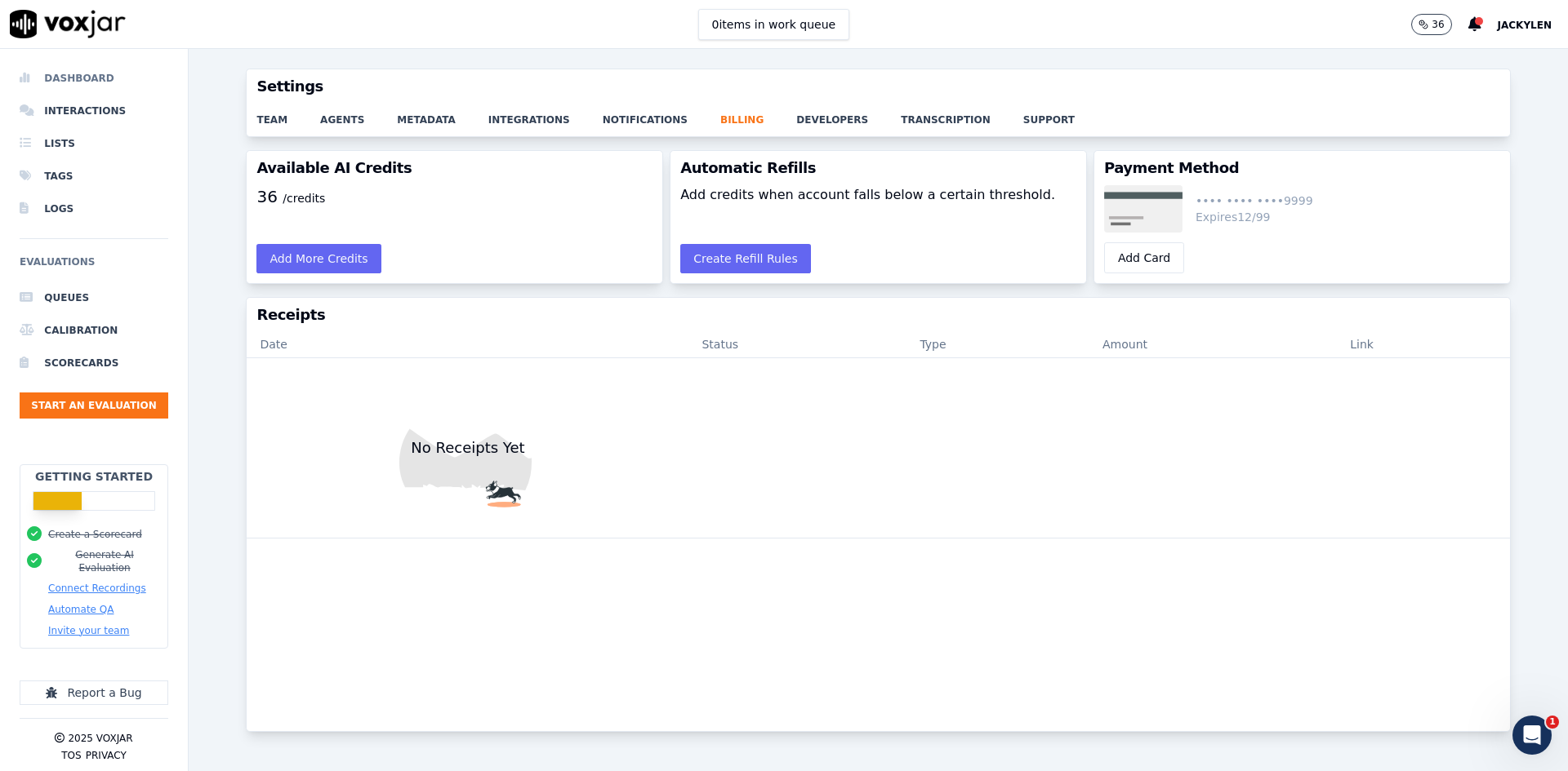
click at [84, 95] on li "Dashboard" at bounding box center [93, 78] width 148 height 32
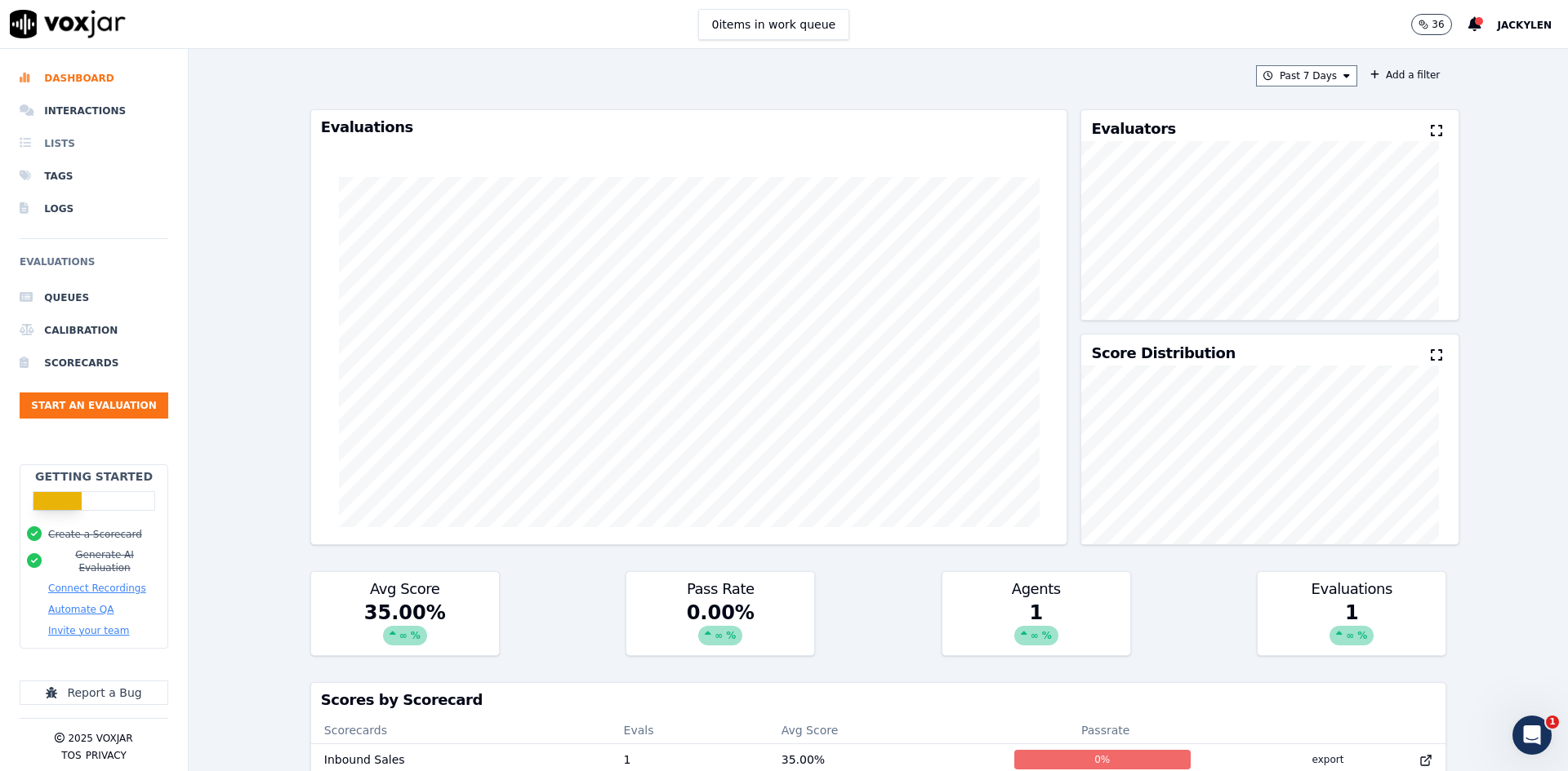
click at [70, 160] on li "Lists" at bounding box center [93, 143] width 148 height 32
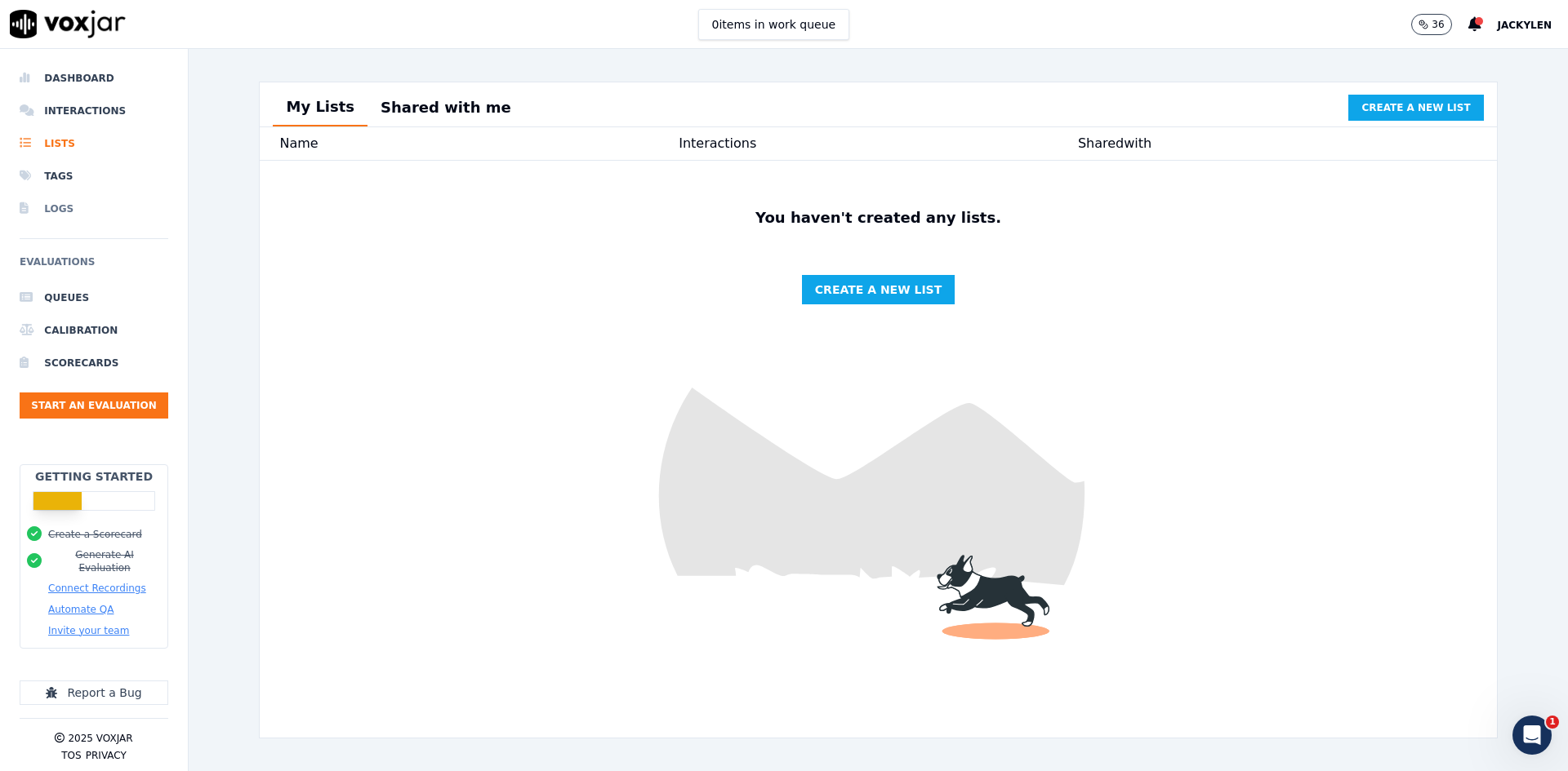
click at [61, 226] on li "Logs" at bounding box center [93, 208] width 148 height 32
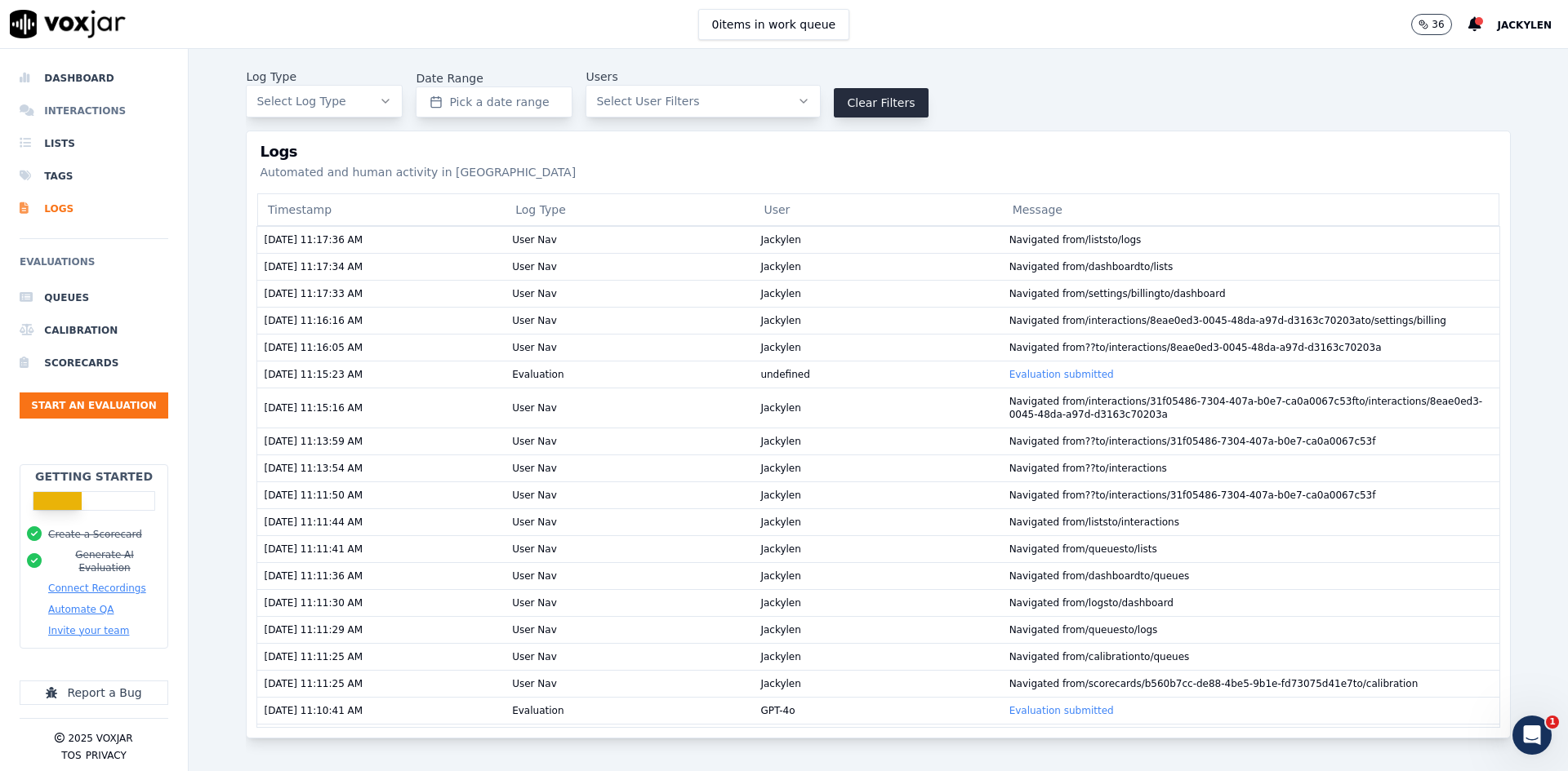
click at [92, 119] on li "Interactions" at bounding box center [93, 111] width 148 height 32
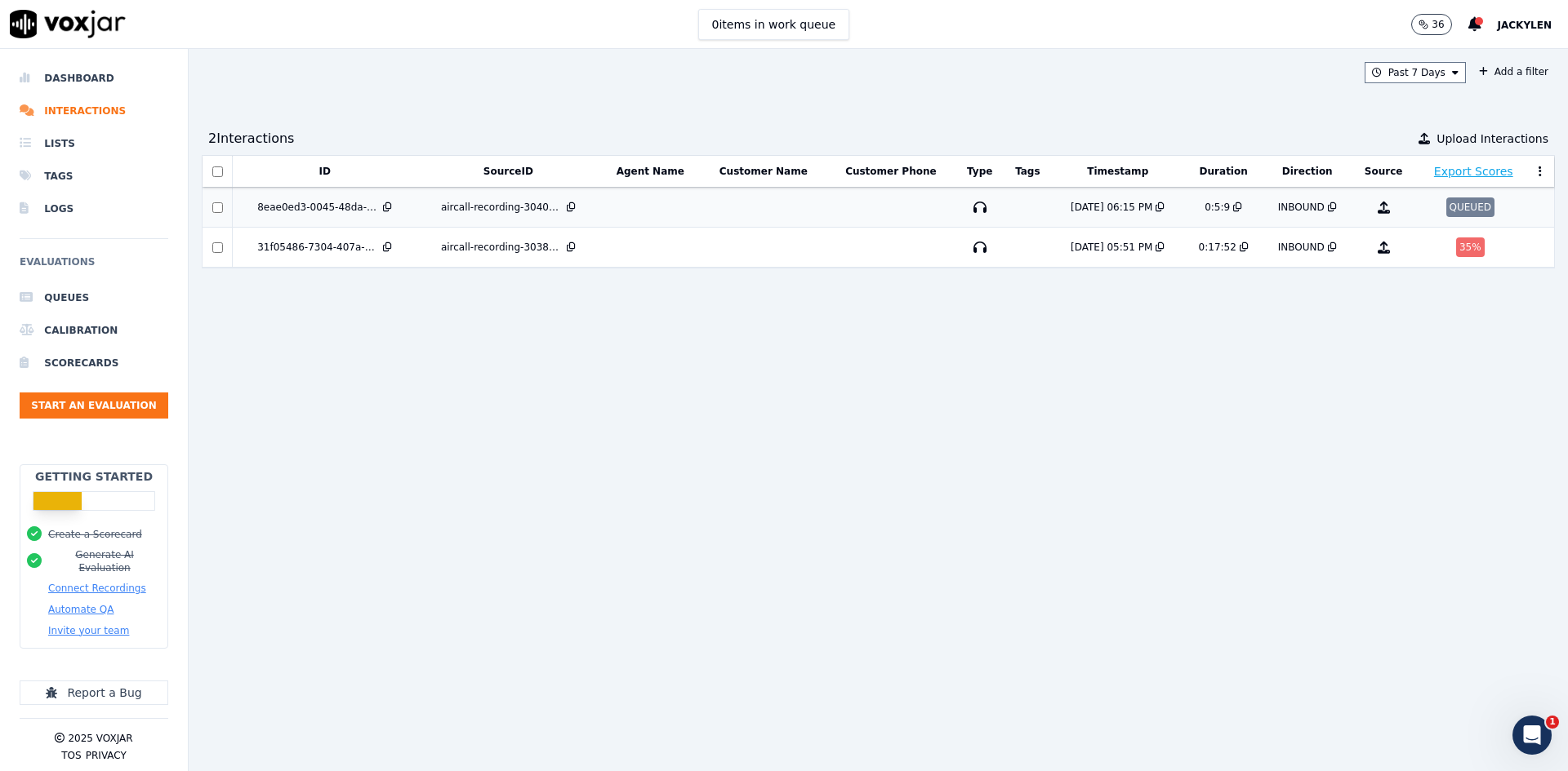
click at [1446, 217] on div "QUEUED" at bounding box center [1470, 207] width 48 height 19
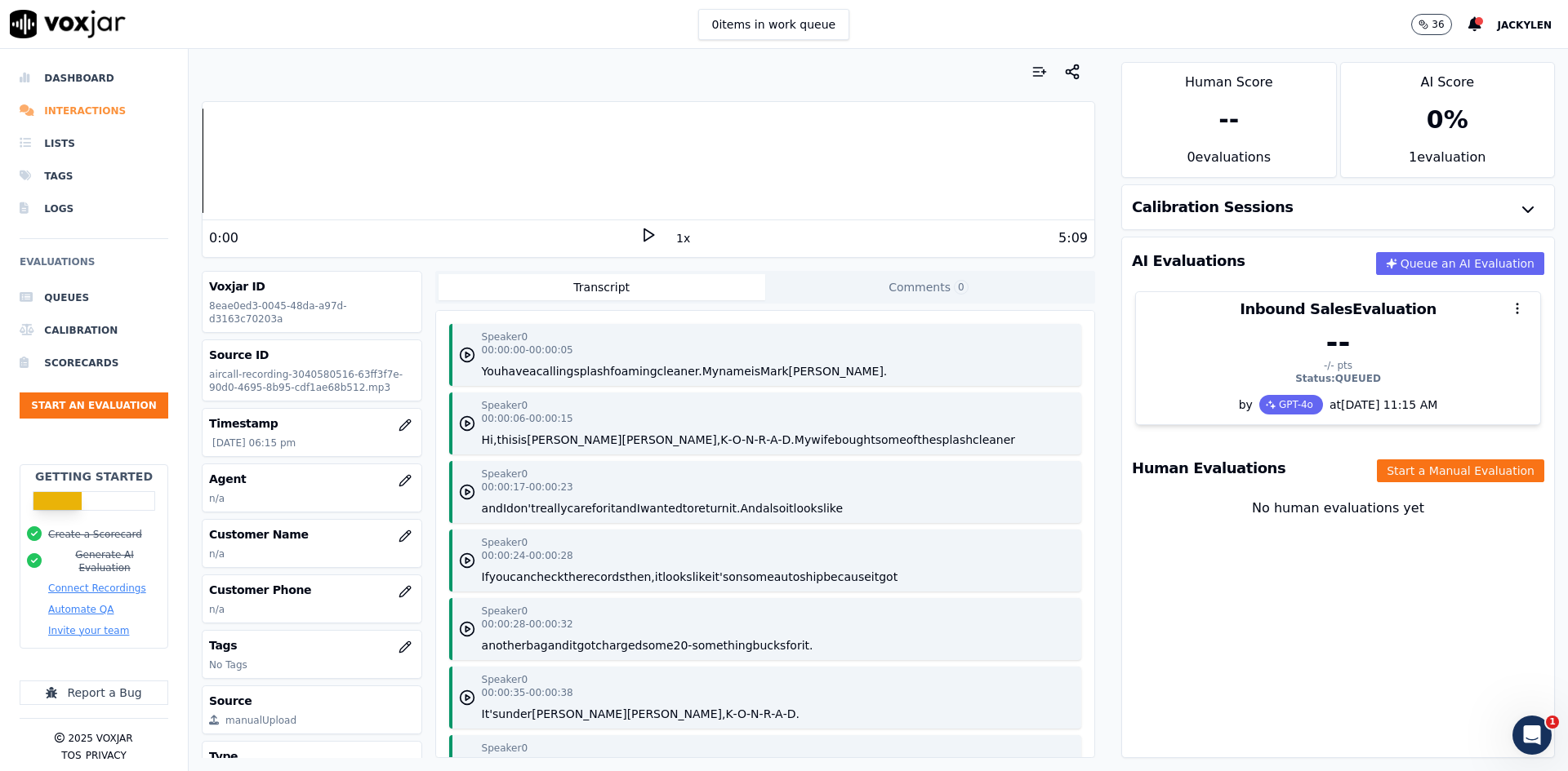
click at [86, 127] on li "Interactions" at bounding box center [93, 111] width 148 height 32
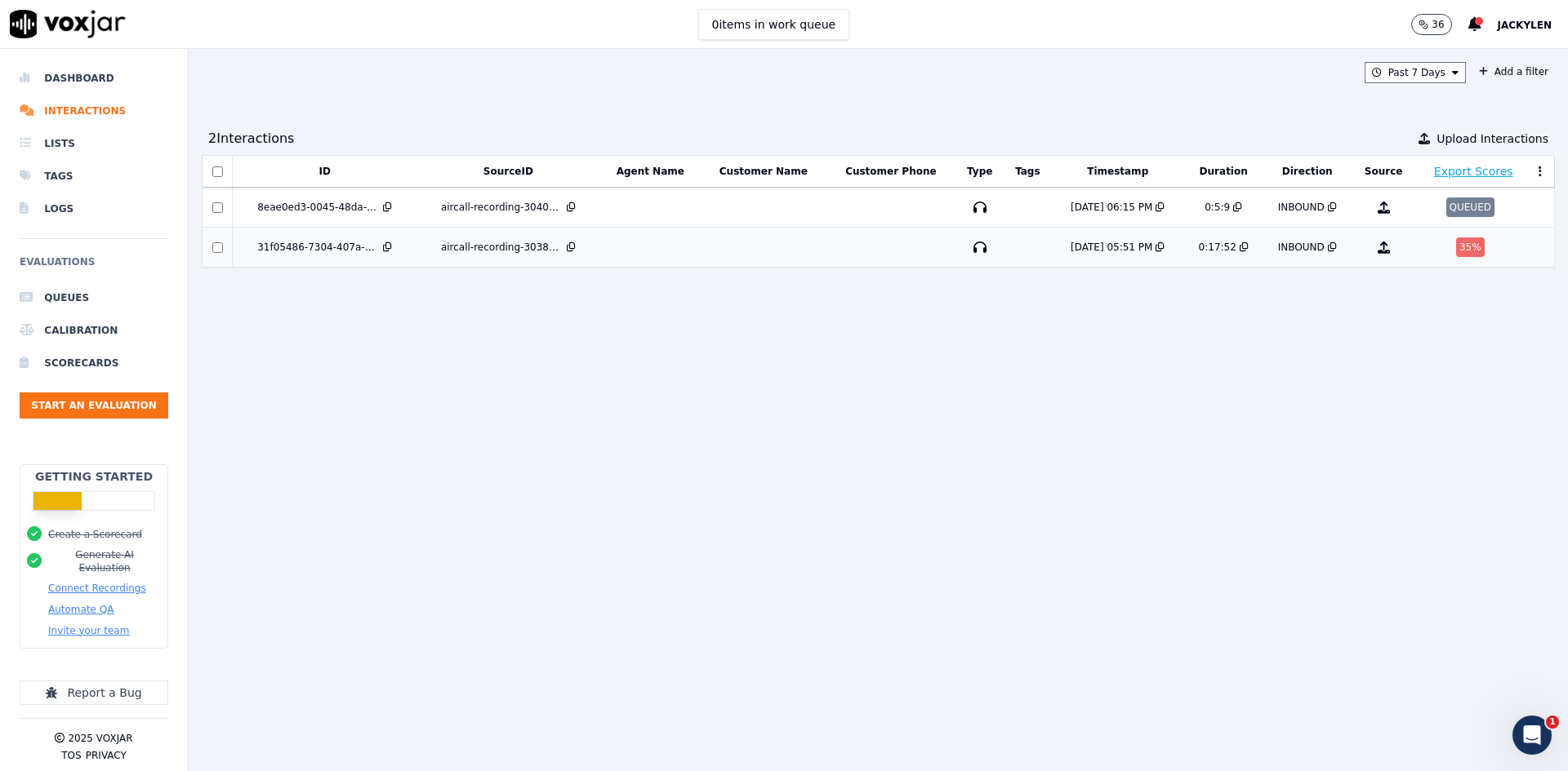
click at [896, 268] on td at bounding box center [891, 248] width 129 height 40
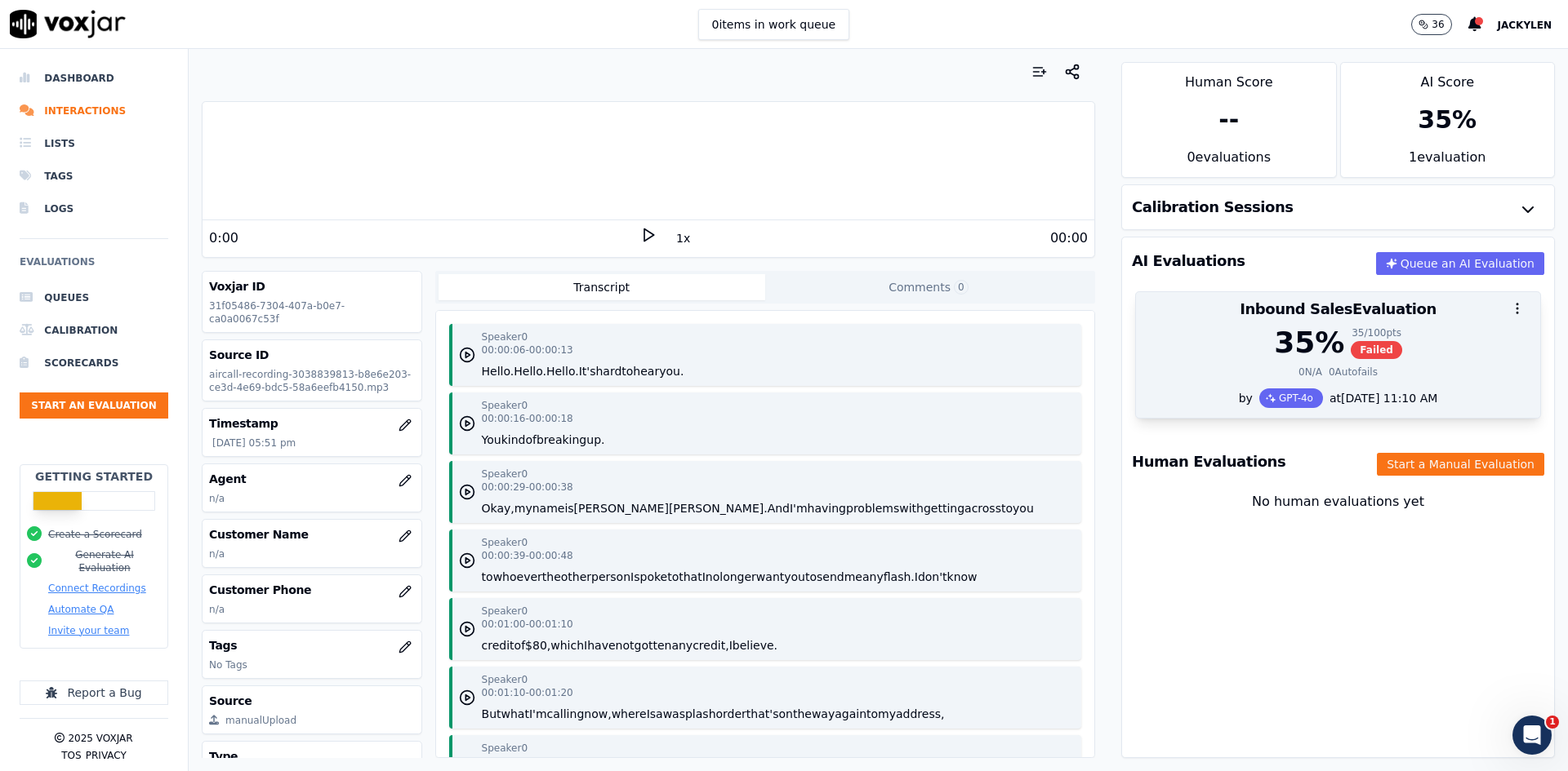
click at [1369, 378] on div "0 N/A 0 Autofails" at bounding box center [1338, 371] width 385 height 13
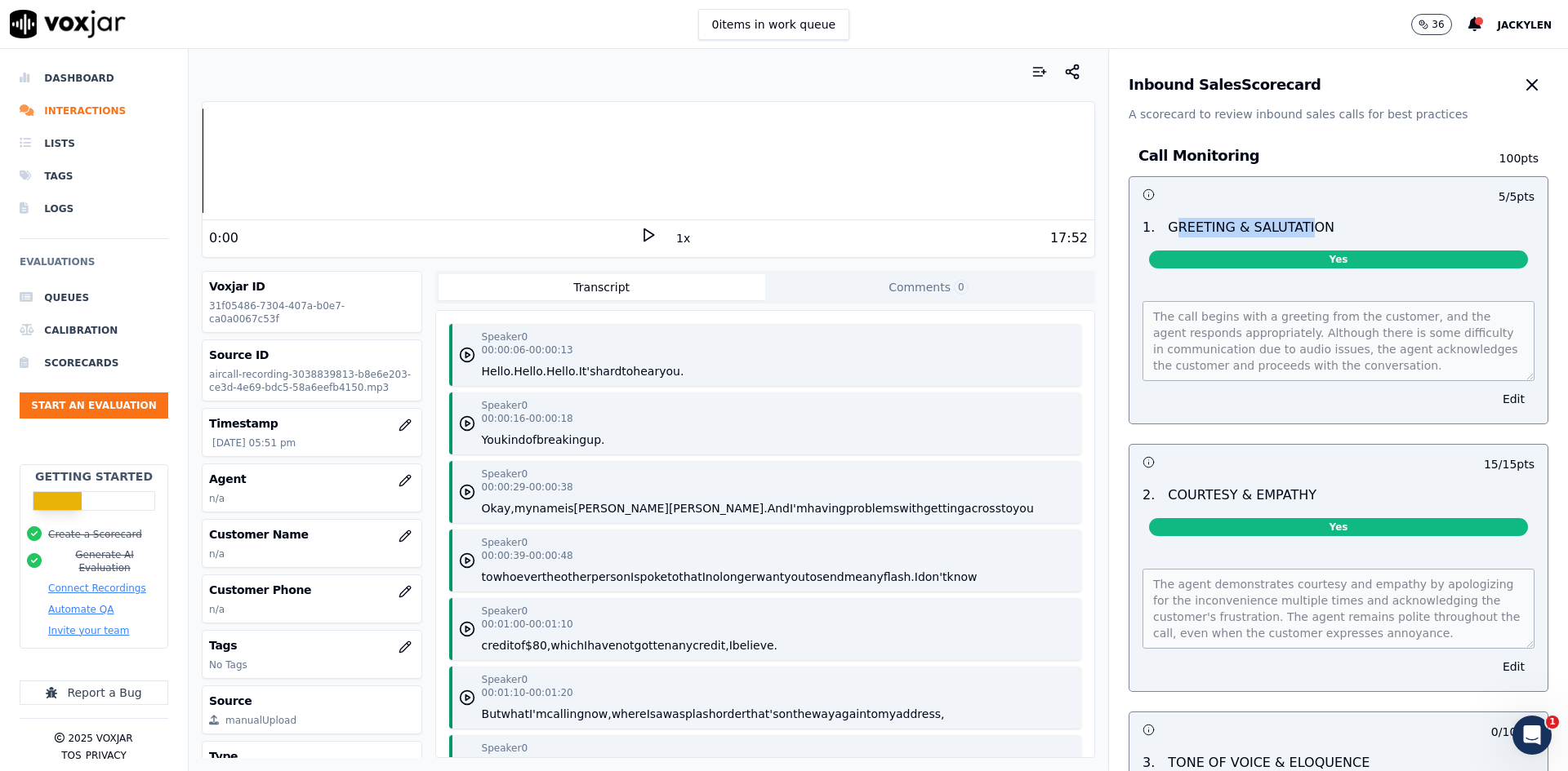
drag, startPoint x: 1192, startPoint y: 280, endPoint x: 1348, endPoint y: 270, distance: 156.3
click at [1334, 238] on p "GREETING & SALUTATION" at bounding box center [1251, 227] width 167 height 19
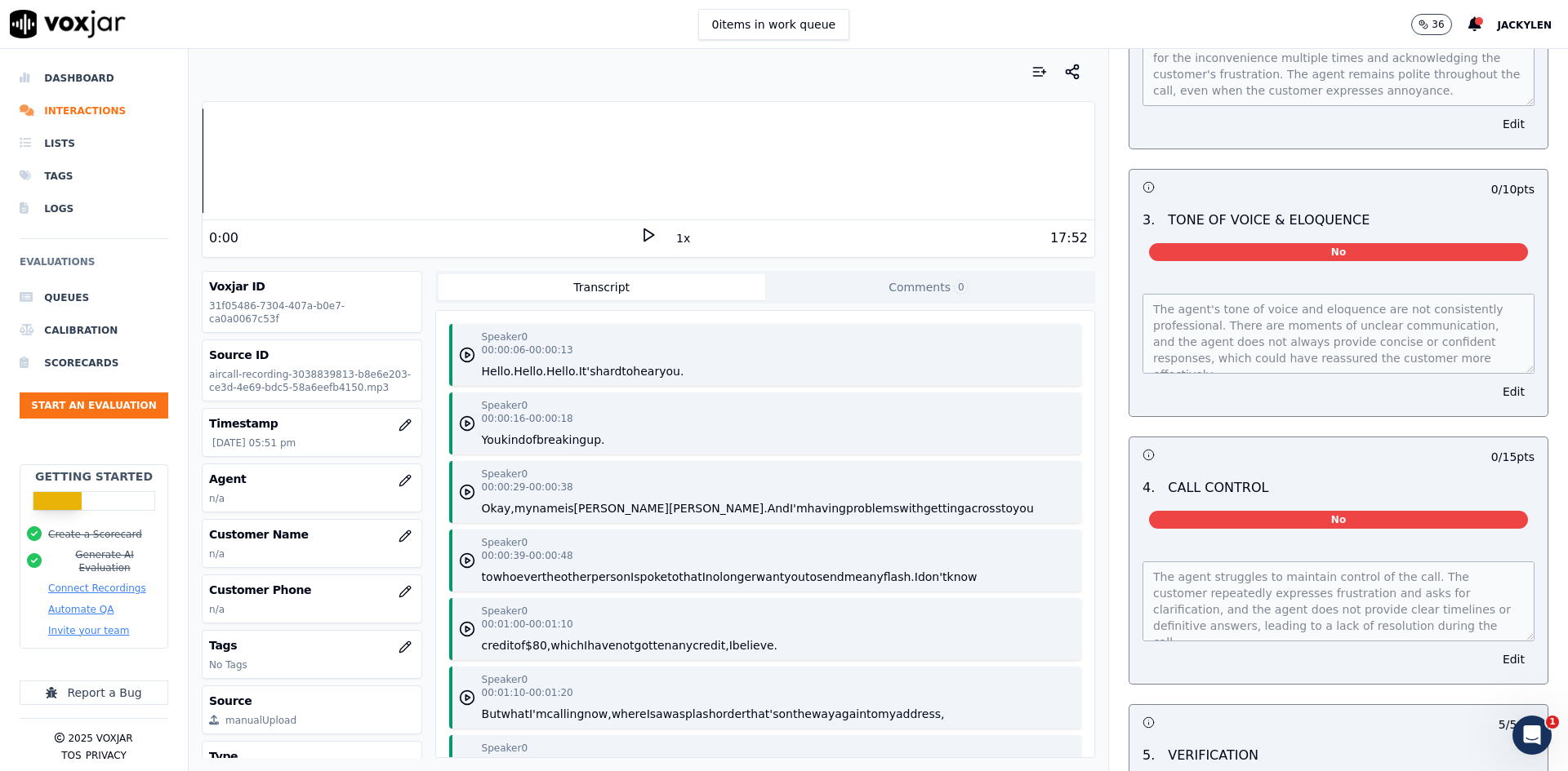
scroll to position [572, 0]
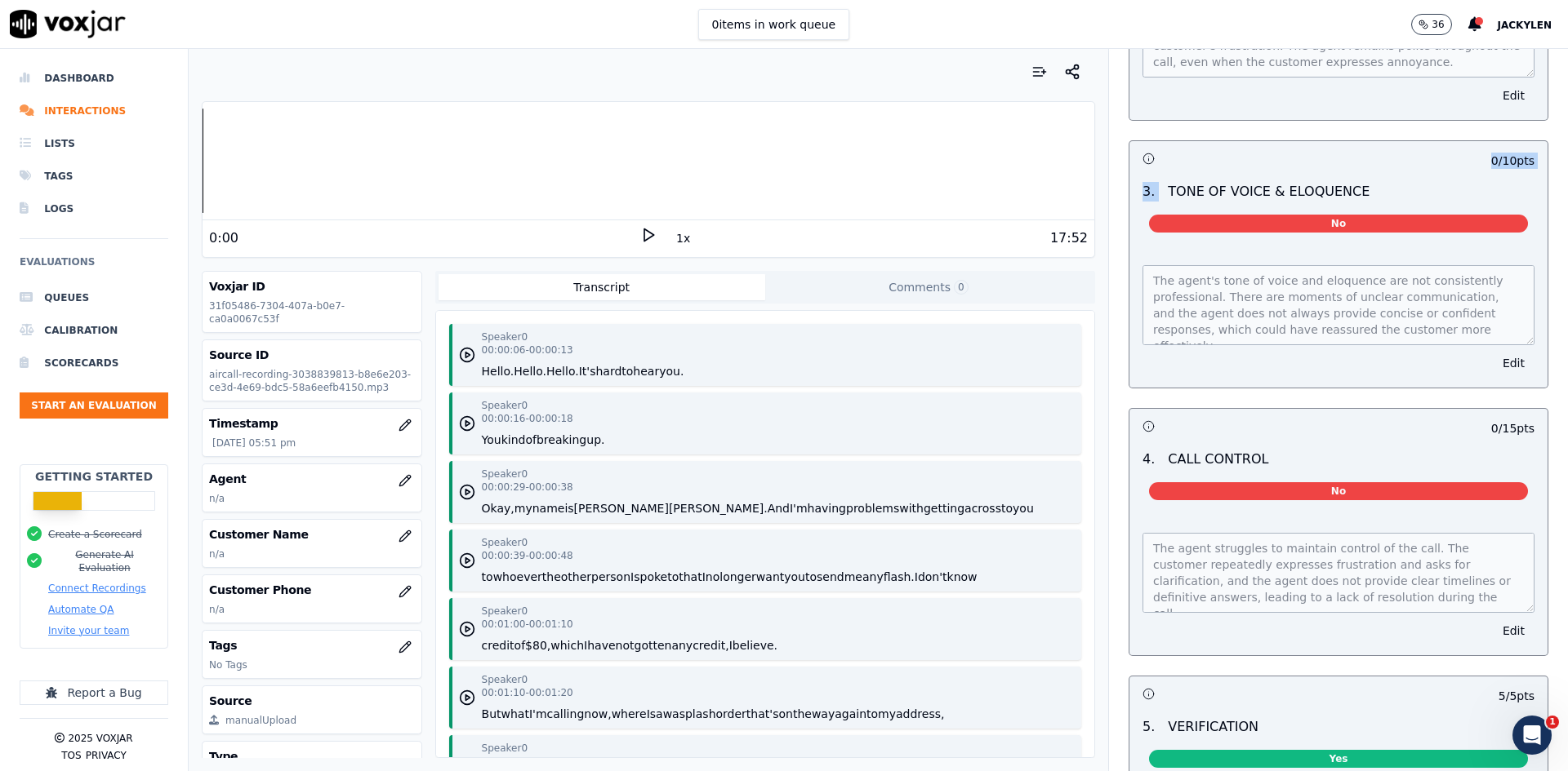
drag, startPoint x: 1179, startPoint y: 364, endPoint x: 1442, endPoint y: 348, distance: 263.5
click at [1442, 348] on div "0 / 10 pts 3 . TONE OF VOICE & ELOQUENCE No The agent's tone of voice and eloqu…" at bounding box center [1339, 264] width 420 height 249
click at [1369, 202] on p "TONE OF VOICE & ELOQUENCE" at bounding box center [1268, 191] width 202 height 19
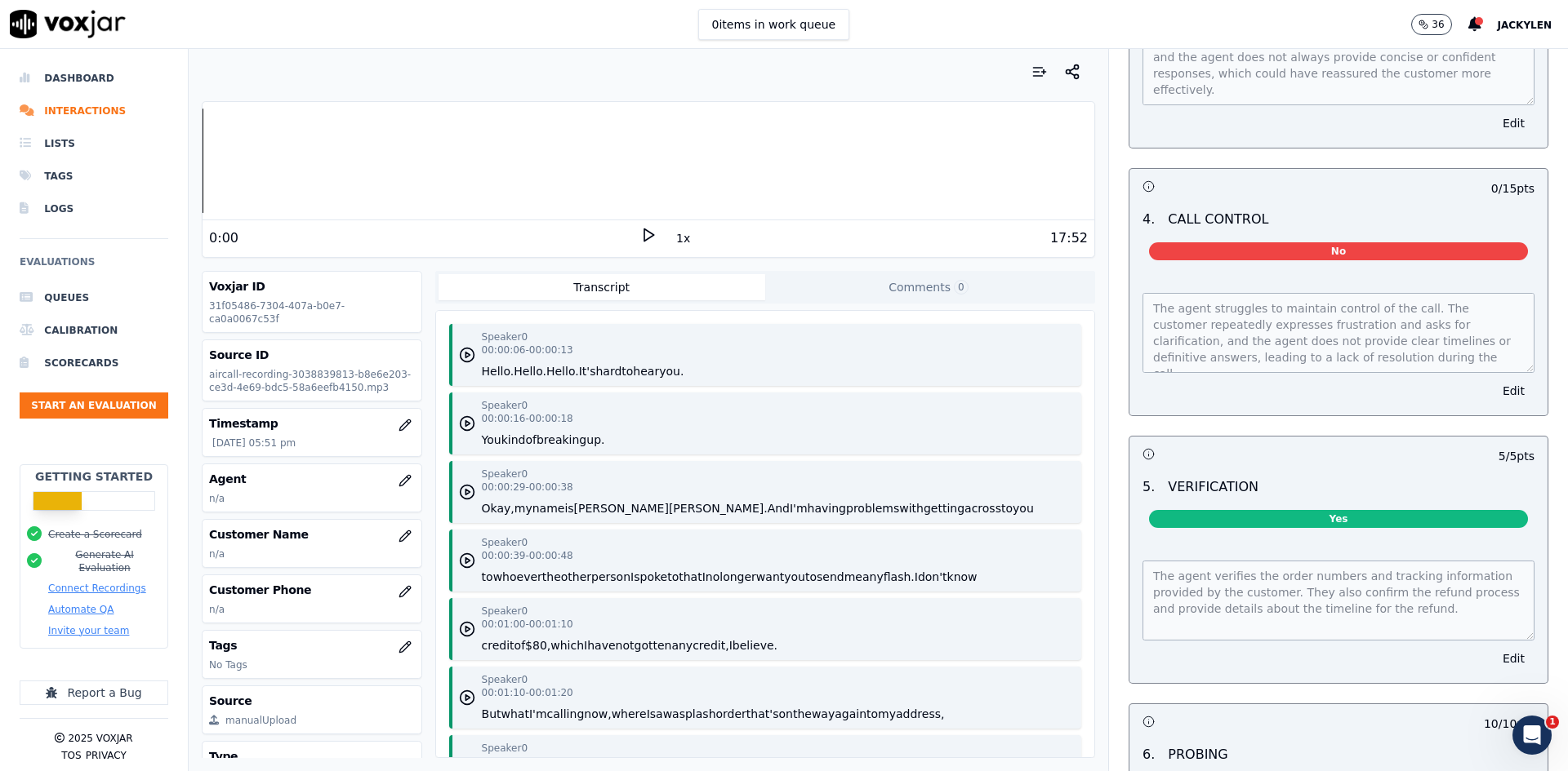
scroll to position [817, 0]
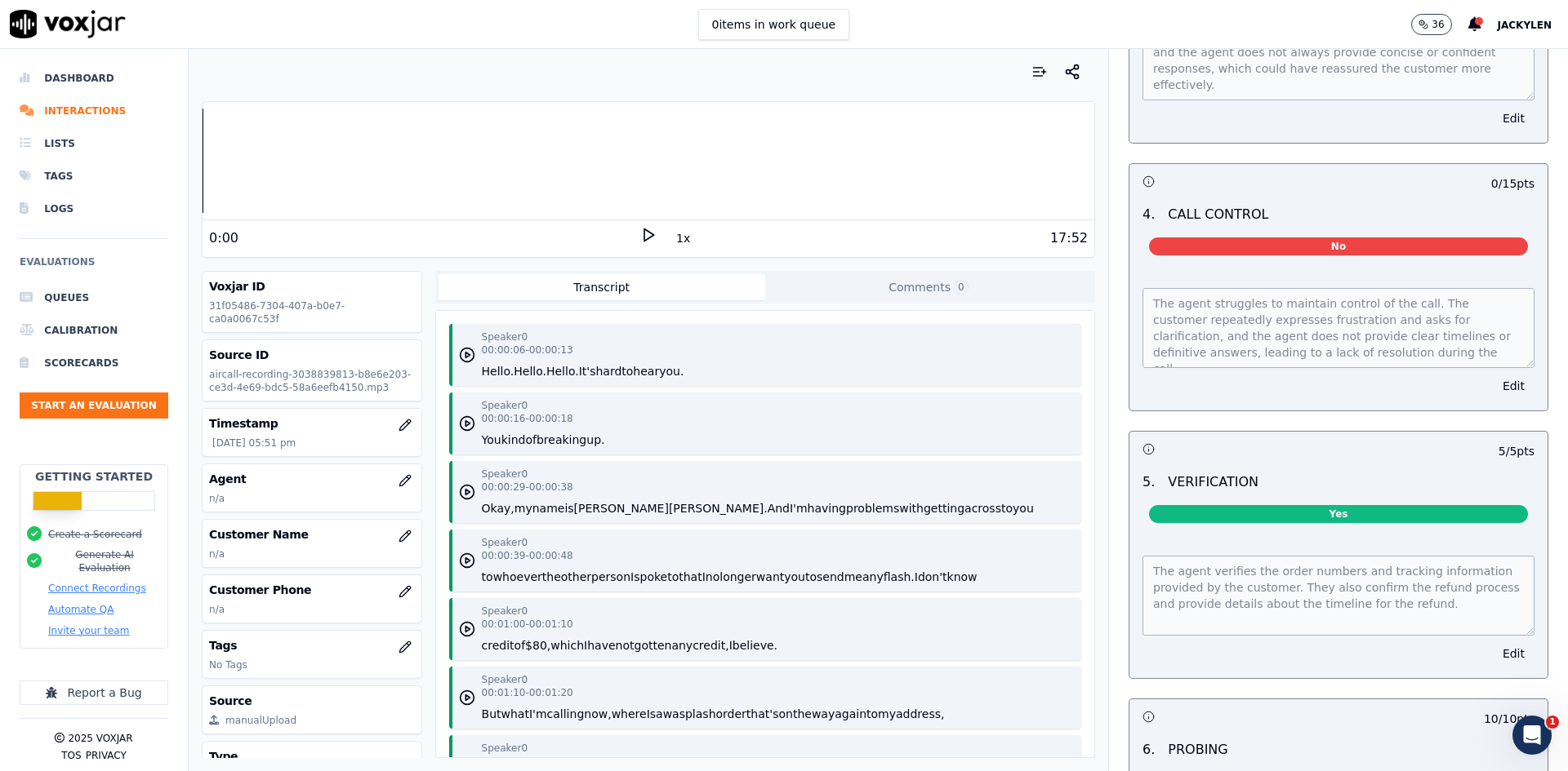
click at [1255, 225] on p "CALL CONTROL" at bounding box center [1218, 214] width 100 height 19
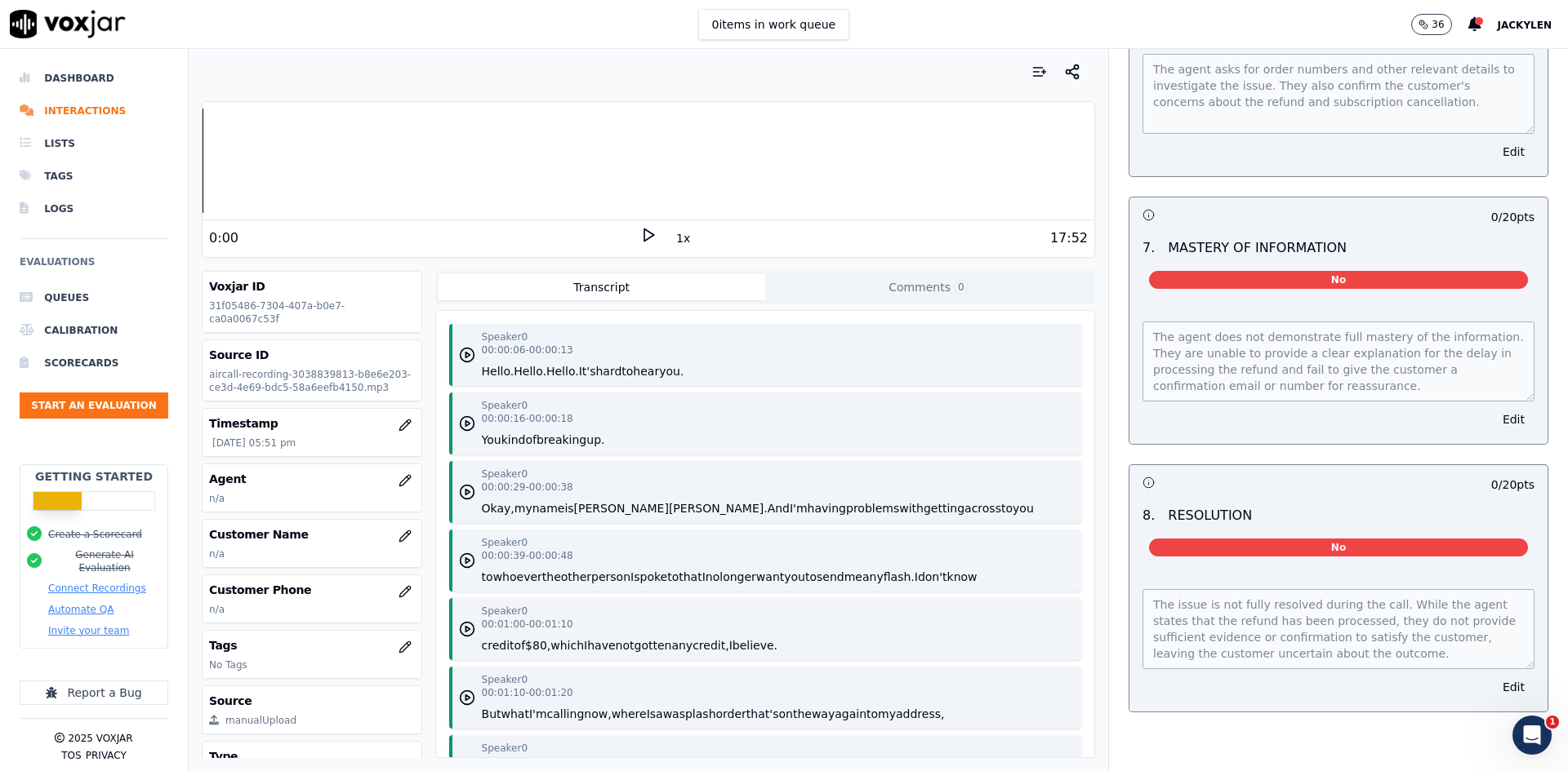
scroll to position [1632, 0]
click at [1355, 177] on div "The agent asks for order numbers and other relevant details to investigate the …" at bounding box center [1339, 105] width 418 height 142
click at [123, 379] on li "Scorecards" at bounding box center [93, 363] width 148 height 32
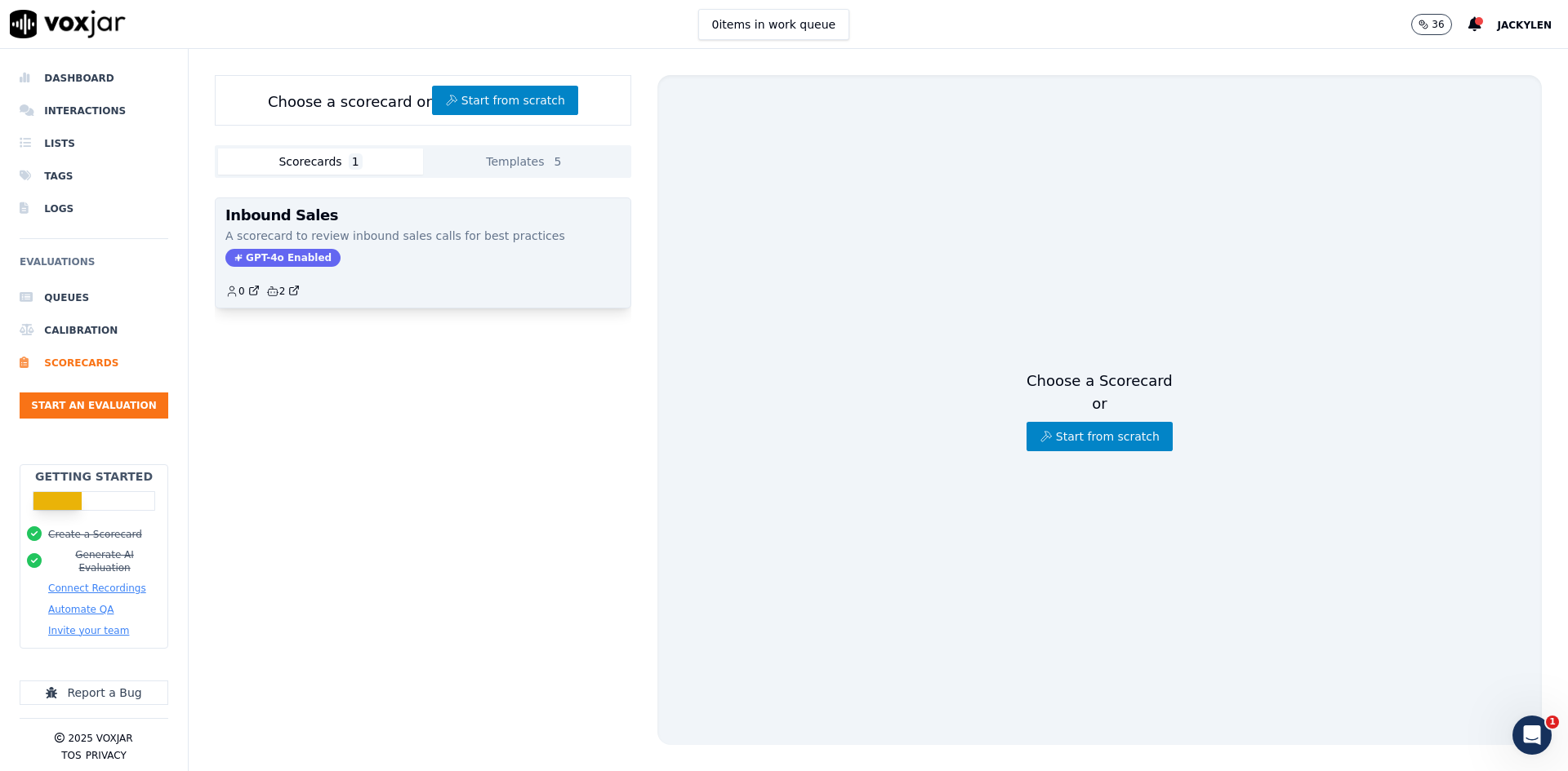
click at [457, 244] on p "A scorecard to review inbound sales calls for best practices" at bounding box center [423, 235] width 395 height 17
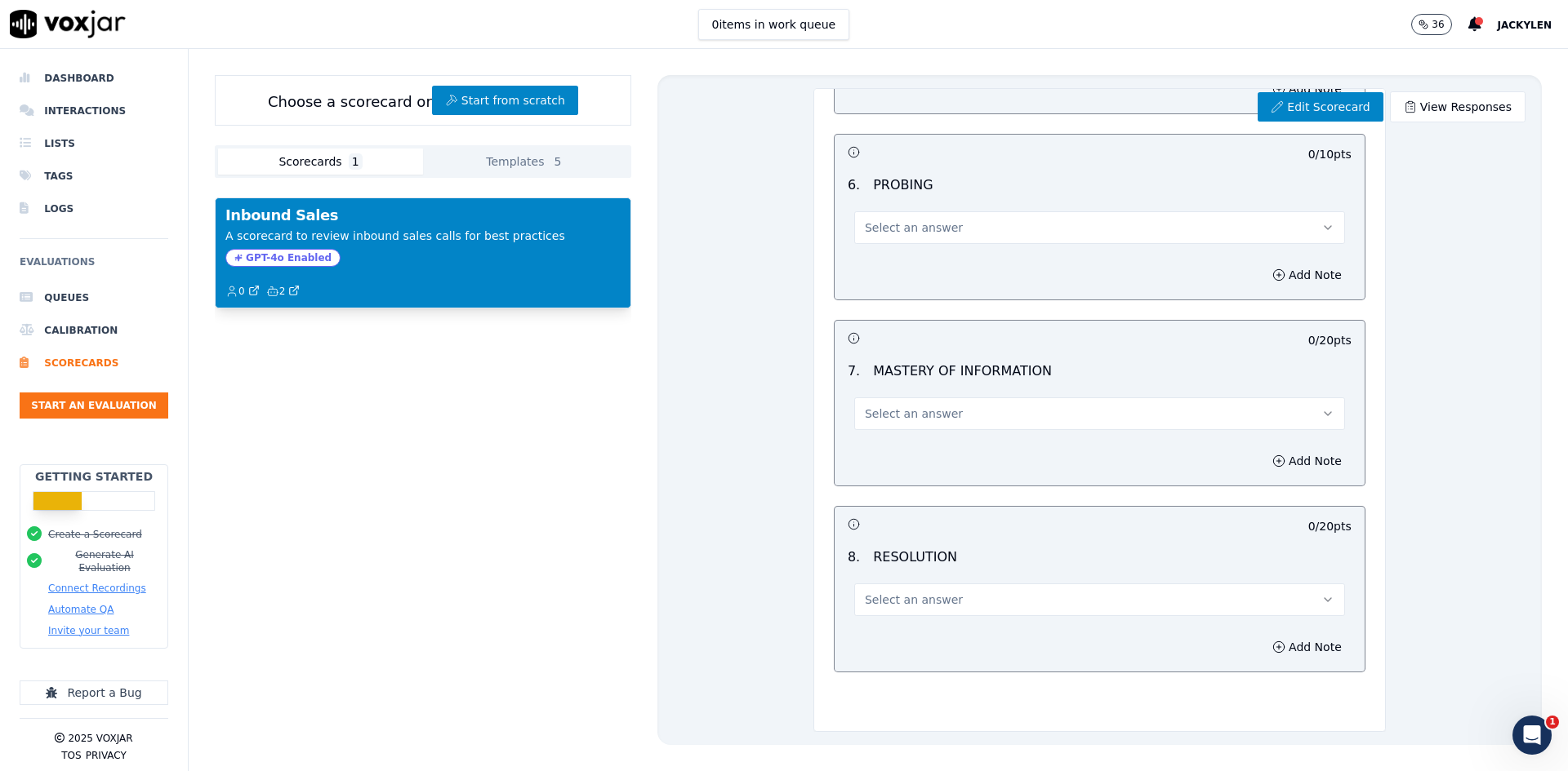
scroll to position [1497, 0]
click at [1258, 122] on link "Edit Scorecard" at bounding box center [1320, 106] width 125 height 29
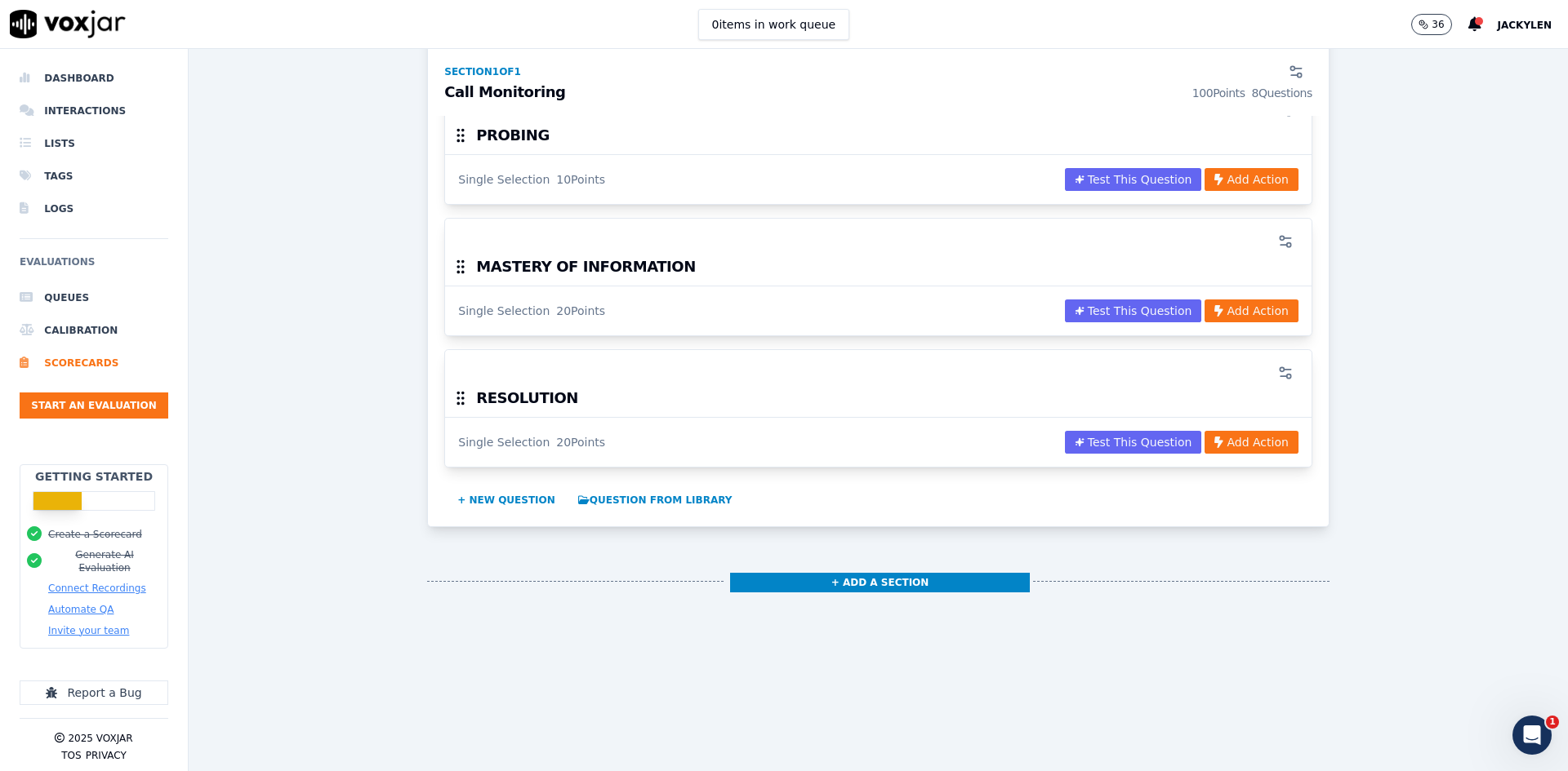
scroll to position [1333, 0]
click at [562, 487] on button "+ New question" at bounding box center [506, 501] width 111 height 26
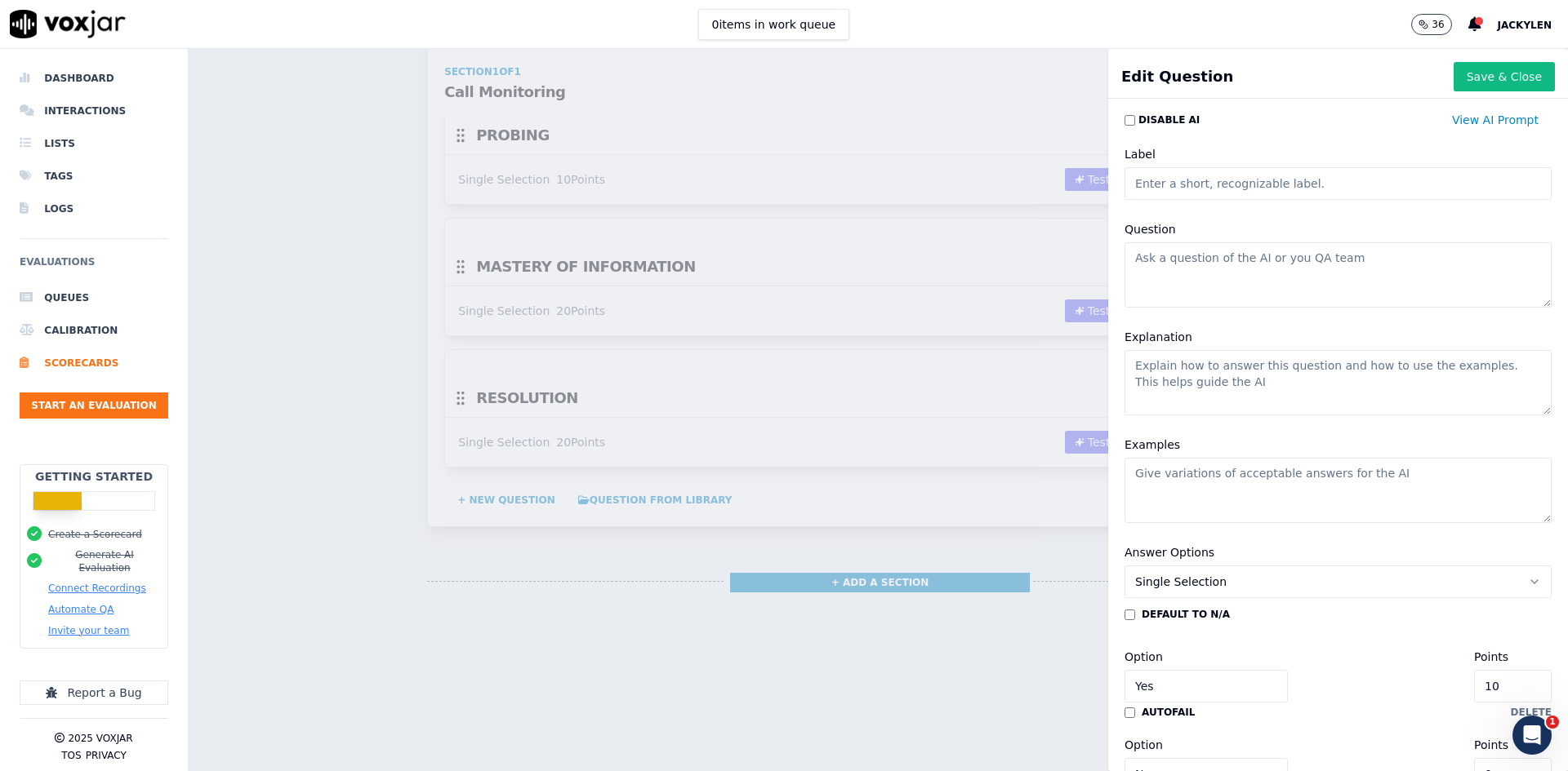
click at [1252, 307] on textarea "Question" at bounding box center [1338, 275] width 427 height 65
type textarea "OVER ALL EVALUATION"
click at [1282, 415] on textarea "Explanation" at bounding box center [1338, 383] width 427 height 65
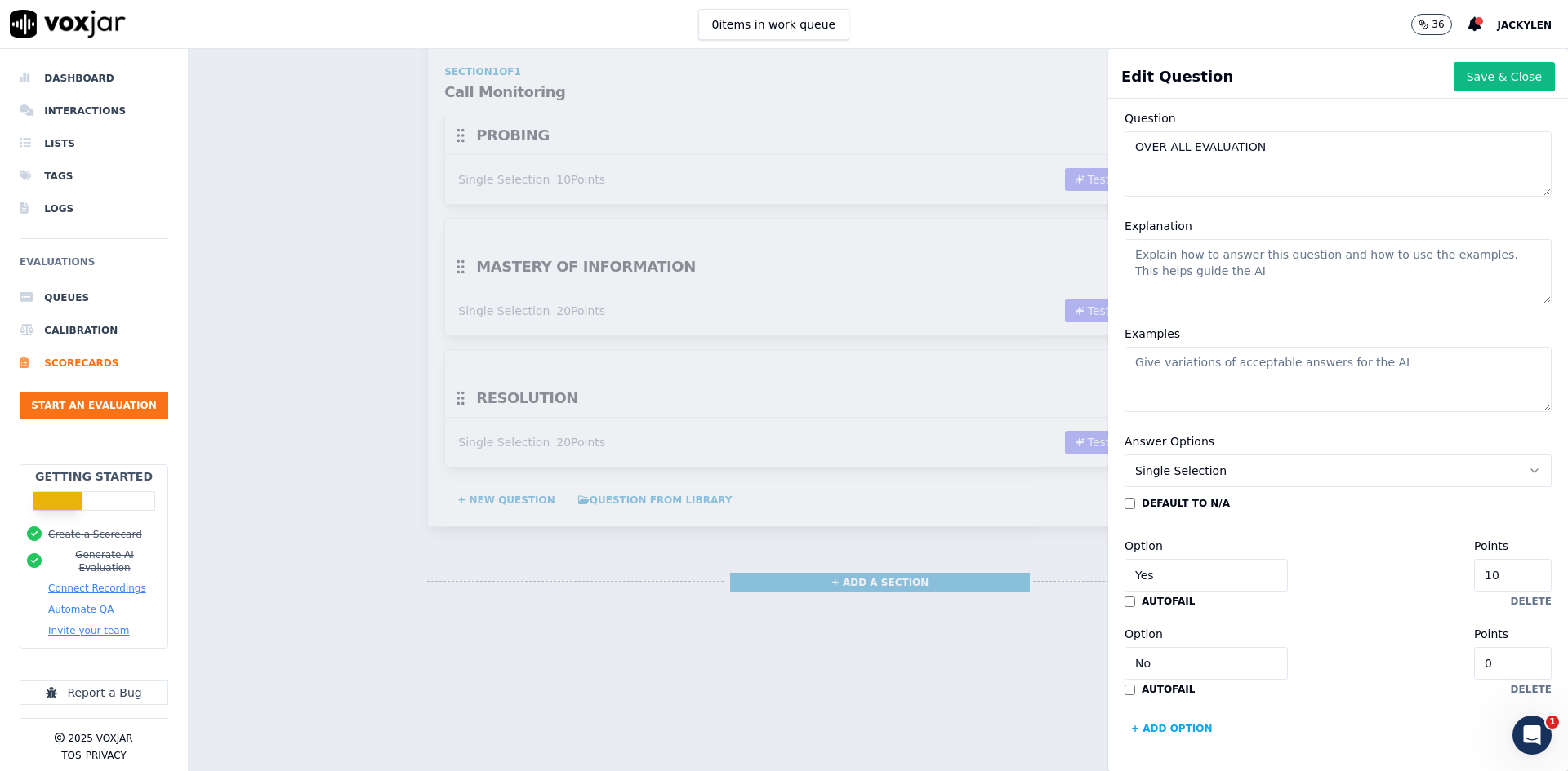
scroll to position [365, 0]
drag, startPoint x: 1443, startPoint y: 483, endPoint x: 1373, endPoint y: 483, distance: 70.0
click at [1373, 537] on div "Option Yes Points 10" at bounding box center [1338, 564] width 427 height 55
type input "0"
click at [1353, 497] on div "default to N/A Option Yes Points 0 autofail delete Option No Points 0 autofail …" at bounding box center [1338, 619] width 427 height 245
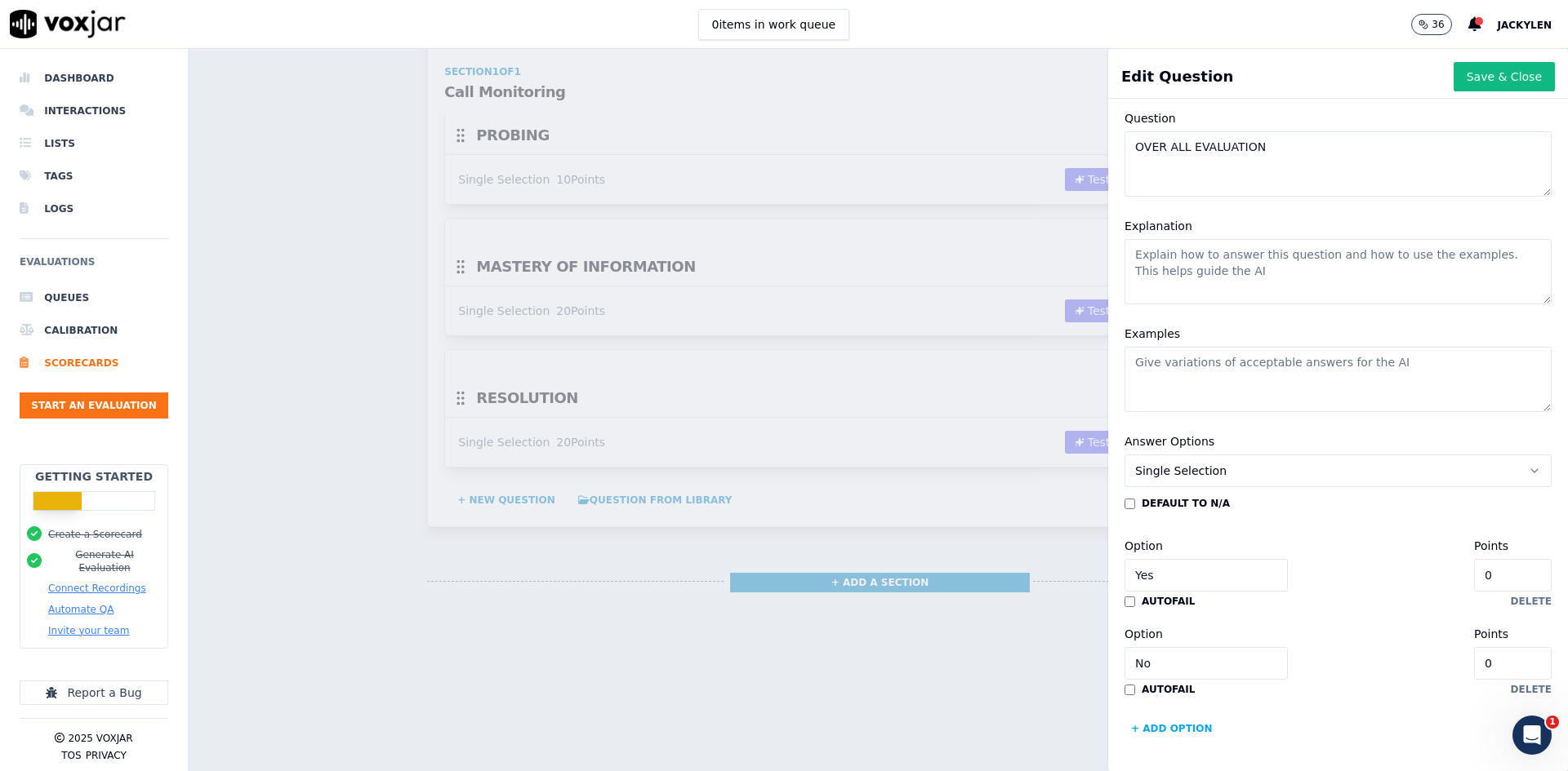
drag, startPoint x: 1433, startPoint y: 474, endPoint x: 1376, endPoint y: 475, distance: 57.0
click at [1382, 537] on div "Option Yes Points 0" at bounding box center [1338, 564] width 427 height 55
click at [1383, 537] on div "Option Yes Points 0" at bounding box center [1338, 564] width 427 height 55
click at [1511, 595] on button "delete" at bounding box center [1531, 602] width 40 height 13
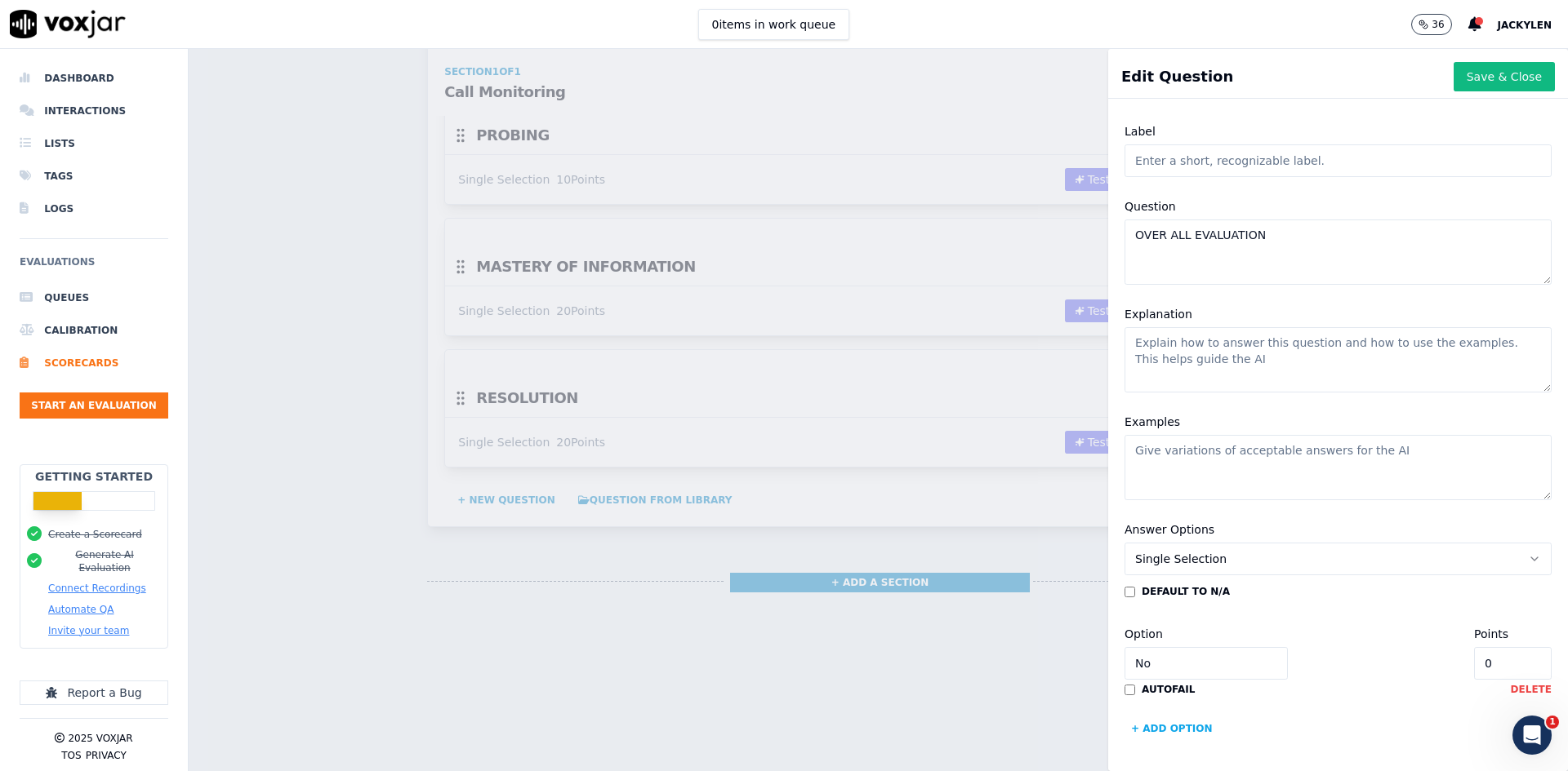
click at [1511, 683] on button "delete" at bounding box center [1531, 689] width 40 height 13
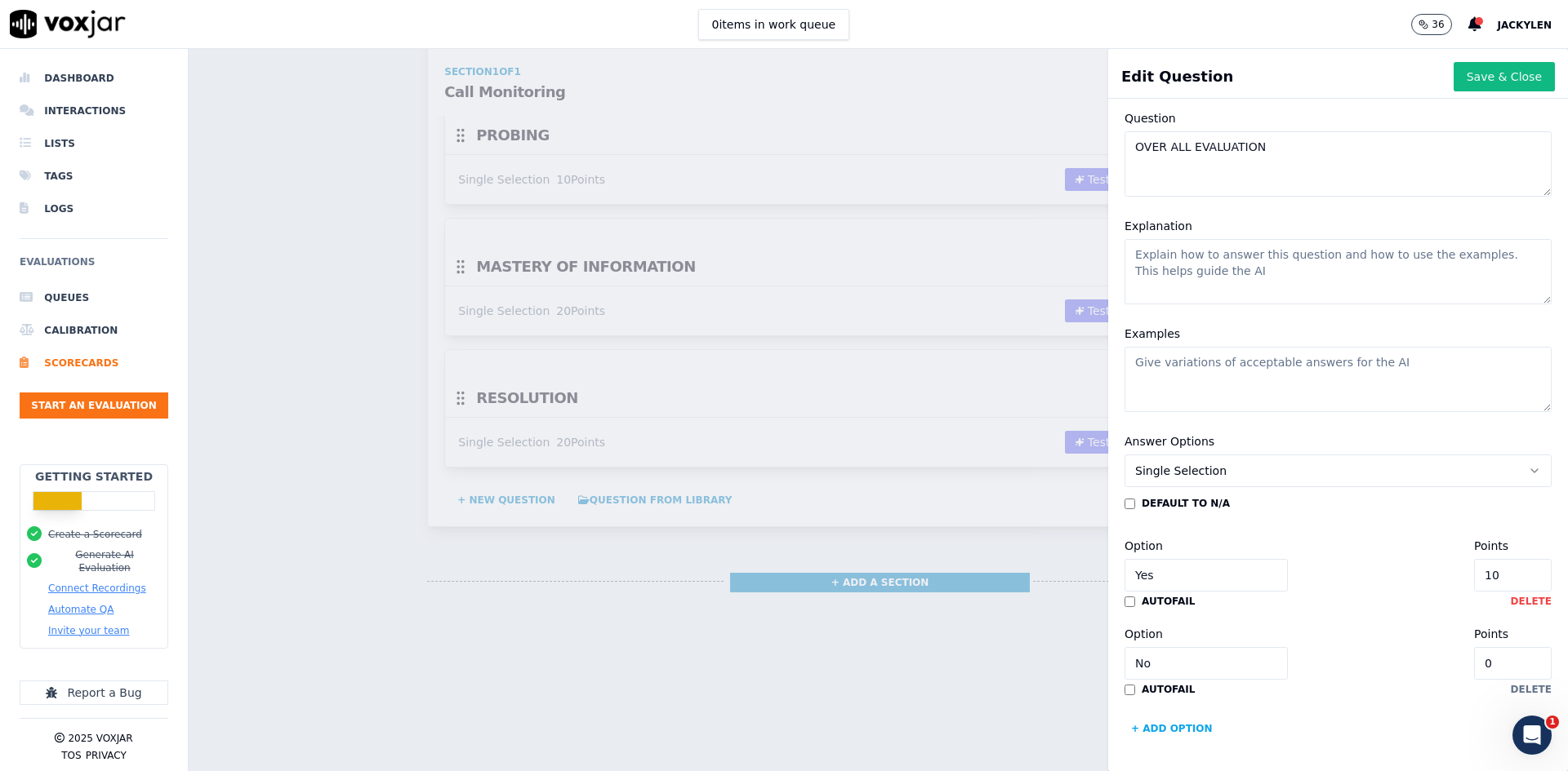
click at [1511, 595] on button "delete" at bounding box center [1531, 602] width 40 height 13
type input "No"
type input "0"
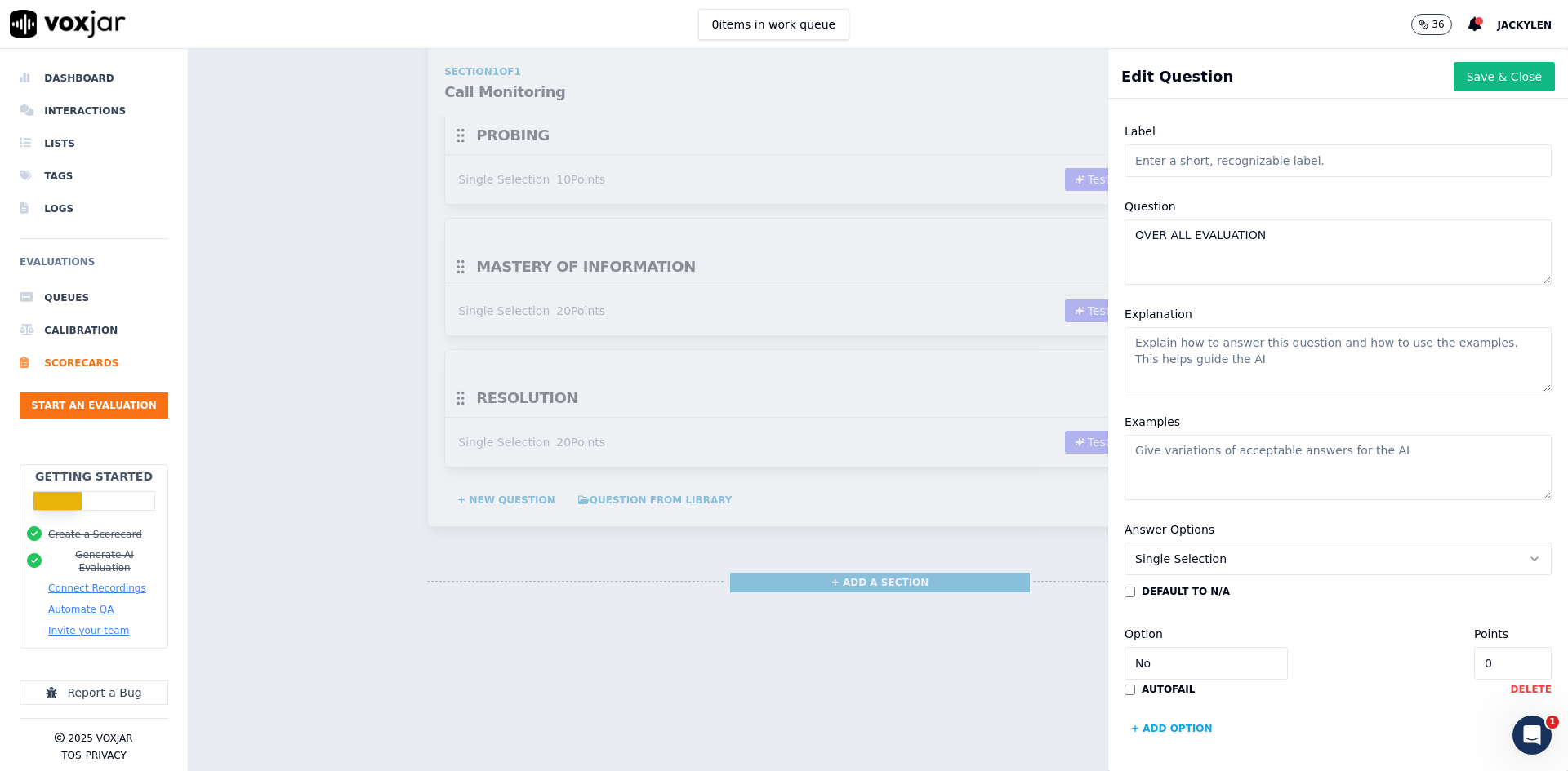
click at [1511, 683] on button "delete" at bounding box center [1531, 689] width 40 height 13
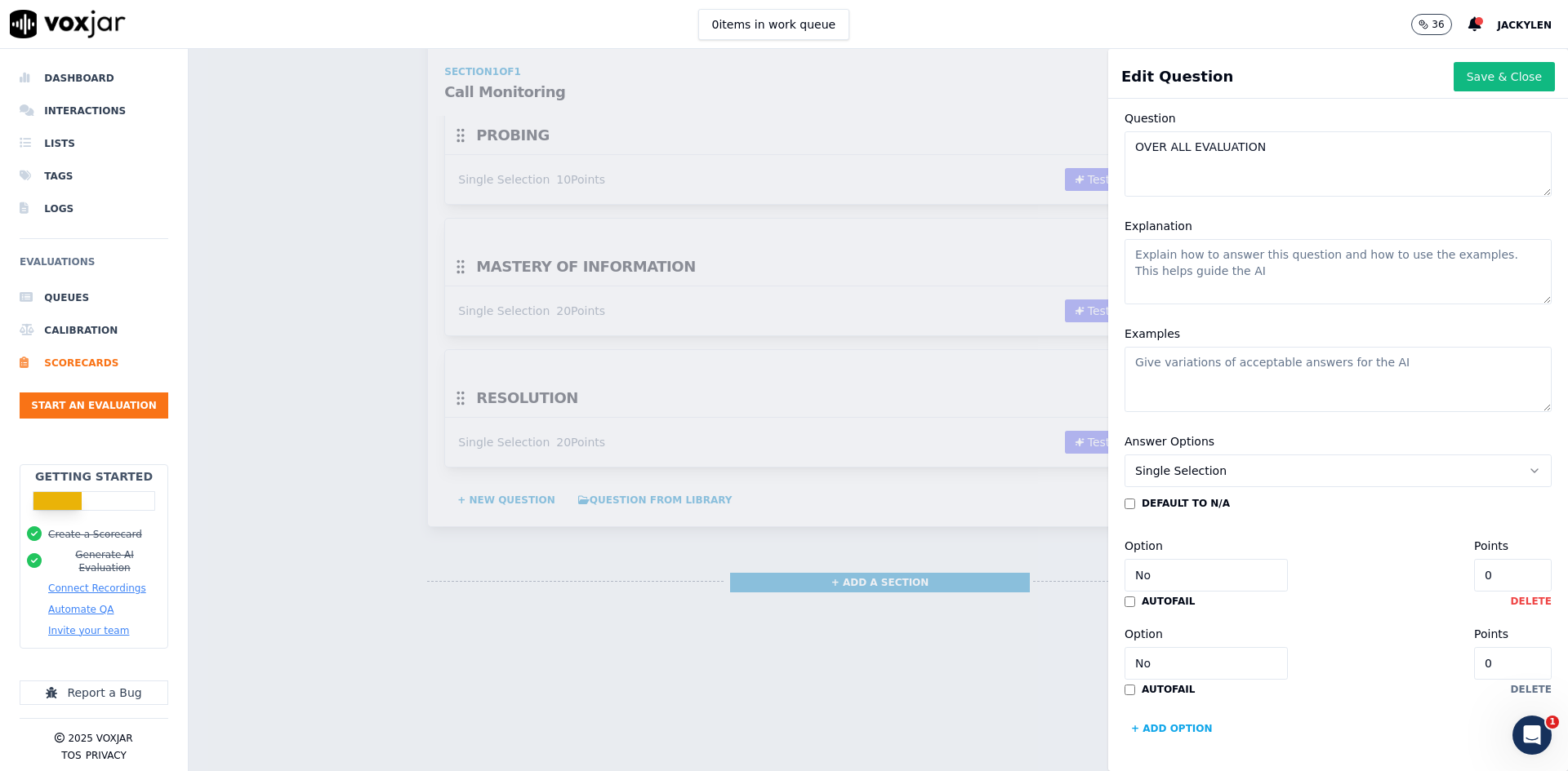
type input "Yes"
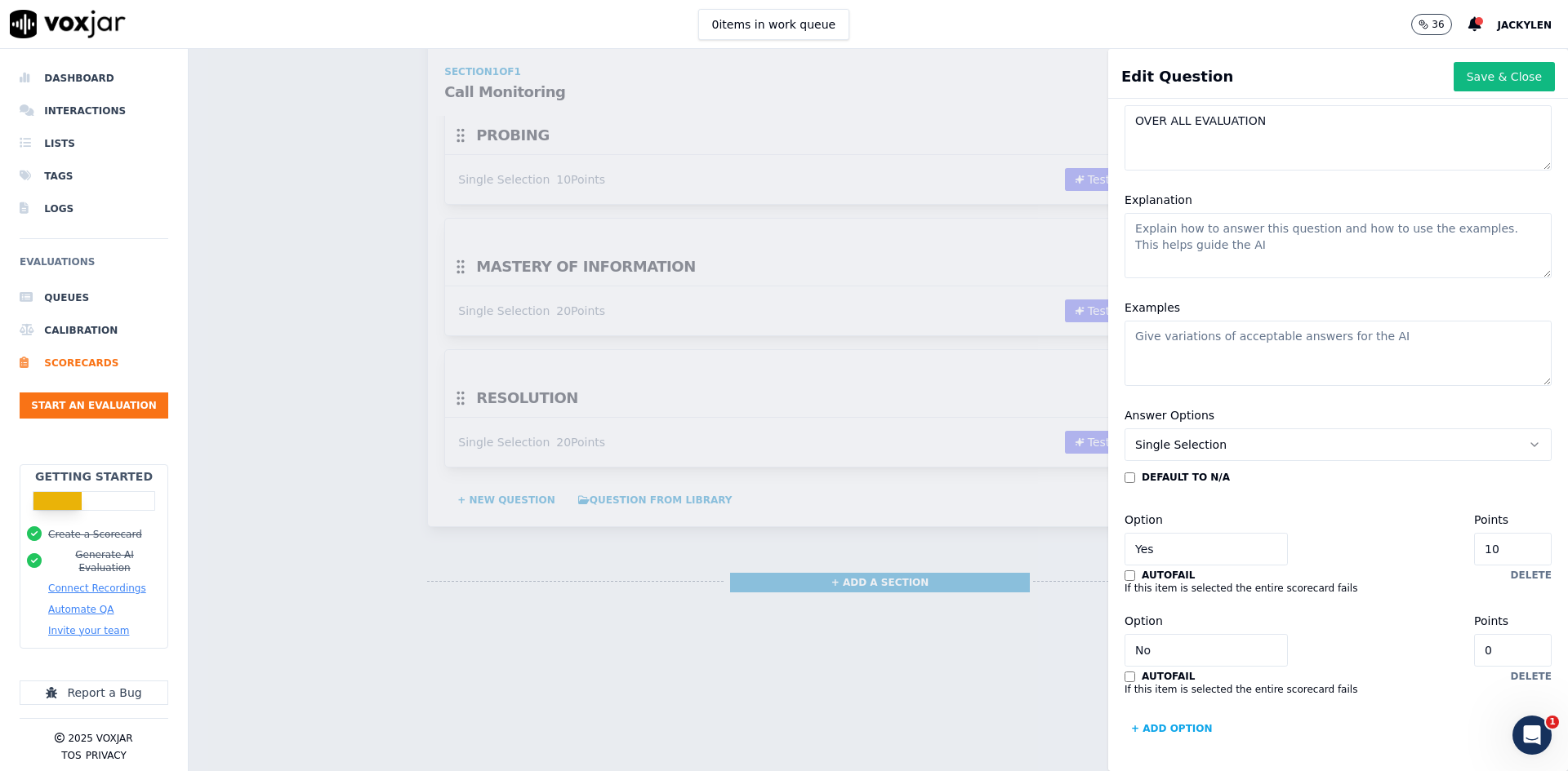
drag, startPoint x: 1449, startPoint y: 479, endPoint x: 1366, endPoint y: 479, distance: 83.0
click at [1377, 510] on div "Option Yes Points 10" at bounding box center [1338, 537] width 427 height 55
type input "0"
click at [1355, 510] on div "Option Yes Points 0" at bounding box center [1338, 537] width 427 height 55
click at [1459, 76] on button "Save & Close" at bounding box center [1504, 76] width 101 height 29
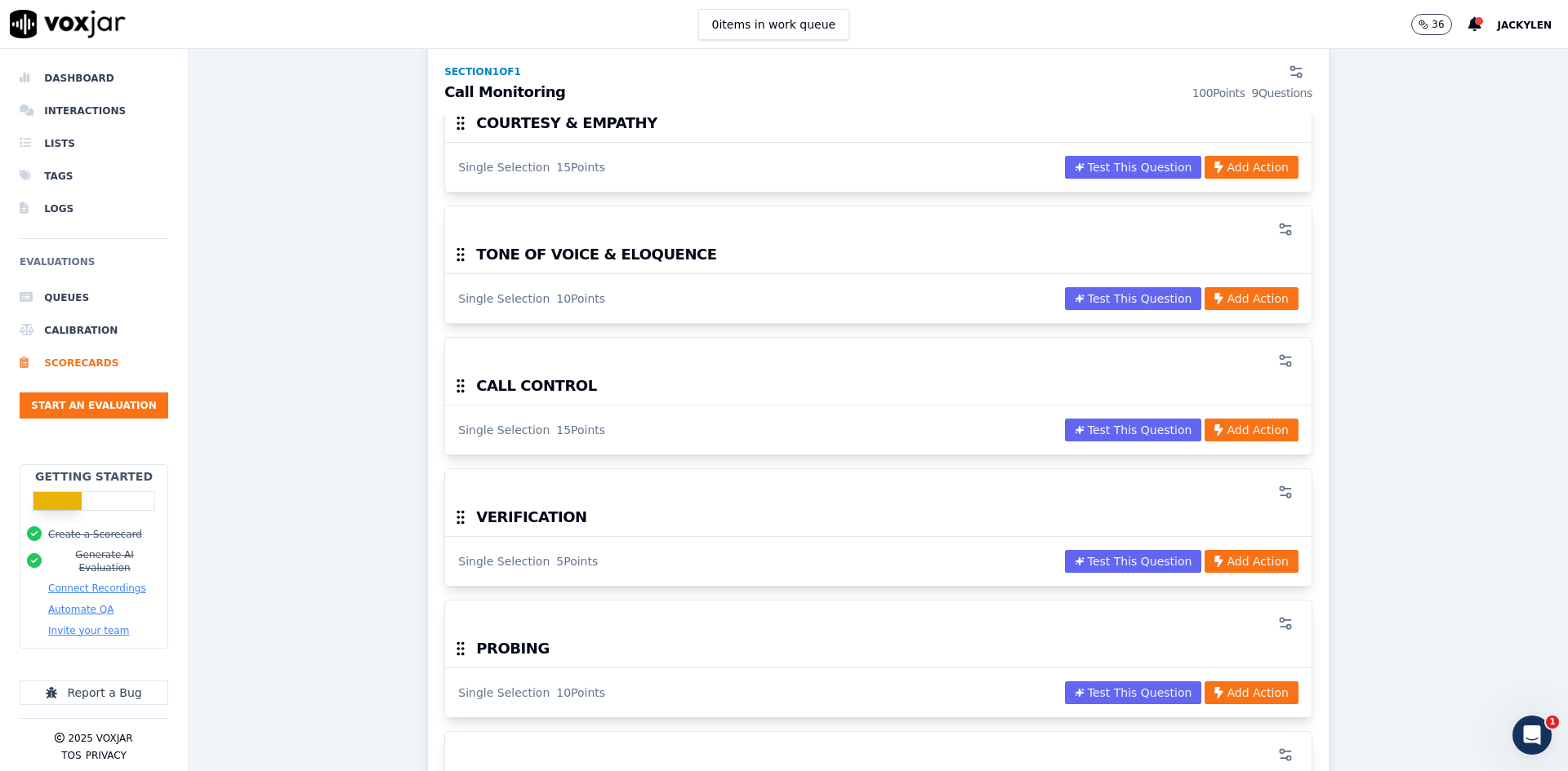
scroll to position [0, 0]
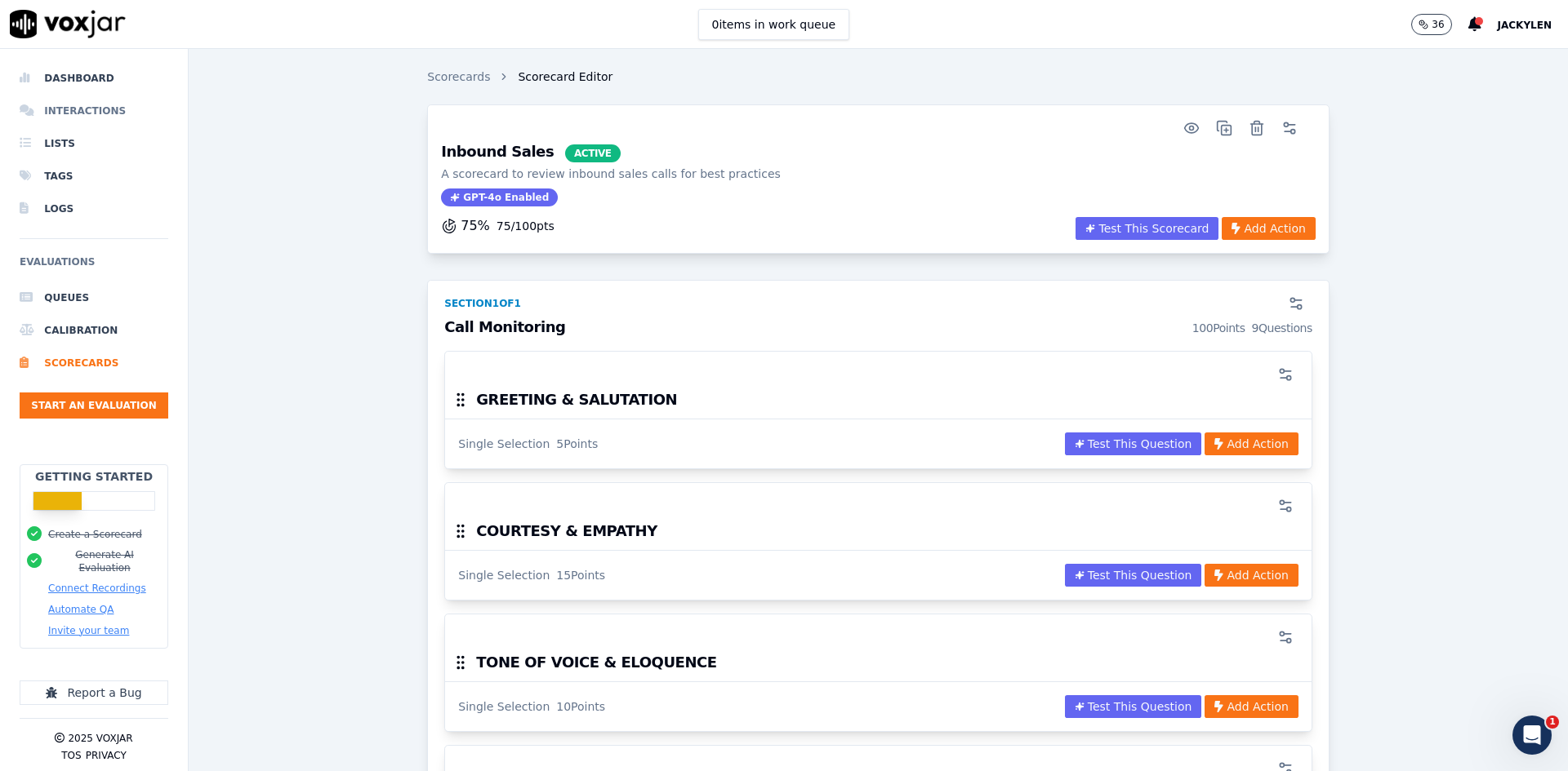
click at [72, 127] on li "Interactions" at bounding box center [93, 111] width 148 height 32
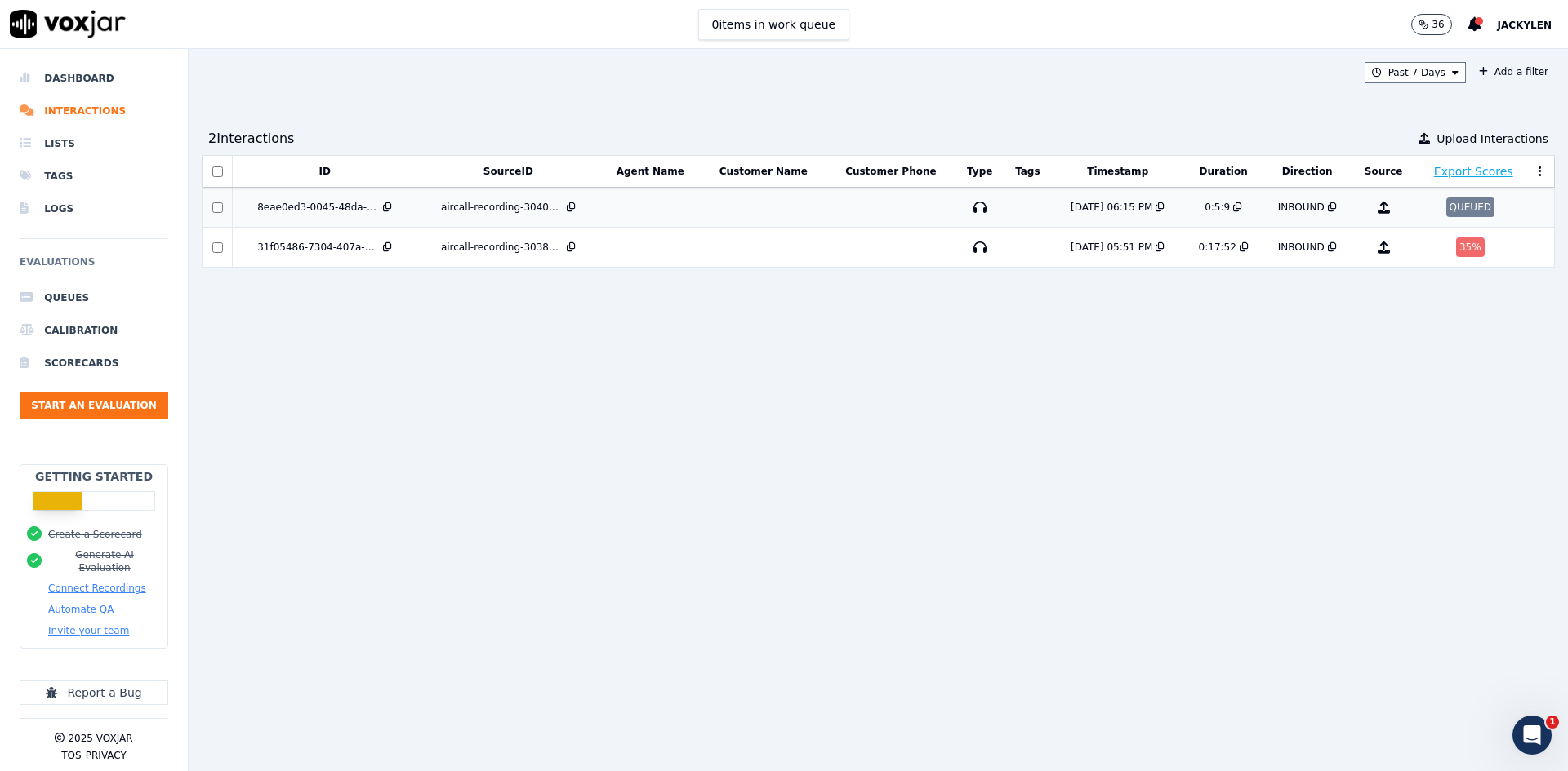
click at [646, 227] on td at bounding box center [650, 208] width 100 height 40
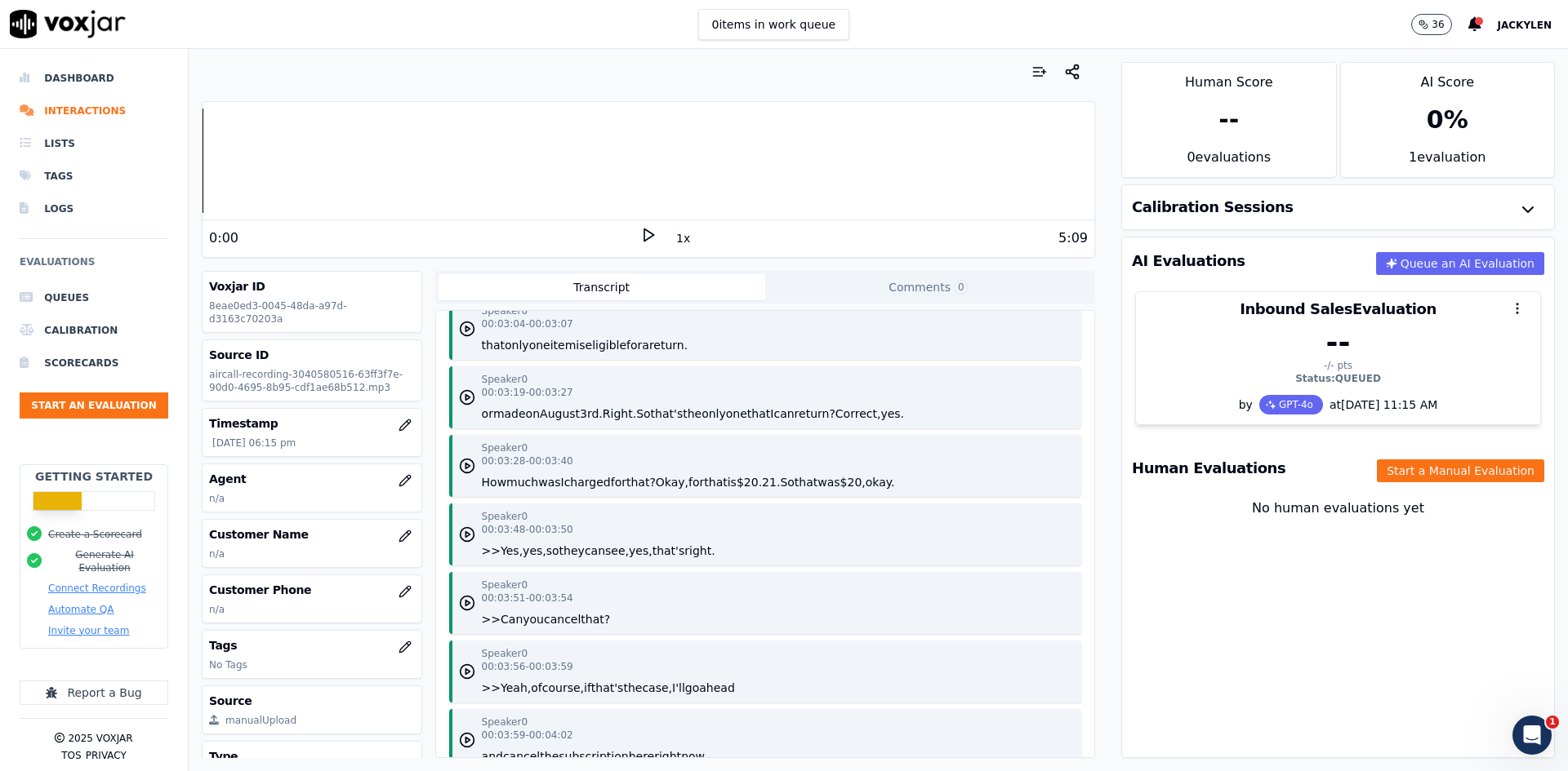
scroll to position [1796, 0]
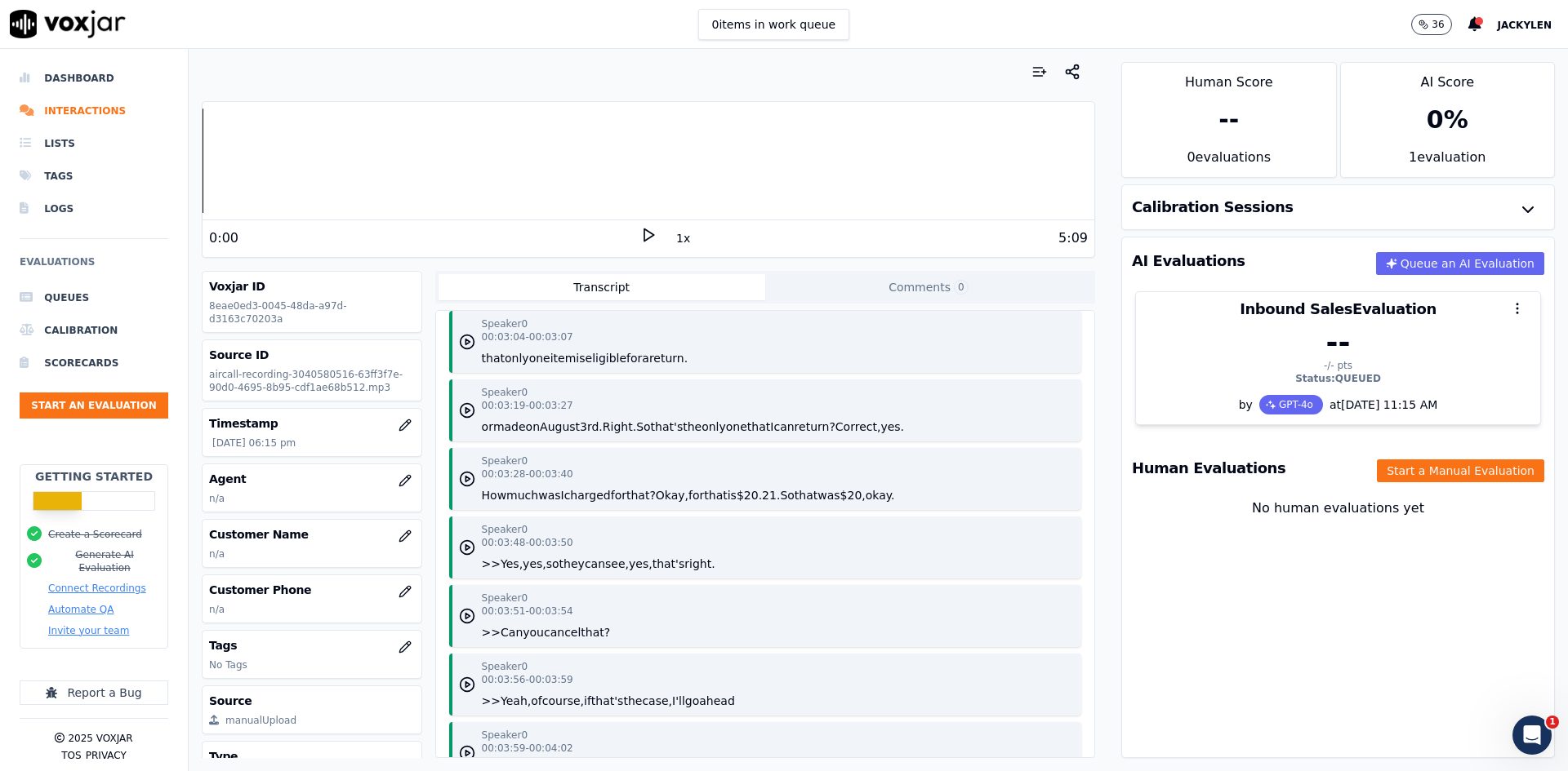
click at [1432, 31] on p "36" at bounding box center [1438, 24] width 12 height 13
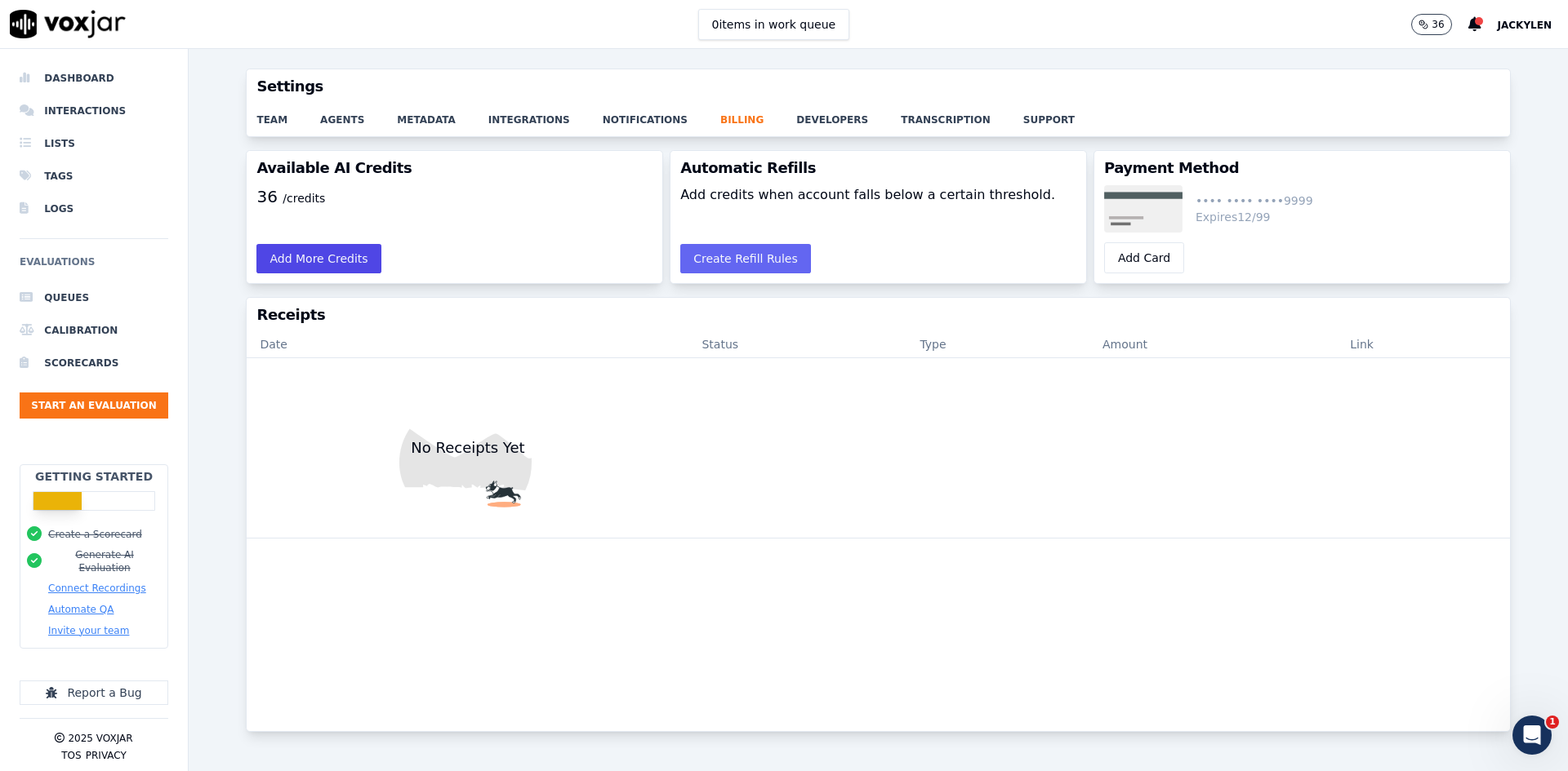
click at [380, 273] on button "Add More Credits" at bounding box center [318, 258] width 124 height 29
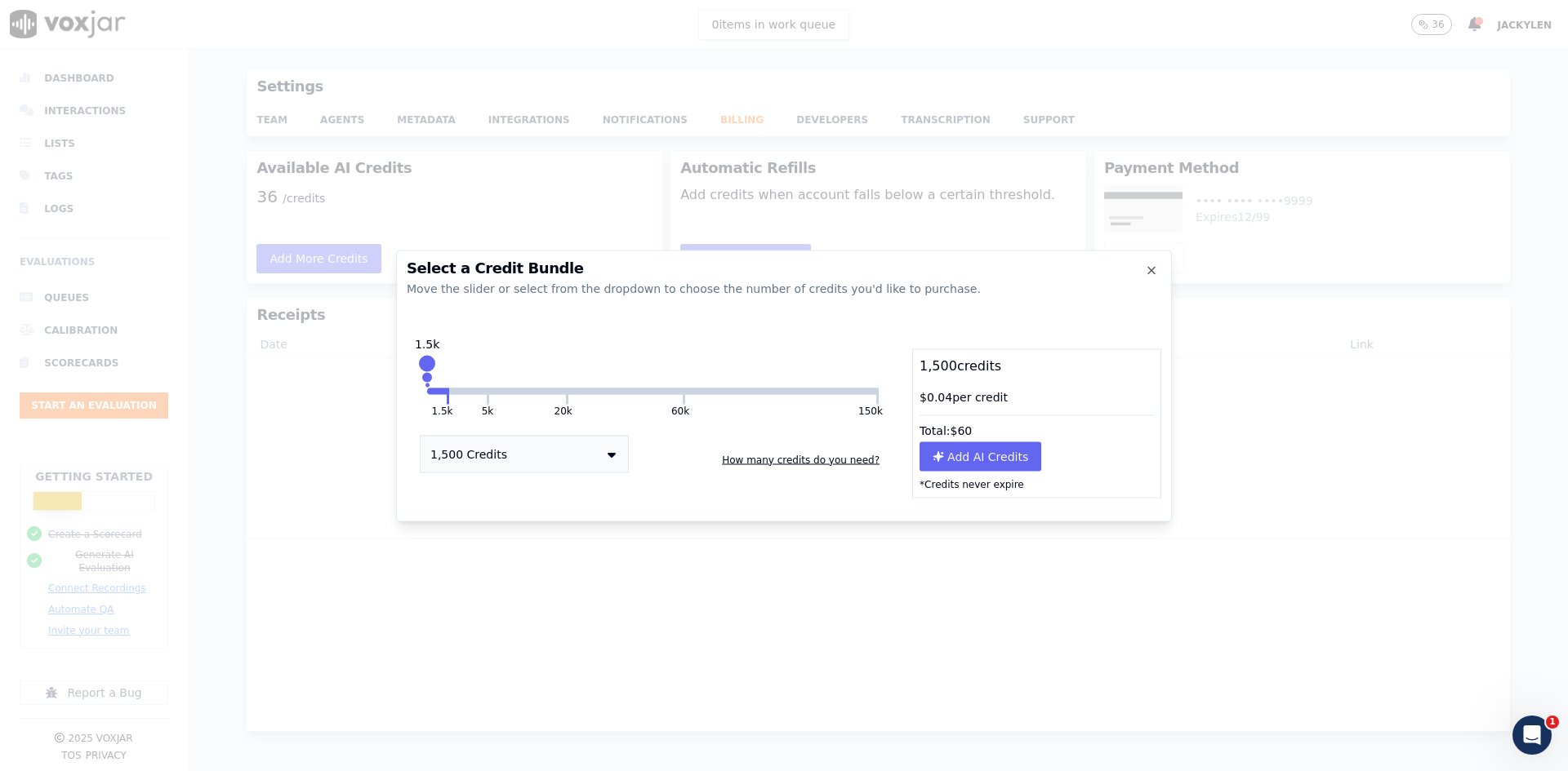
drag, startPoint x: 566, startPoint y: 335, endPoint x: 319, endPoint y: 335, distance: 247.0
click at [320, 771] on div "Select a Credit Bundle Move the slider or select from the dropdown to choose th…" at bounding box center [784, 771] width 1568 height 0
drag, startPoint x: 447, startPoint y: 364, endPoint x: 415, endPoint y: 368, distance: 32.2
click at [415, 368] on div "1.5k 5k 20k 60k 150k 1.5k 1,500 Credits How many credits do you need?" at bounding box center [653, 423] width 493 height 149
click at [979, 470] on button "Add AI Credits" at bounding box center [980, 456] width 122 height 29
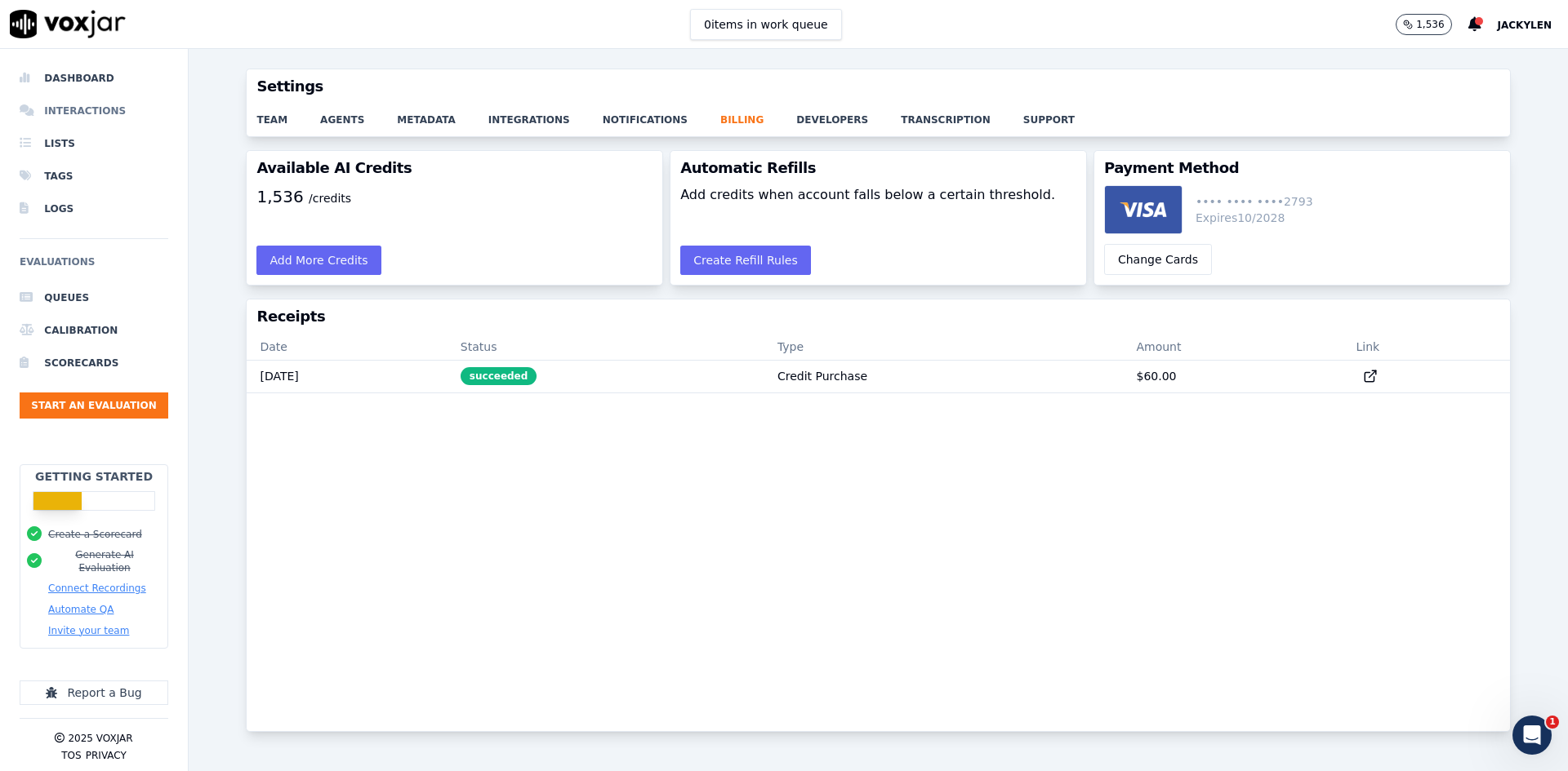
click at [85, 127] on li "Interactions" at bounding box center [93, 111] width 148 height 32
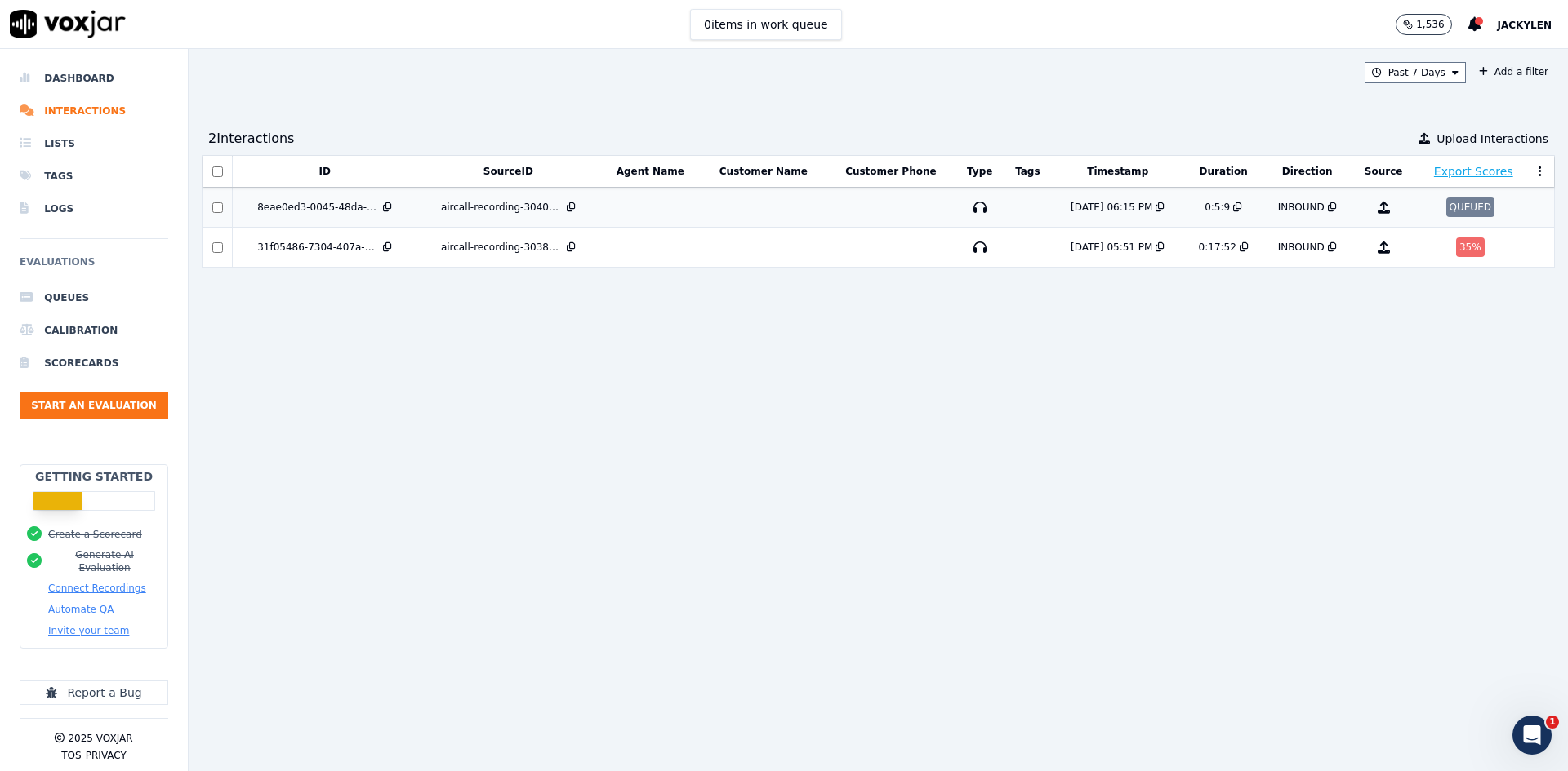
click at [1446, 217] on div "QUEUED" at bounding box center [1470, 207] width 48 height 19
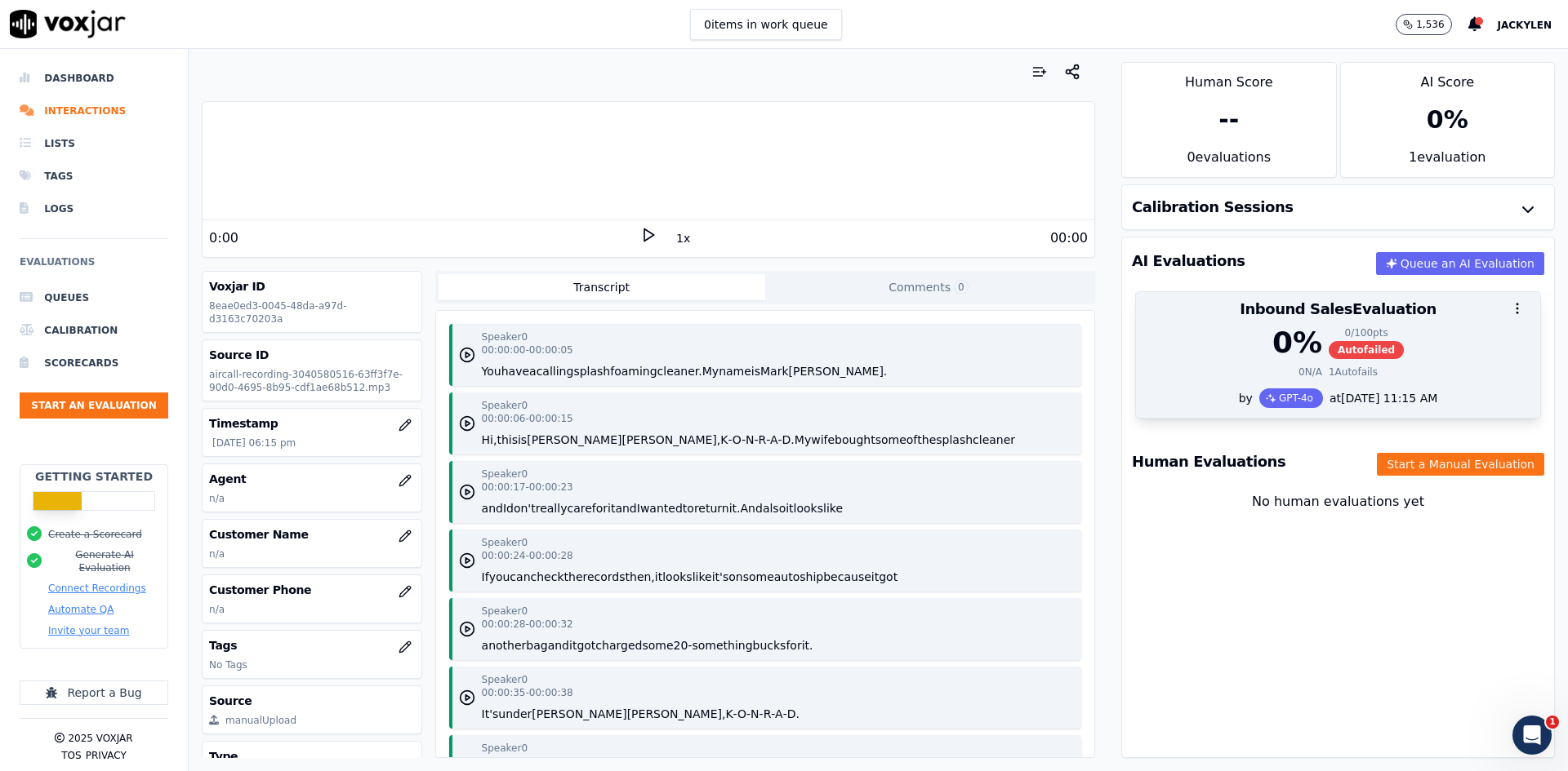
click at [1352, 340] on div "0 / 100 pts" at bounding box center [1366, 333] width 76 height 13
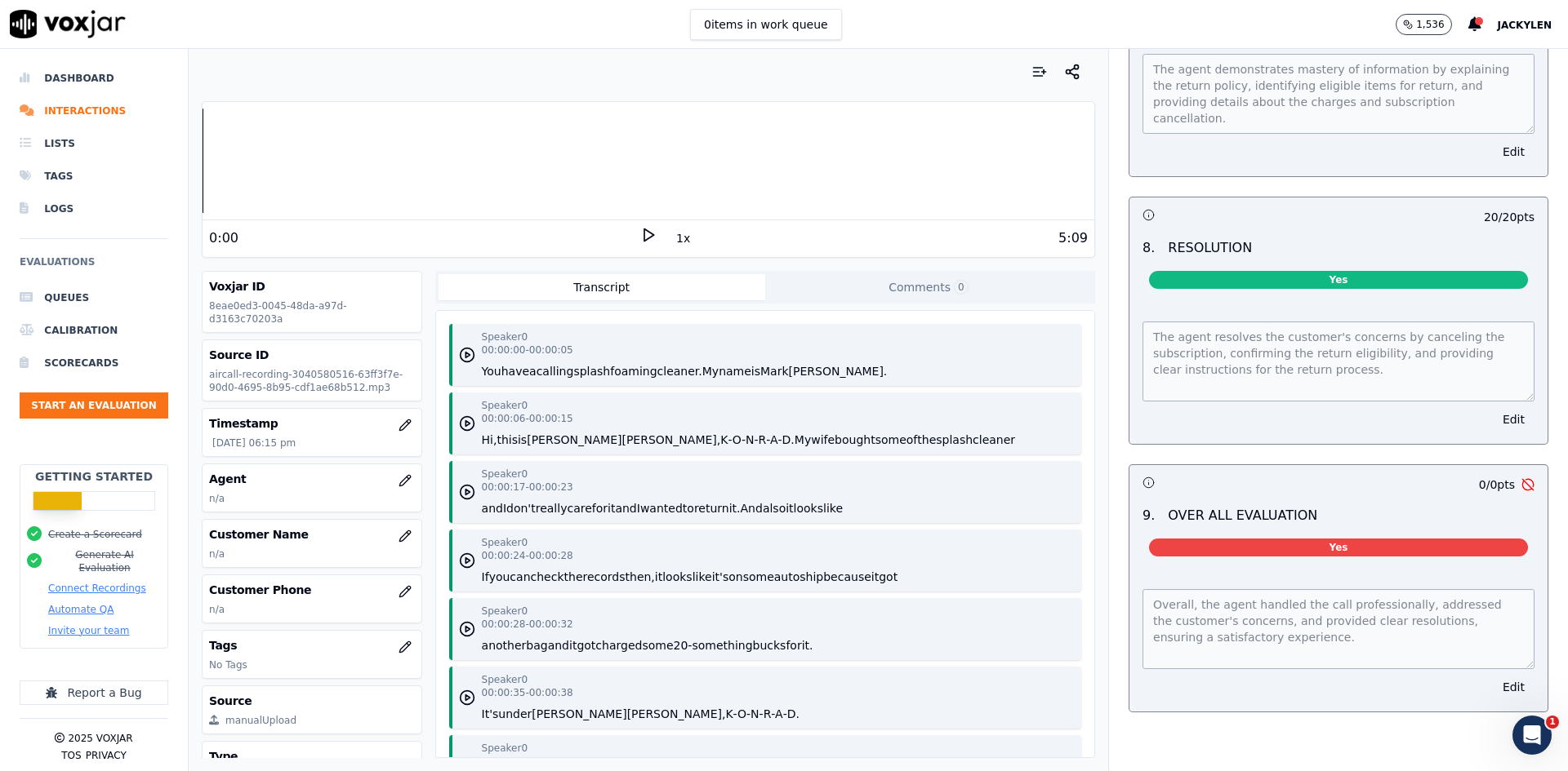
scroll to position [2529, 0]
click at [1492, 676] on button "Edit" at bounding box center [1513, 688] width 41 height 23
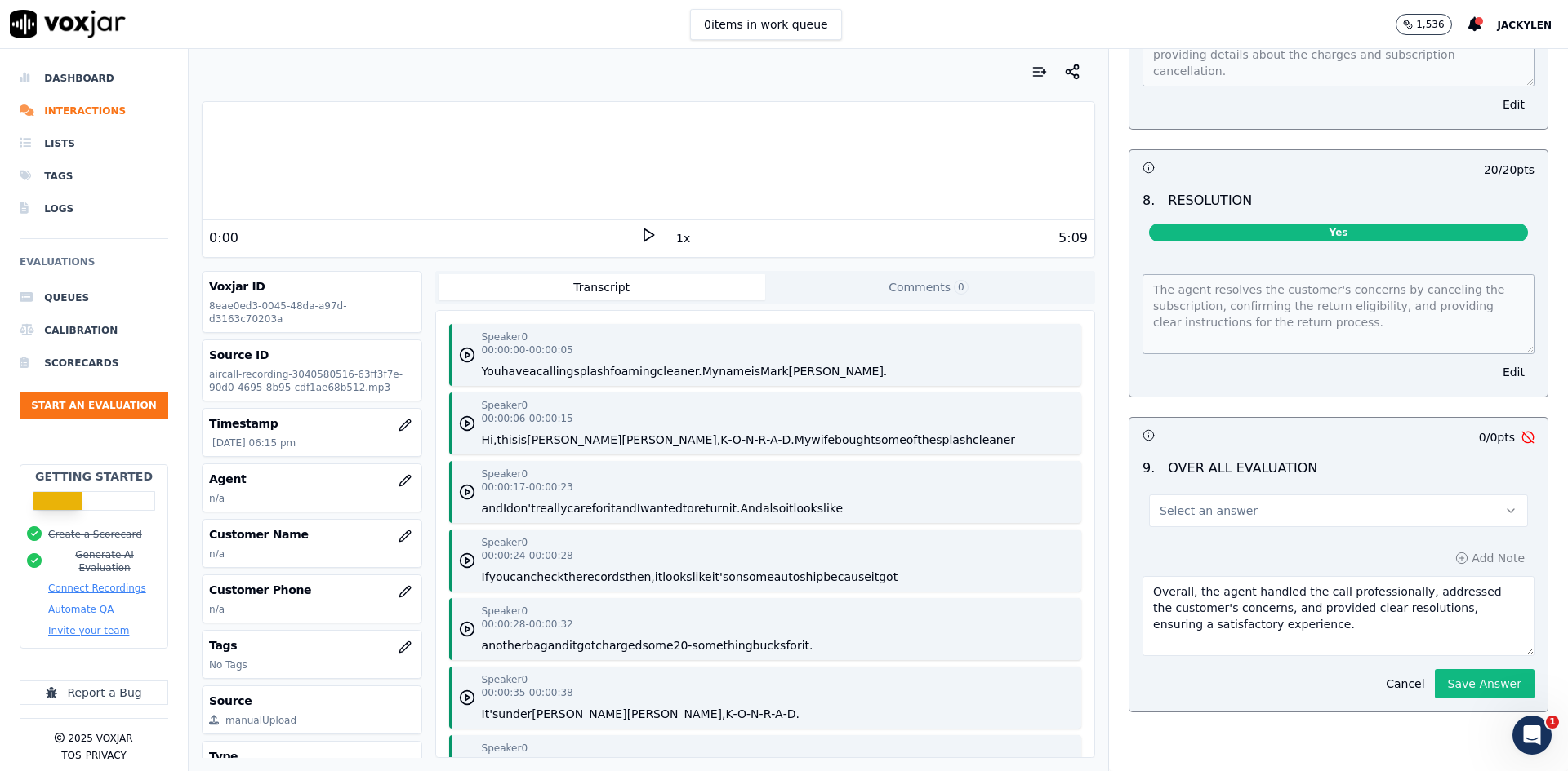
click at [1337, 494] on button "Select an answer" at bounding box center [1338, 510] width 379 height 32
click at [1376, 690] on button "Cancel" at bounding box center [1405, 684] width 58 height 23
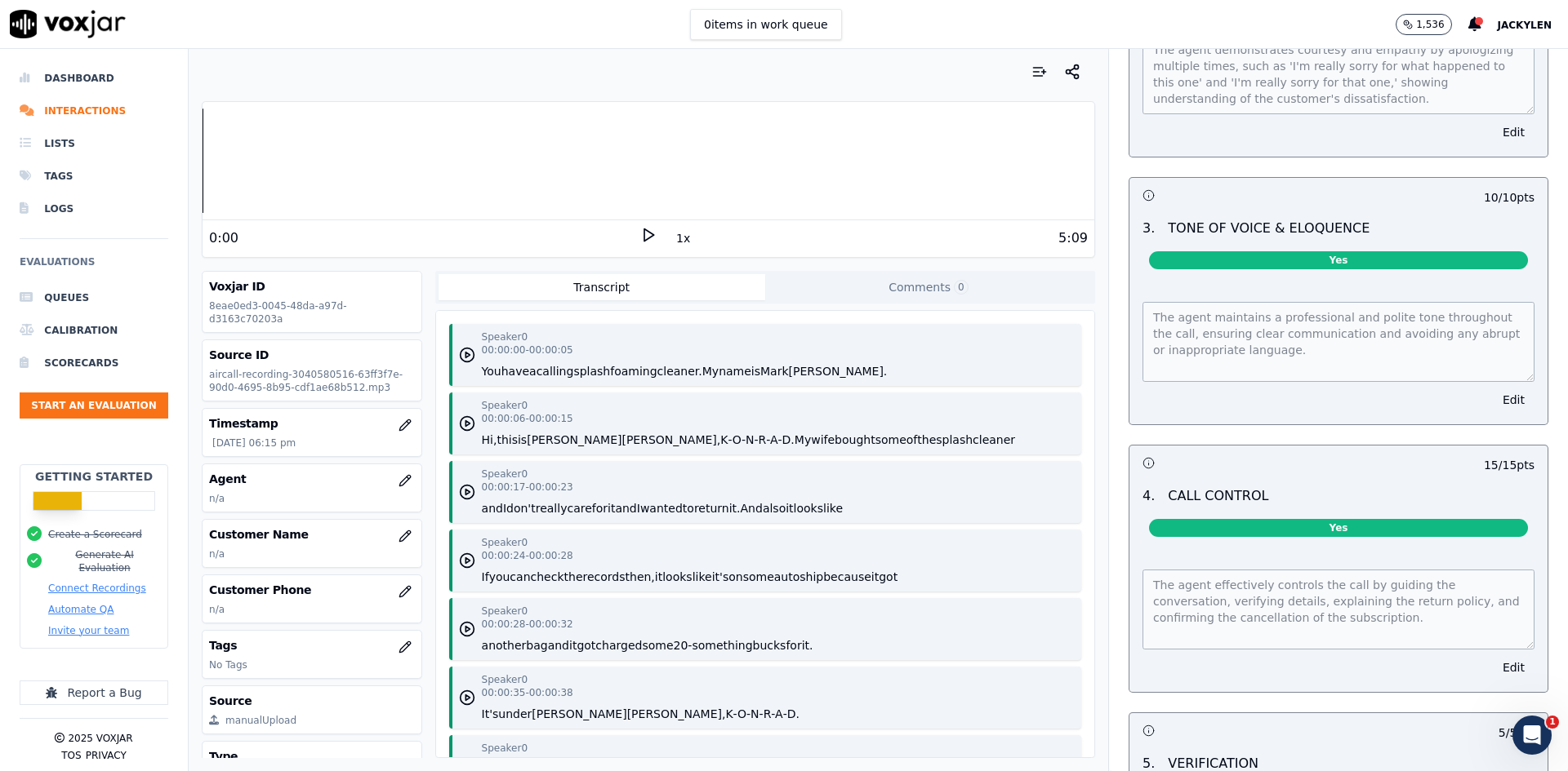
scroll to position [488, 0]
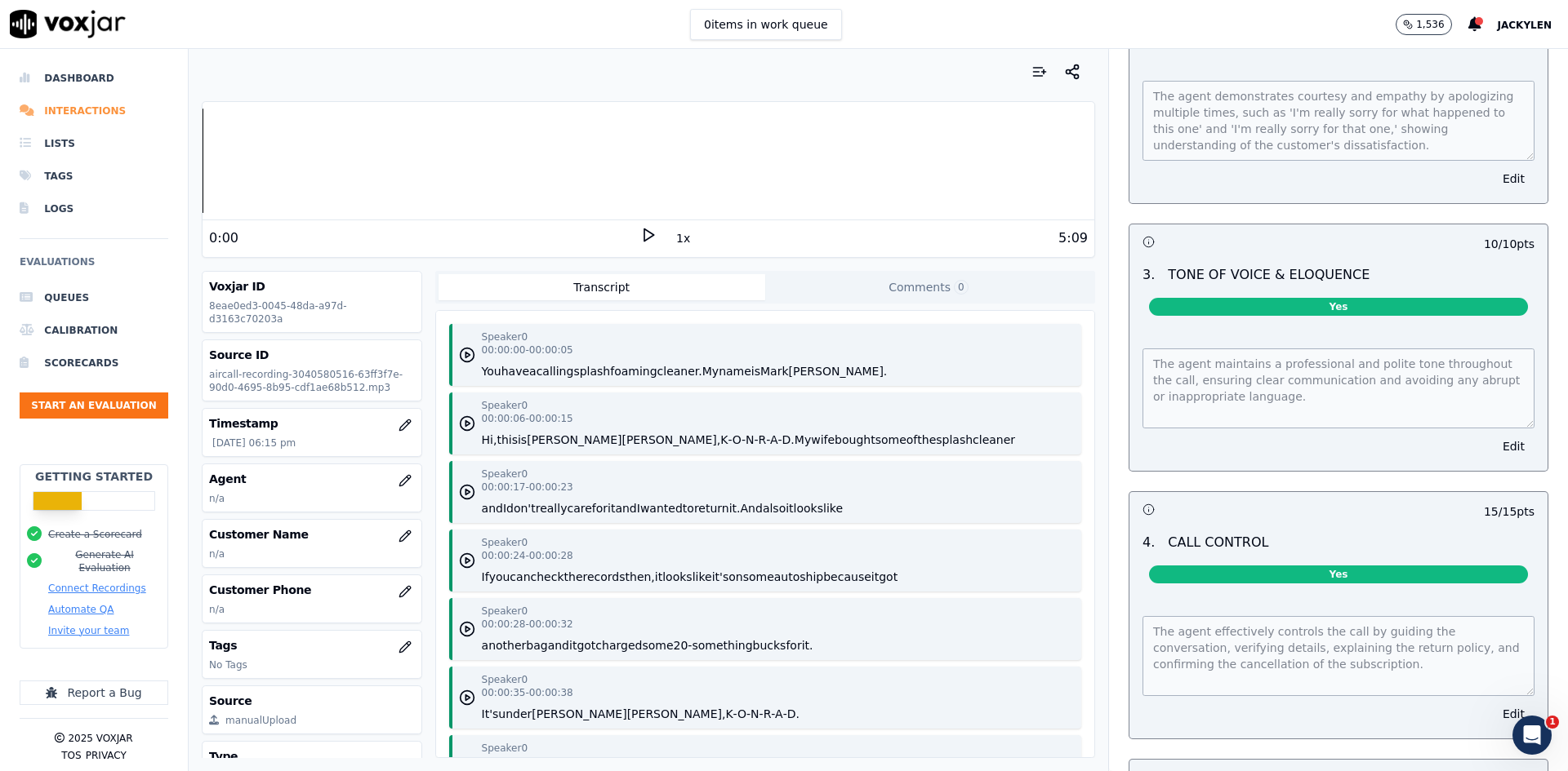
click at [92, 127] on li "Interactions" at bounding box center [93, 111] width 148 height 32
